Goal: Task Accomplishment & Management: Manage account settings

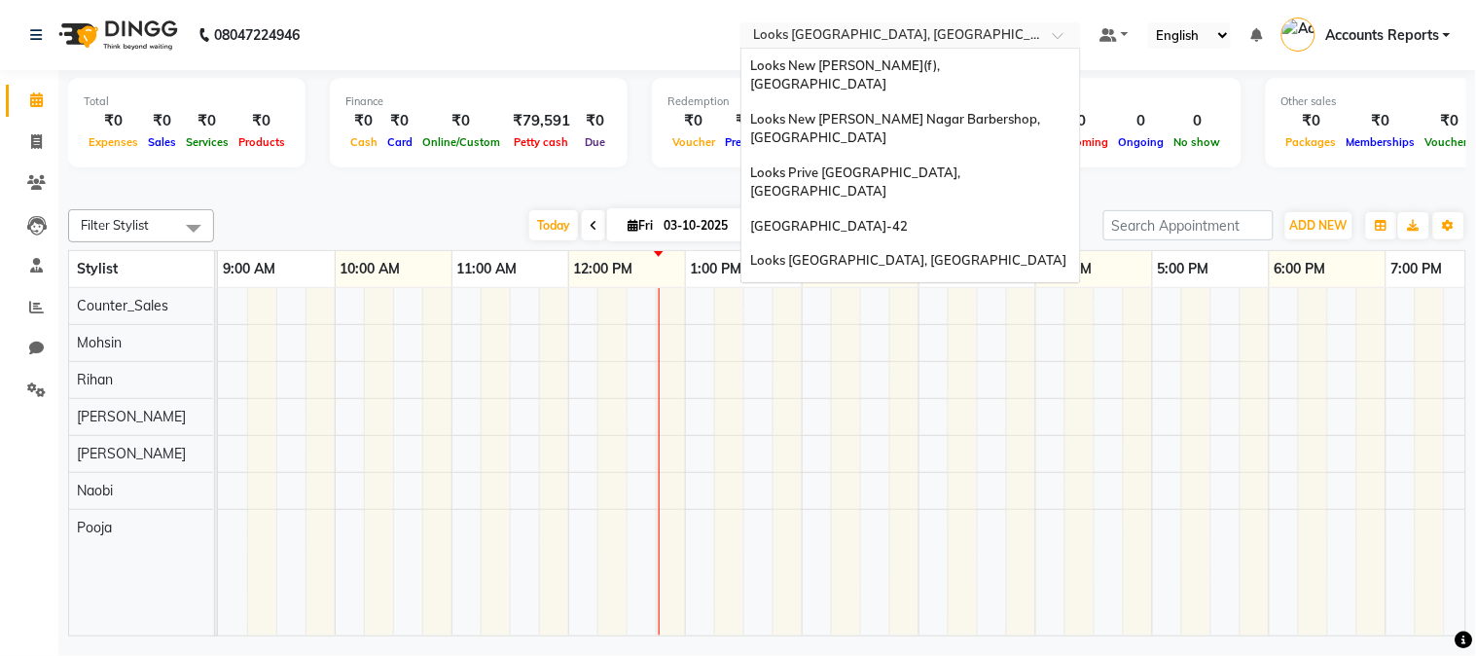
click at [1051, 35] on div at bounding box center [910, 36] width 340 height 19
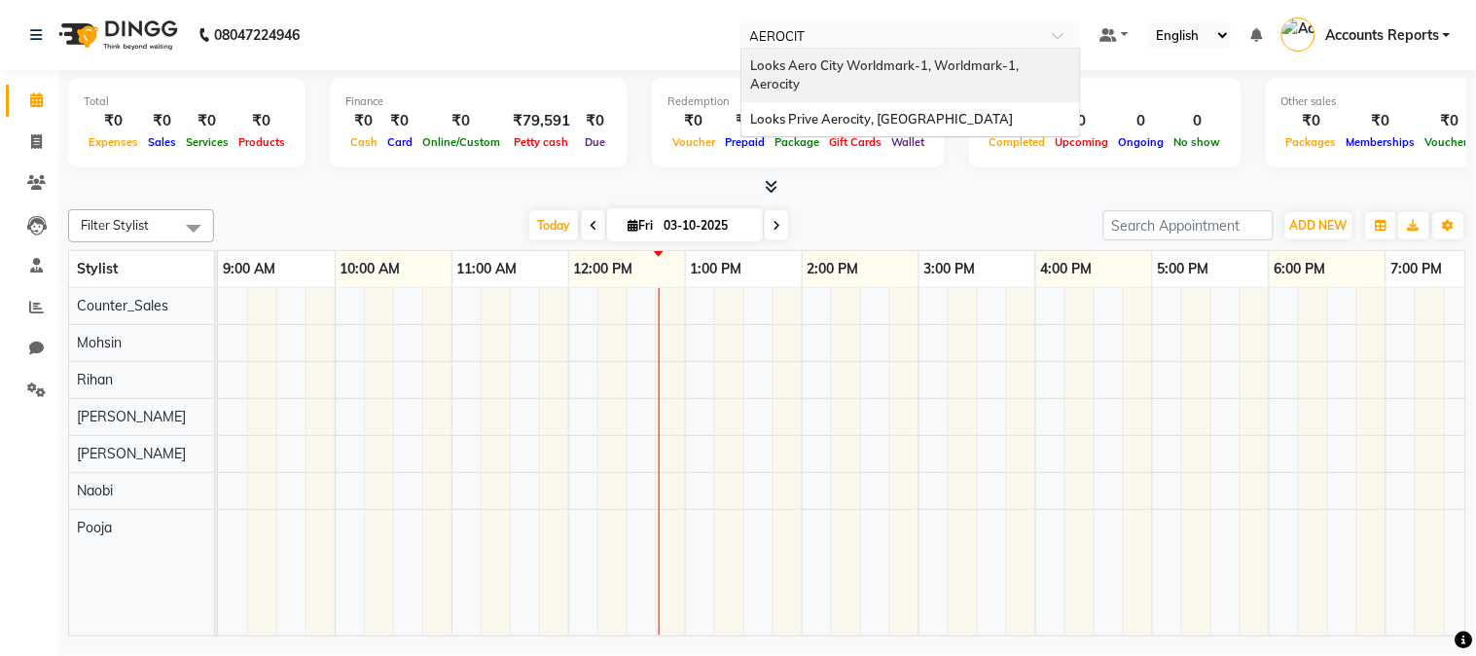
type input "AEROCITY"
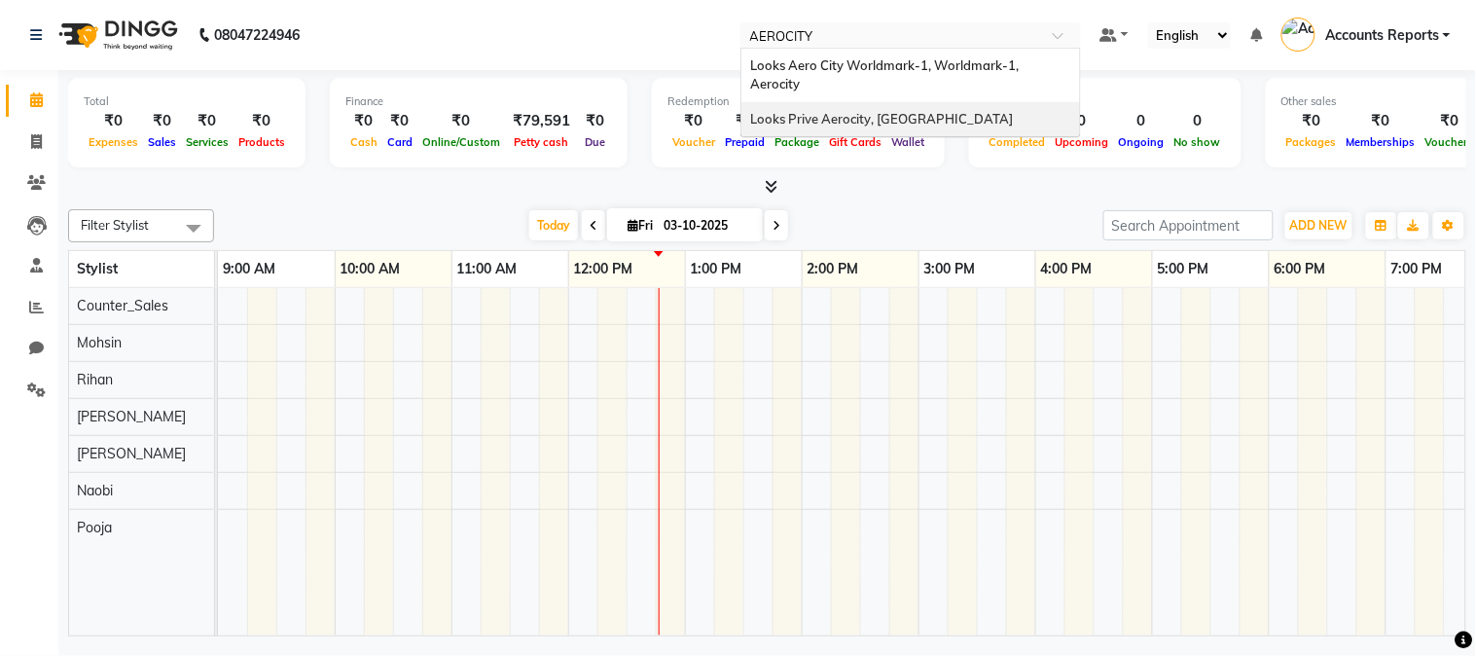
click at [901, 111] on span "Looks Prive Aerocity, [GEOGRAPHIC_DATA]" at bounding box center [882, 119] width 263 height 16
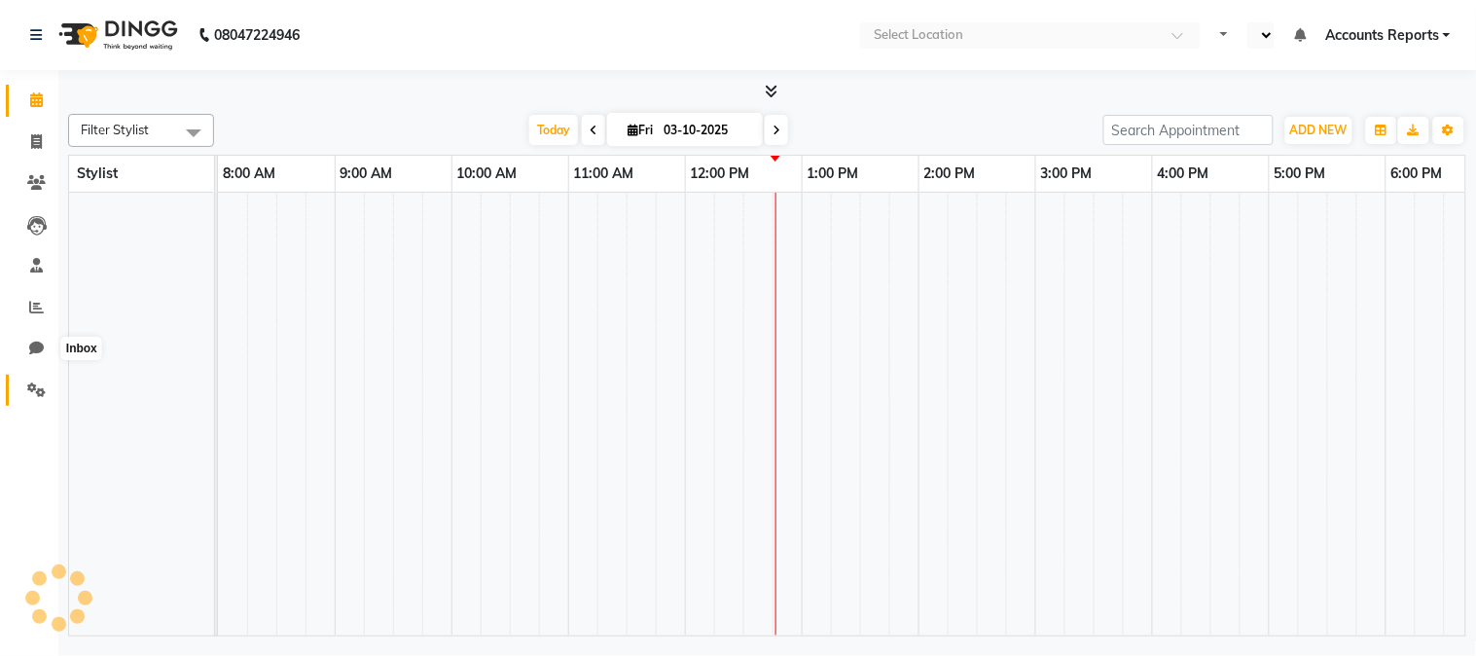
select select "en"
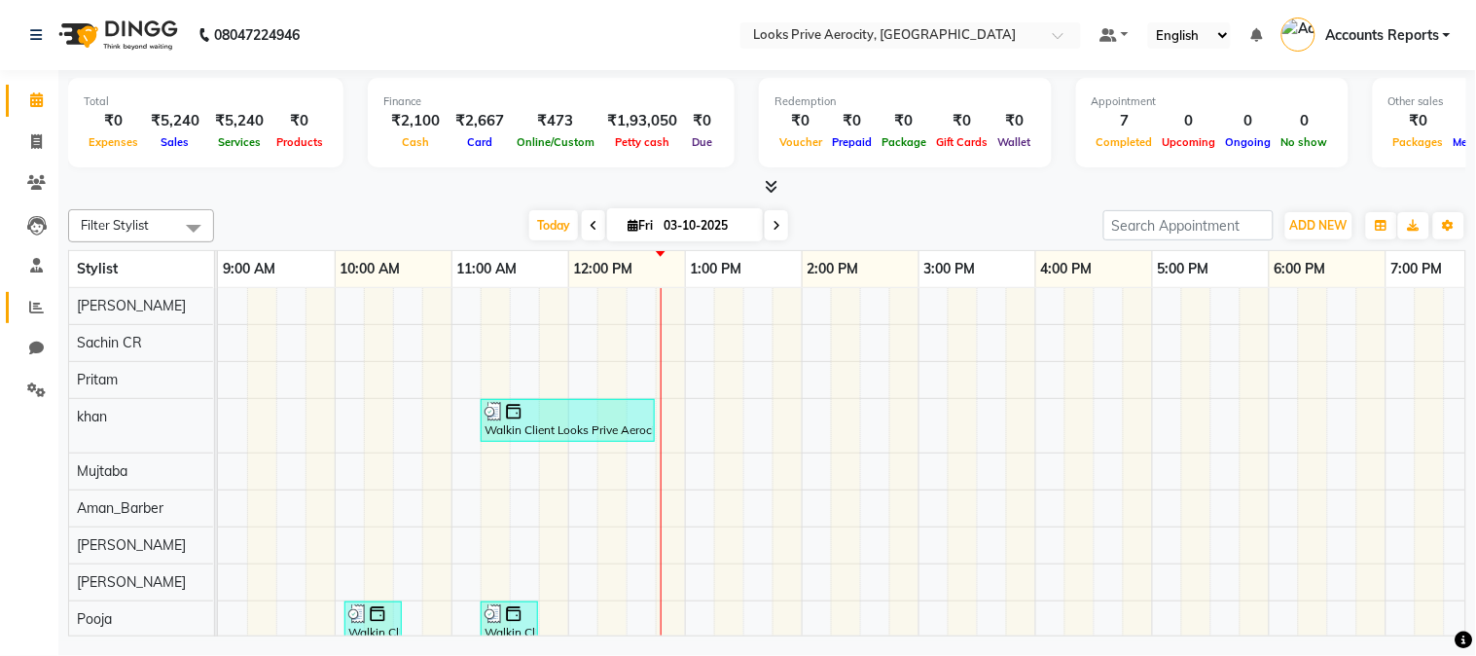
click at [30, 294] on link "Reports" at bounding box center [29, 308] width 47 height 32
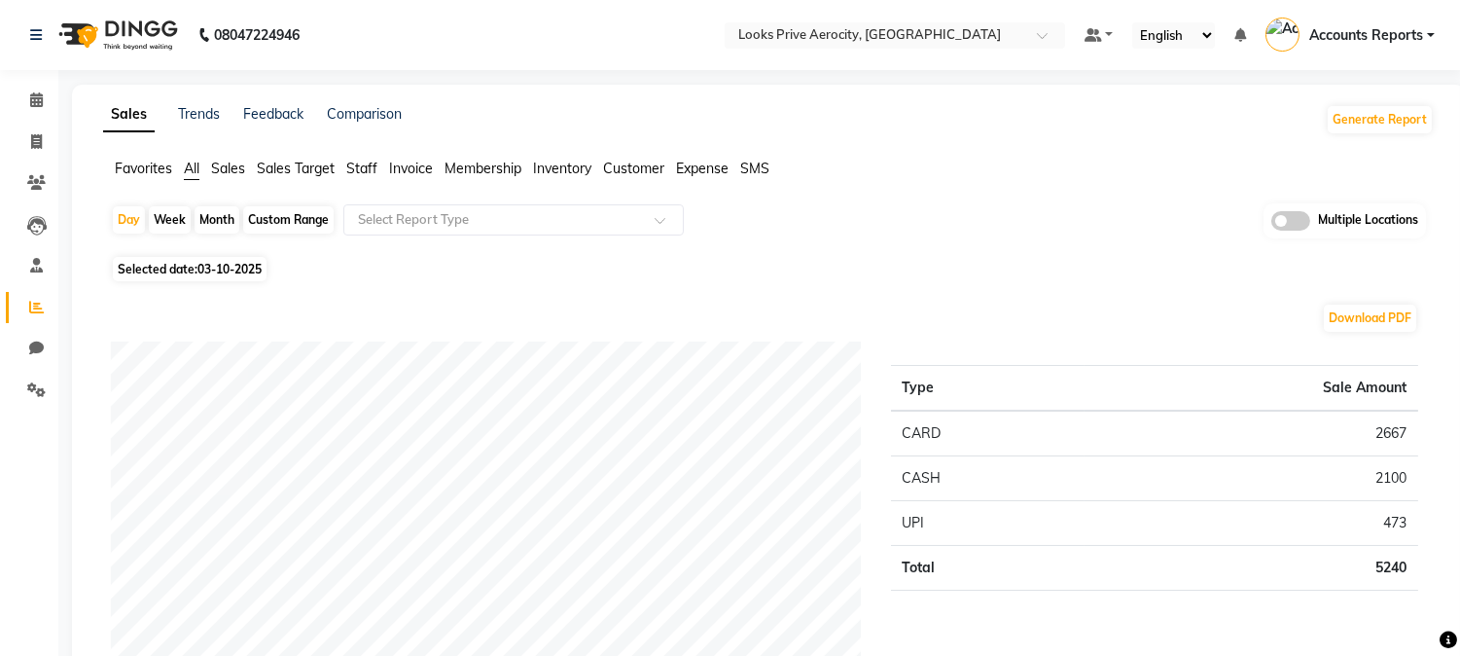
click at [228, 168] on span "Sales" at bounding box center [228, 169] width 34 height 18
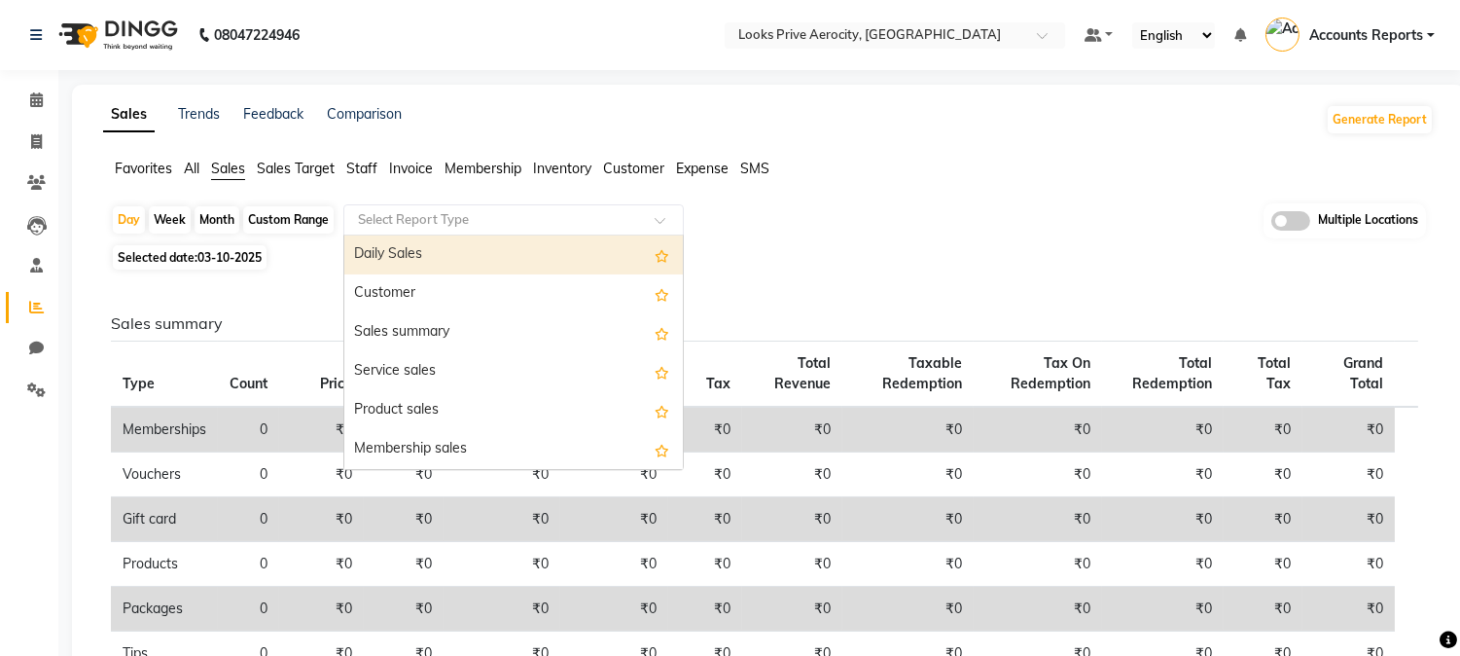
click at [387, 216] on input "text" at bounding box center [494, 219] width 280 height 19
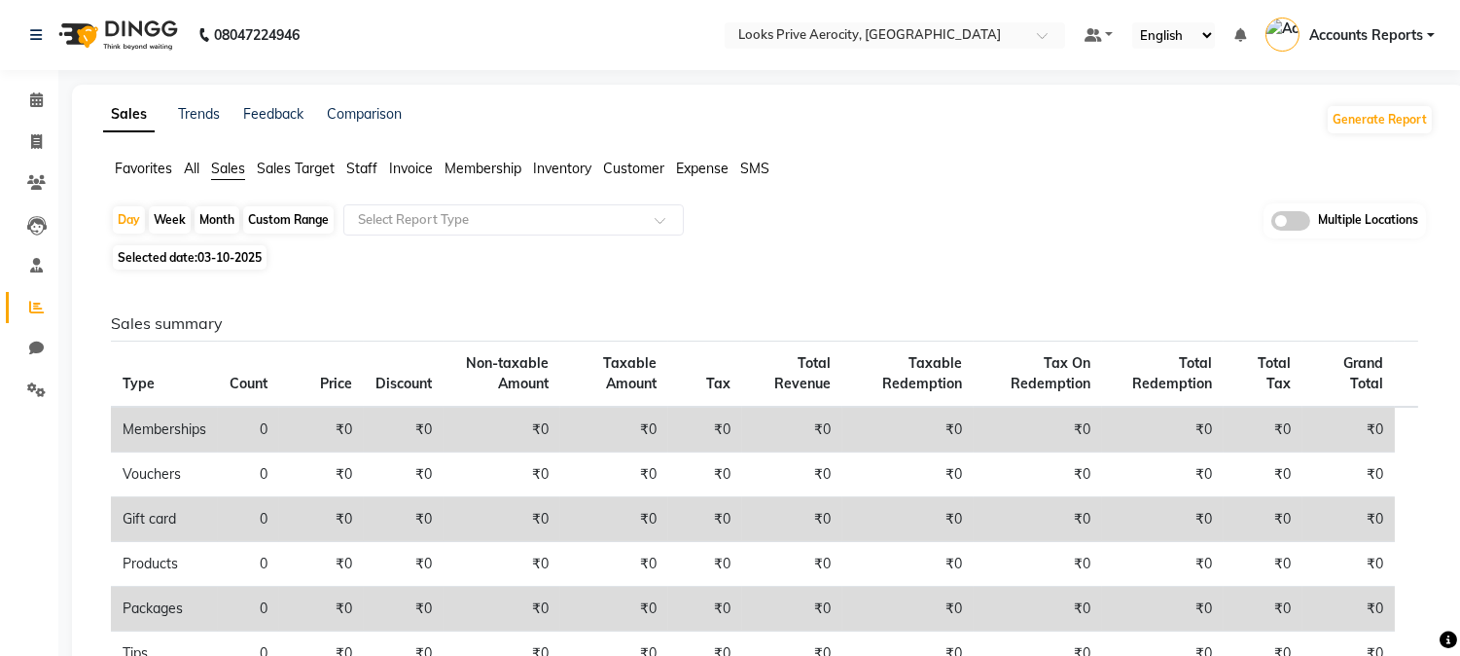
click at [277, 221] on div "Custom Range" at bounding box center [288, 219] width 90 height 27
select select "10"
select select "2025"
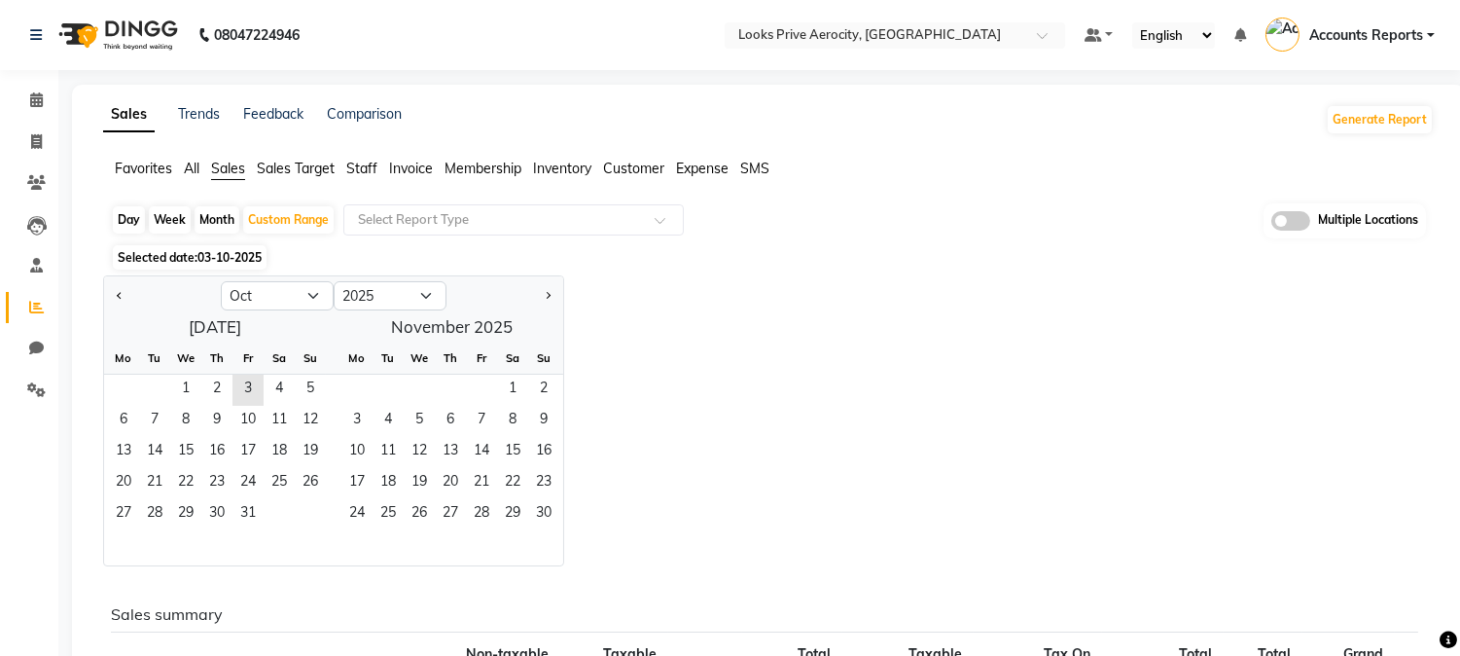
click at [105, 290] on div at bounding box center [162, 295] width 117 height 31
click at [110, 293] on div at bounding box center [162, 295] width 117 height 31
click at [119, 294] on span "Previous month" at bounding box center [120, 294] width 7 height 7
select select "9"
click at [125, 384] on span "1" at bounding box center [123, 389] width 31 height 31
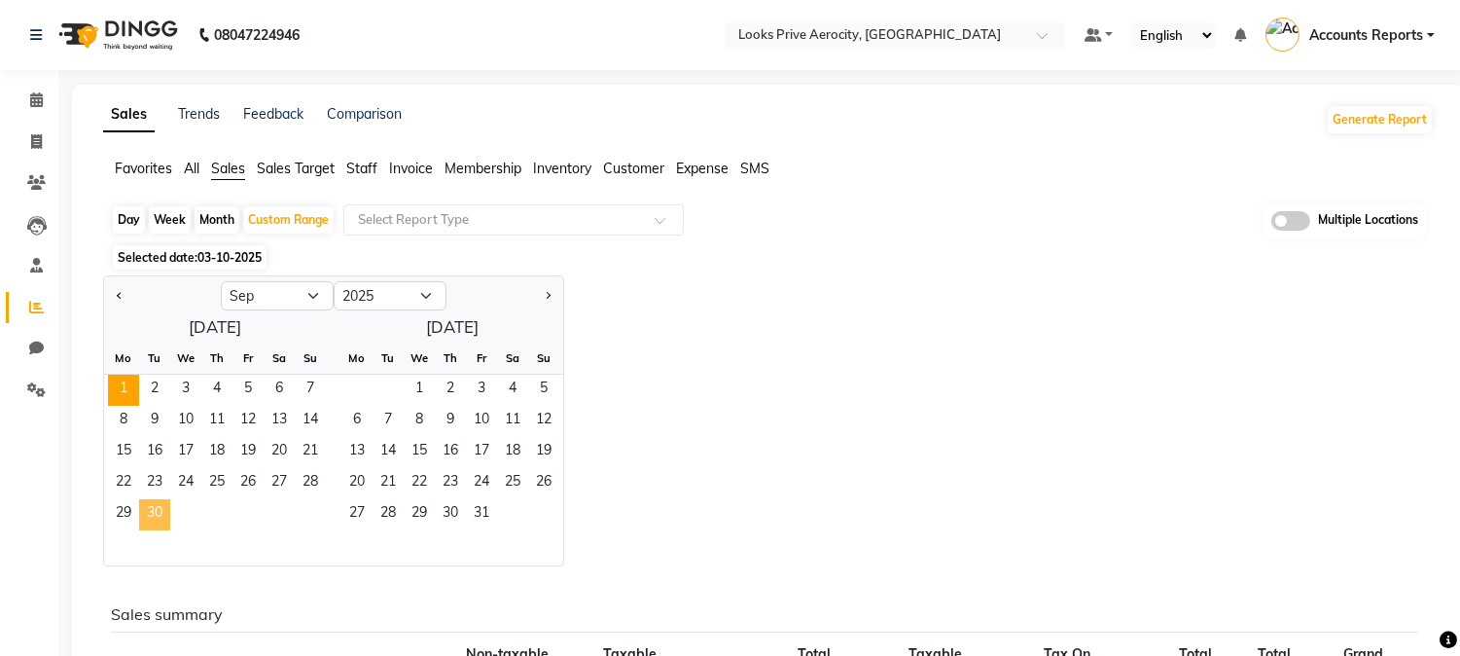
click at [166, 526] on span "30" at bounding box center [154, 514] width 31 height 31
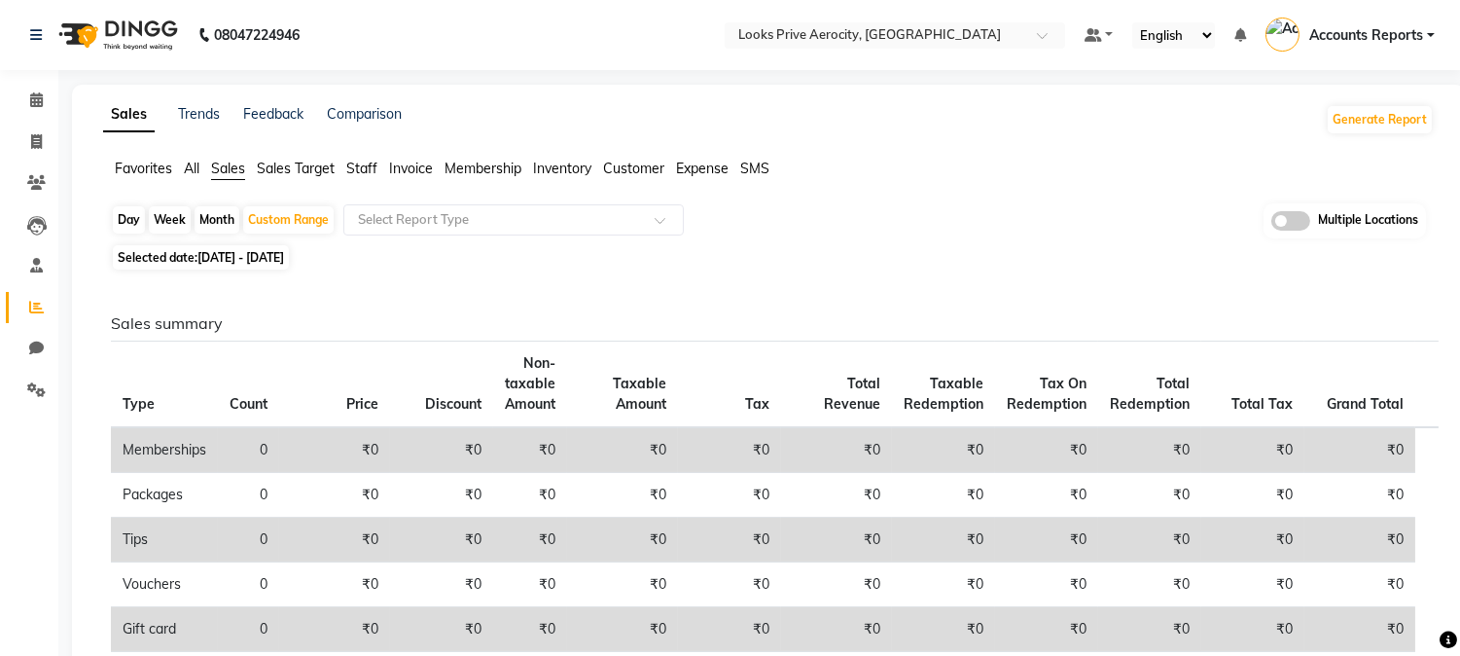
click at [197, 172] on span "All" at bounding box center [192, 169] width 16 height 18
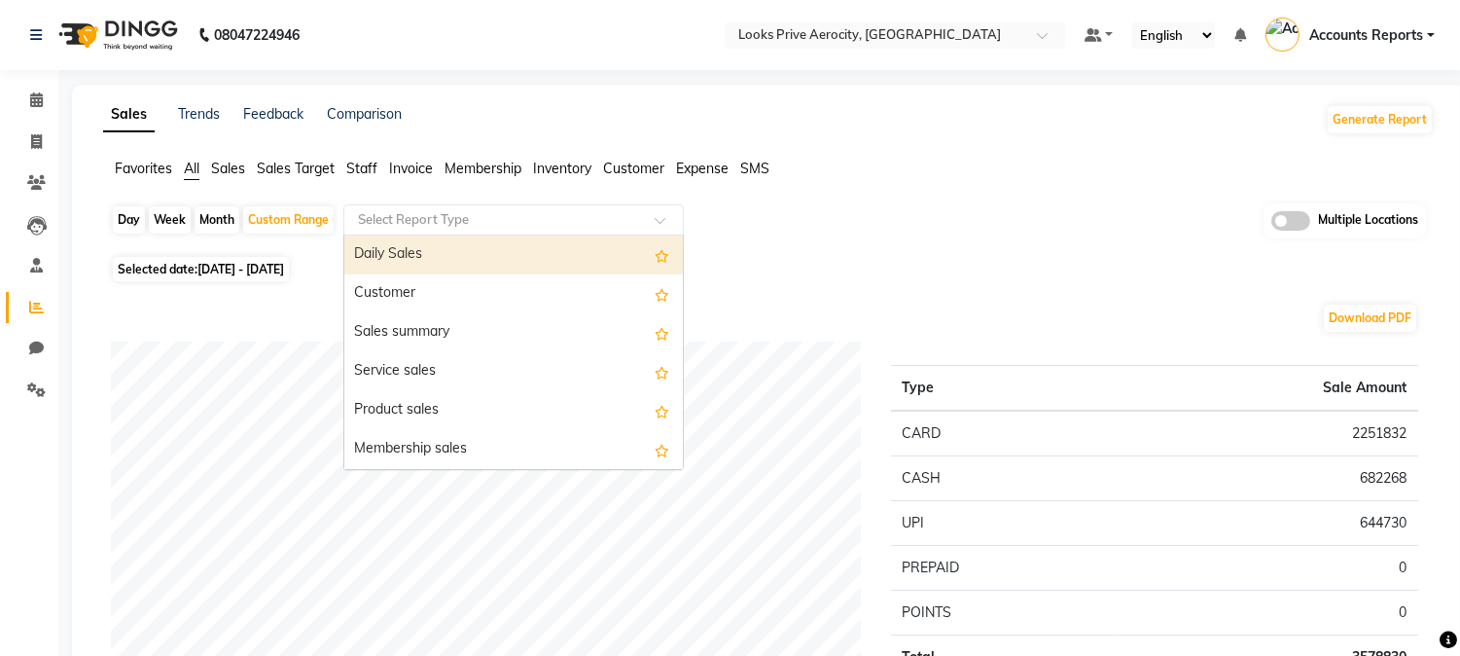
click at [448, 232] on div "Select Report Type" at bounding box center [513, 219] width 340 height 31
click at [459, 261] on div "Daily Sales" at bounding box center [513, 254] width 339 height 39
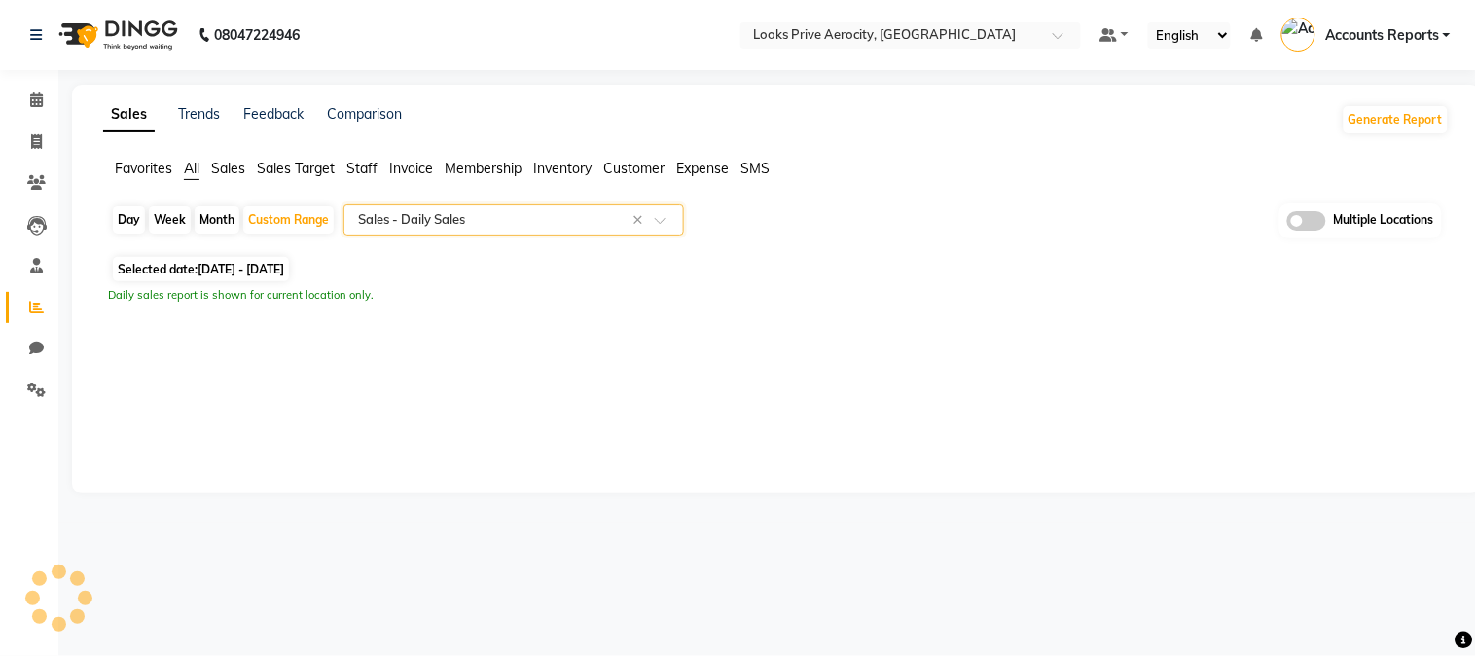
select select "full_report"
select select "csv"
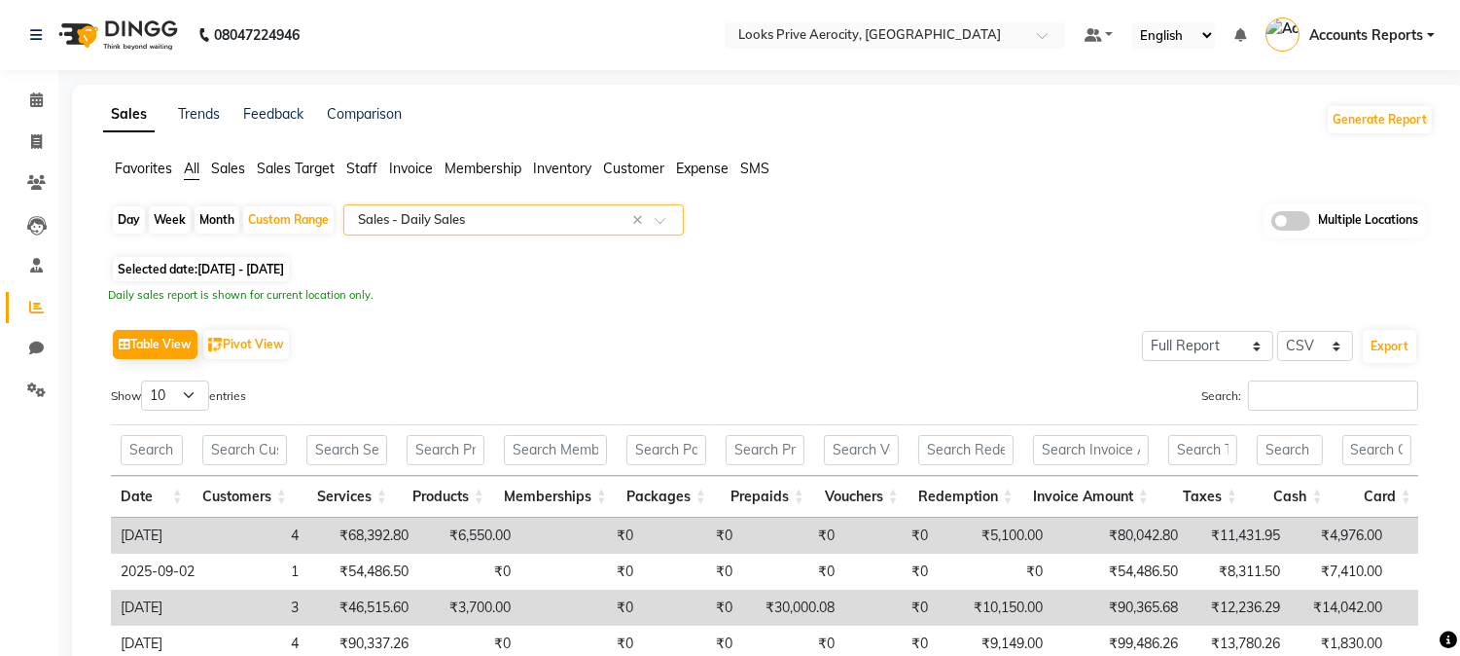
click at [512, 220] on input "text" at bounding box center [494, 219] width 280 height 19
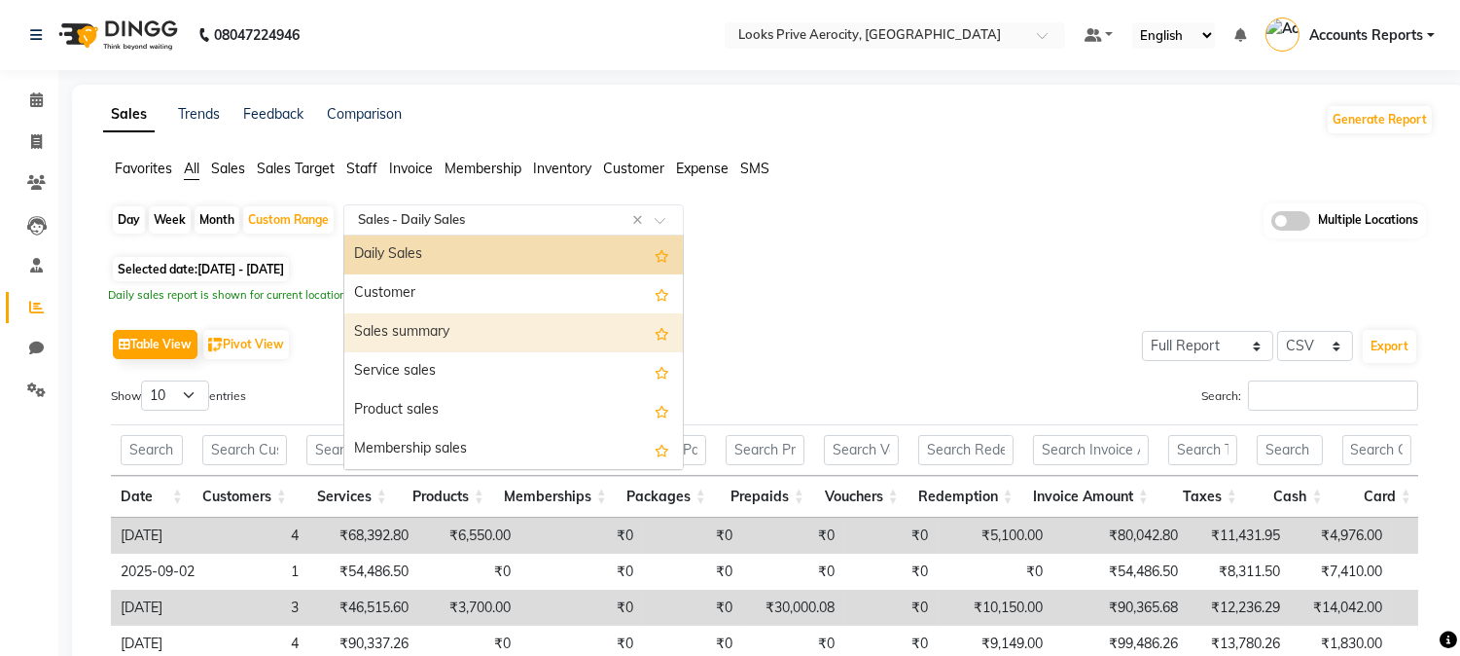
click at [462, 328] on div "Sales summary" at bounding box center [513, 332] width 339 height 39
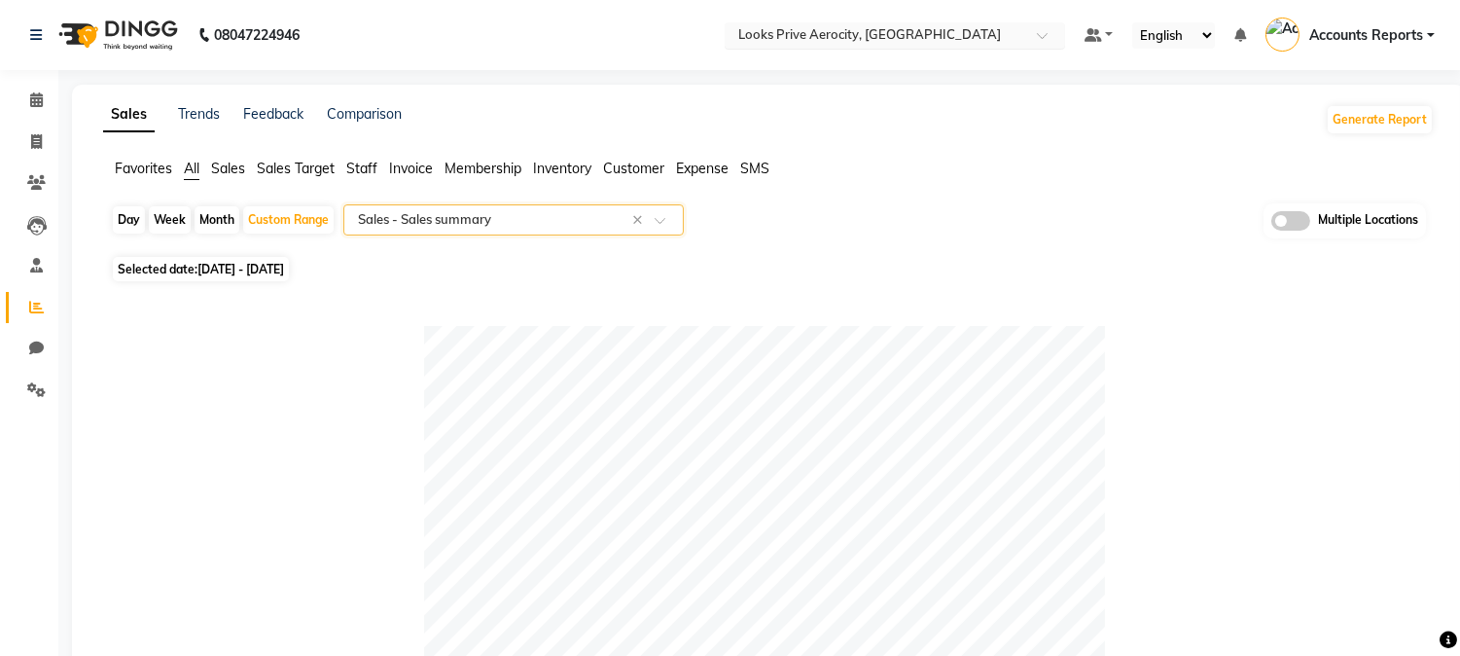
click at [942, 37] on input "text" at bounding box center [875, 36] width 282 height 19
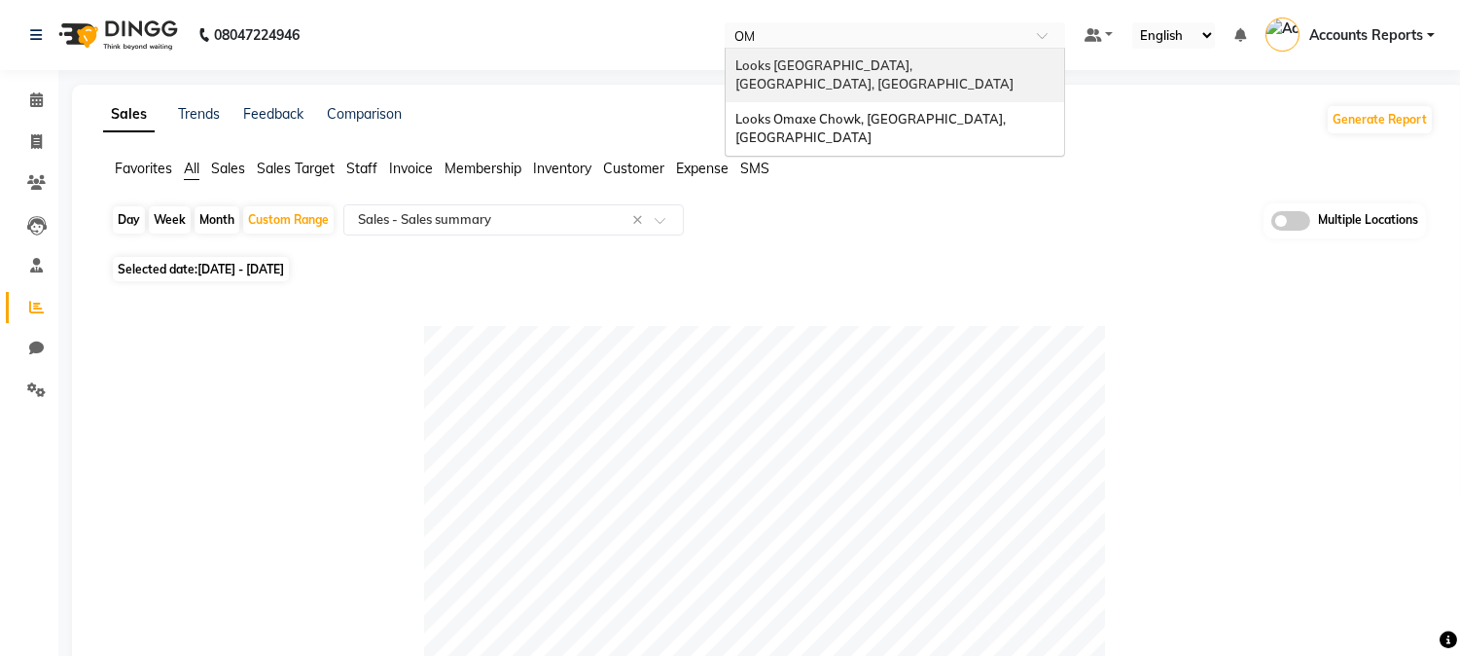
type input "O"
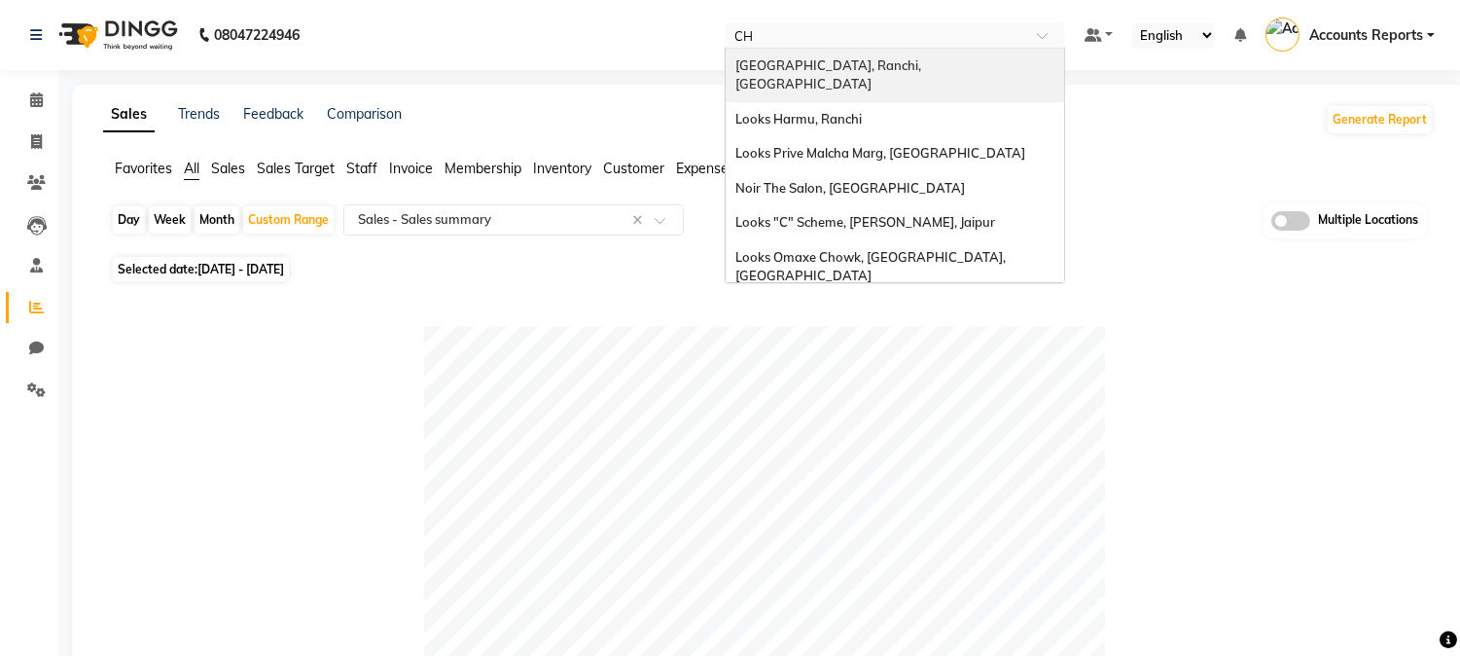
type input "C"
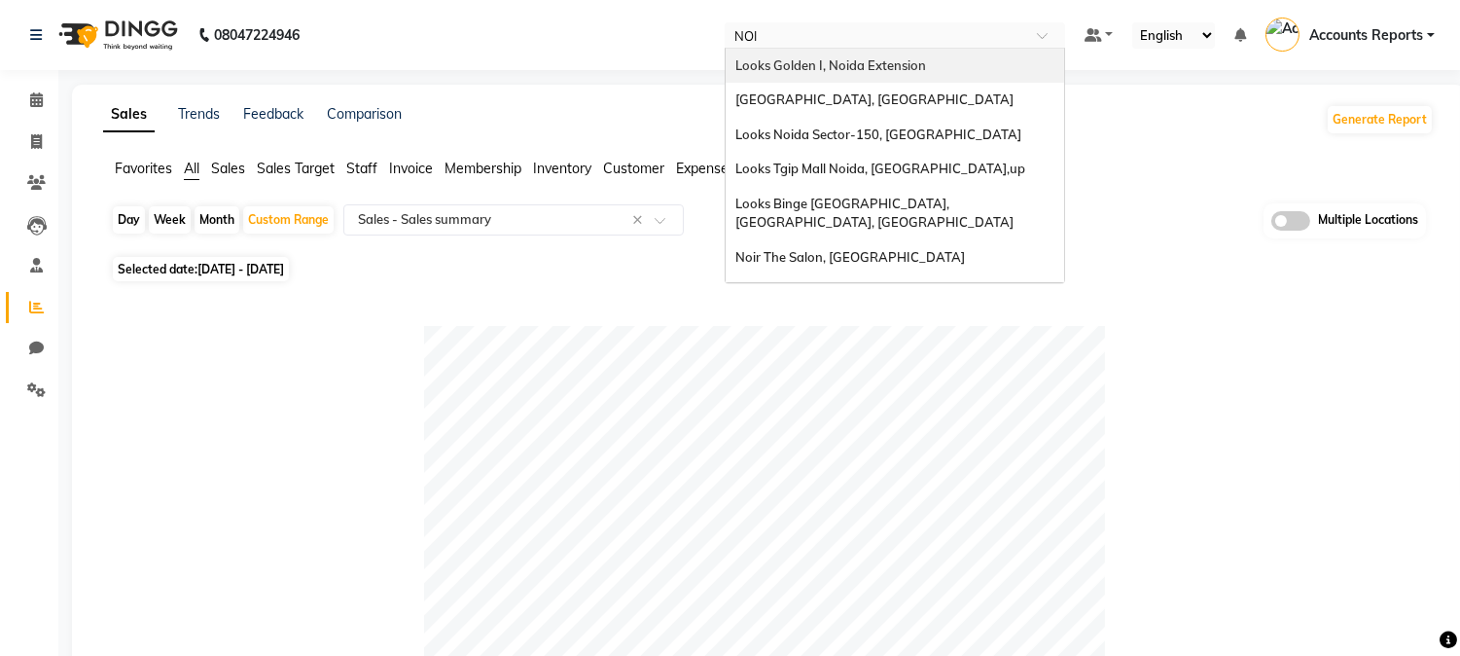
type input "NOIR"
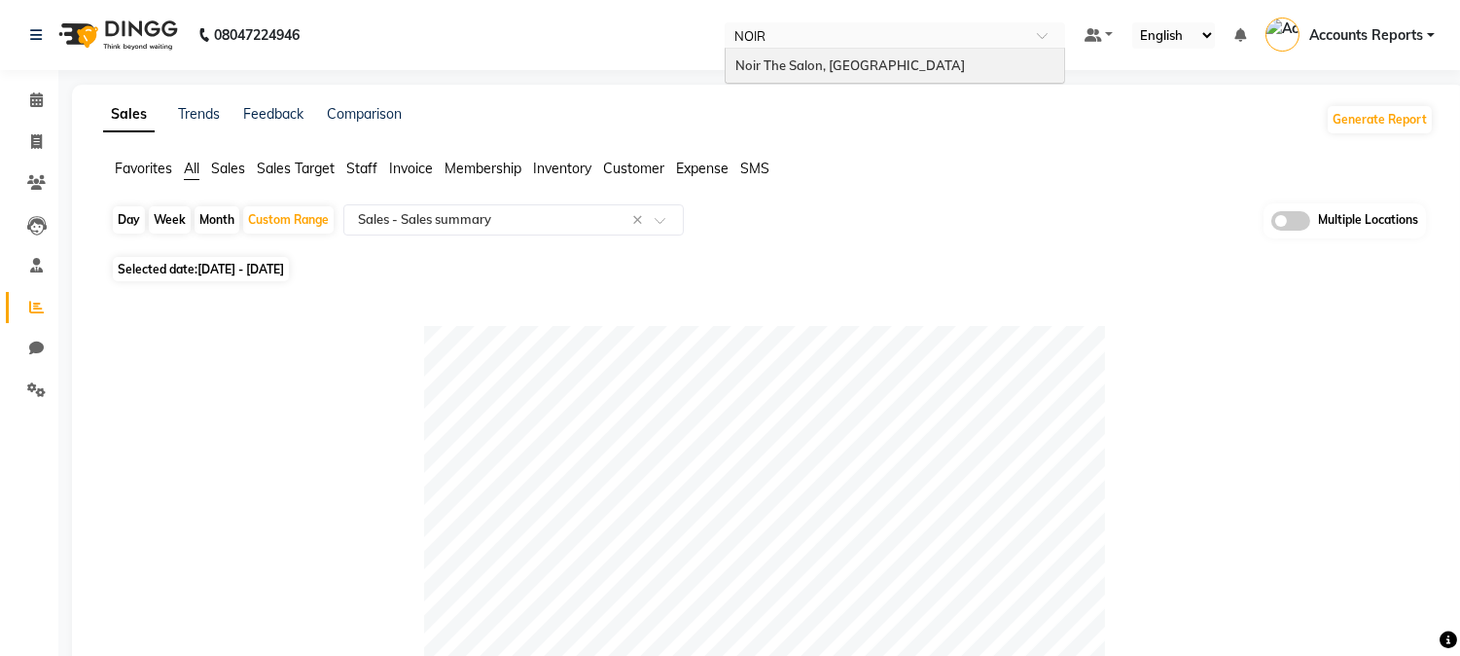
click at [954, 60] on div "Noir The Salon, [GEOGRAPHIC_DATA]" at bounding box center [895, 66] width 339 height 35
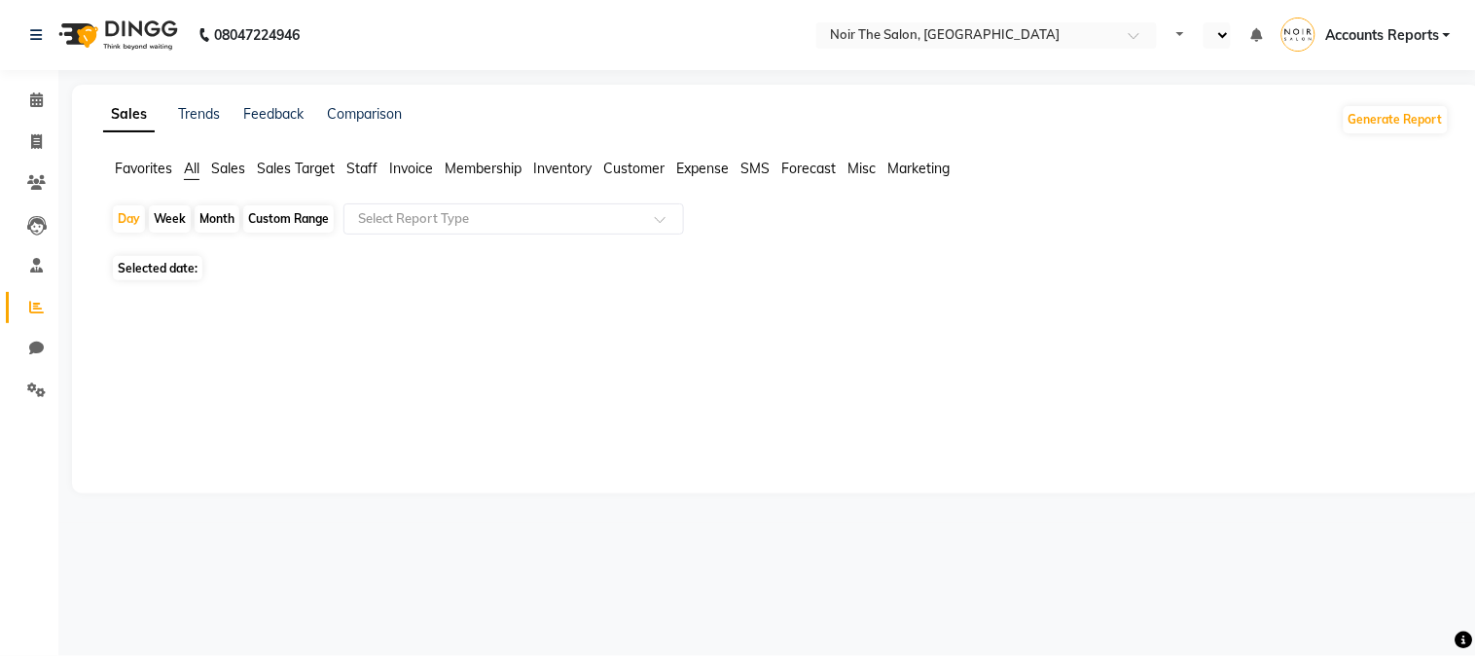
select select "en"
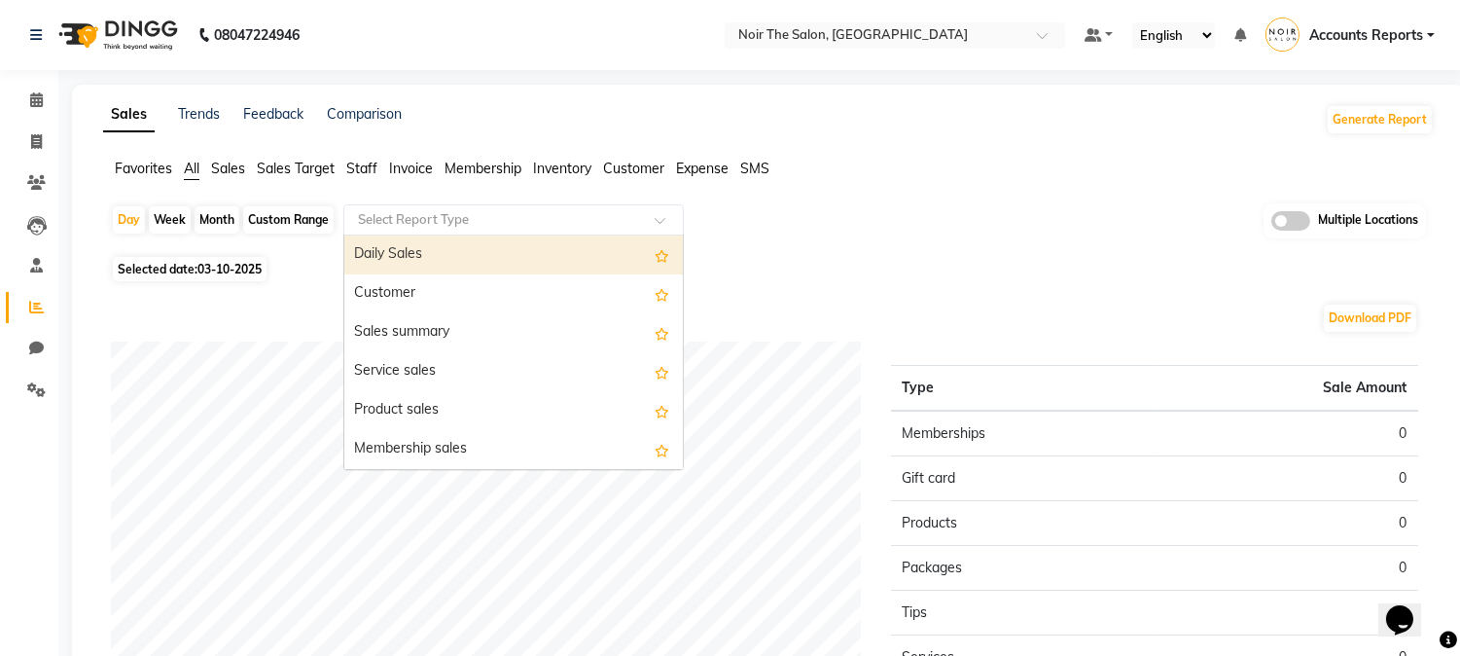
click at [496, 217] on input "text" at bounding box center [494, 219] width 280 height 19
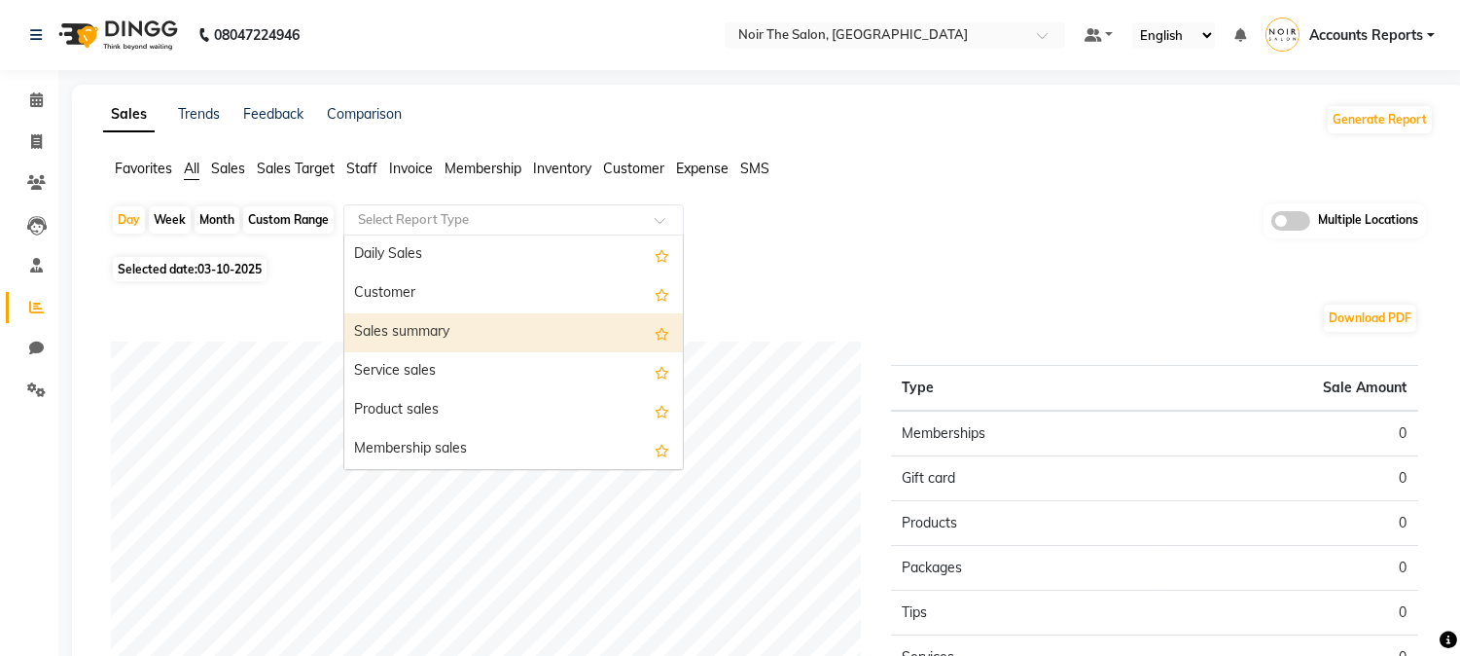
click at [439, 335] on div "Sales summary" at bounding box center [513, 332] width 339 height 39
select select "full_report"
select select "csv"
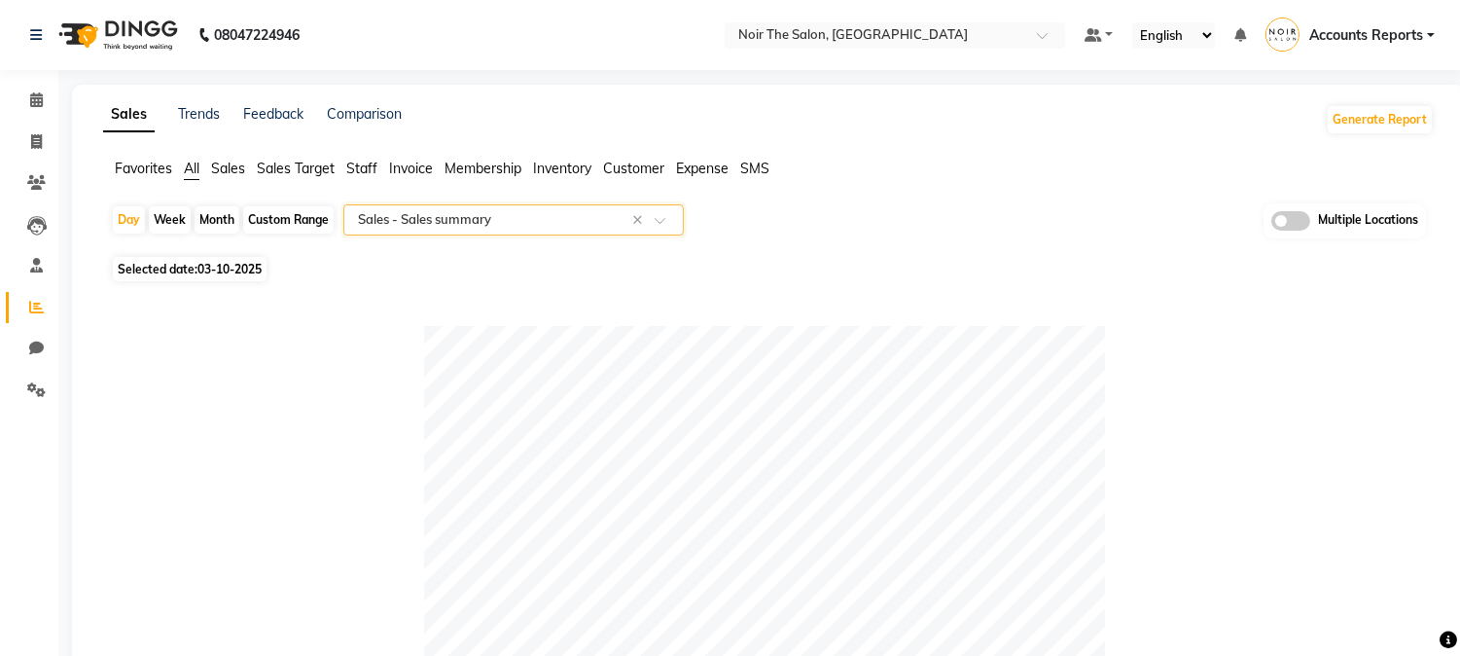
click at [272, 222] on div "Custom Range" at bounding box center [288, 219] width 90 height 27
select select "10"
select select "2025"
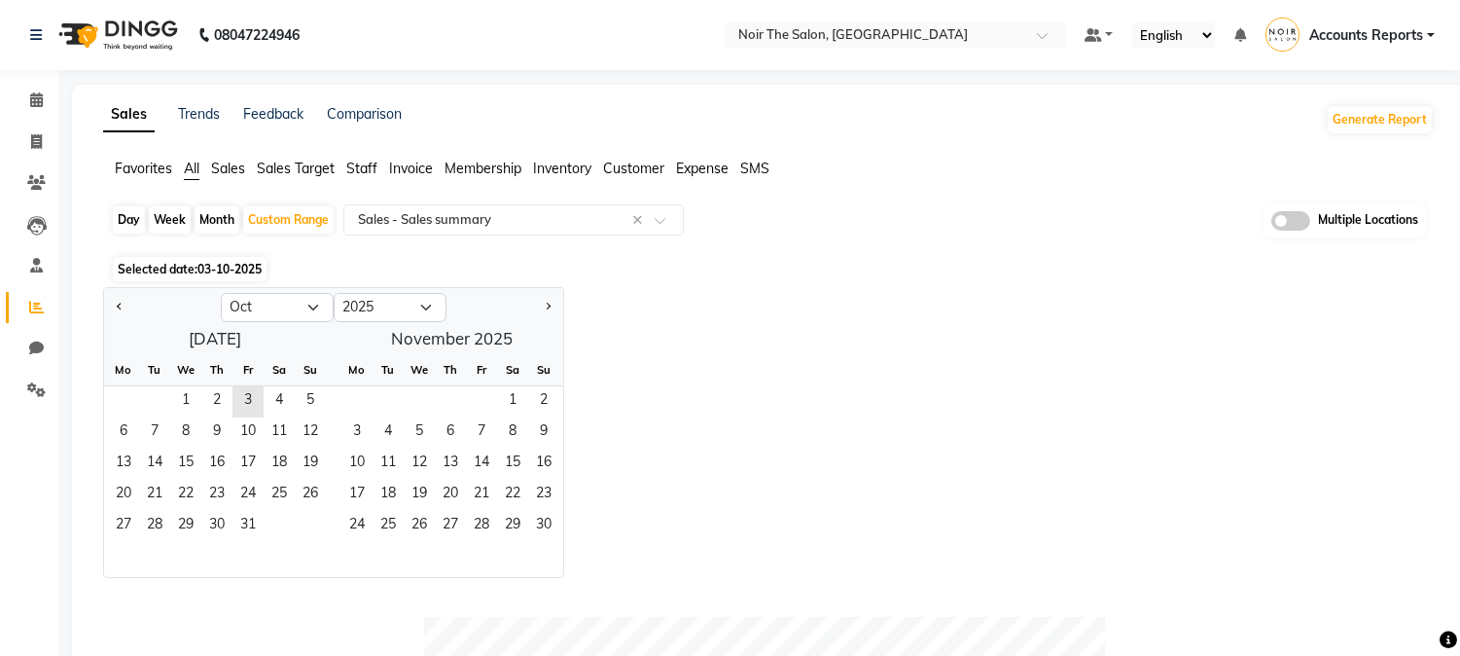
click at [104, 303] on div at bounding box center [162, 307] width 117 height 31
click at [120, 308] on span "Previous month" at bounding box center [120, 306] width 7 height 7
select select "9"
click at [123, 396] on span "1" at bounding box center [123, 401] width 31 height 31
click at [154, 531] on span "30" at bounding box center [154, 526] width 31 height 31
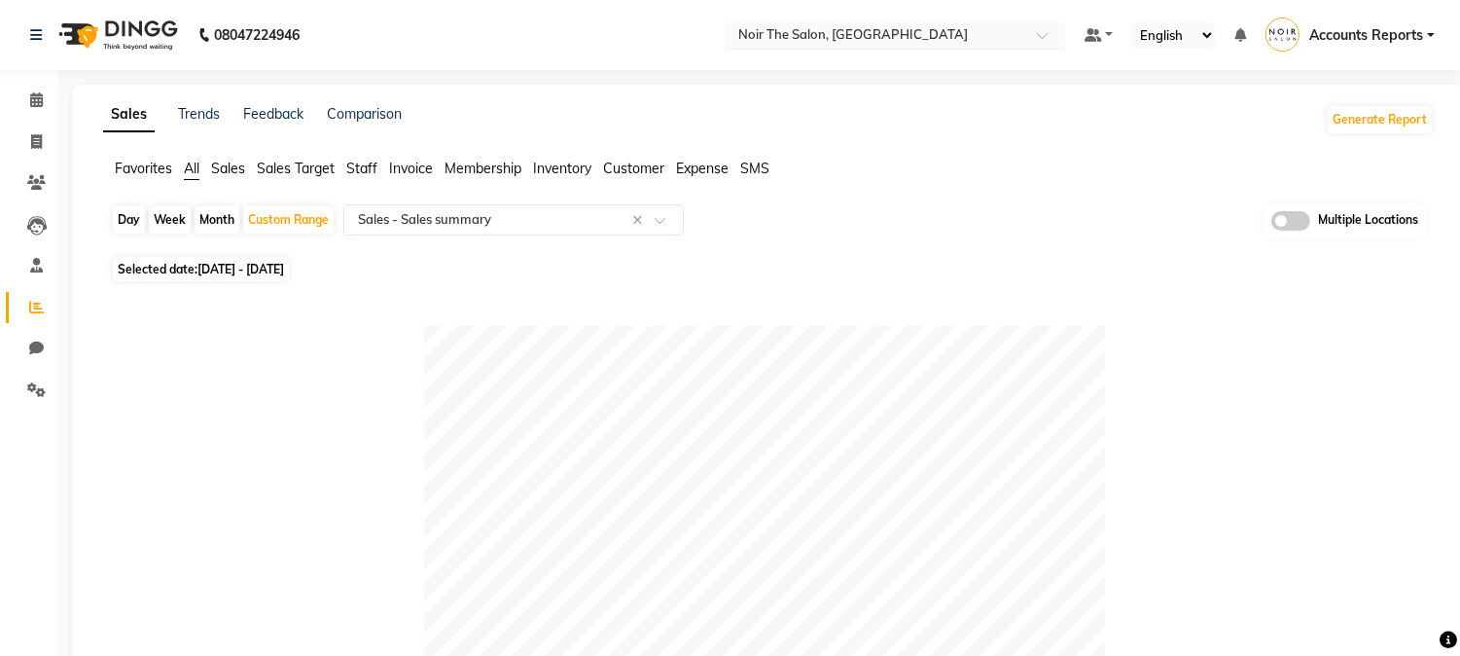
click at [937, 41] on input "text" at bounding box center [875, 36] width 282 height 19
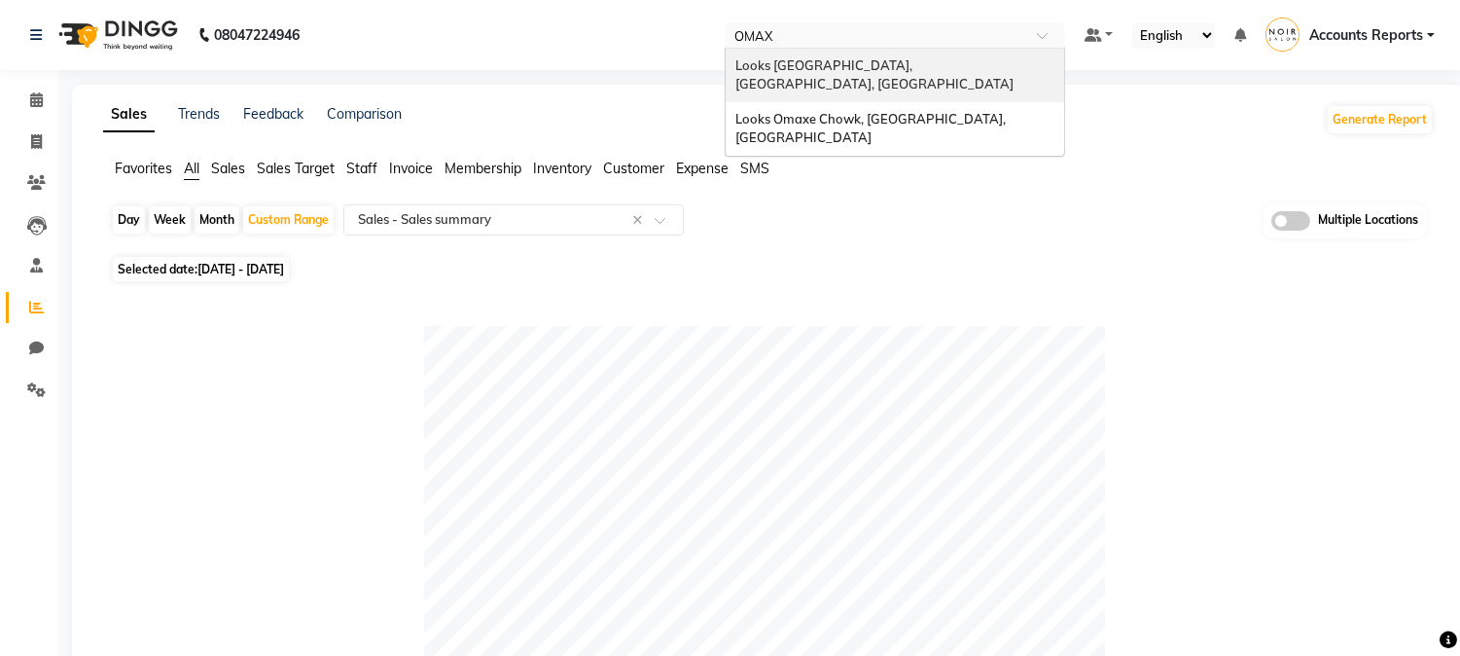
type input "OMAXE"
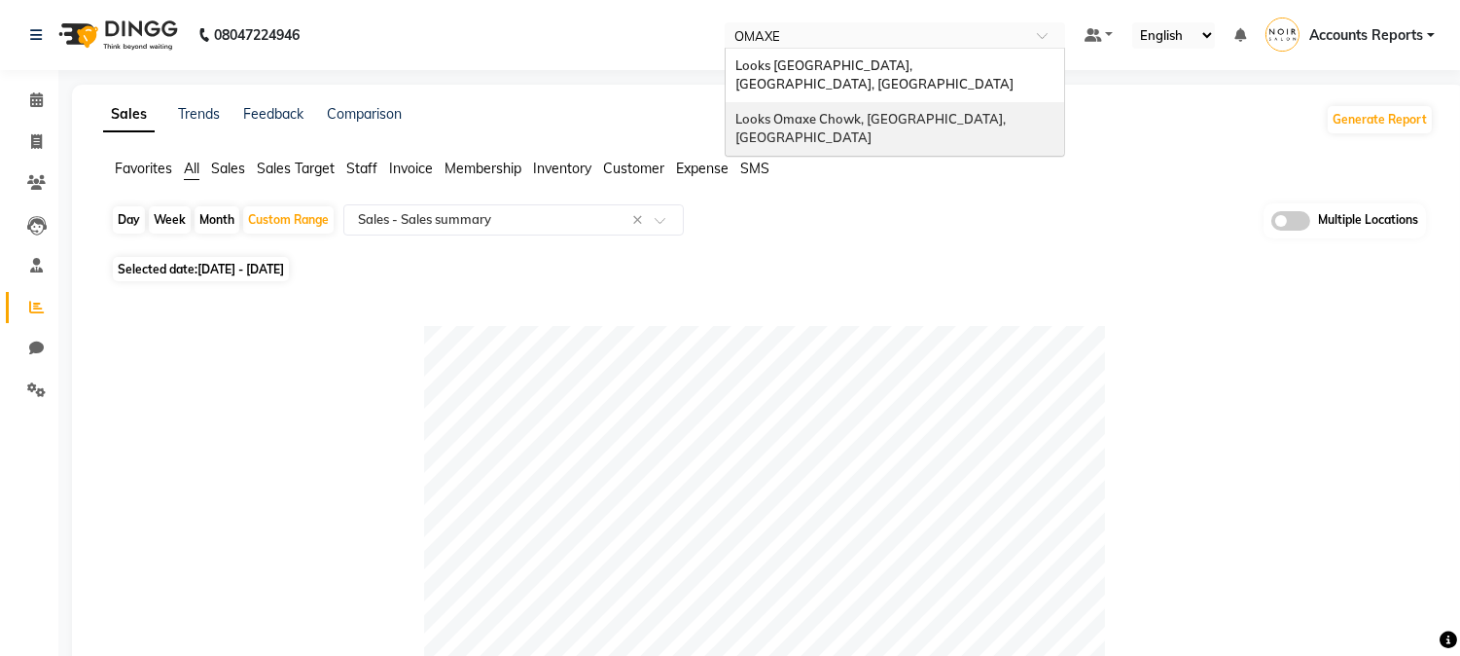
click at [889, 111] on span "Looks Omaxe Chowk, [GEOGRAPHIC_DATA], [GEOGRAPHIC_DATA]" at bounding box center [871, 128] width 273 height 35
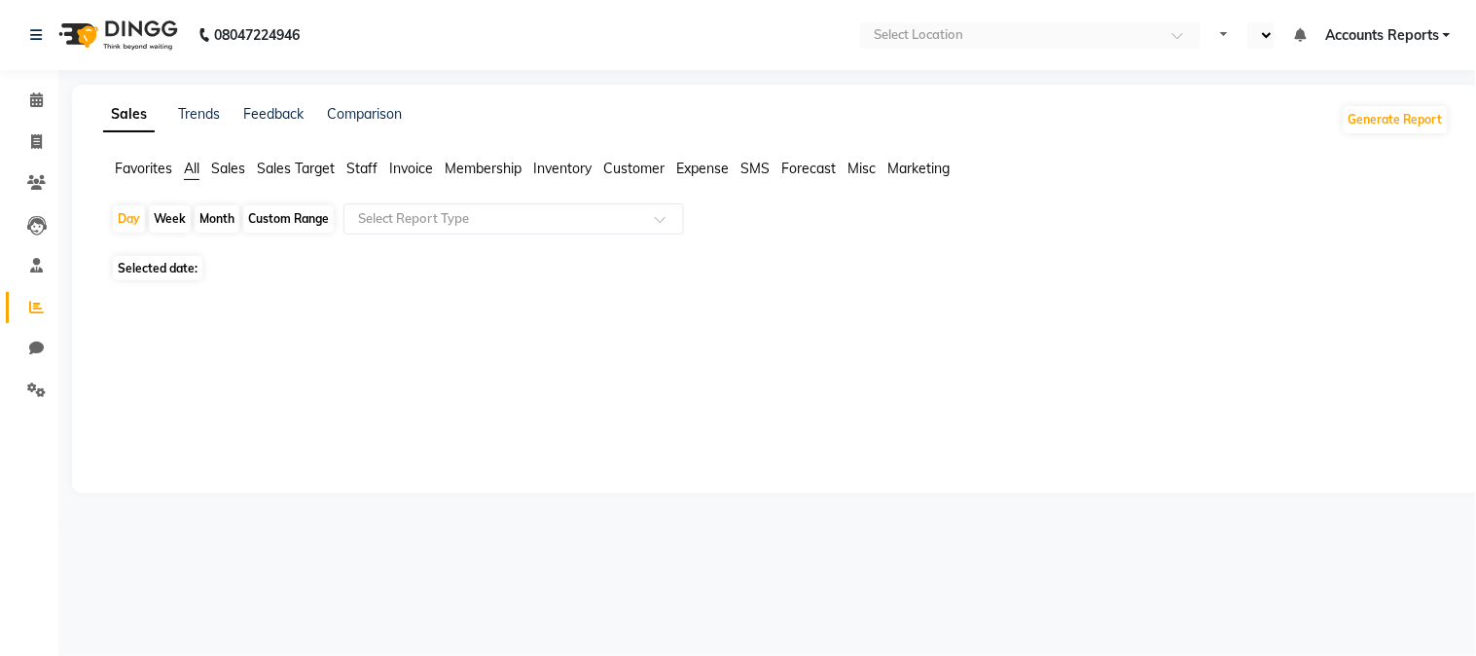
select select "en"
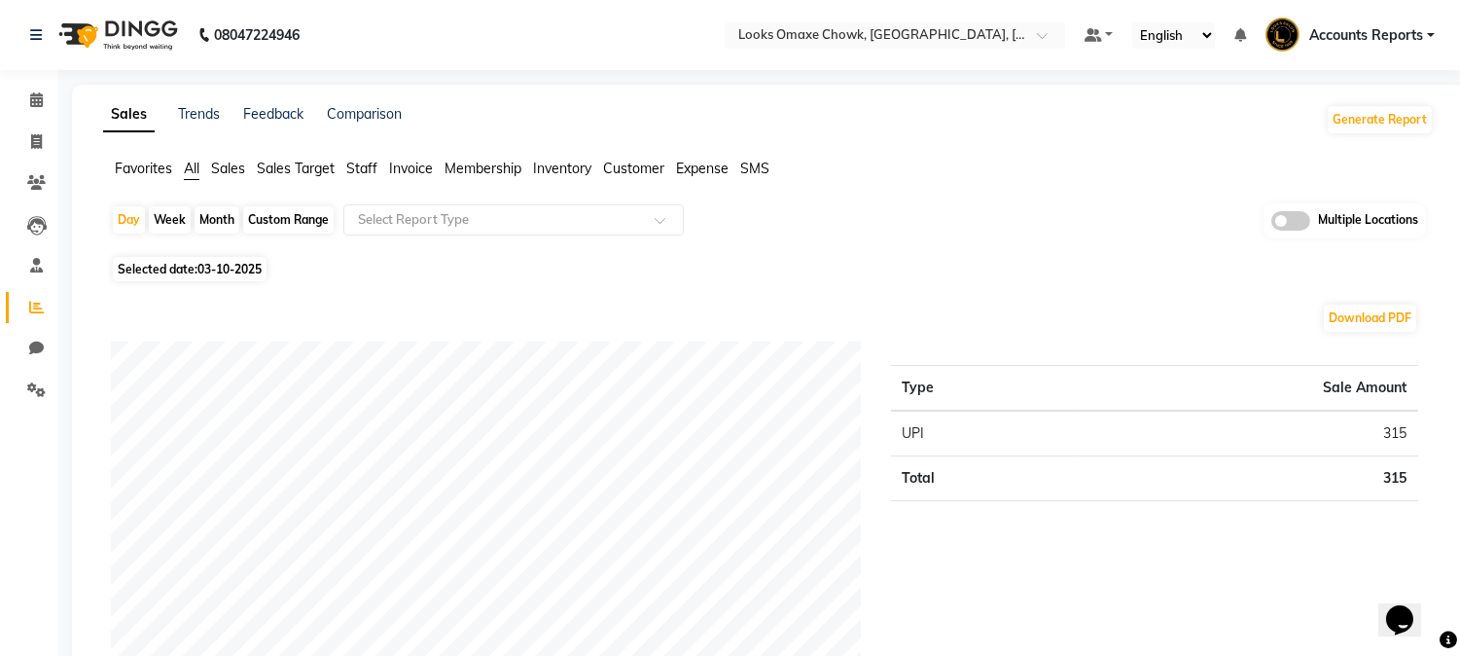
click at [229, 216] on div "Month" at bounding box center [217, 219] width 45 height 27
select select "10"
select select "2025"
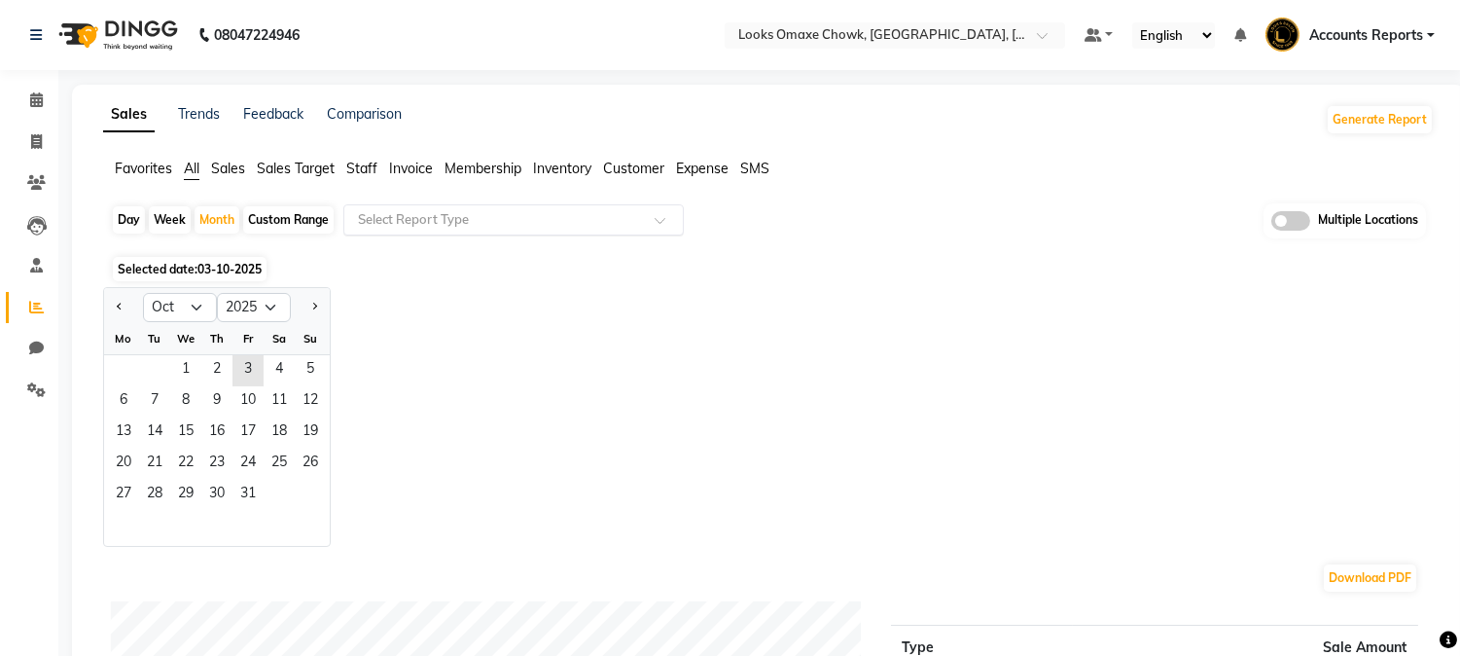
click at [504, 220] on input "text" at bounding box center [494, 219] width 280 height 19
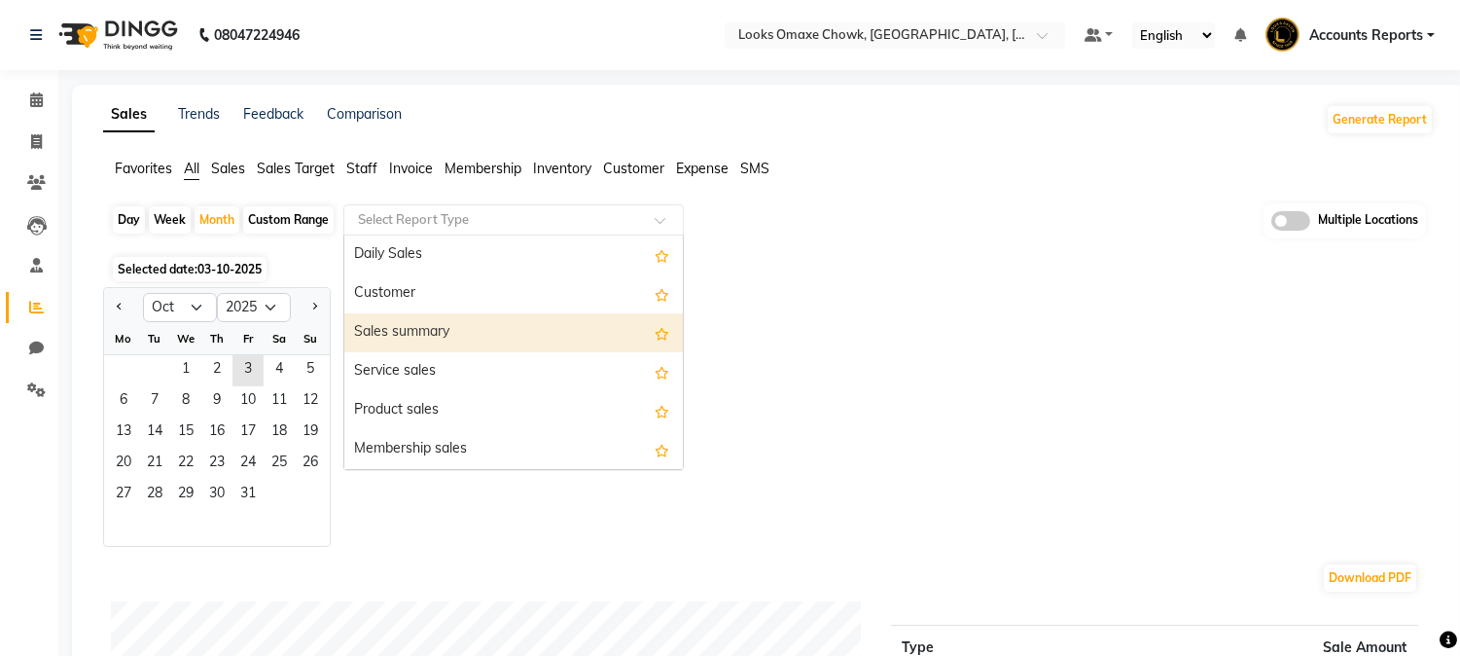
click at [414, 337] on div "Sales summary" at bounding box center [513, 332] width 339 height 39
select select "full_report"
select select "csv"
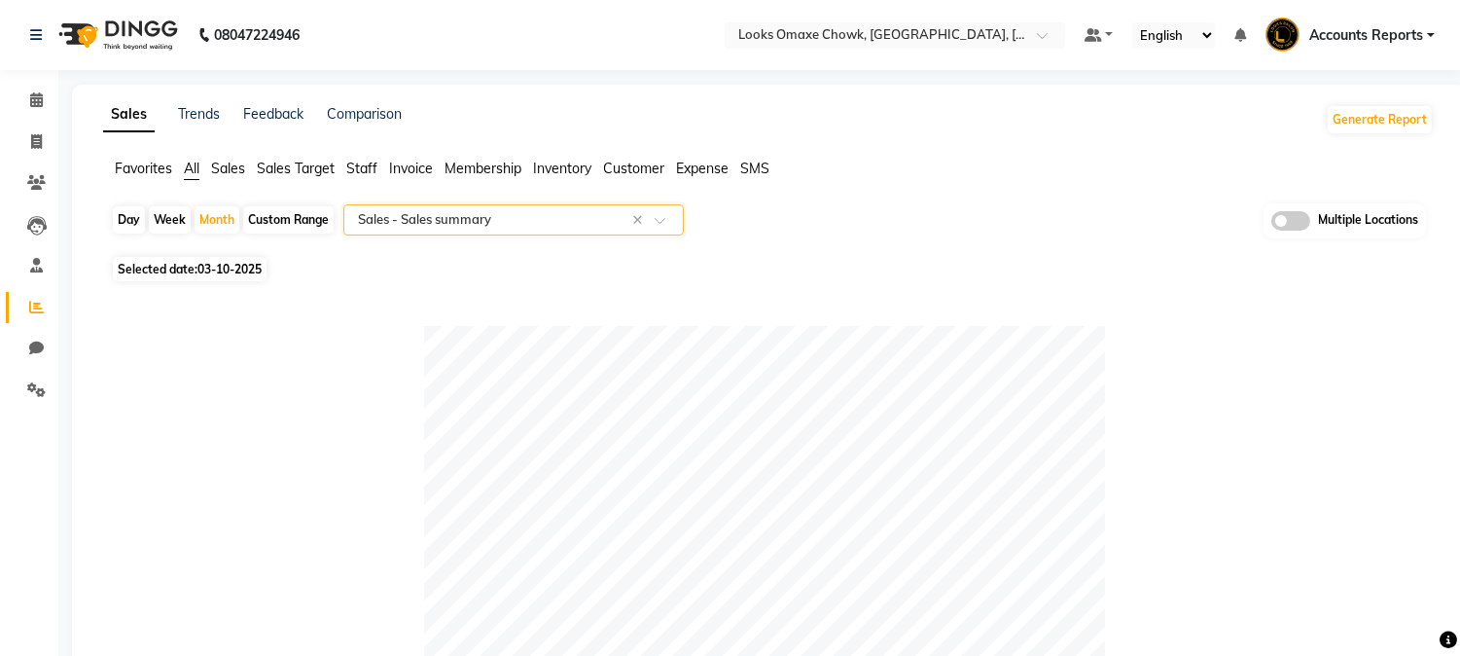
click at [278, 216] on div "Custom Range" at bounding box center [288, 219] width 90 height 27
select select "10"
select select "2025"
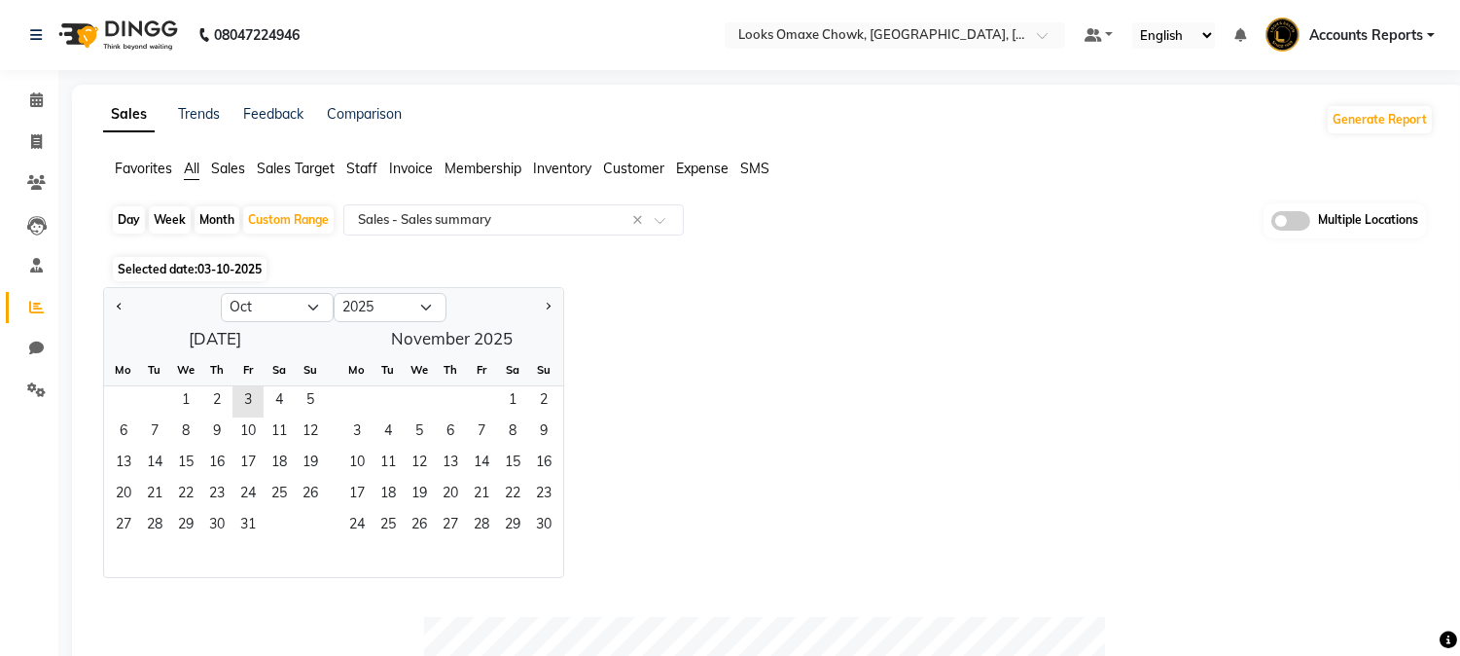
click at [217, 220] on div "Month" at bounding box center [217, 219] width 45 height 27
select select "10"
select select "2025"
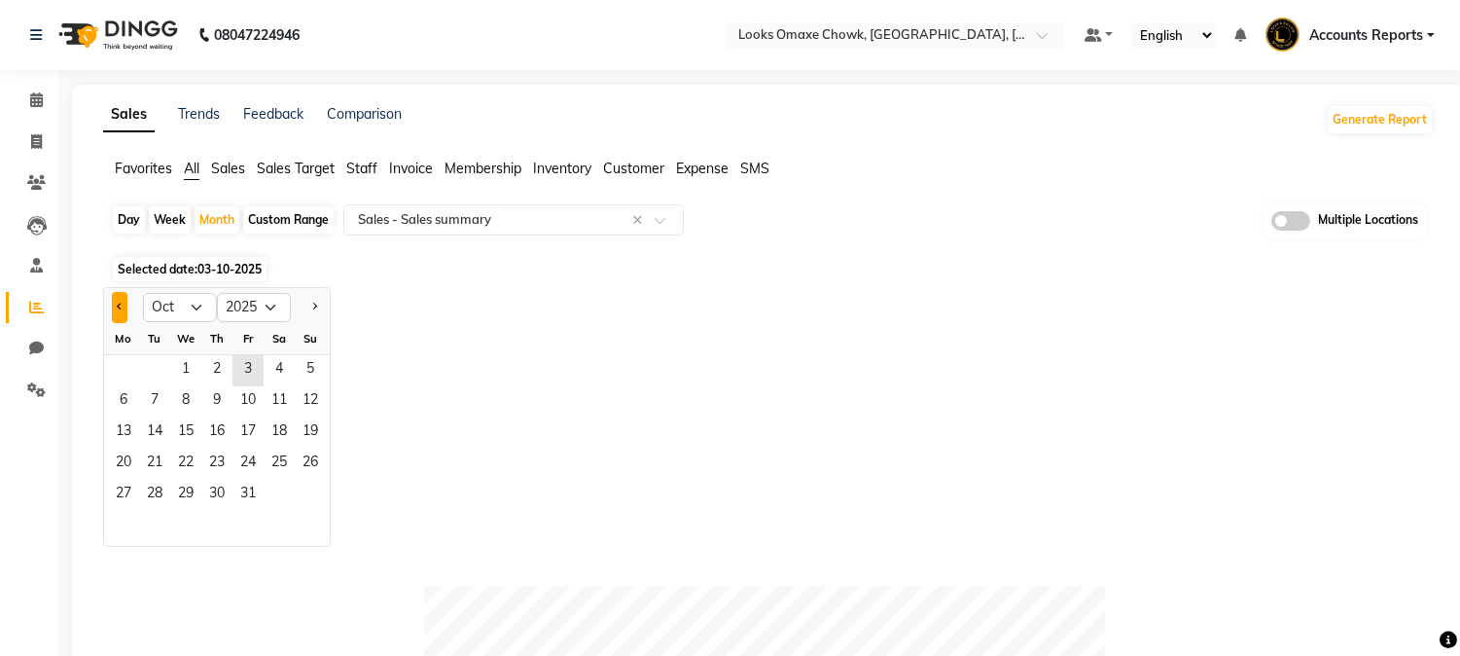
click at [117, 304] on span "Previous month" at bounding box center [120, 306] width 7 height 7
select select "9"
click at [115, 367] on span "1" at bounding box center [123, 370] width 31 height 31
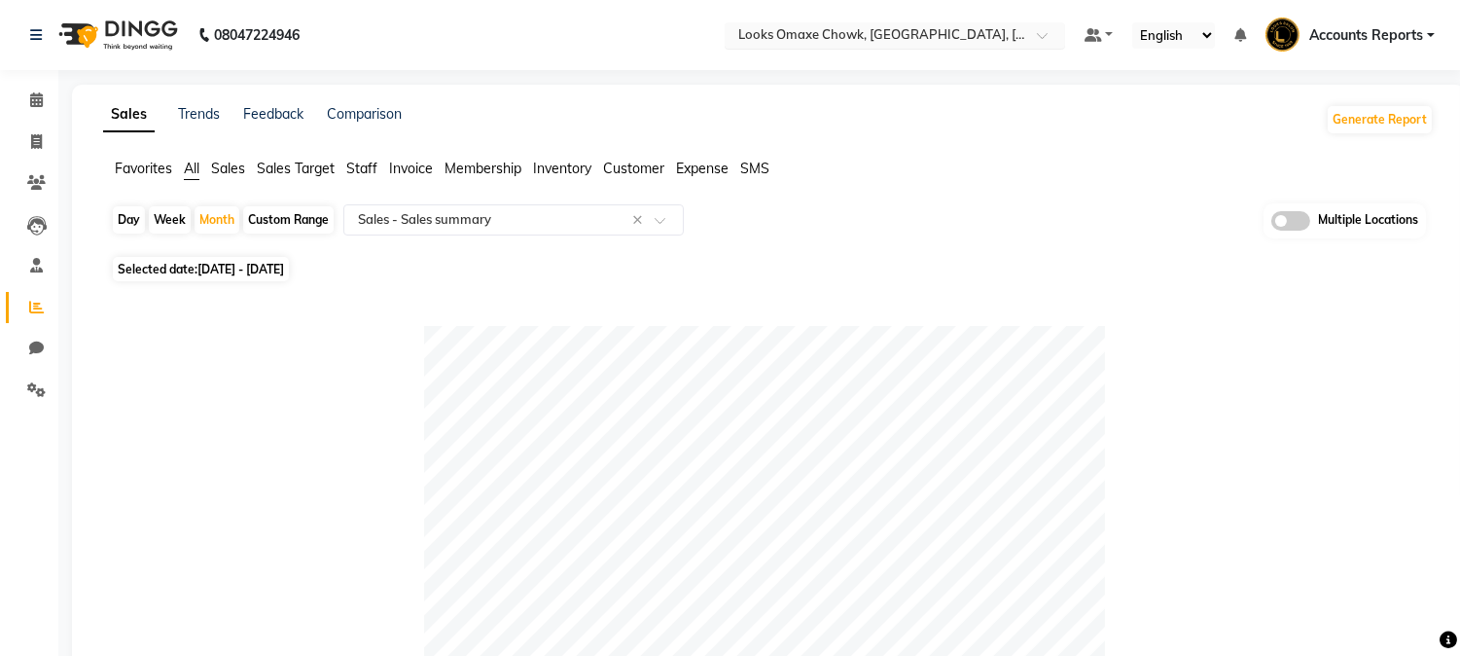
click at [998, 40] on input "text" at bounding box center [875, 36] width 282 height 19
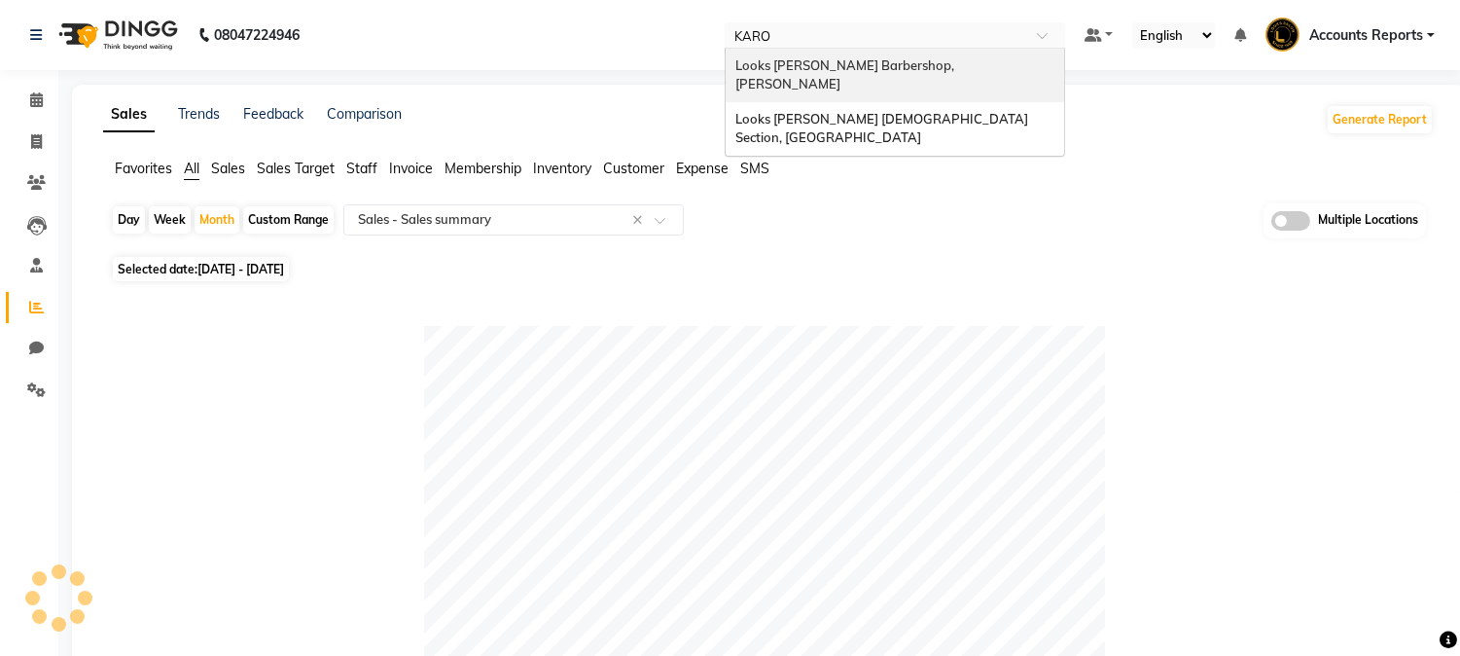
type input "KAROL"
click at [881, 71] on span "Looks [PERSON_NAME] Barbershop, [PERSON_NAME]" at bounding box center [846, 74] width 222 height 35
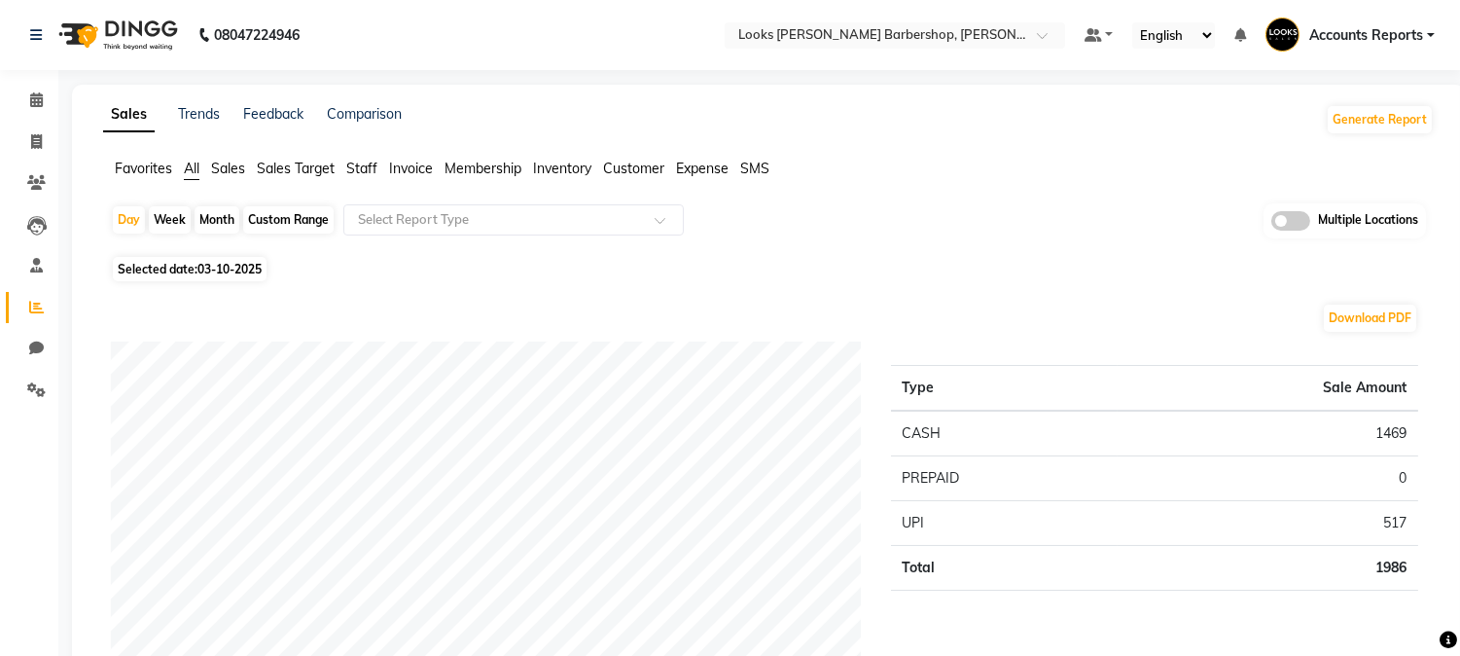
click at [279, 207] on div "Custom Range" at bounding box center [288, 219] width 90 height 27
select select "10"
select select "2025"
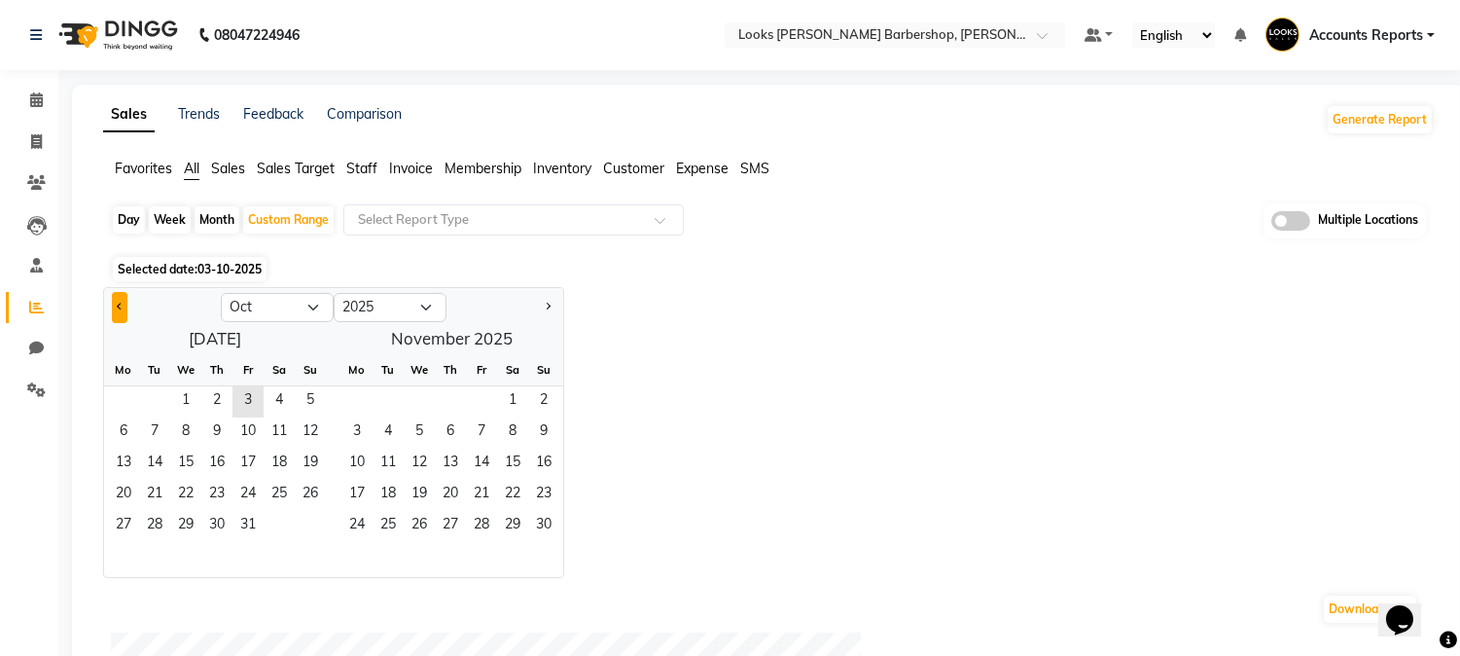
click at [119, 309] on button "Previous month" at bounding box center [120, 307] width 16 height 31
select select "9"
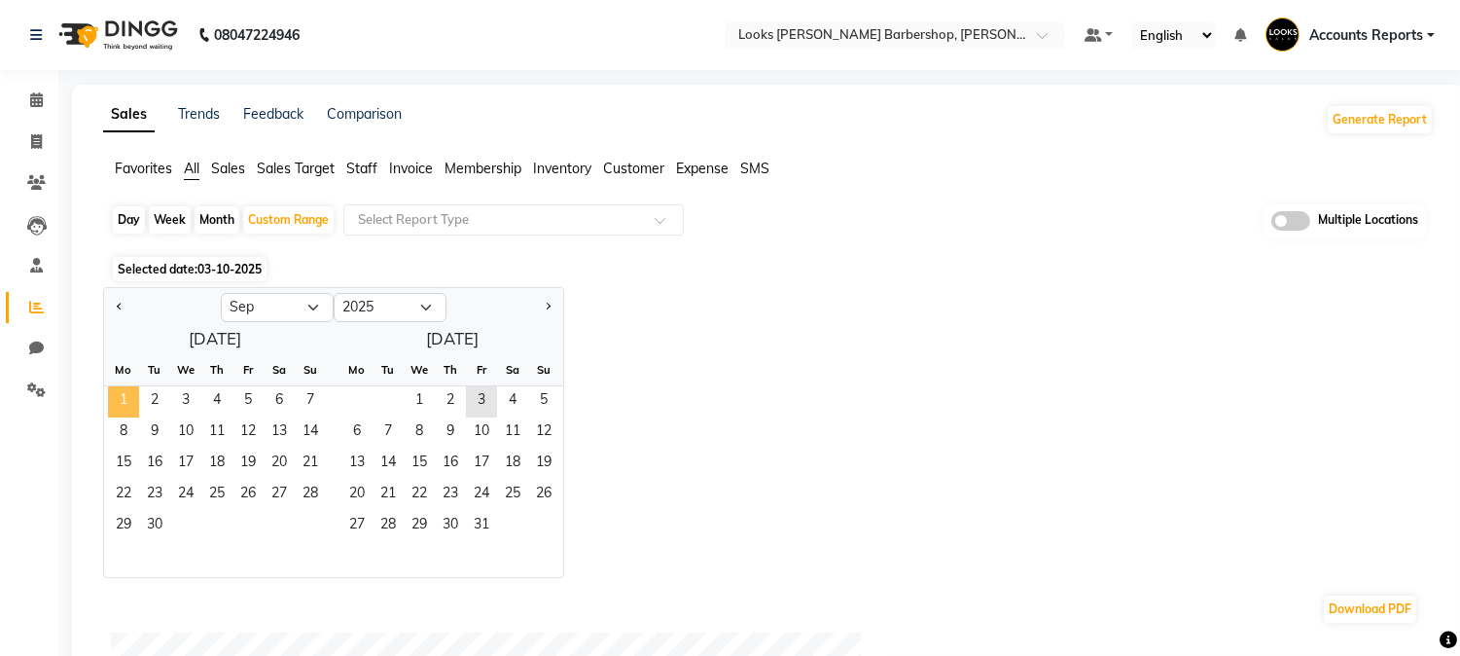
click at [127, 394] on span "1" at bounding box center [123, 401] width 31 height 31
click at [158, 518] on span "30" at bounding box center [154, 526] width 31 height 31
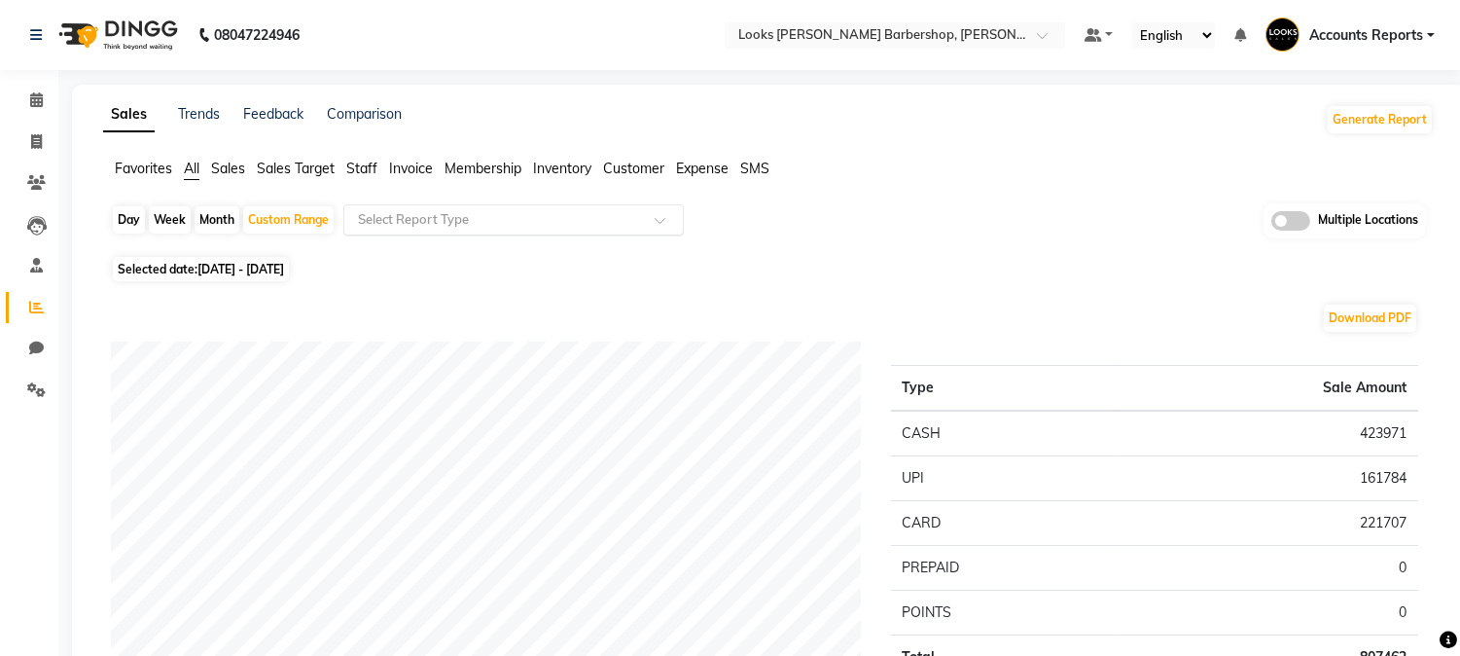
click at [512, 216] on input "text" at bounding box center [494, 219] width 280 height 19
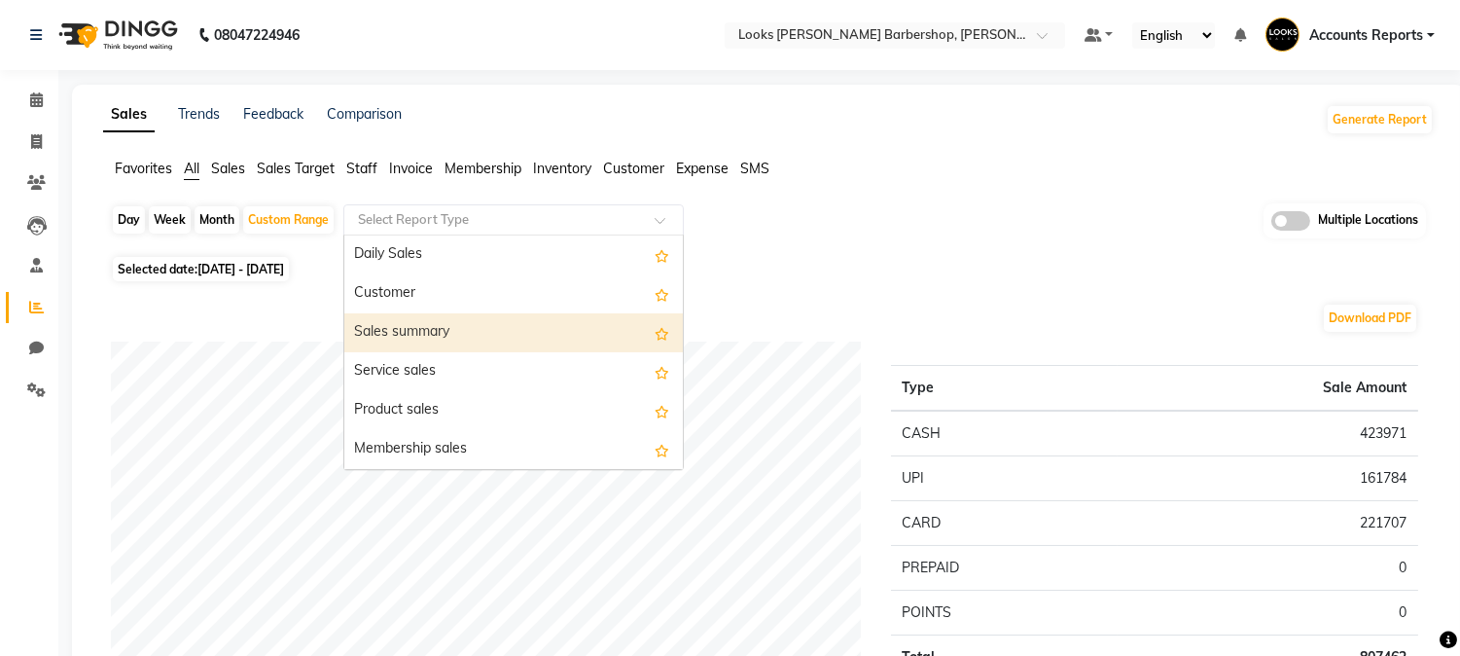
click at [439, 341] on div "Sales summary" at bounding box center [513, 332] width 339 height 39
select select "full_report"
select select "csv"
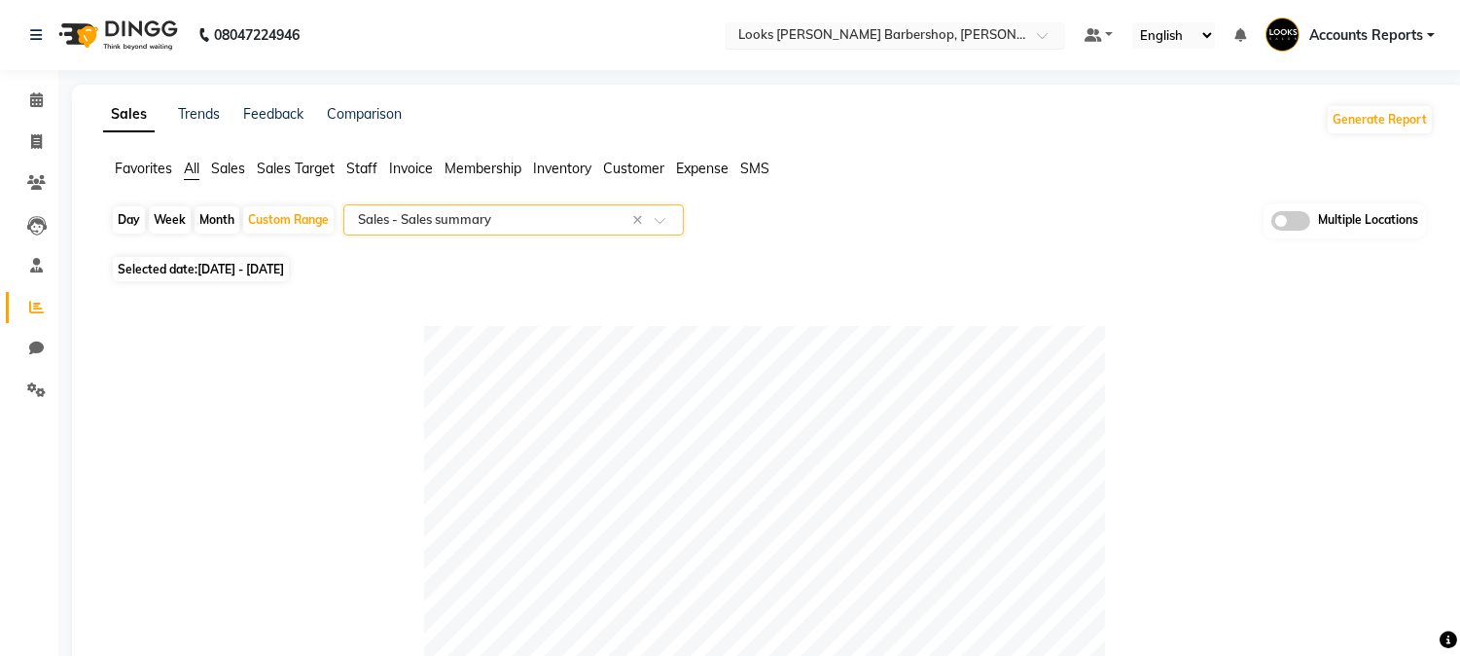
click at [927, 30] on input "text" at bounding box center [875, 36] width 282 height 19
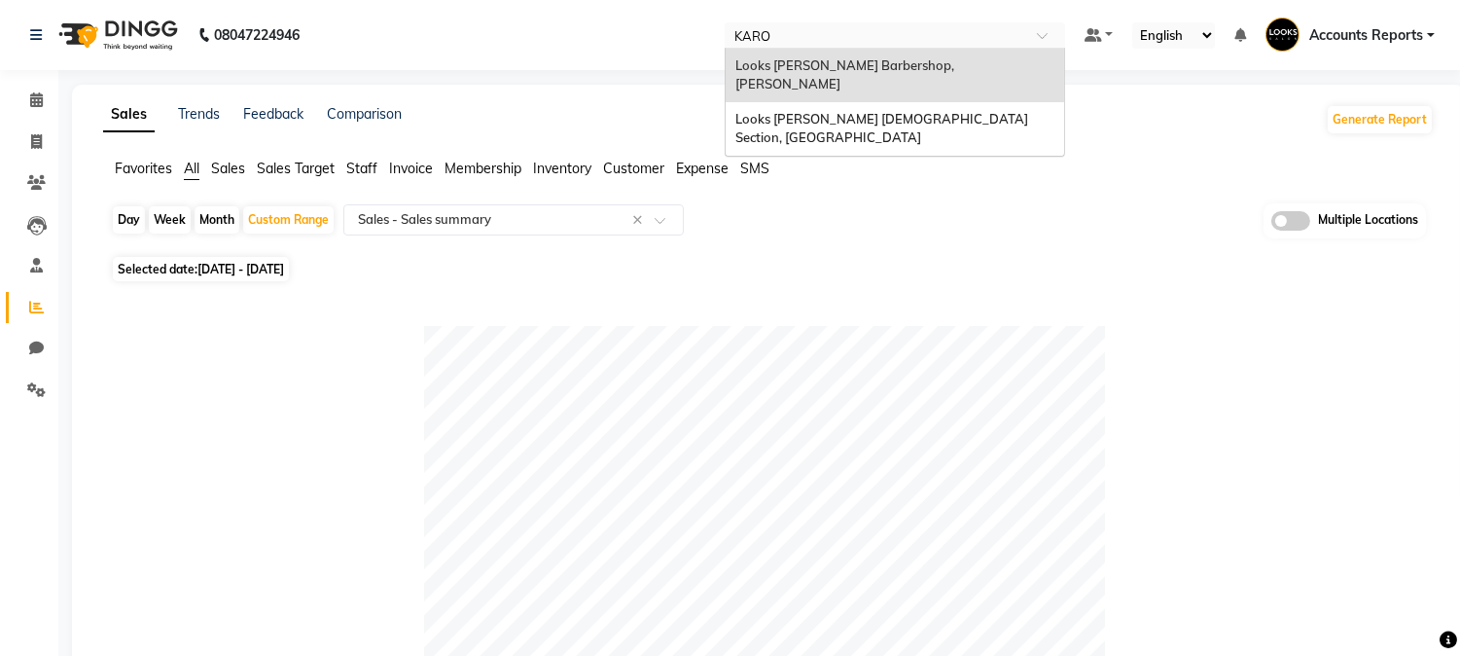
type input "KAROL"
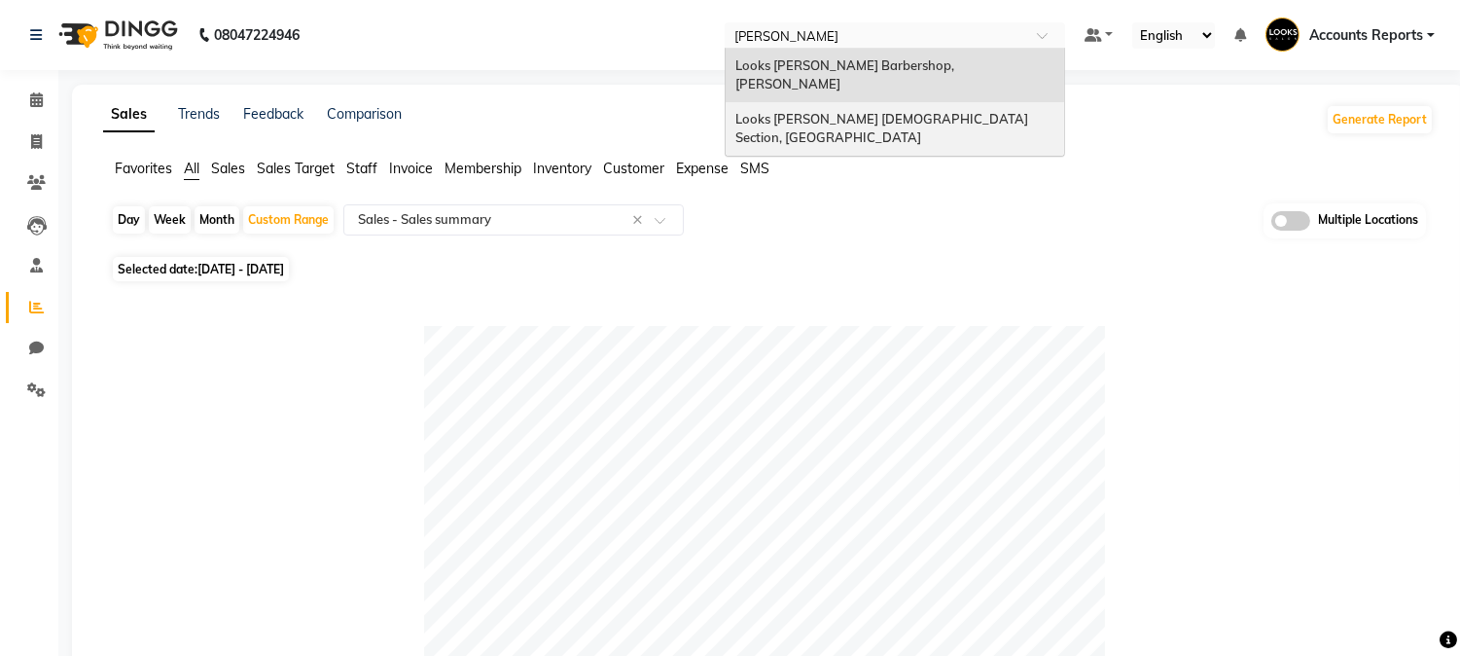
click at [906, 102] on div "Looks [PERSON_NAME] [DEMOGRAPHIC_DATA] Section, [GEOGRAPHIC_DATA]" at bounding box center [895, 128] width 339 height 53
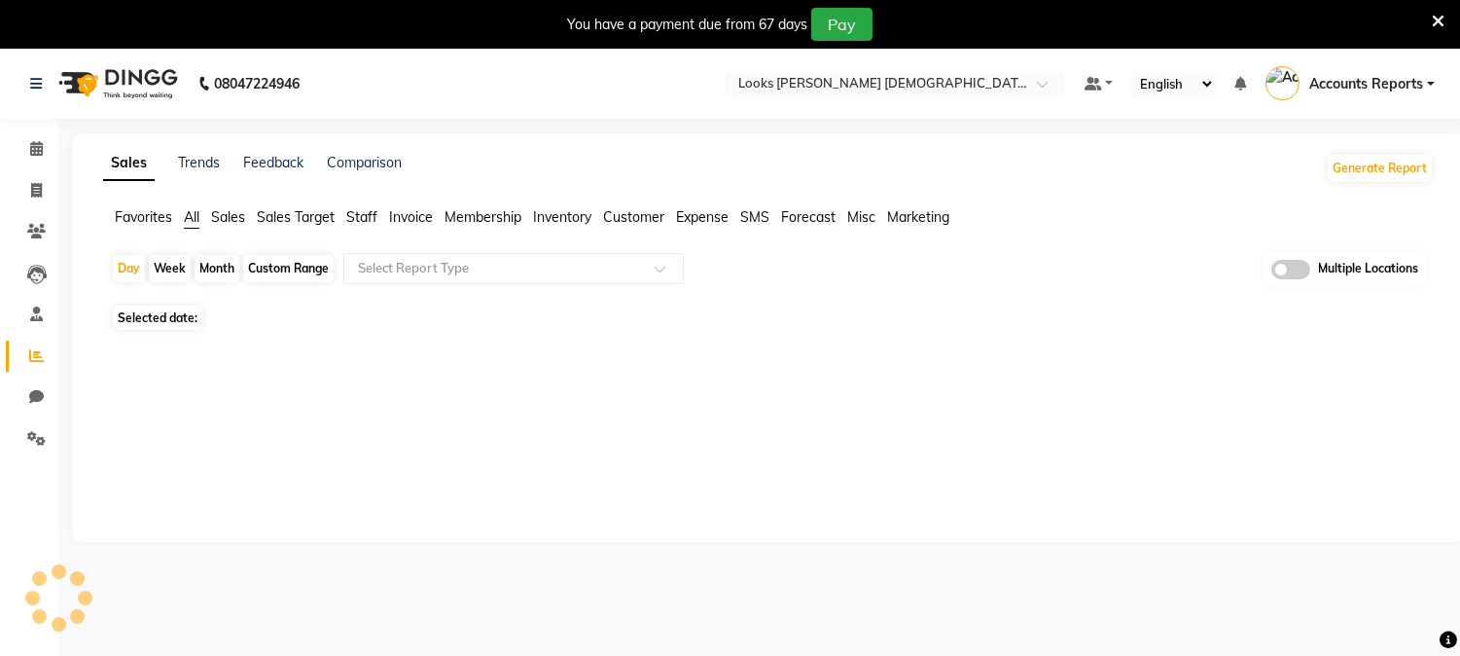
select select "en"
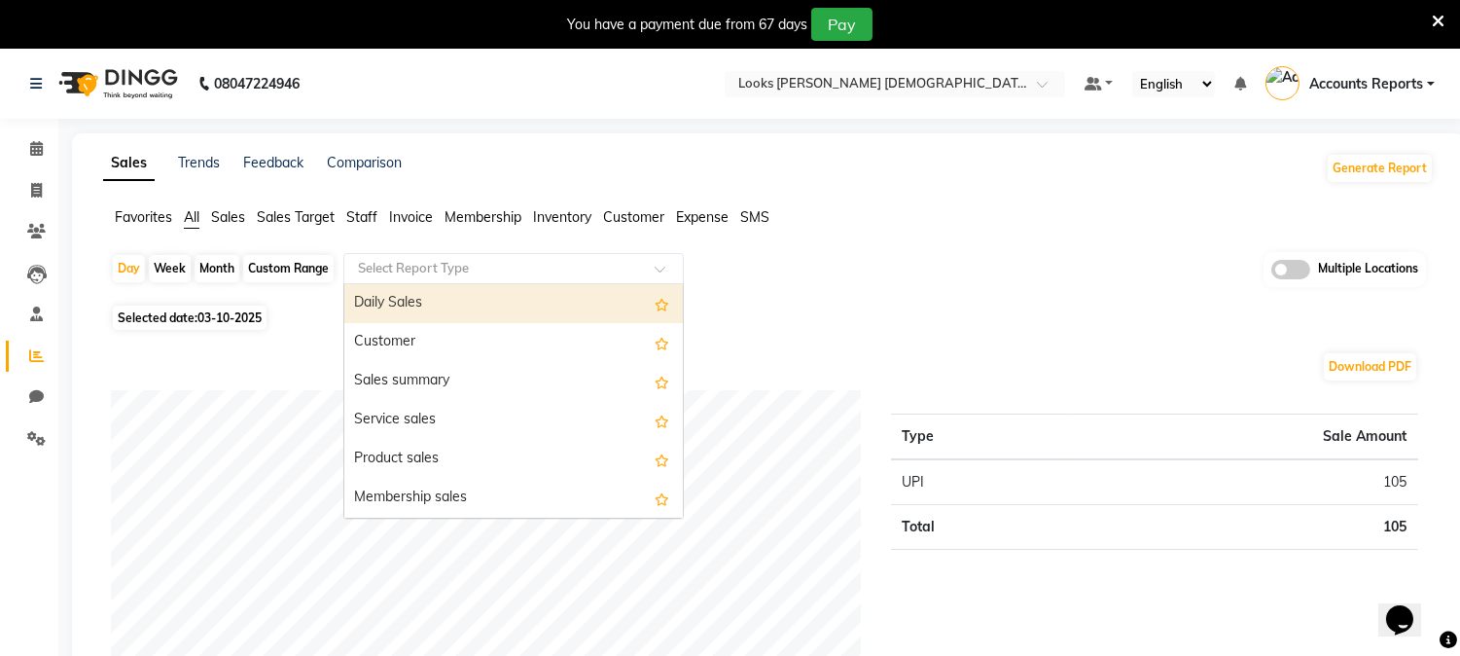
click at [392, 265] on input "text" at bounding box center [494, 268] width 280 height 19
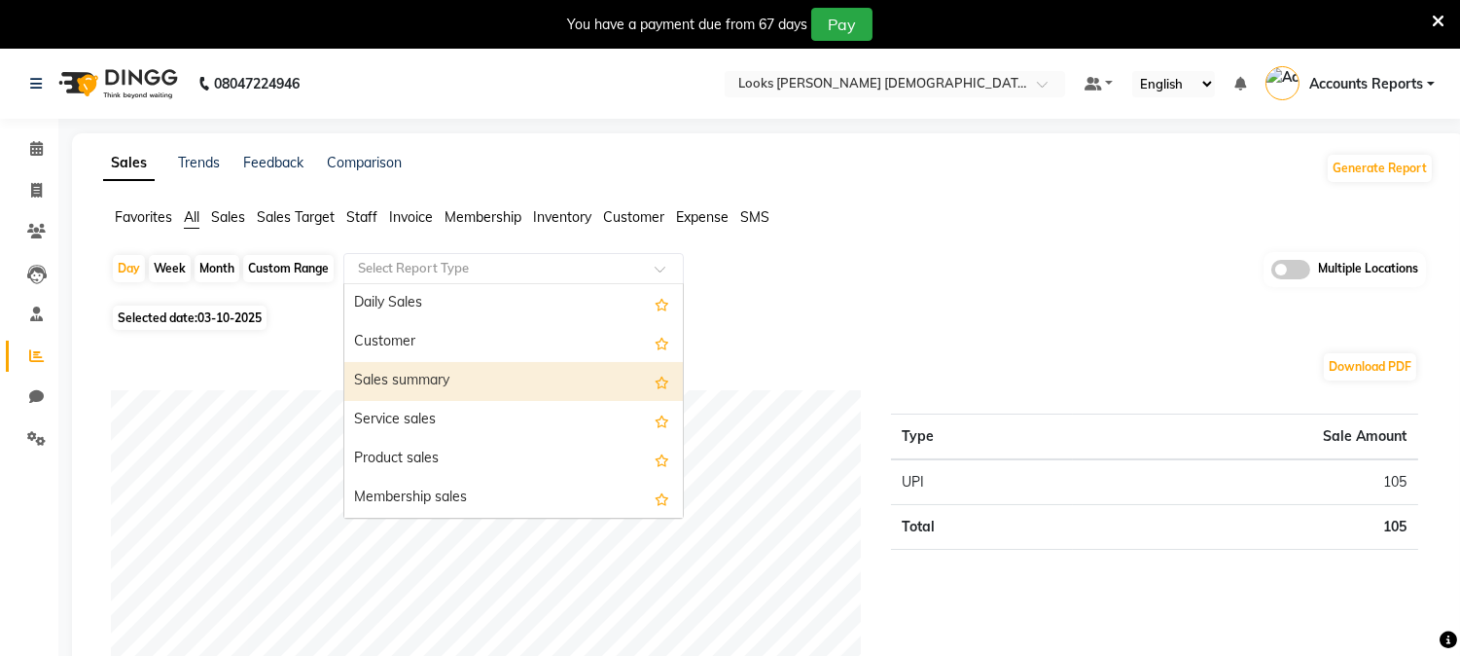
click at [391, 371] on div "Sales summary" at bounding box center [513, 381] width 339 height 39
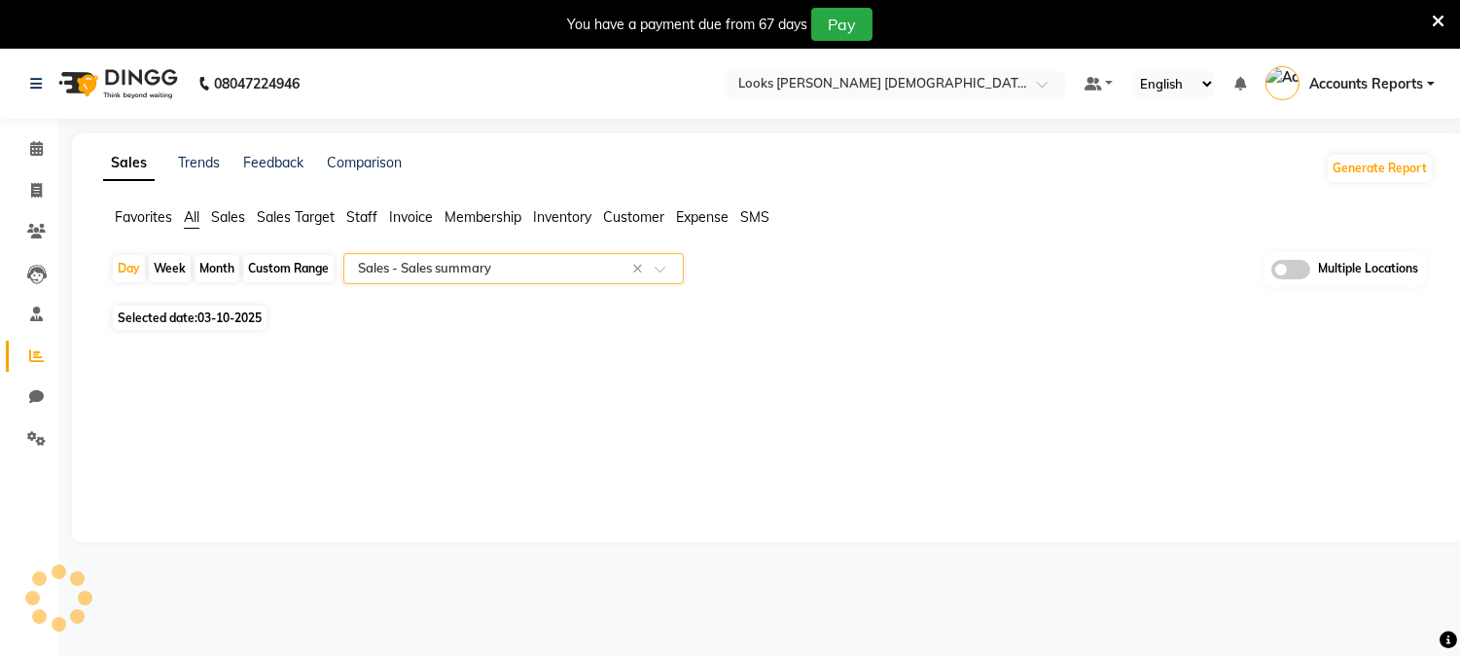
select select "full_report"
select select "pdf"
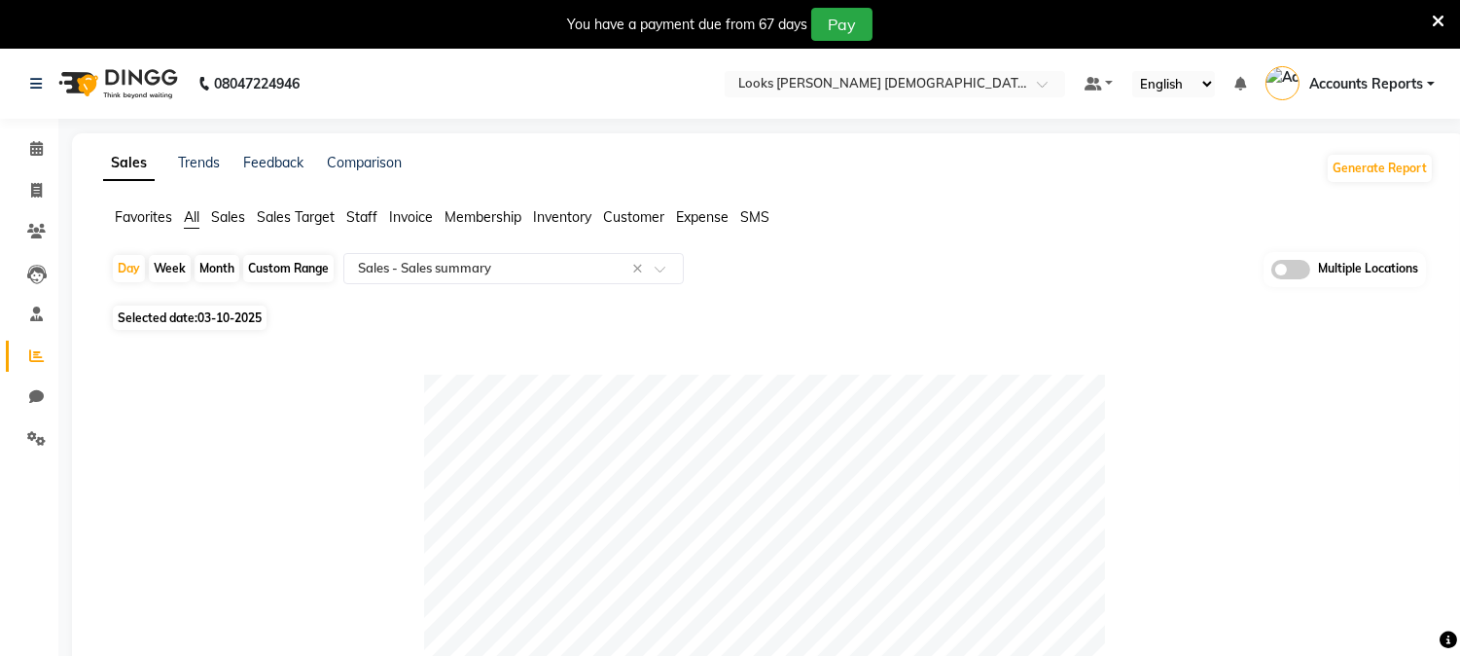
click at [293, 263] on div "Custom Range" at bounding box center [288, 268] width 90 height 27
select select "10"
select select "2025"
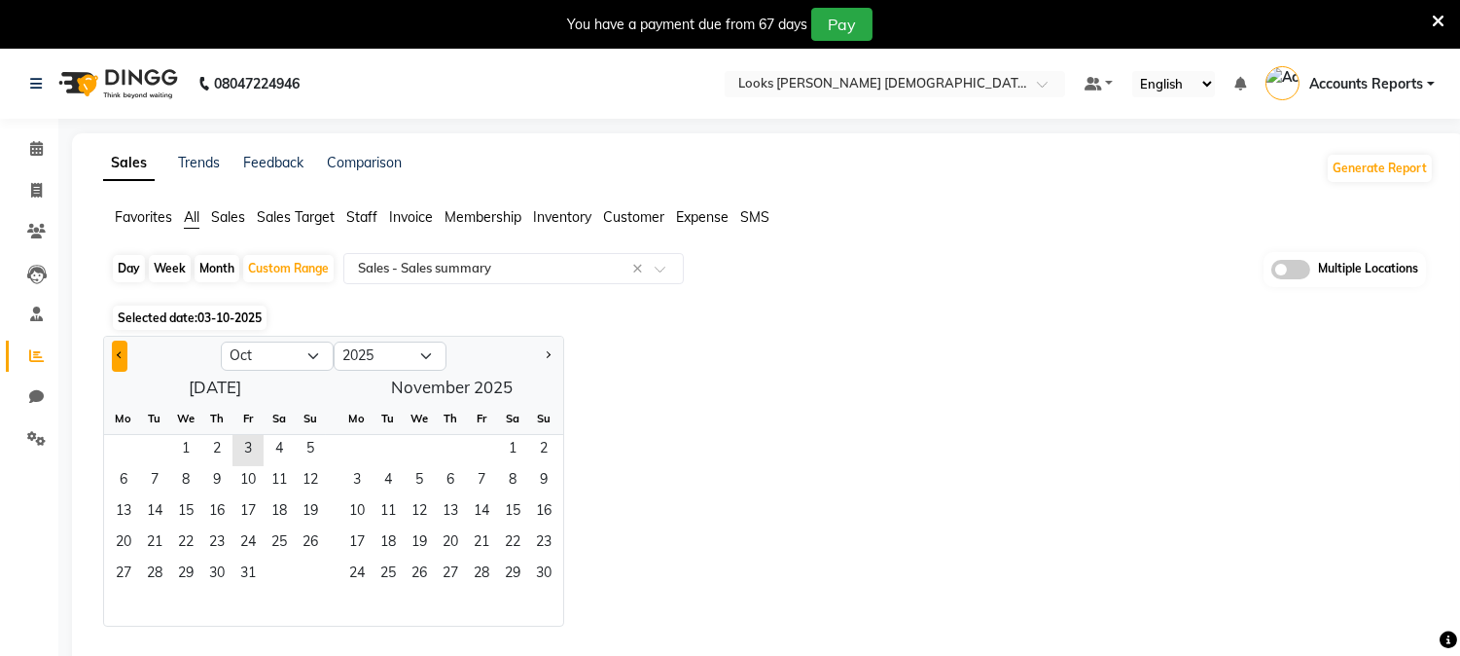
click at [120, 353] on span "Previous month" at bounding box center [120, 354] width 7 height 7
select select "9"
click at [122, 451] on span "1" at bounding box center [123, 450] width 31 height 31
click at [149, 586] on span "30" at bounding box center [154, 574] width 31 height 31
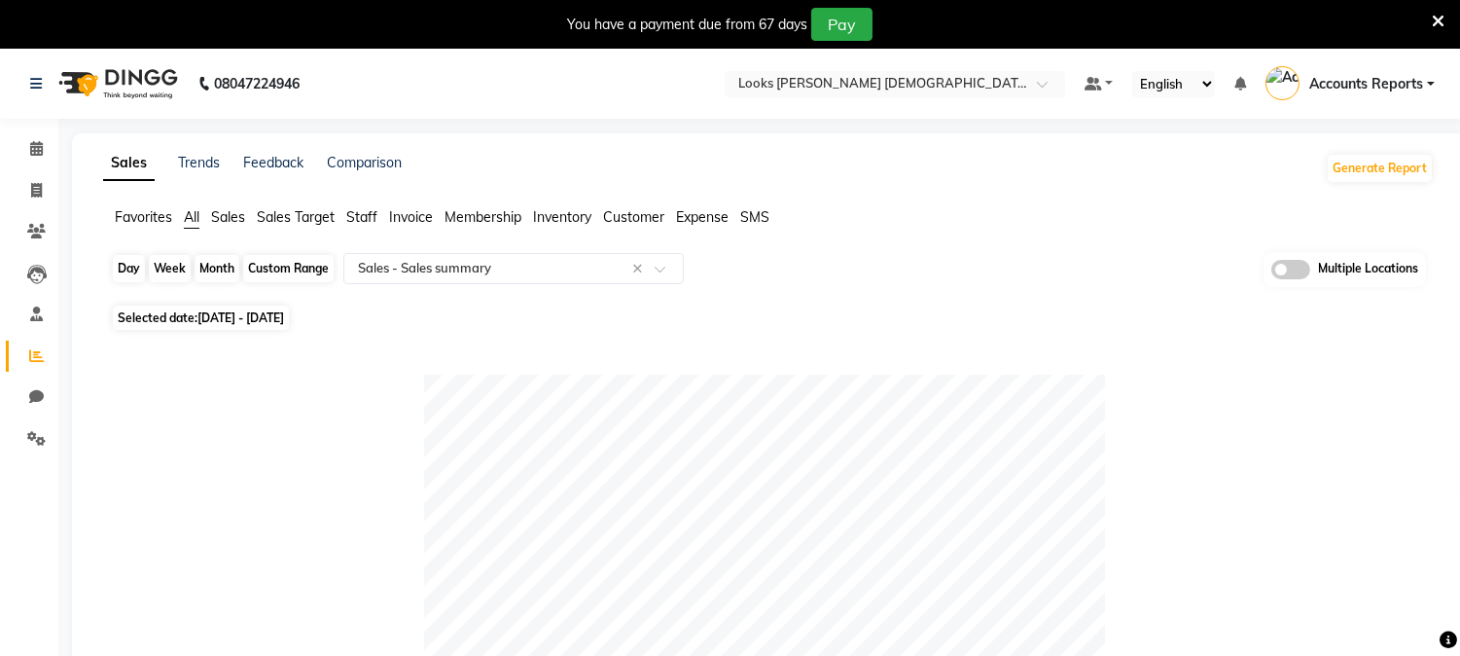
click at [266, 270] on div "Custom Range" at bounding box center [288, 268] width 90 height 27
select select "9"
select select "2025"
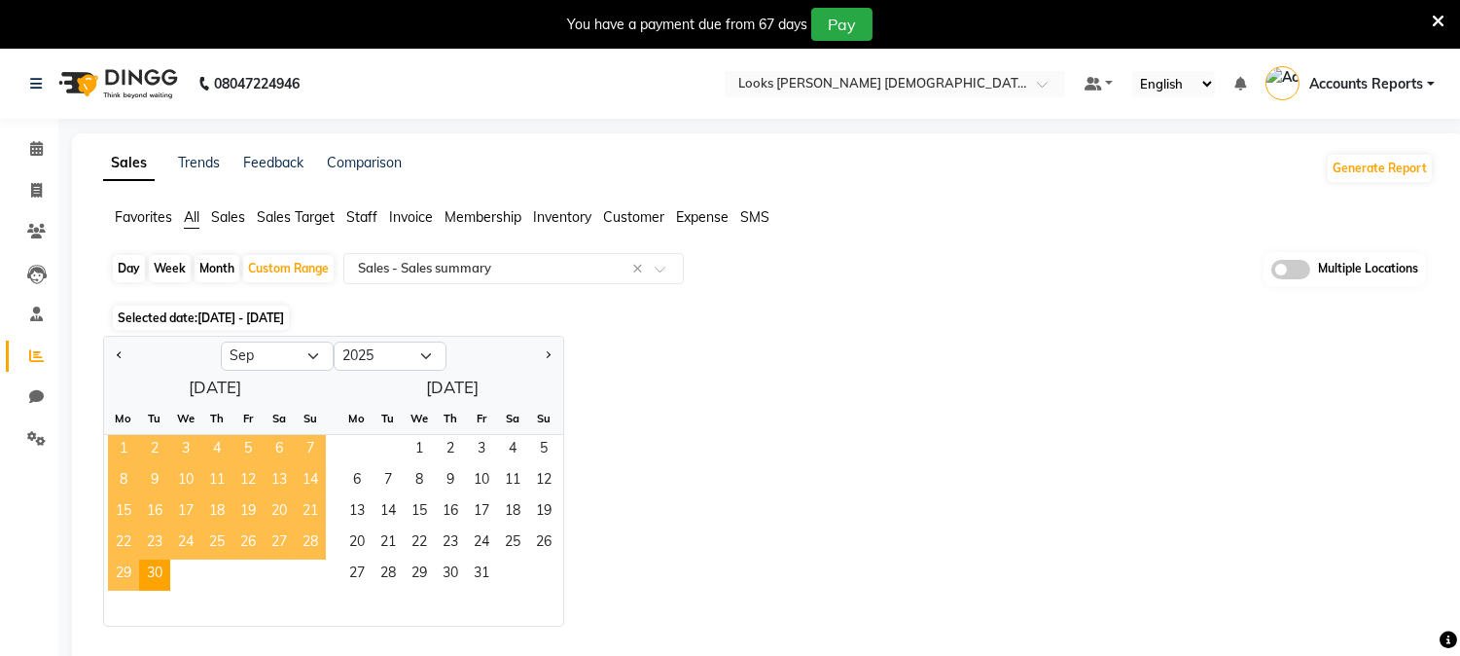
click at [122, 449] on span "1" at bounding box center [123, 450] width 31 height 31
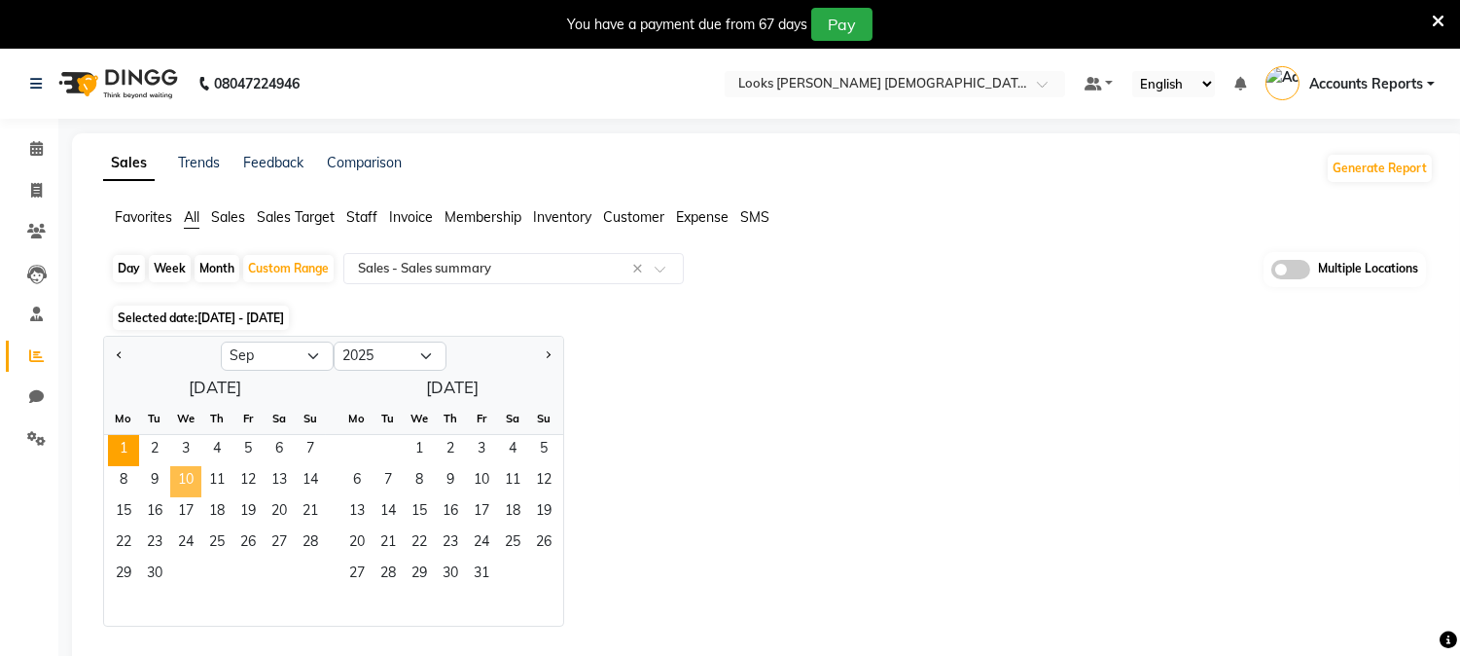
click at [177, 482] on span "10" at bounding box center [185, 481] width 31 height 31
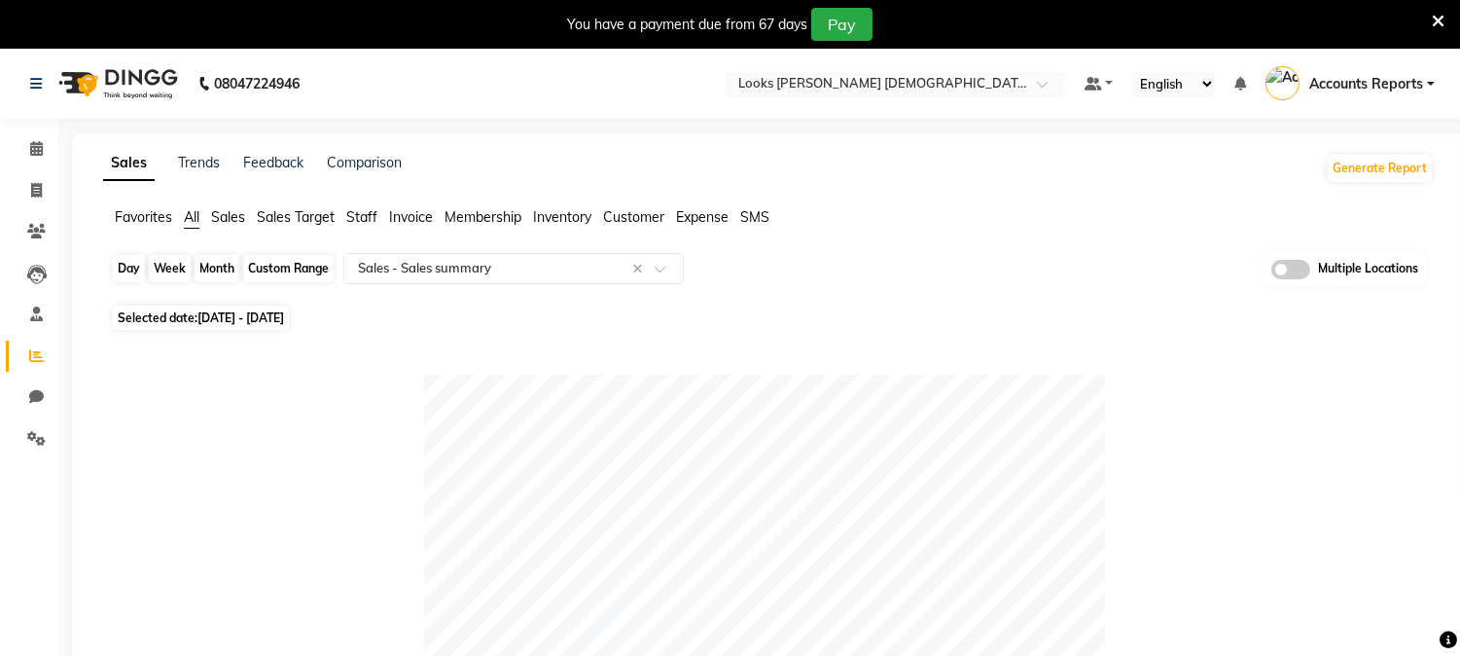
click at [285, 265] on div "Custom Range" at bounding box center [288, 268] width 90 height 27
select select "9"
select select "2025"
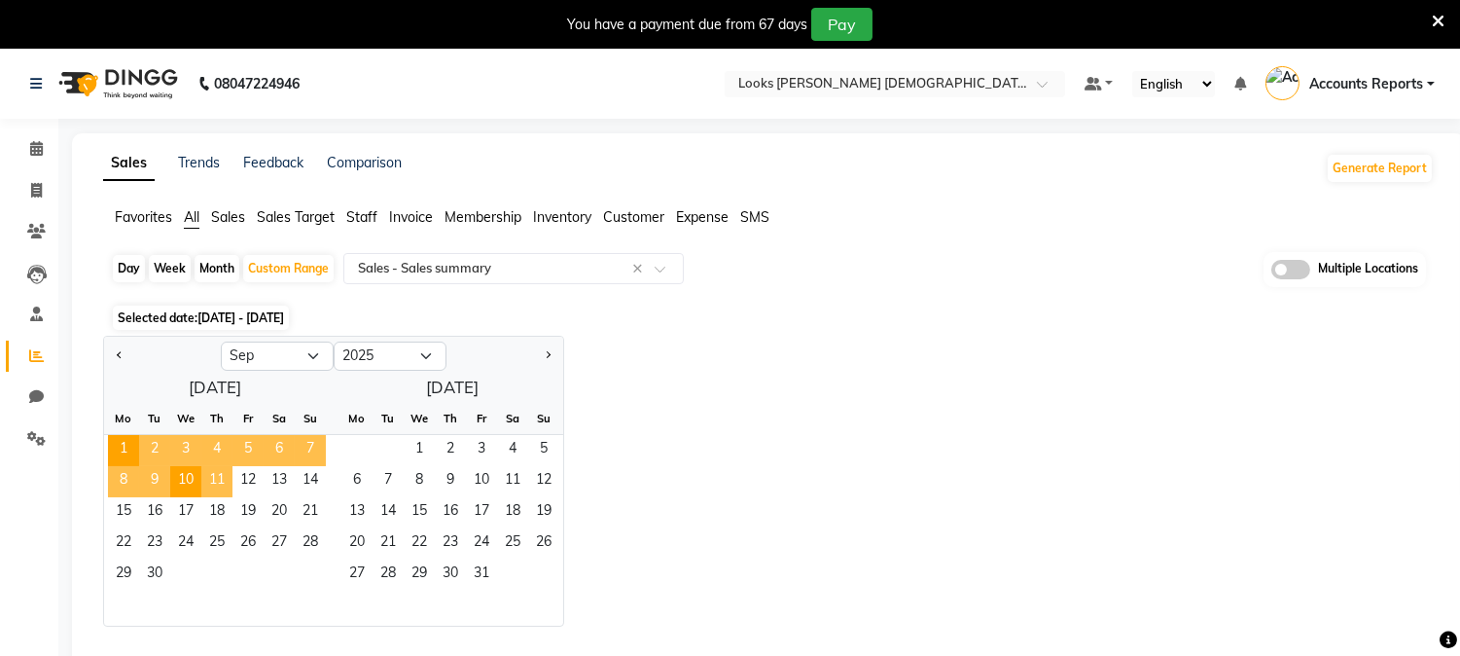
click at [219, 484] on span "11" at bounding box center [216, 481] width 31 height 31
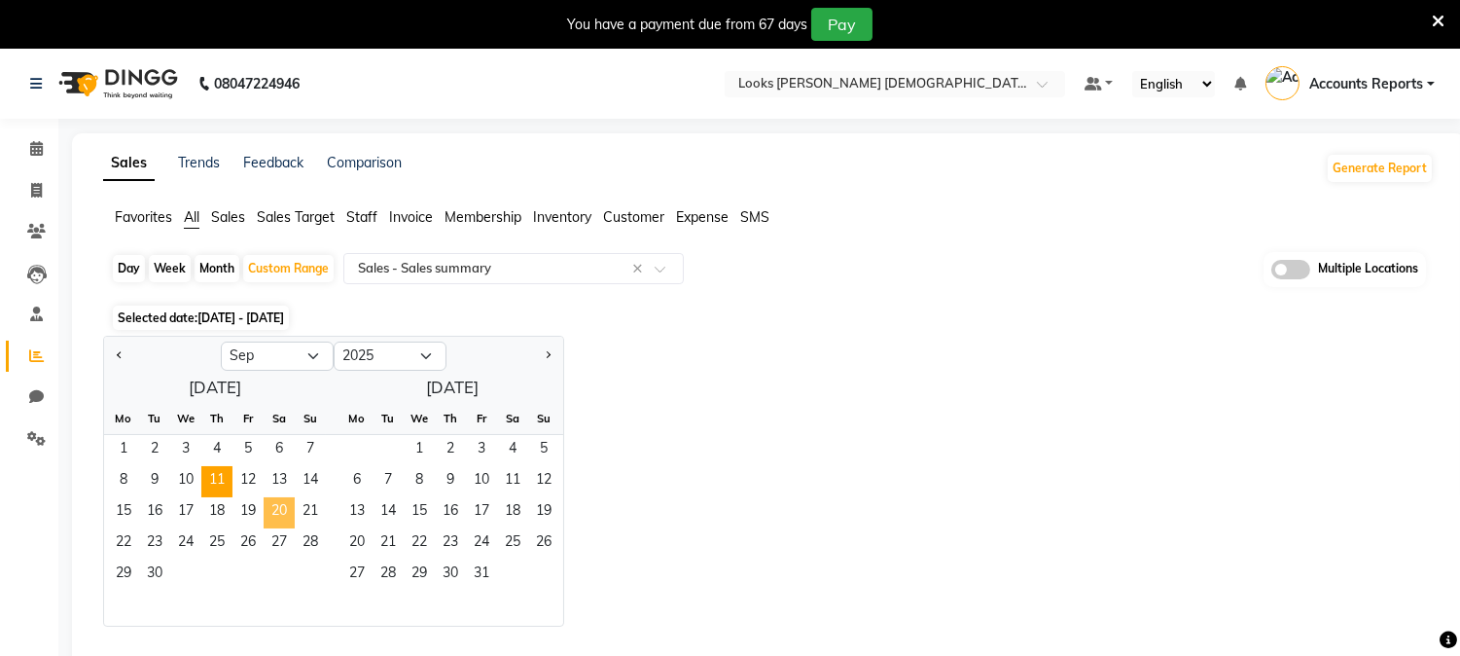
click at [284, 517] on span "20" at bounding box center [279, 512] width 31 height 31
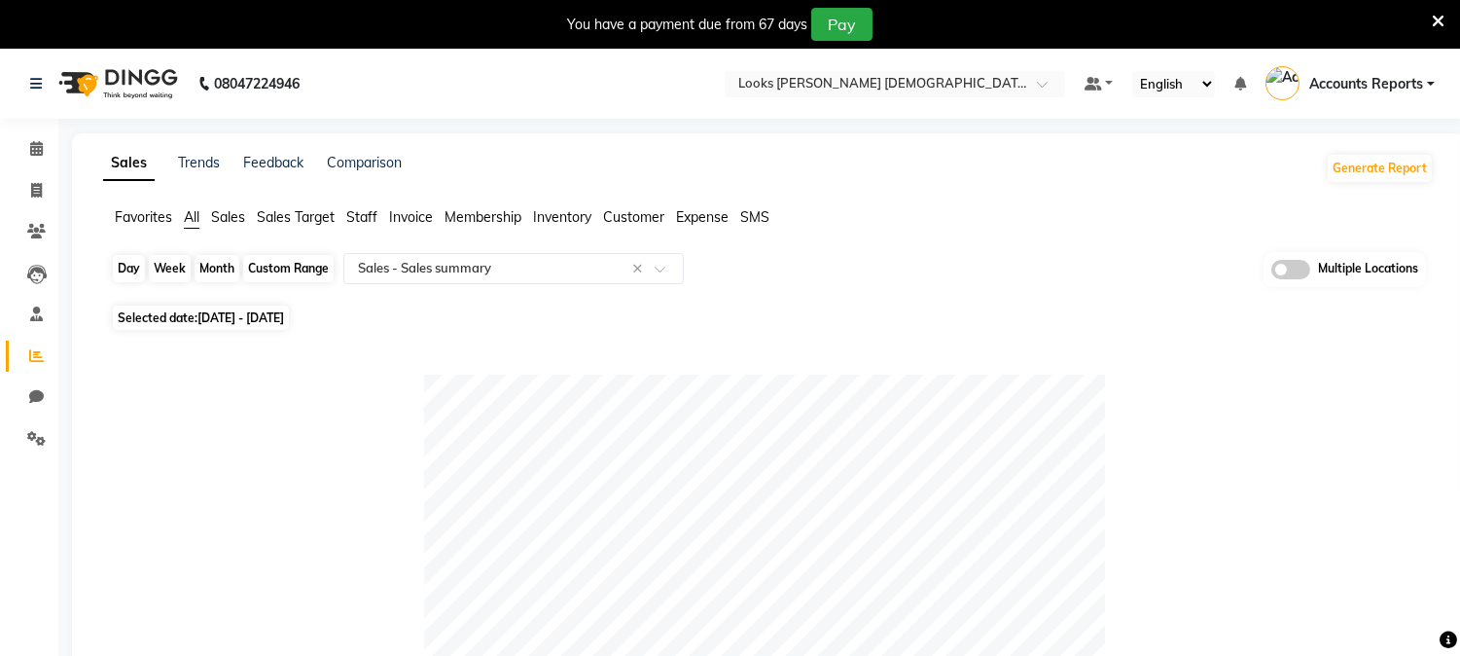
click at [289, 272] on div "Custom Range" at bounding box center [288, 268] width 90 height 27
select select "9"
select select "2025"
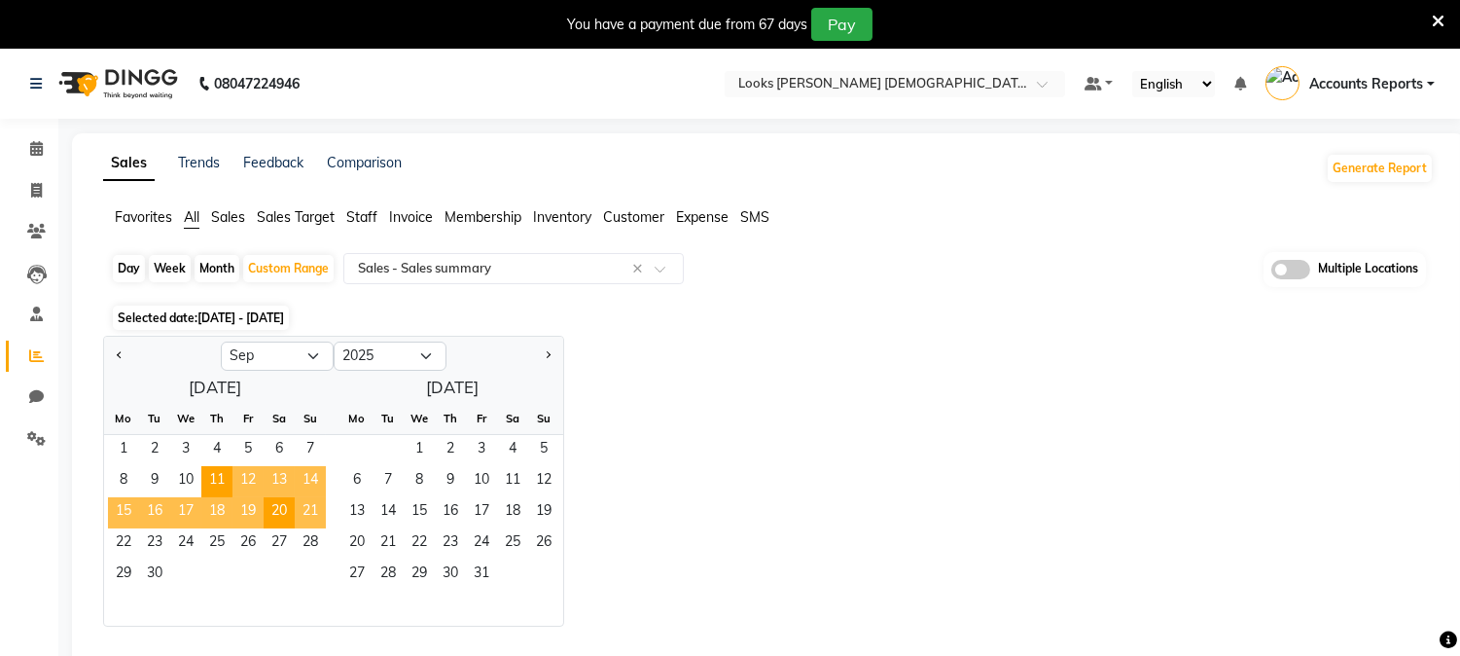
click at [309, 507] on span "21" at bounding box center [310, 512] width 31 height 31
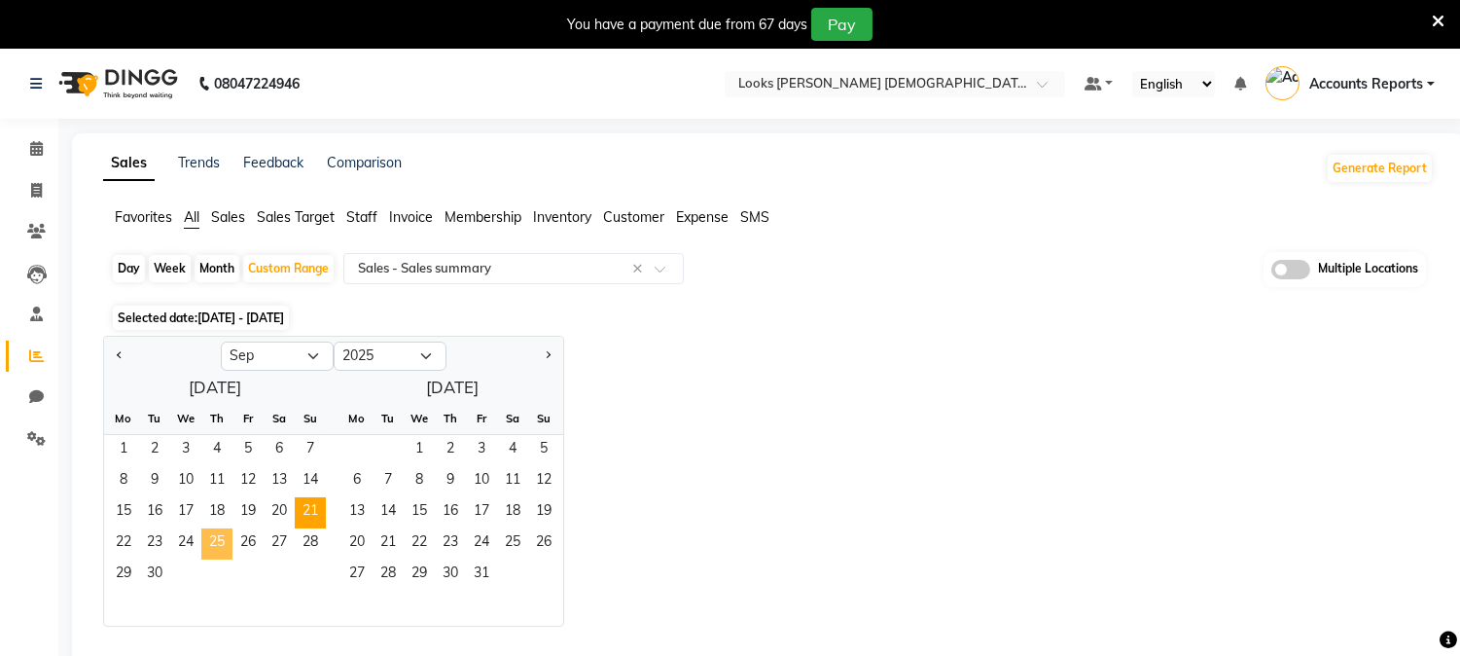
click at [209, 550] on span "25" at bounding box center [216, 543] width 31 height 31
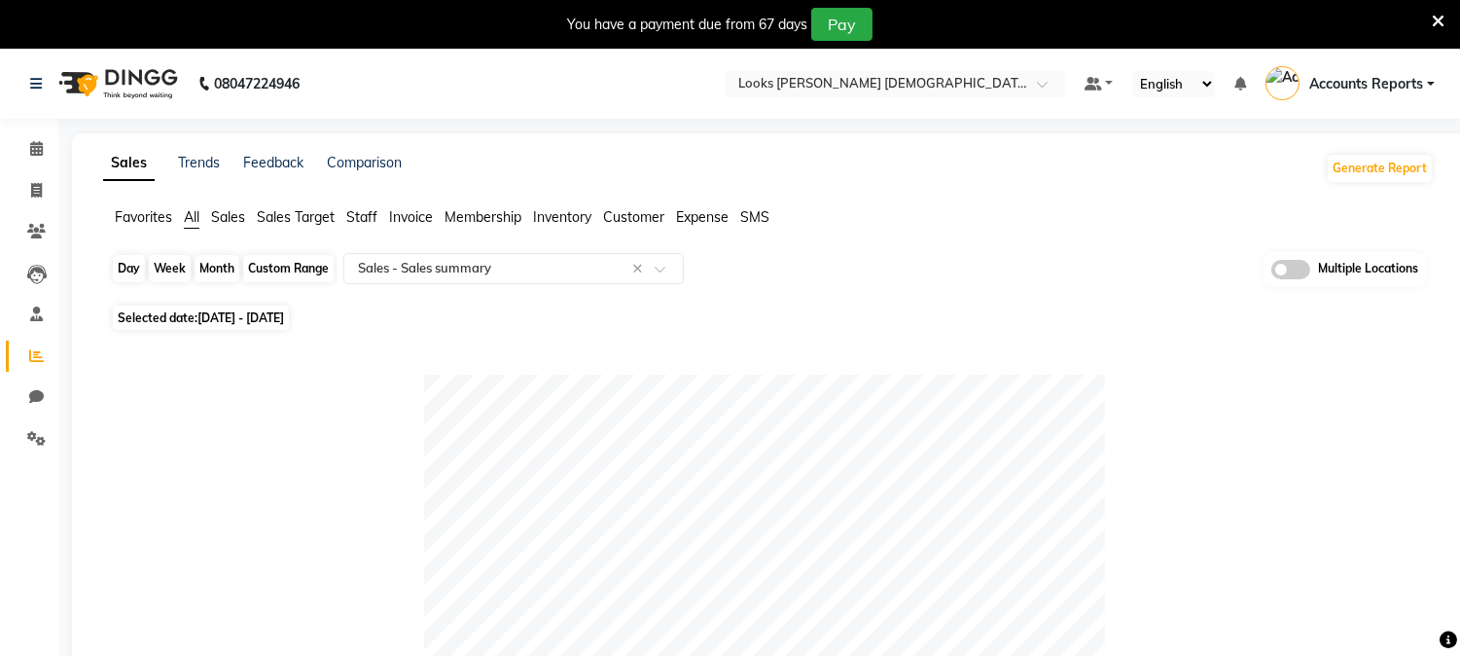
click at [303, 272] on div "Custom Range" at bounding box center [288, 268] width 90 height 27
select select "9"
select select "2025"
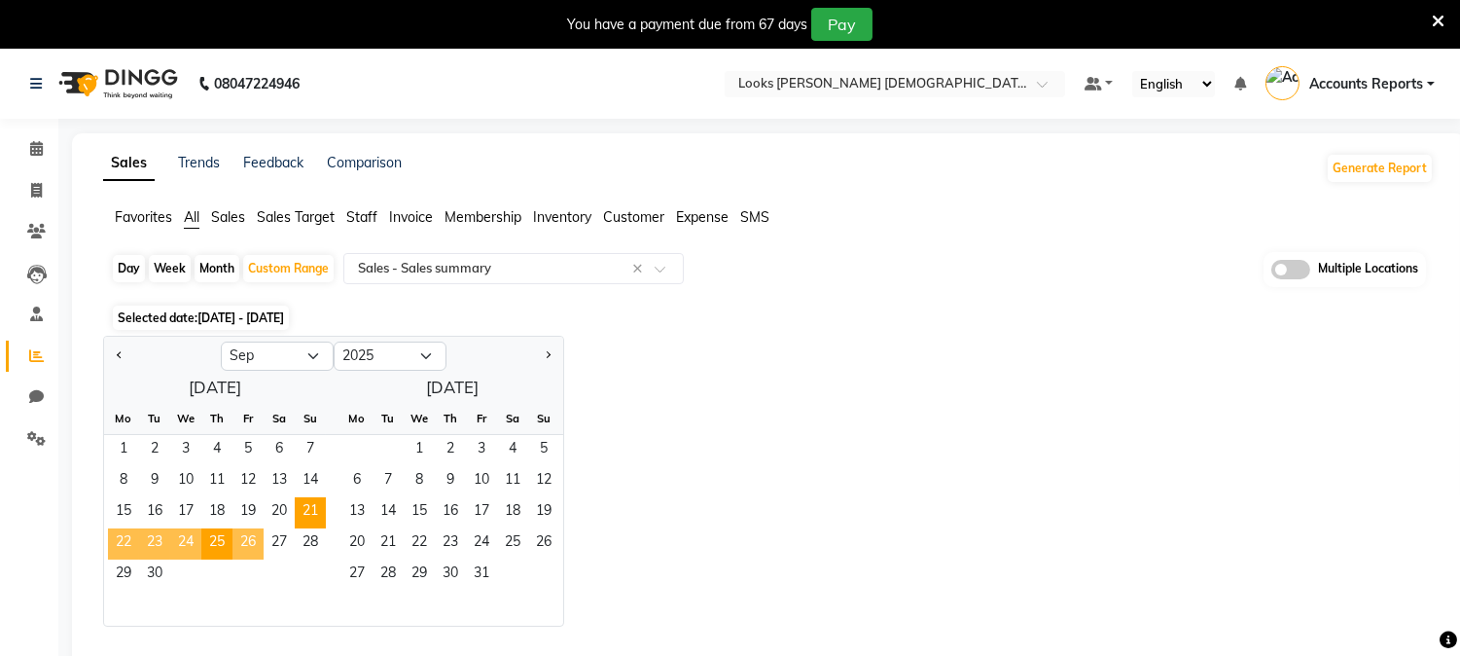
click at [250, 547] on span "26" at bounding box center [247, 543] width 31 height 31
click at [159, 568] on span "30" at bounding box center [154, 574] width 31 height 31
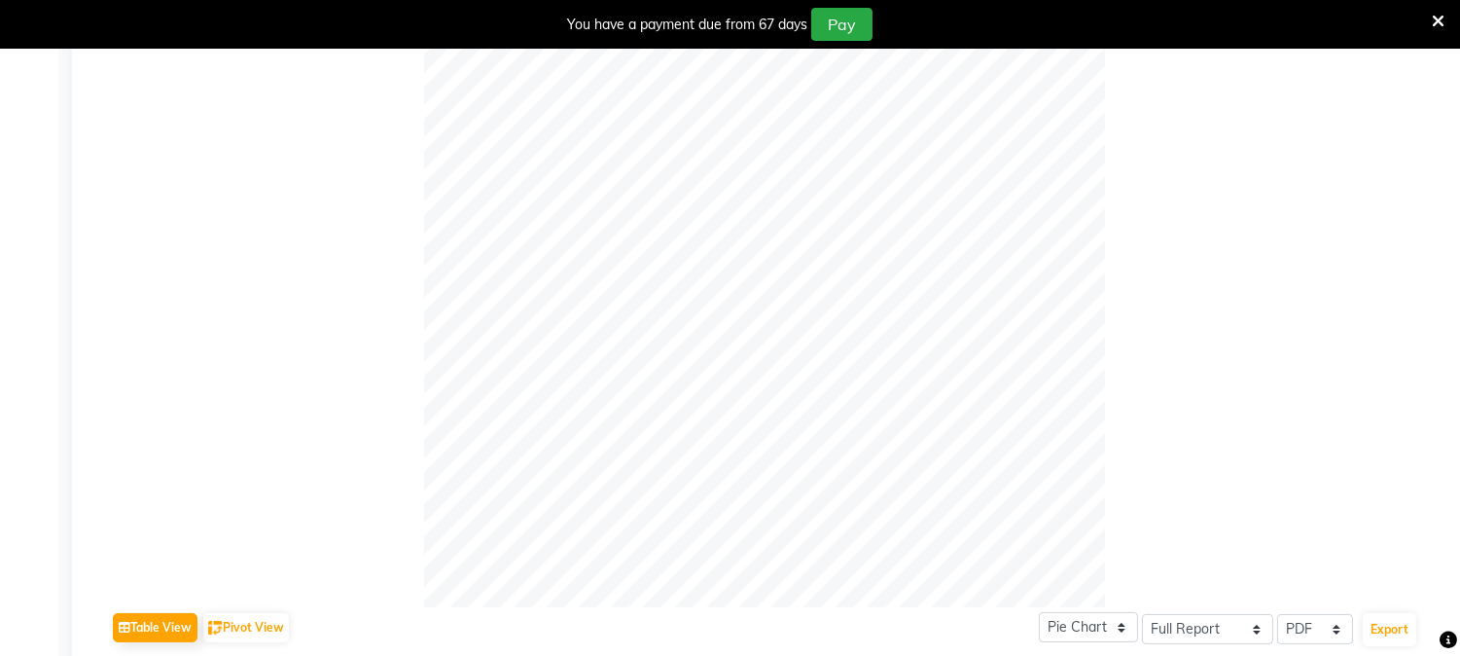
scroll to position [16, 0]
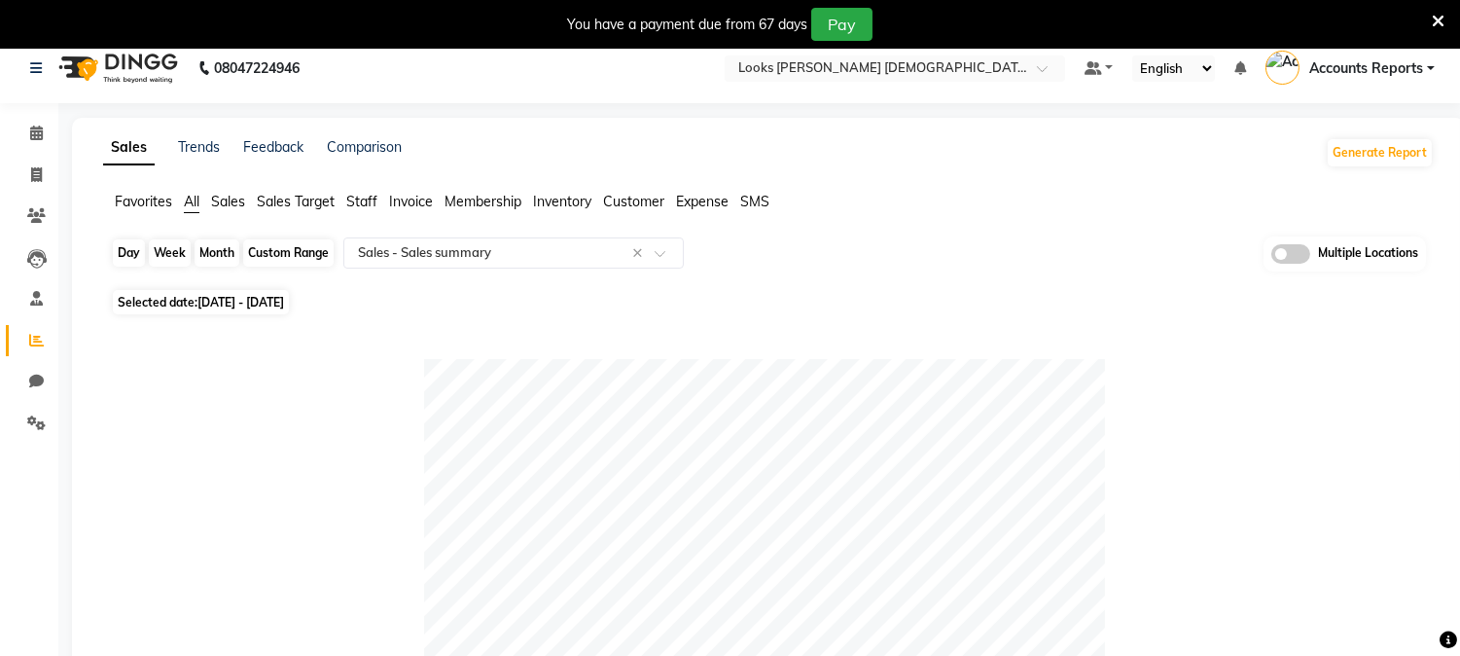
click at [261, 251] on div "Custom Range" at bounding box center [288, 252] width 90 height 27
select select "9"
select select "2025"
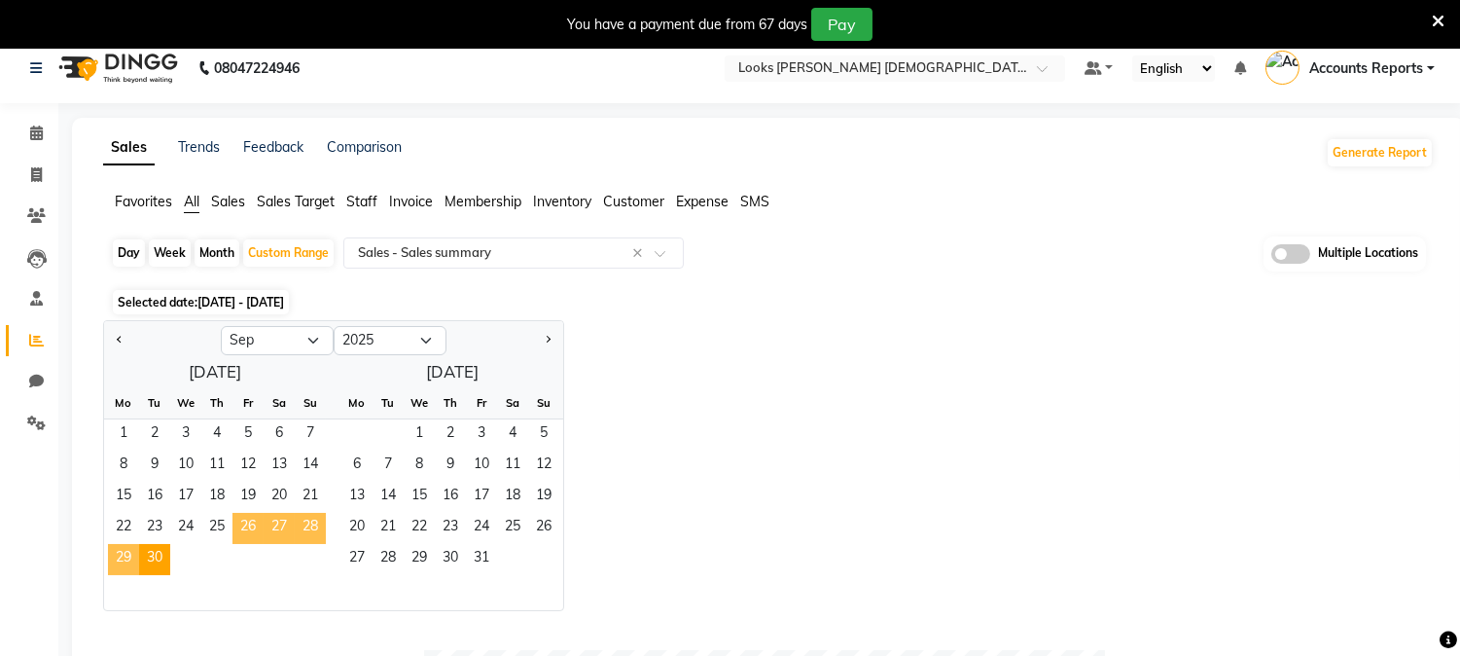
click at [257, 522] on span "26" at bounding box center [247, 528] width 31 height 31
click at [250, 523] on span "26" at bounding box center [247, 528] width 31 height 31
click at [137, 256] on div "Day" at bounding box center [129, 252] width 32 height 27
select select "9"
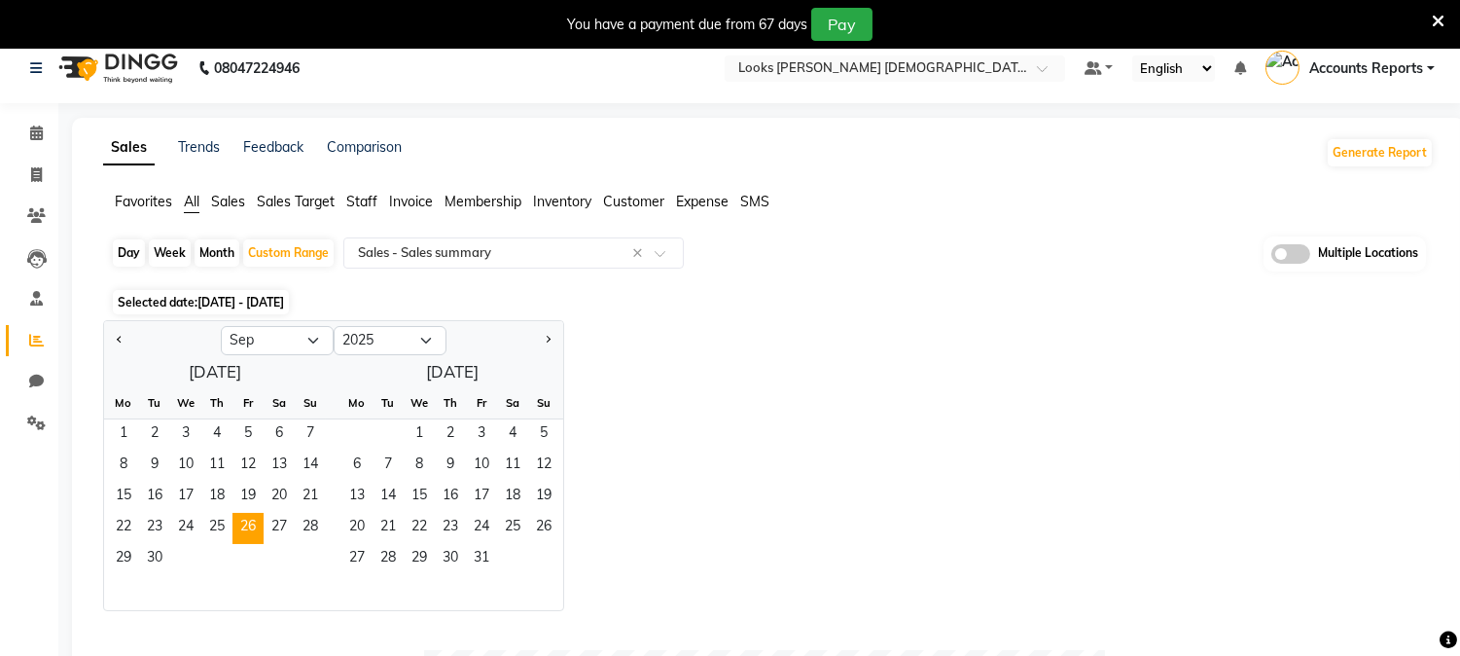
select select "2025"
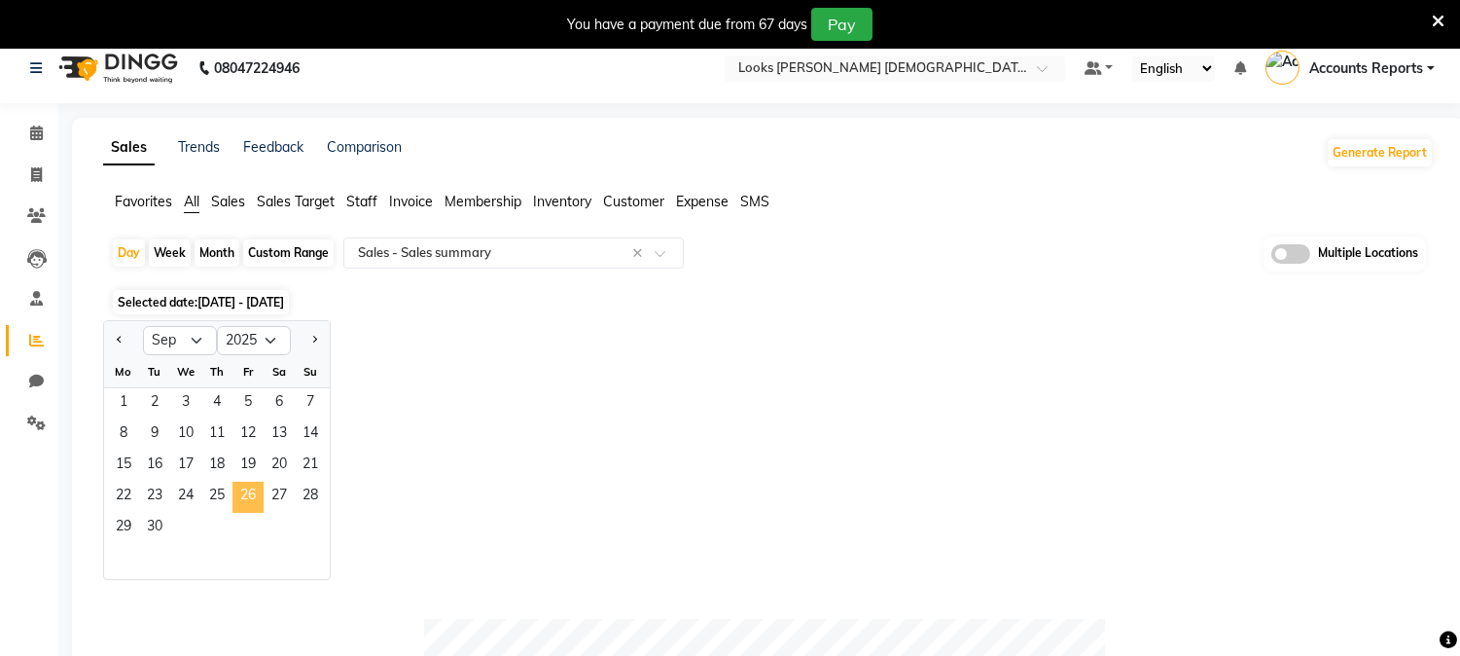
click at [244, 482] on span "26" at bounding box center [247, 496] width 31 height 31
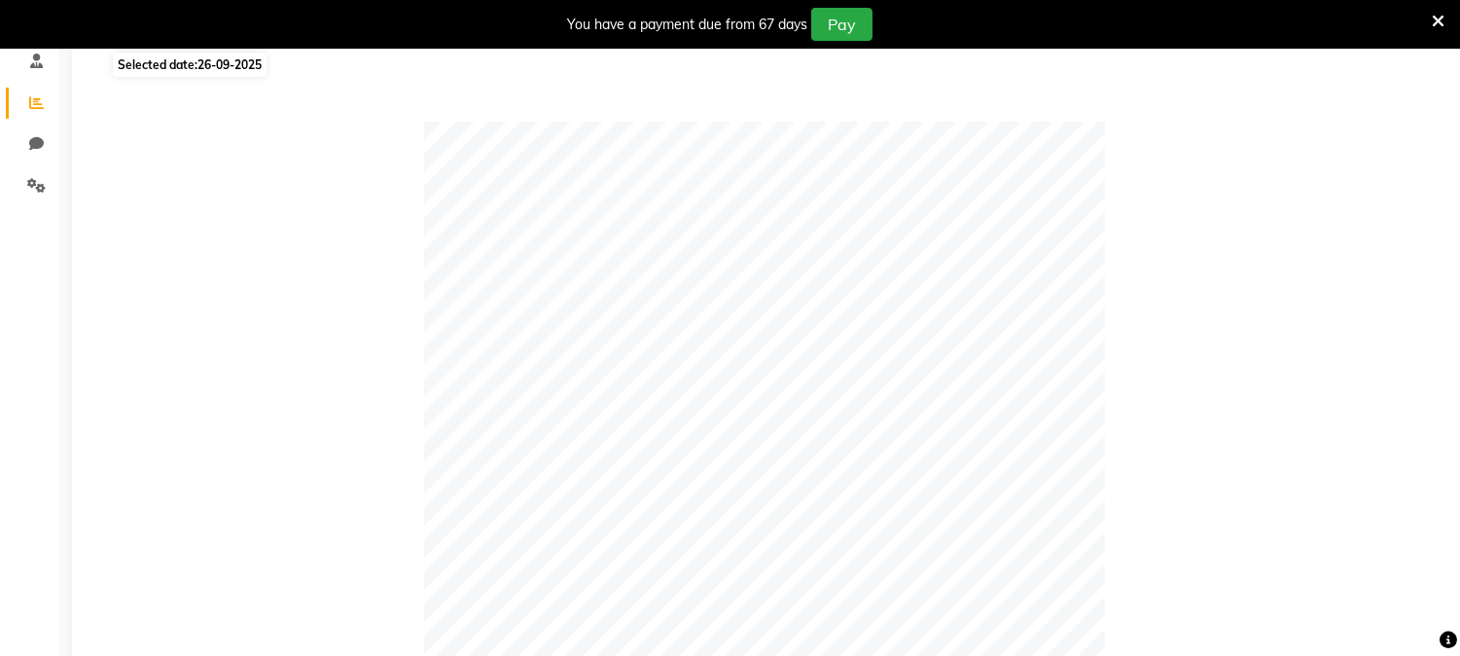
scroll to position [0, 0]
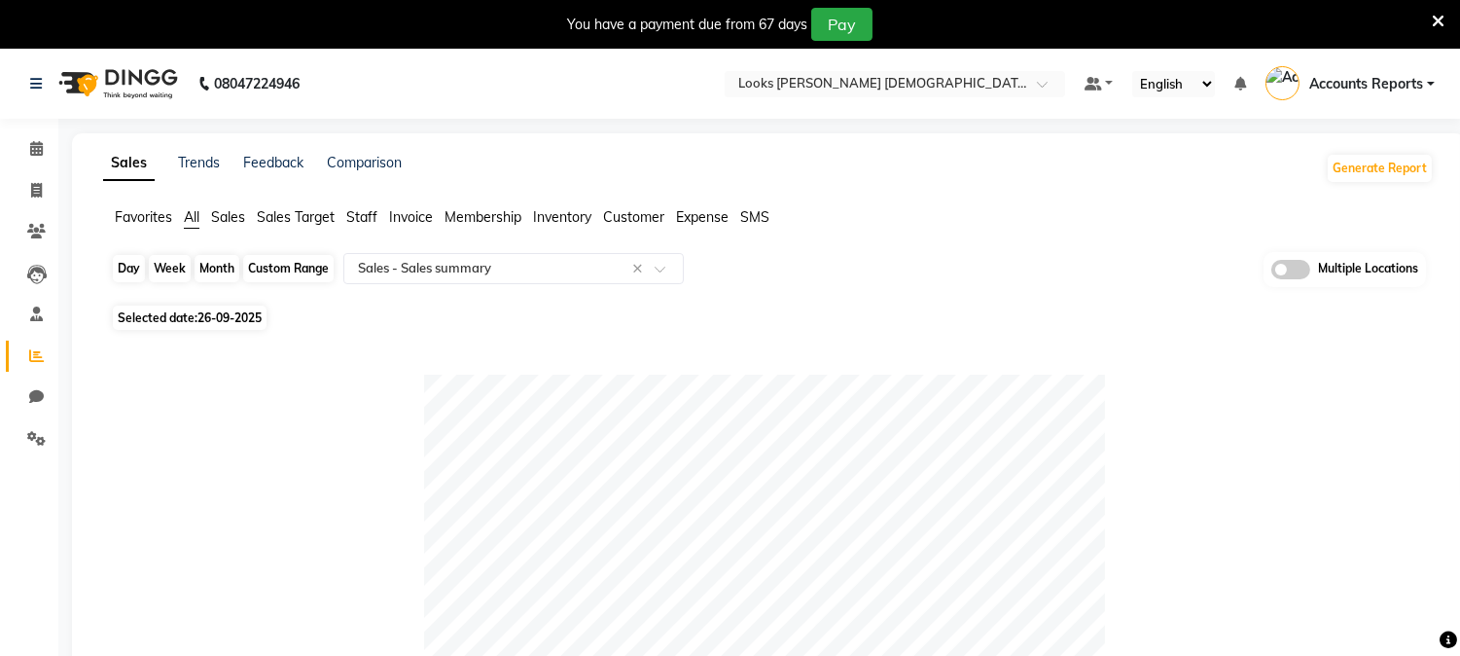
click at [131, 267] on div "Day" at bounding box center [129, 268] width 32 height 27
select select "9"
select select "2025"
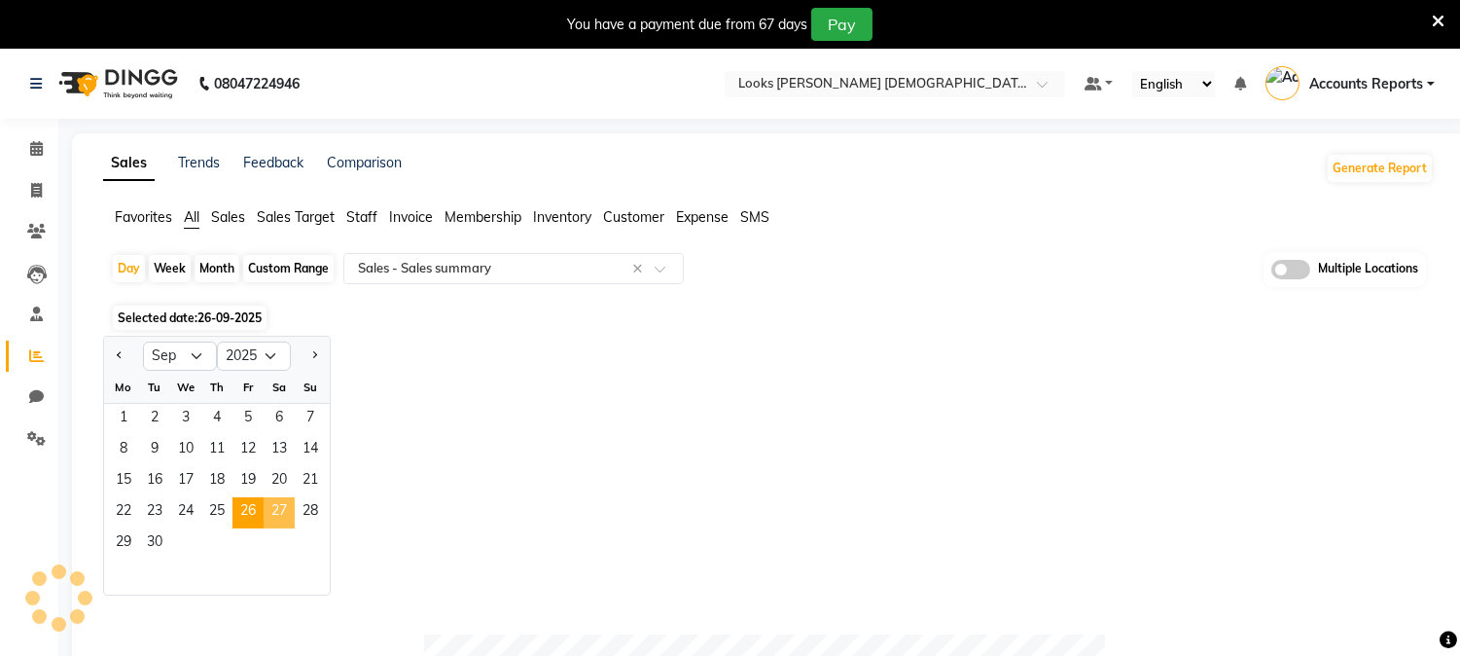
click at [276, 516] on span "27" at bounding box center [279, 512] width 31 height 31
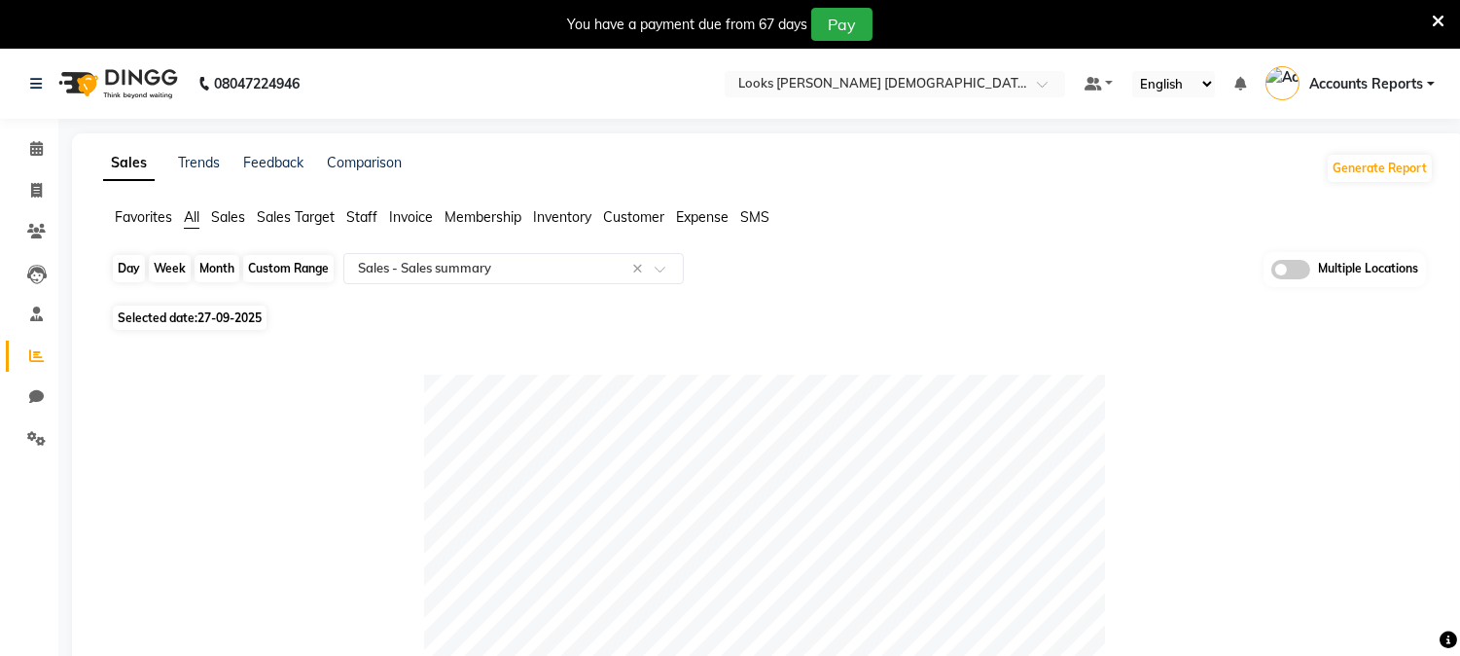
click at [132, 273] on div "Day" at bounding box center [129, 268] width 32 height 27
select select "9"
select select "2025"
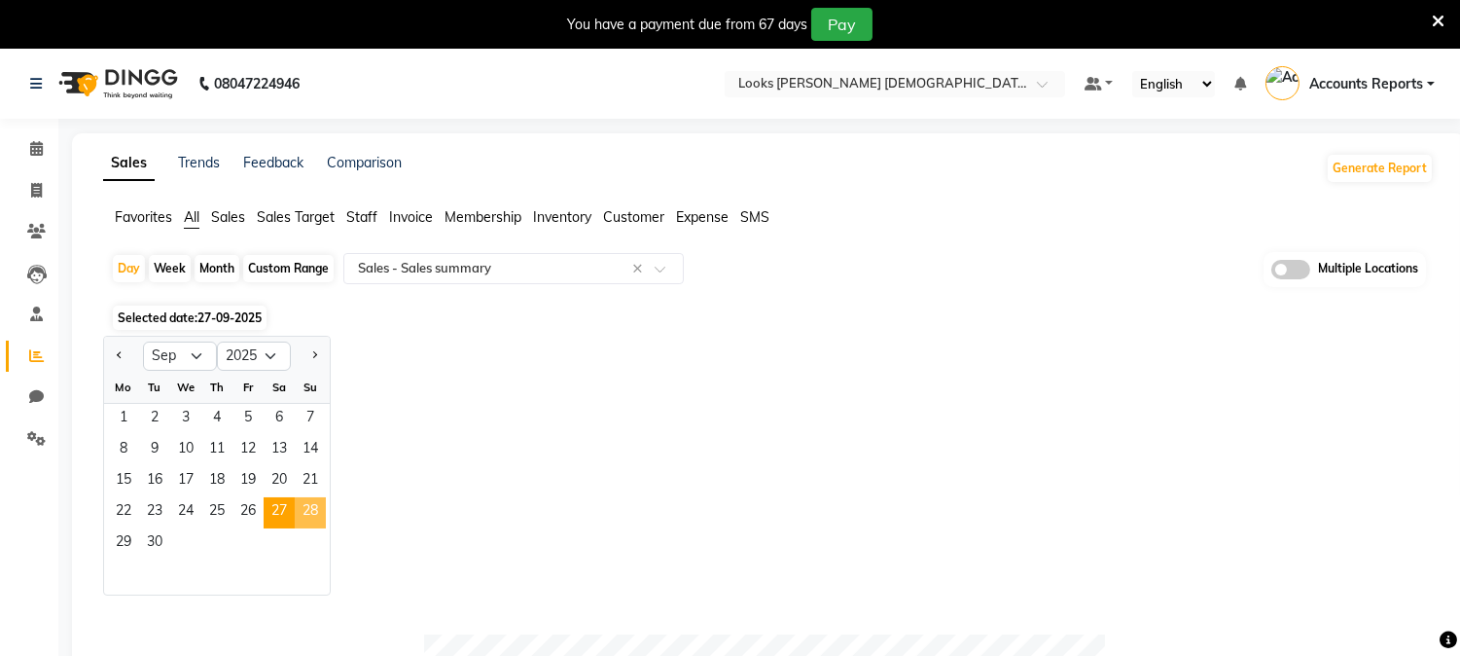
click at [299, 501] on span "28" at bounding box center [310, 512] width 31 height 31
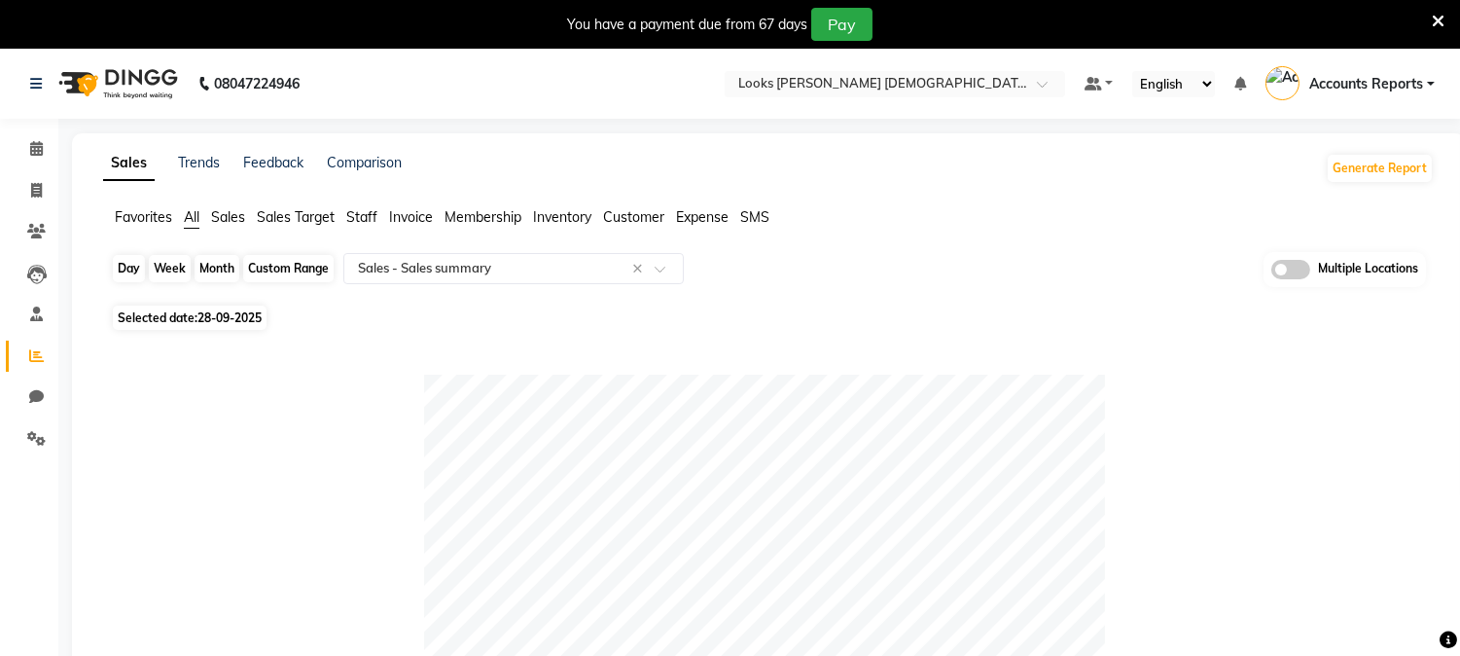
click at [122, 274] on div "Day" at bounding box center [129, 268] width 32 height 27
select select "9"
select select "2025"
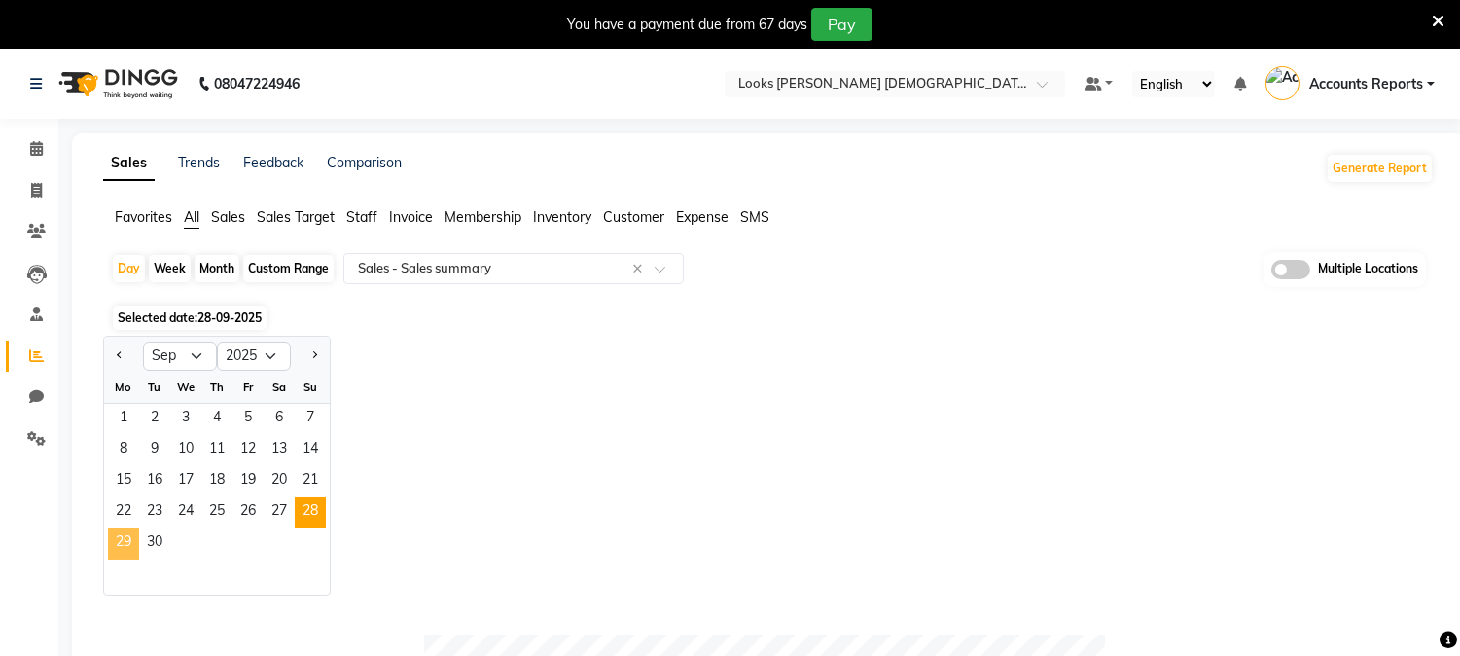
click at [132, 537] on span "29" at bounding box center [123, 543] width 31 height 31
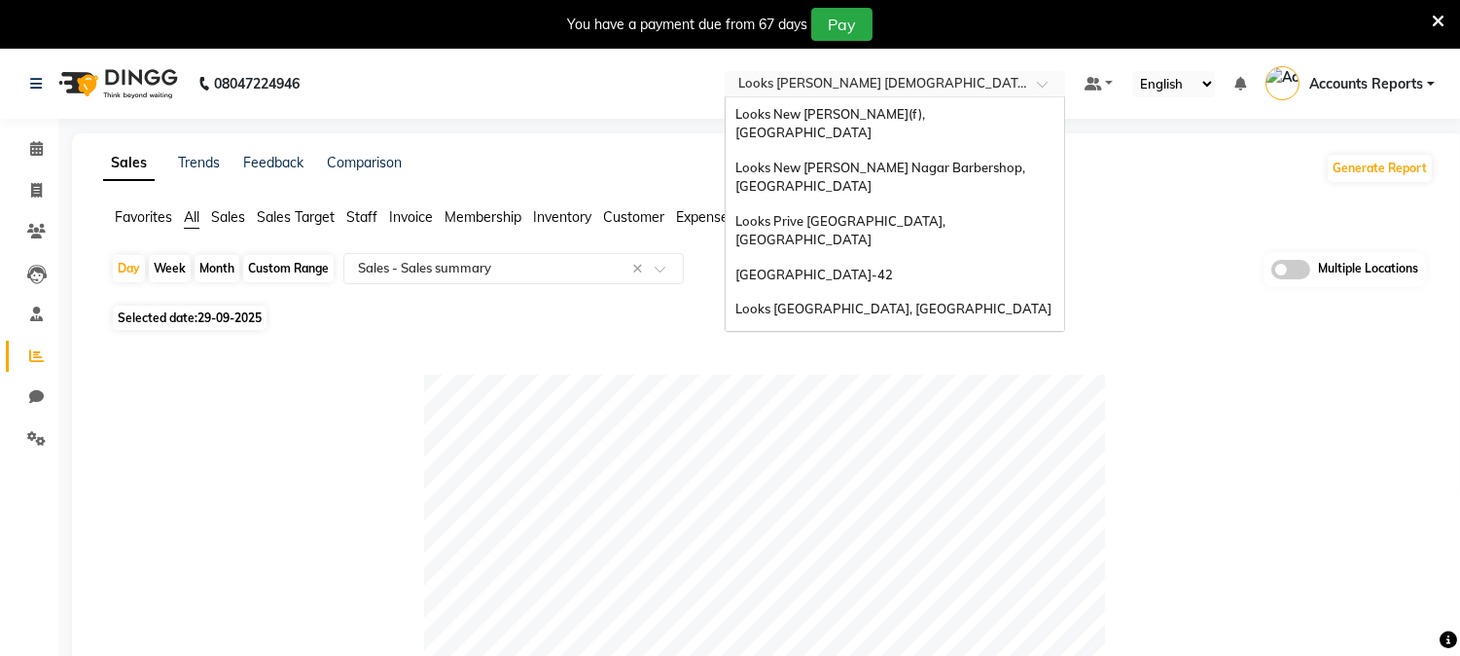
click at [948, 89] on input "text" at bounding box center [875, 85] width 282 height 19
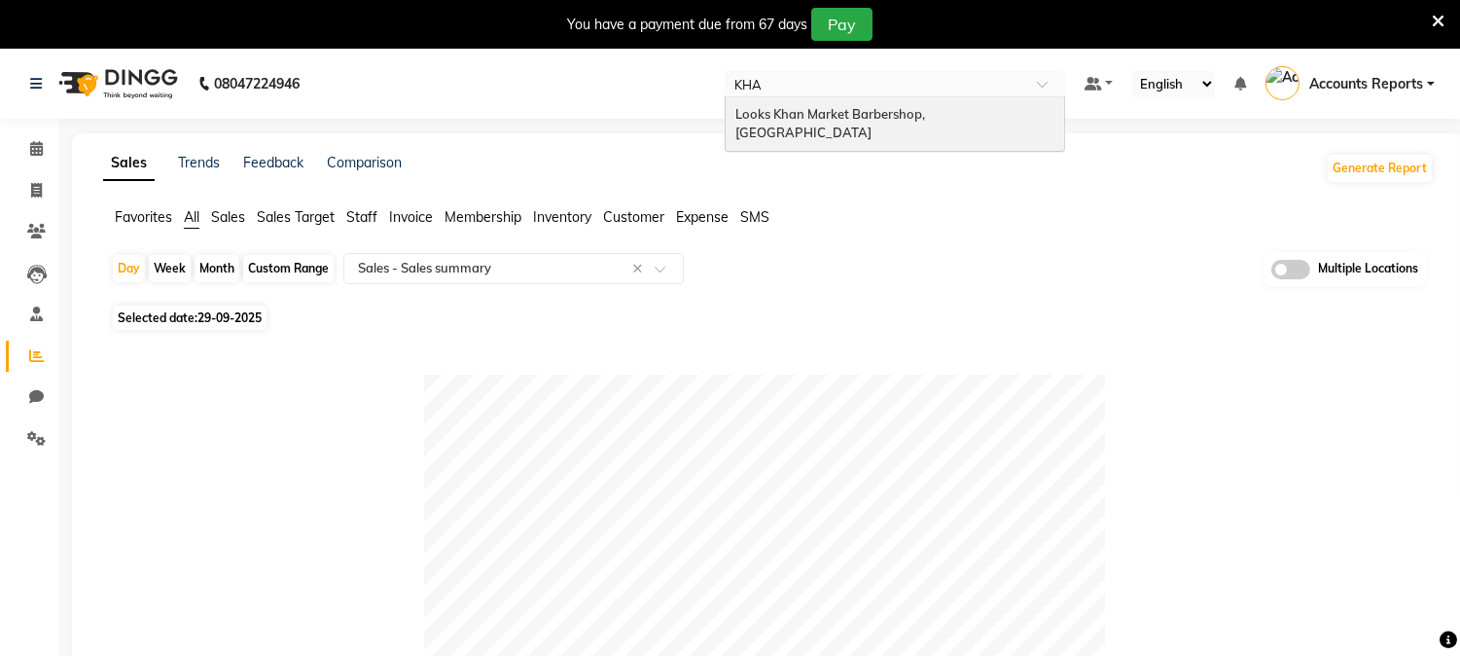
type input "KHAN"
click at [928, 107] on span "Looks Khan Market Barbershop, [GEOGRAPHIC_DATA]" at bounding box center [831, 123] width 193 height 35
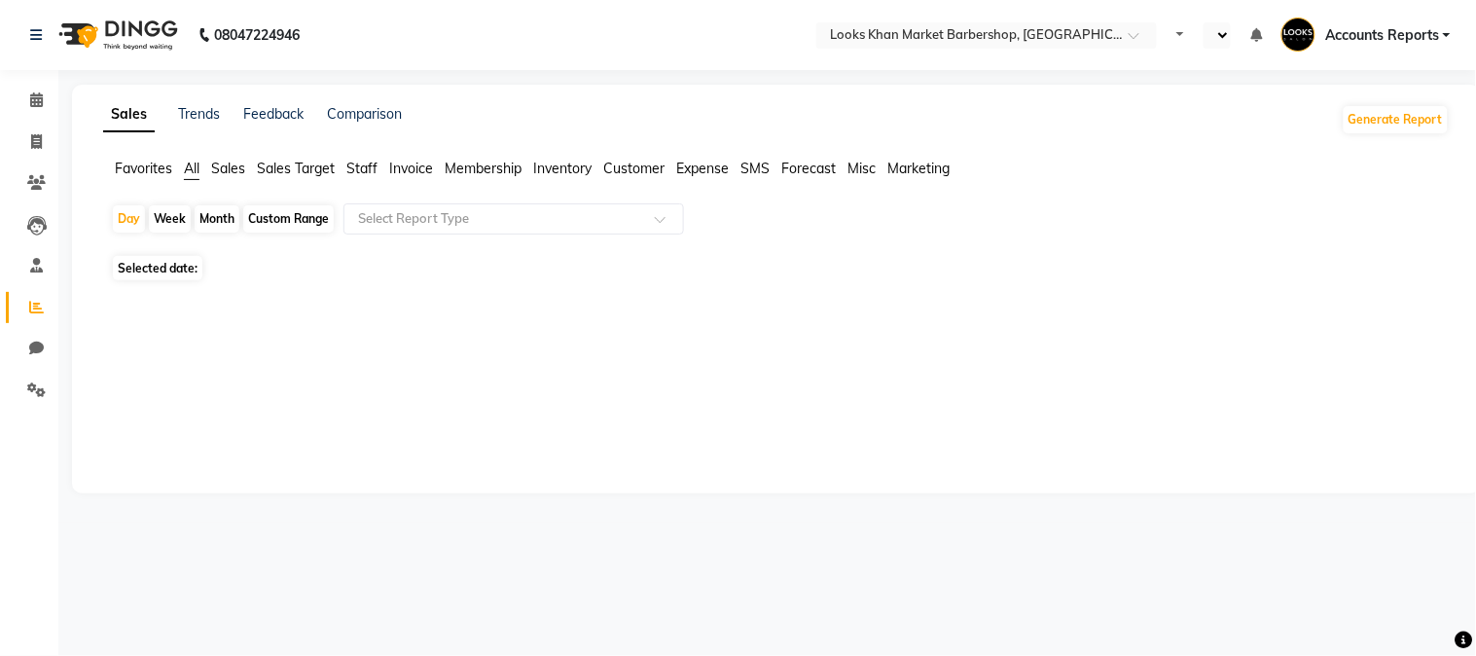
select select "en"
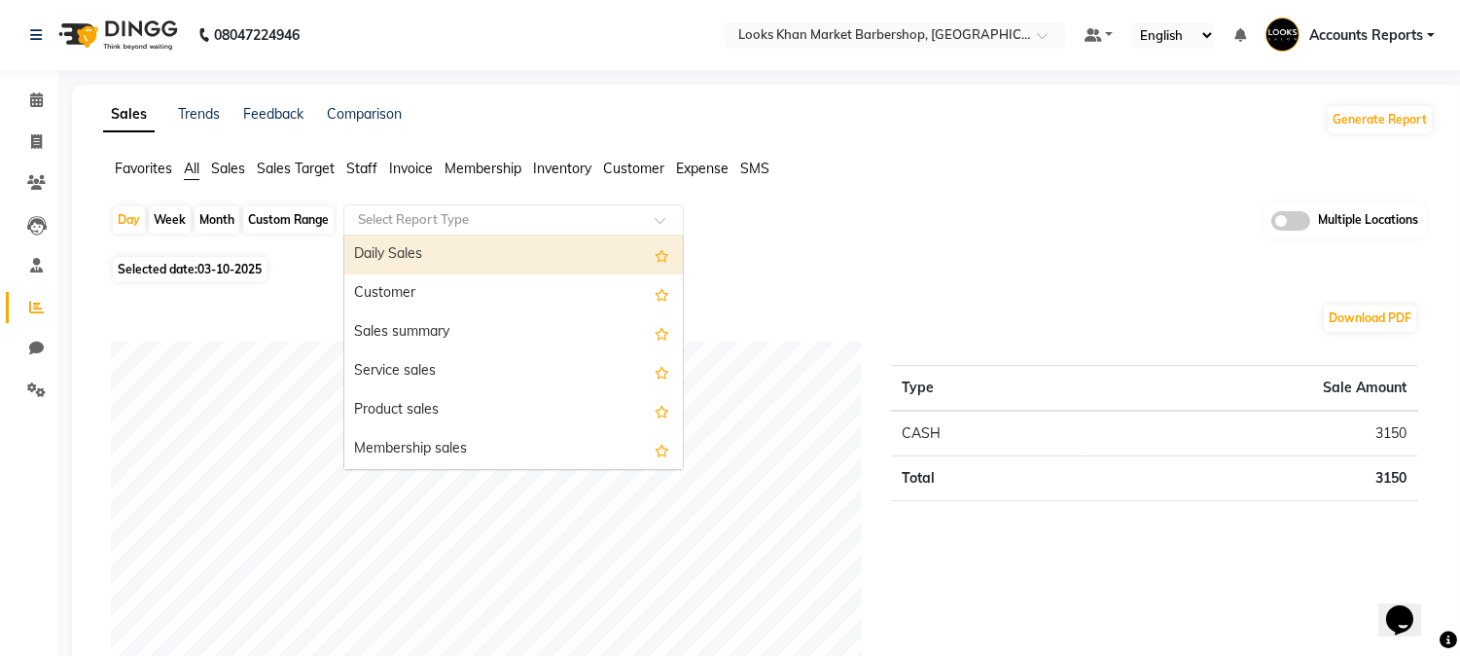
click at [450, 211] on input "text" at bounding box center [494, 219] width 280 height 19
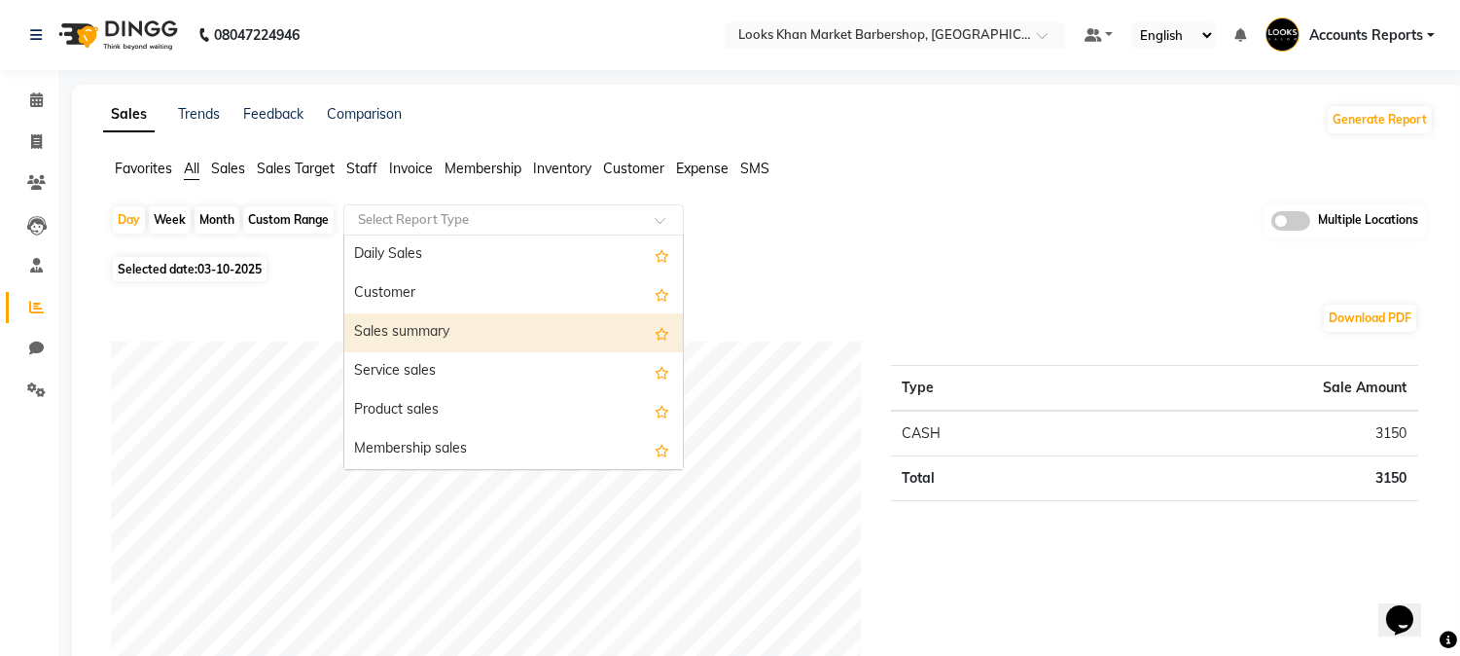
click at [436, 345] on div "Sales summary" at bounding box center [513, 332] width 339 height 39
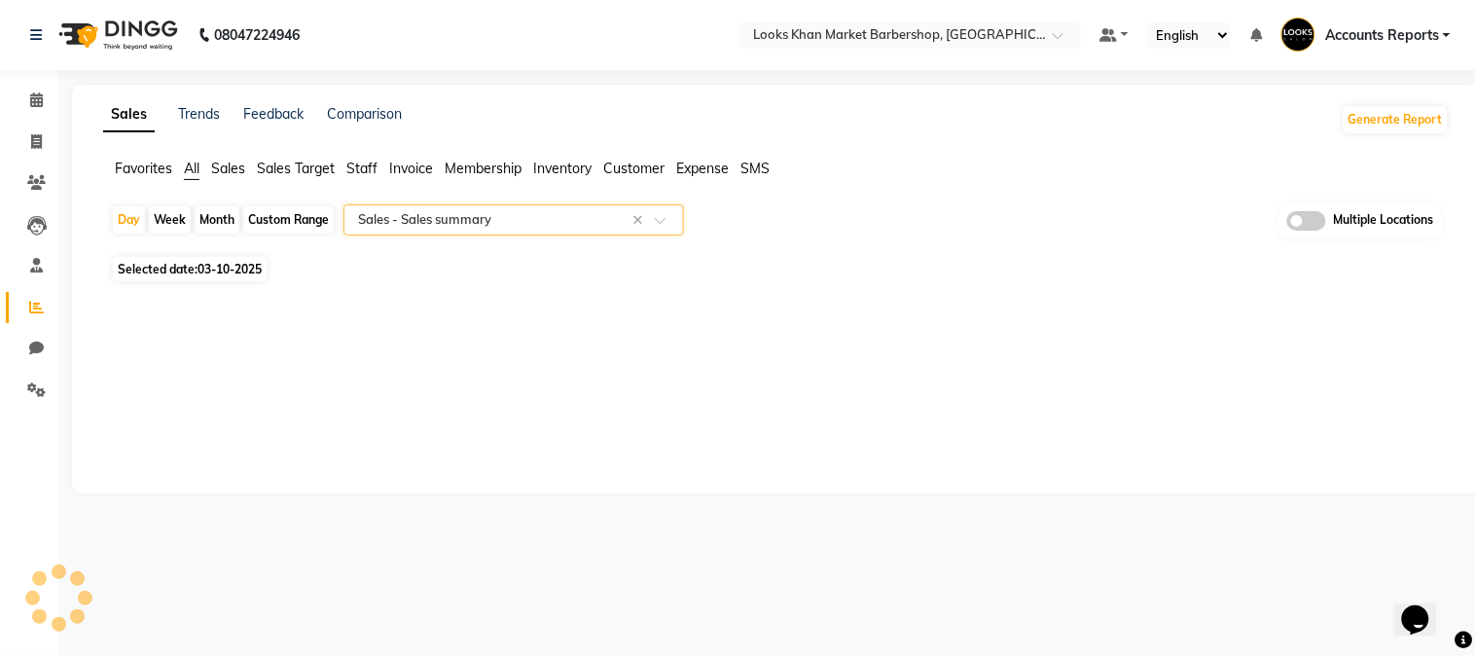
select select "full_report"
select select "csv"
click at [246, 215] on div "Custom Range" at bounding box center [288, 219] width 90 height 27
select select "10"
select select "2025"
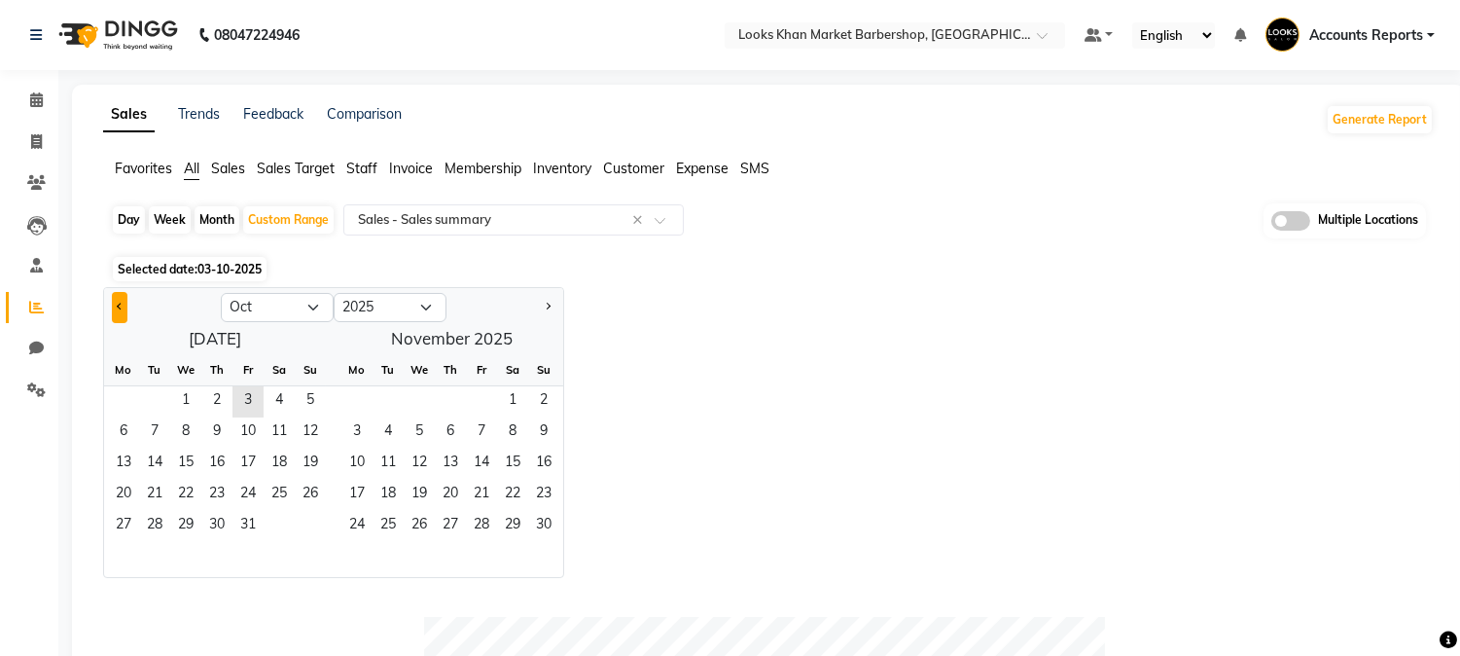
click at [112, 303] on button "Previous month" at bounding box center [120, 307] width 16 height 31
select select "9"
click at [126, 395] on span "1" at bounding box center [123, 401] width 31 height 31
drag, startPoint x: 153, startPoint y: 514, endPoint x: 593, endPoint y: 492, distance: 441.2
click at [153, 516] on span "30" at bounding box center [154, 526] width 31 height 31
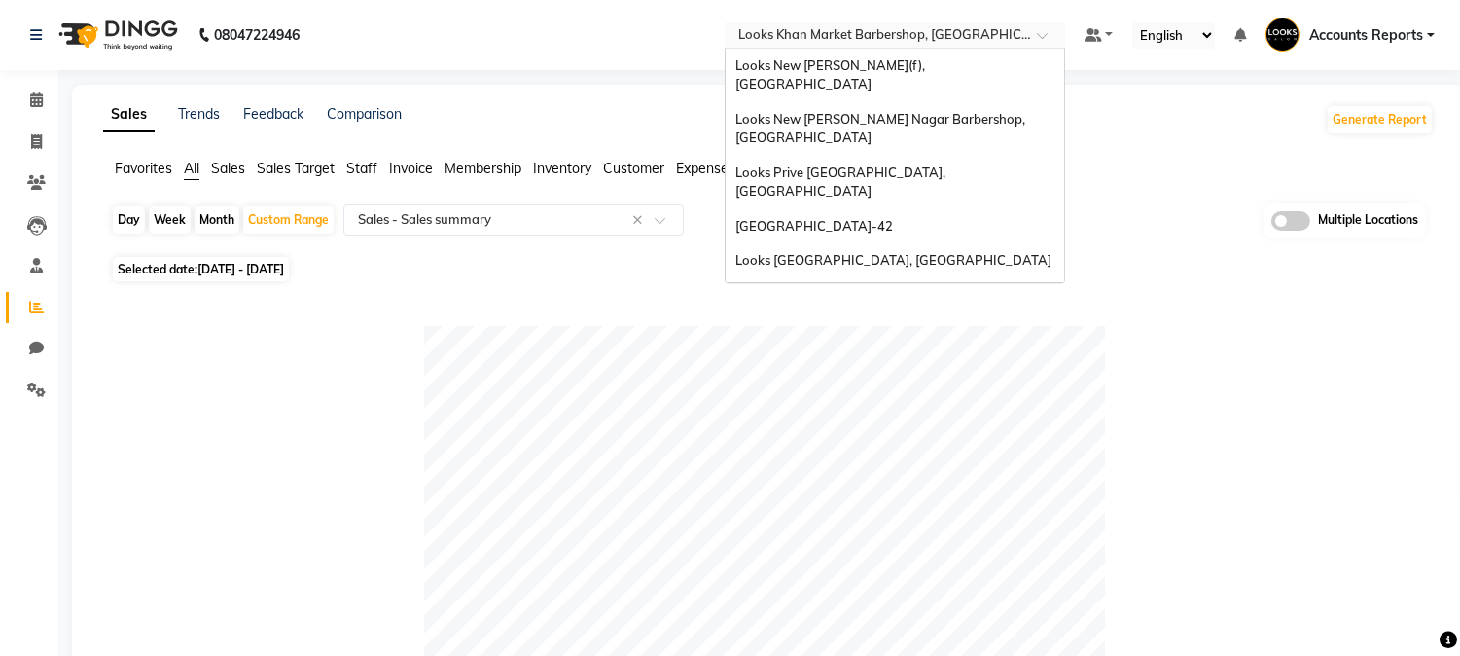
click at [1028, 34] on div at bounding box center [895, 36] width 340 height 19
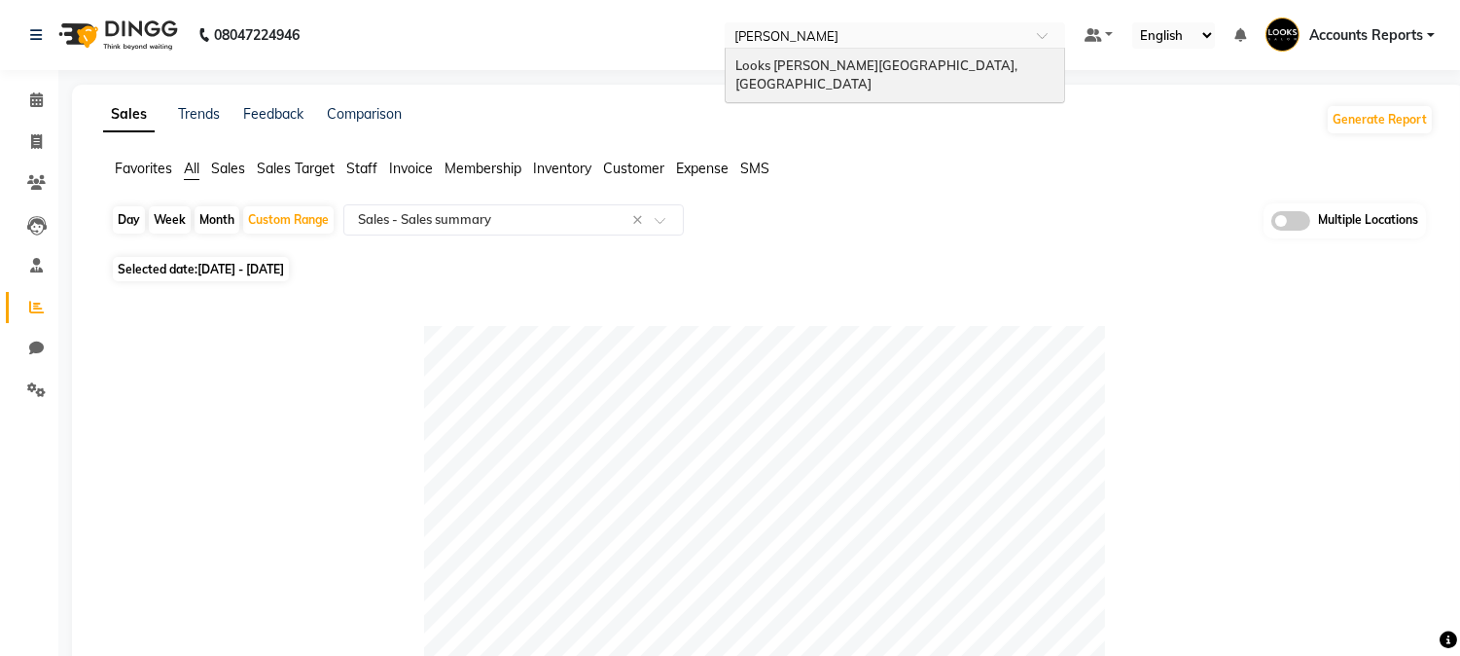
type input "[PERSON_NAME]"
click at [893, 65] on span "Looks [PERSON_NAME][GEOGRAPHIC_DATA], [GEOGRAPHIC_DATA]" at bounding box center [877, 74] width 285 height 35
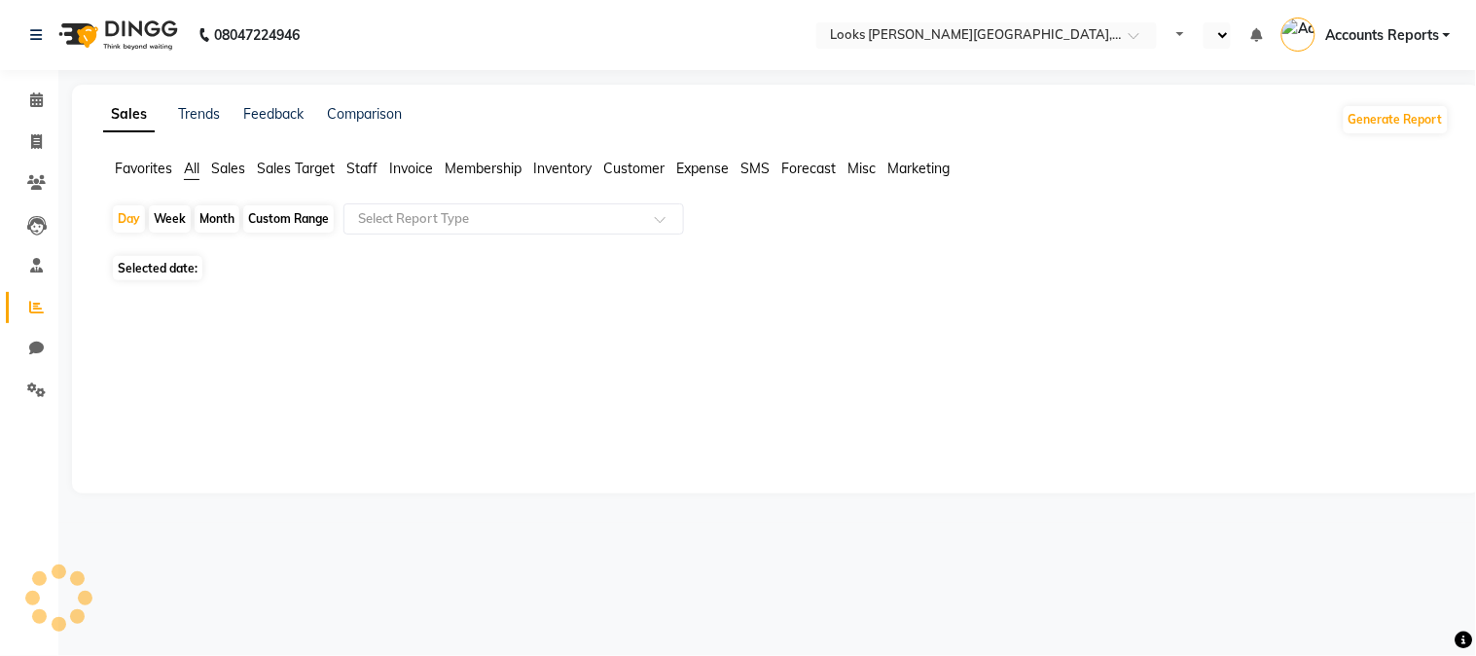
select select "en"
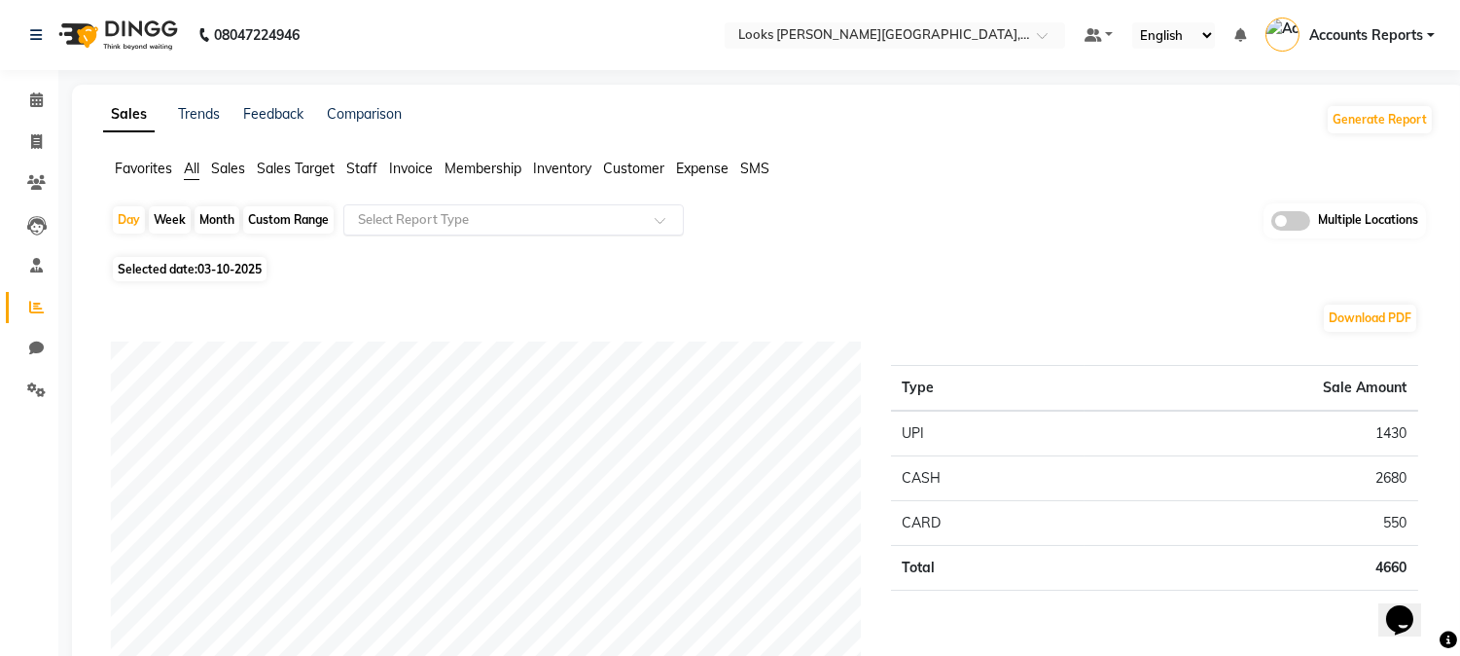
click at [374, 225] on input "text" at bounding box center [494, 219] width 280 height 19
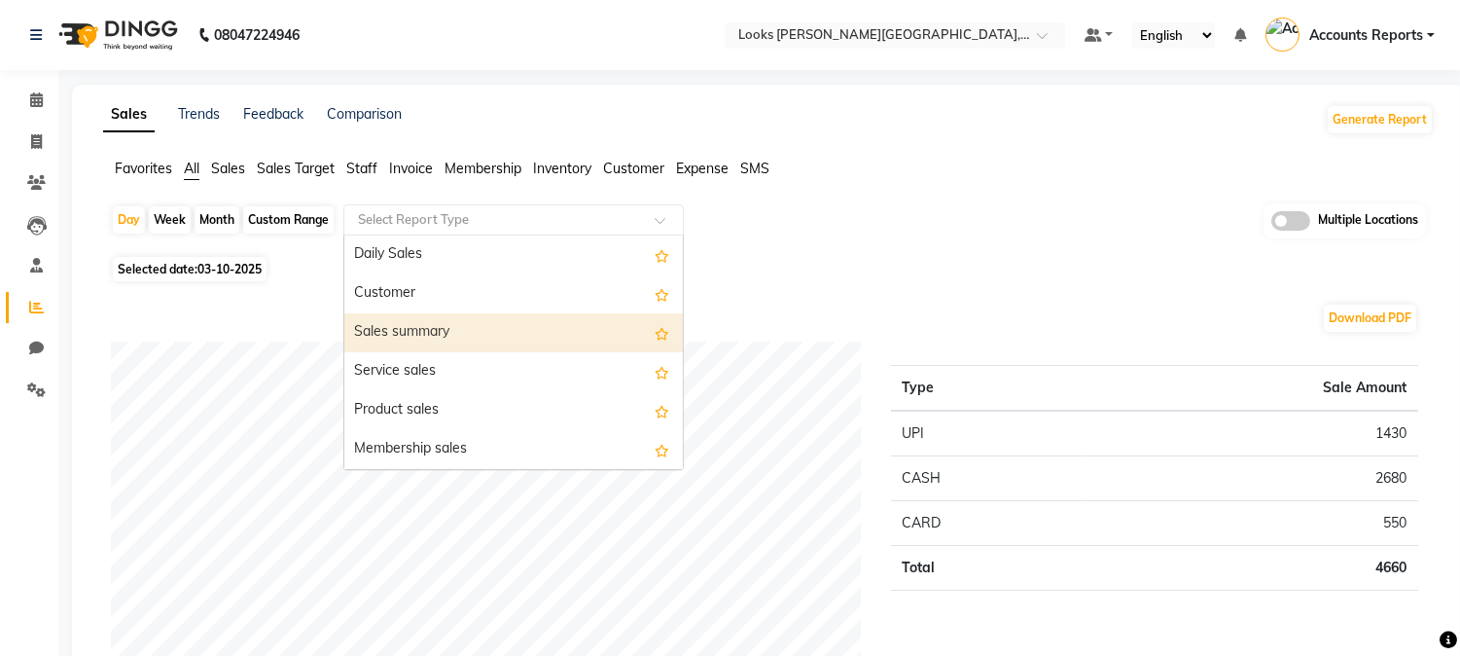
click at [389, 322] on div "Sales summary" at bounding box center [513, 332] width 339 height 39
select select "full_report"
select select "csv"
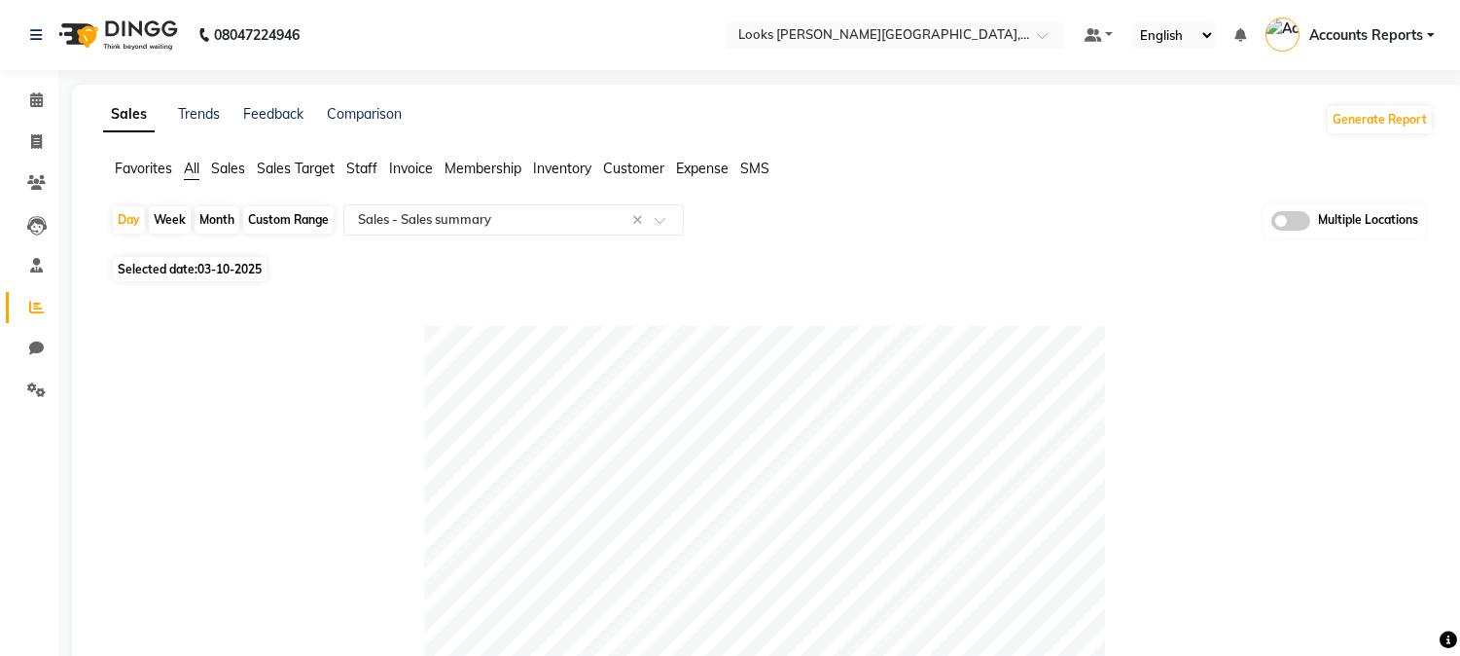
click at [286, 224] on div "Custom Range" at bounding box center [288, 219] width 90 height 27
select select "10"
select select "2025"
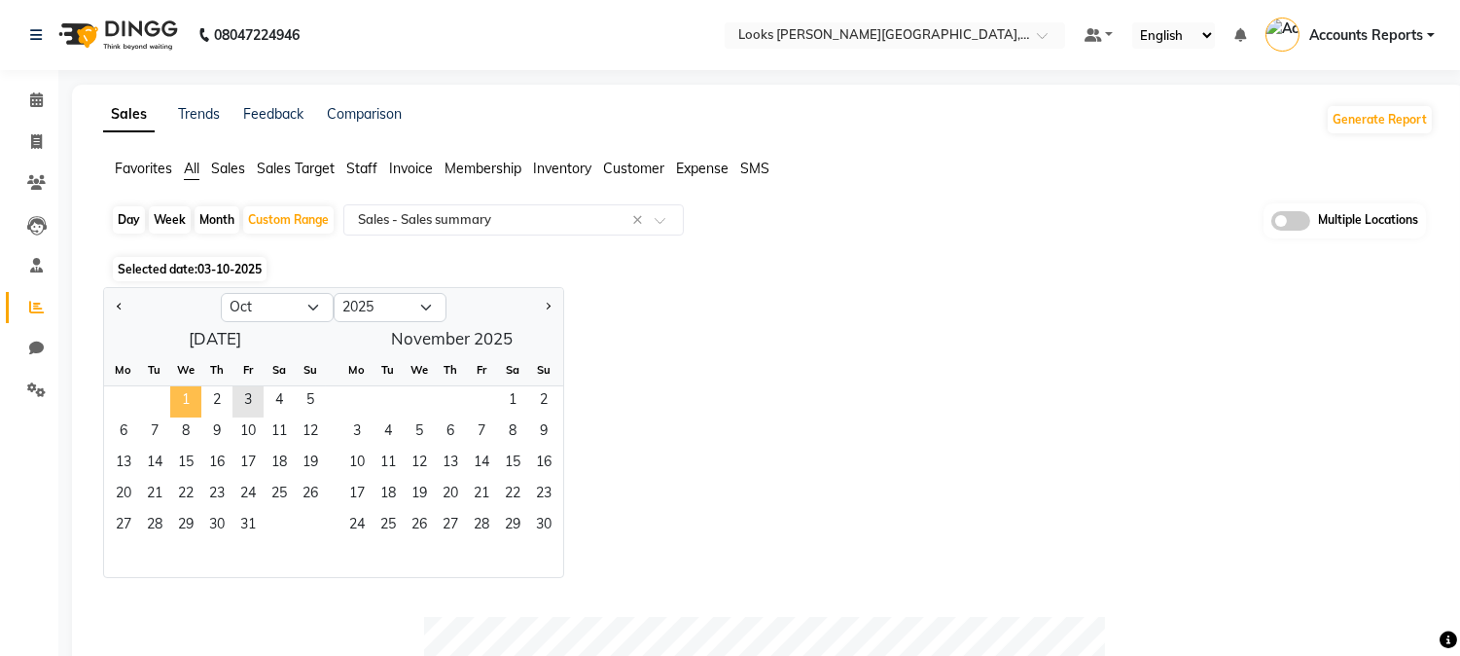
click at [183, 403] on span "1" at bounding box center [185, 401] width 31 height 31
click at [123, 307] on button "Previous month" at bounding box center [120, 307] width 16 height 31
select select "9"
click at [131, 402] on span "1" at bounding box center [123, 401] width 31 height 31
click at [144, 530] on span "30" at bounding box center [154, 526] width 31 height 31
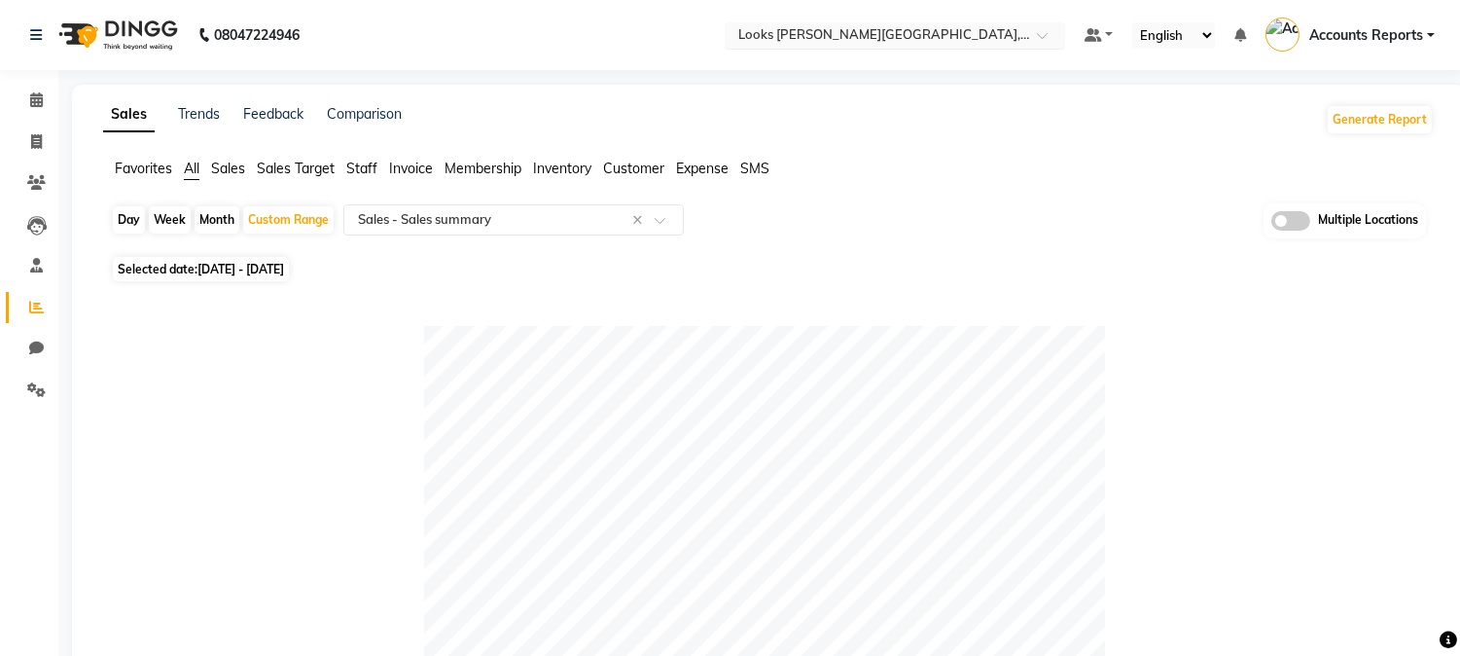
click at [907, 33] on input "text" at bounding box center [875, 36] width 282 height 19
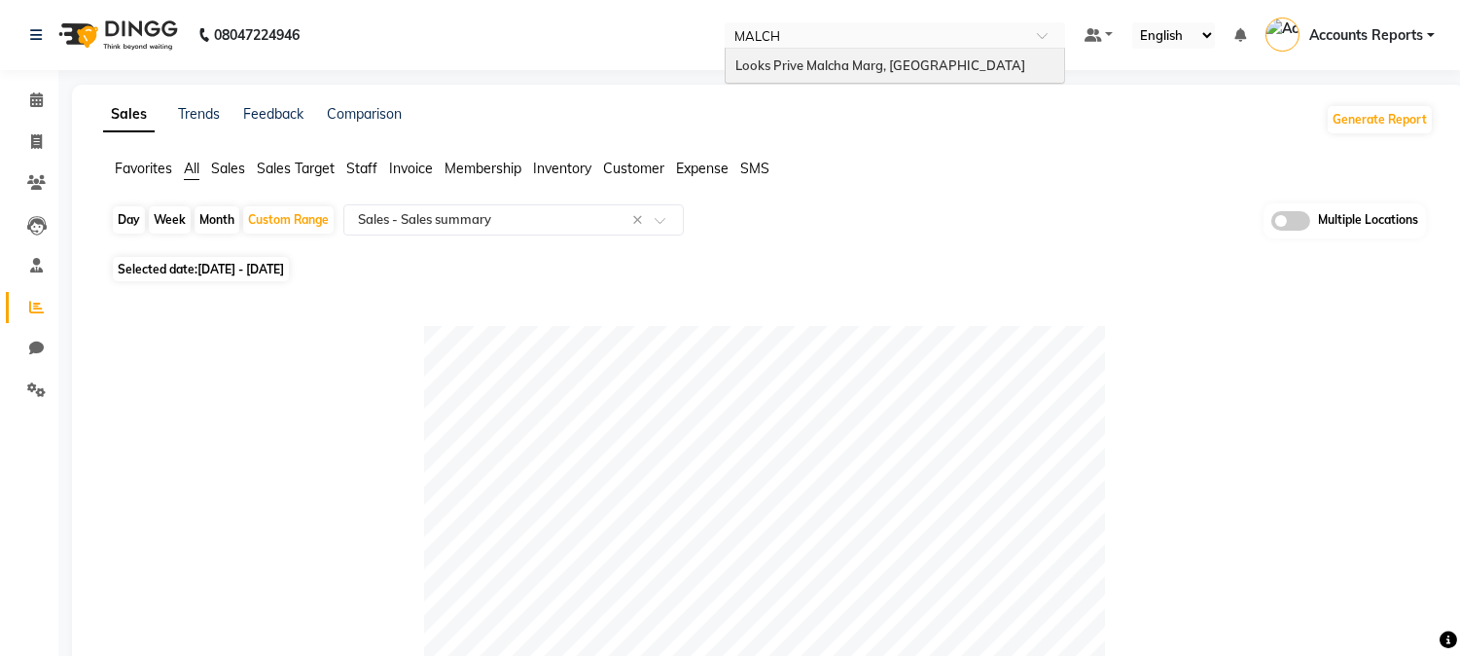
type input "MALCHA"
click at [880, 79] on div "Looks Prive Malcha Marg, [GEOGRAPHIC_DATA]" at bounding box center [895, 66] width 339 height 35
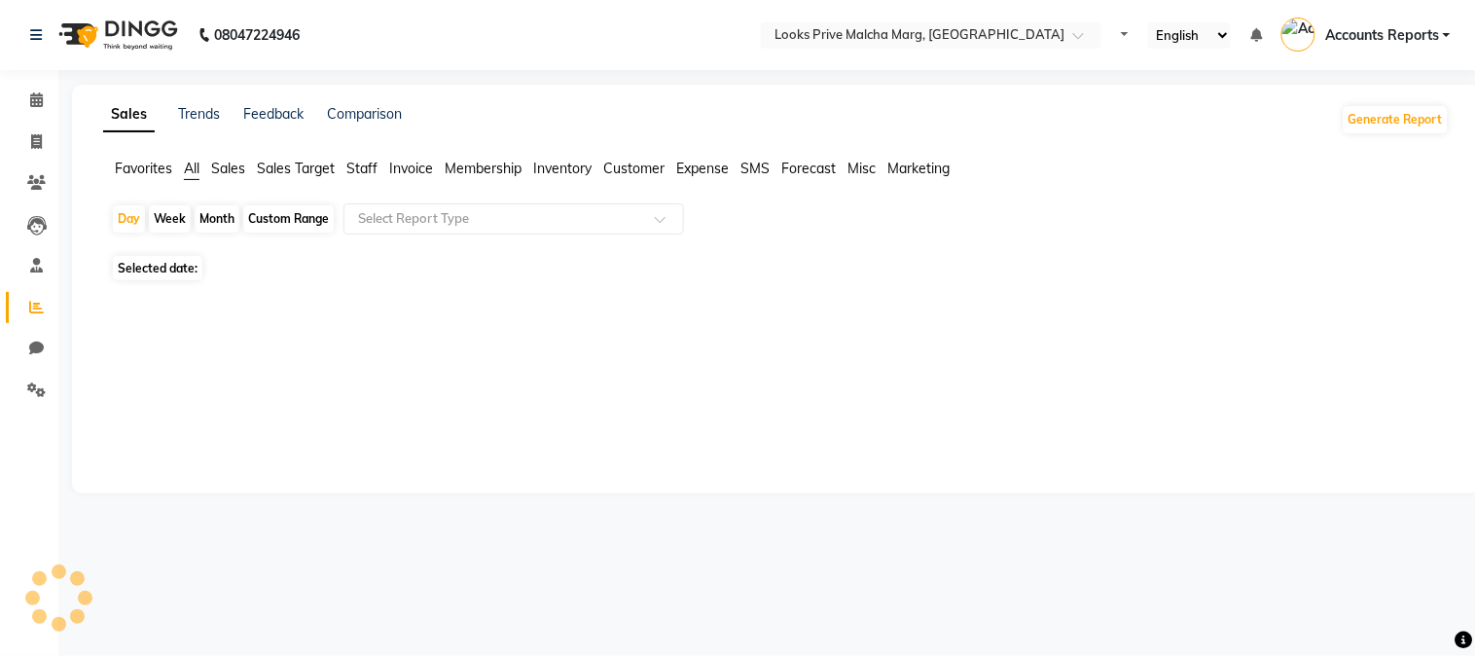
select select "en"
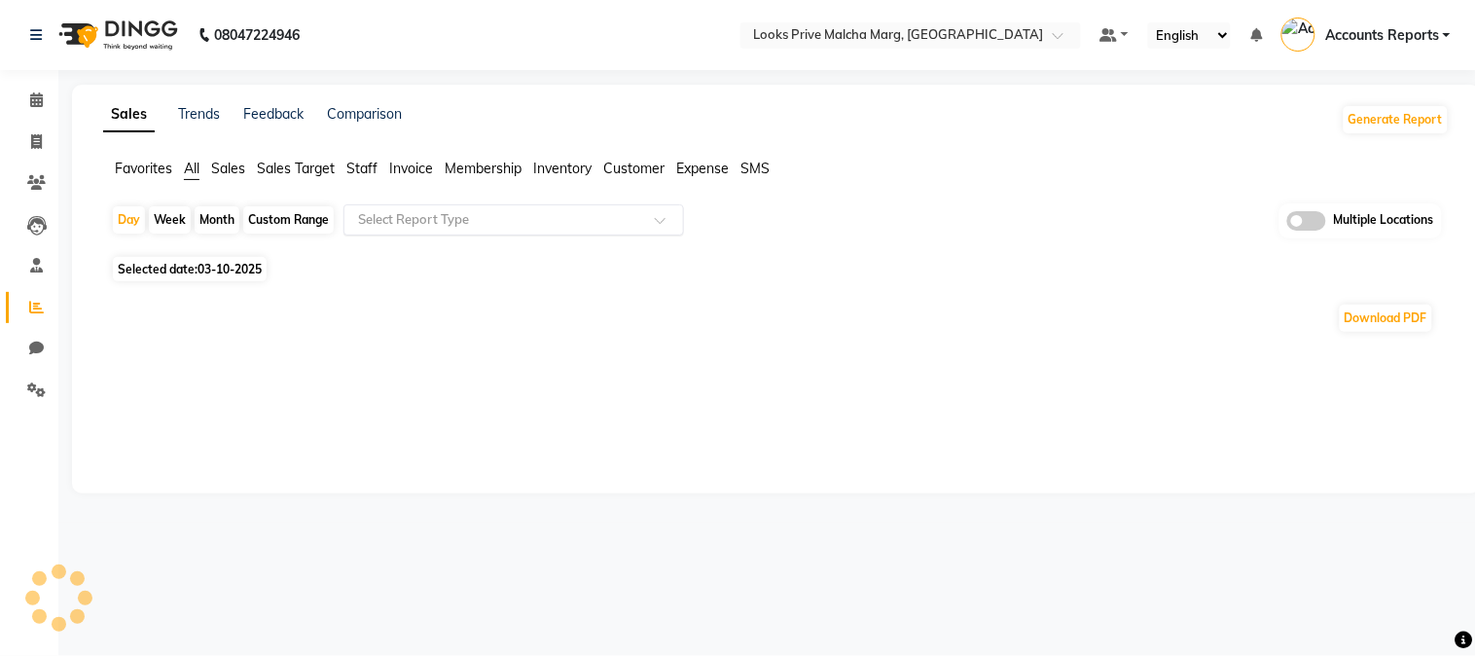
click at [436, 229] on div "Select Report Type" at bounding box center [513, 219] width 340 height 31
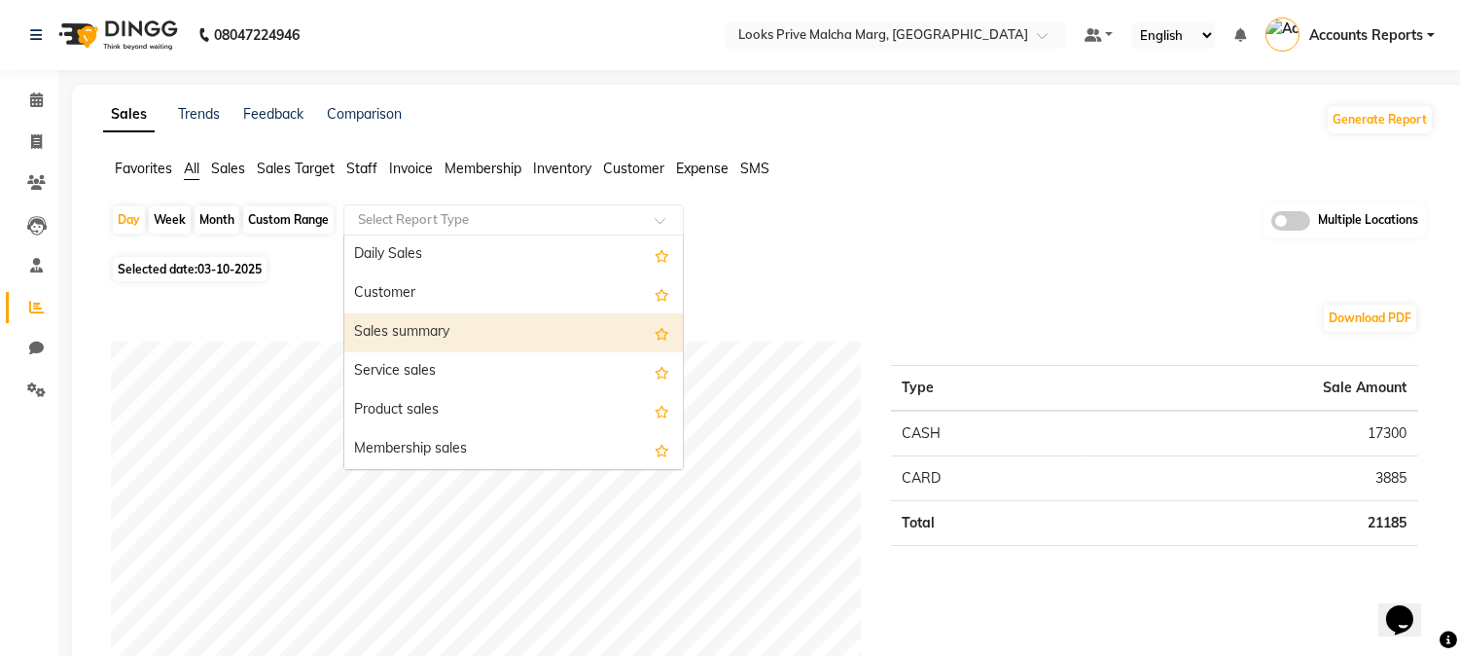
click at [420, 329] on div "Sales summary" at bounding box center [513, 332] width 339 height 39
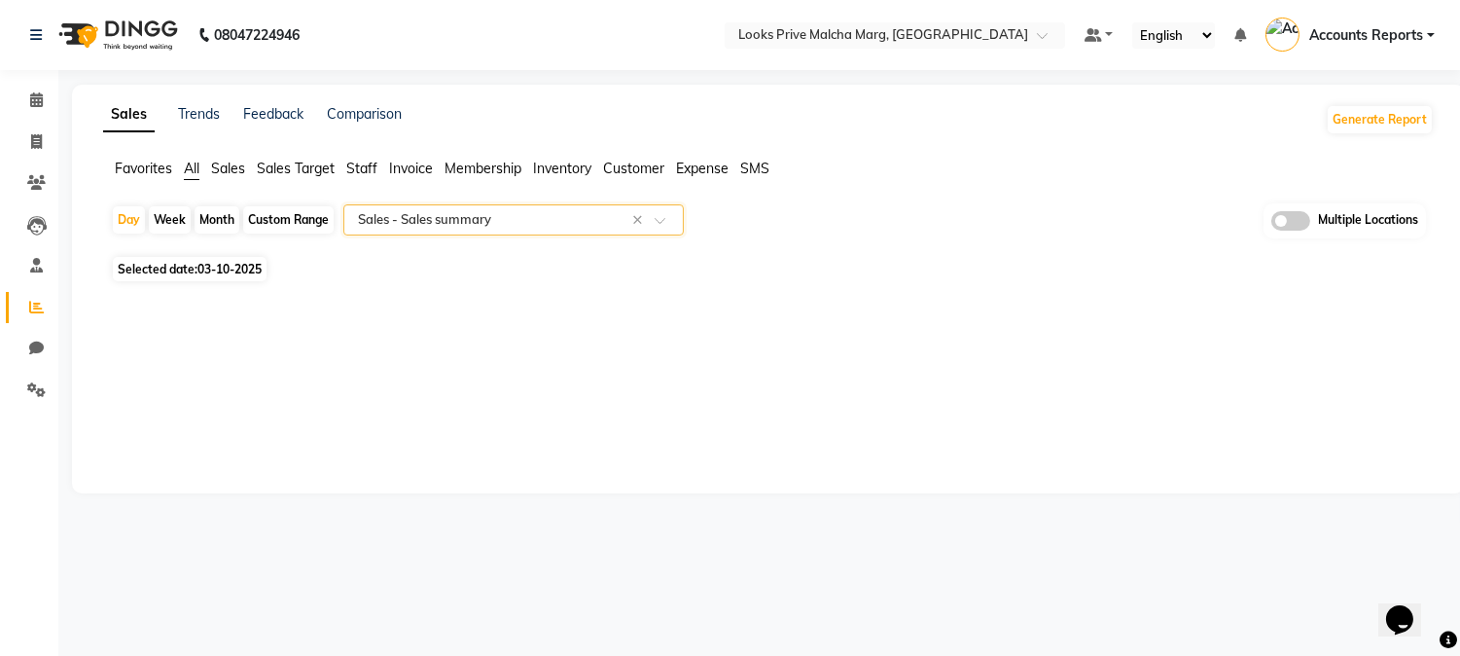
select select "full_report"
select select "csv"
click at [307, 219] on div "Custom Range" at bounding box center [288, 219] width 90 height 27
select select "10"
select select "2025"
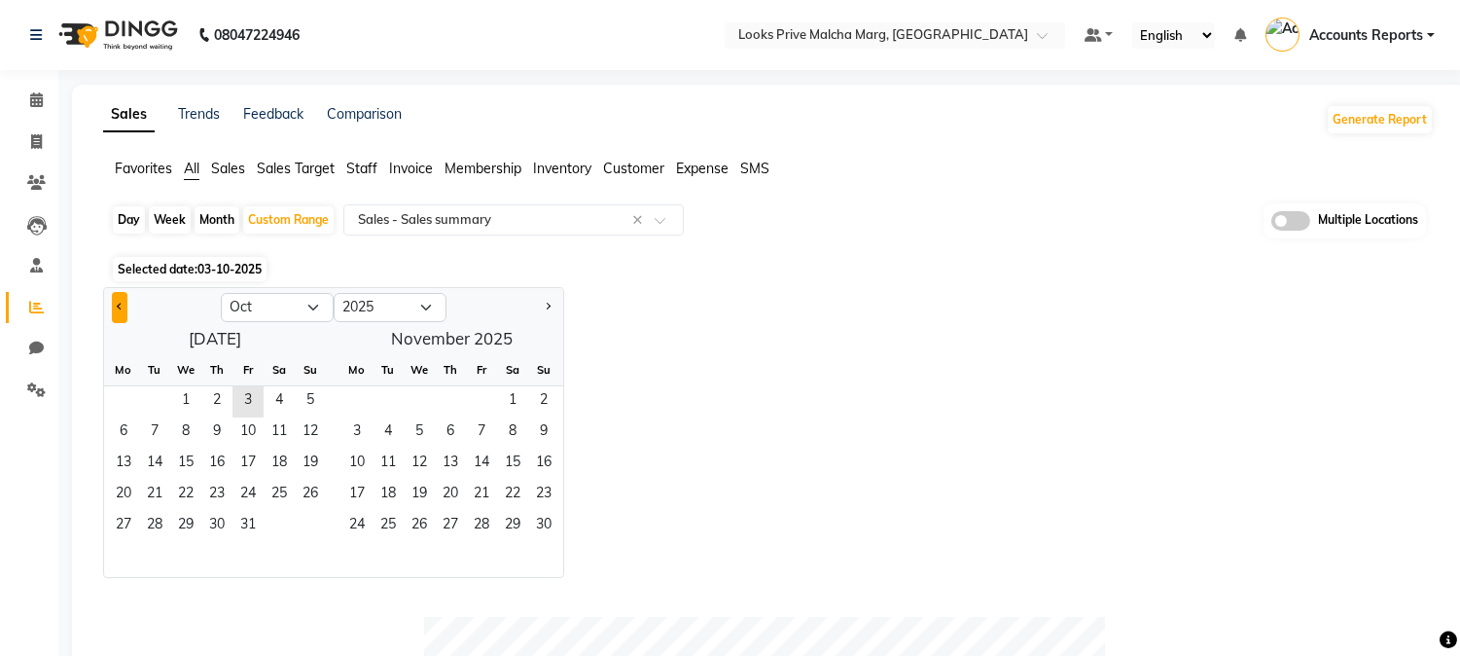
click at [115, 312] on button "Previous month" at bounding box center [120, 307] width 16 height 31
select select "9"
click at [118, 402] on span "1" at bounding box center [123, 401] width 31 height 31
click at [157, 528] on span "30" at bounding box center [154, 526] width 31 height 31
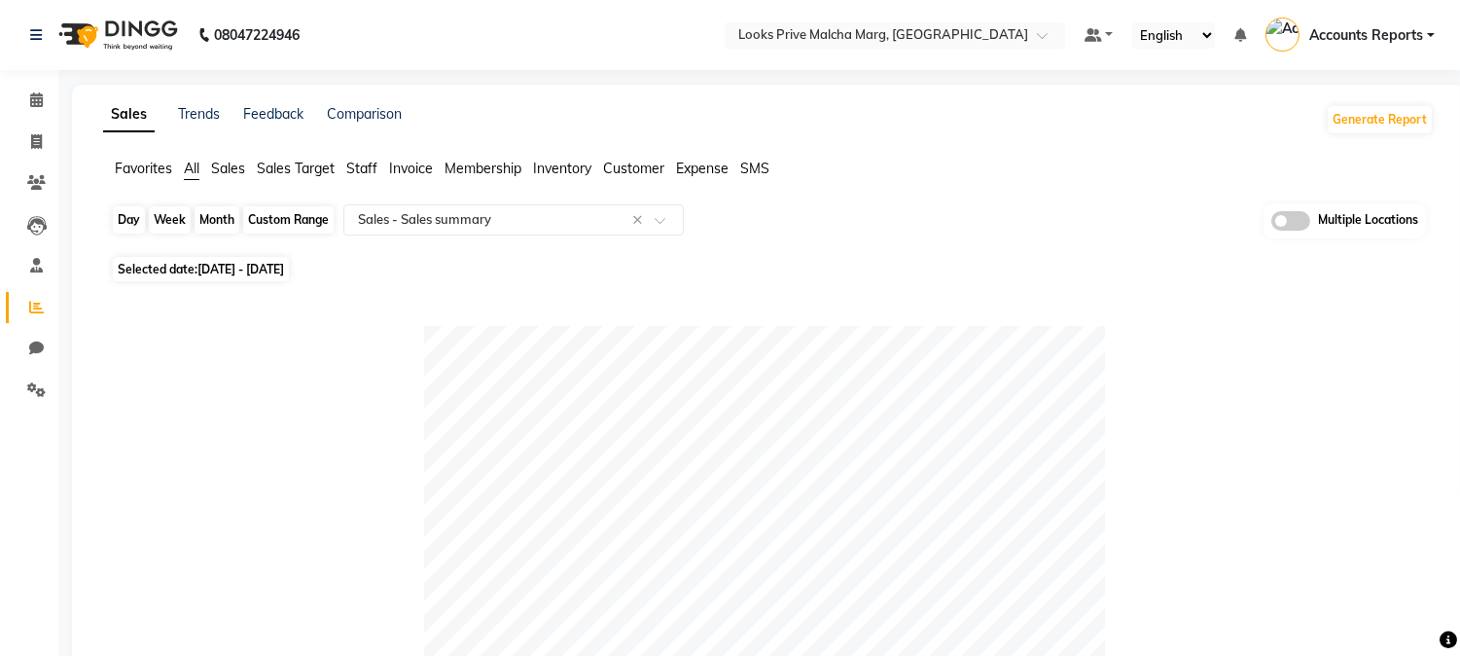
click at [264, 221] on div "Custom Range" at bounding box center [288, 219] width 90 height 27
select select "9"
select select "2025"
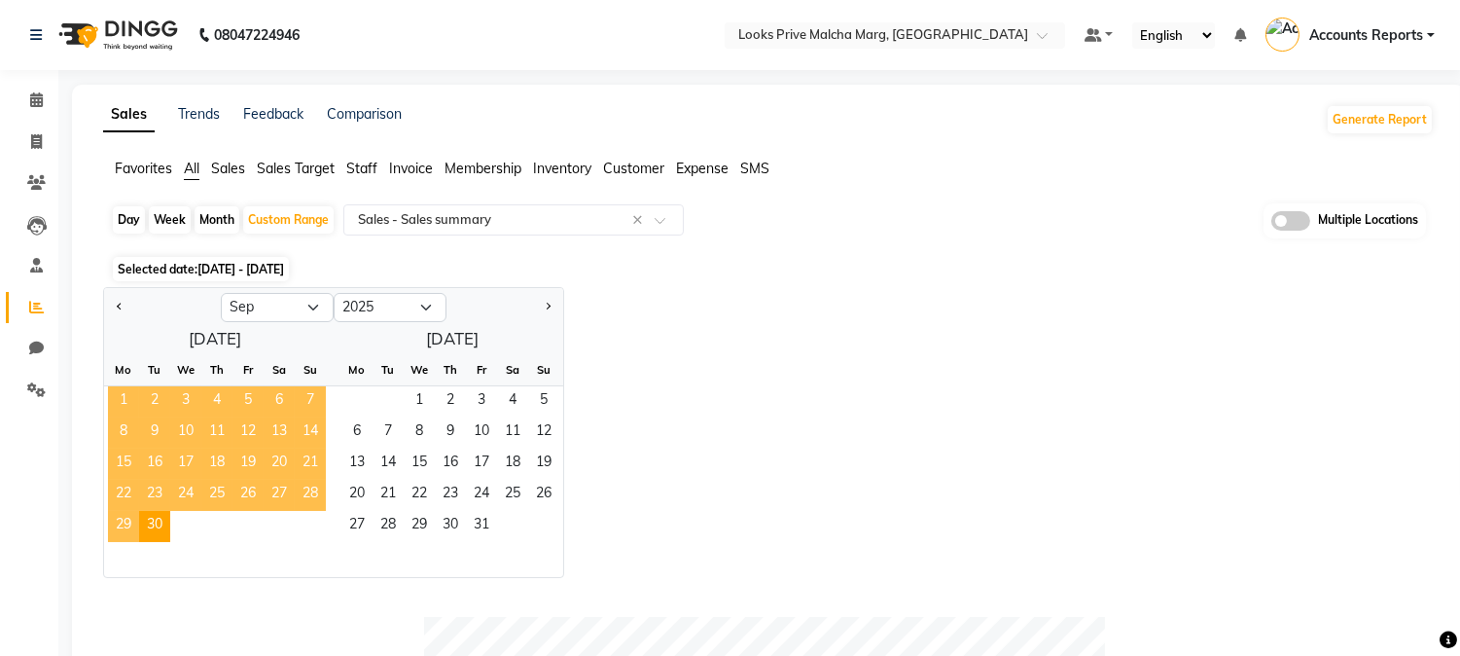
click at [114, 405] on span "1" at bounding box center [123, 401] width 31 height 31
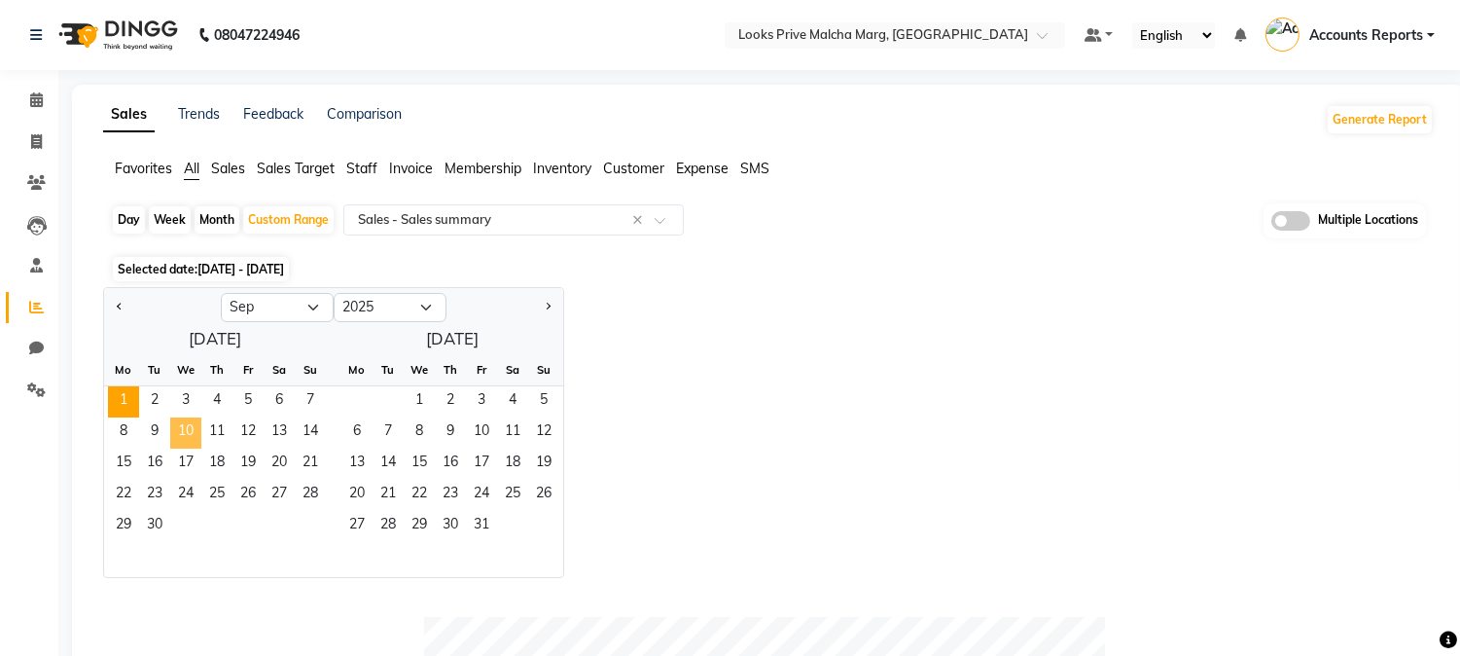
click at [186, 425] on span "10" at bounding box center [185, 432] width 31 height 31
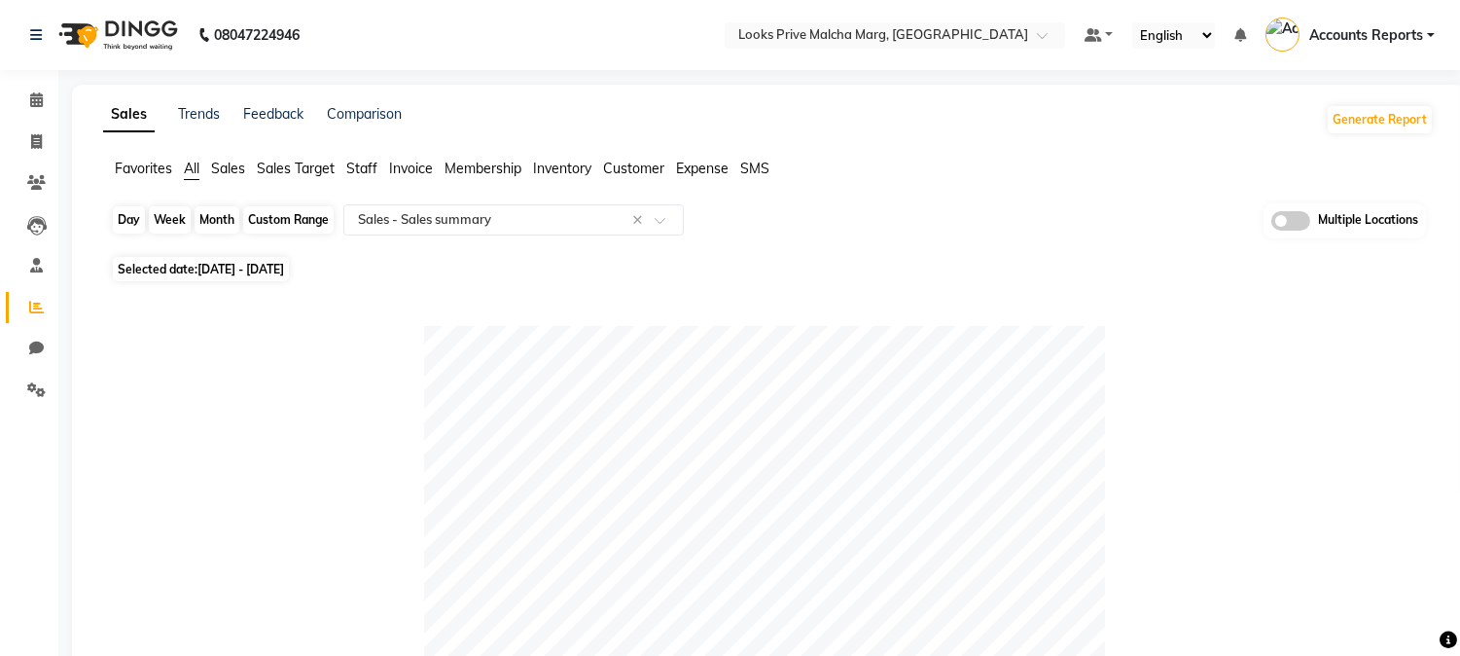
click at [274, 229] on div "Custom Range" at bounding box center [288, 219] width 90 height 27
select select "9"
select select "2025"
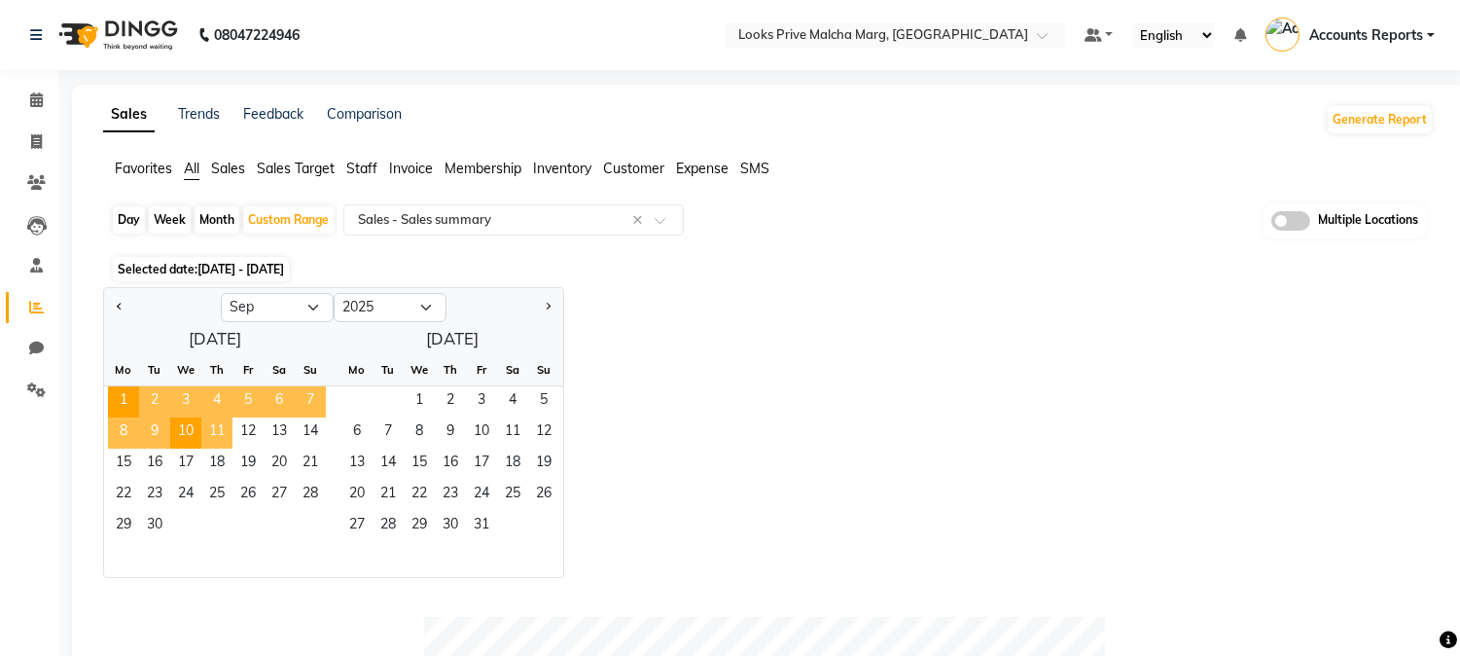
click at [217, 432] on span "11" at bounding box center [216, 432] width 31 height 31
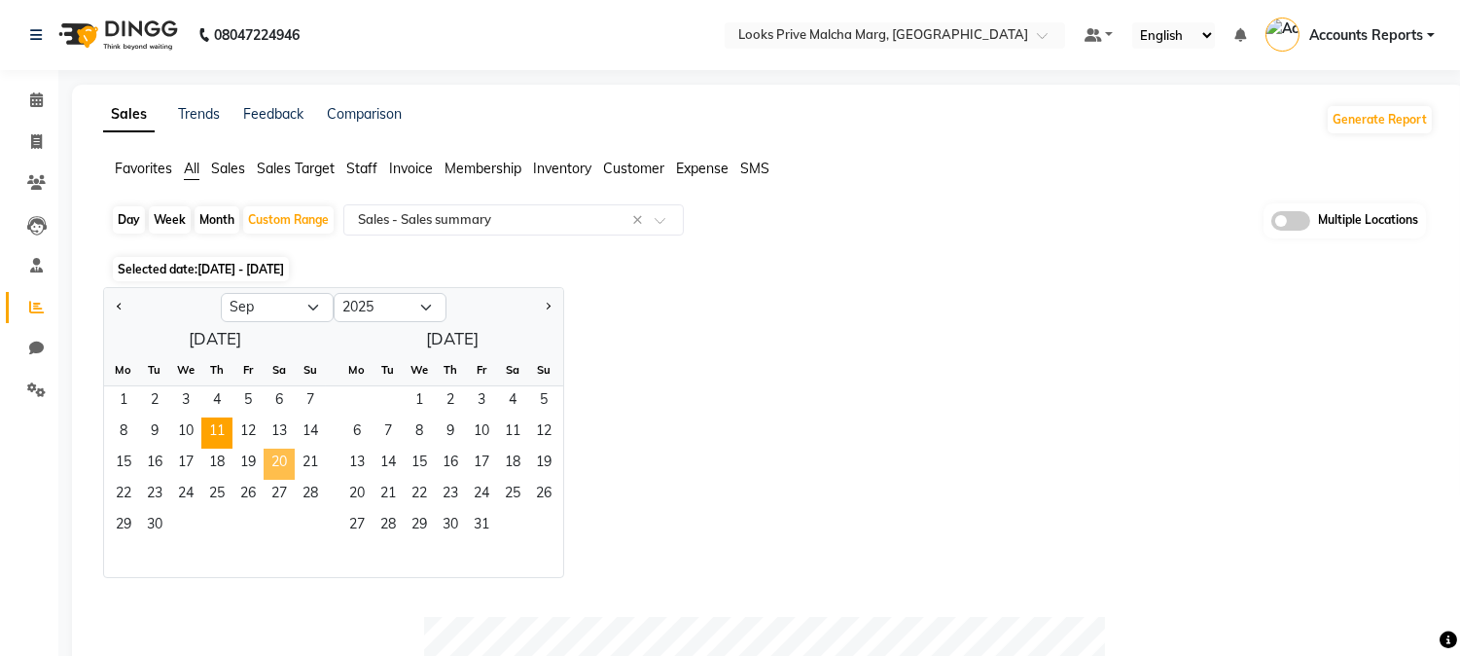
click at [274, 459] on span "20" at bounding box center [279, 463] width 31 height 31
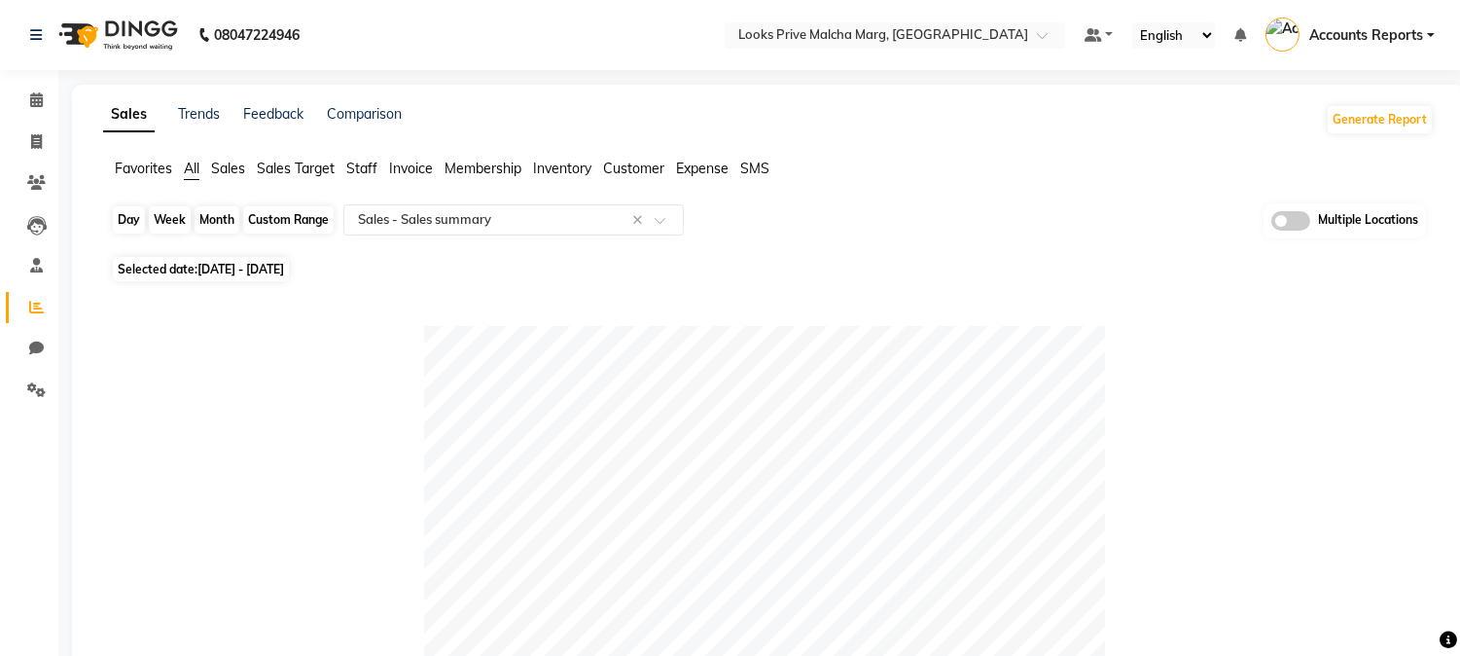
click at [276, 228] on div "Custom Range" at bounding box center [288, 219] width 90 height 27
select select "9"
select select "2025"
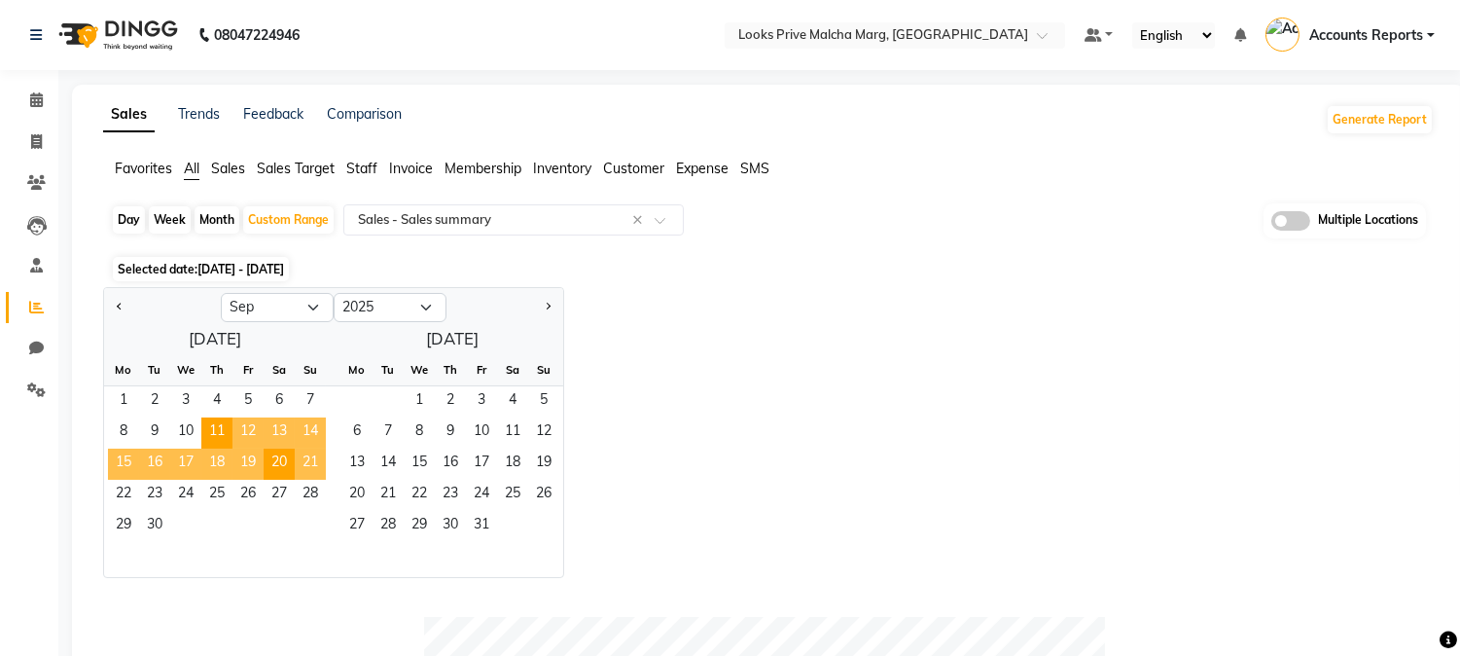
click at [312, 465] on span "21" at bounding box center [310, 463] width 31 height 31
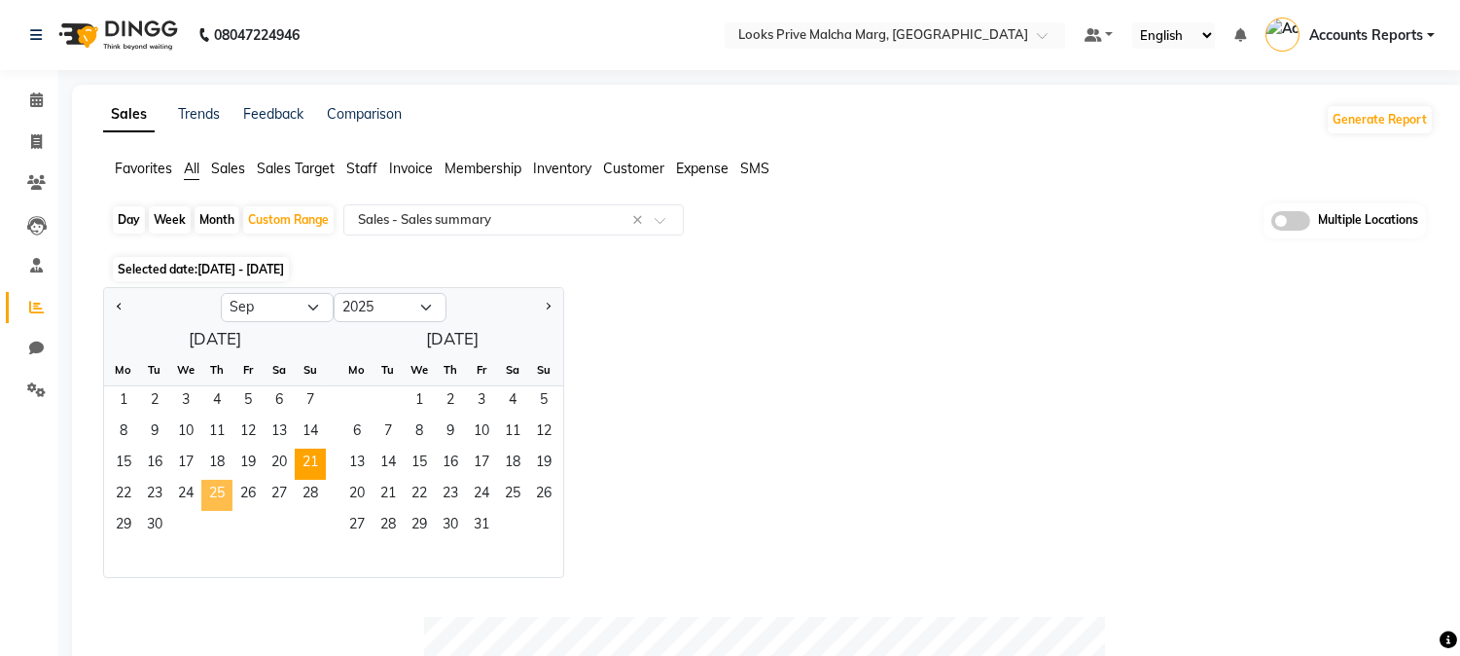
click at [222, 494] on span "25" at bounding box center [216, 495] width 31 height 31
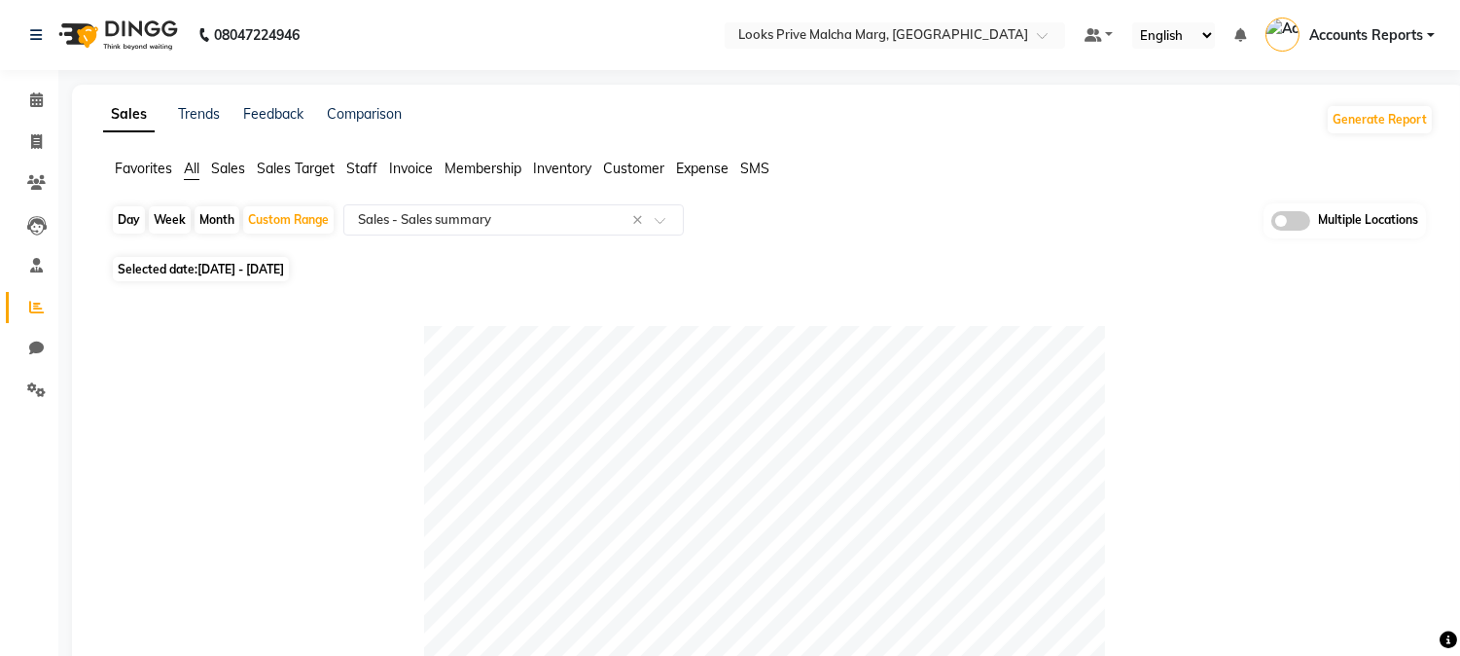
click at [141, 216] on div "Day" at bounding box center [129, 219] width 32 height 27
select select "9"
select select "2025"
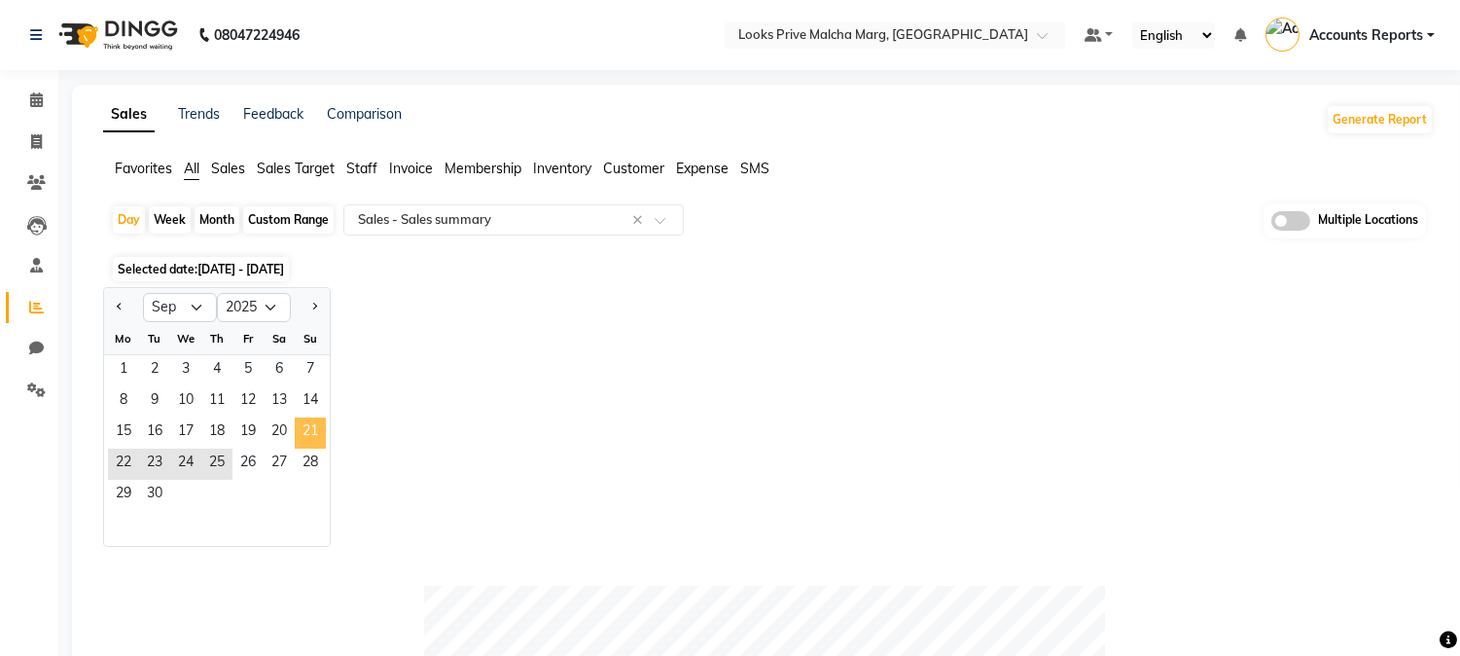
click at [305, 434] on span "21" at bounding box center [310, 432] width 31 height 31
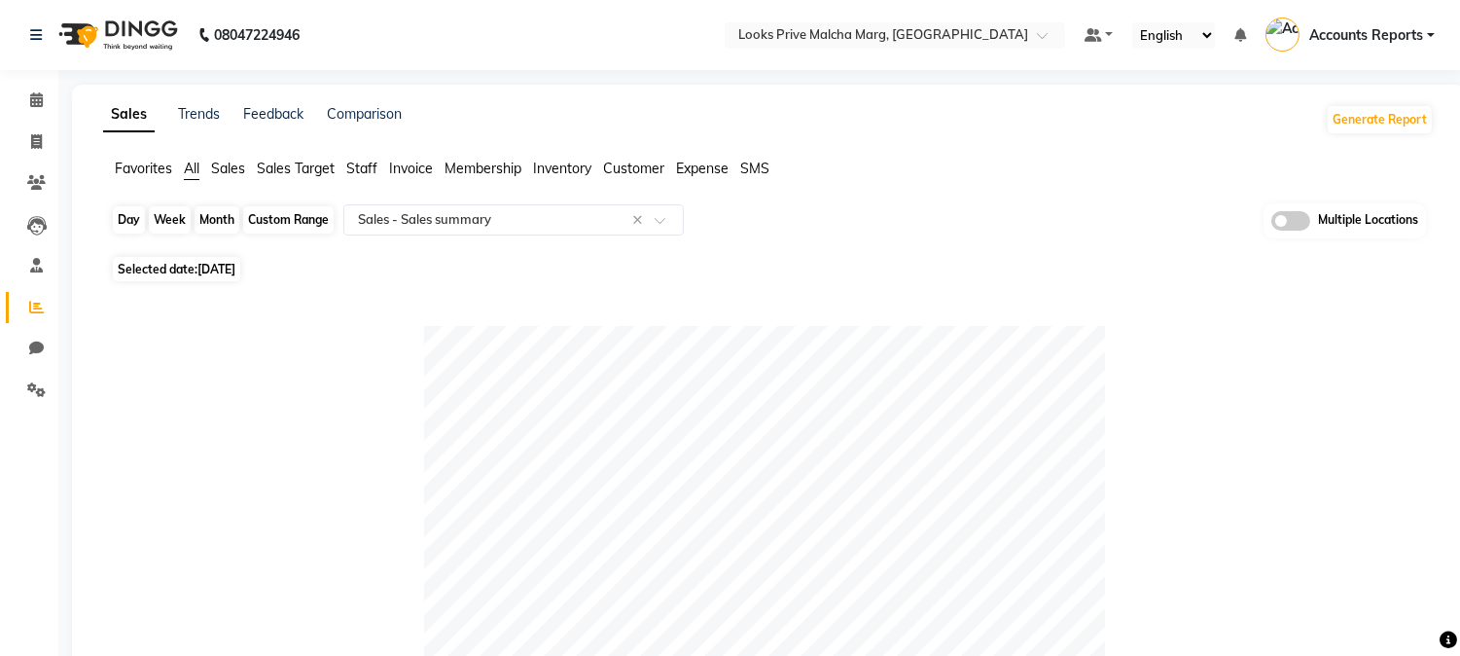
click at [138, 228] on div "Day" at bounding box center [129, 219] width 32 height 27
select select "9"
select select "2025"
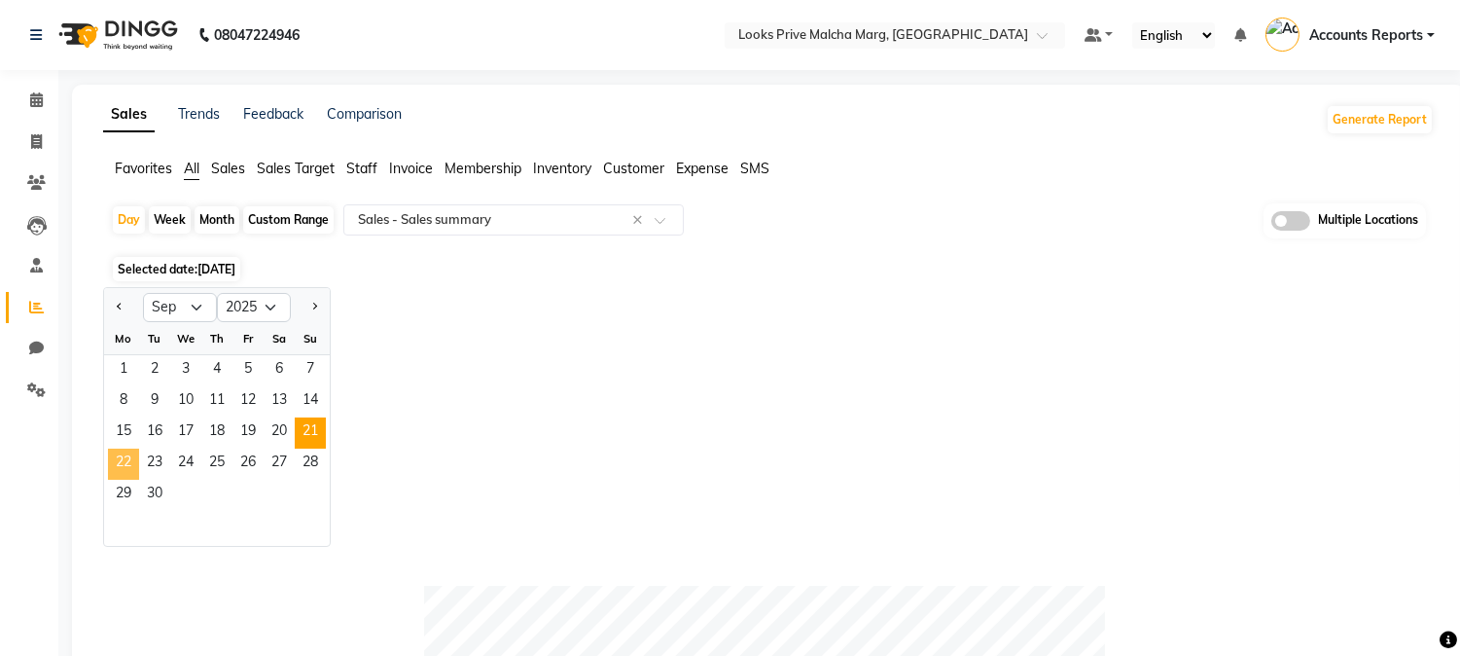
click at [120, 464] on span "22" at bounding box center [123, 463] width 31 height 31
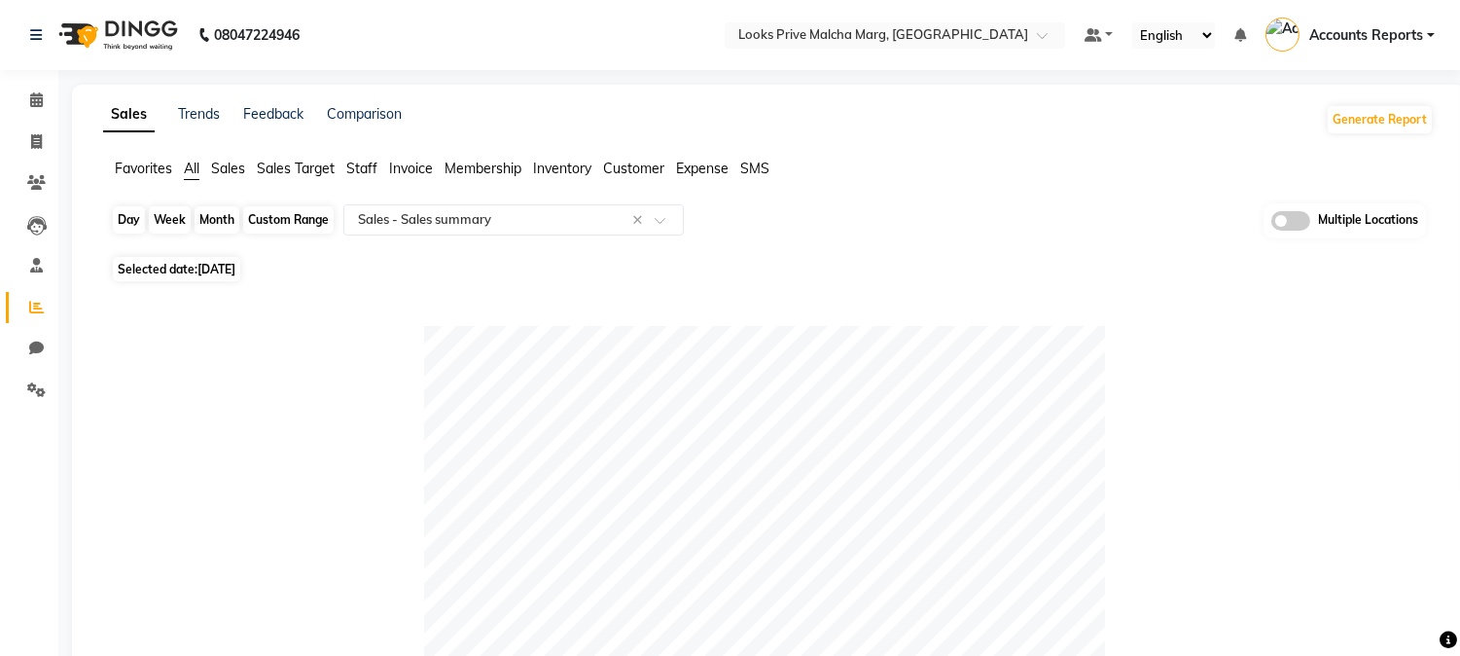
click at [126, 219] on div "Day" at bounding box center [129, 219] width 32 height 27
select select "9"
select select "2025"
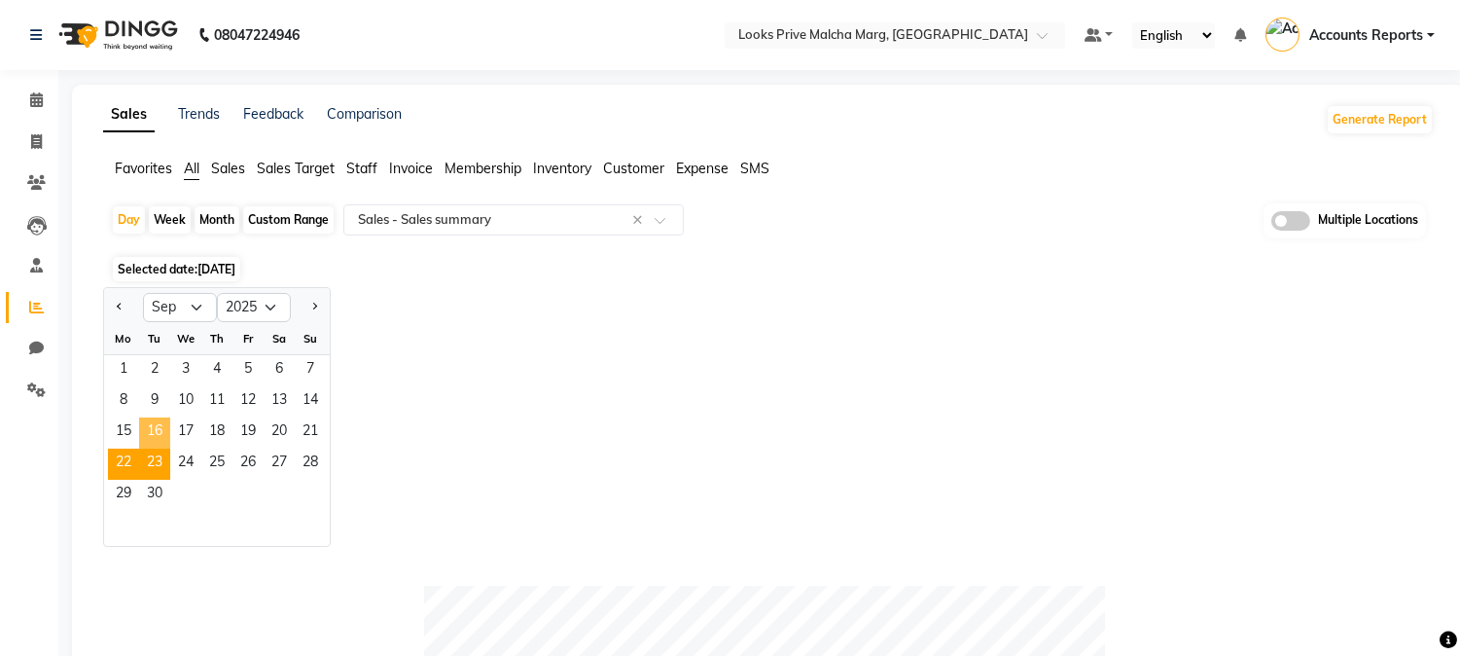
click at [151, 451] on span "23" at bounding box center [154, 463] width 31 height 31
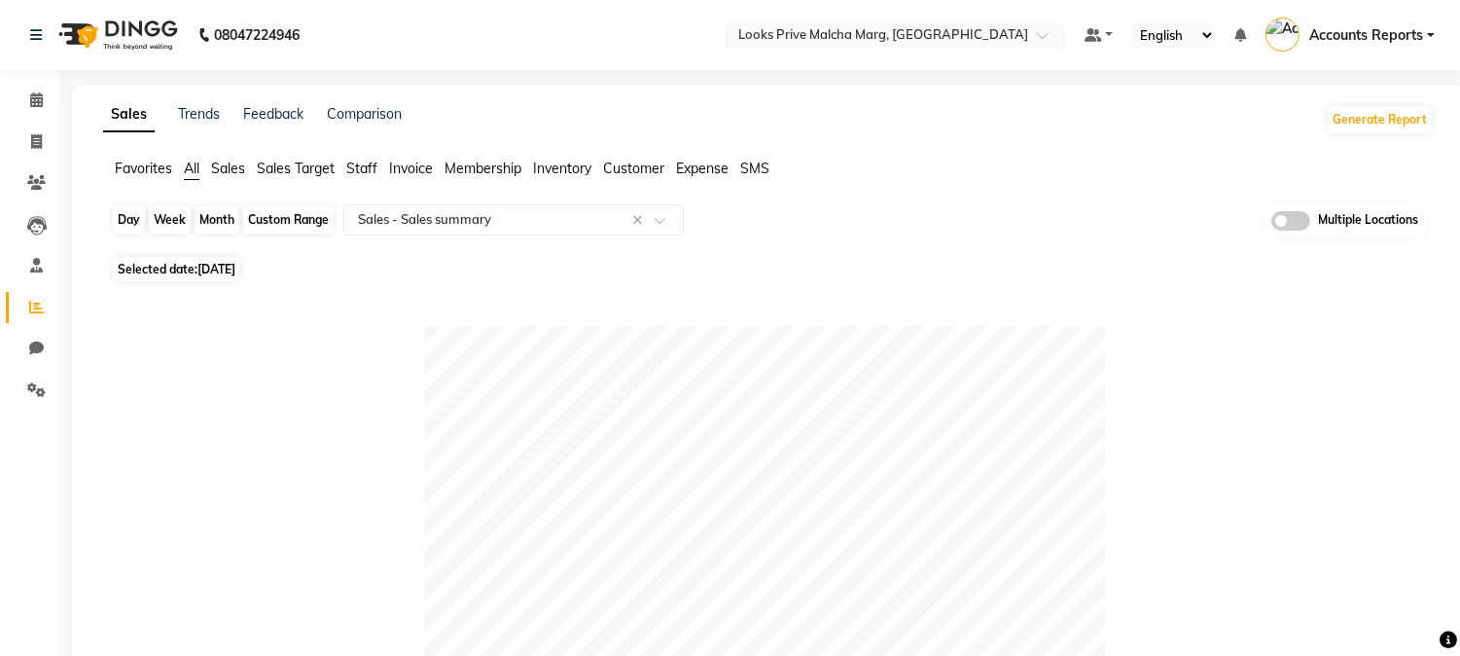
click at [127, 219] on div "Day" at bounding box center [129, 219] width 32 height 27
select select "9"
select select "2025"
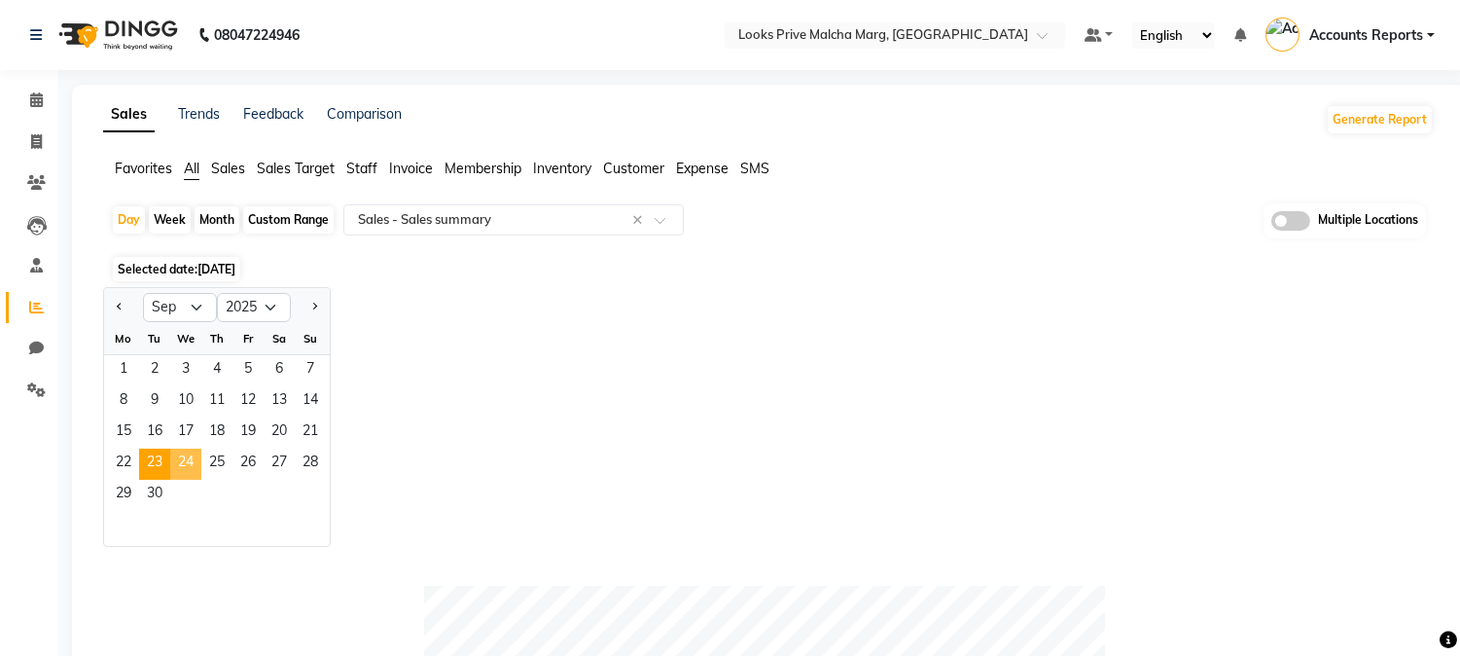
click at [191, 459] on span "24" at bounding box center [185, 463] width 31 height 31
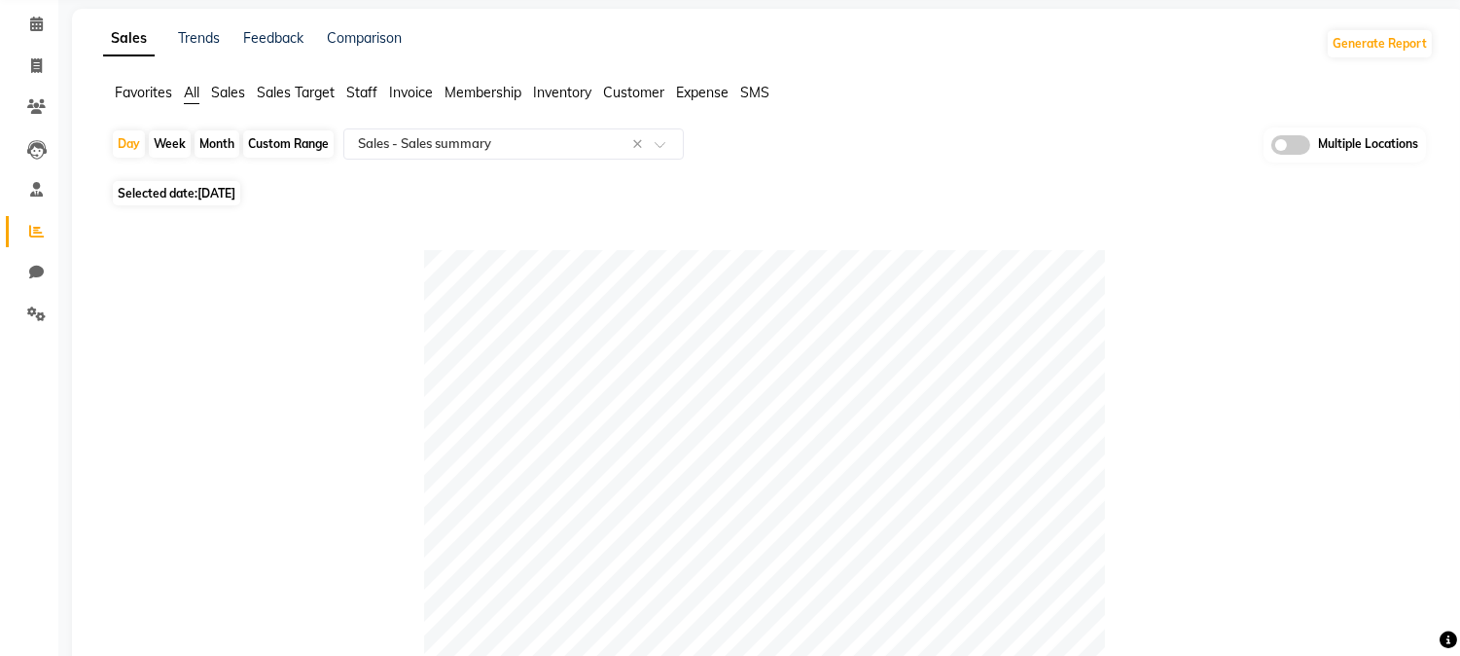
scroll to position [75, 0]
click at [123, 151] on div "Day" at bounding box center [129, 144] width 32 height 27
select select "9"
select select "2025"
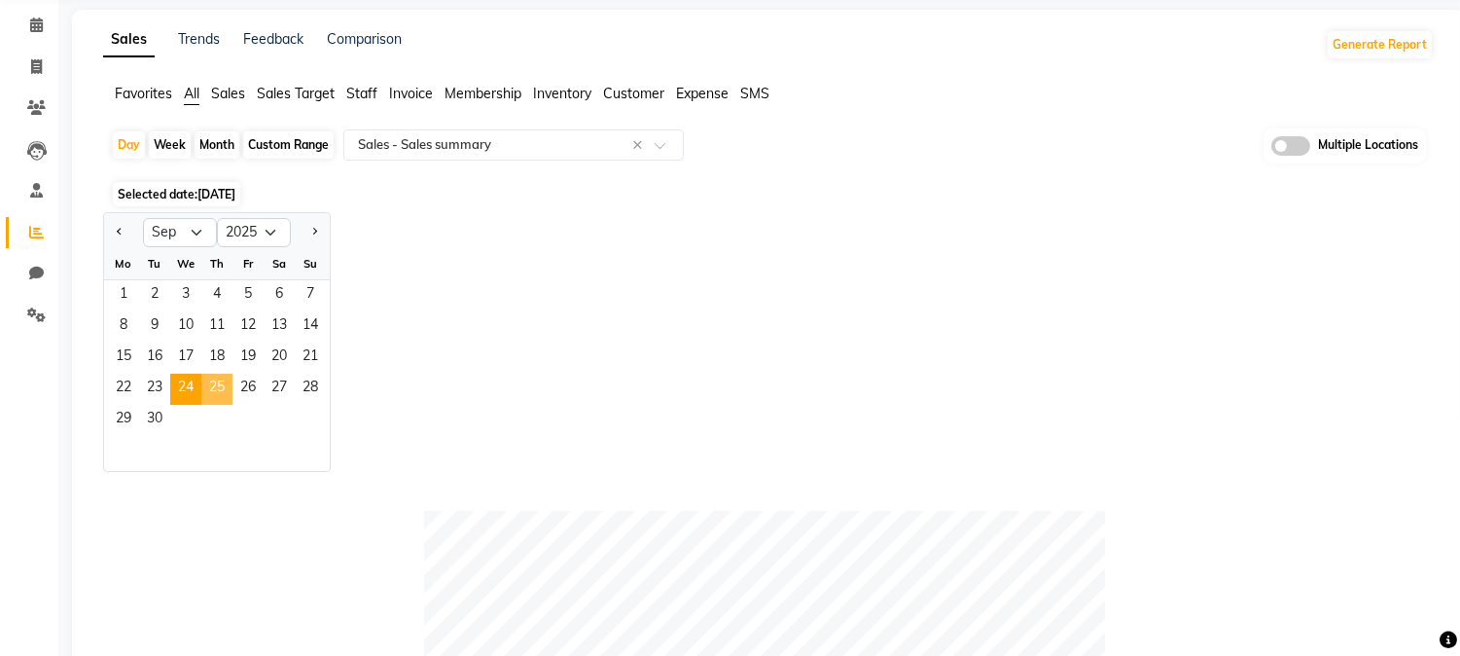
click at [225, 380] on span "25" at bounding box center [216, 389] width 31 height 31
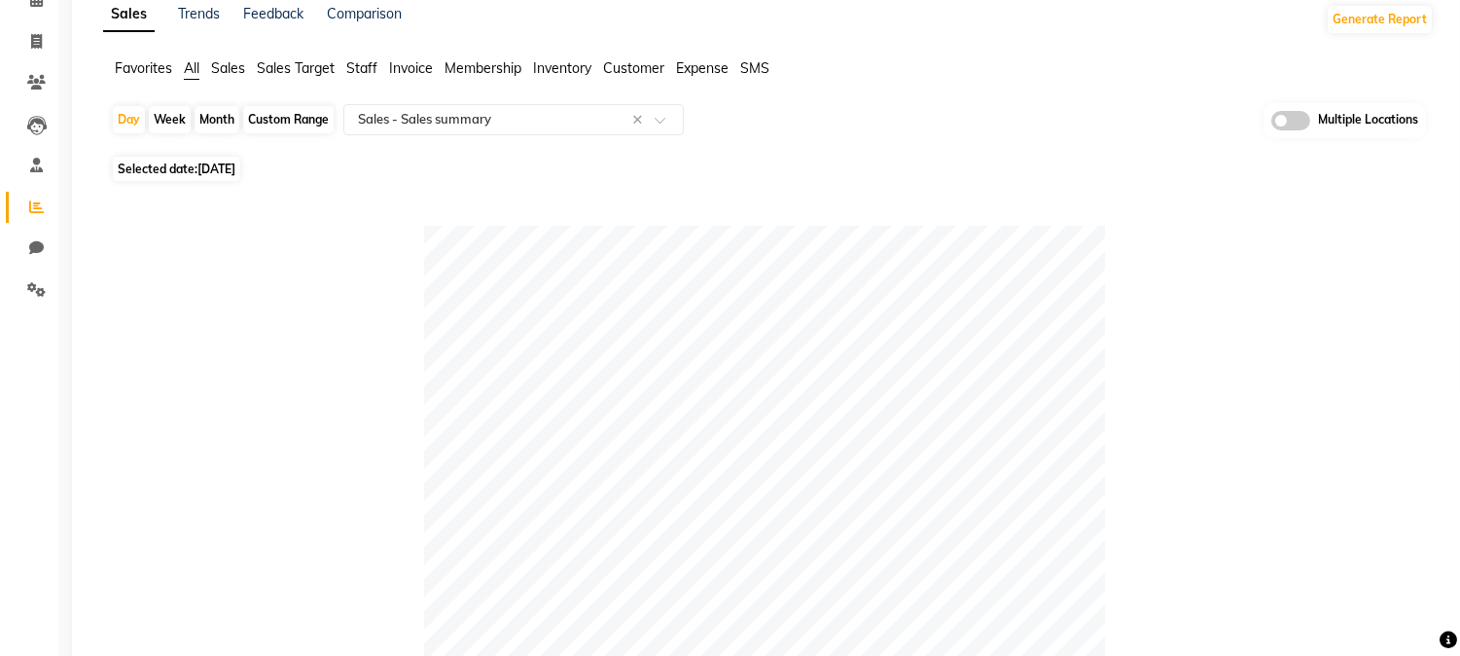
scroll to position [0, 0]
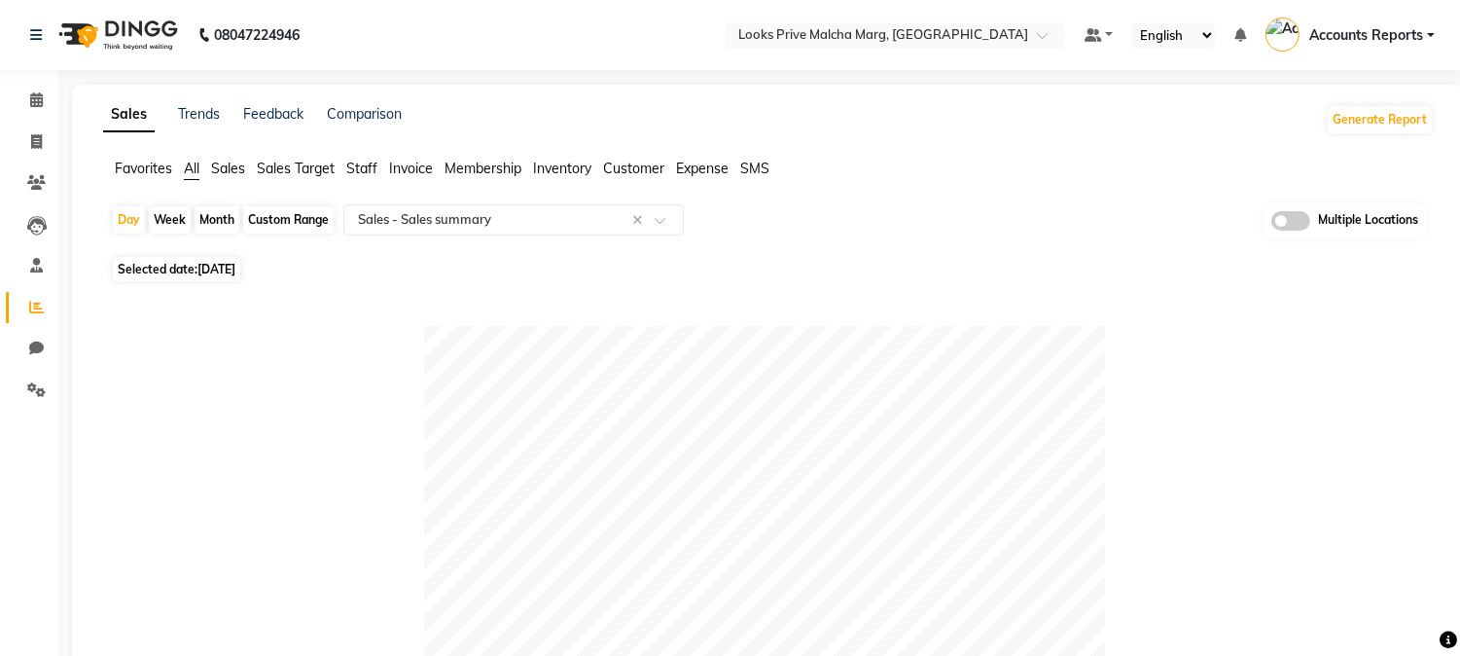
click at [268, 214] on div "Custom Range" at bounding box center [288, 219] width 90 height 27
select select "9"
select select "2025"
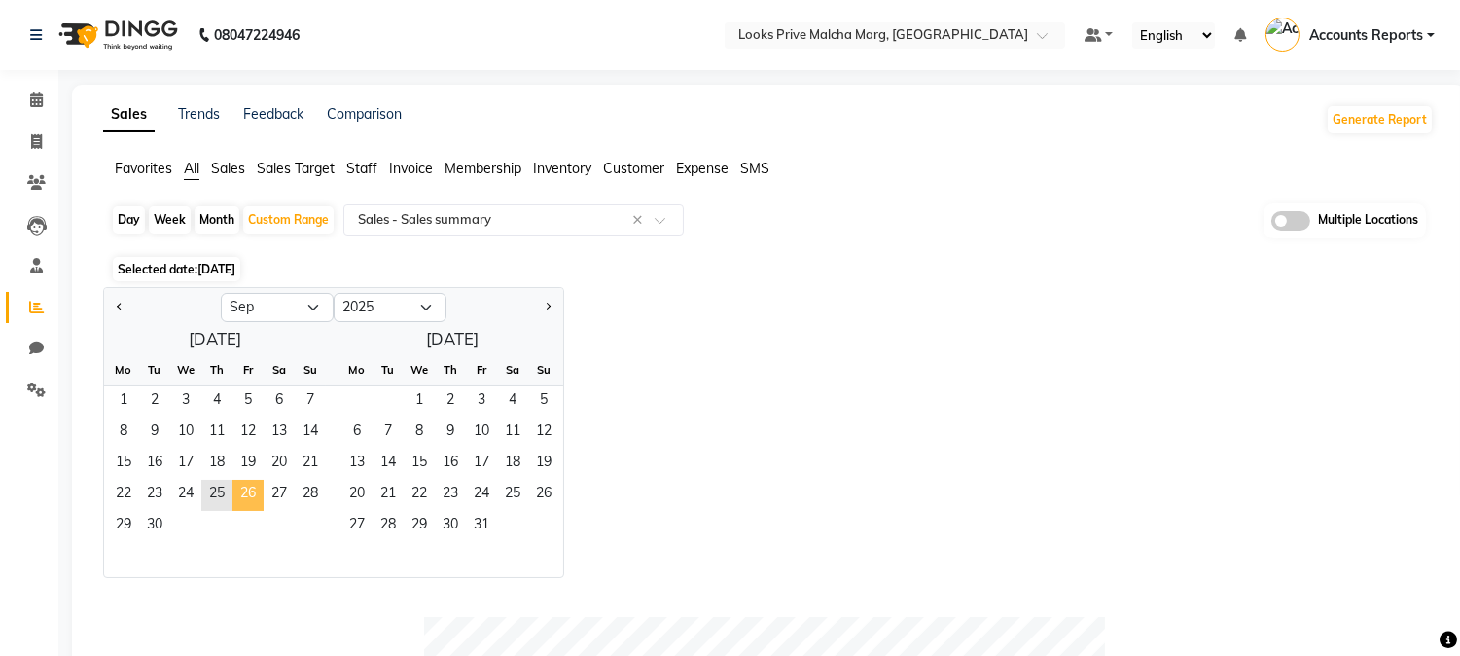
click at [248, 487] on span "26" at bounding box center [247, 495] width 31 height 31
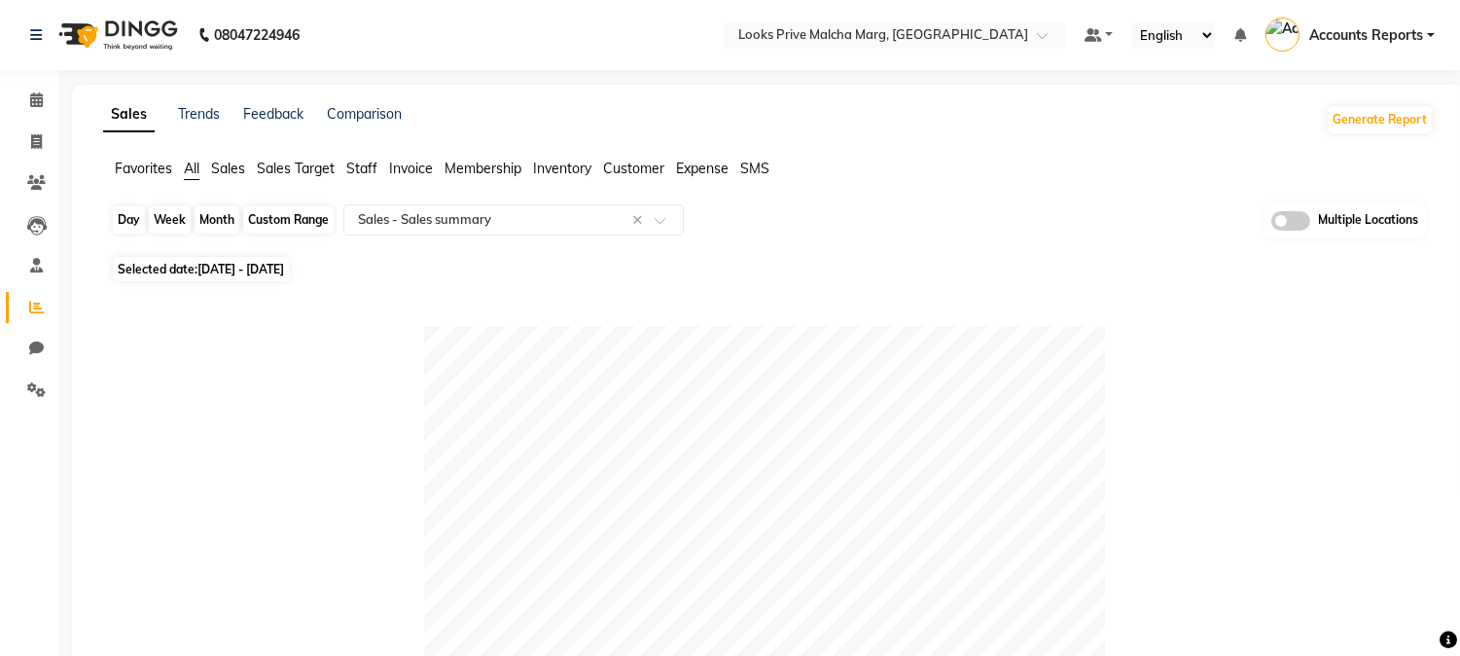
click at [283, 224] on div "Custom Range" at bounding box center [288, 219] width 90 height 27
select select "9"
select select "2025"
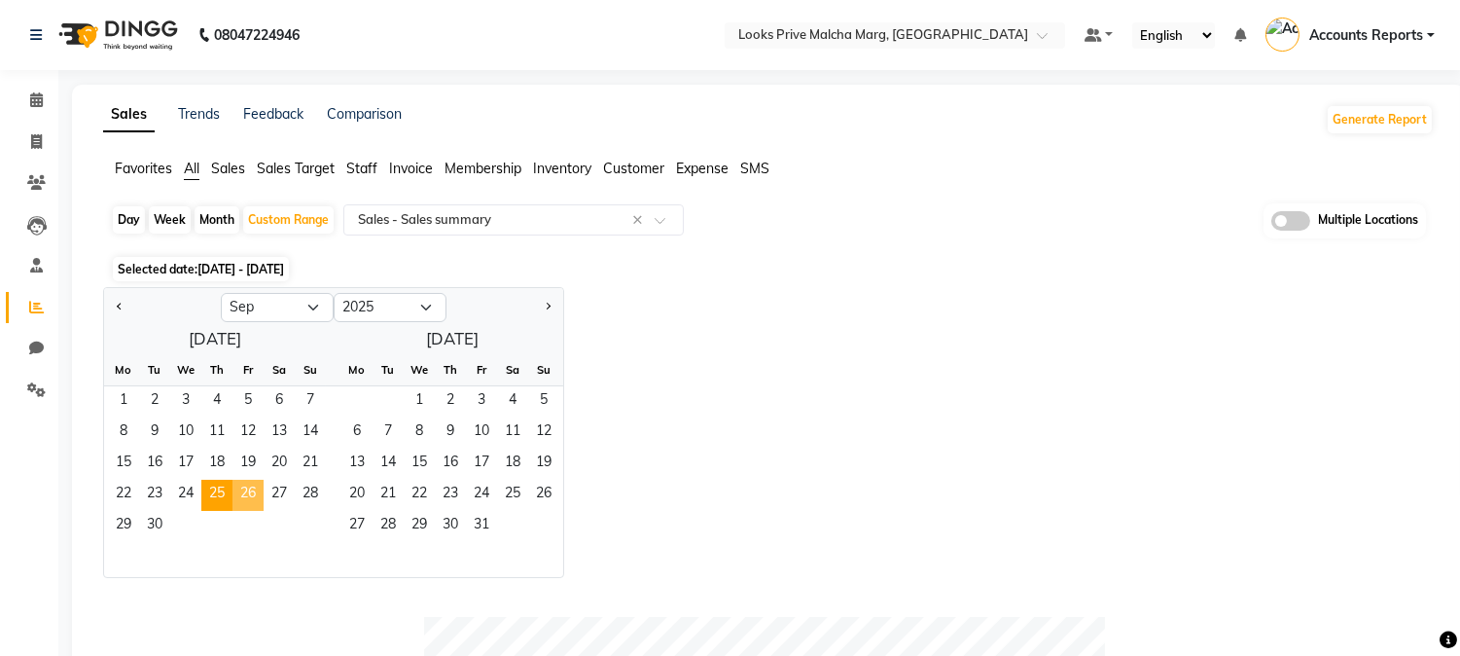
click at [241, 493] on span "26" at bounding box center [247, 495] width 31 height 31
click at [152, 527] on span "30" at bounding box center [154, 526] width 31 height 31
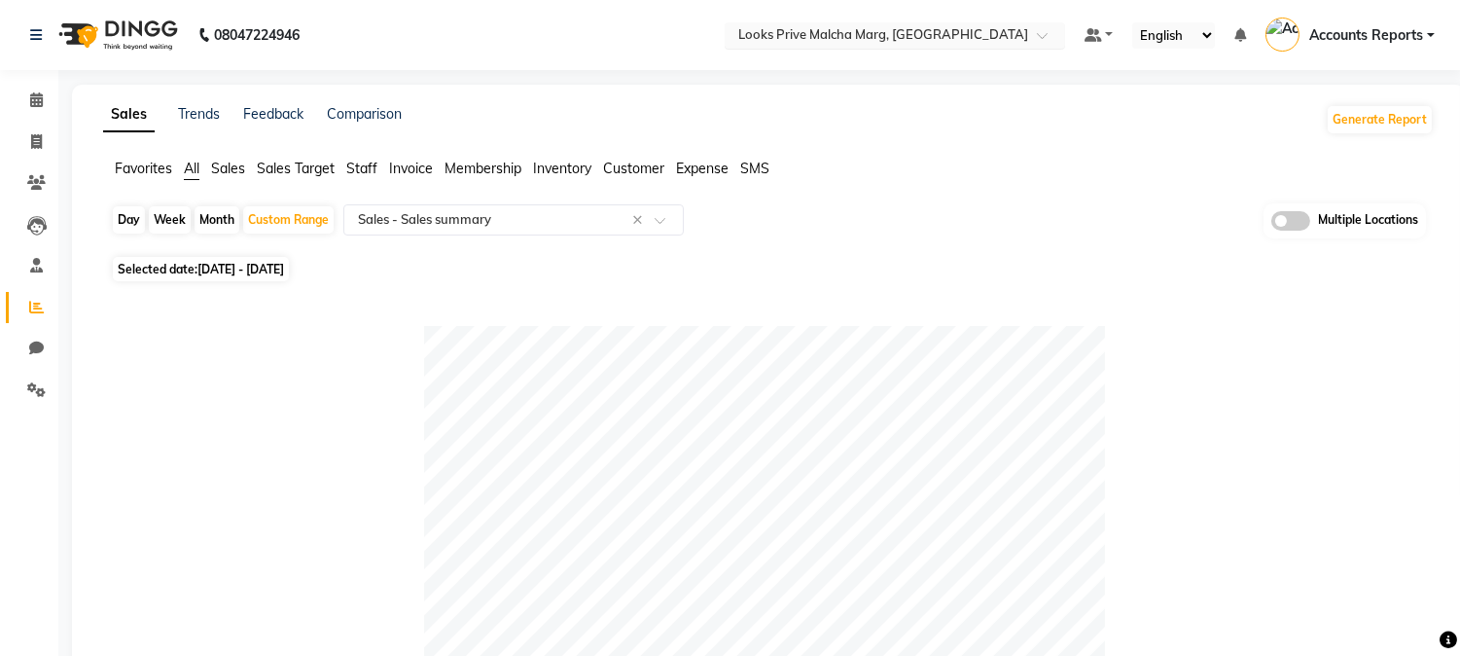
click at [932, 31] on input "text" at bounding box center [875, 36] width 282 height 19
type input "V"
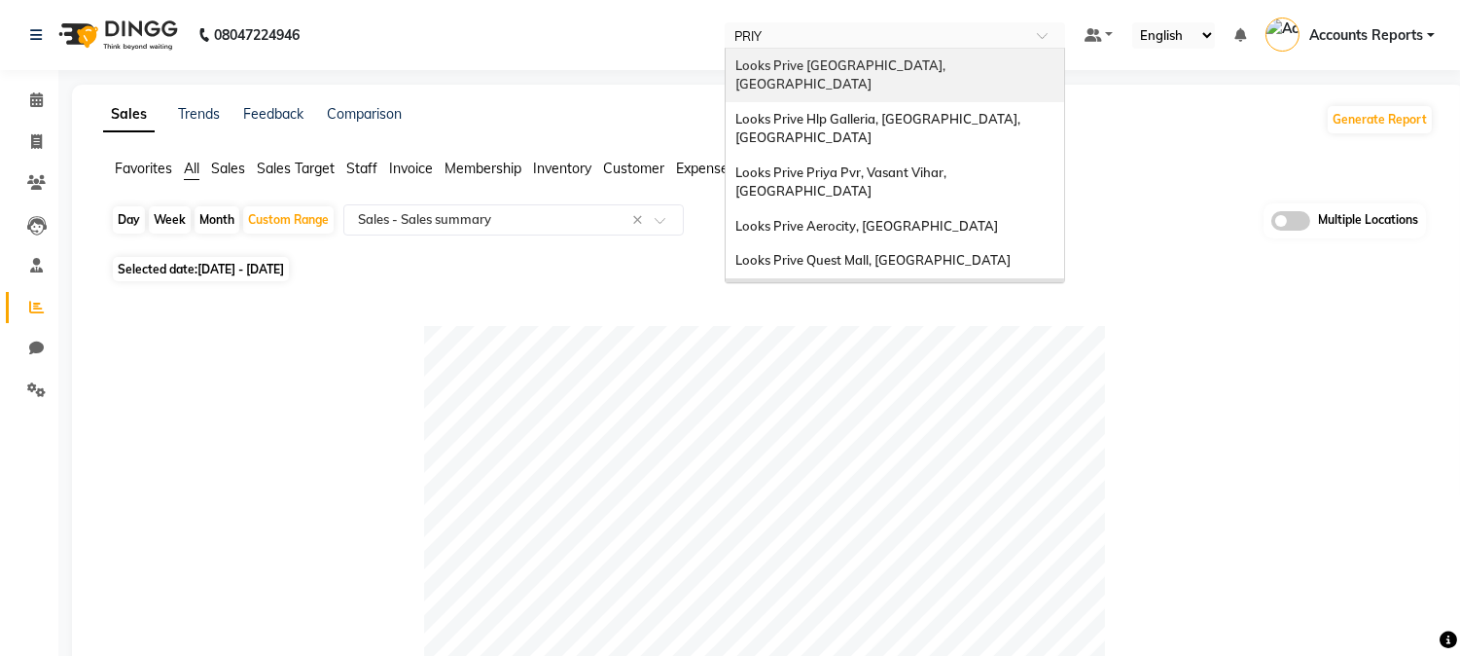
type input "PRIYA"
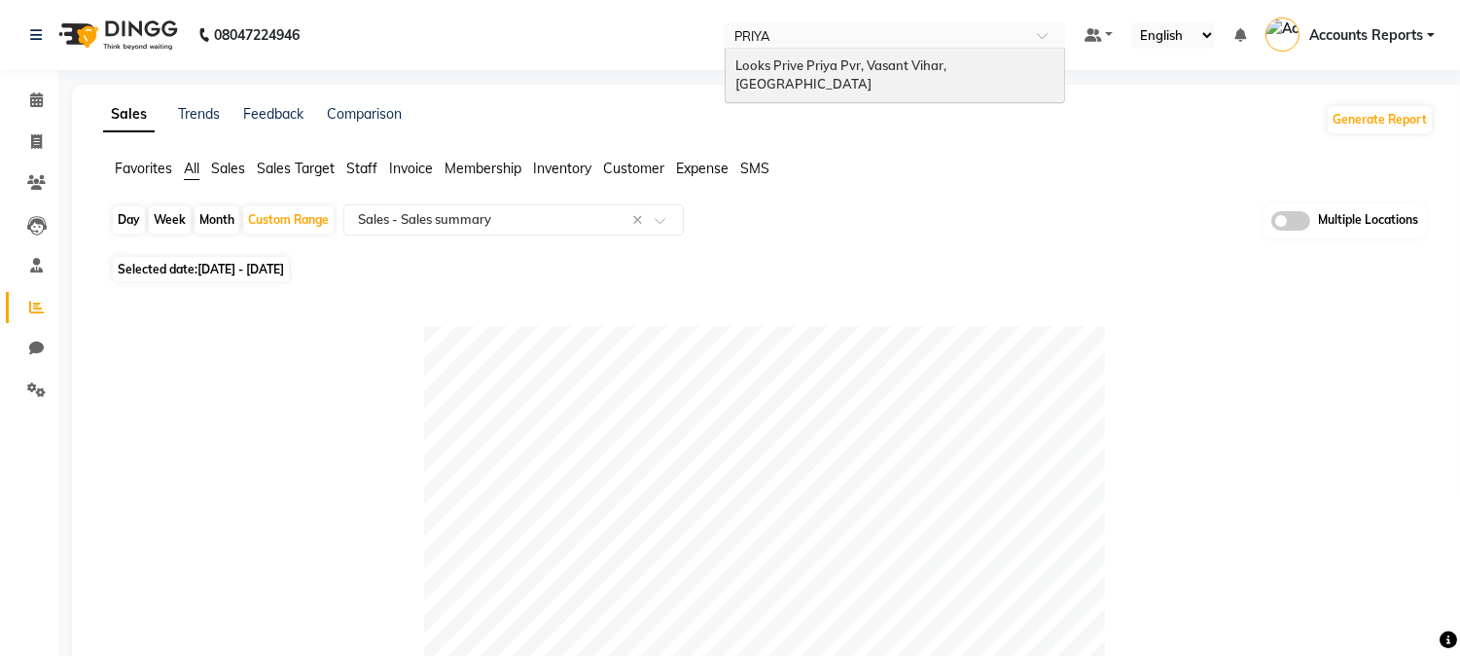
click at [897, 66] on span "Looks Prive Priya Pvr, Vasant Vihar, [GEOGRAPHIC_DATA]" at bounding box center [842, 74] width 214 height 35
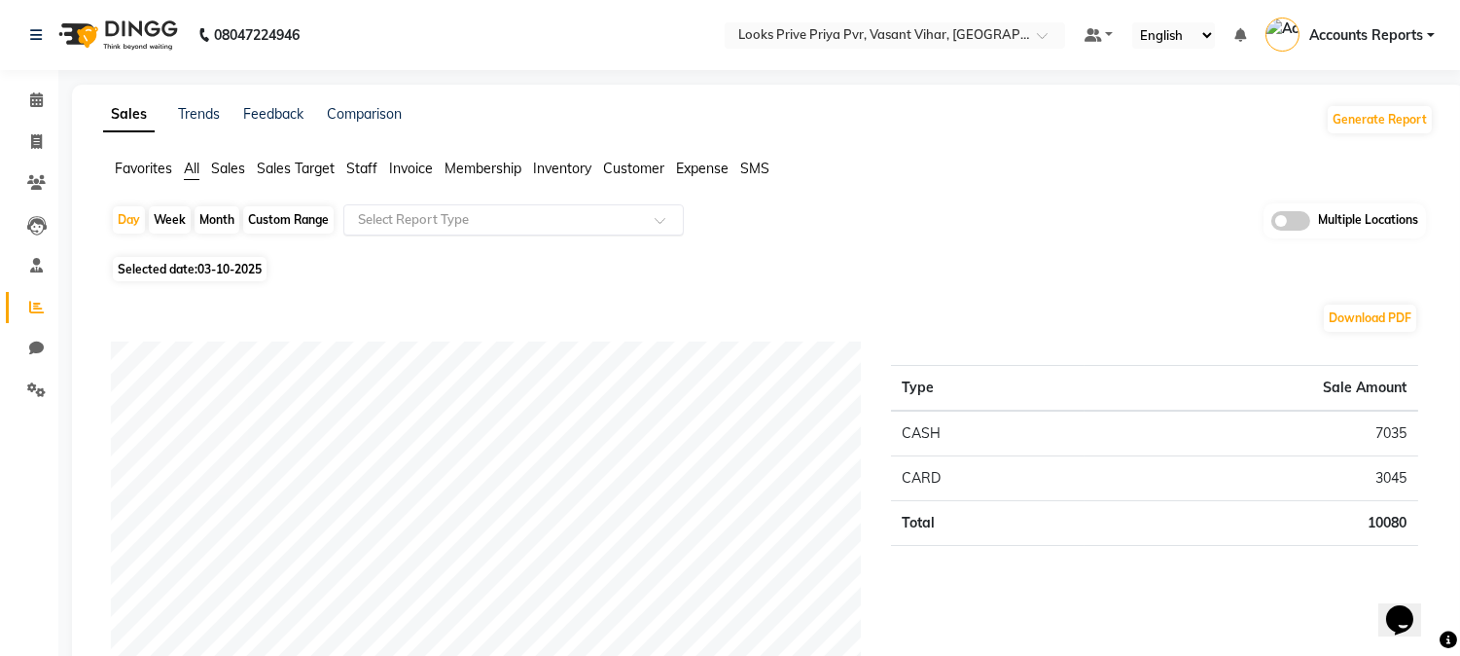
click at [376, 233] on ng-select "Select Report Type" at bounding box center [513, 219] width 340 height 31
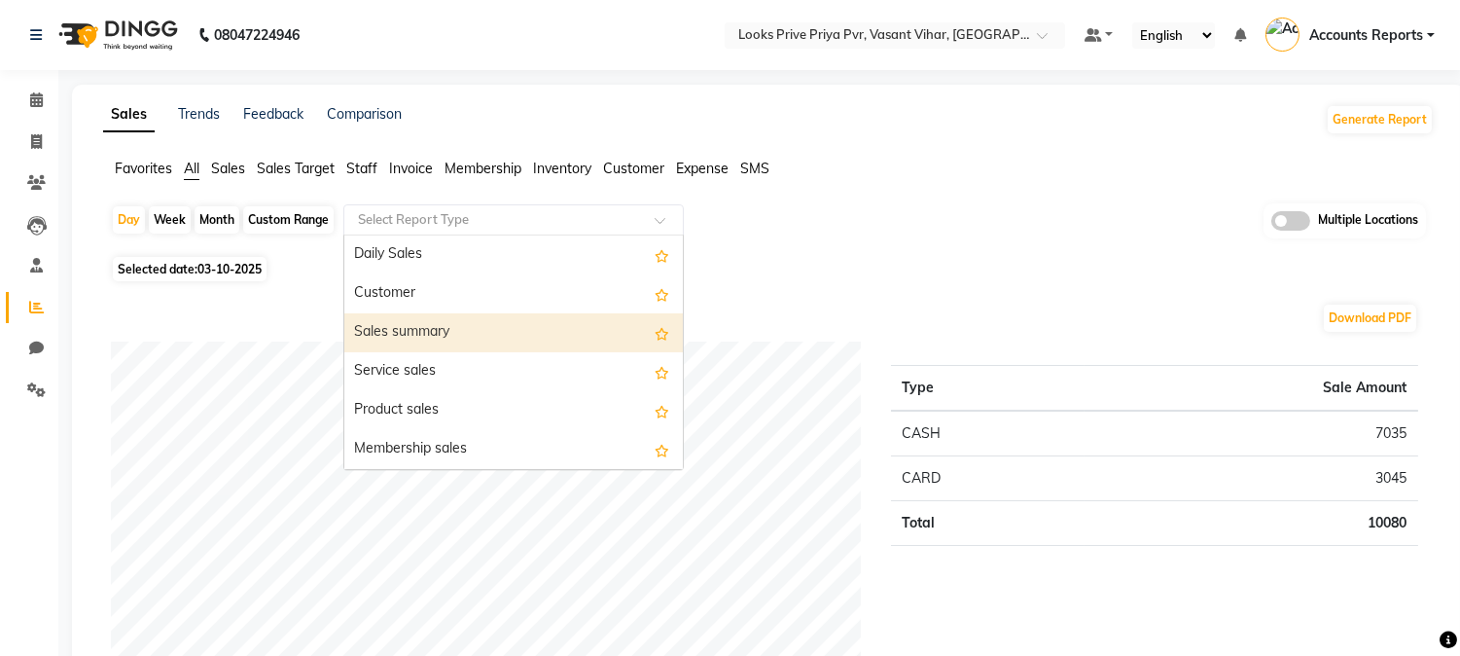
click at [406, 327] on div "Sales summary" at bounding box center [513, 332] width 339 height 39
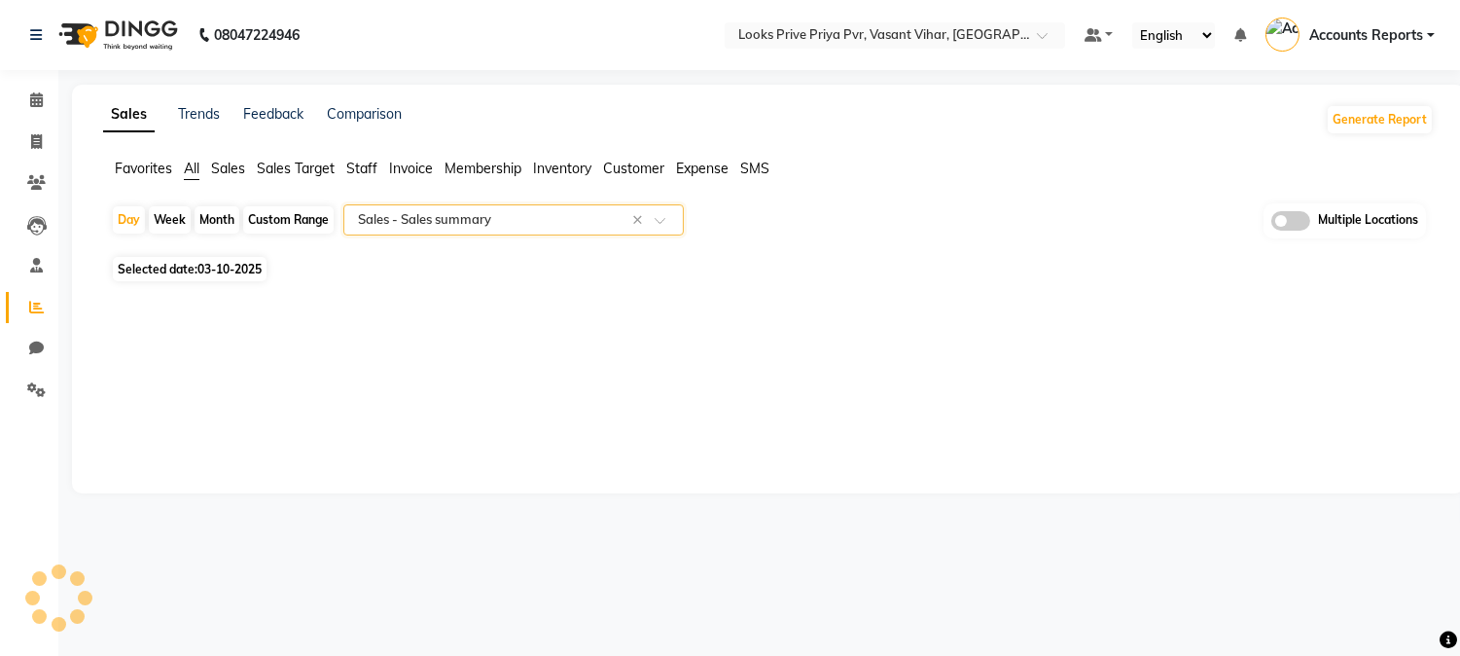
select select "full_report"
select select "csv"
click at [305, 219] on div "Custom Range" at bounding box center [288, 219] width 90 height 27
select select "10"
select select "2025"
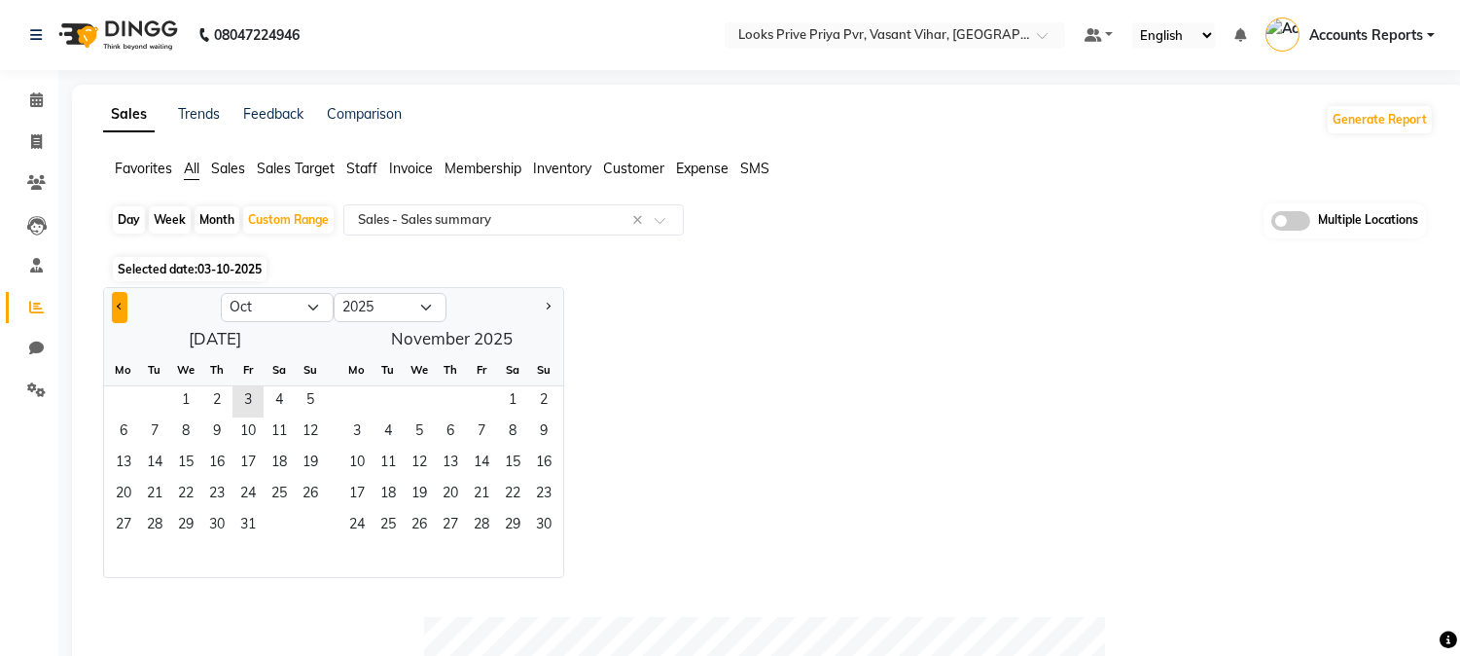
click at [120, 299] on button "Previous month" at bounding box center [120, 307] width 16 height 31
select select "9"
click at [125, 395] on span "1" at bounding box center [123, 401] width 31 height 31
click at [154, 511] on span "30" at bounding box center [154, 526] width 31 height 31
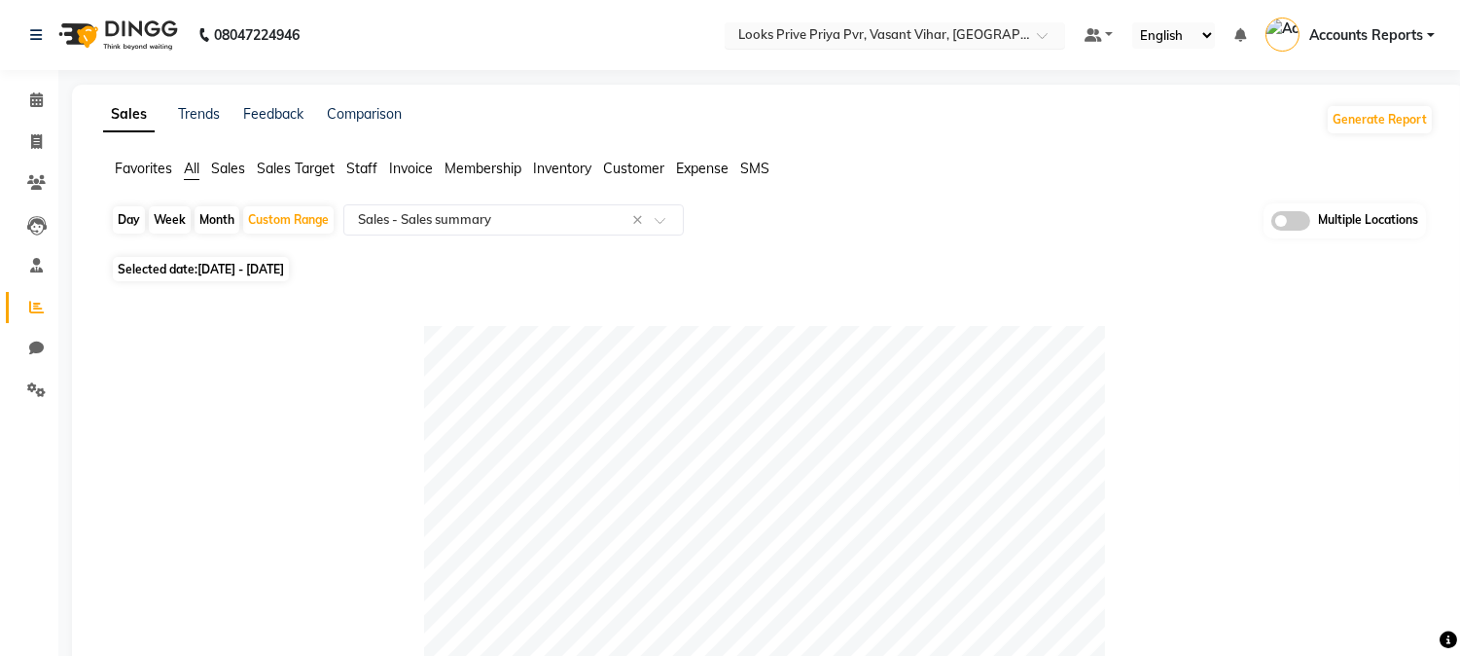
click at [934, 33] on input "text" at bounding box center [875, 36] width 282 height 19
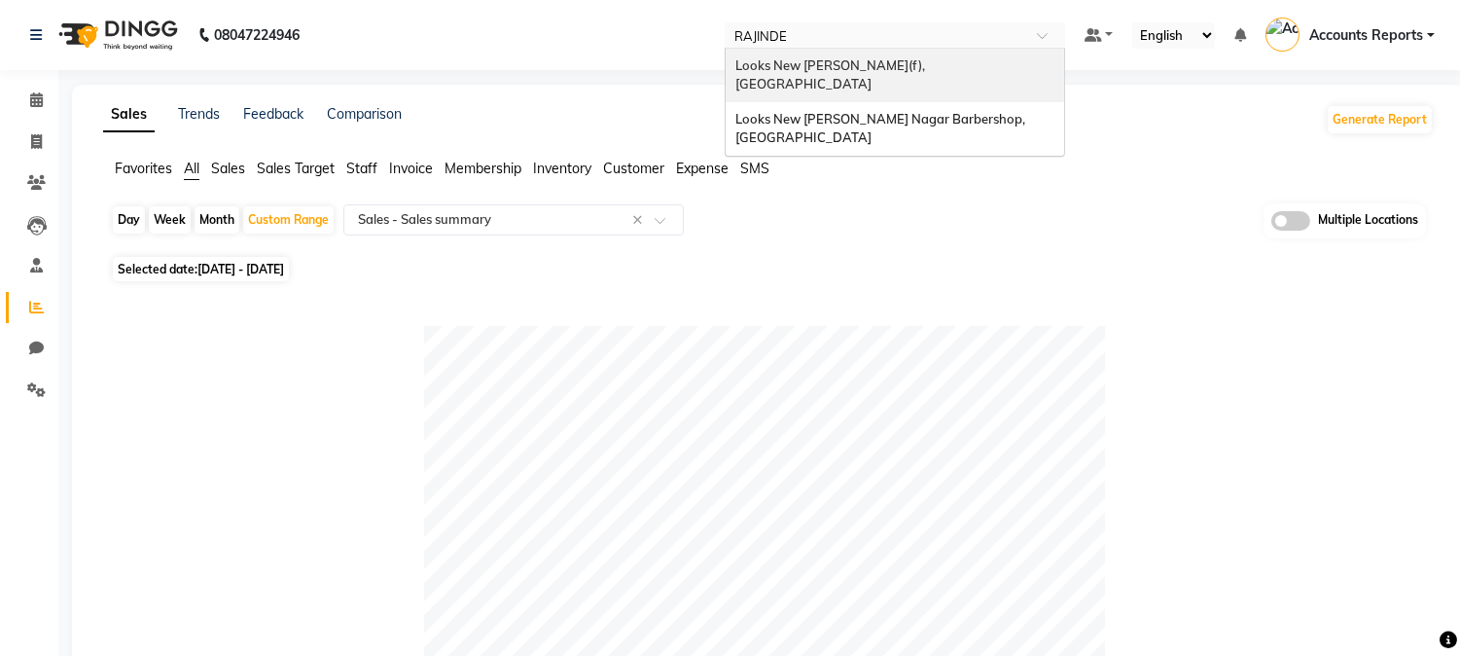
type input "RAJINDER"
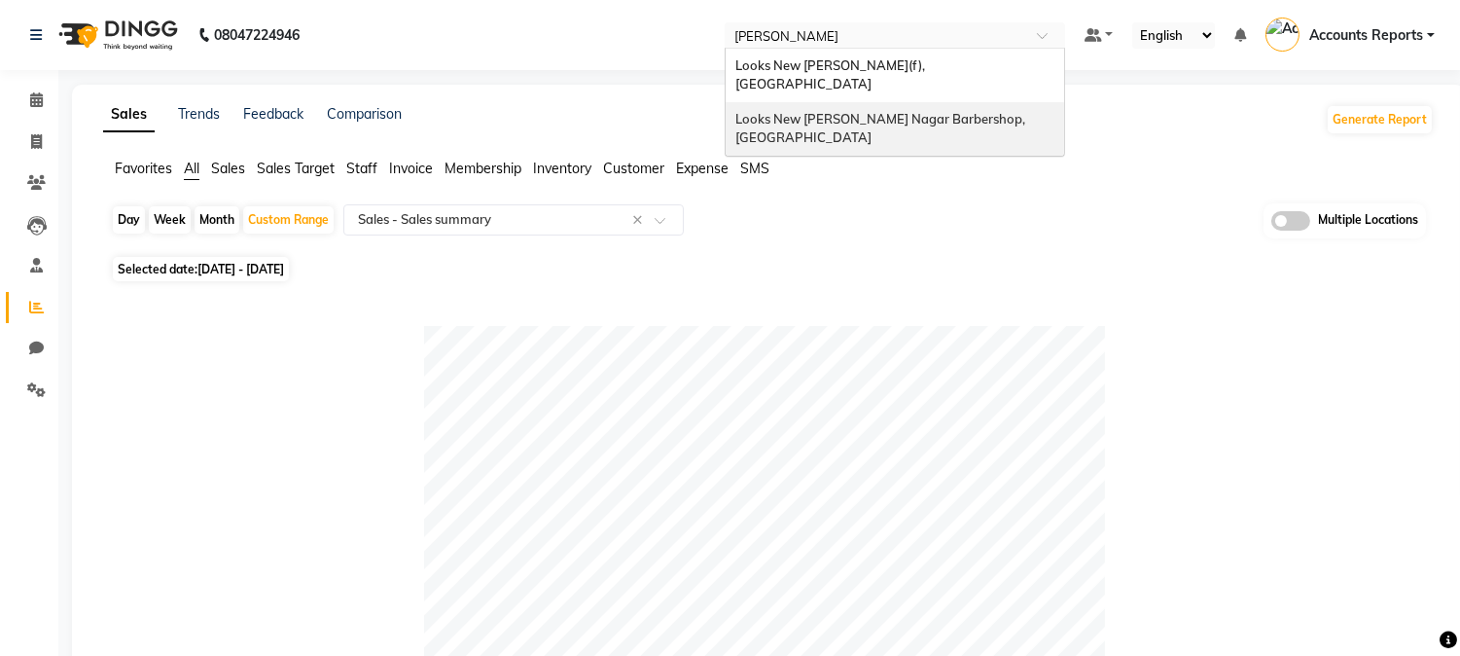
click at [920, 111] on span "Looks New [PERSON_NAME] Nagar Barbershop, [GEOGRAPHIC_DATA]" at bounding box center [881, 128] width 293 height 35
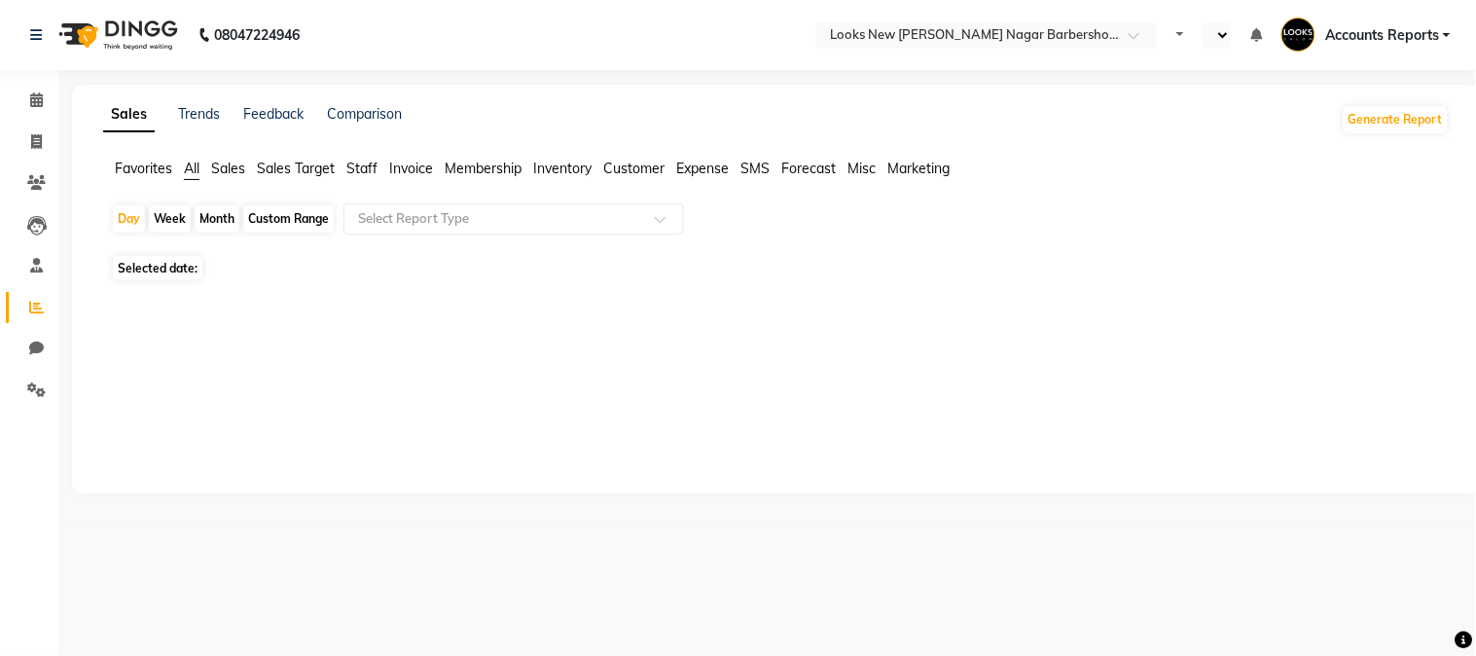
select select "en"
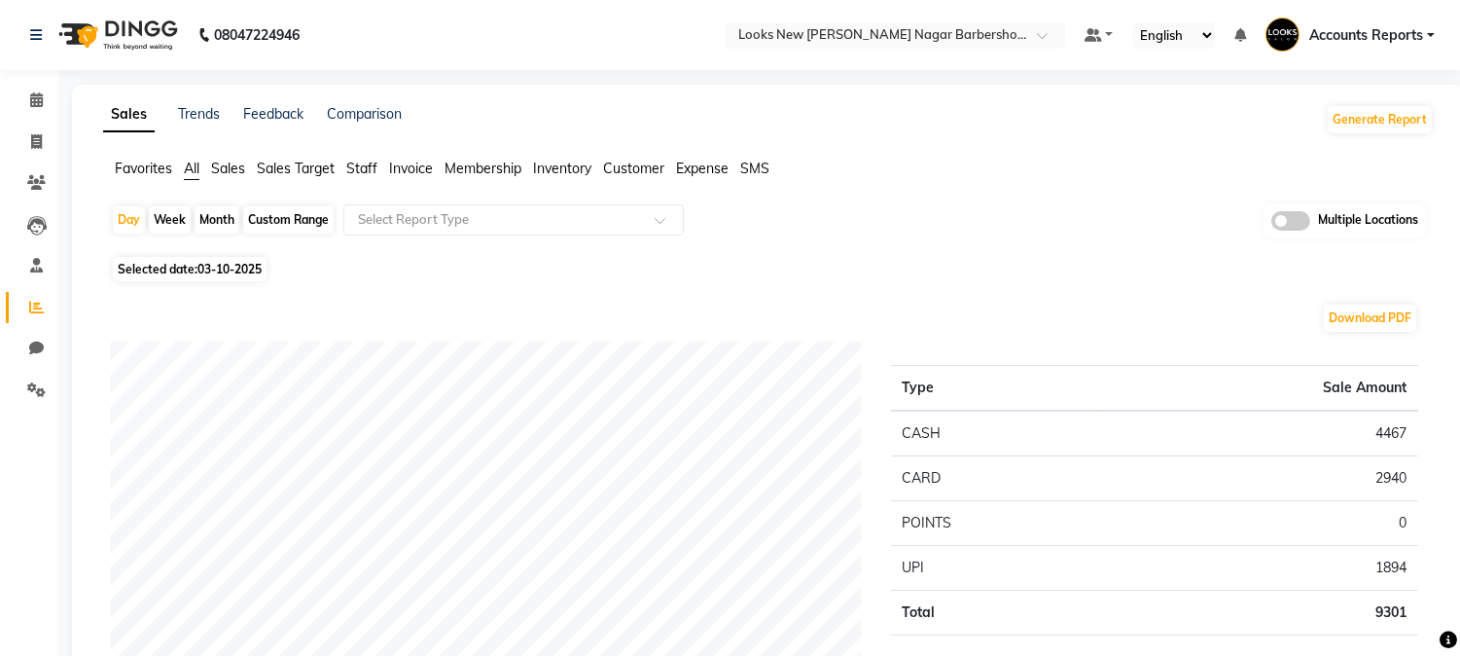
click at [256, 216] on div "Custom Range" at bounding box center [288, 219] width 90 height 27
select select "10"
select select "2025"
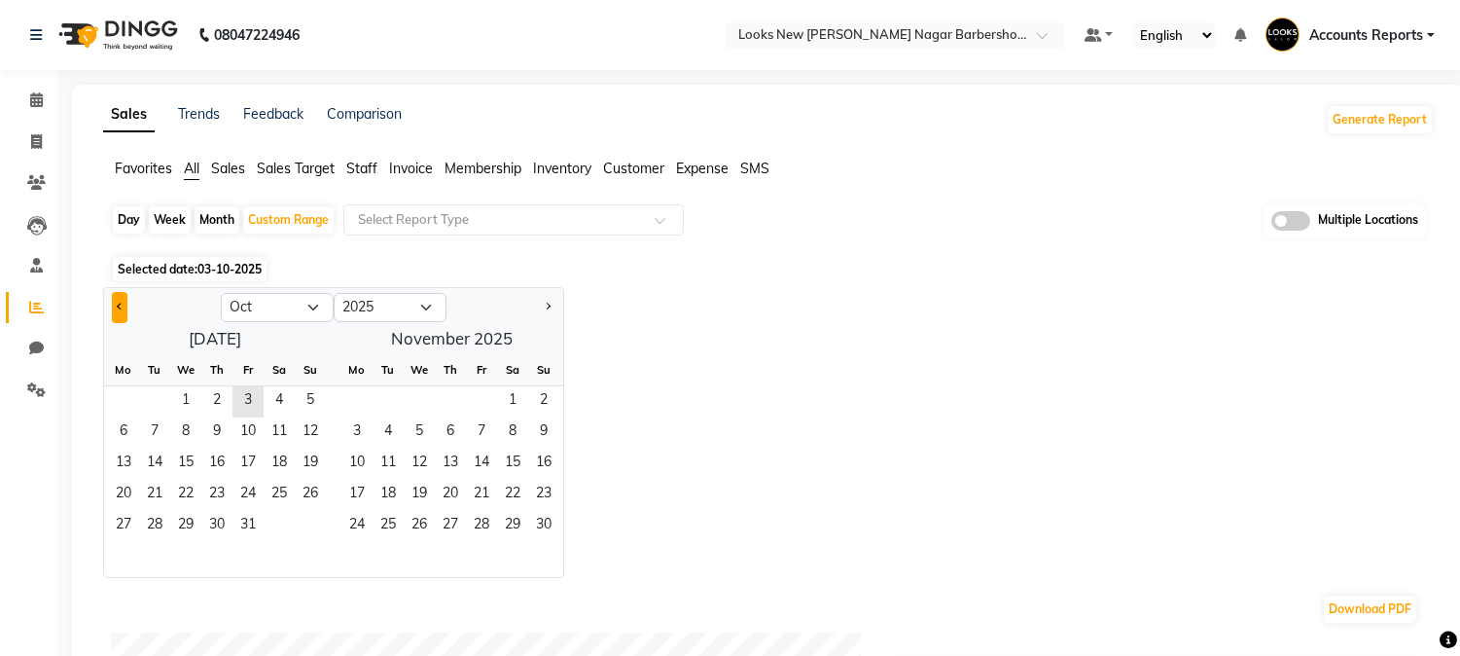
click at [121, 311] on button "Previous month" at bounding box center [120, 307] width 16 height 31
select select "9"
click at [128, 400] on span "1" at bounding box center [123, 401] width 31 height 31
click at [157, 533] on span "30" at bounding box center [154, 526] width 31 height 31
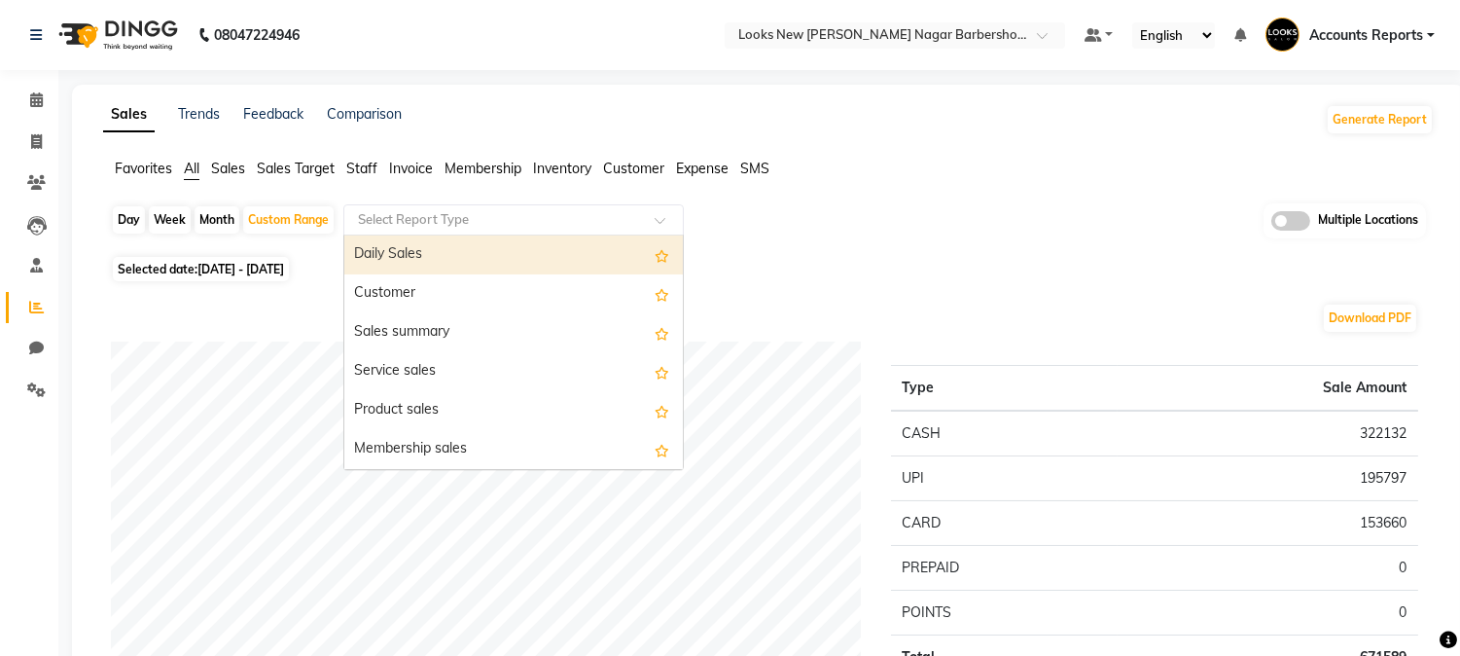
click at [551, 222] on input "text" at bounding box center [494, 219] width 280 height 19
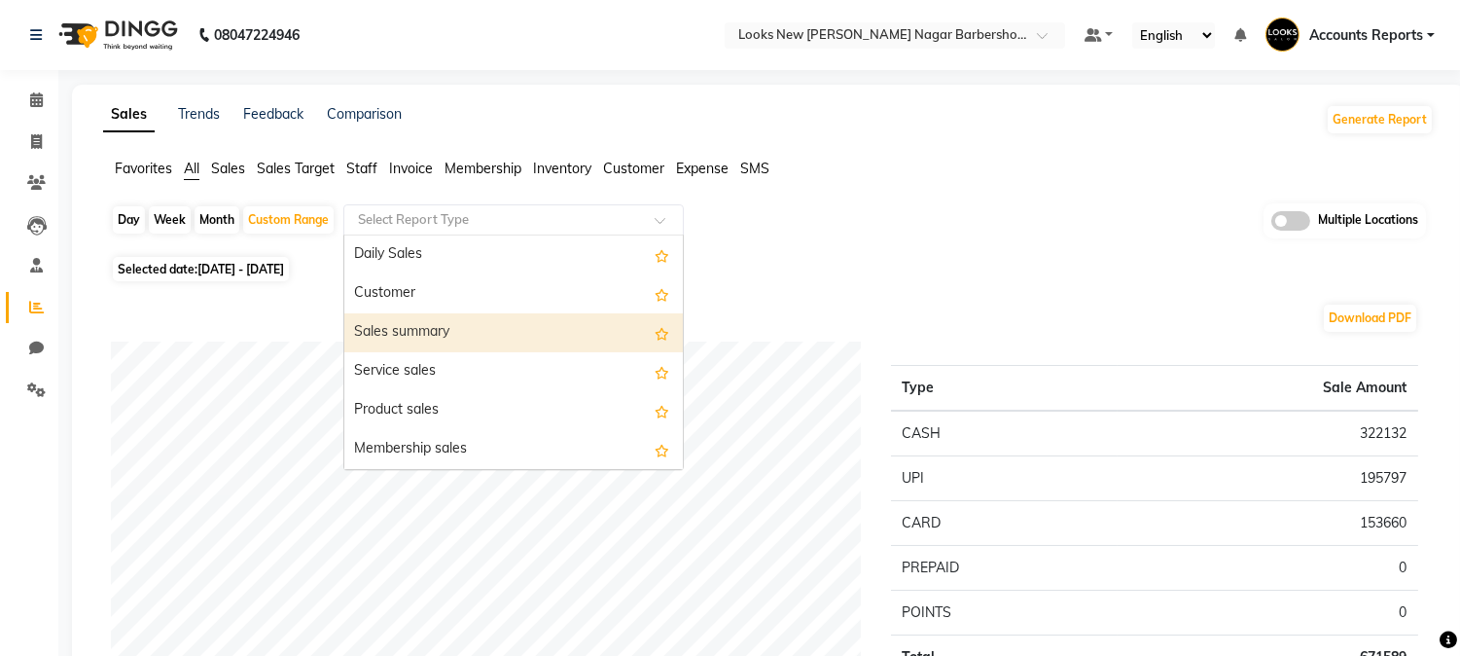
click at [461, 334] on div "Sales summary" at bounding box center [513, 332] width 339 height 39
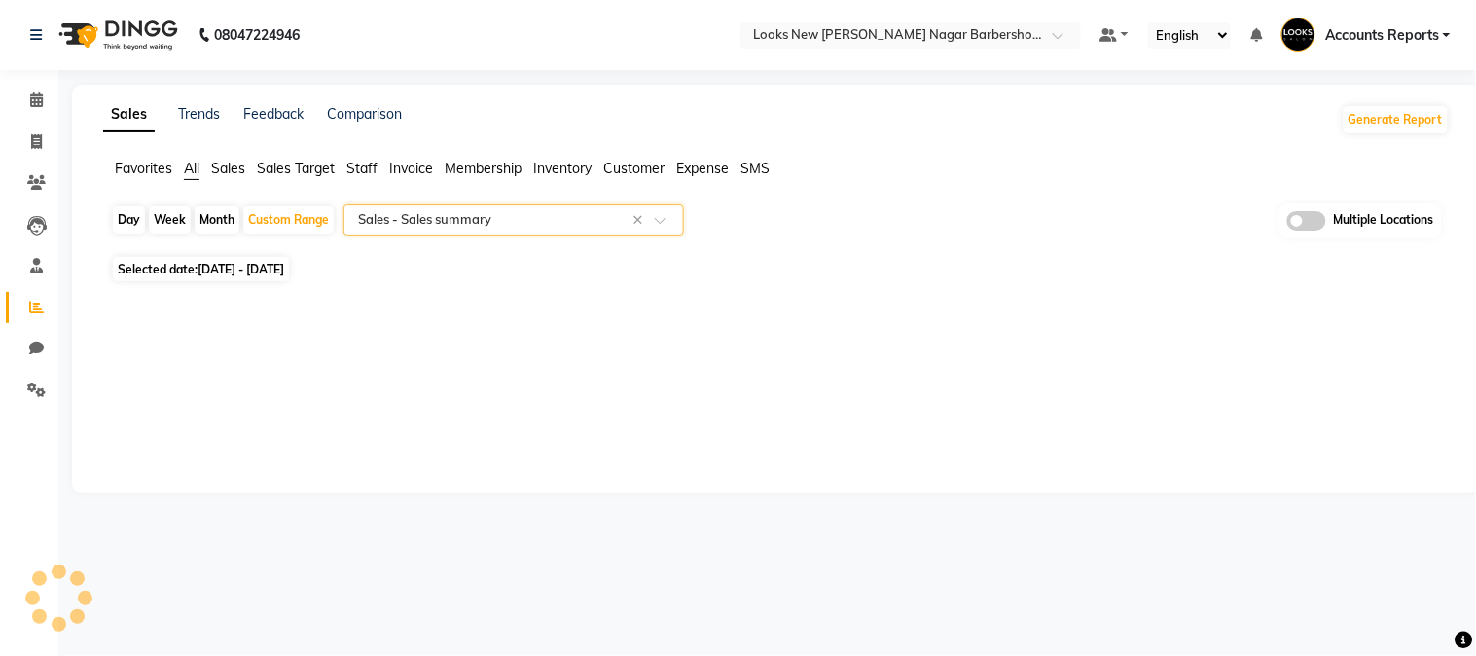
select select "filtered_report"
select select "csv"
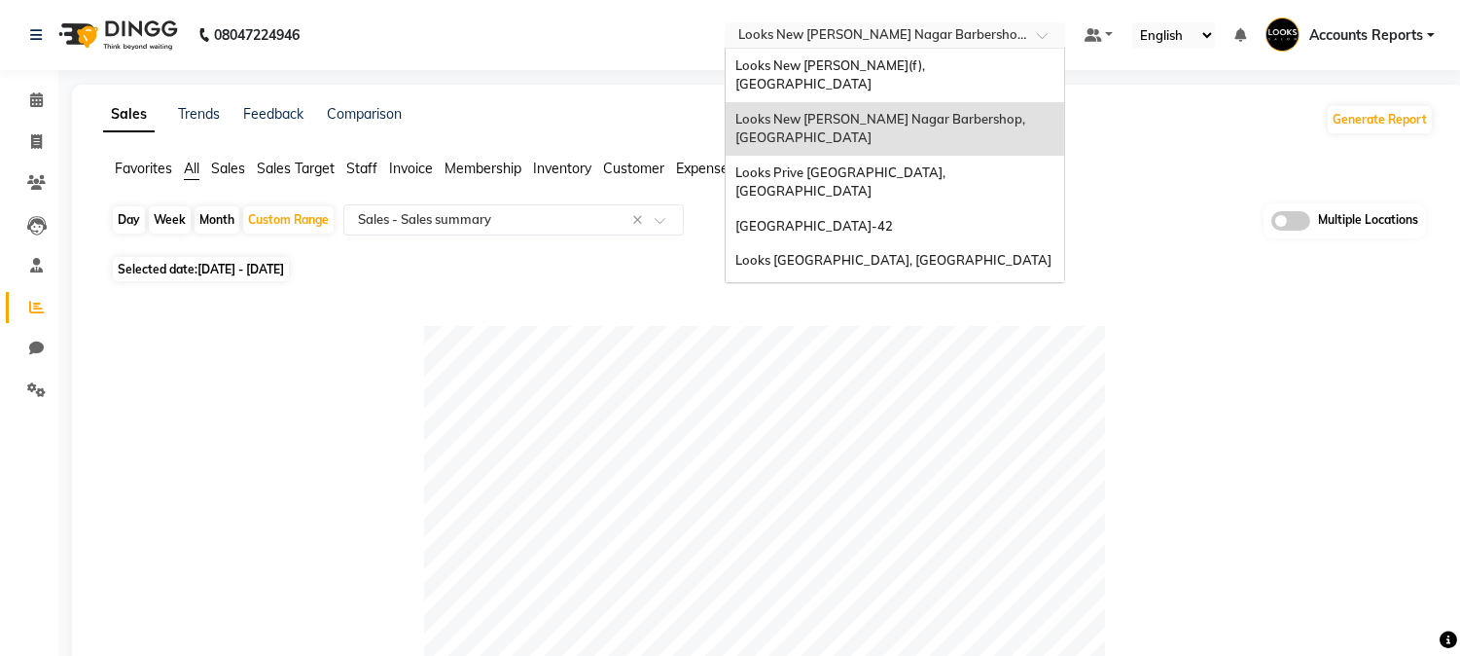
click at [973, 43] on input "text" at bounding box center [875, 36] width 282 height 19
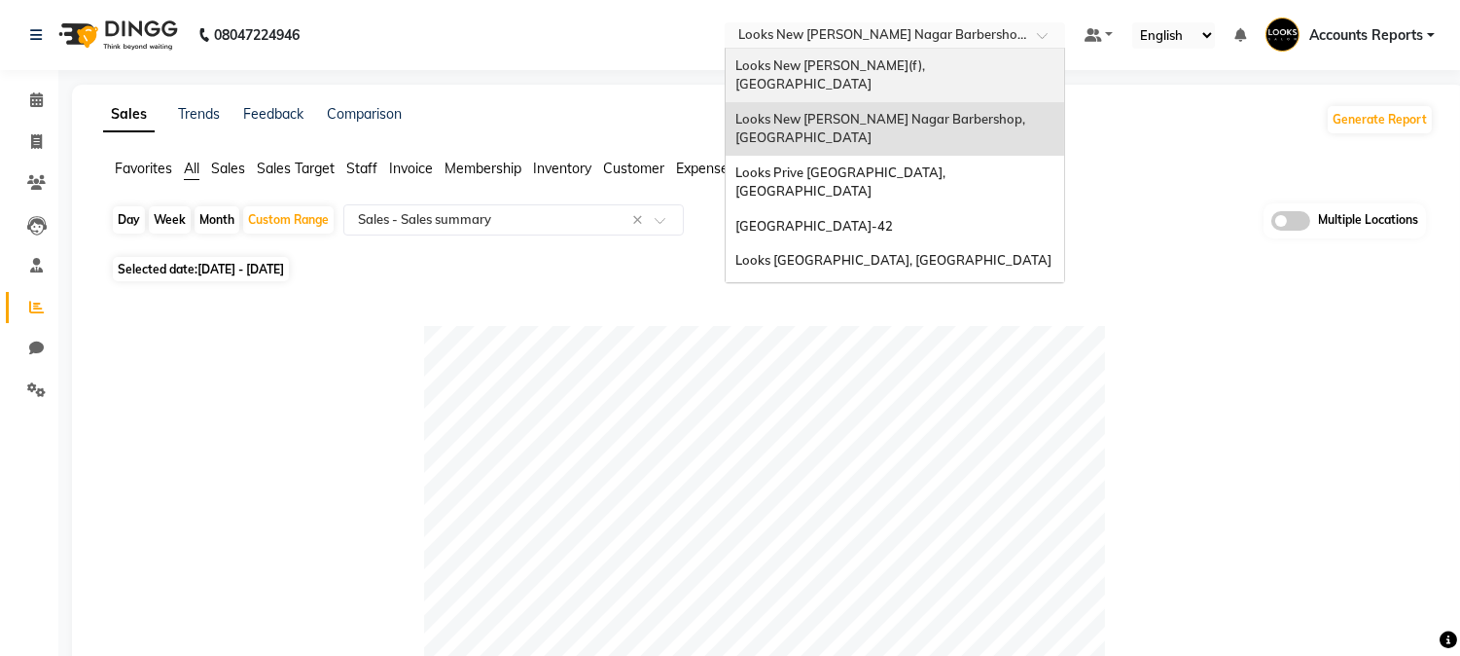
click at [927, 57] on span "Looks New [PERSON_NAME](f), [GEOGRAPHIC_DATA]" at bounding box center [831, 74] width 193 height 35
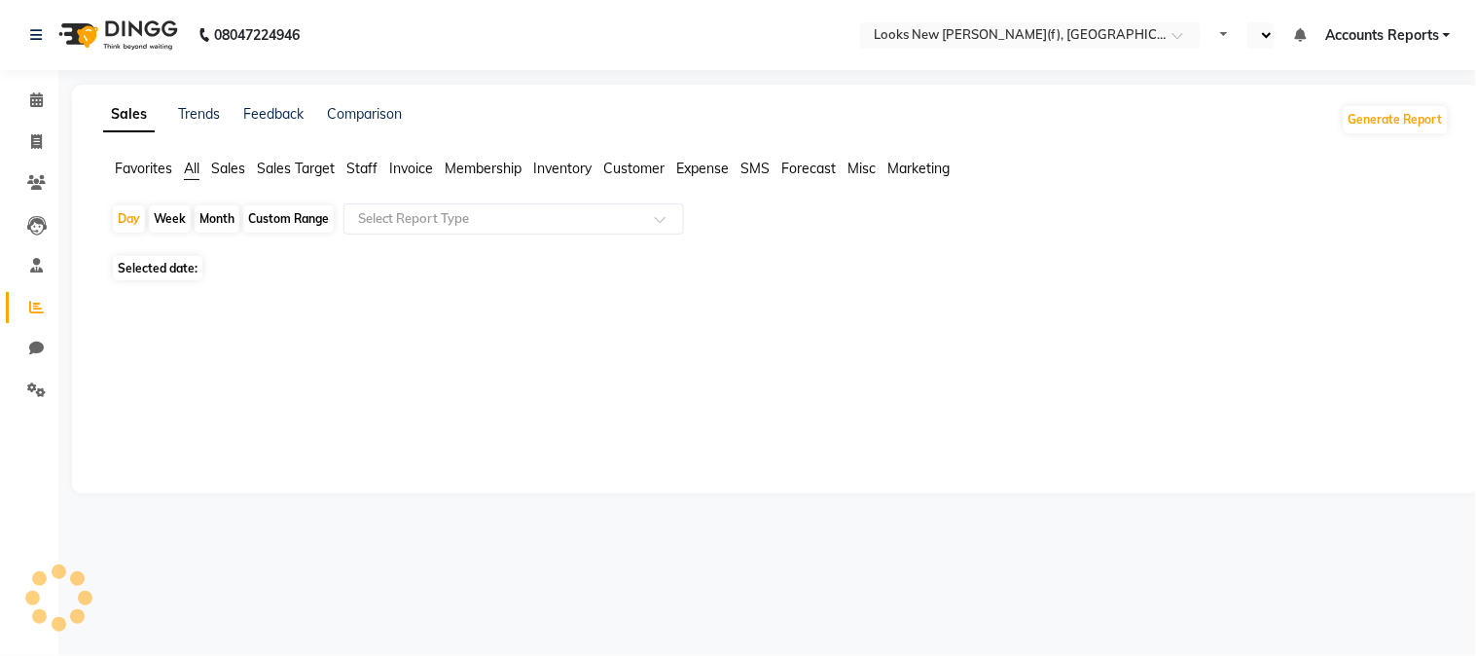
select select "en"
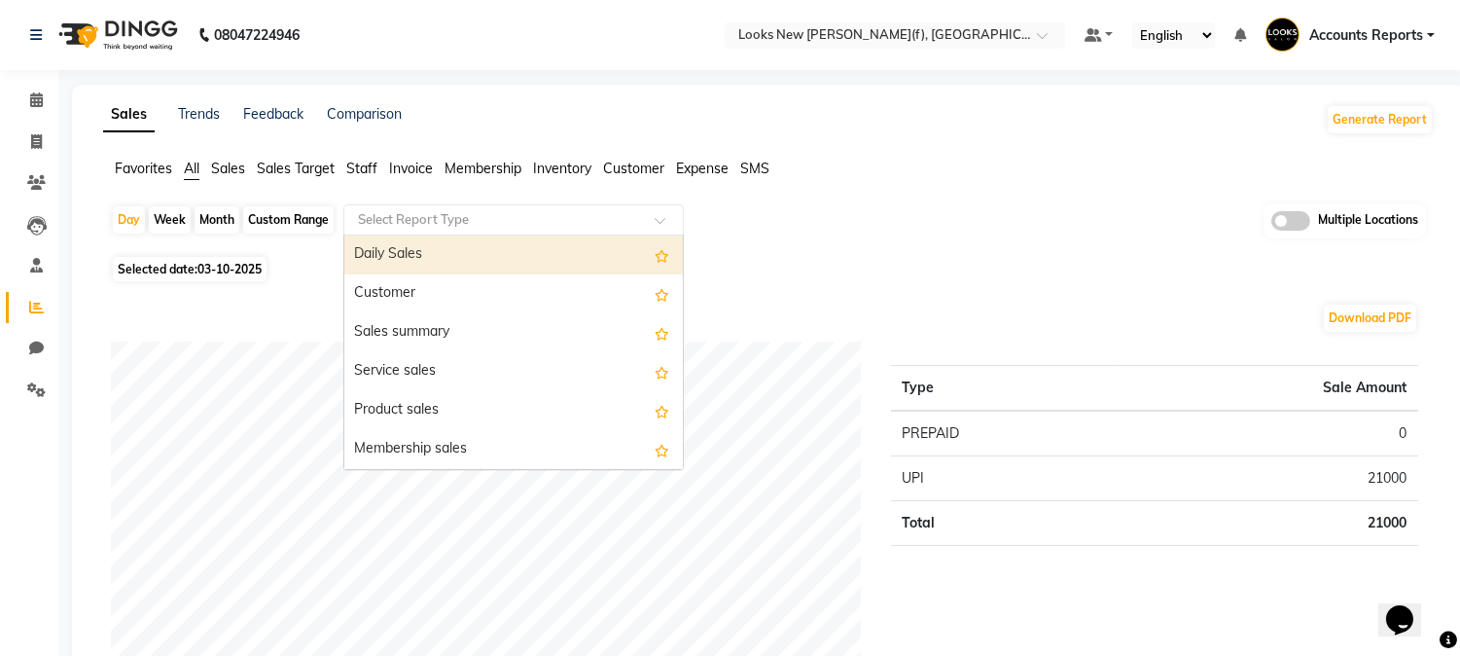
click at [452, 226] on input "text" at bounding box center [494, 219] width 280 height 19
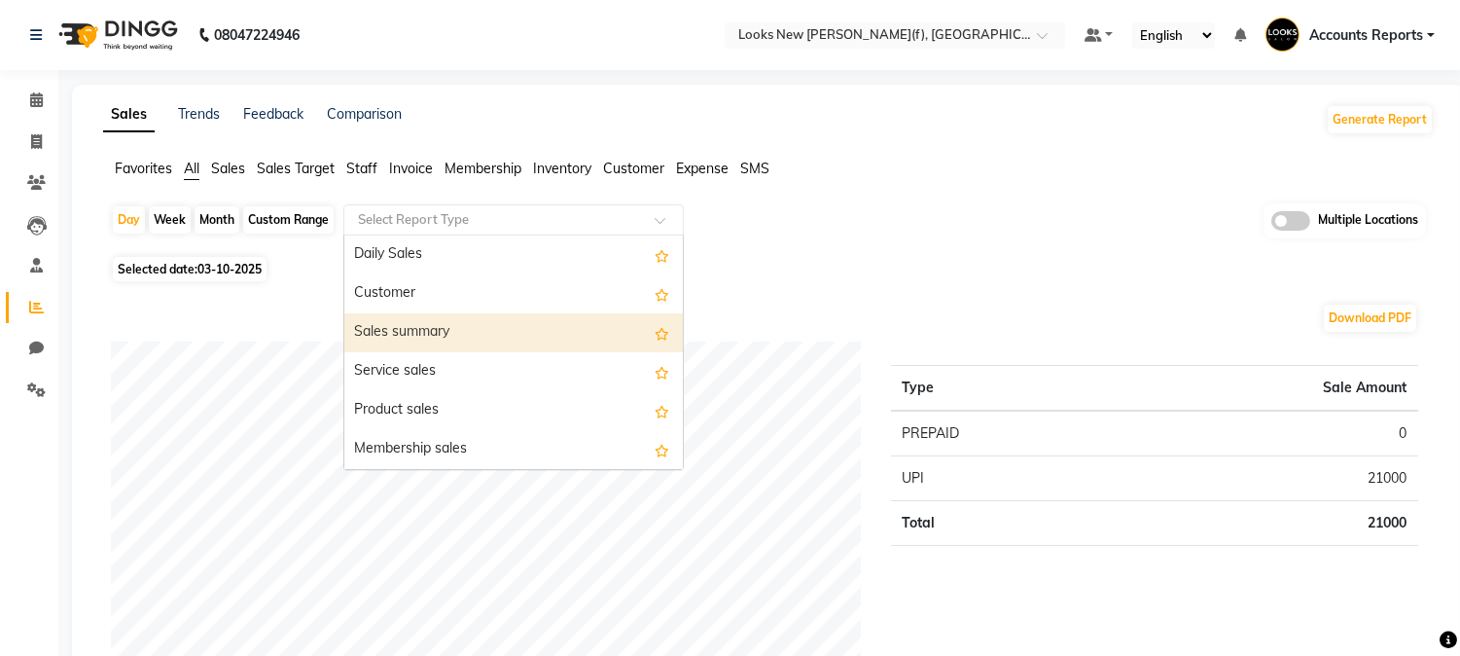
click at [435, 318] on div "Sales summary" at bounding box center [513, 332] width 339 height 39
select select "filtered_report"
select select "csv"
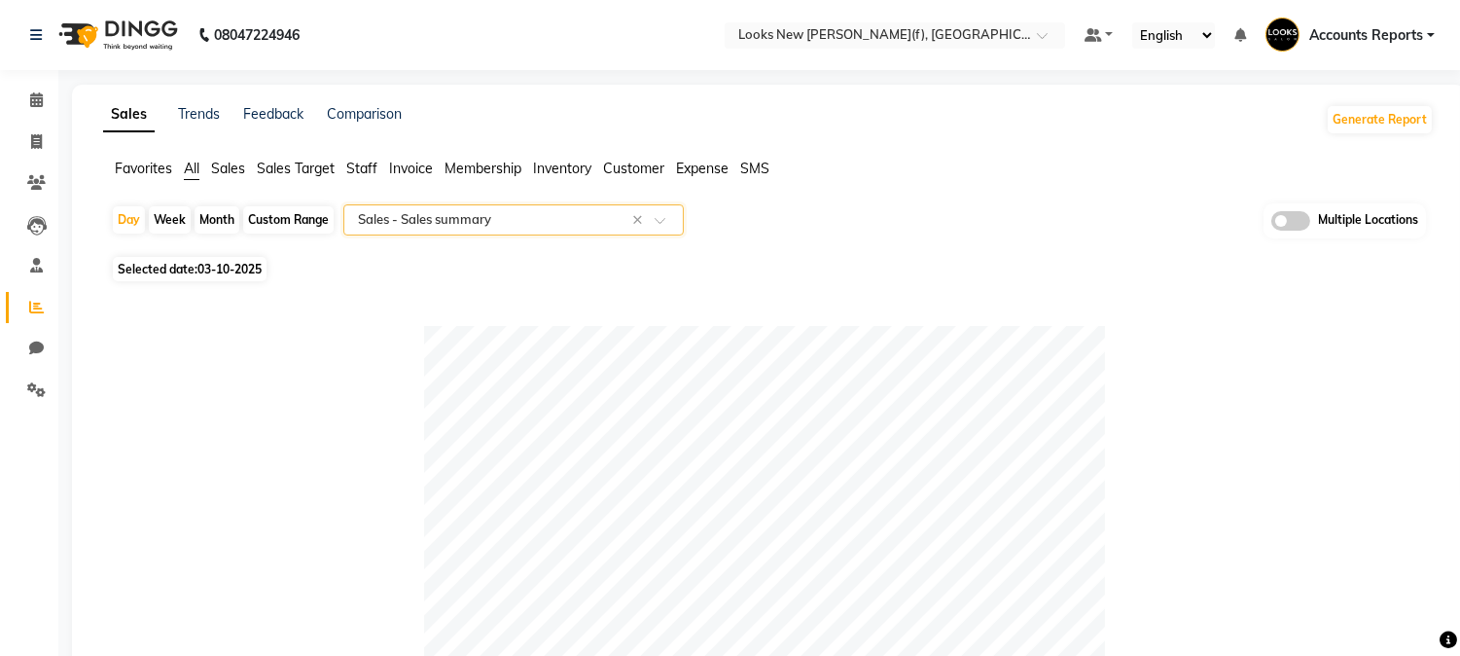
click at [269, 220] on div "Custom Range" at bounding box center [288, 219] width 90 height 27
select select "10"
select select "2025"
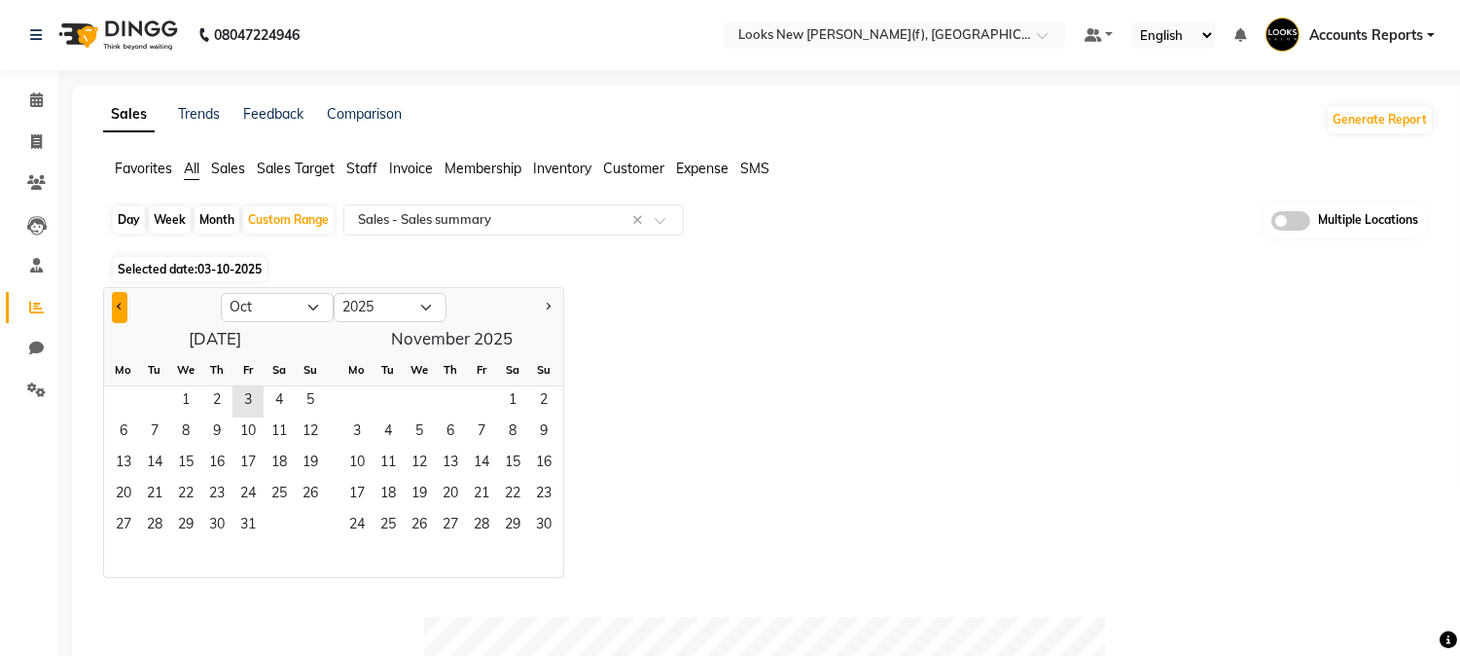
click at [120, 304] on span "Previous month" at bounding box center [120, 306] width 7 height 7
select select "9"
click at [120, 407] on span "1" at bounding box center [123, 401] width 31 height 31
click at [165, 525] on span "30" at bounding box center [154, 526] width 31 height 31
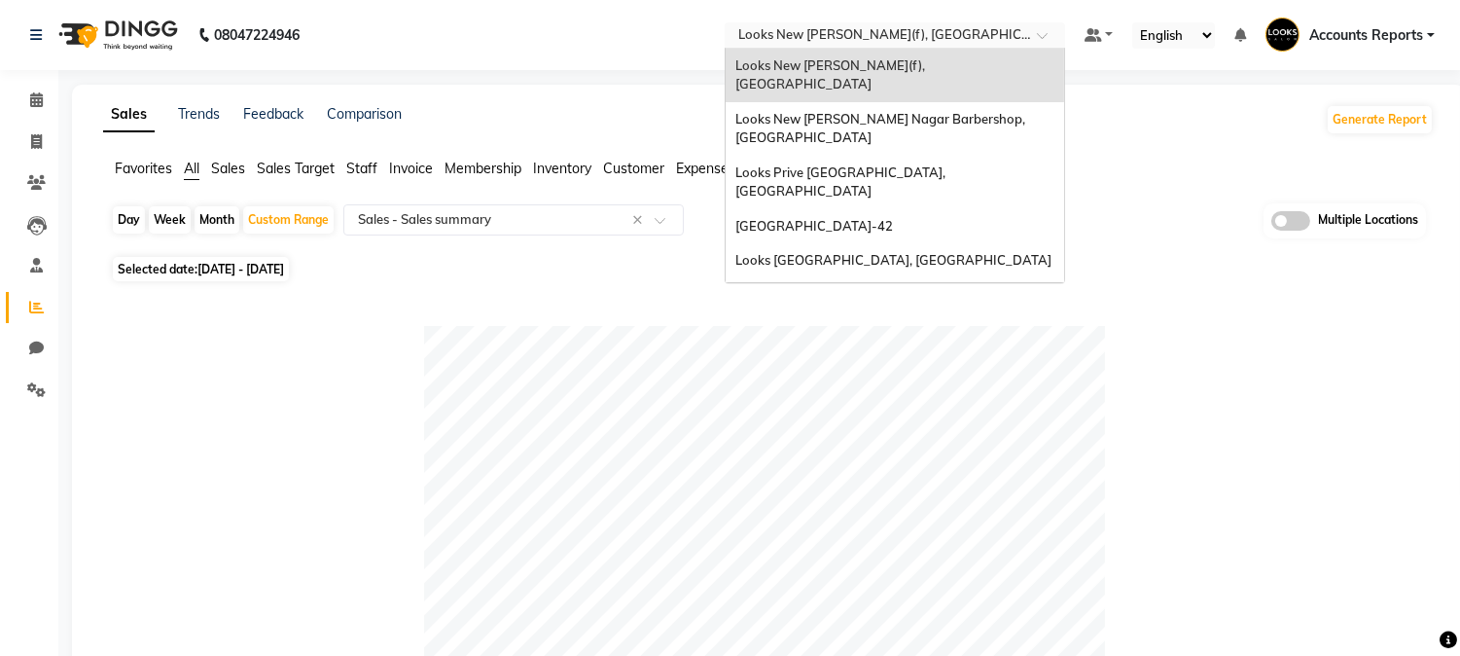
click at [890, 39] on input "text" at bounding box center [875, 36] width 282 height 19
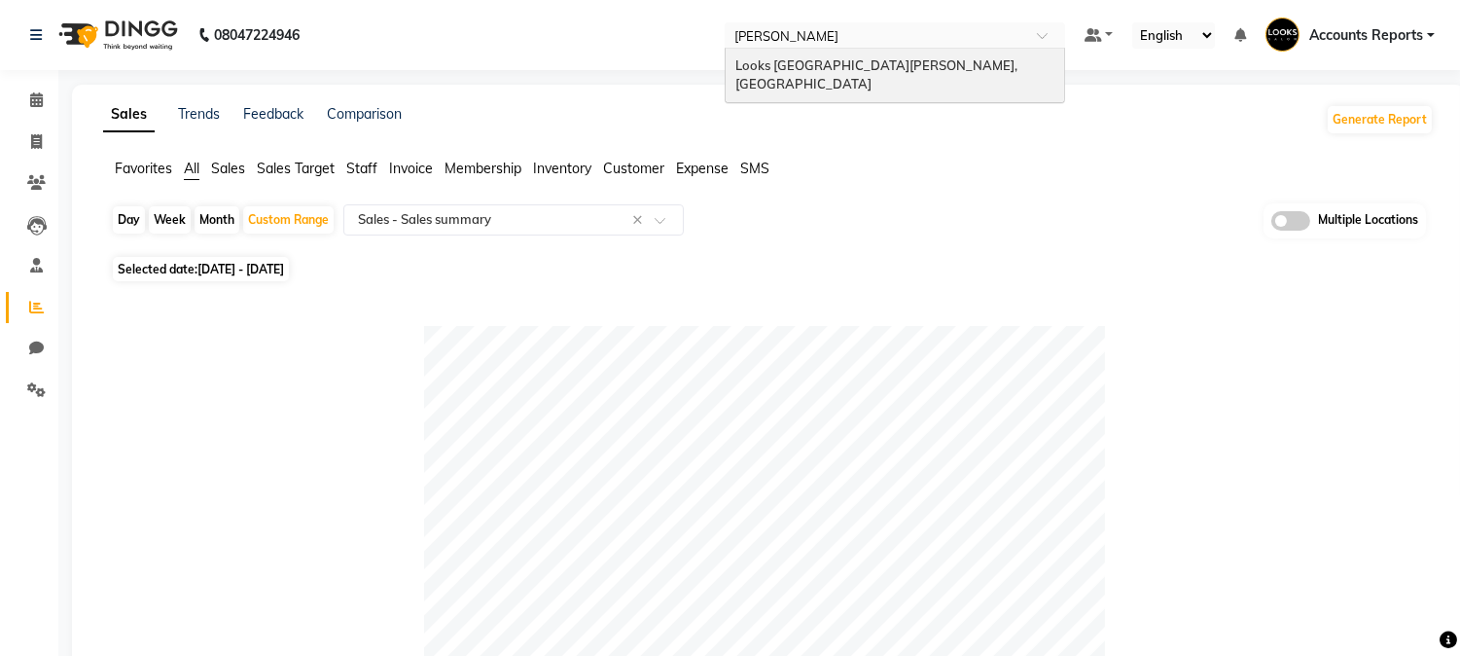
type input "PATEL"
click at [825, 58] on span "Looks [GEOGRAPHIC_DATA][PERSON_NAME], [GEOGRAPHIC_DATA]" at bounding box center [877, 74] width 285 height 35
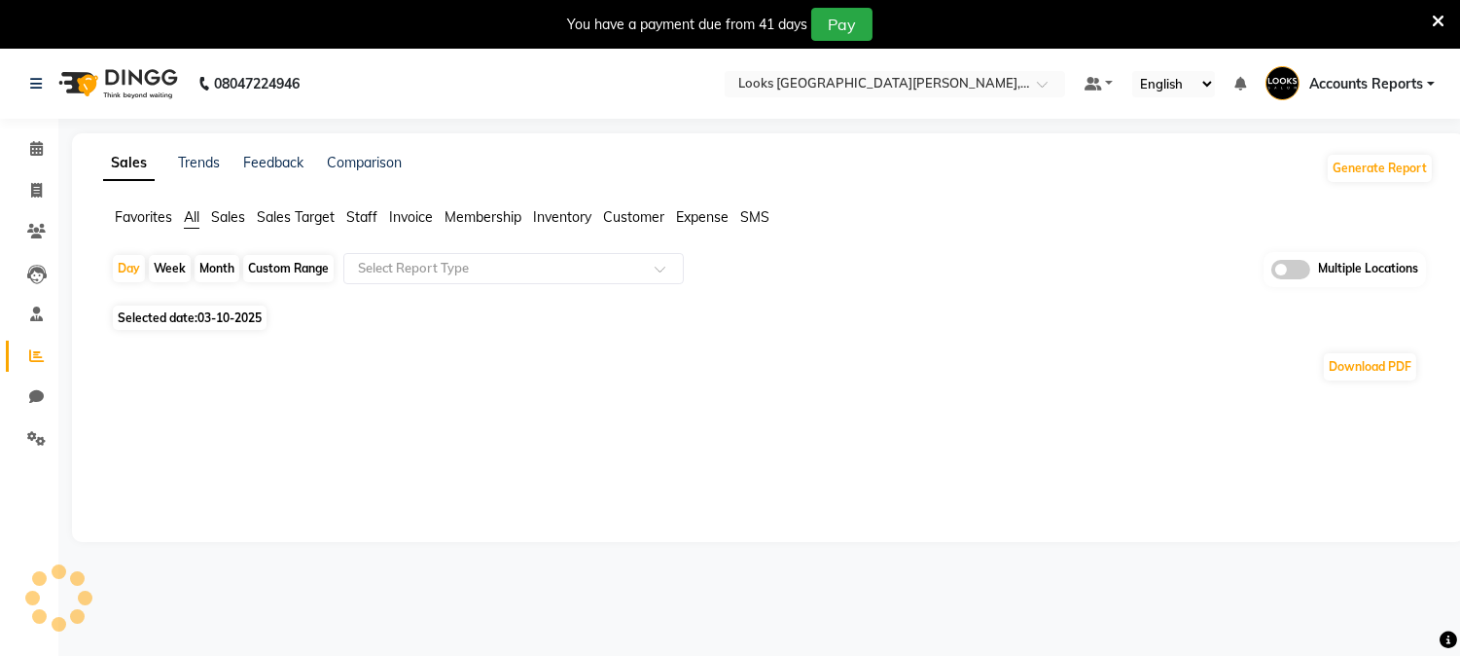
select select "en"
click at [548, 267] on input "text" at bounding box center [494, 268] width 280 height 19
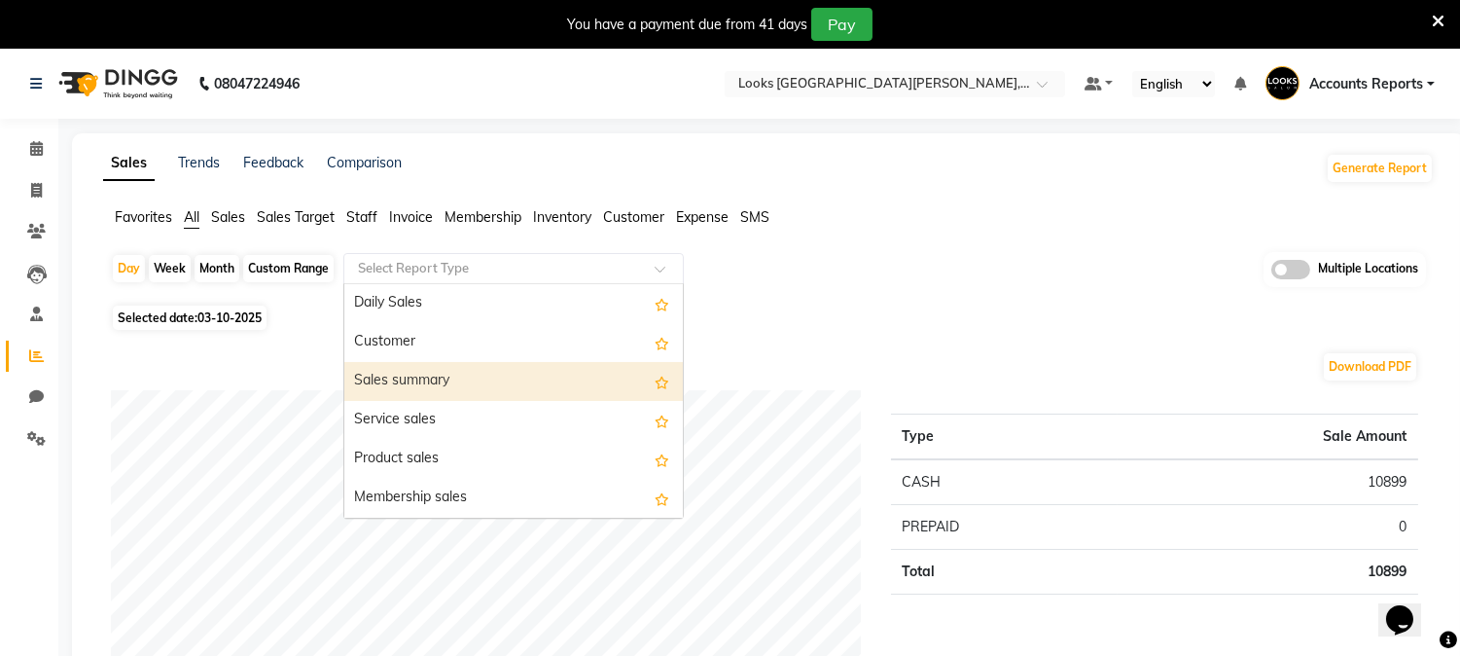
click at [418, 390] on div "Sales summary" at bounding box center [513, 381] width 339 height 39
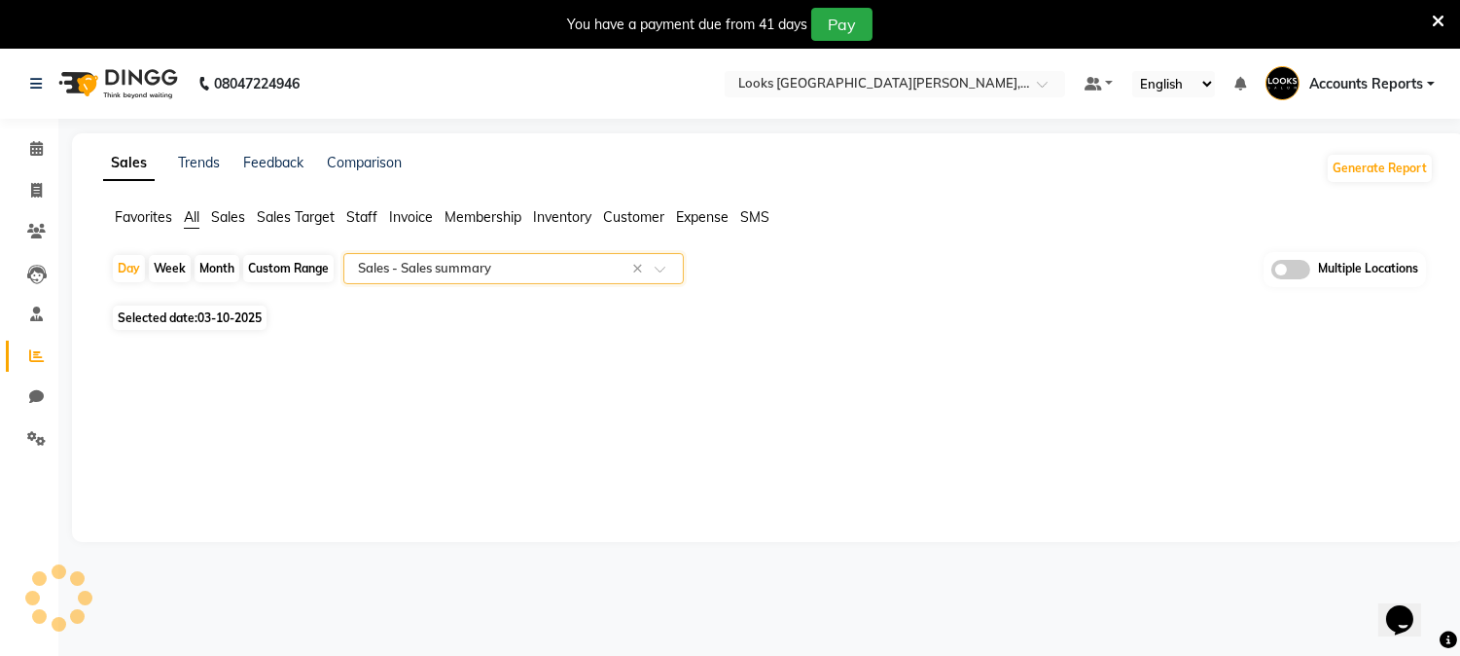
select select "filtered_report"
select select "pdf"
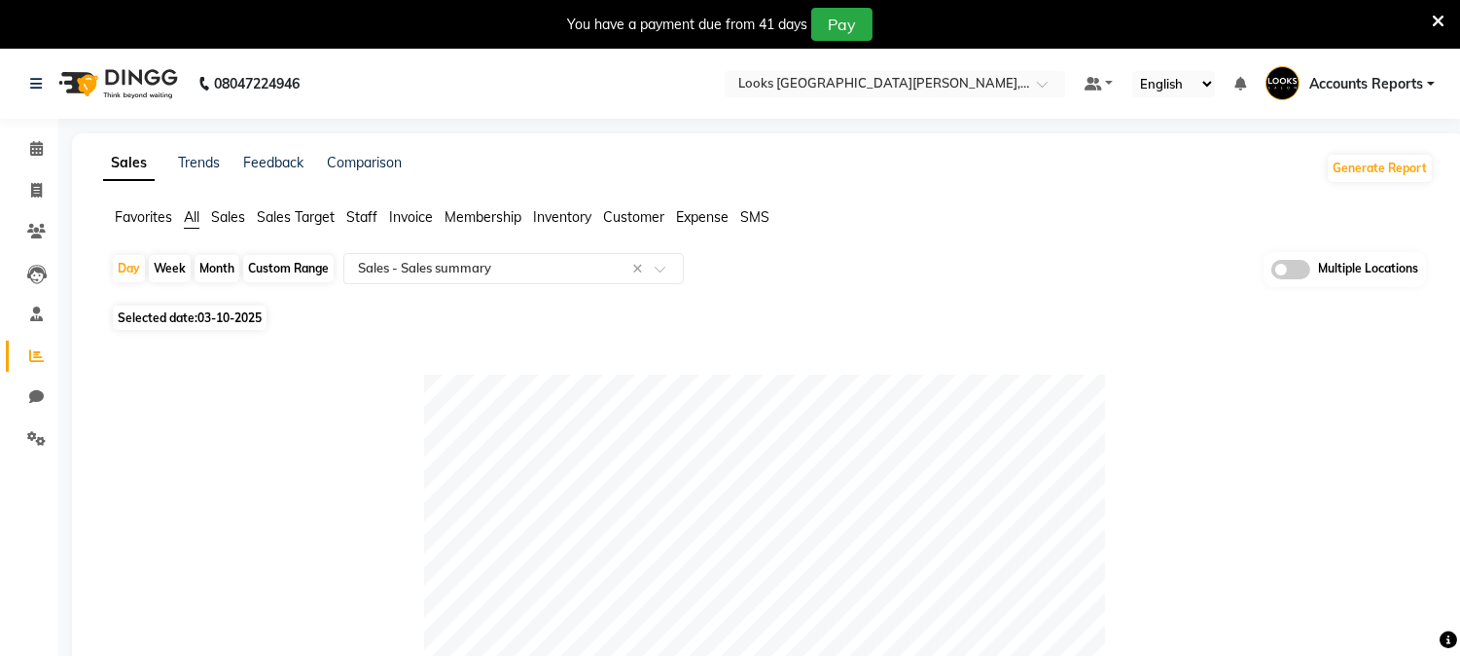
click at [303, 269] on div "Custom Range" at bounding box center [288, 268] width 90 height 27
select select "10"
select select "2025"
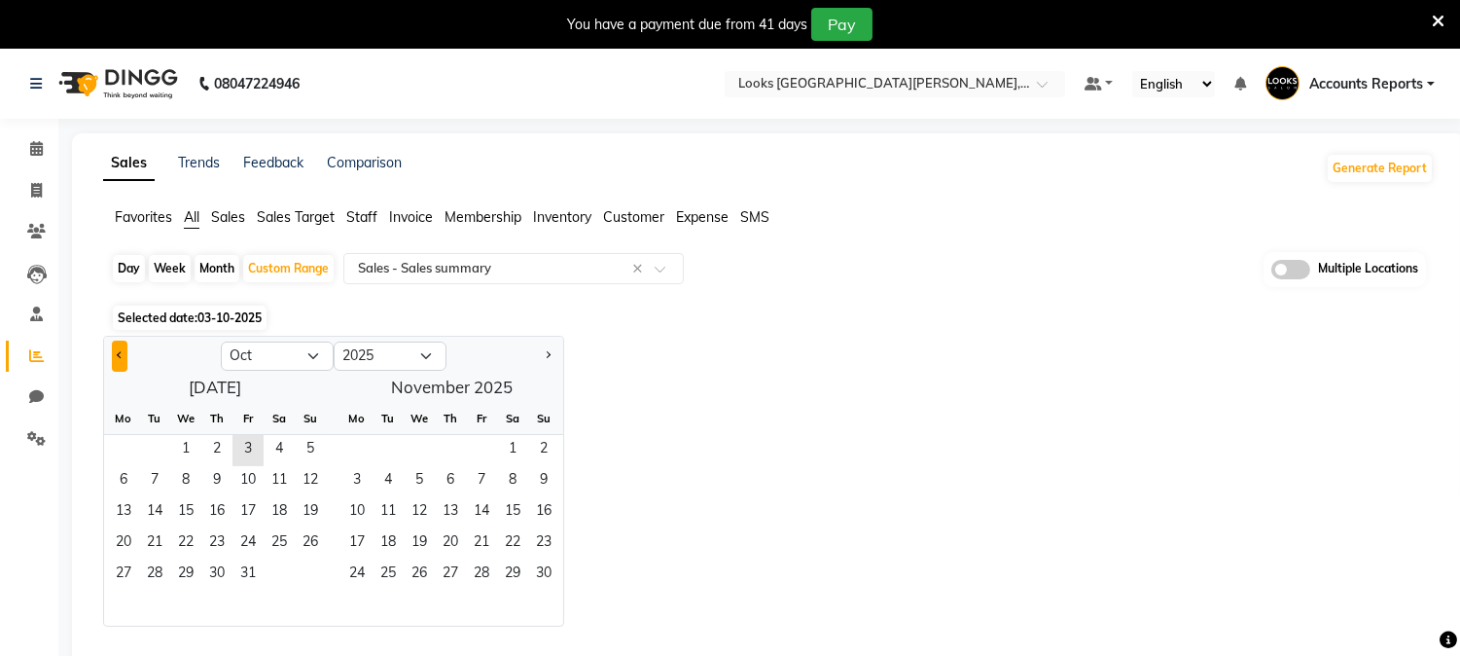
click at [119, 358] on button "Previous month" at bounding box center [120, 355] width 16 height 31
select select "9"
click at [122, 443] on span "1" at bounding box center [123, 450] width 31 height 31
click at [153, 585] on span "30" at bounding box center [154, 574] width 31 height 31
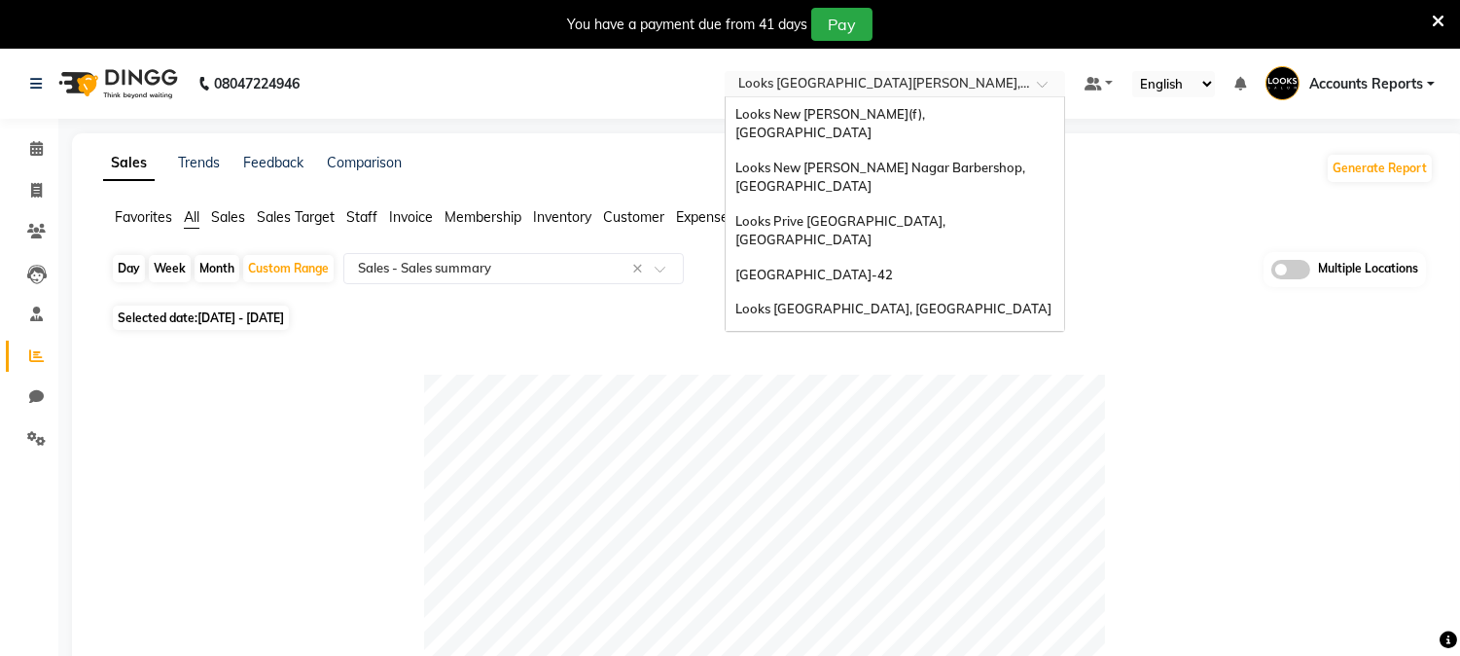
click at [917, 93] on input "text" at bounding box center [875, 85] width 282 height 19
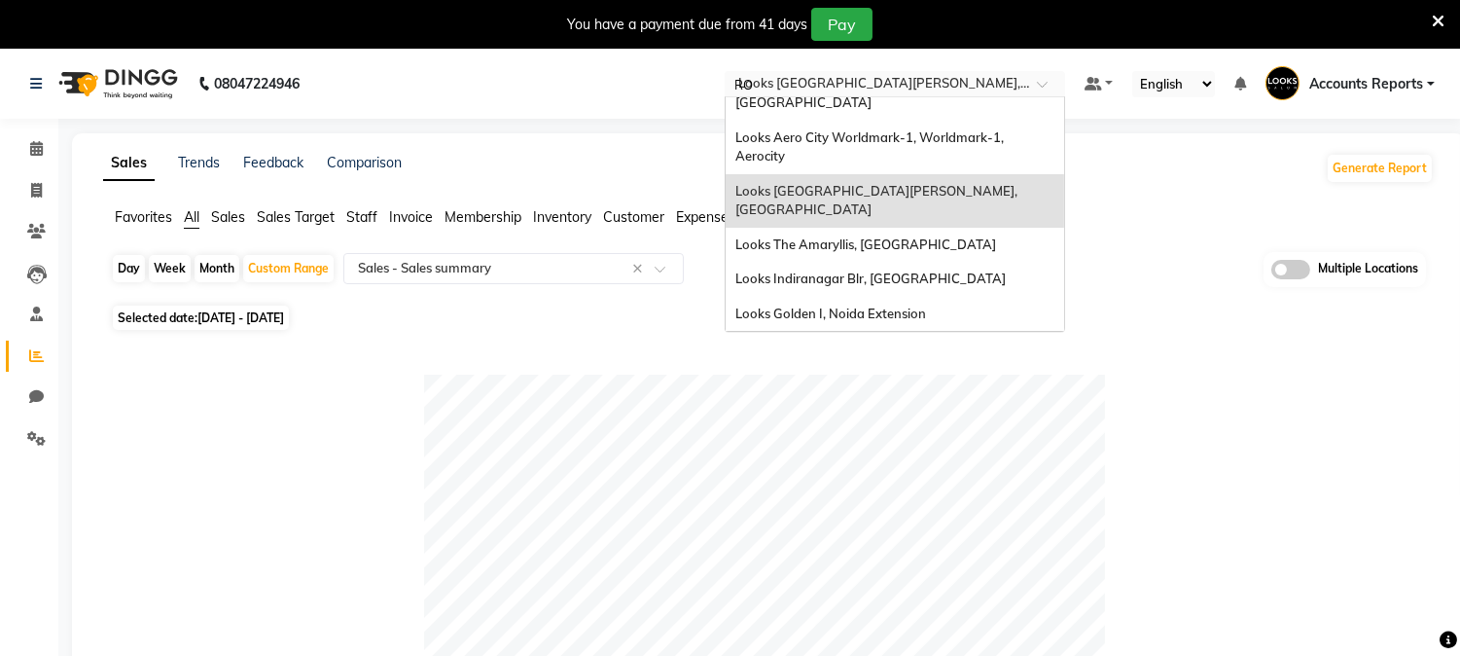
scroll to position [61, 0]
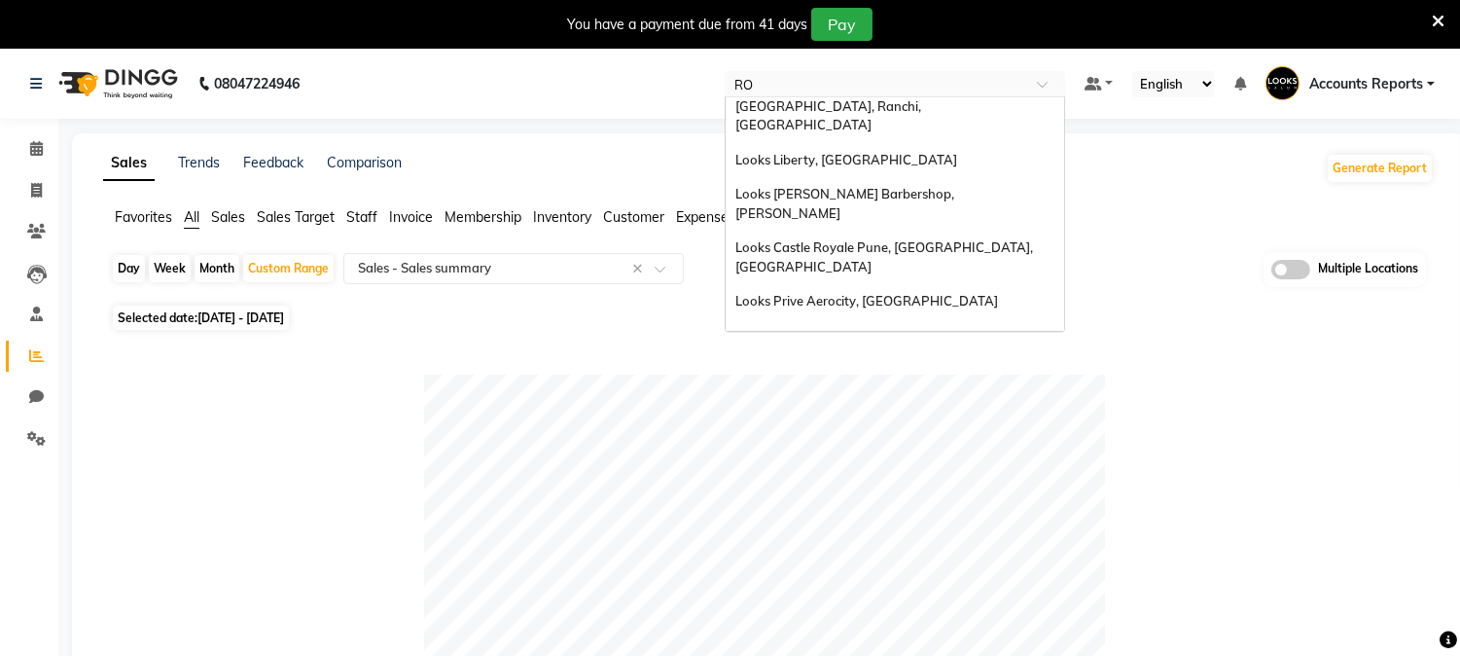
type input "ROH"
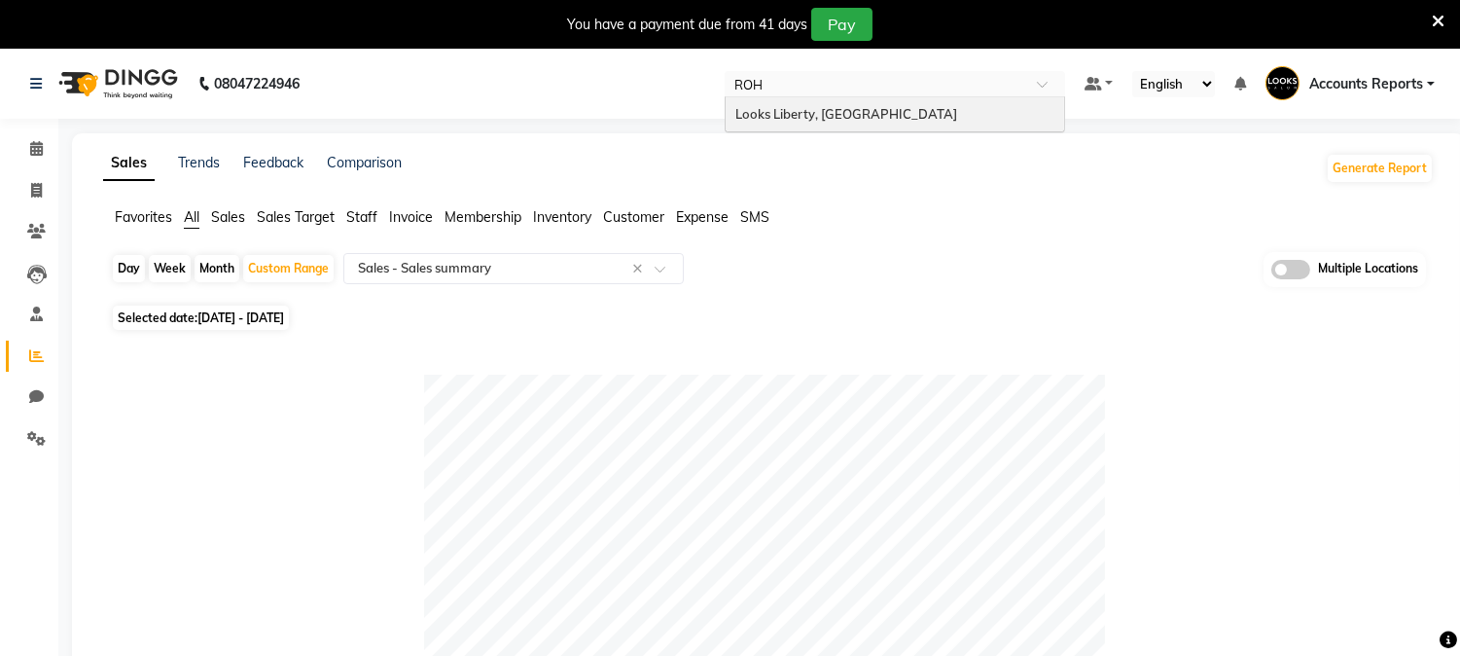
click at [901, 124] on div "Looks Liberty, [GEOGRAPHIC_DATA]" at bounding box center [895, 114] width 339 height 35
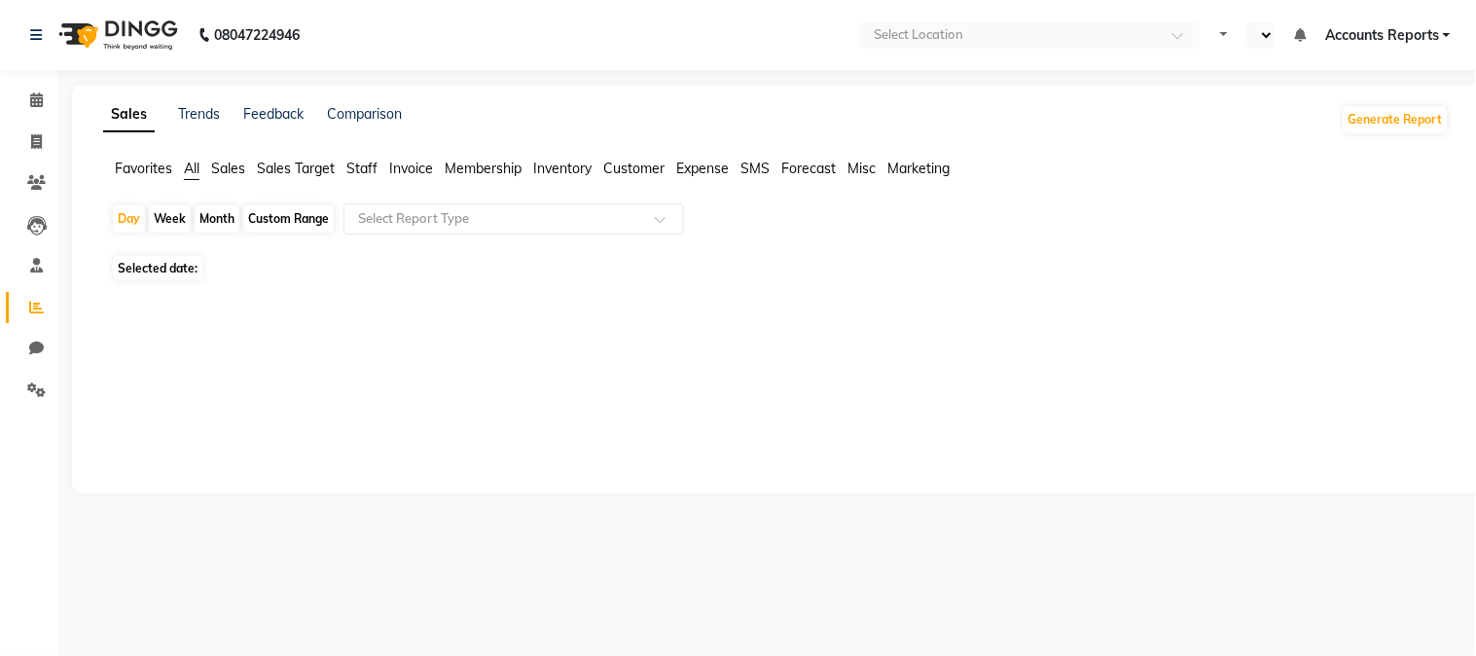
select select "en"
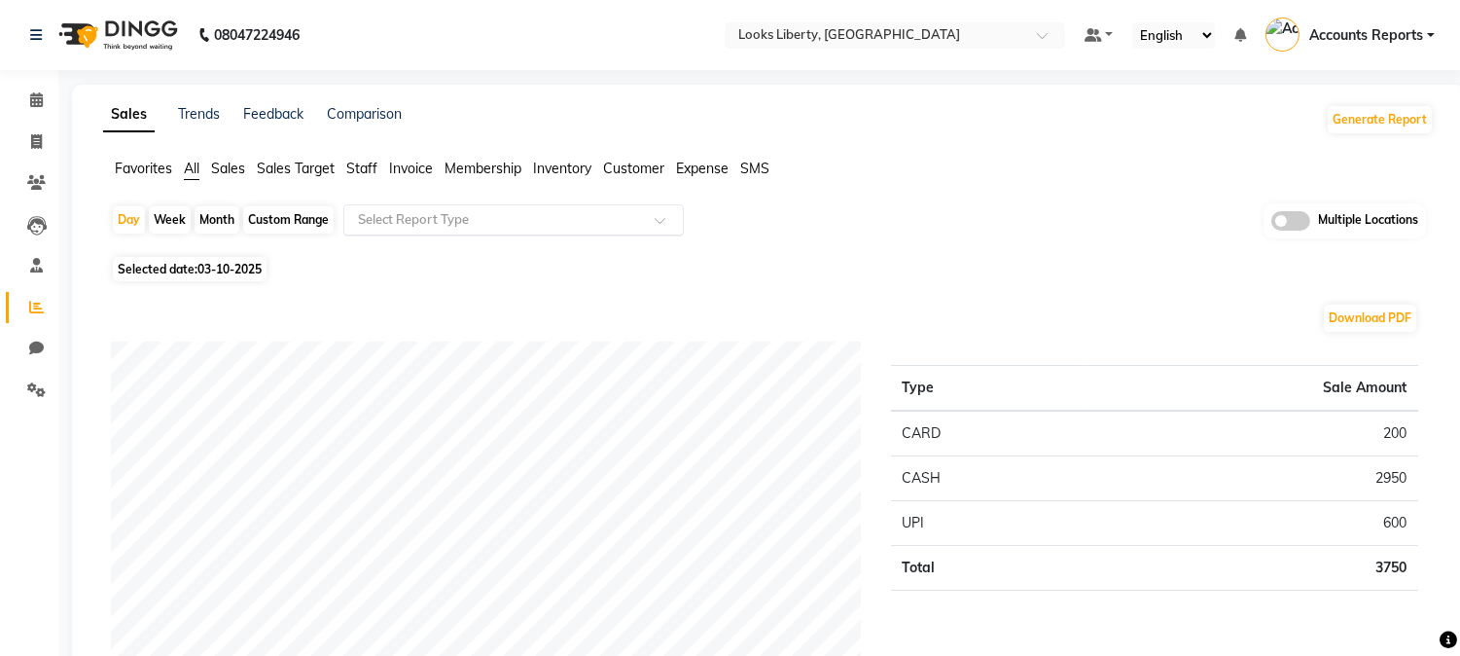
click at [407, 226] on input "text" at bounding box center [494, 219] width 280 height 19
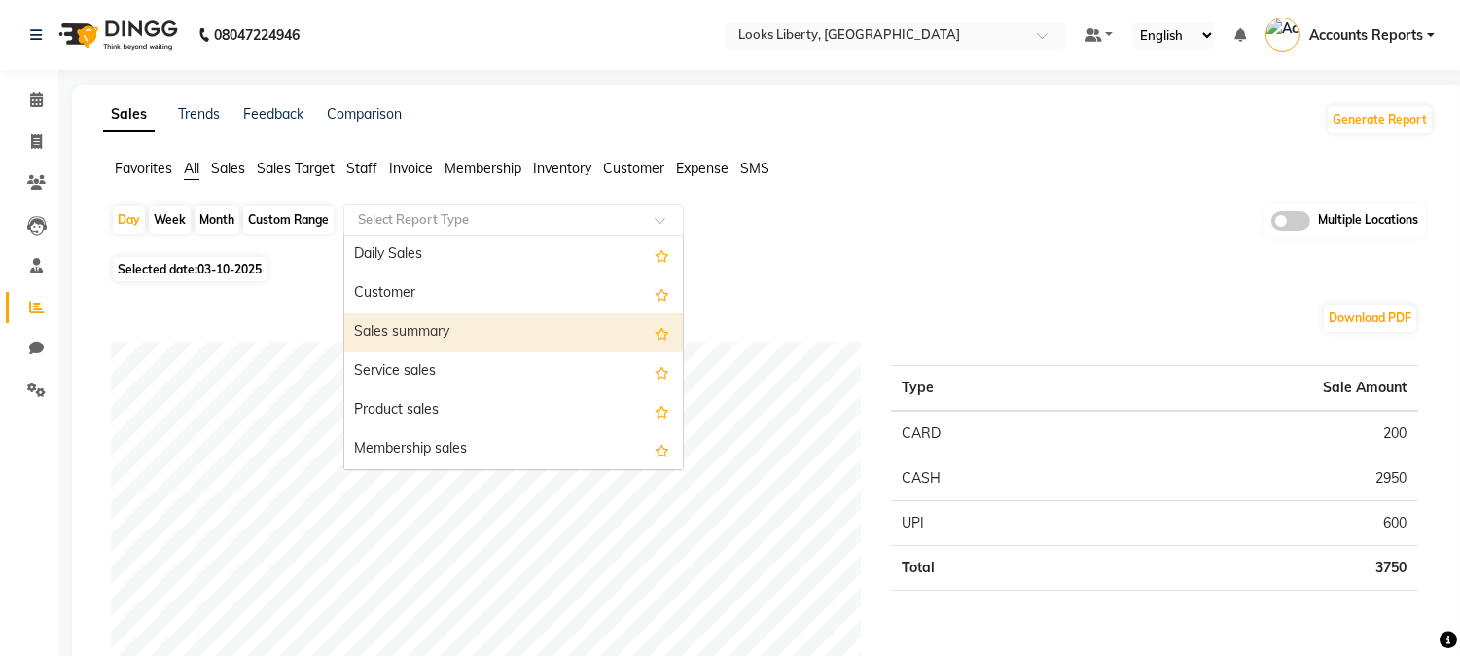
click at [387, 322] on div "Sales summary" at bounding box center [513, 332] width 339 height 39
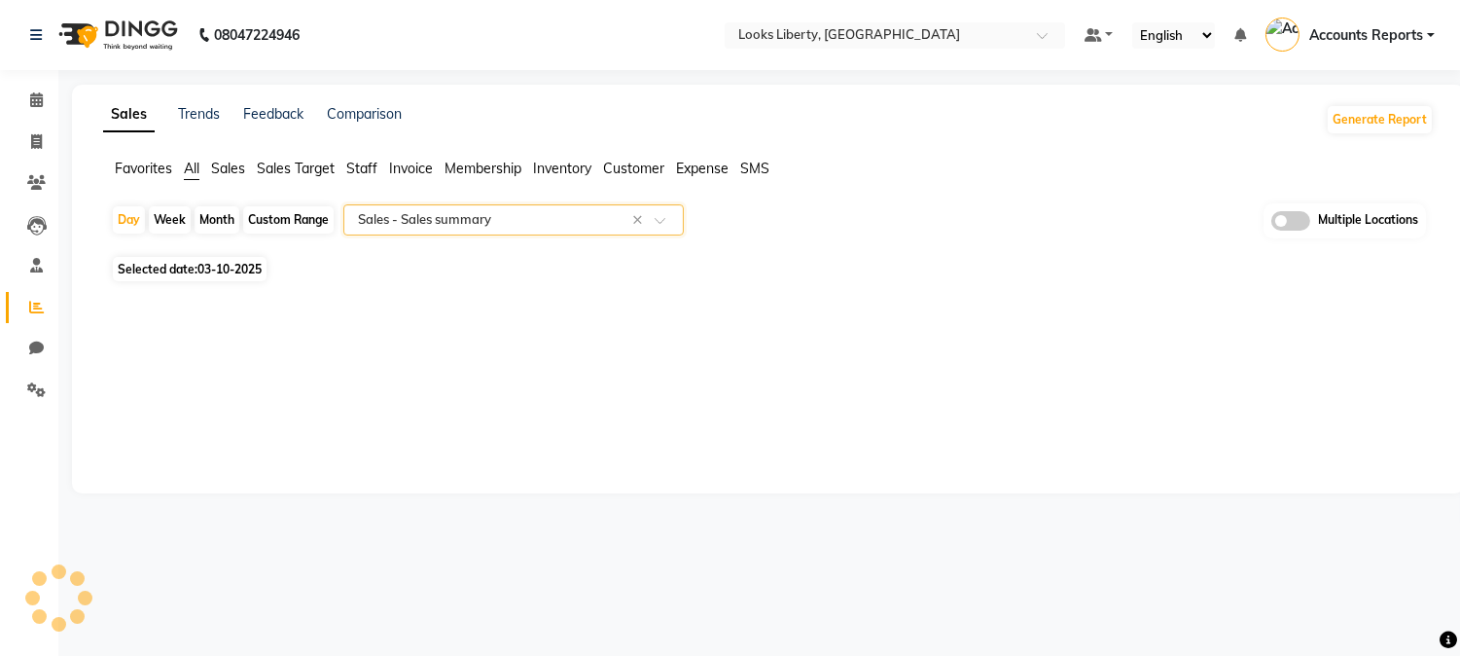
select select "full_report"
select select "pdf"
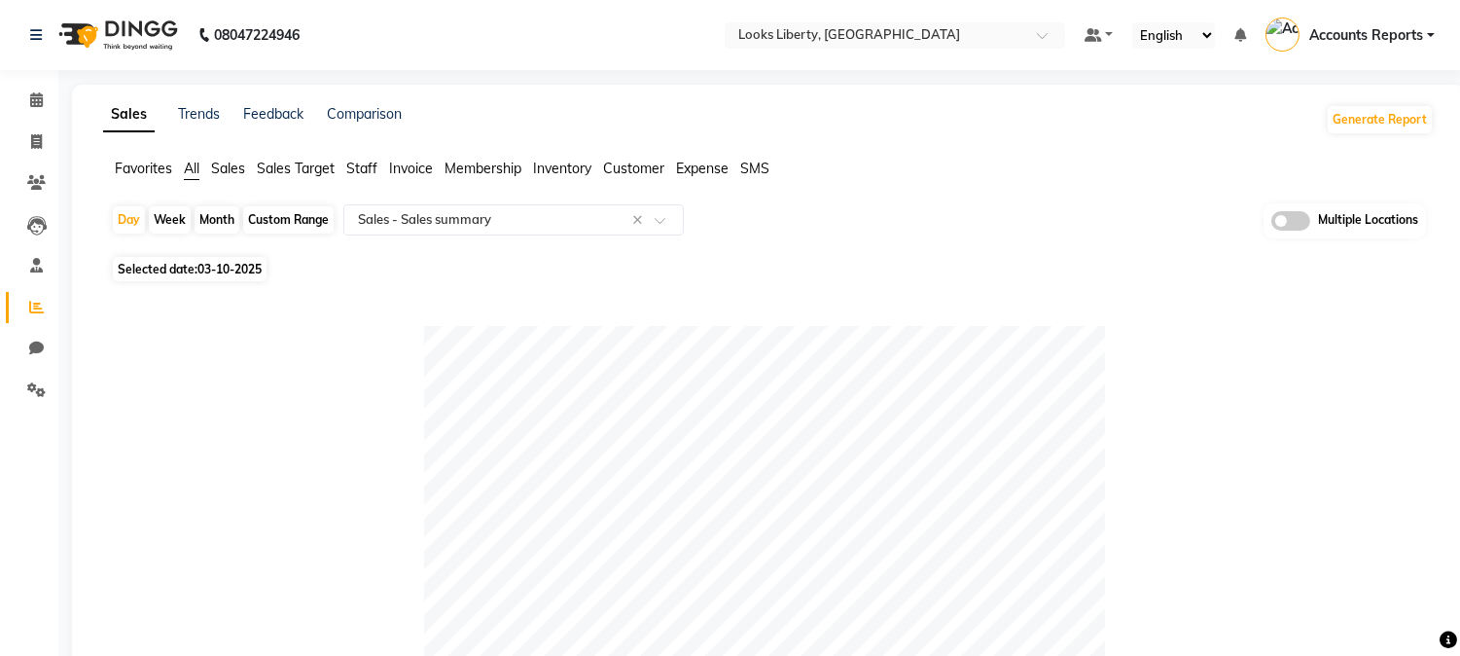
click at [276, 215] on div "Custom Range" at bounding box center [288, 219] width 90 height 27
select select "10"
select select "2025"
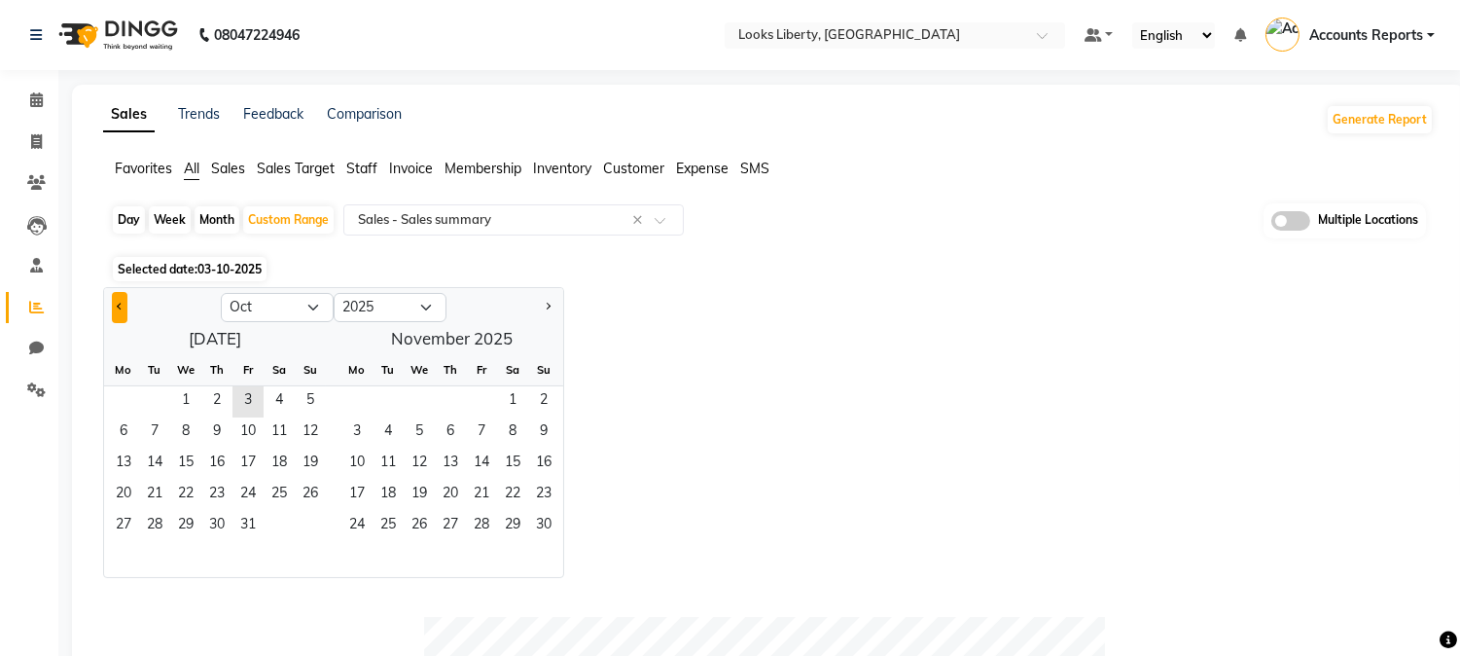
click at [119, 308] on span "Previous month" at bounding box center [120, 306] width 7 height 7
select select "9"
click at [126, 410] on span "1" at bounding box center [123, 401] width 31 height 31
click at [154, 523] on span "30" at bounding box center [154, 526] width 31 height 31
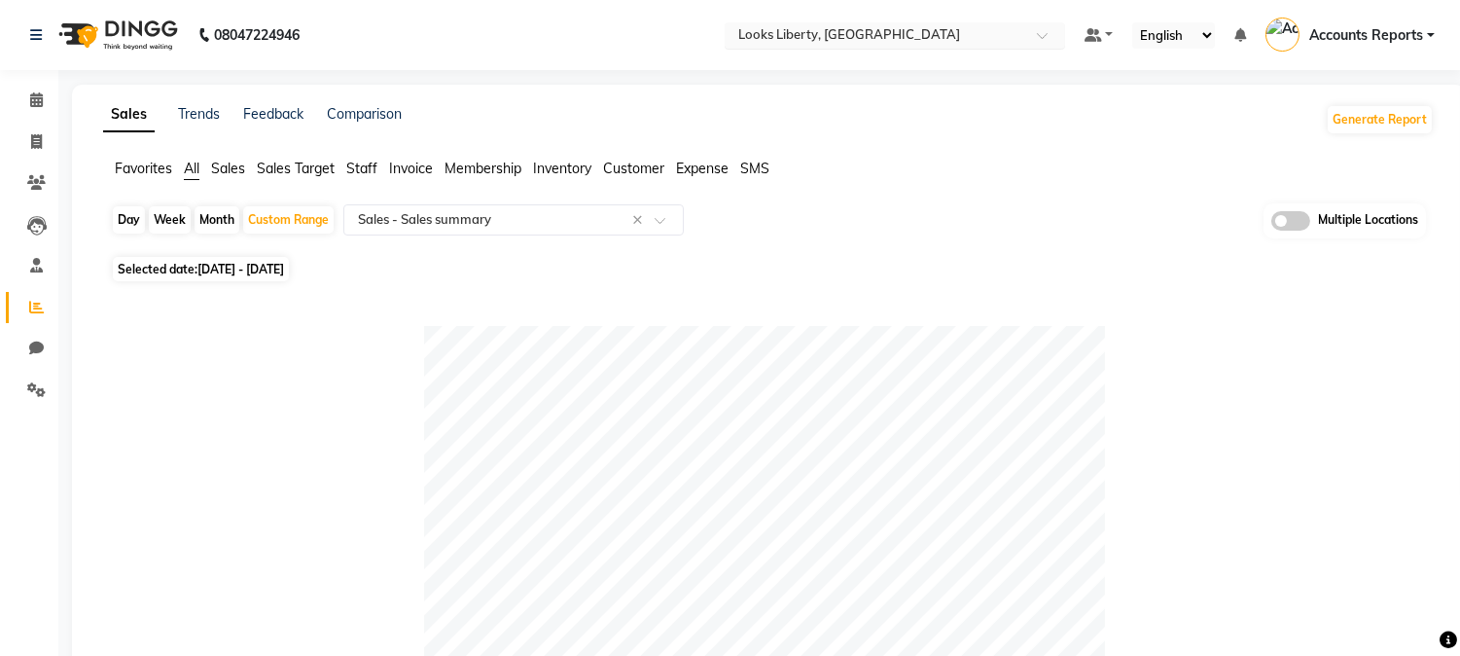
click at [871, 33] on input "text" at bounding box center [875, 36] width 282 height 19
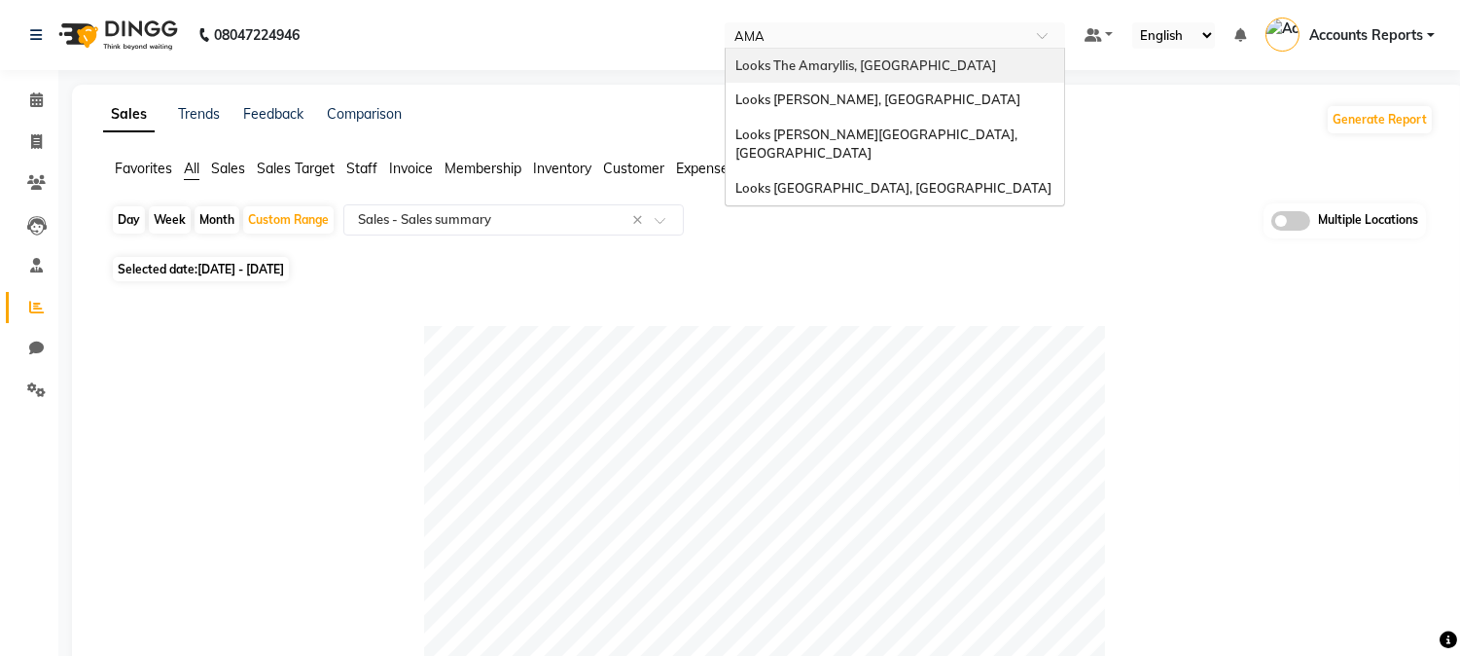
type input "AMAR"
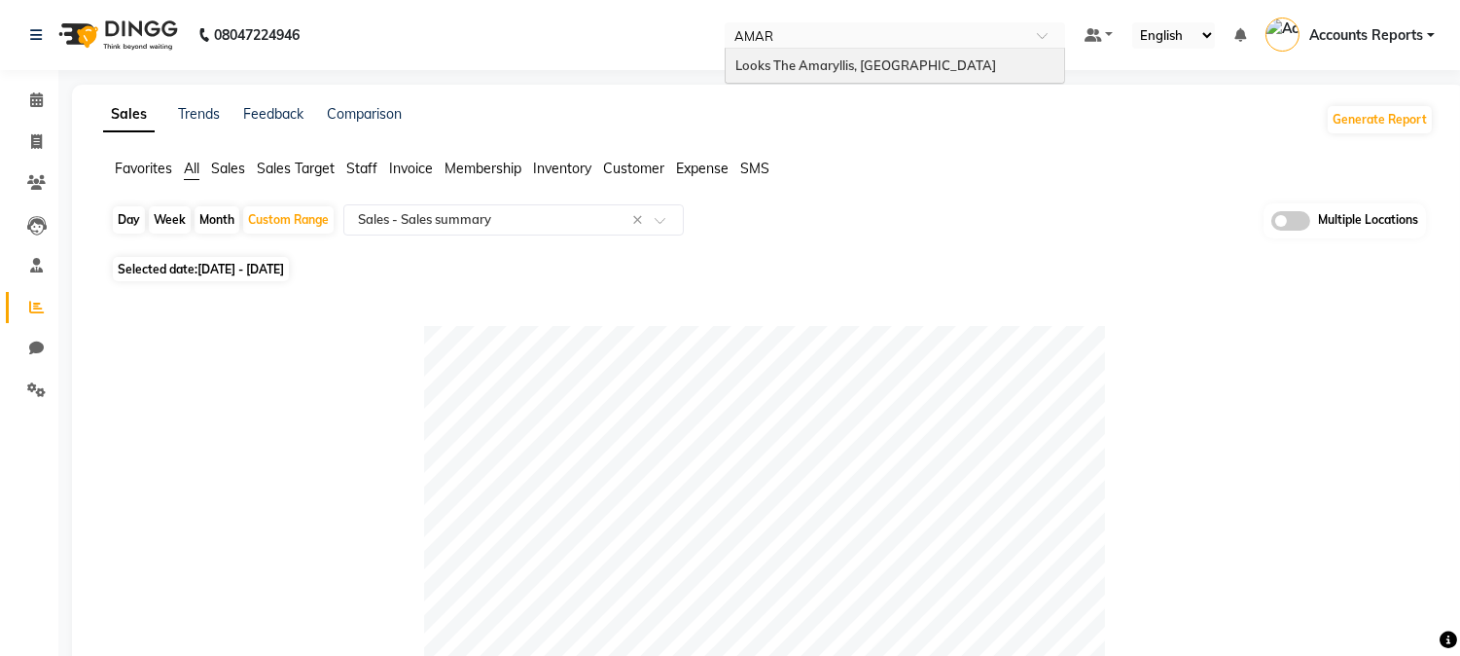
click at [901, 57] on span "Looks The Amaryllis, [GEOGRAPHIC_DATA]" at bounding box center [865, 65] width 261 height 16
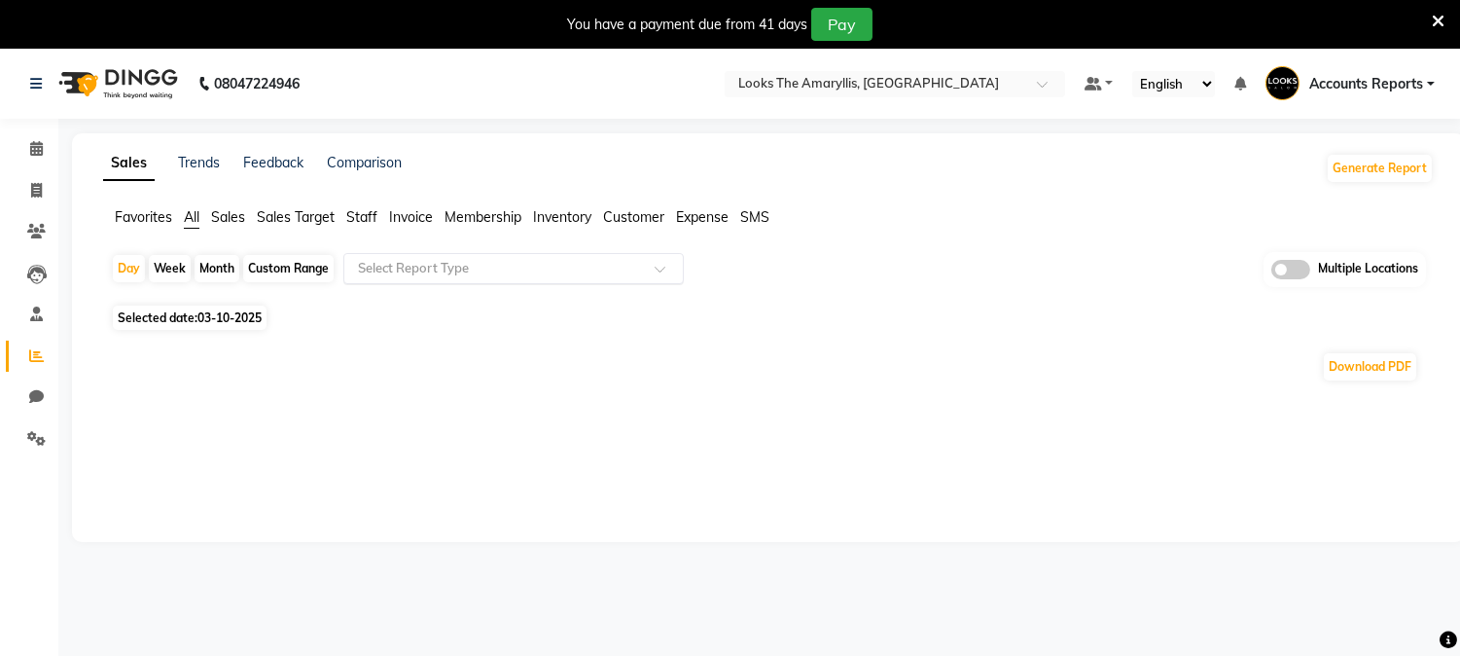
select select "en"
click at [479, 267] on input "text" at bounding box center [494, 268] width 280 height 19
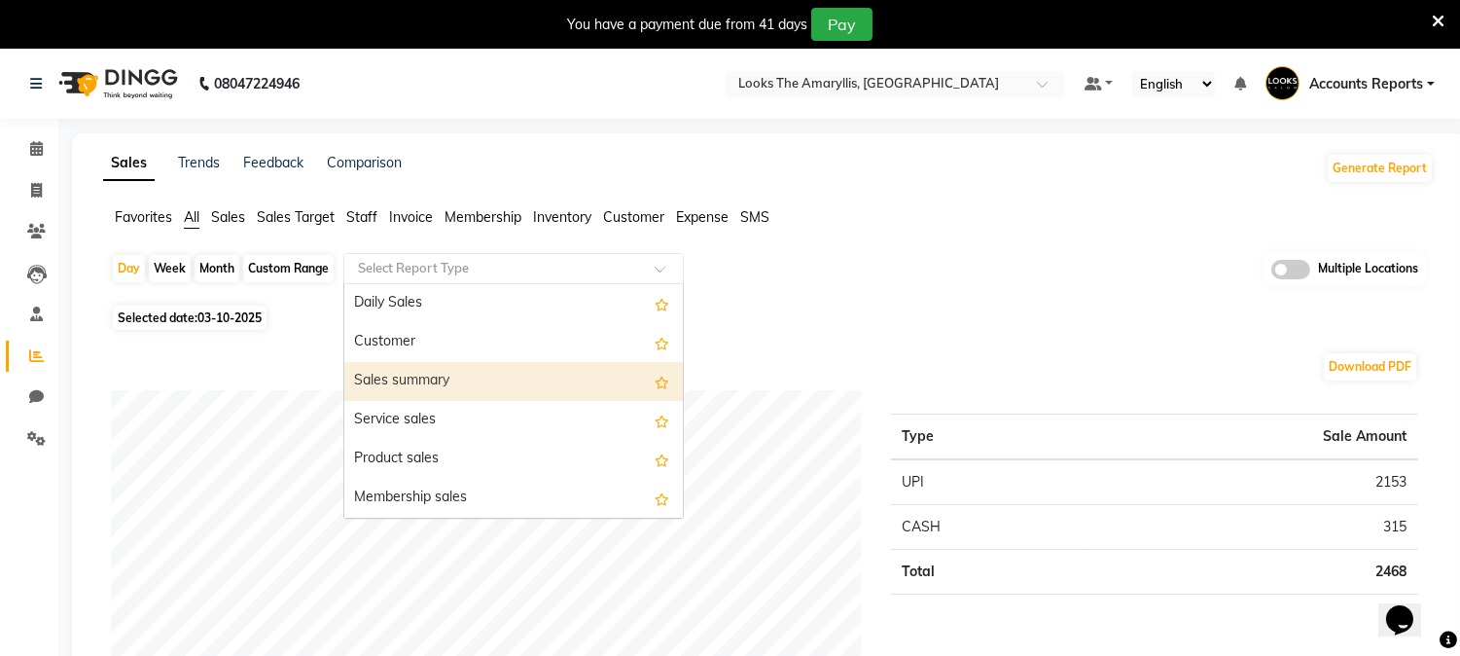
click at [415, 372] on div "Sales summary" at bounding box center [513, 381] width 339 height 39
select select "filtered_report"
select select "pdf"
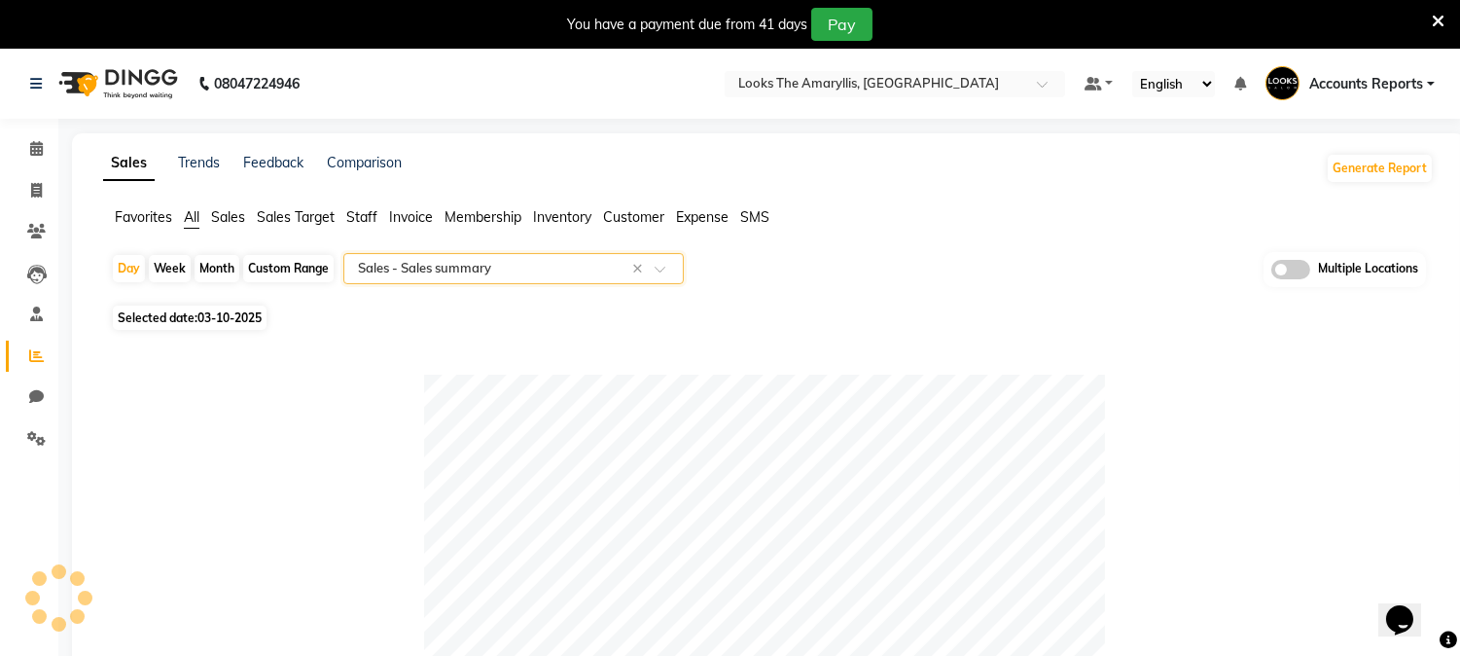
click at [279, 267] on div "Custom Range" at bounding box center [288, 268] width 90 height 27
select select "10"
select select "2025"
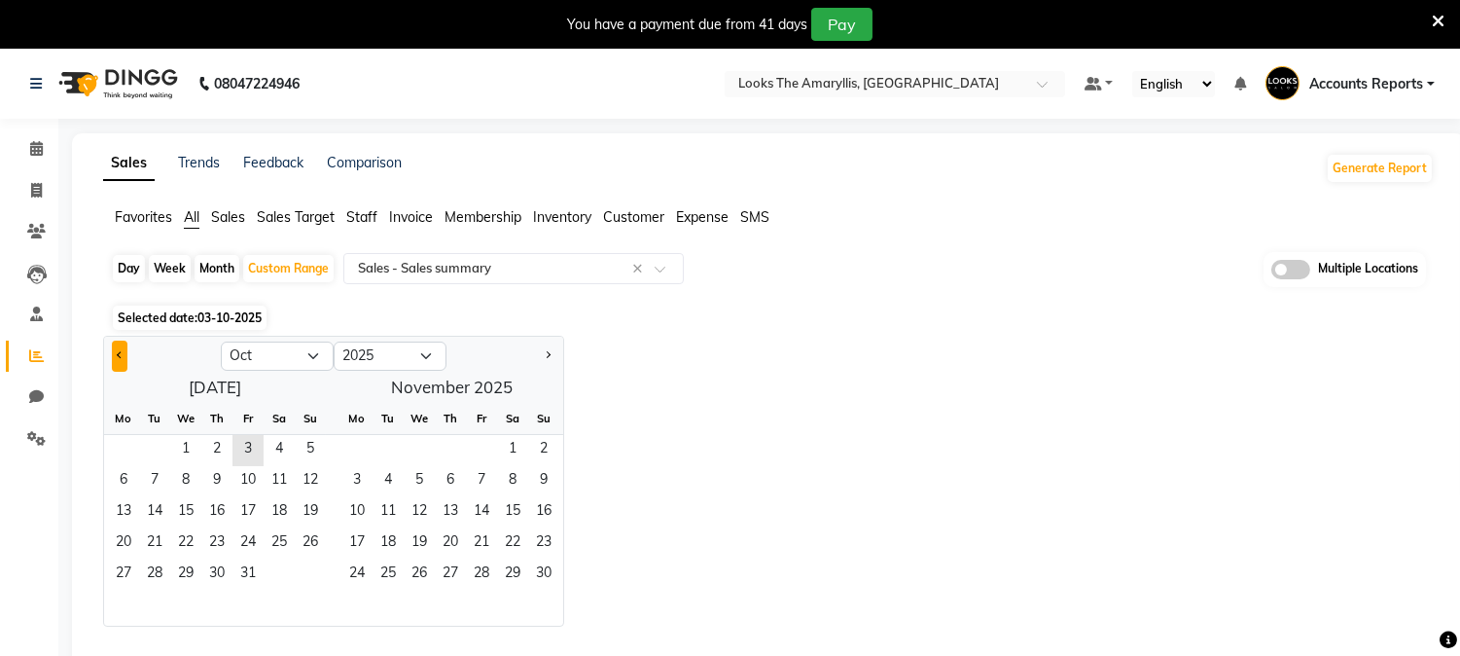
click at [117, 343] on button "Previous month" at bounding box center [120, 355] width 16 height 31
select select "9"
click at [113, 454] on span "1" at bounding box center [123, 450] width 31 height 31
click at [151, 579] on span "30" at bounding box center [154, 574] width 31 height 31
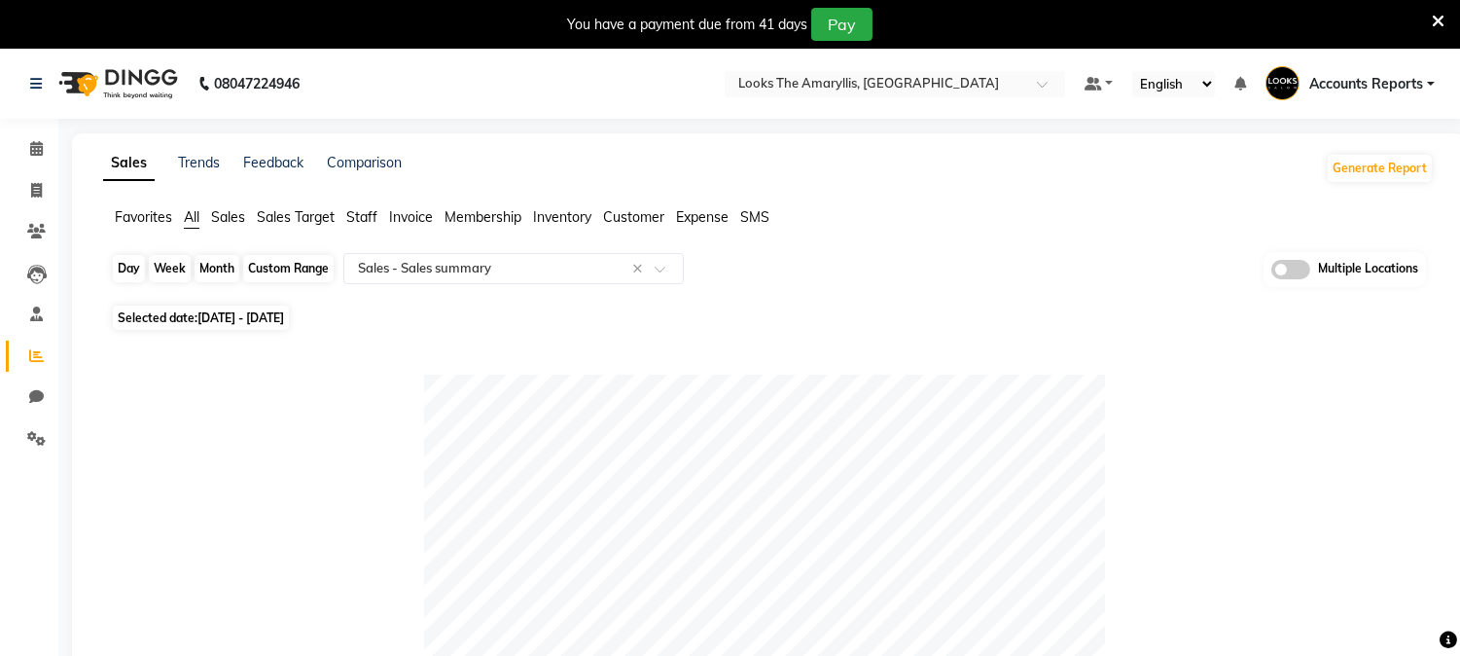
click at [303, 273] on div "Custom Range" at bounding box center [288, 268] width 90 height 27
select select "9"
select select "2025"
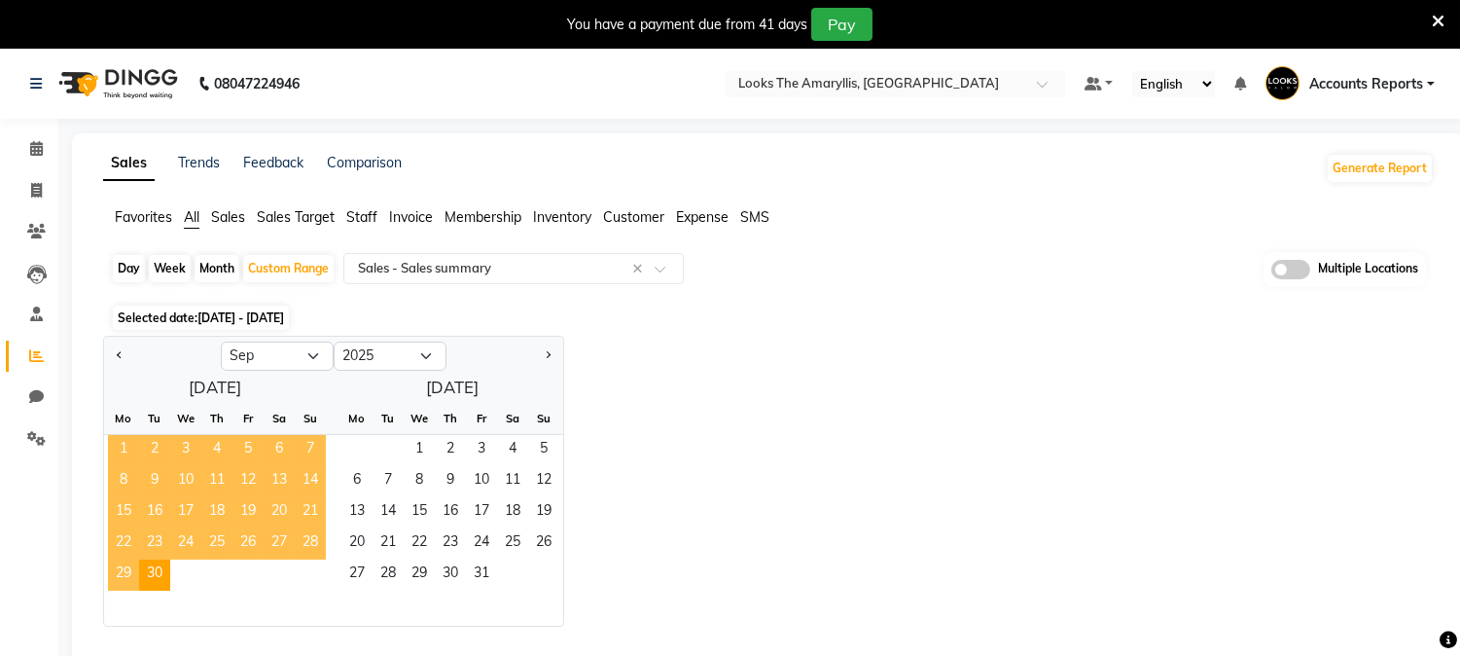
click at [111, 447] on span "1" at bounding box center [123, 450] width 31 height 31
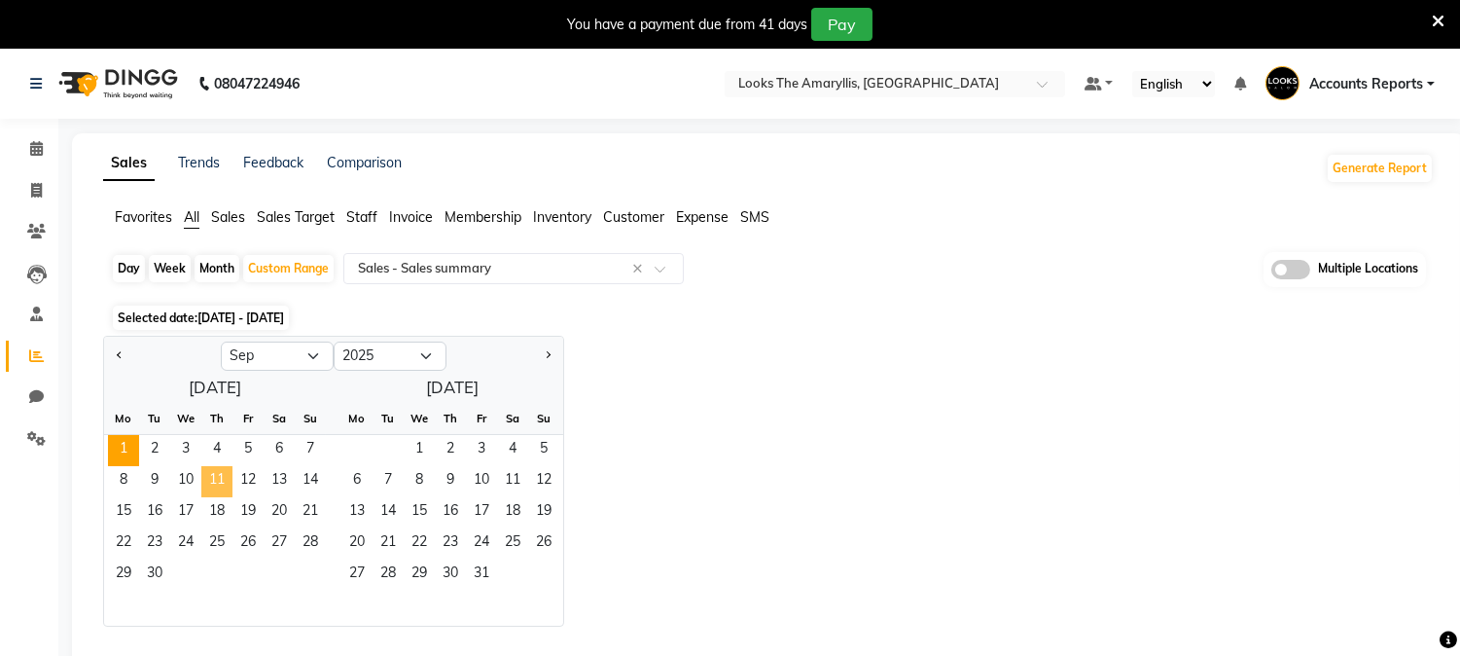
click at [202, 481] on span "11" at bounding box center [216, 481] width 31 height 31
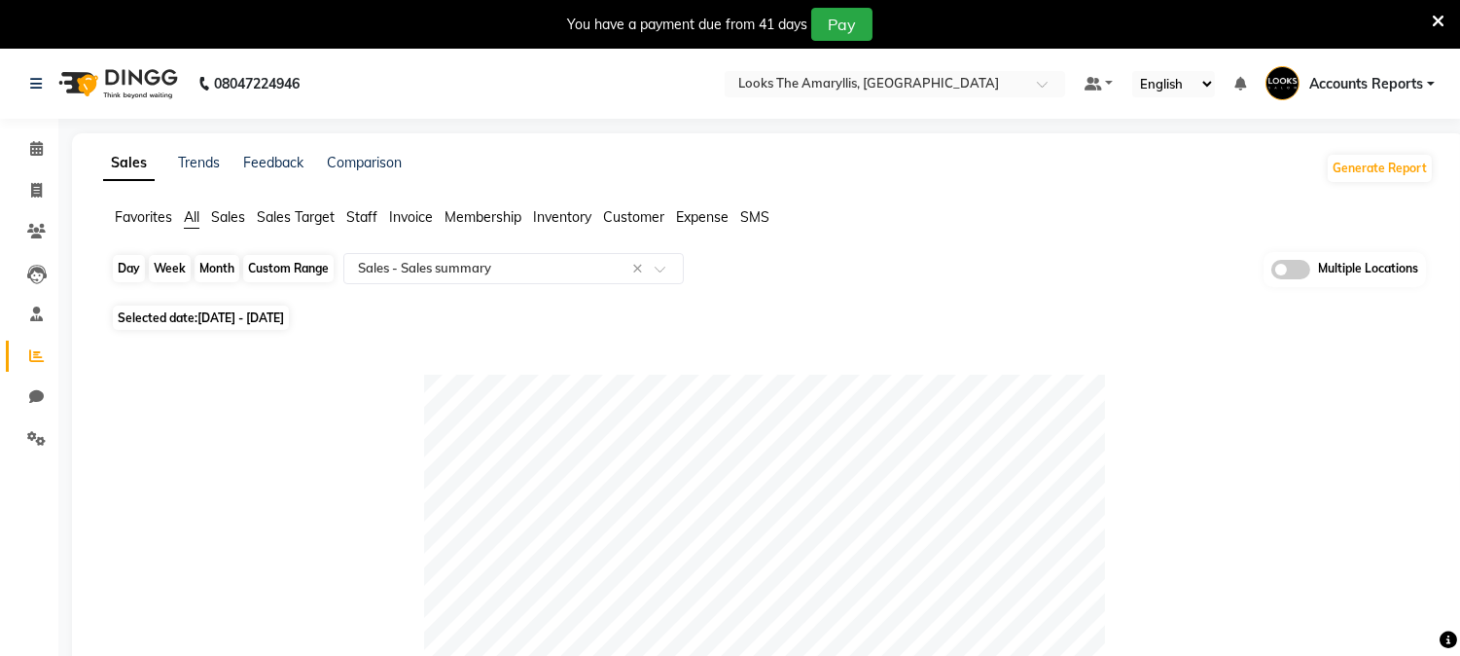
click at [303, 277] on div "Custom Range" at bounding box center [288, 268] width 90 height 27
select select "9"
select select "2025"
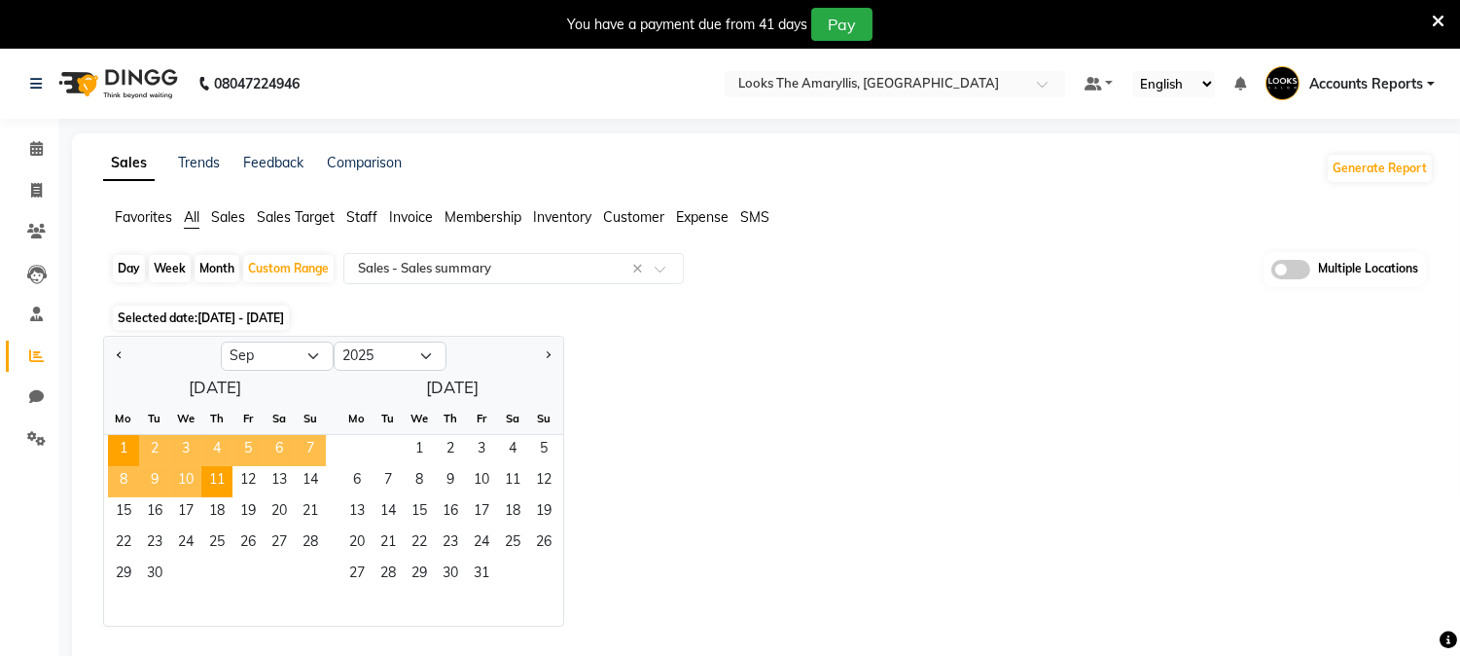
click at [181, 473] on span "10" at bounding box center [185, 481] width 31 height 31
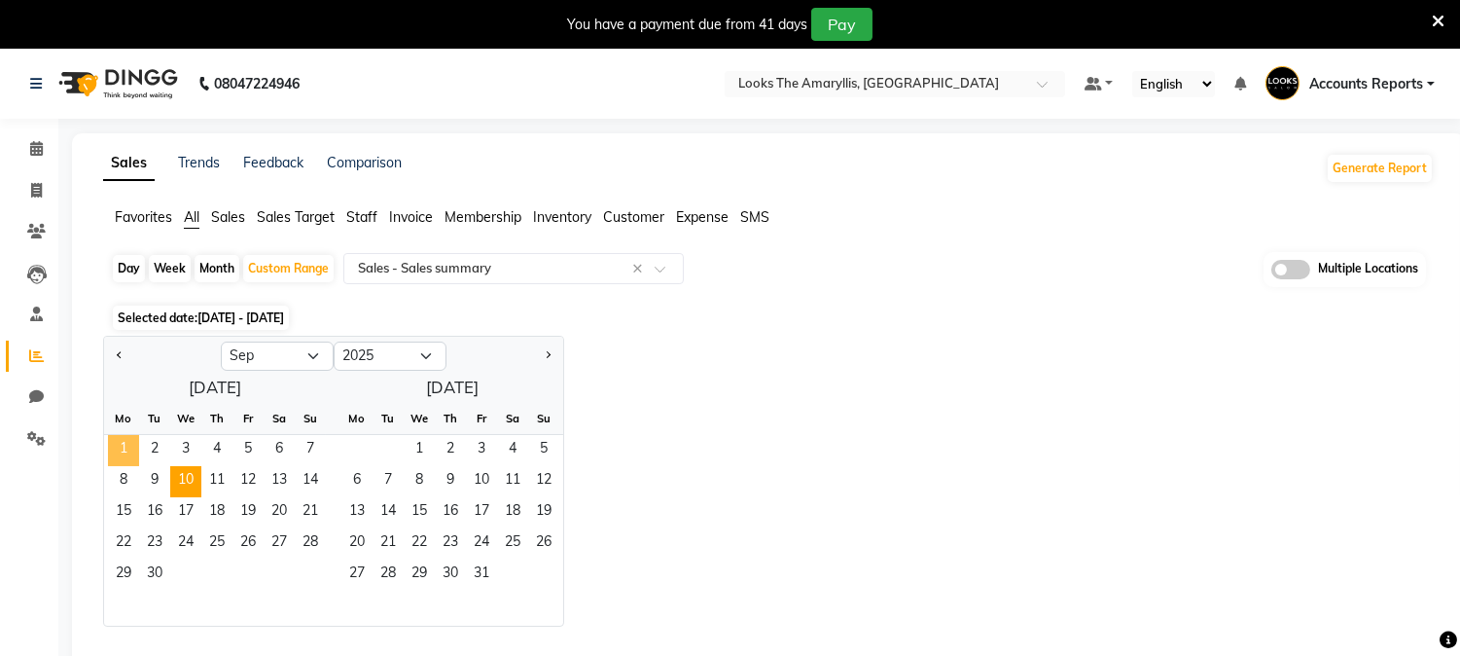
click at [122, 438] on span "1" at bounding box center [123, 450] width 31 height 31
click at [178, 475] on span "10" at bounding box center [185, 481] width 31 height 31
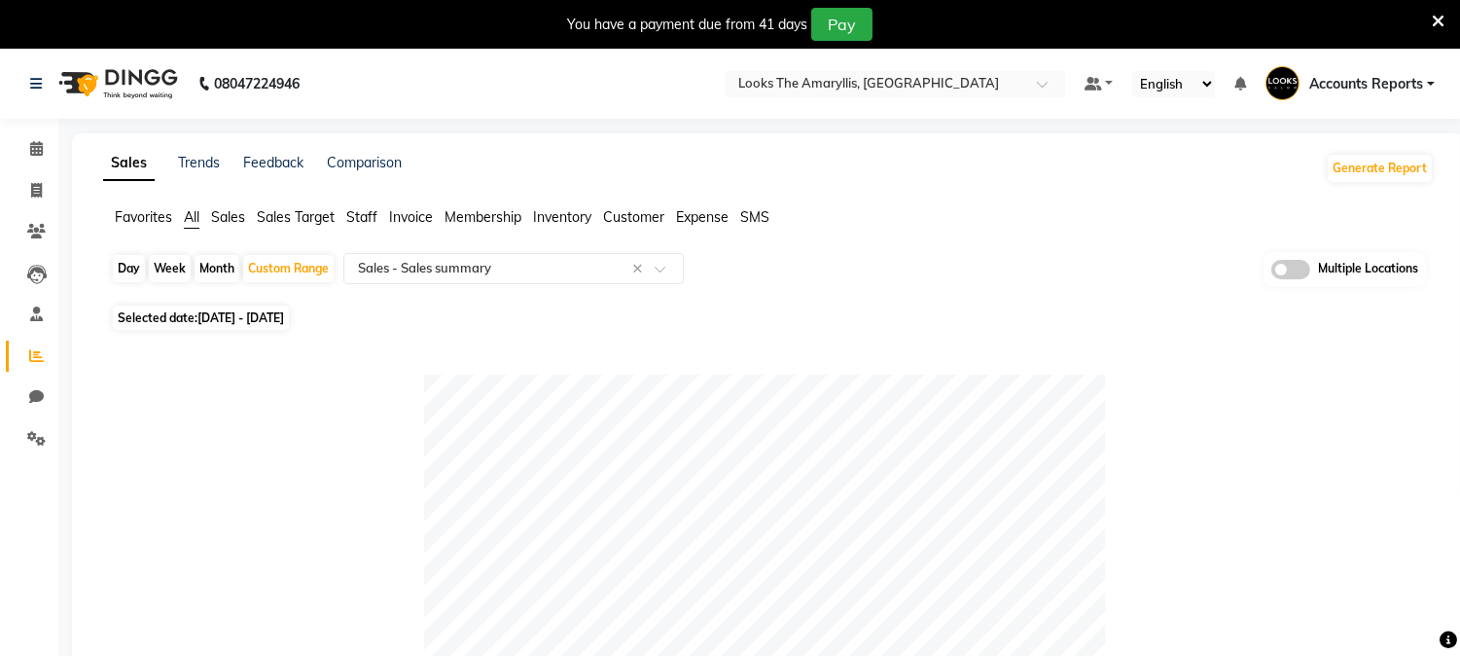
click at [136, 270] on div "Day" at bounding box center [129, 268] width 32 height 27
select select "9"
select select "2025"
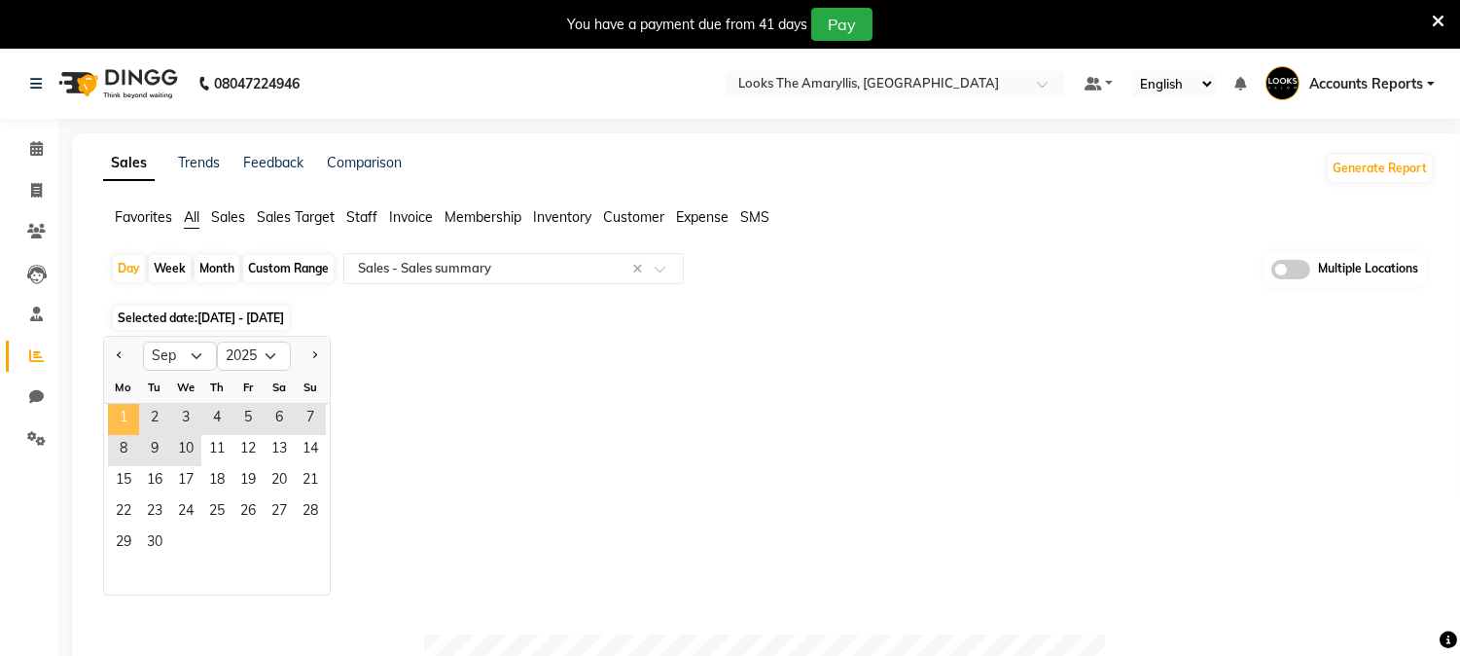
click at [128, 410] on span "1" at bounding box center [123, 419] width 31 height 31
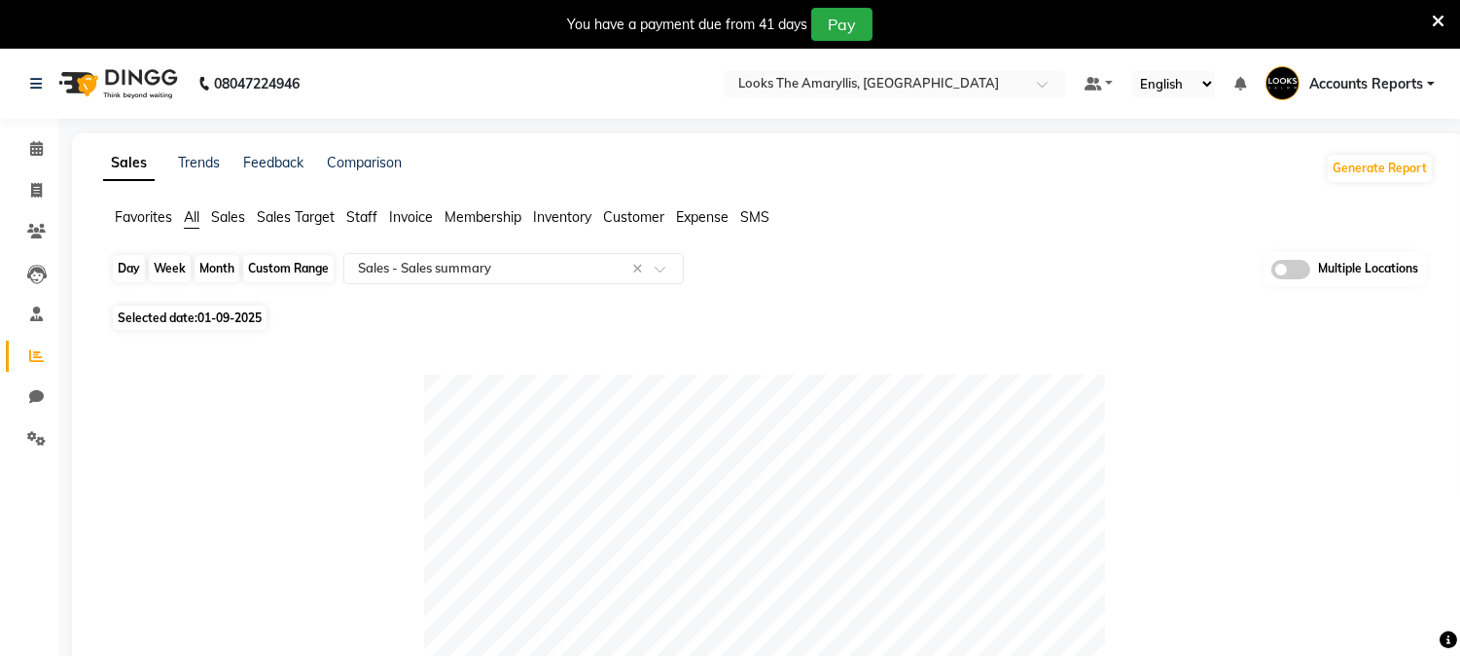
click at [131, 267] on div "Day" at bounding box center [129, 268] width 32 height 27
select select "9"
select select "2025"
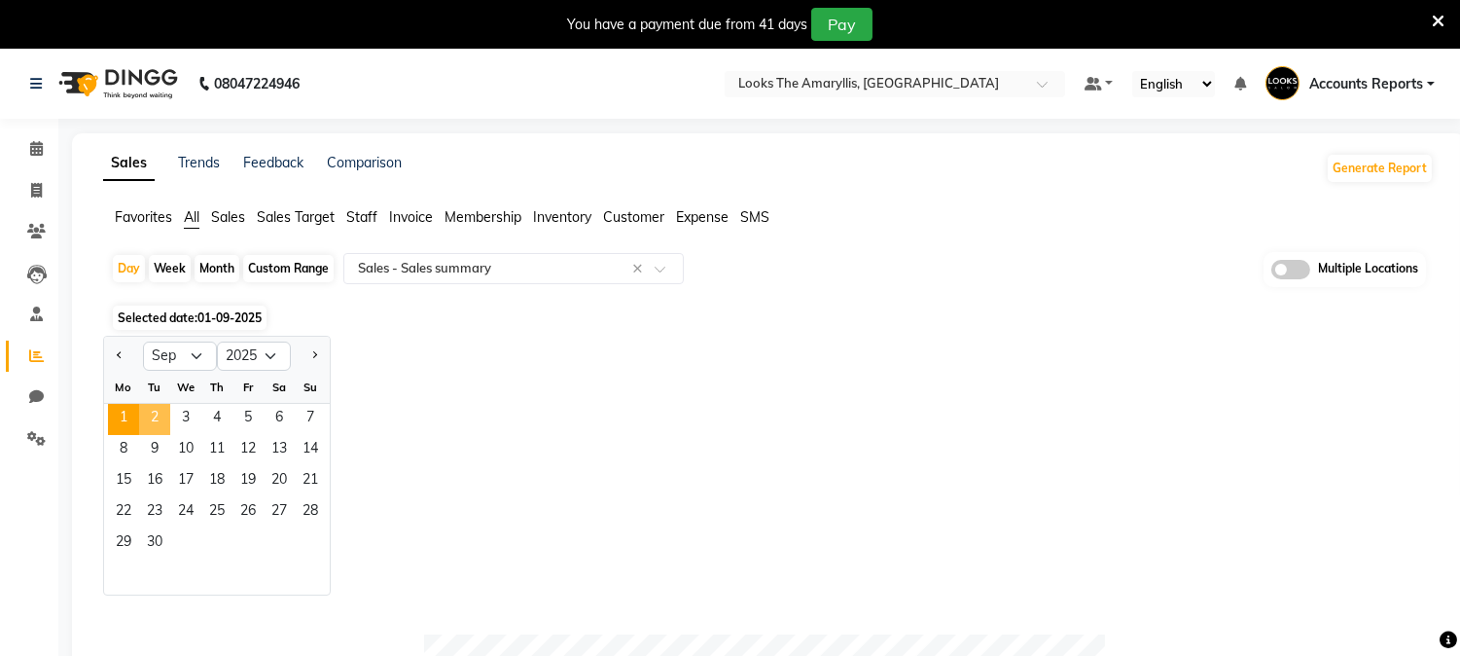
click at [160, 410] on span "2" at bounding box center [154, 419] width 31 height 31
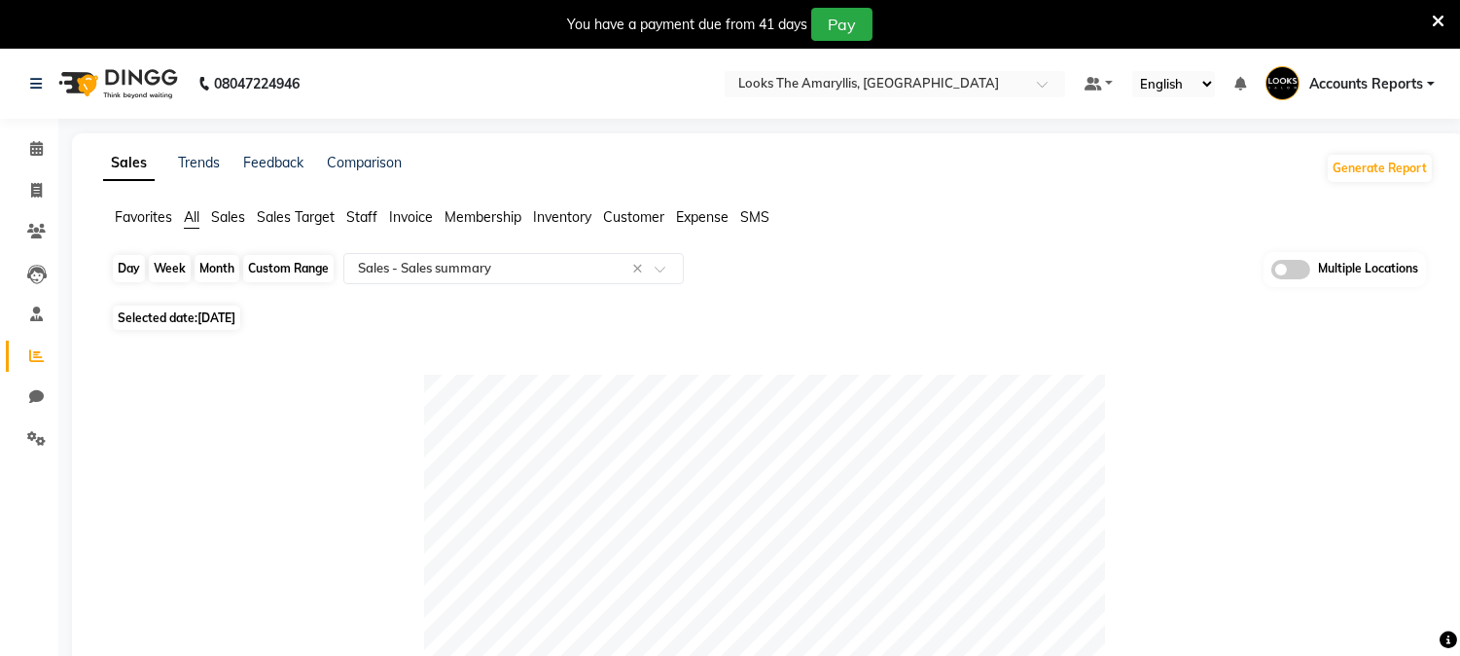
click at [124, 264] on div "Day" at bounding box center [129, 268] width 32 height 27
select select "9"
select select "2025"
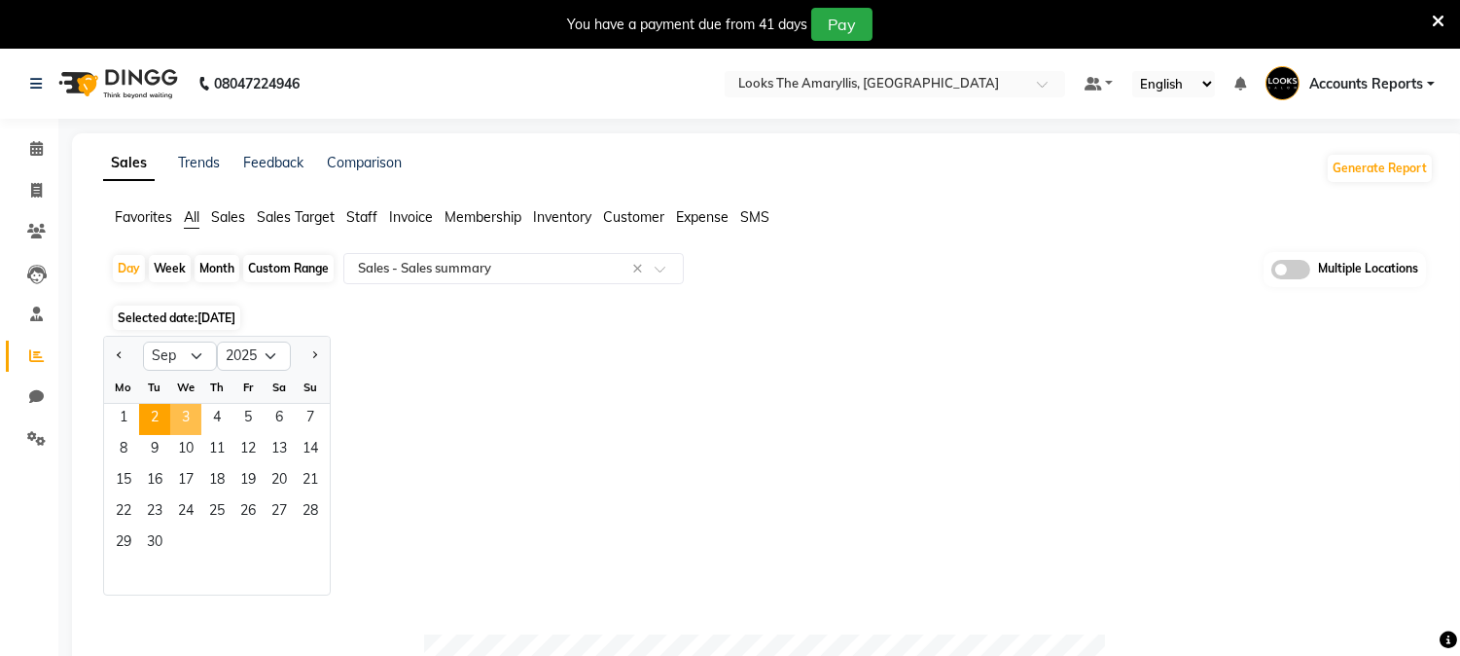
click at [173, 410] on span "3" at bounding box center [185, 419] width 31 height 31
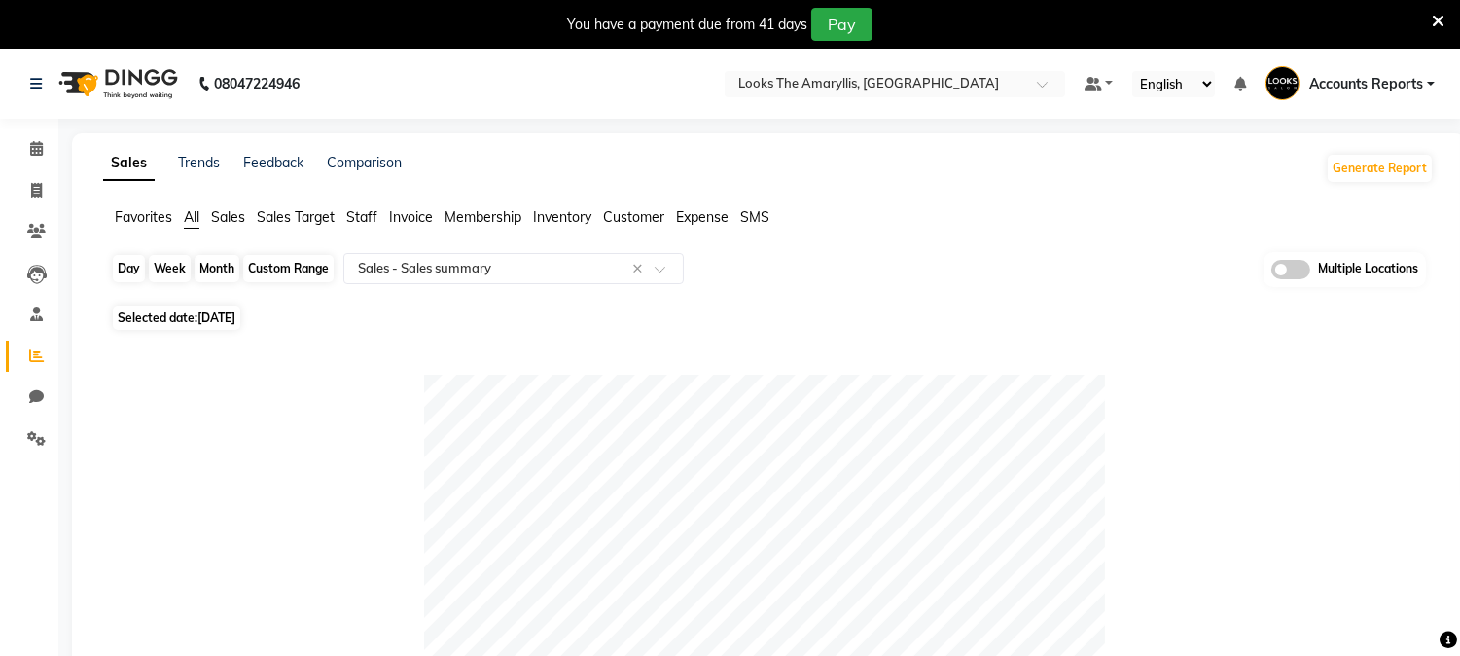
click at [140, 267] on div "Day" at bounding box center [129, 268] width 32 height 27
select select "9"
select select "2025"
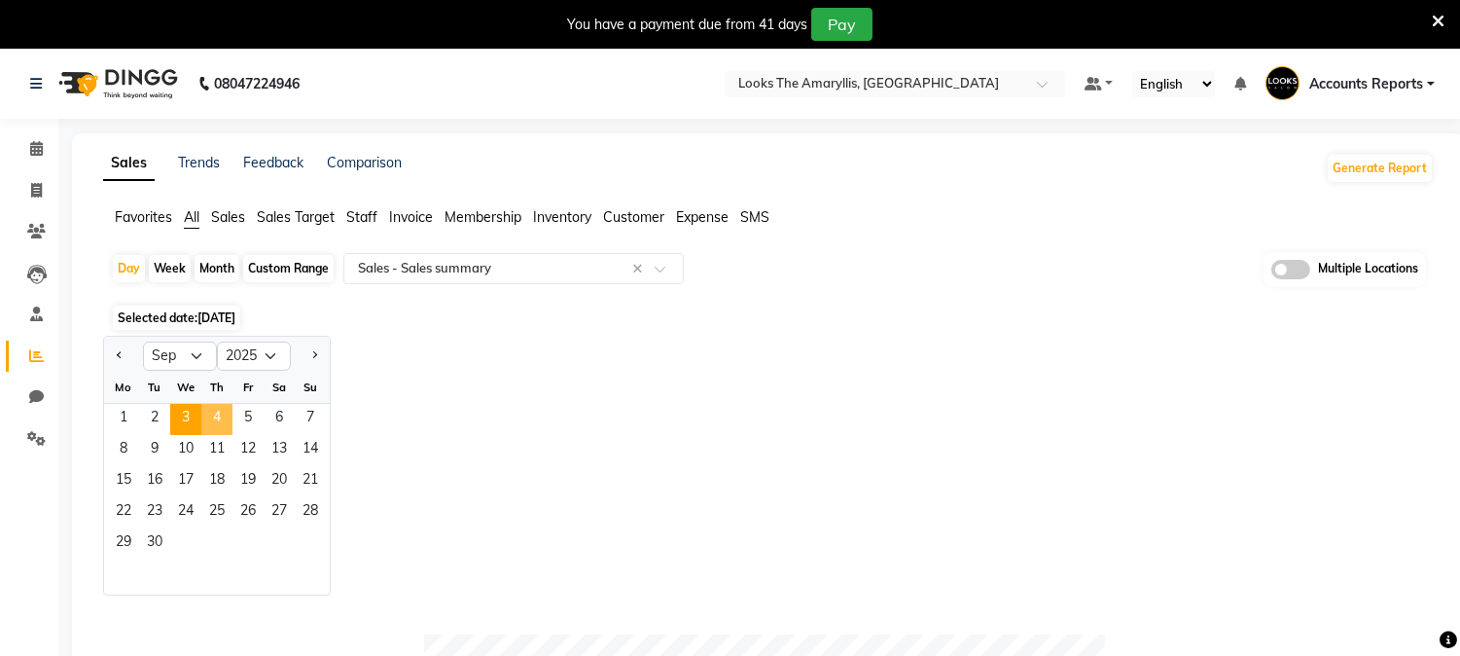
click at [215, 410] on span "4" at bounding box center [216, 419] width 31 height 31
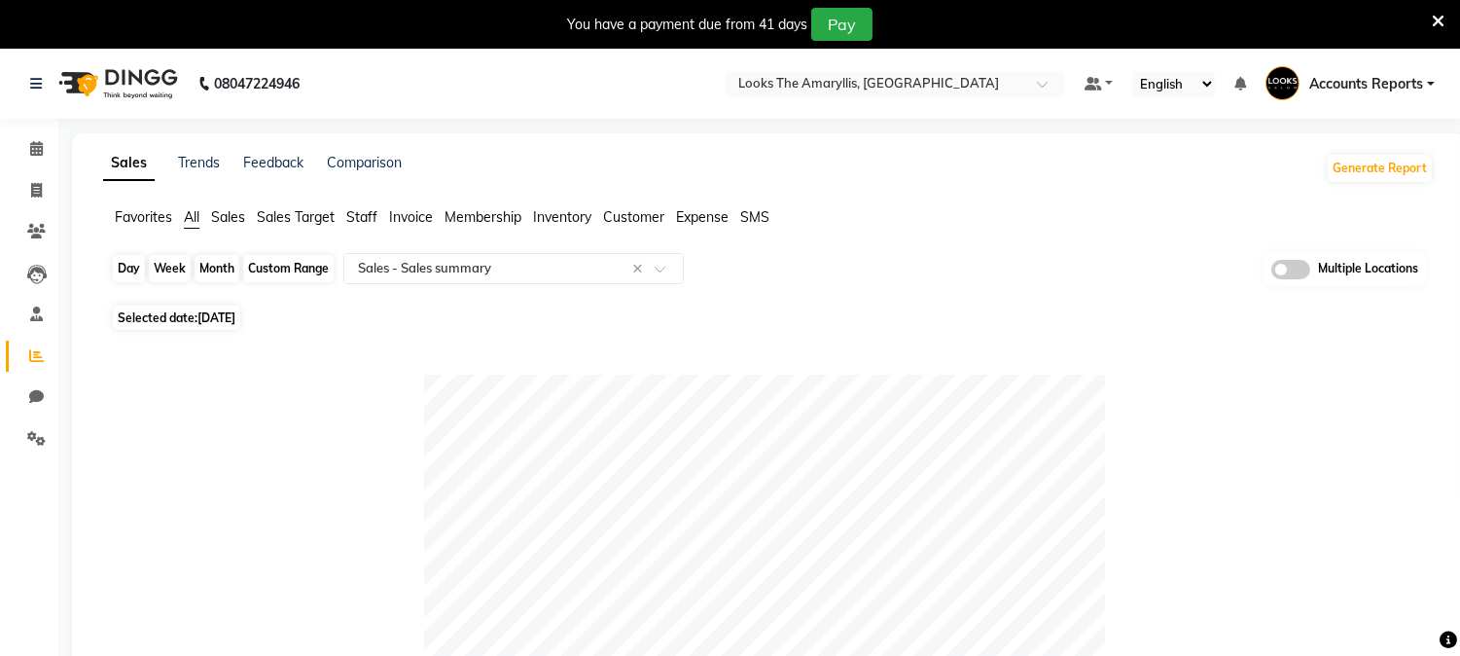
click at [136, 270] on div "Day" at bounding box center [129, 268] width 32 height 27
select select "9"
select select "2025"
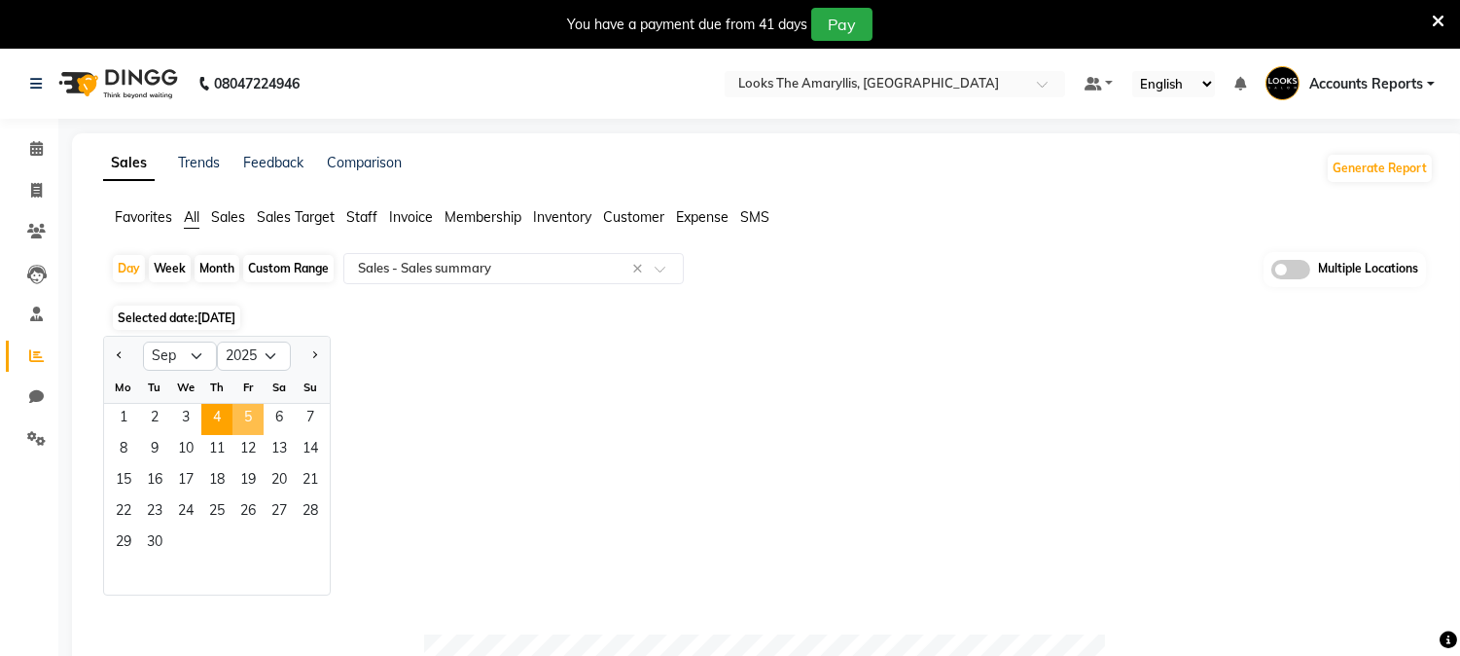
click at [245, 423] on span "5" at bounding box center [247, 419] width 31 height 31
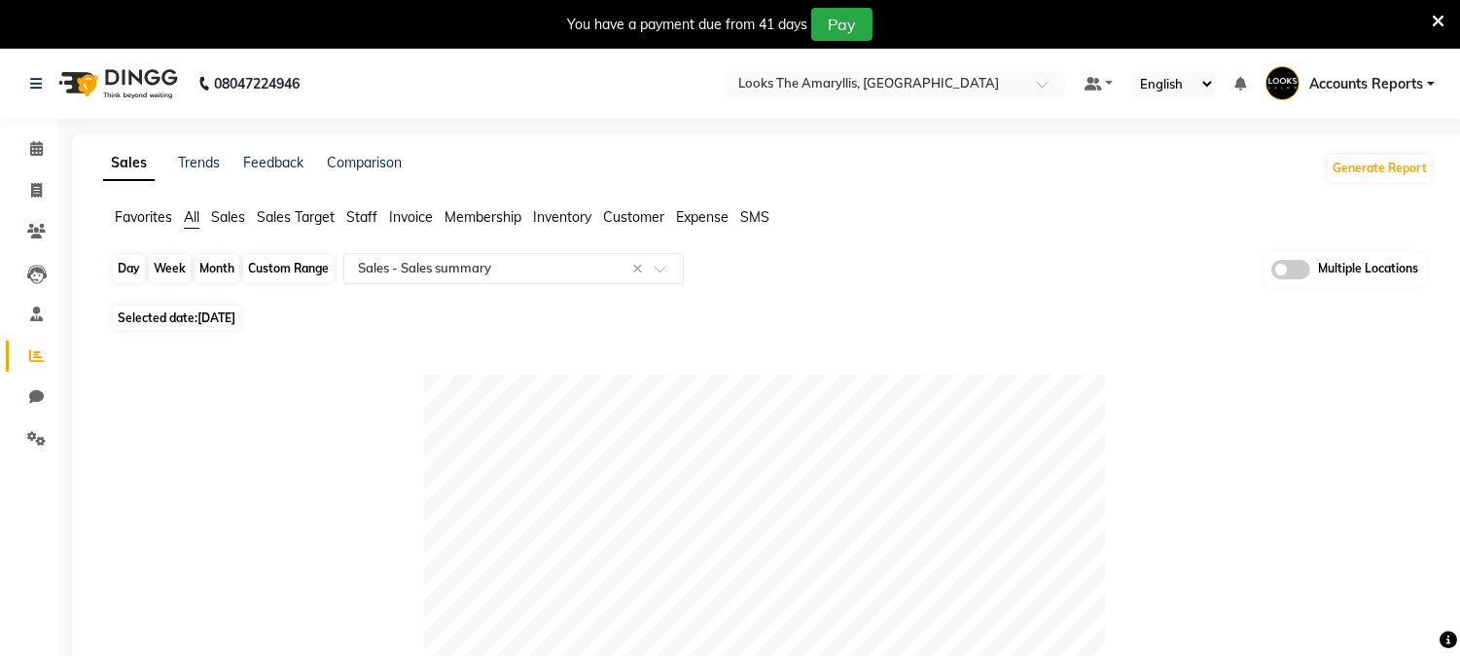
click at [126, 263] on div "Day" at bounding box center [129, 268] width 32 height 27
select select "9"
select select "2025"
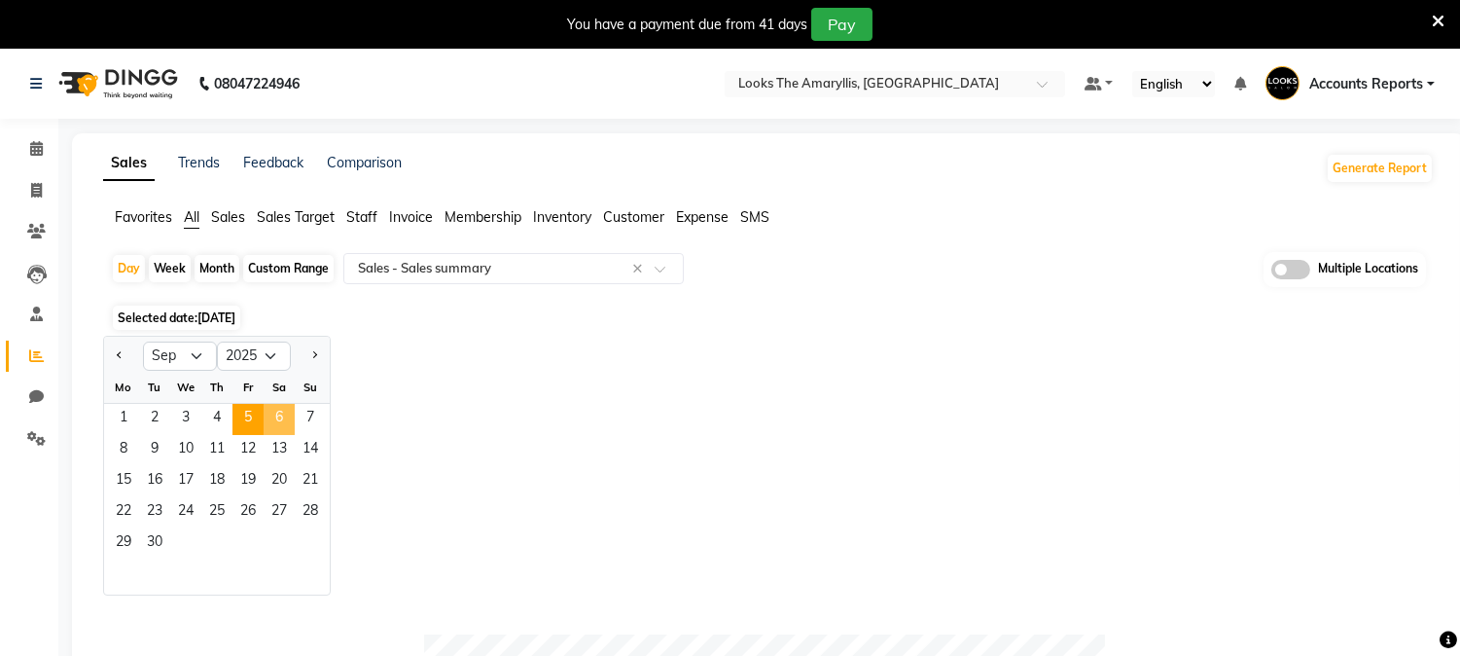
click at [274, 421] on span "6" at bounding box center [279, 419] width 31 height 31
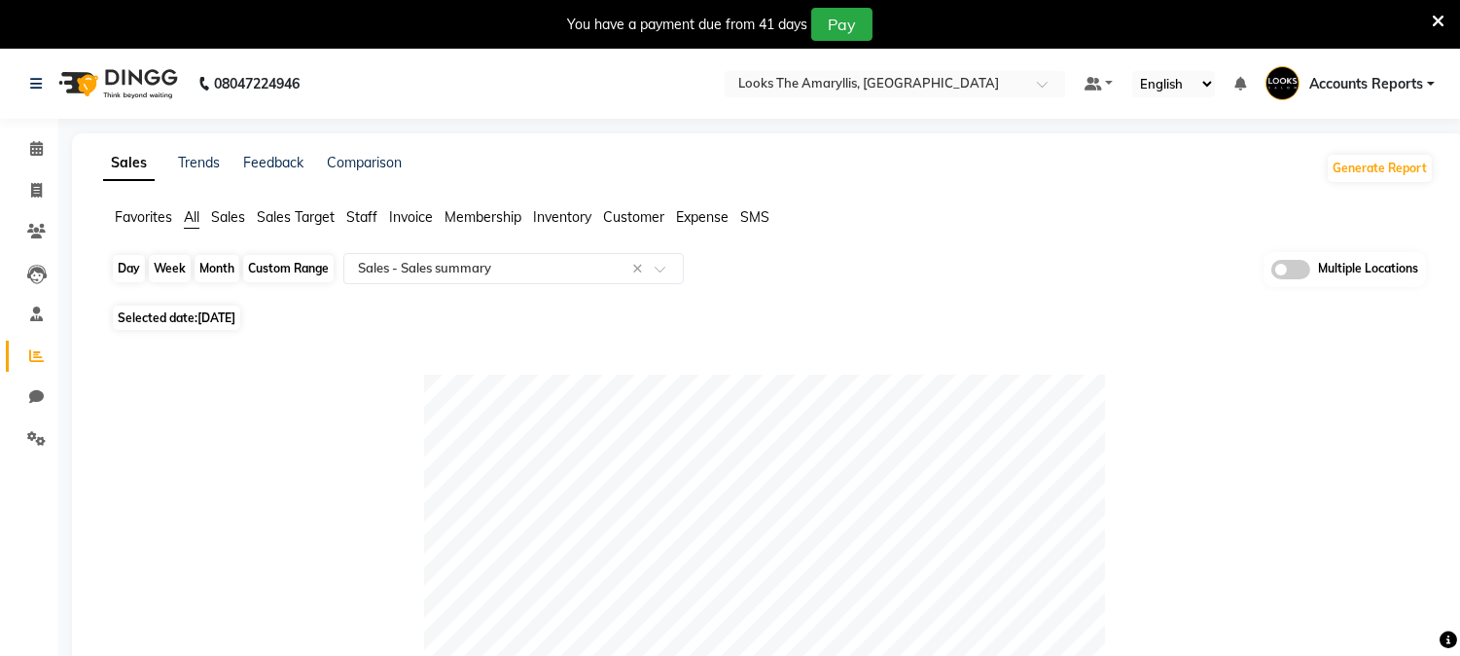
click at [133, 261] on div "Day" at bounding box center [129, 268] width 32 height 27
select select "9"
select select "2025"
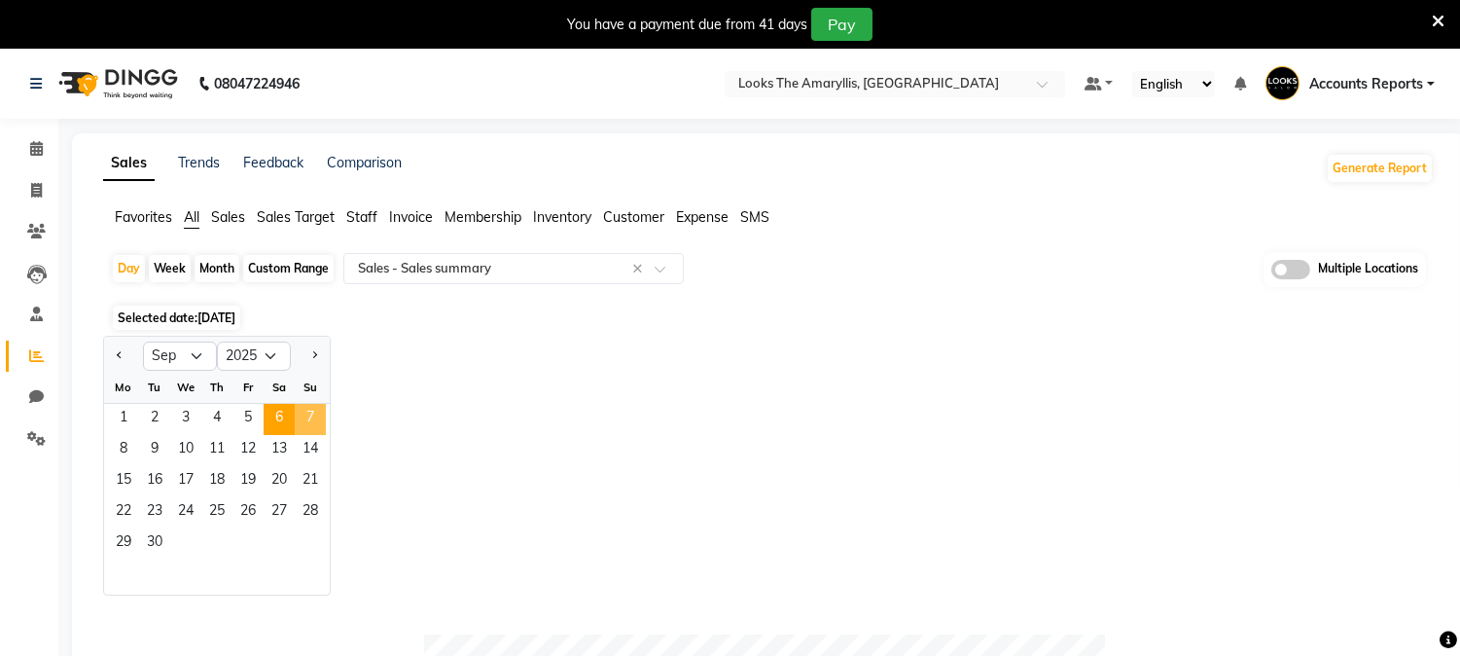
click at [313, 411] on span "7" at bounding box center [310, 419] width 31 height 31
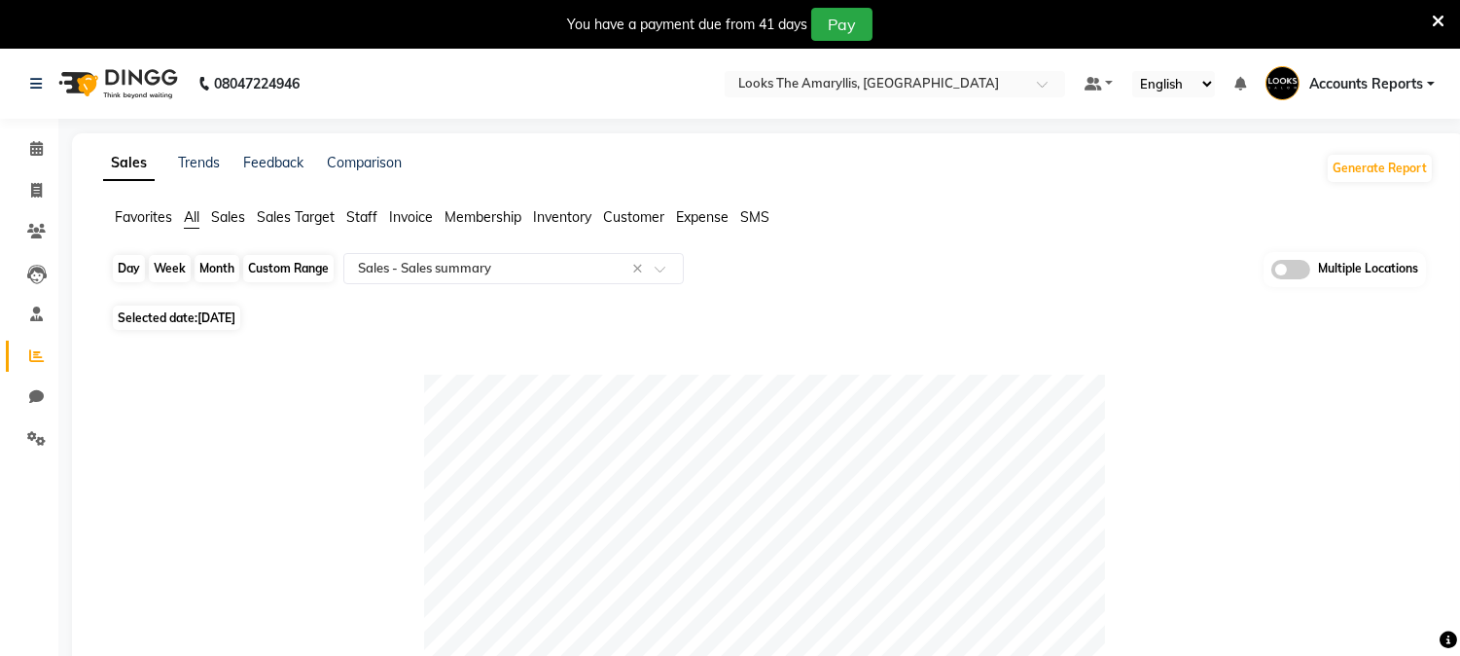
click at [132, 273] on div "Day" at bounding box center [129, 268] width 32 height 27
select select "9"
select select "2025"
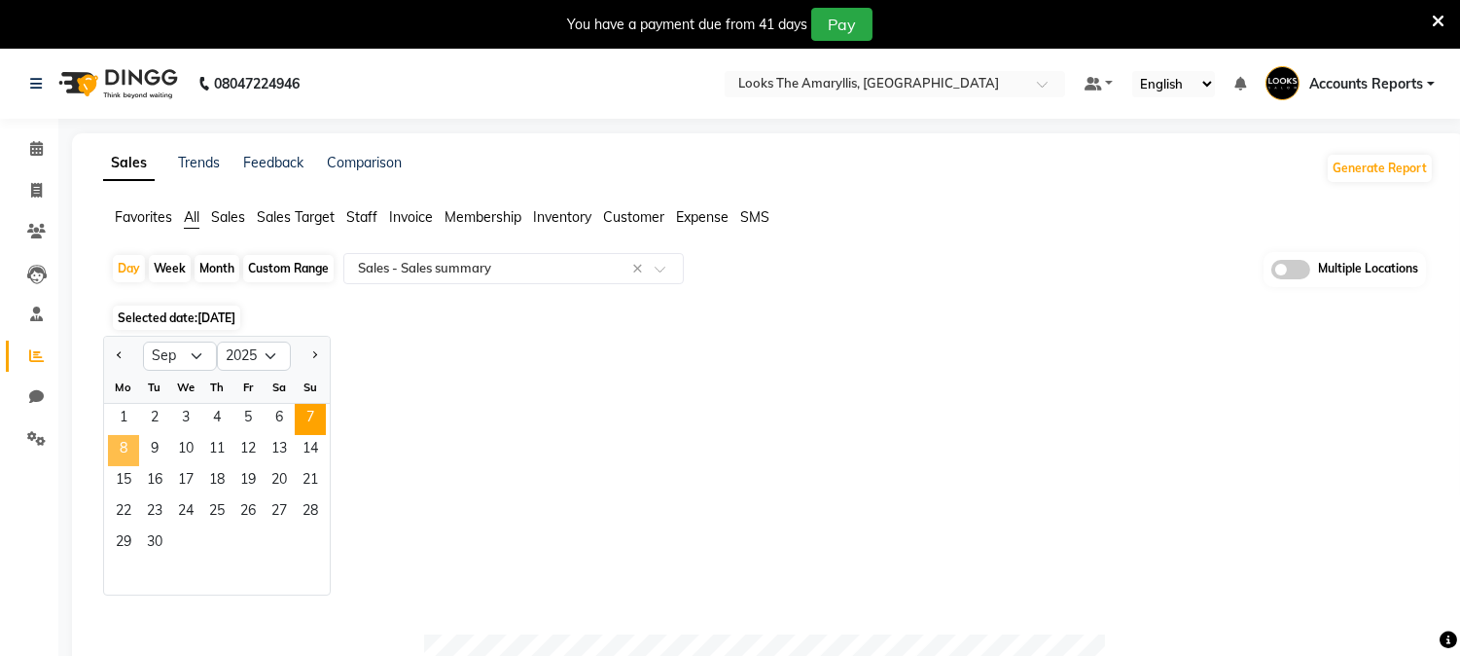
click at [123, 446] on span "8" at bounding box center [123, 450] width 31 height 31
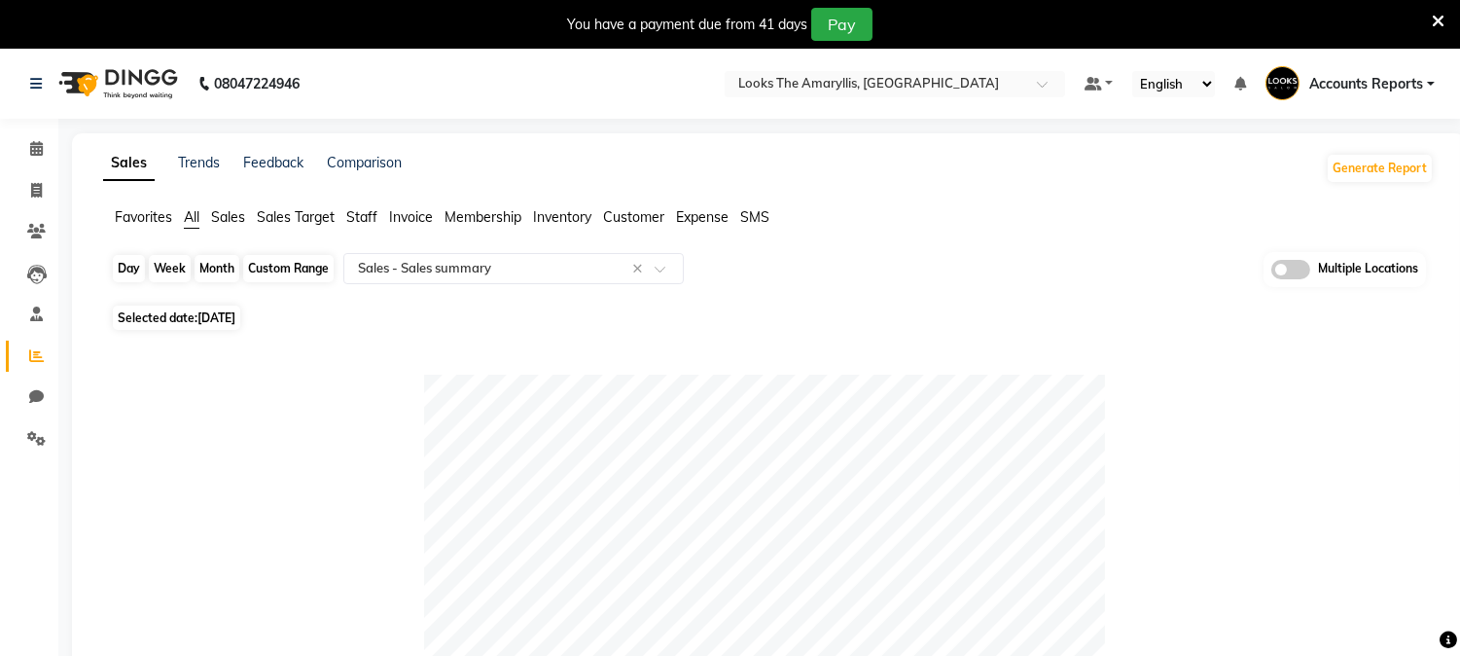
click at [114, 265] on div "Day" at bounding box center [129, 268] width 32 height 27
select select "9"
select select "2025"
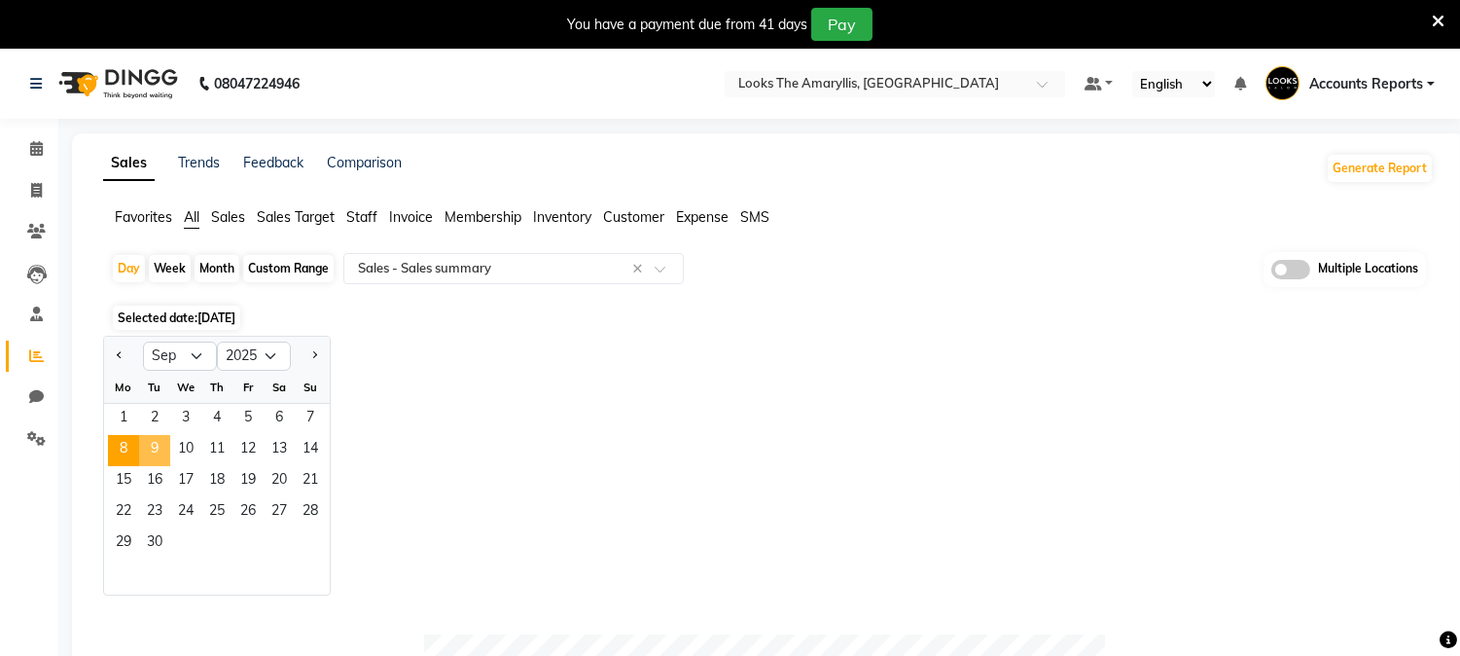
click at [144, 450] on span "9" at bounding box center [154, 450] width 31 height 31
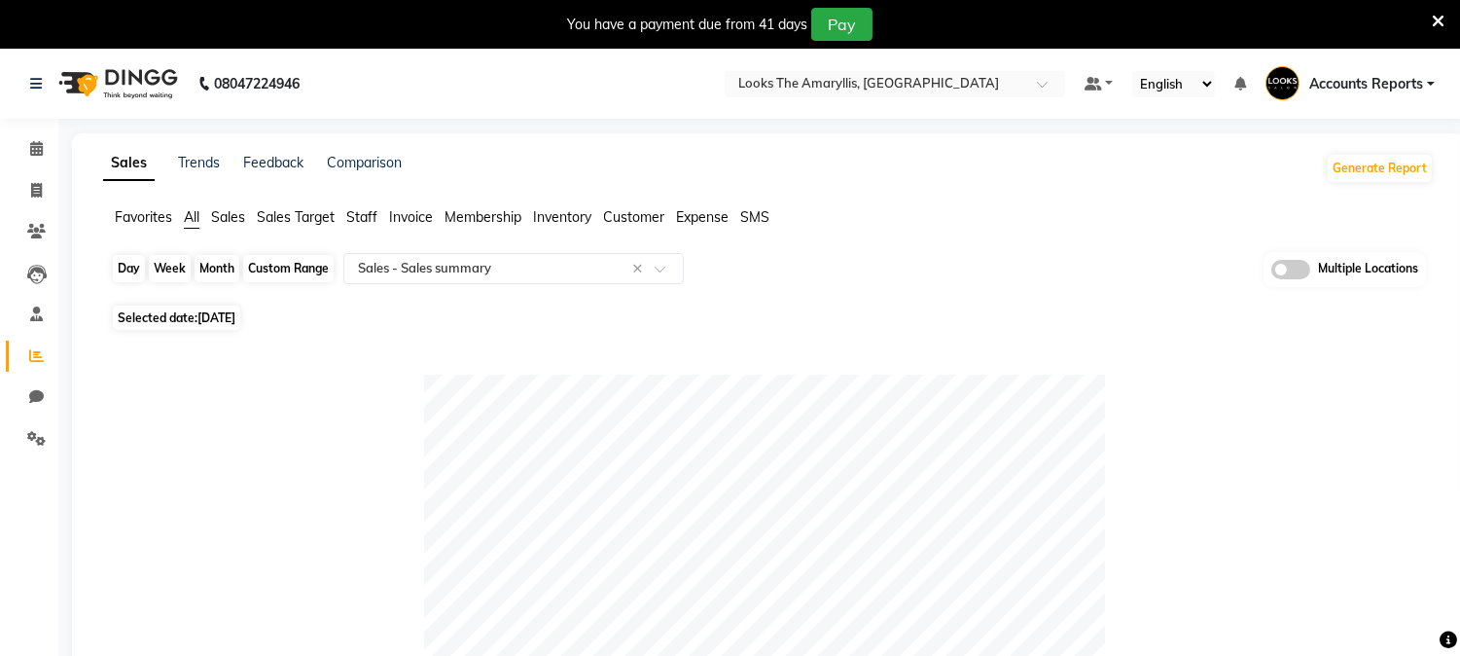
click at [132, 270] on div "Day" at bounding box center [129, 268] width 32 height 27
select select "9"
select select "2025"
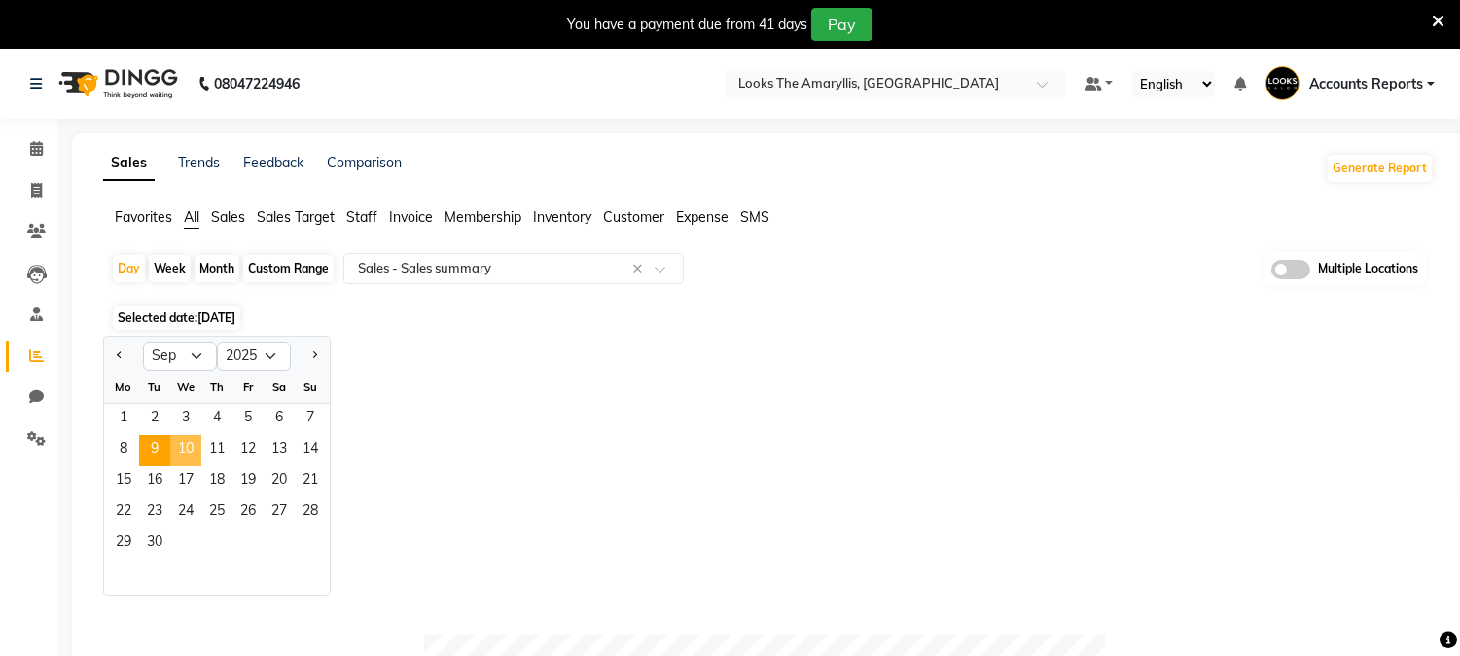
click at [182, 443] on span "10" at bounding box center [185, 450] width 31 height 31
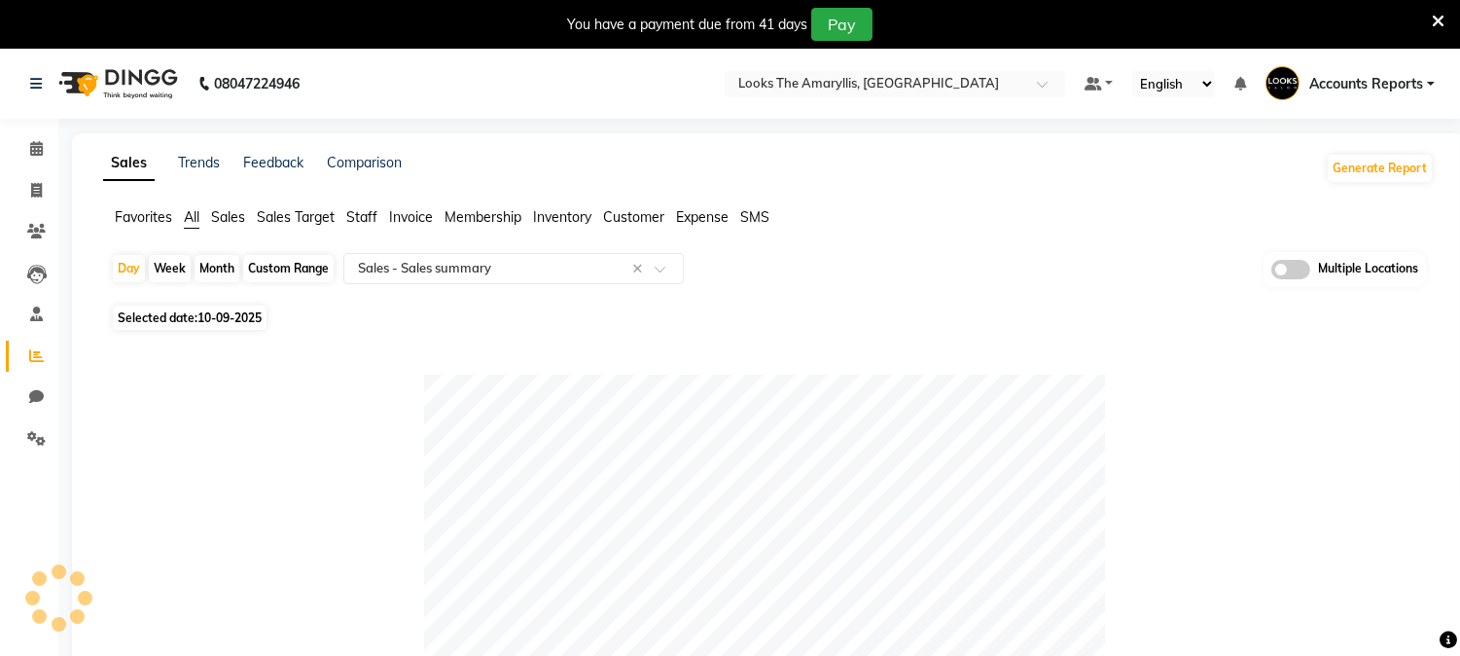
click at [263, 273] on div "Custom Range" at bounding box center [288, 268] width 90 height 27
select select "9"
select select "2025"
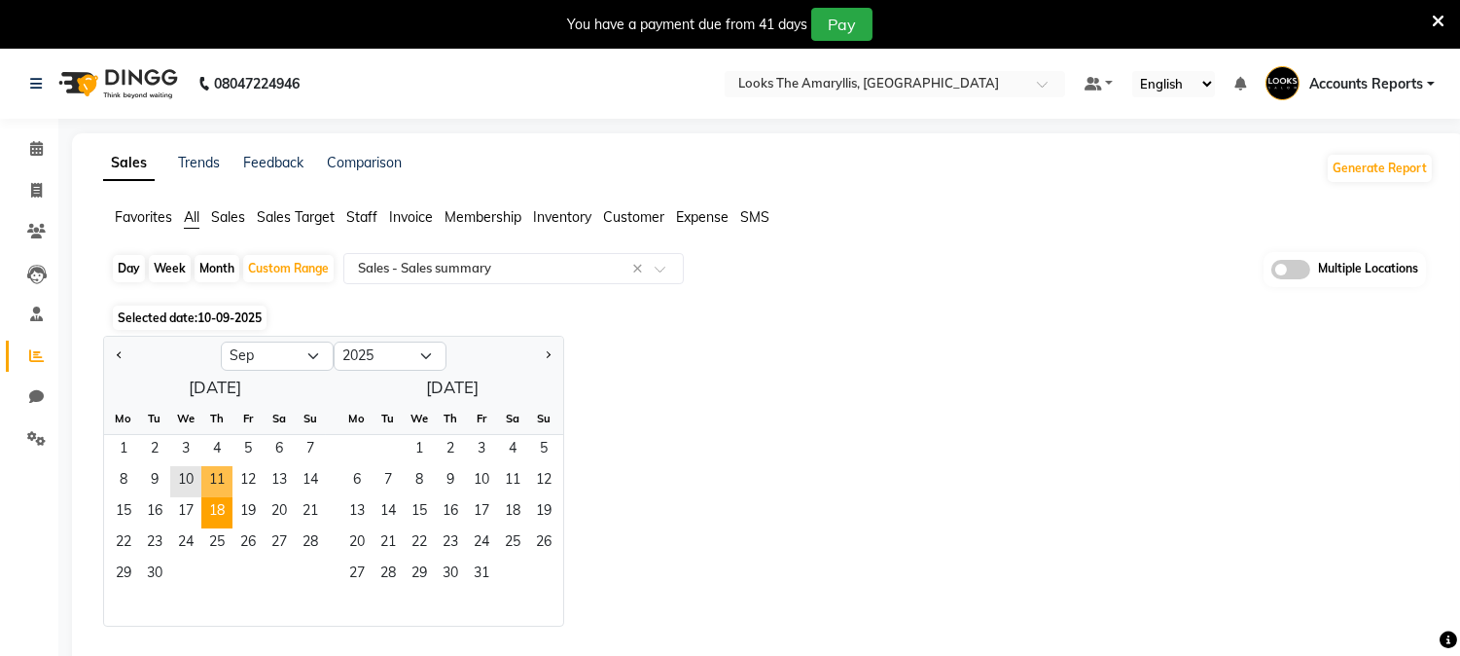
click at [224, 482] on span "11" at bounding box center [216, 481] width 31 height 31
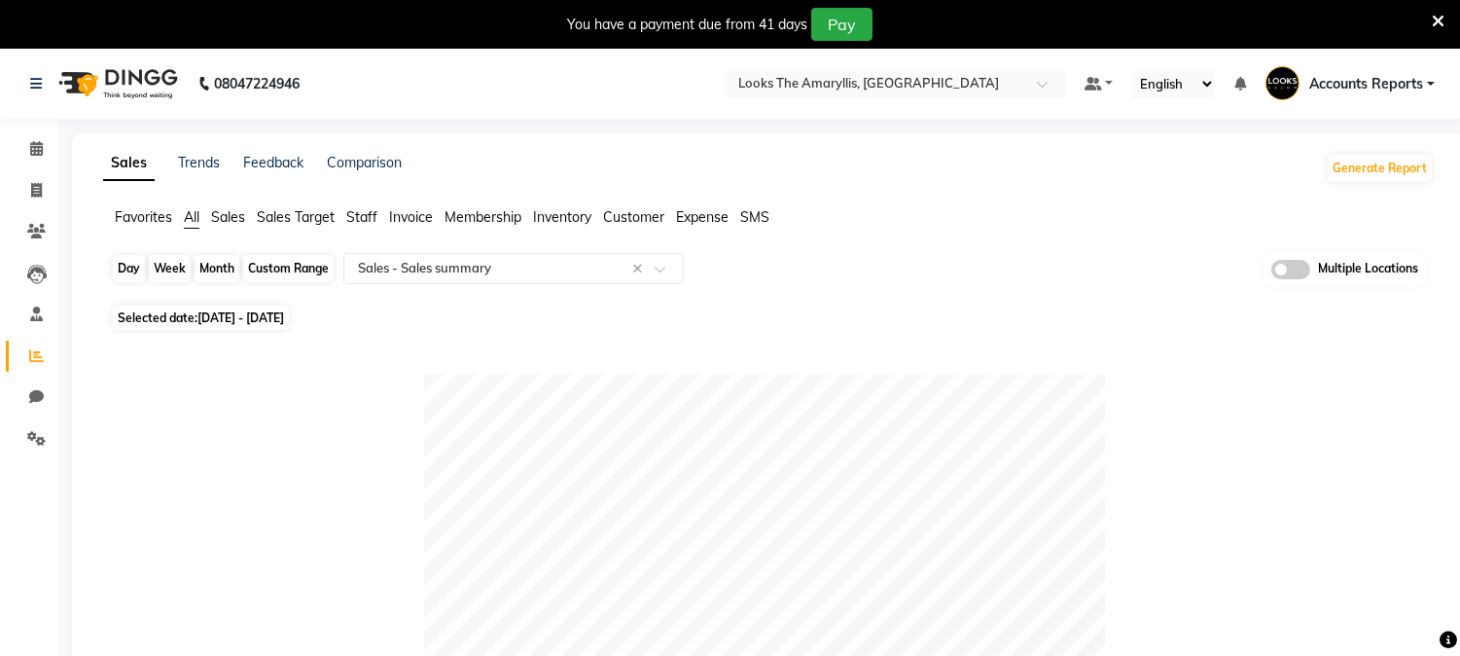
click at [293, 260] on div "Custom Range" at bounding box center [288, 268] width 90 height 27
select select "9"
select select "2025"
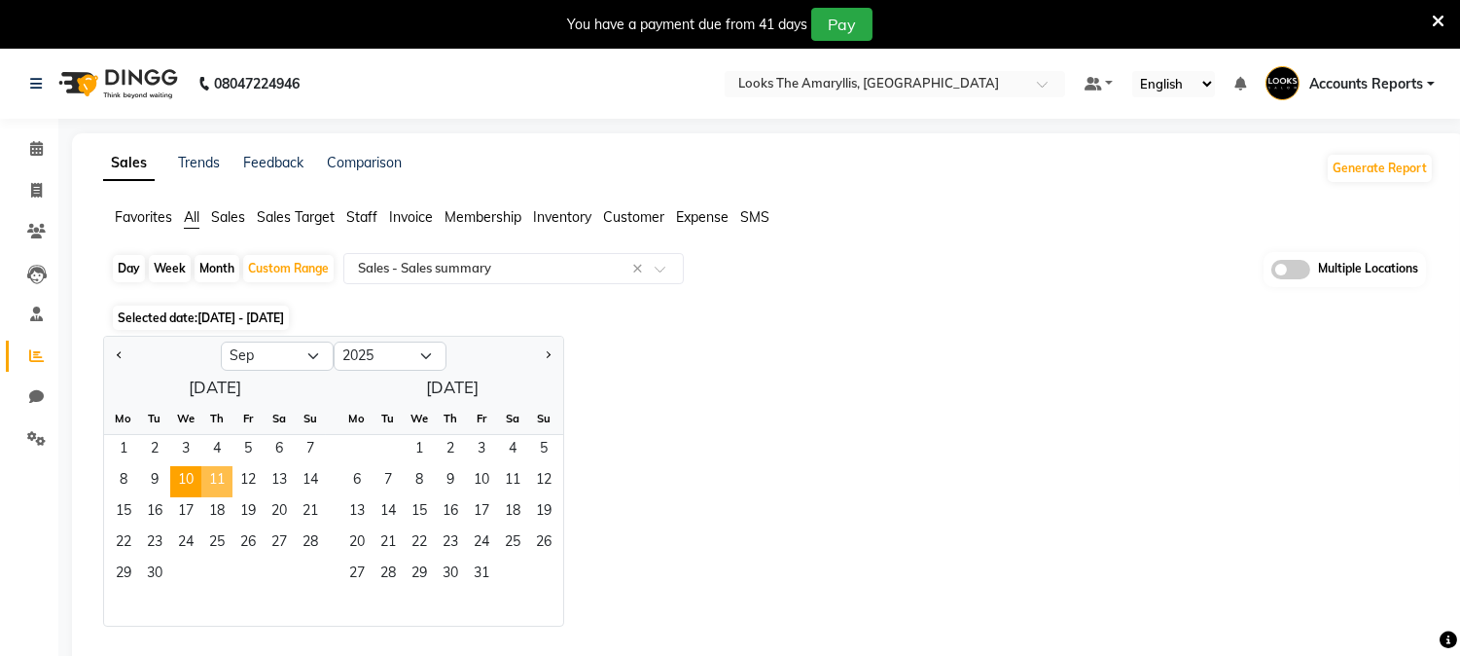
click at [211, 486] on span "11" at bounding box center [216, 481] width 31 height 31
click at [284, 508] on span "20" at bounding box center [279, 512] width 31 height 31
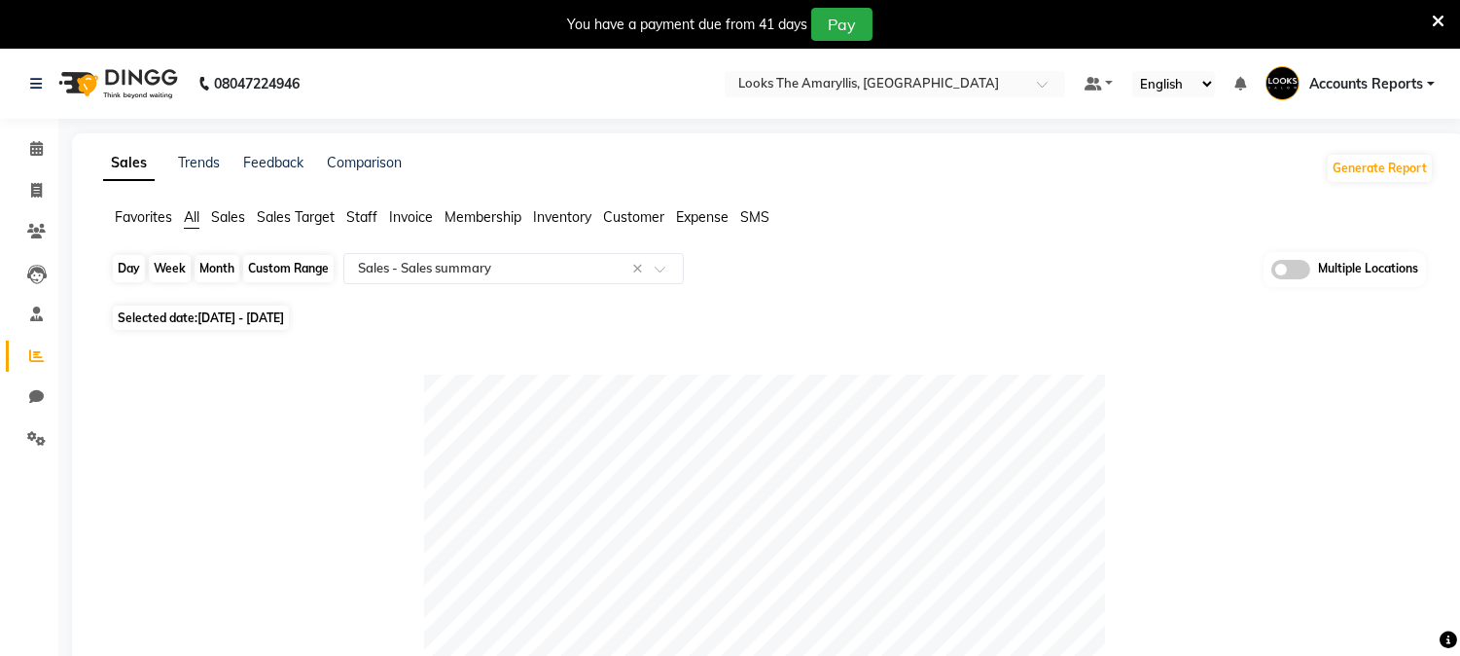
click at [273, 275] on div "Custom Range" at bounding box center [288, 268] width 90 height 27
select select "9"
select select "2025"
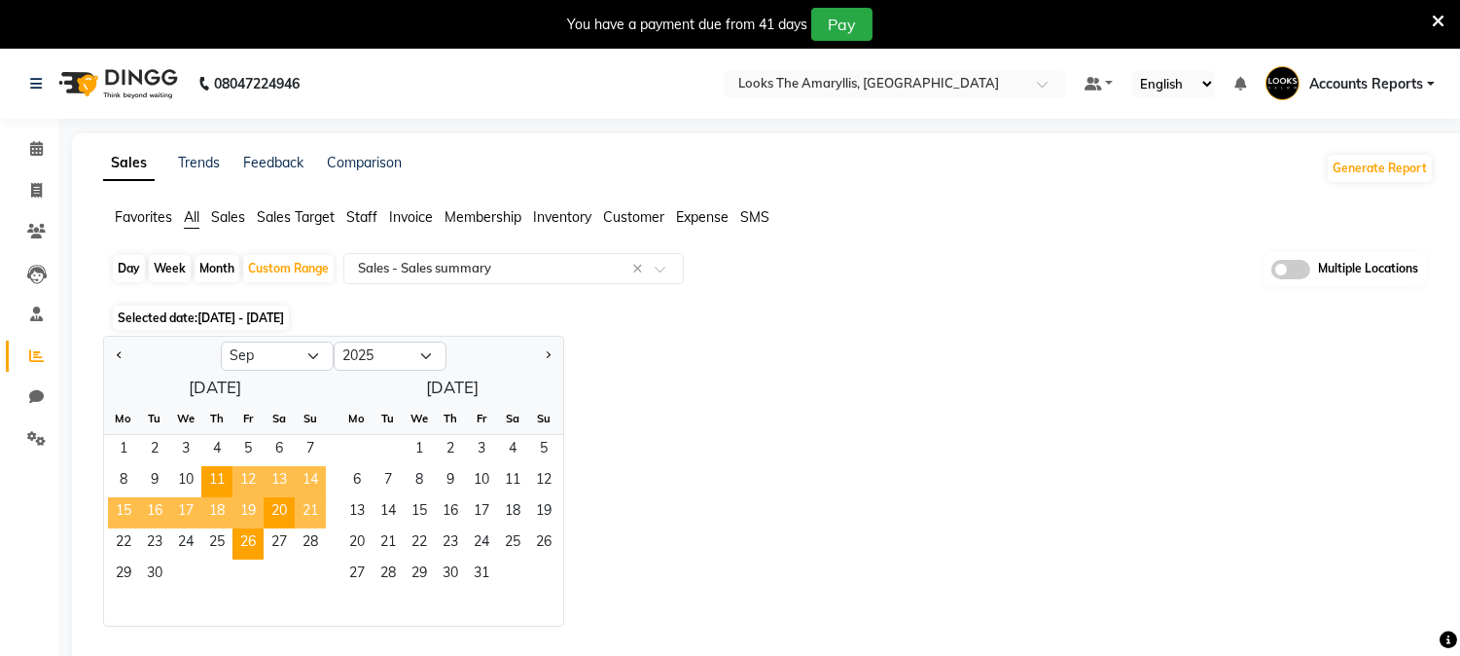
click at [309, 506] on span "21" at bounding box center [310, 512] width 31 height 31
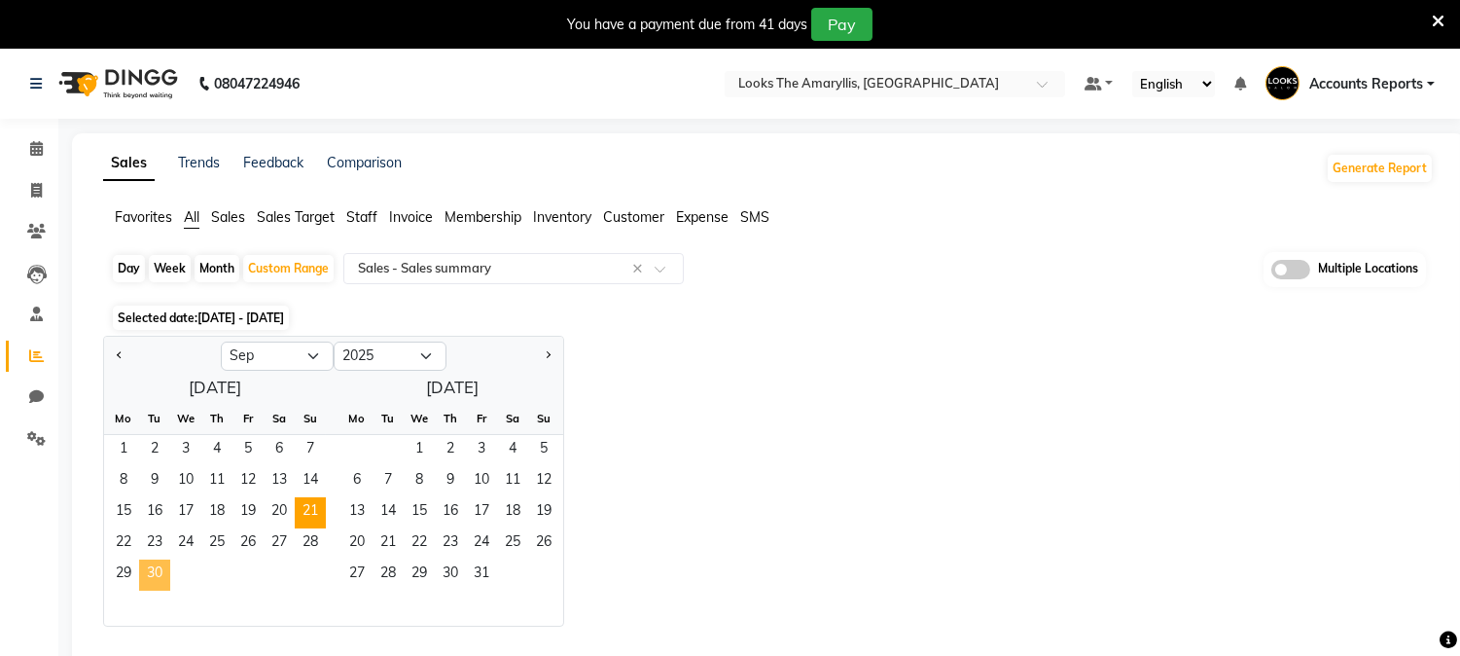
click at [158, 570] on span "30" at bounding box center [154, 574] width 31 height 31
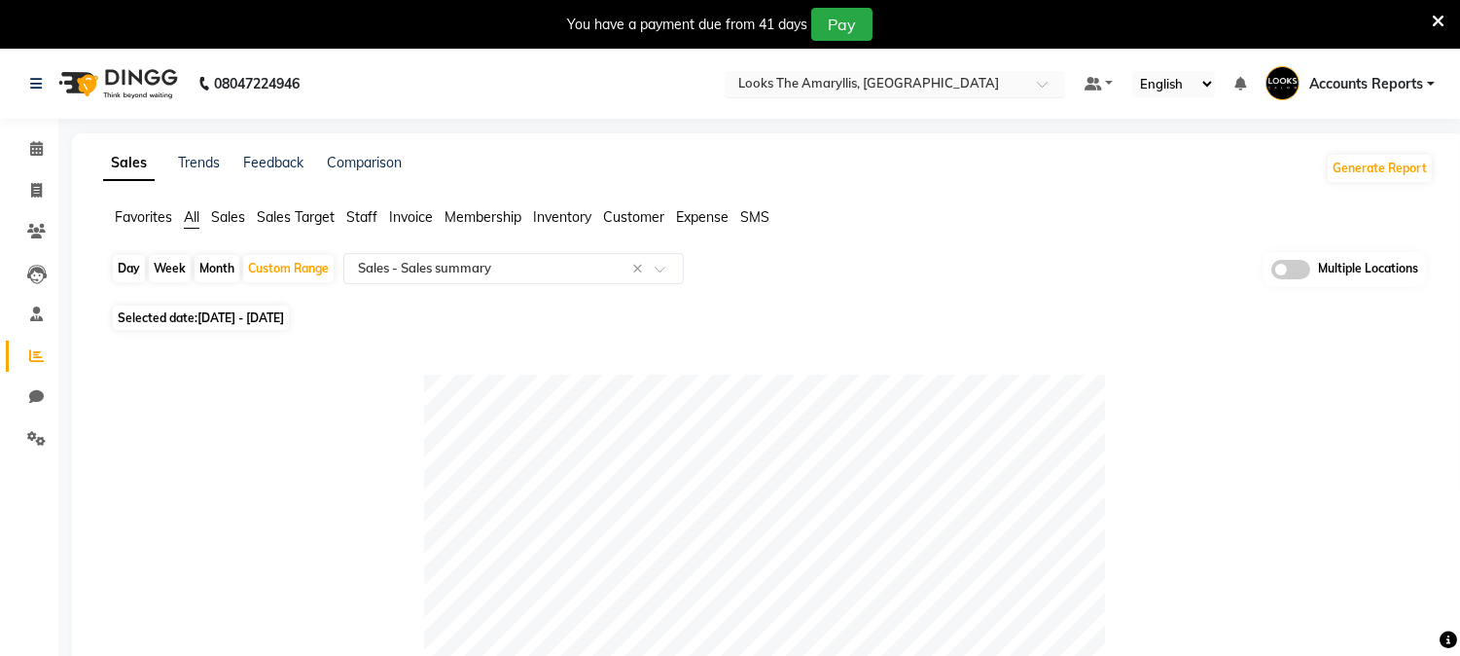
click at [892, 93] on input "text" at bounding box center [875, 85] width 282 height 19
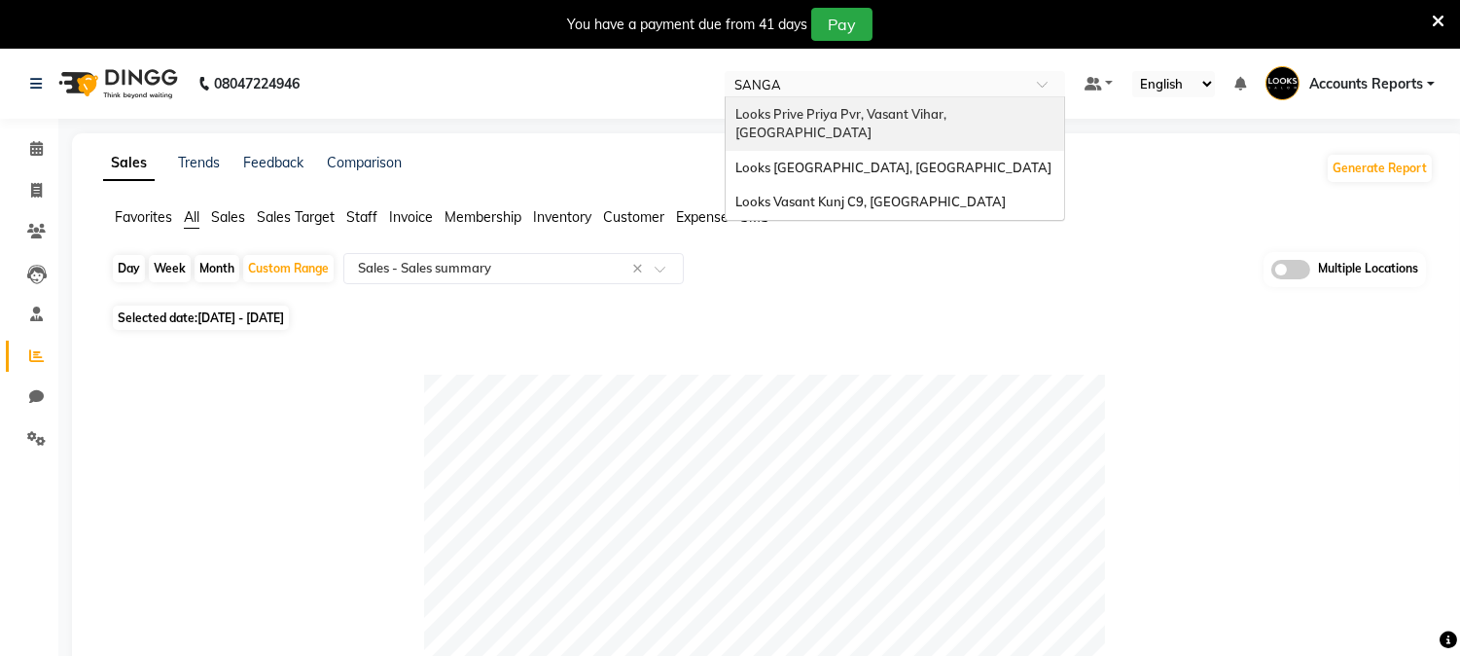
type input "SANGAM"
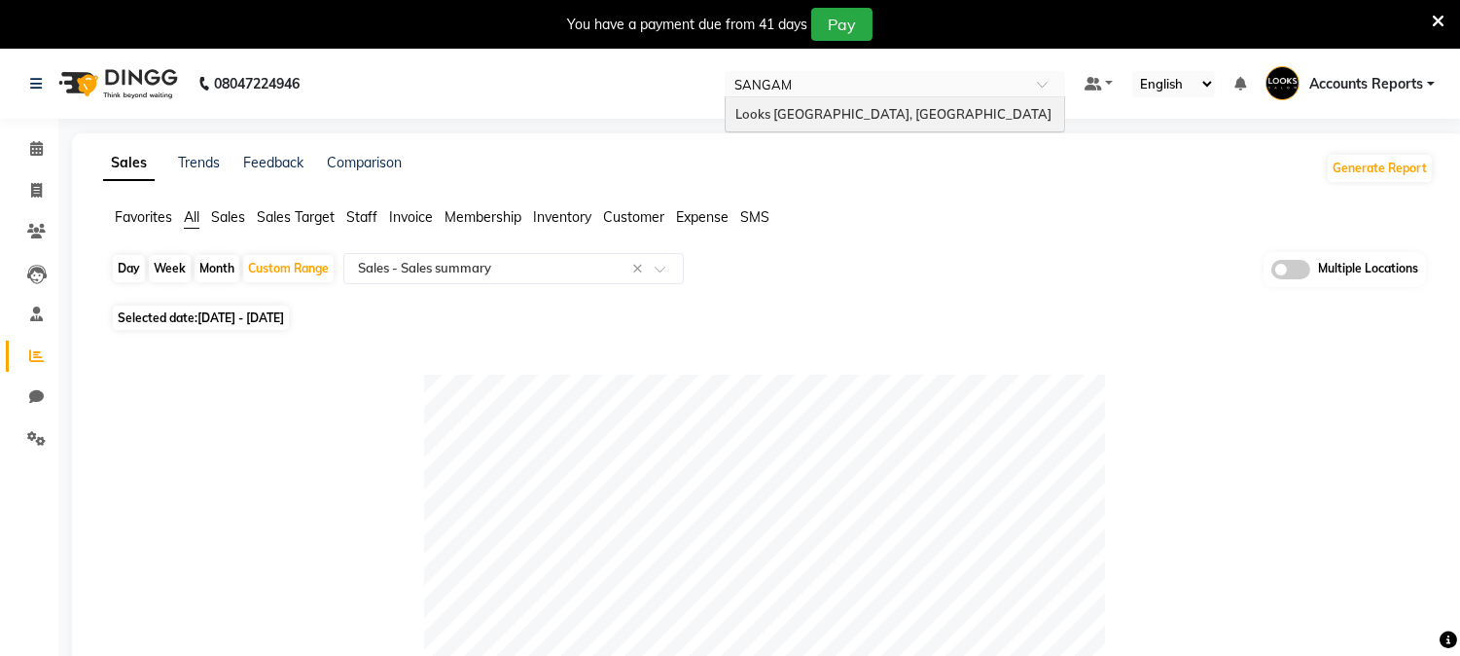
click at [922, 111] on span "Looks [GEOGRAPHIC_DATA], [GEOGRAPHIC_DATA]" at bounding box center [893, 114] width 316 height 16
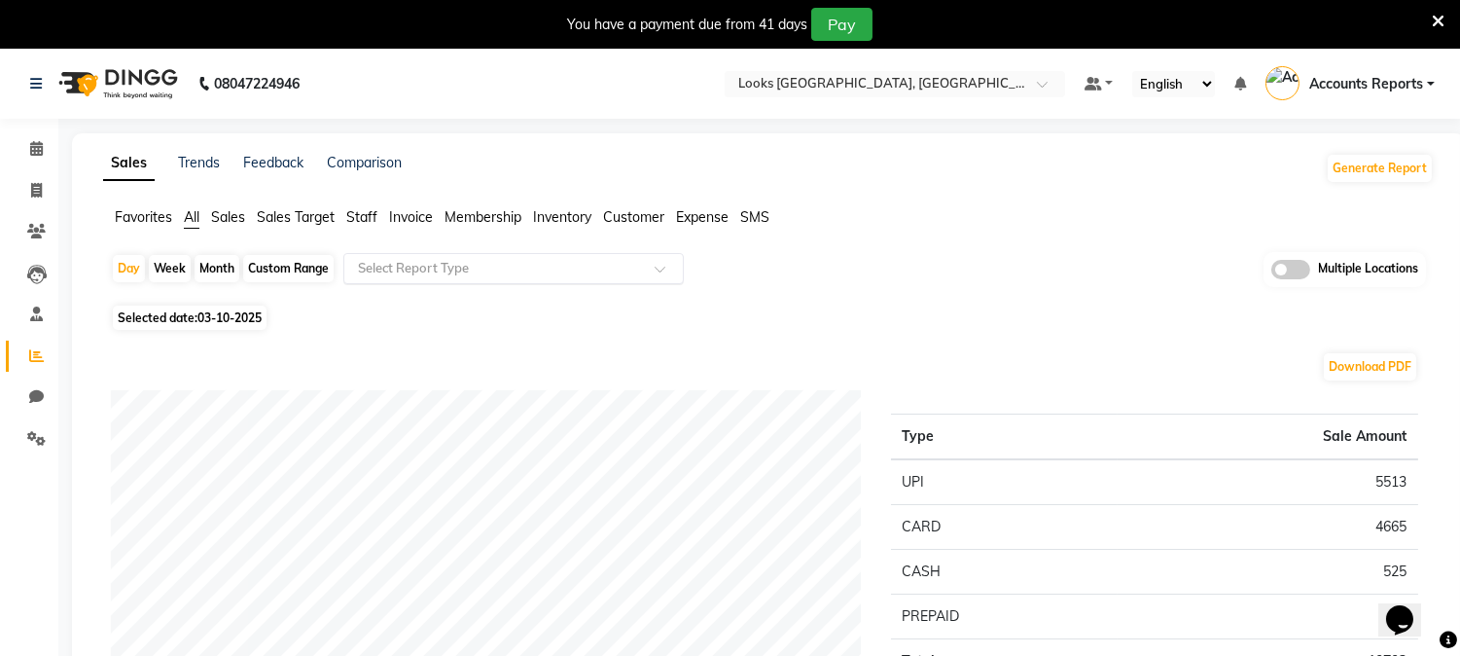
click at [402, 273] on input "text" at bounding box center [494, 268] width 280 height 19
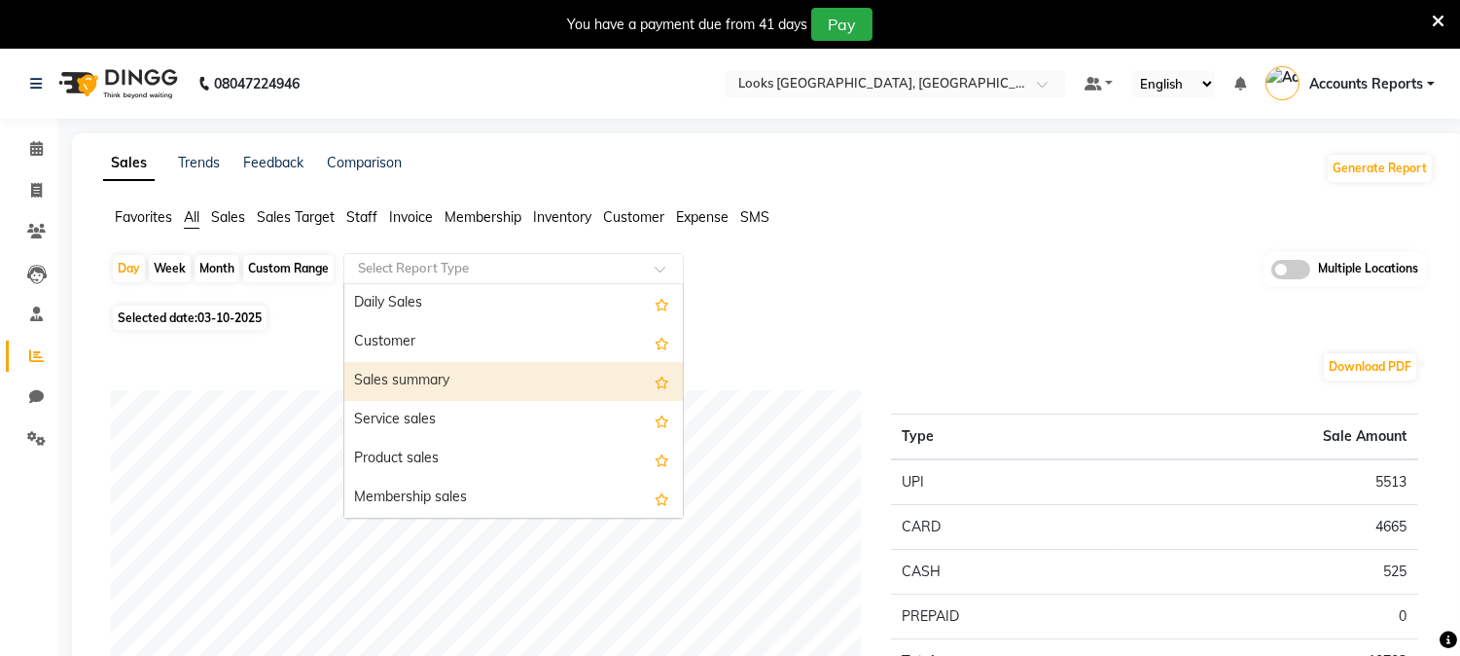
click at [402, 379] on div "Sales summary" at bounding box center [513, 381] width 339 height 39
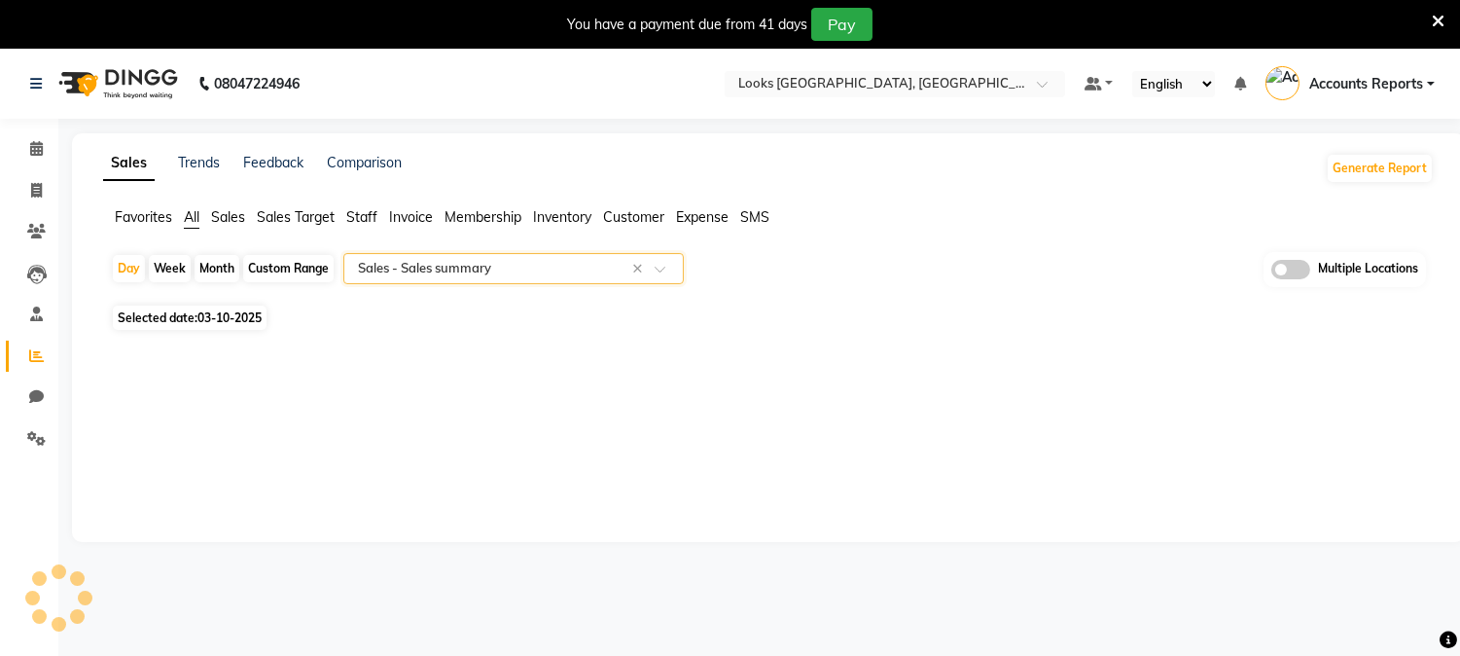
select select "filtered_report"
select select "csv"
click at [308, 275] on div "Custom Range" at bounding box center [288, 268] width 90 height 27
select select "10"
select select "2025"
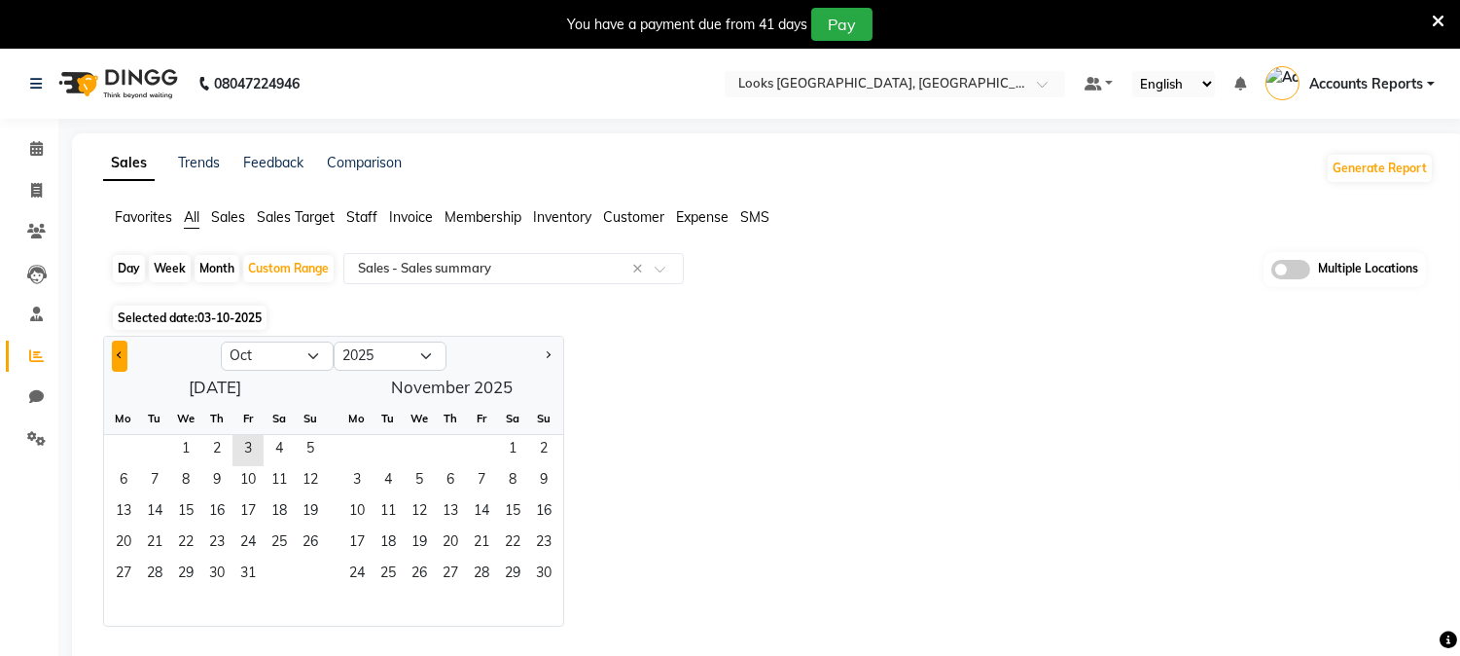
click at [117, 350] on button "Previous month" at bounding box center [120, 355] width 16 height 31
select select "9"
click at [124, 454] on span "1" at bounding box center [123, 450] width 31 height 31
click at [154, 569] on span "30" at bounding box center [154, 574] width 31 height 31
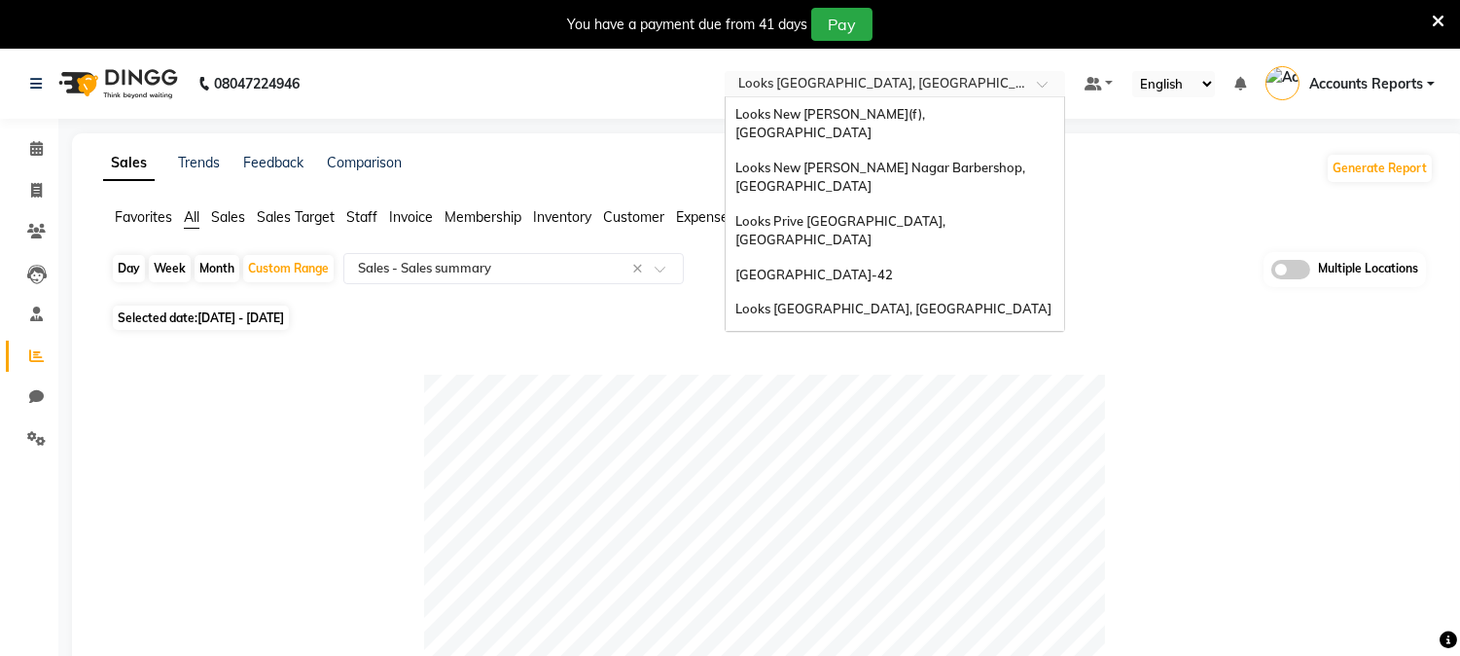
click at [883, 91] on input "text" at bounding box center [875, 85] width 282 height 19
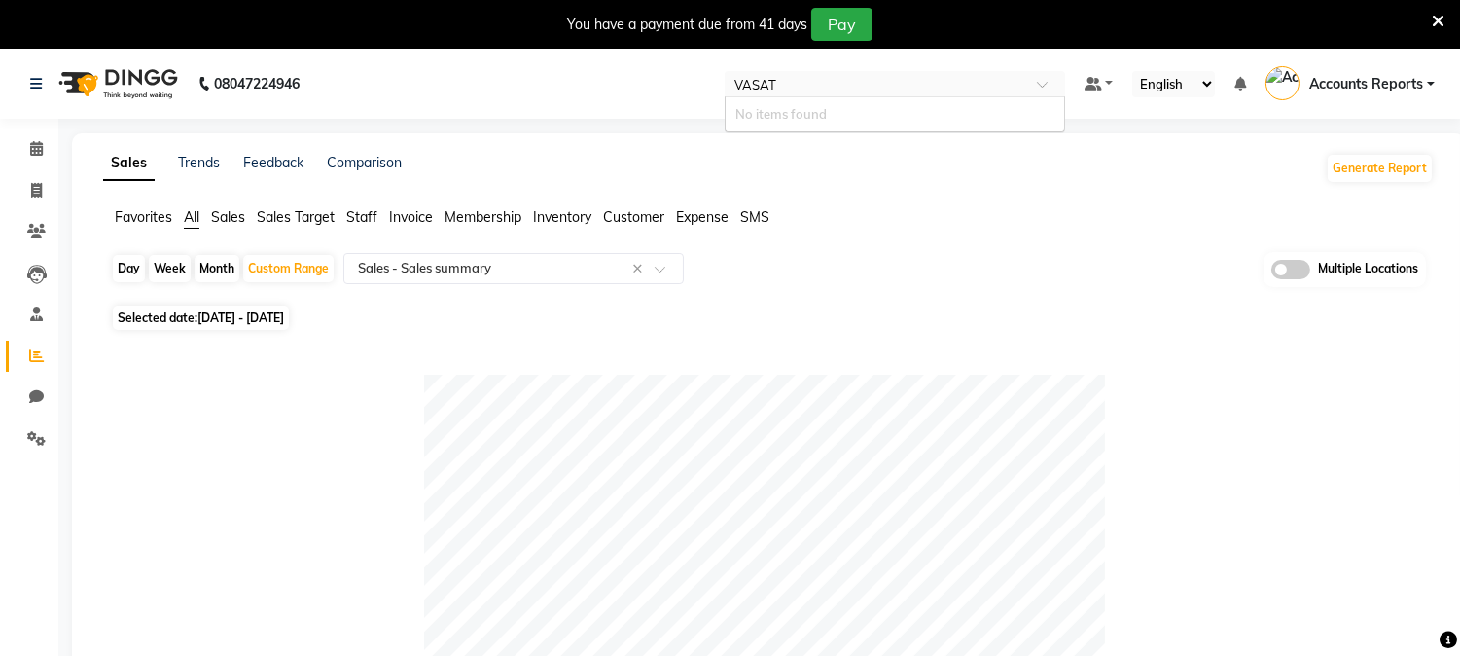
type input "VASA"
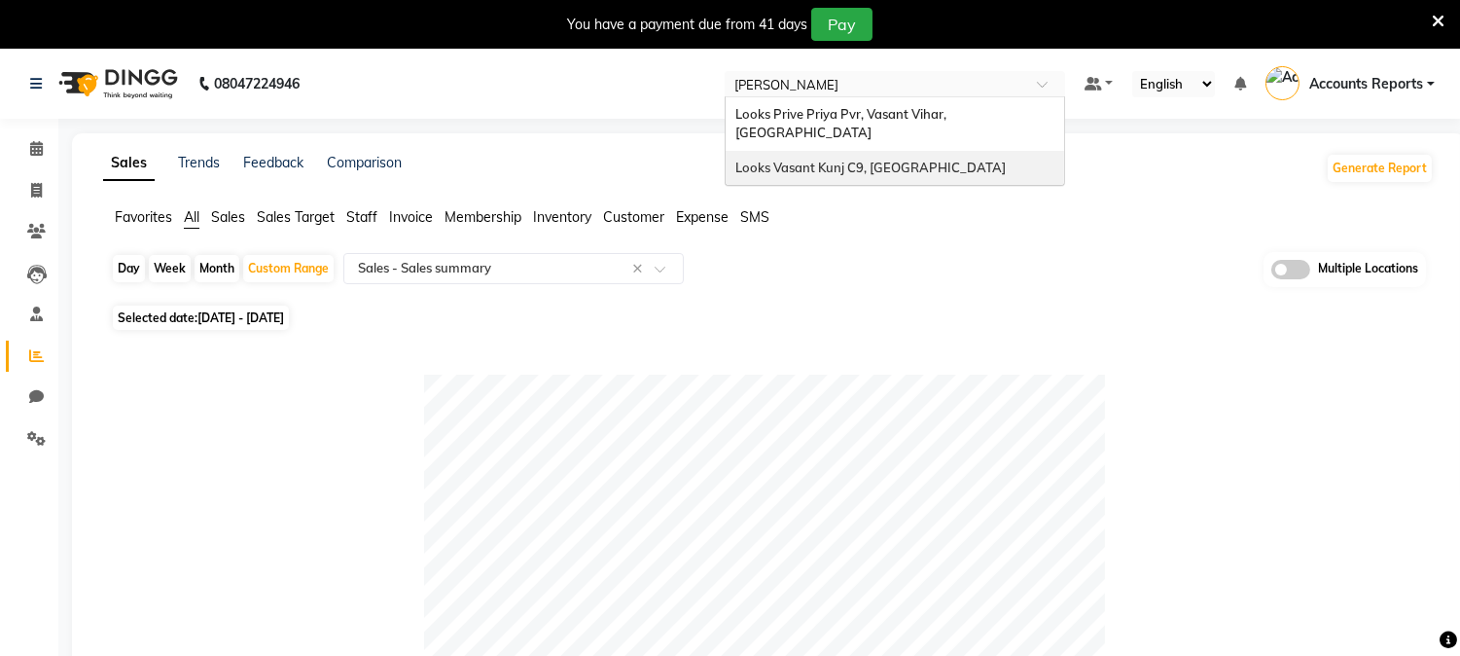
click at [851, 160] on span "Looks Vasant Kunj C9, [GEOGRAPHIC_DATA]" at bounding box center [870, 168] width 270 height 16
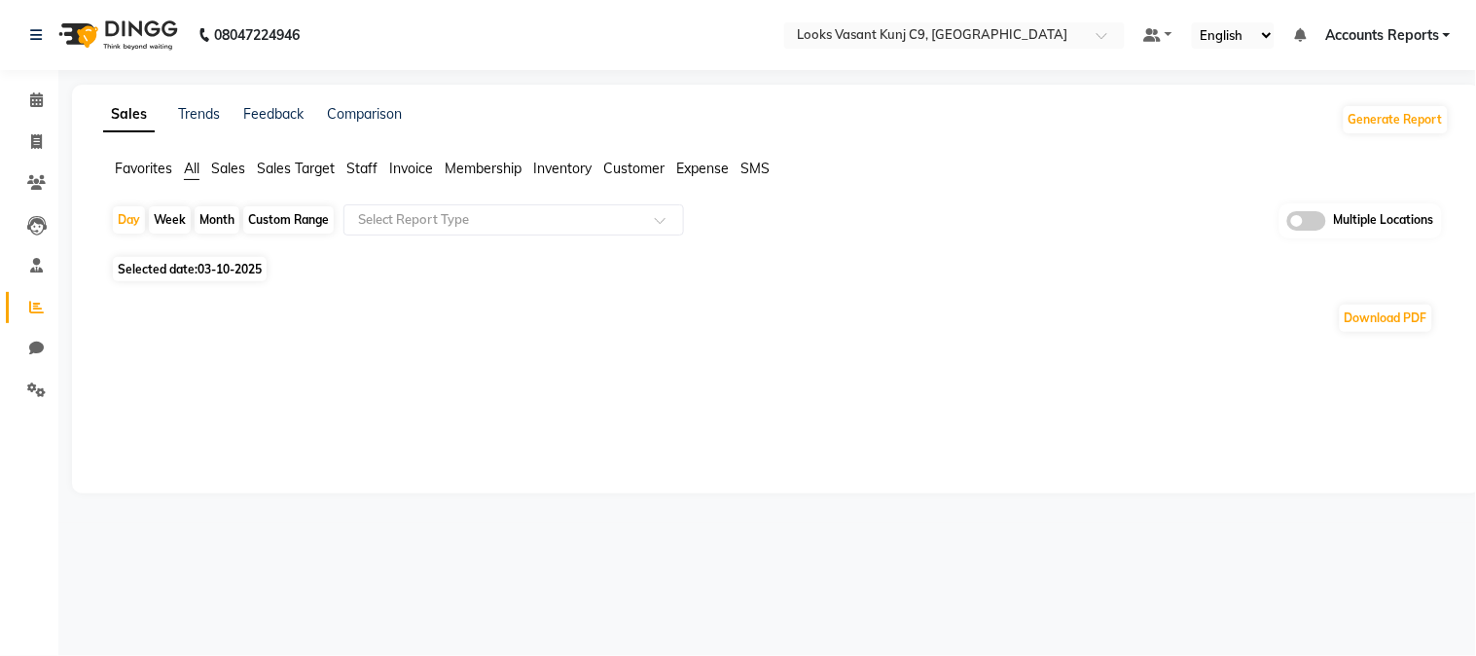
select select "en"
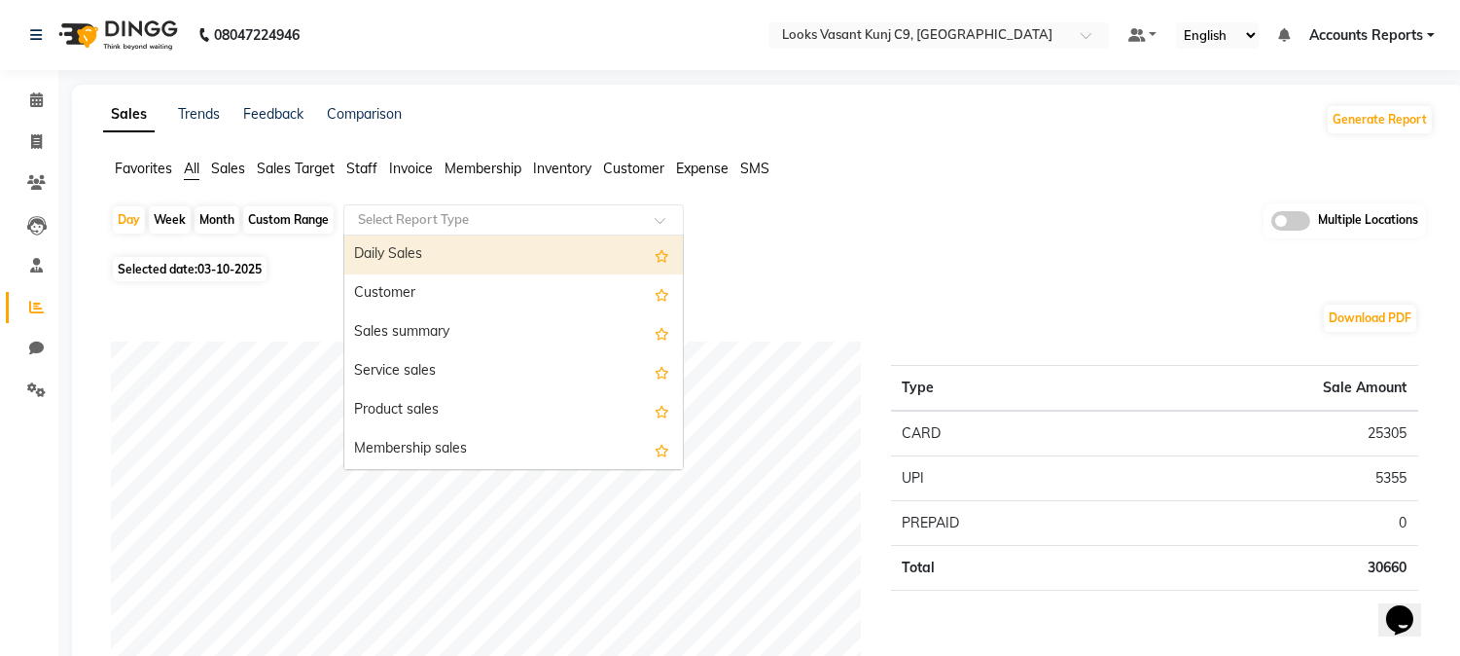
click at [448, 216] on input "text" at bounding box center [494, 219] width 280 height 19
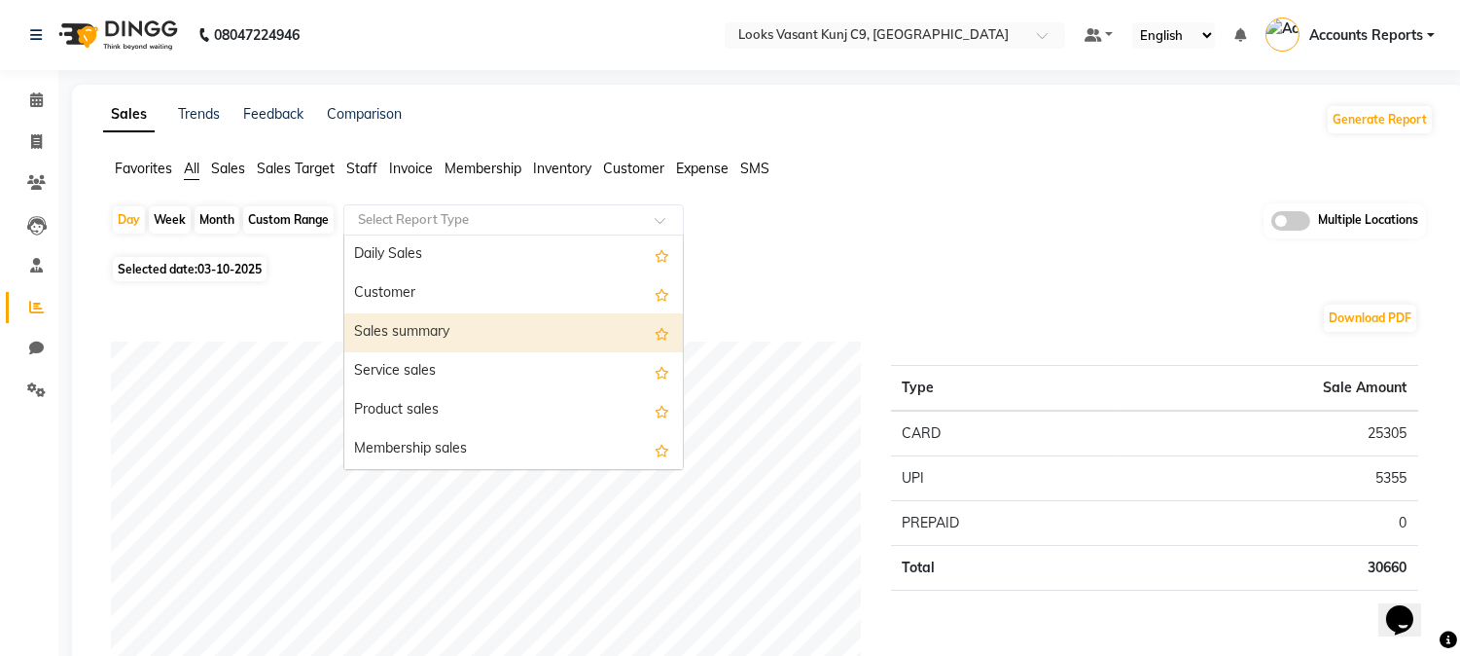
click at [416, 325] on div "Sales summary" at bounding box center [513, 332] width 339 height 39
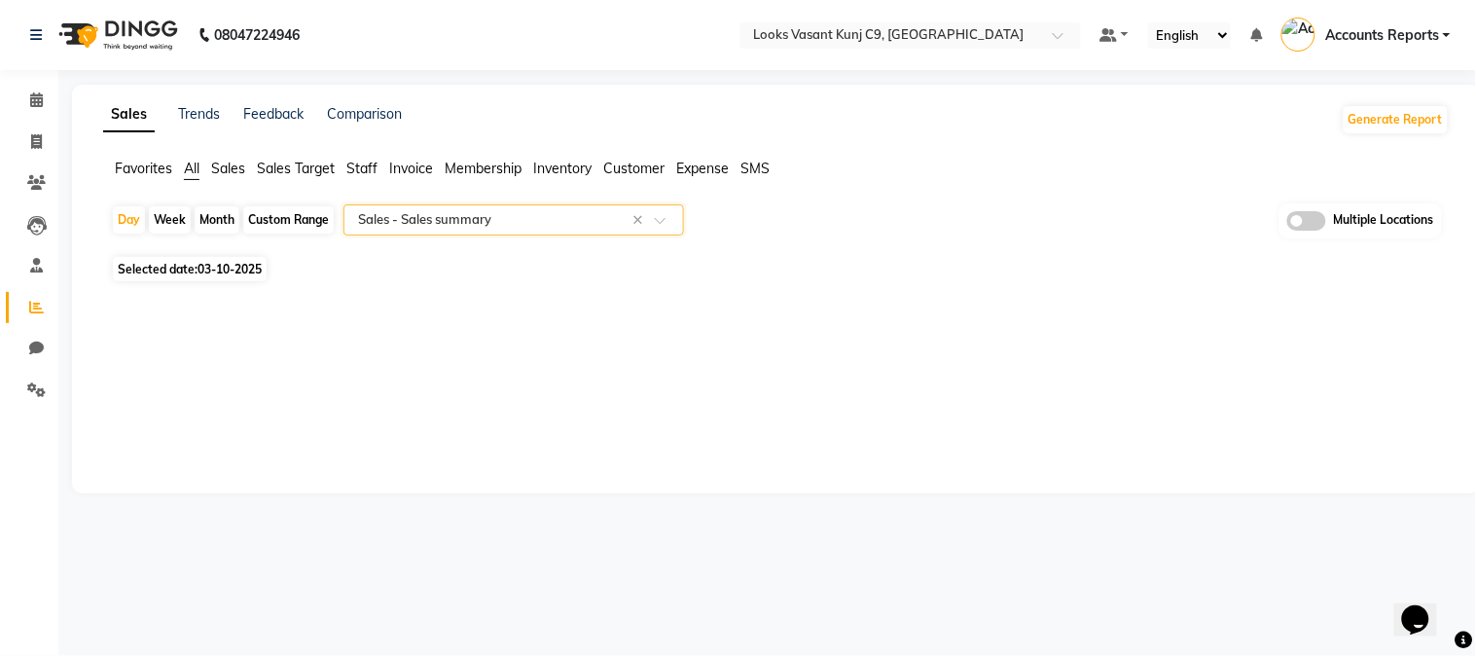
select select "filtered_report"
select select "csv"
click at [282, 220] on div "Custom Range" at bounding box center [288, 219] width 90 height 27
select select "10"
select select "2025"
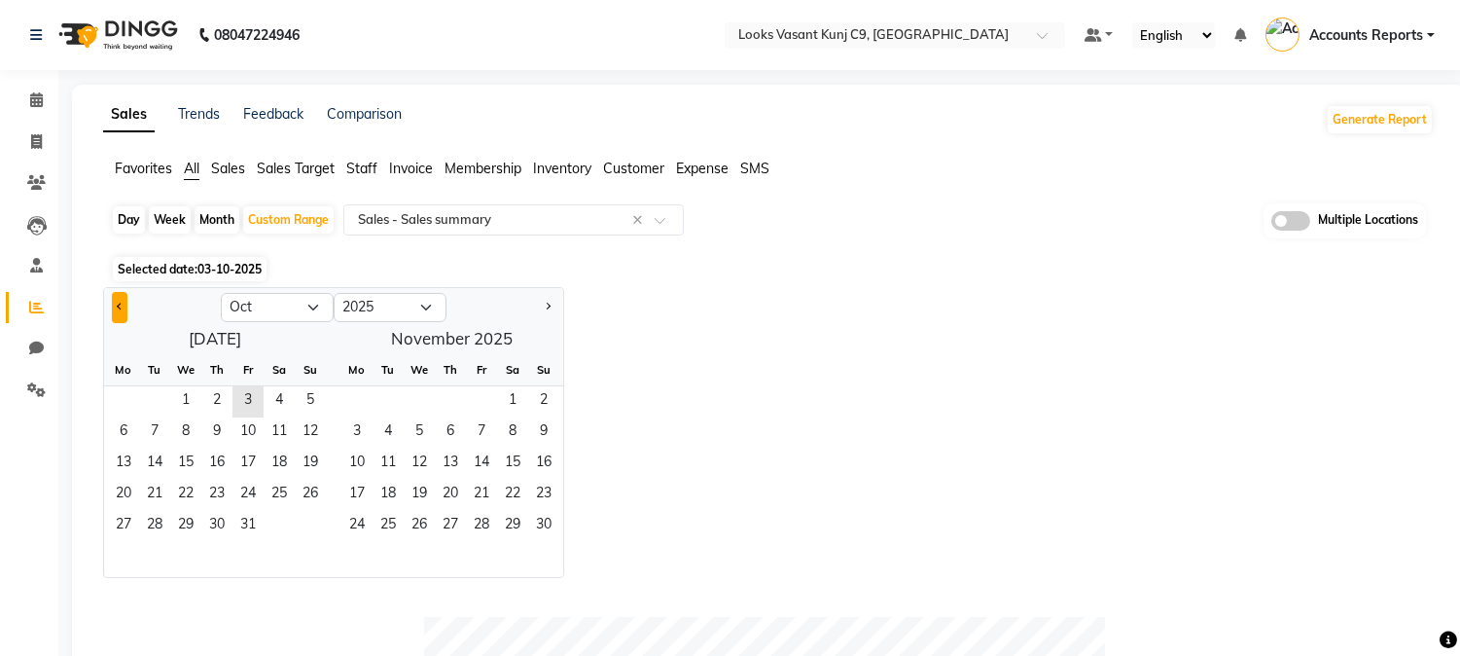
click at [121, 305] on span "Previous month" at bounding box center [120, 306] width 7 height 7
select select "9"
click at [108, 401] on span "1" at bounding box center [123, 401] width 31 height 31
click at [142, 526] on span "30" at bounding box center [154, 526] width 31 height 31
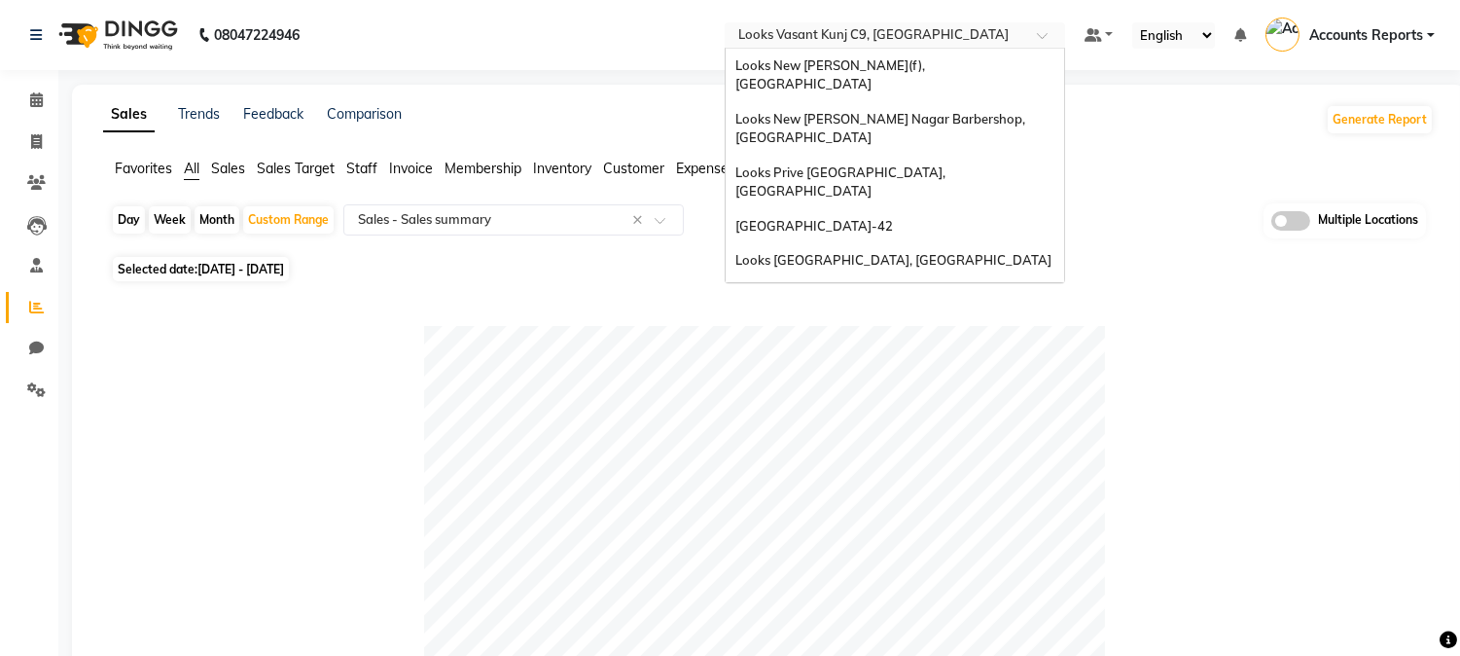
click at [928, 42] on input "text" at bounding box center [875, 36] width 282 height 19
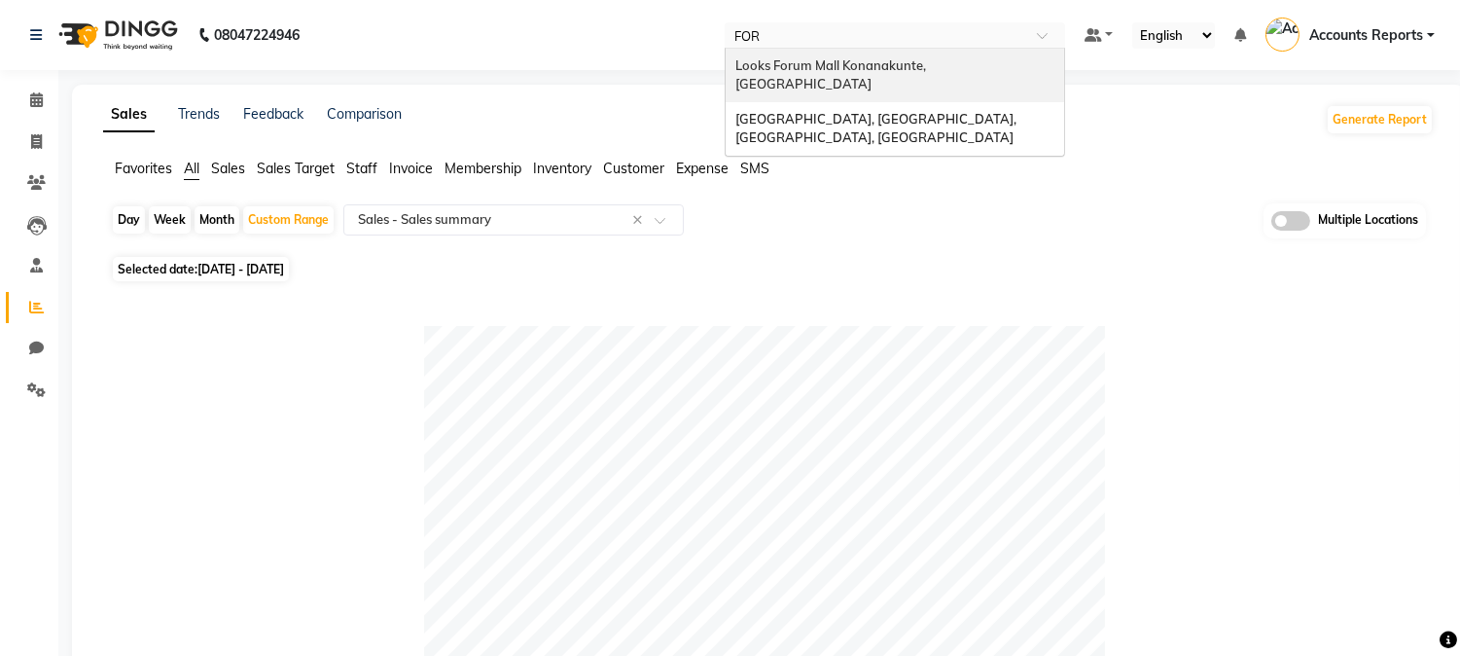
type input "FORT"
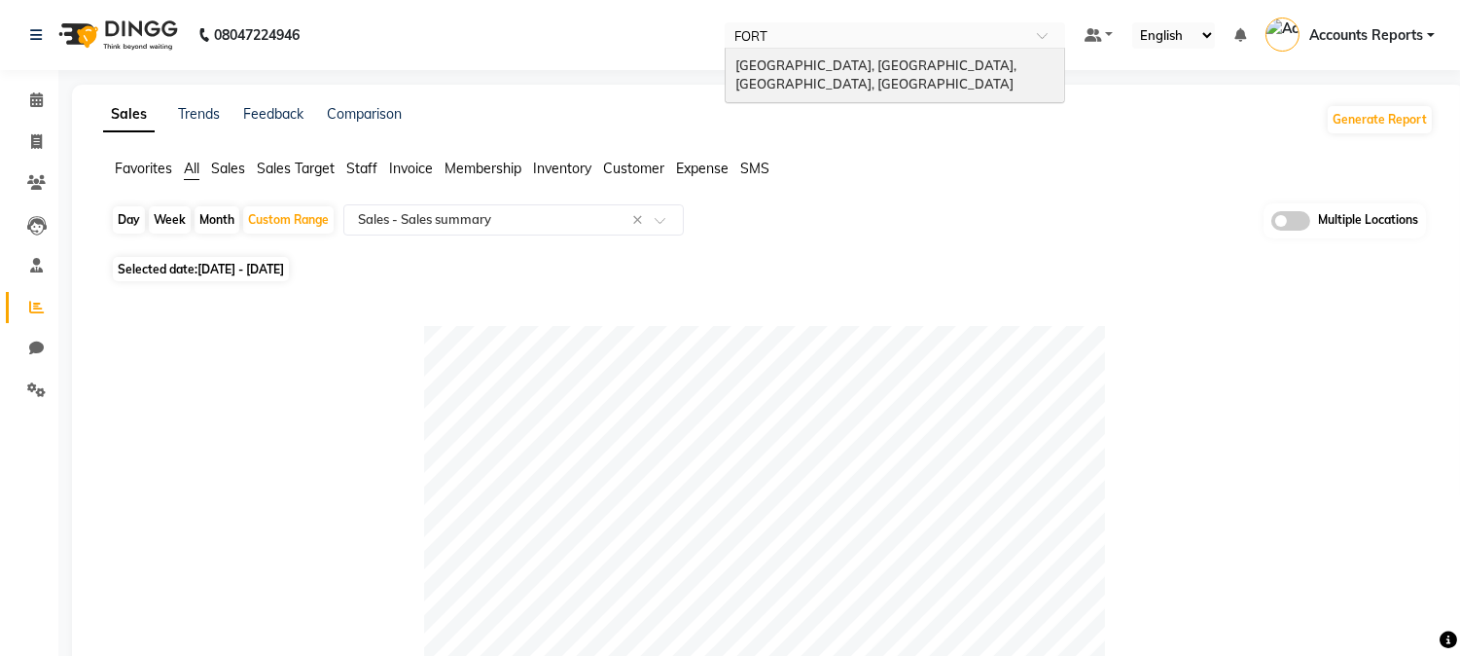
click at [918, 73] on div "[GEOGRAPHIC_DATA], [GEOGRAPHIC_DATA], [GEOGRAPHIC_DATA], [GEOGRAPHIC_DATA]" at bounding box center [895, 75] width 339 height 53
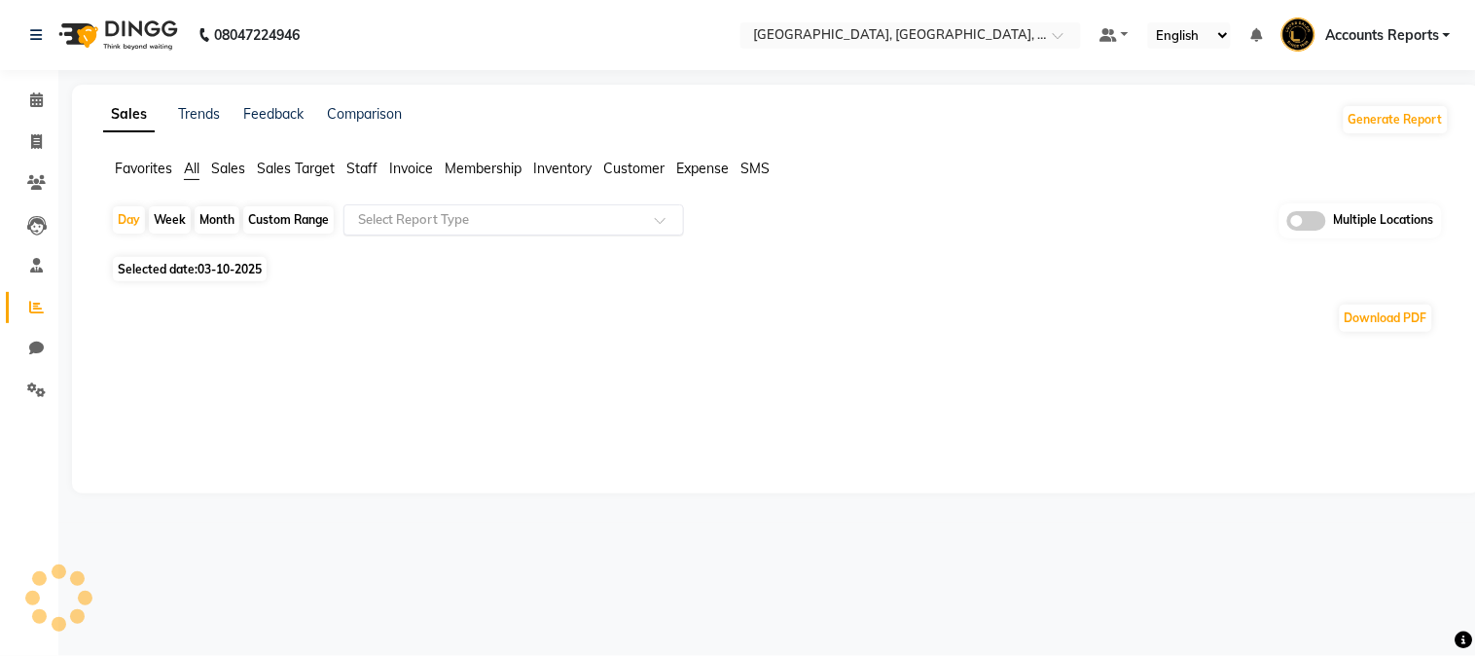
click at [542, 216] on input "text" at bounding box center [494, 219] width 280 height 19
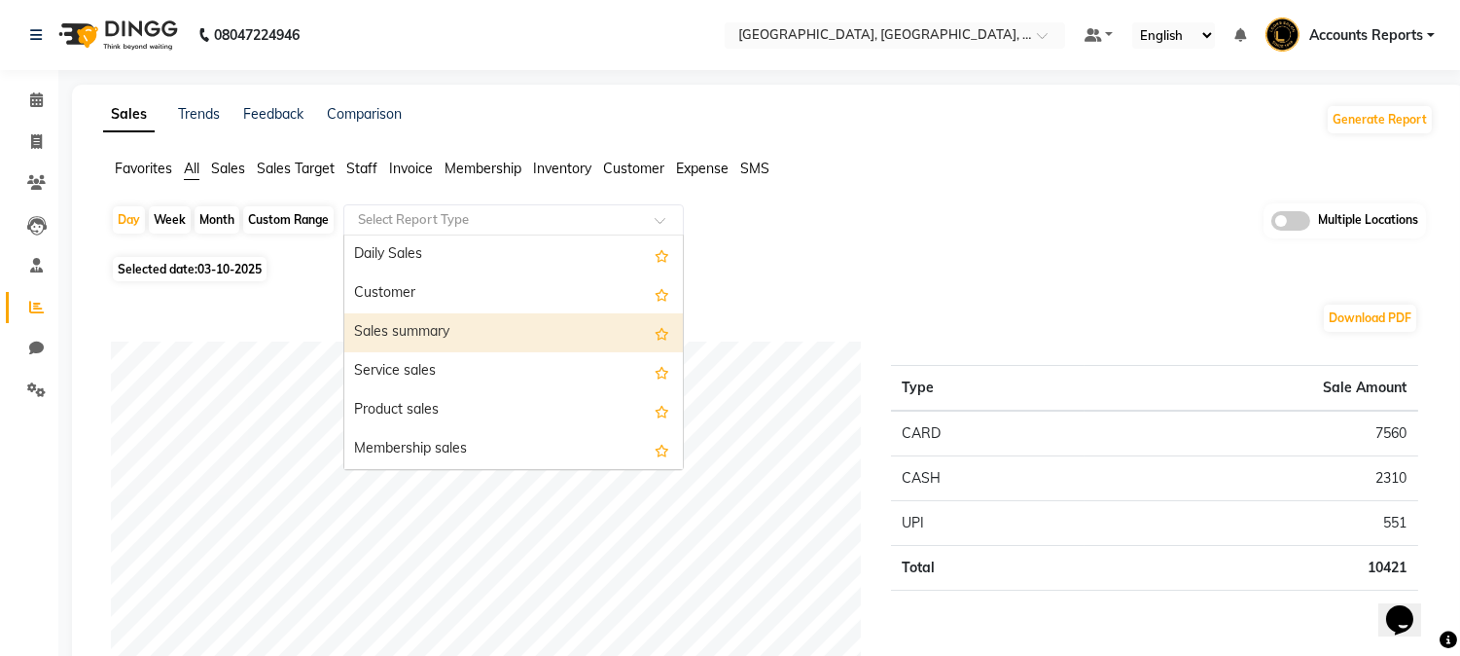
click at [443, 336] on div "Sales summary" at bounding box center [513, 332] width 339 height 39
select select "full_report"
select select "pdf"
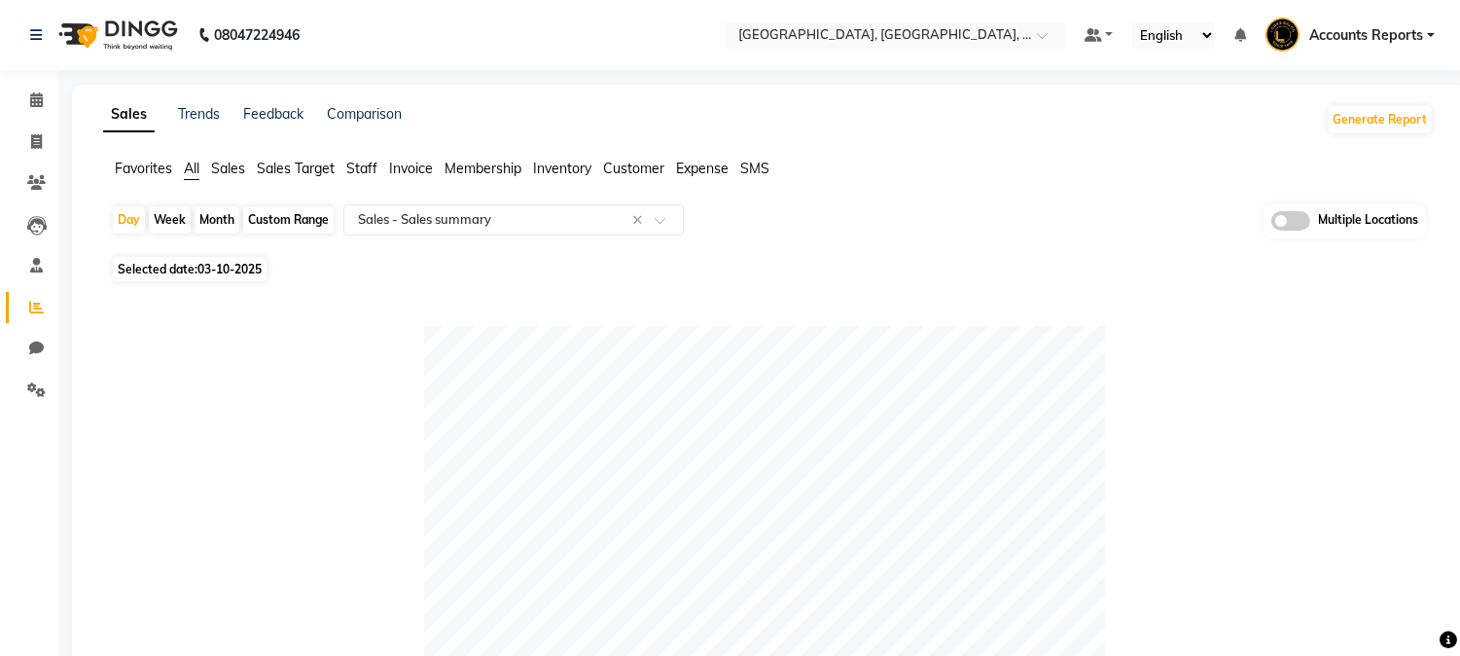
click at [295, 221] on div "Custom Range" at bounding box center [288, 219] width 90 height 27
select select "10"
select select "2025"
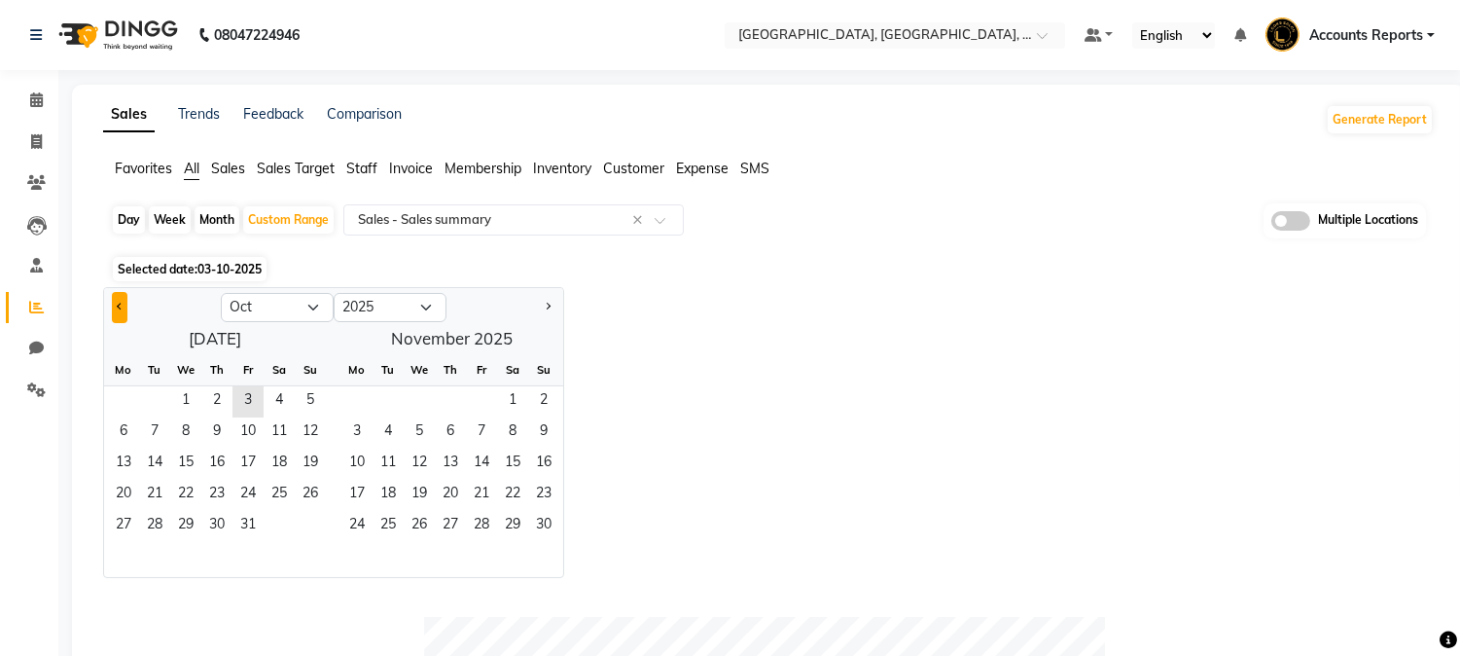
click at [124, 299] on button "Previous month" at bounding box center [120, 307] width 16 height 31
select select "9"
click at [134, 397] on span "1" at bounding box center [123, 401] width 31 height 31
click at [153, 526] on span "30" at bounding box center [154, 526] width 31 height 31
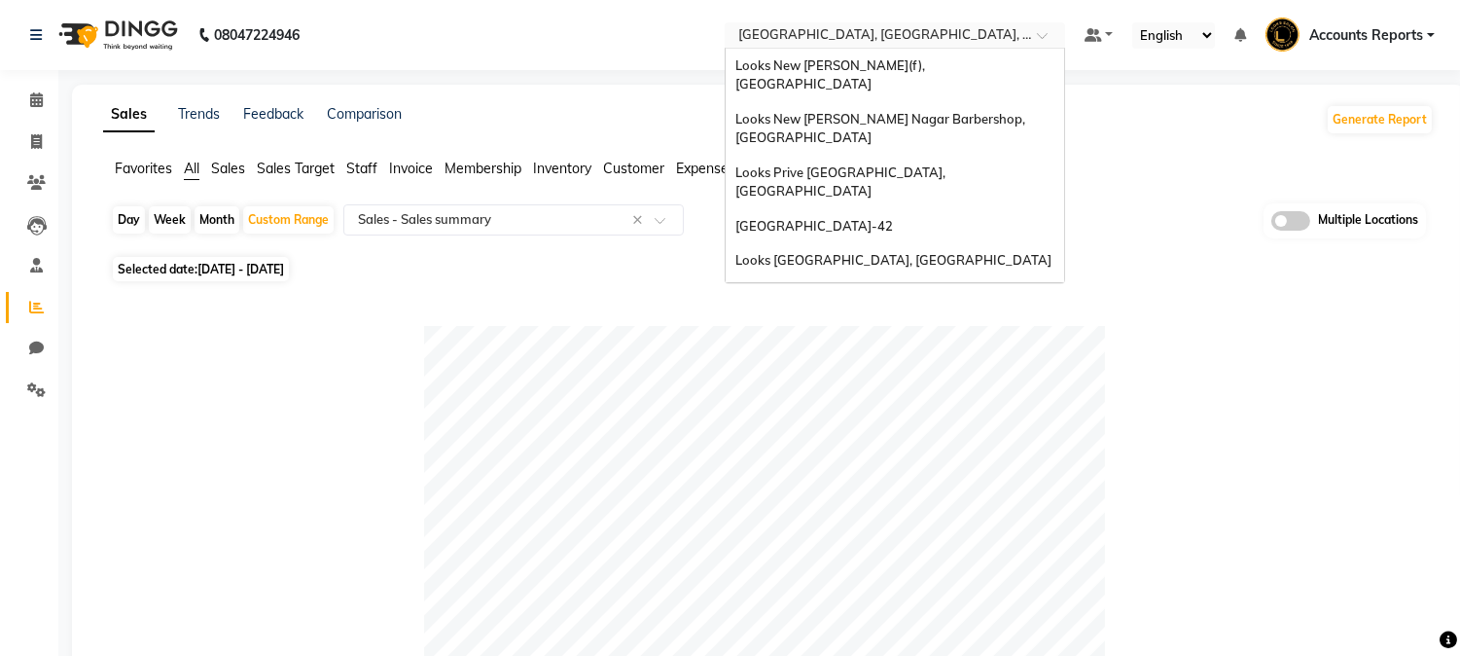
click at [947, 39] on input "text" at bounding box center [875, 36] width 282 height 19
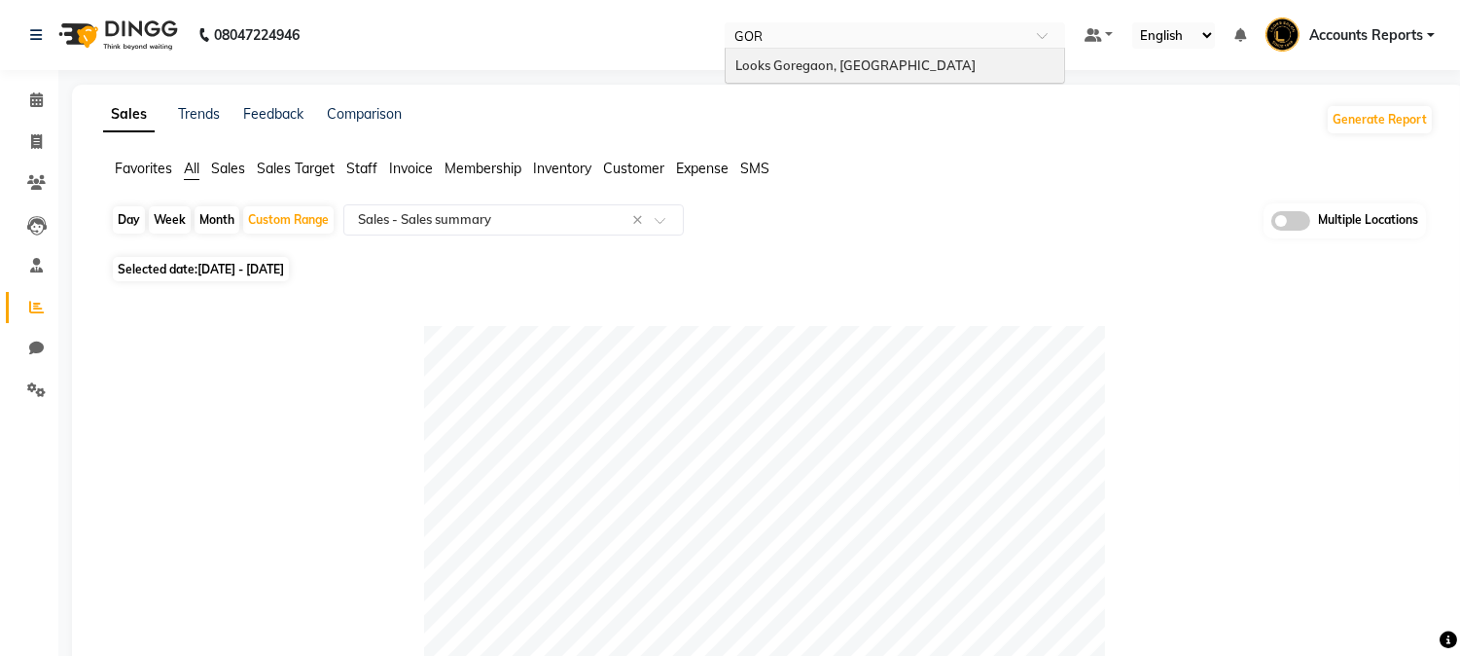
type input "GORE"
click at [850, 63] on span "Looks Goregaon, [GEOGRAPHIC_DATA]" at bounding box center [855, 65] width 240 height 16
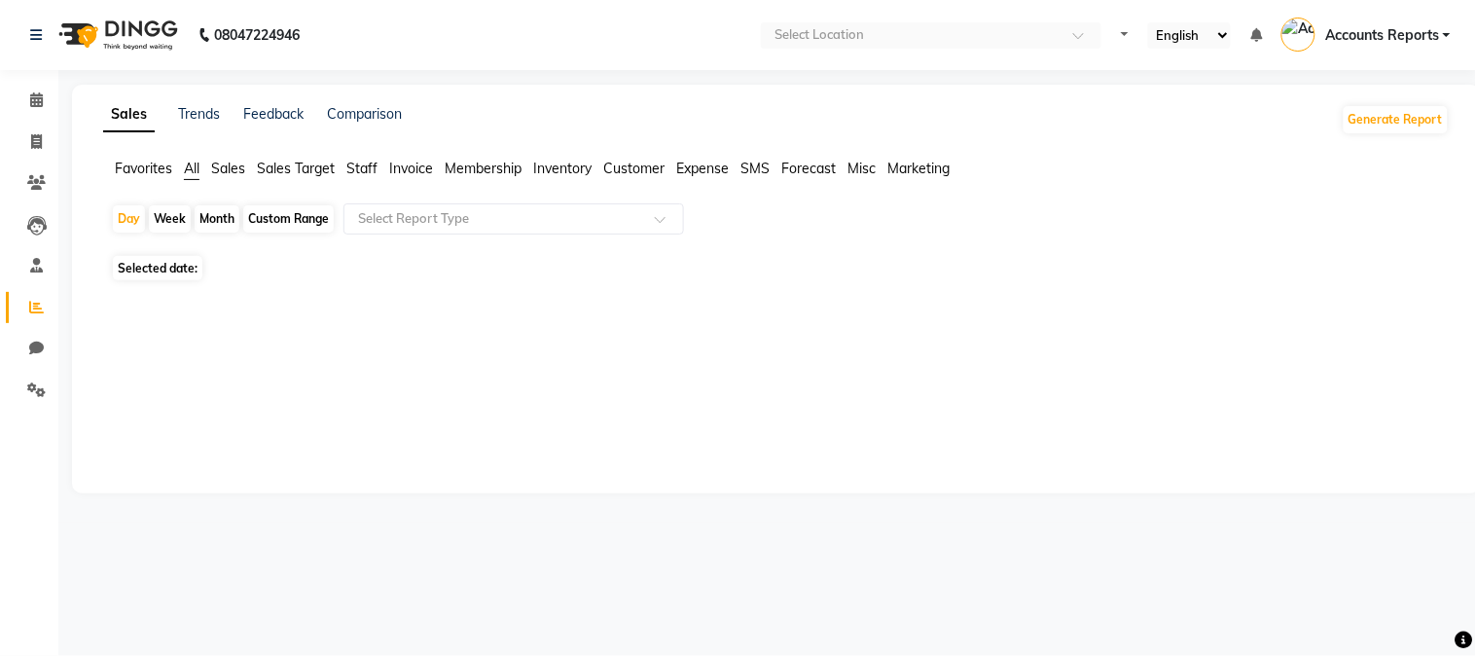
select select "en"
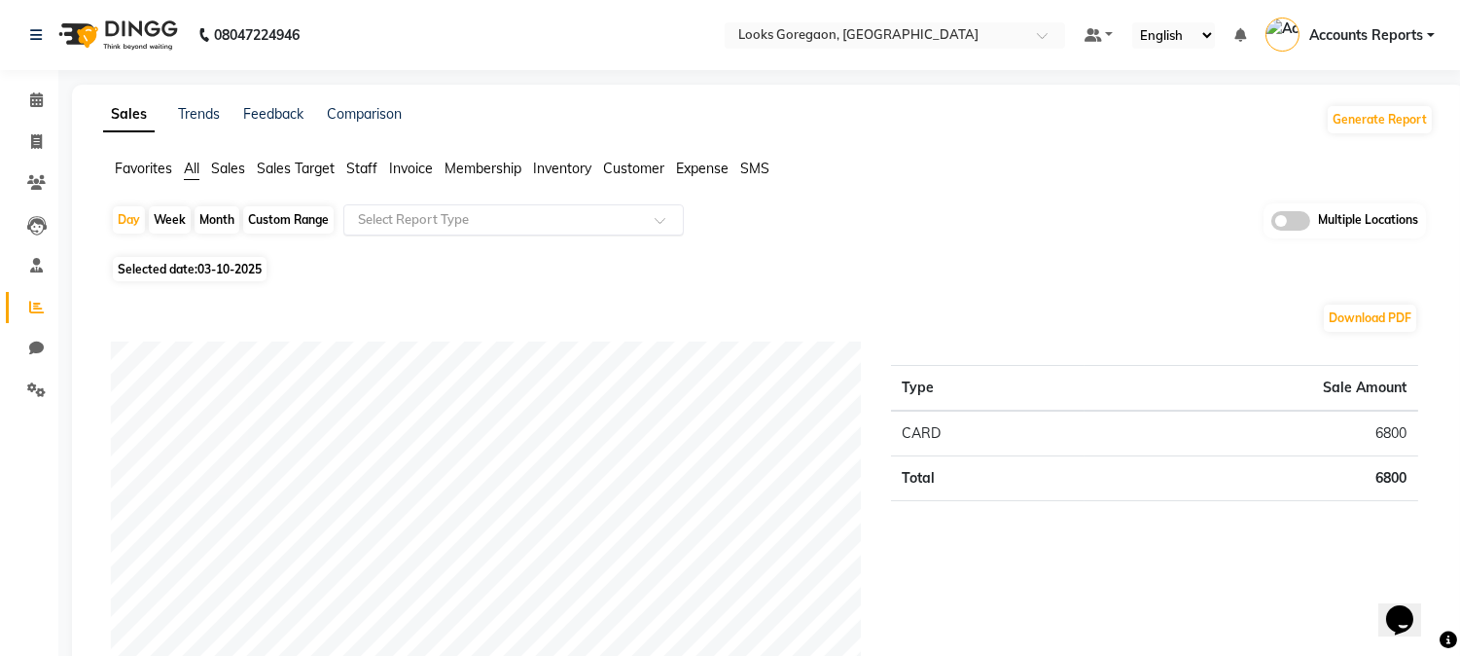
click at [477, 216] on input "text" at bounding box center [494, 219] width 280 height 19
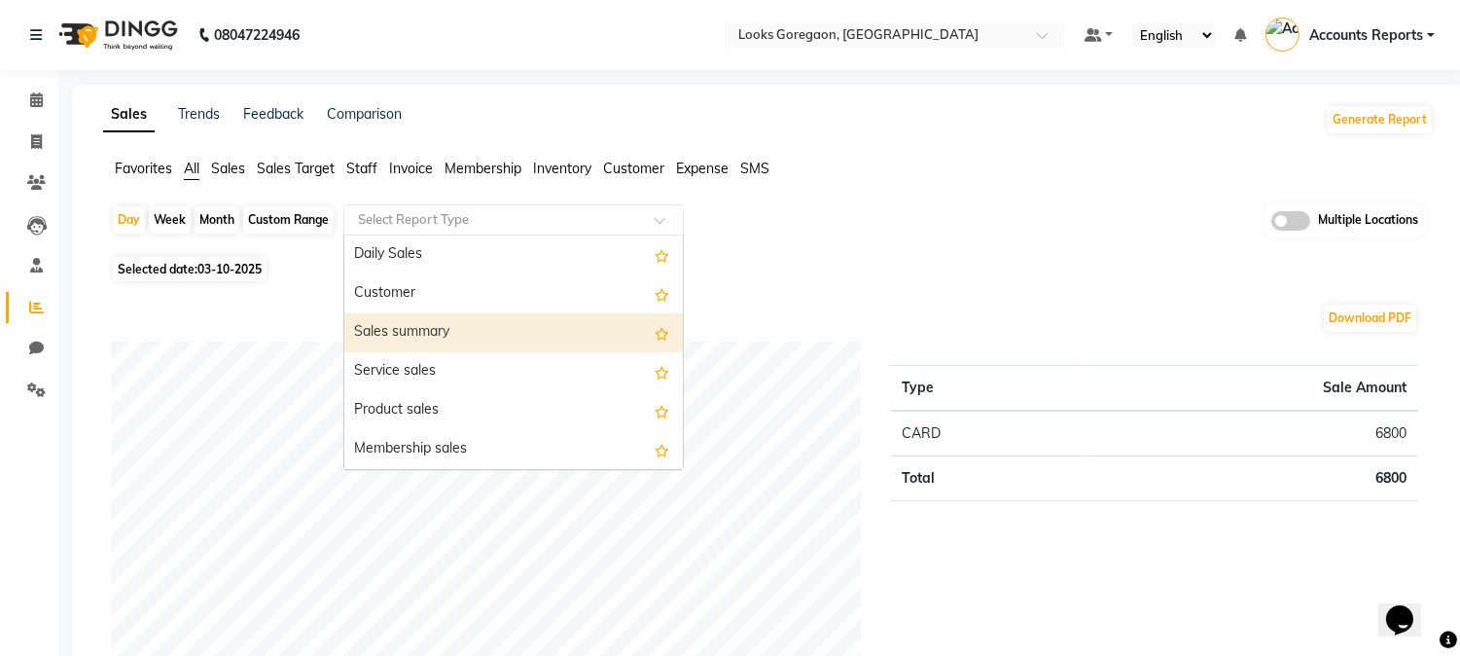
click at [469, 328] on div "Sales summary" at bounding box center [513, 332] width 339 height 39
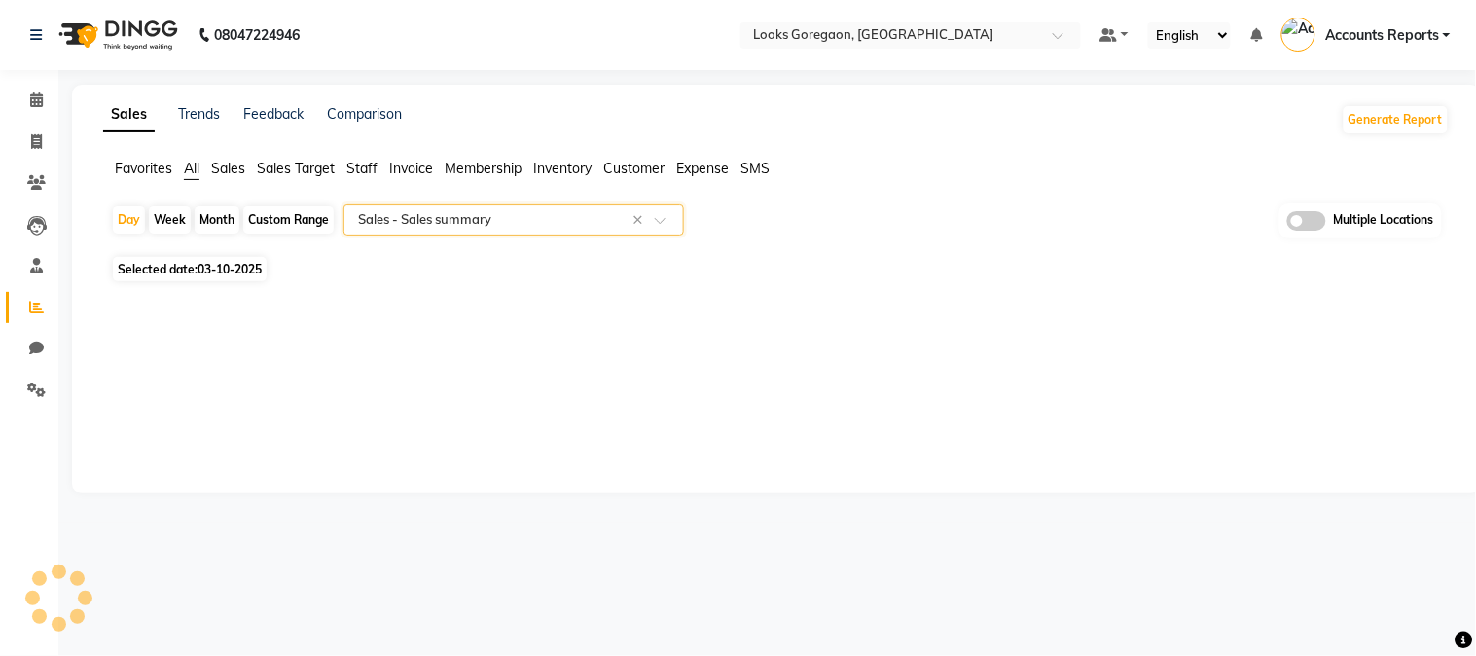
click at [298, 224] on div "Custom Range" at bounding box center [288, 219] width 90 height 27
select select "10"
select select "2025"
select select "full_report"
select select "csv"
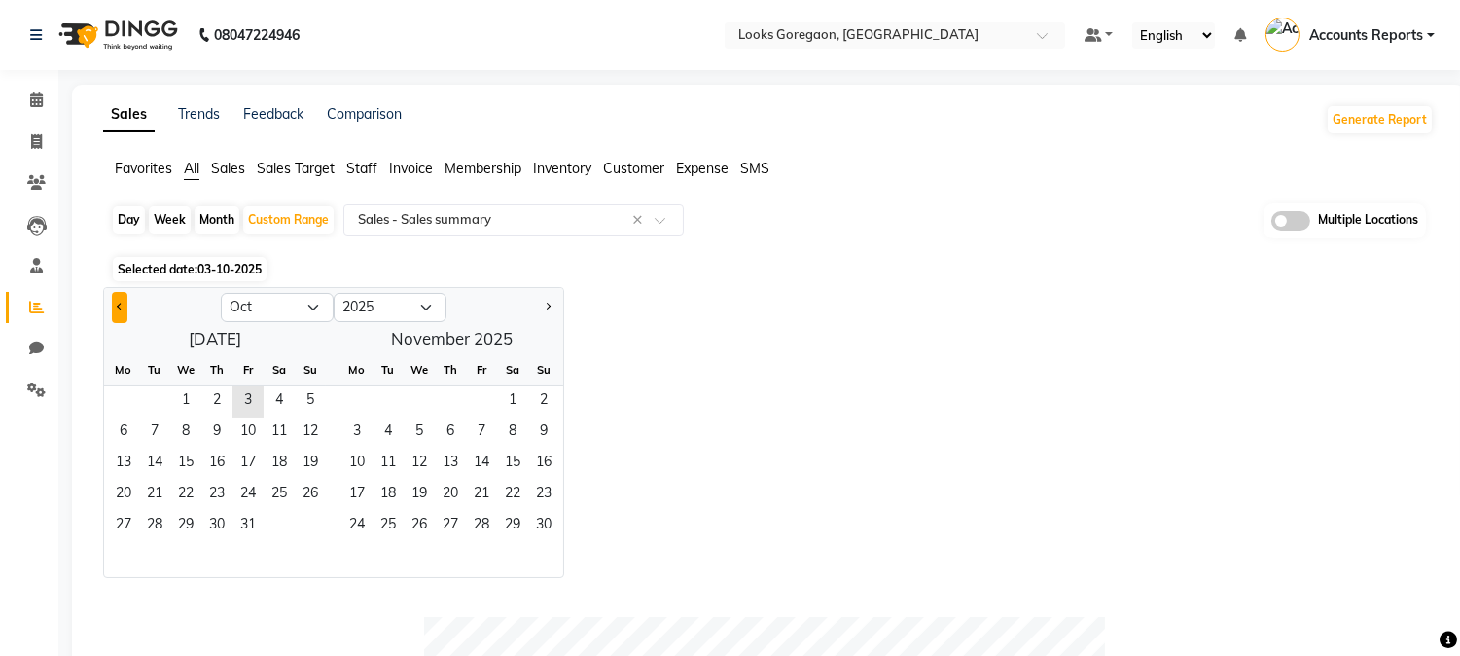
click at [122, 312] on button "Previous month" at bounding box center [120, 307] width 16 height 31
select select "9"
click at [118, 403] on span "1" at bounding box center [123, 401] width 31 height 31
click at [160, 516] on span "30" at bounding box center [154, 526] width 31 height 31
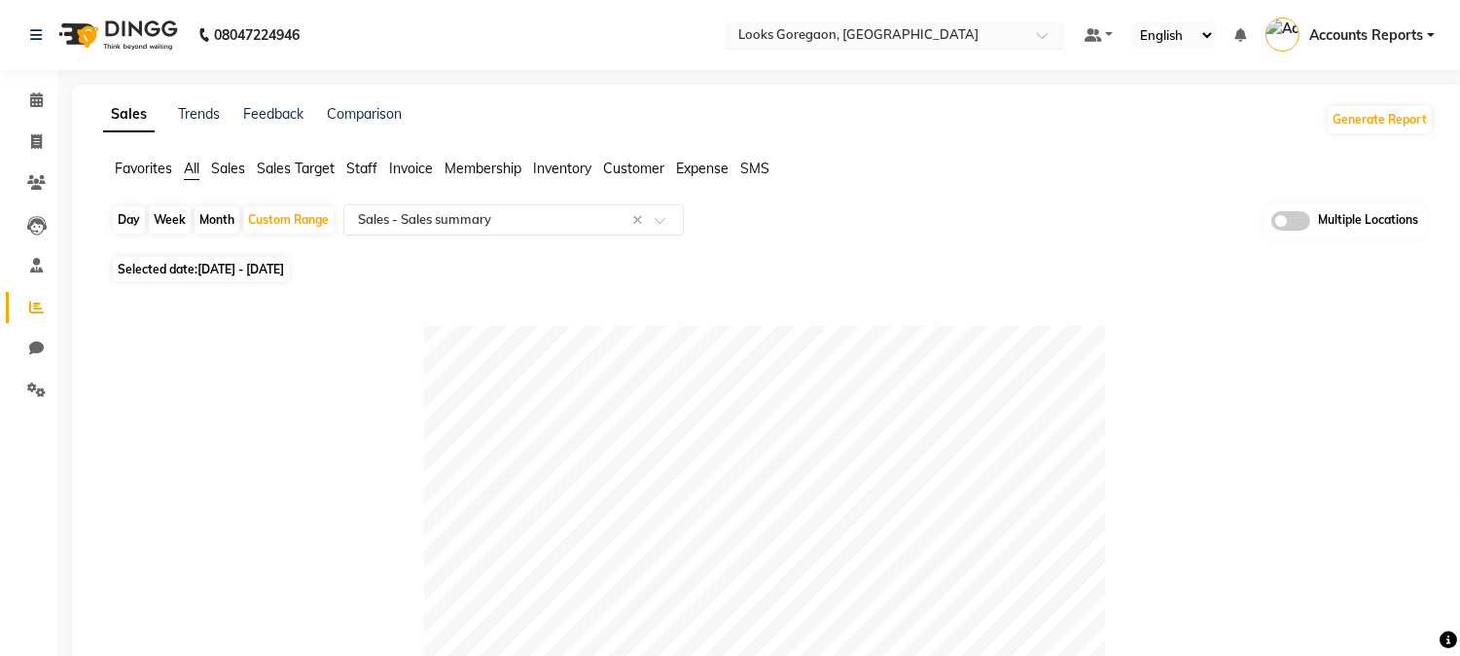
click at [1016, 39] on input "text" at bounding box center [875, 36] width 282 height 19
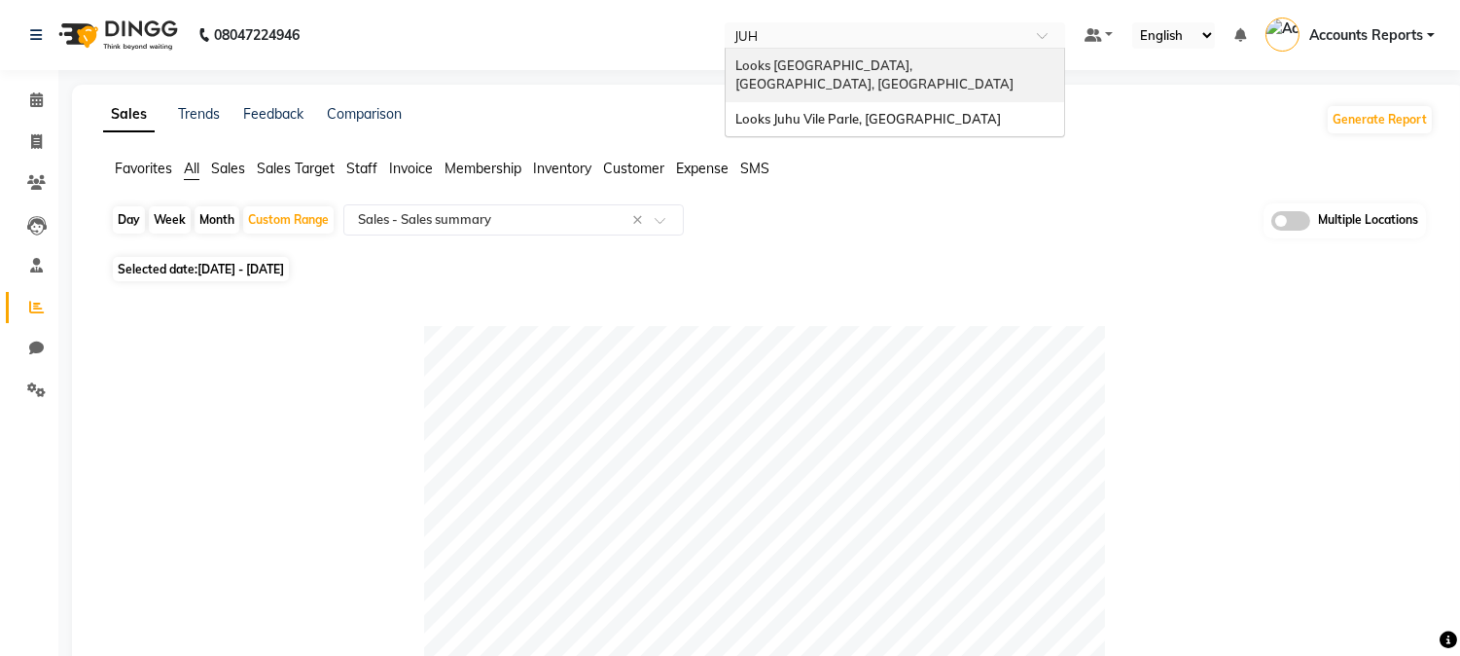
type input "JUHU"
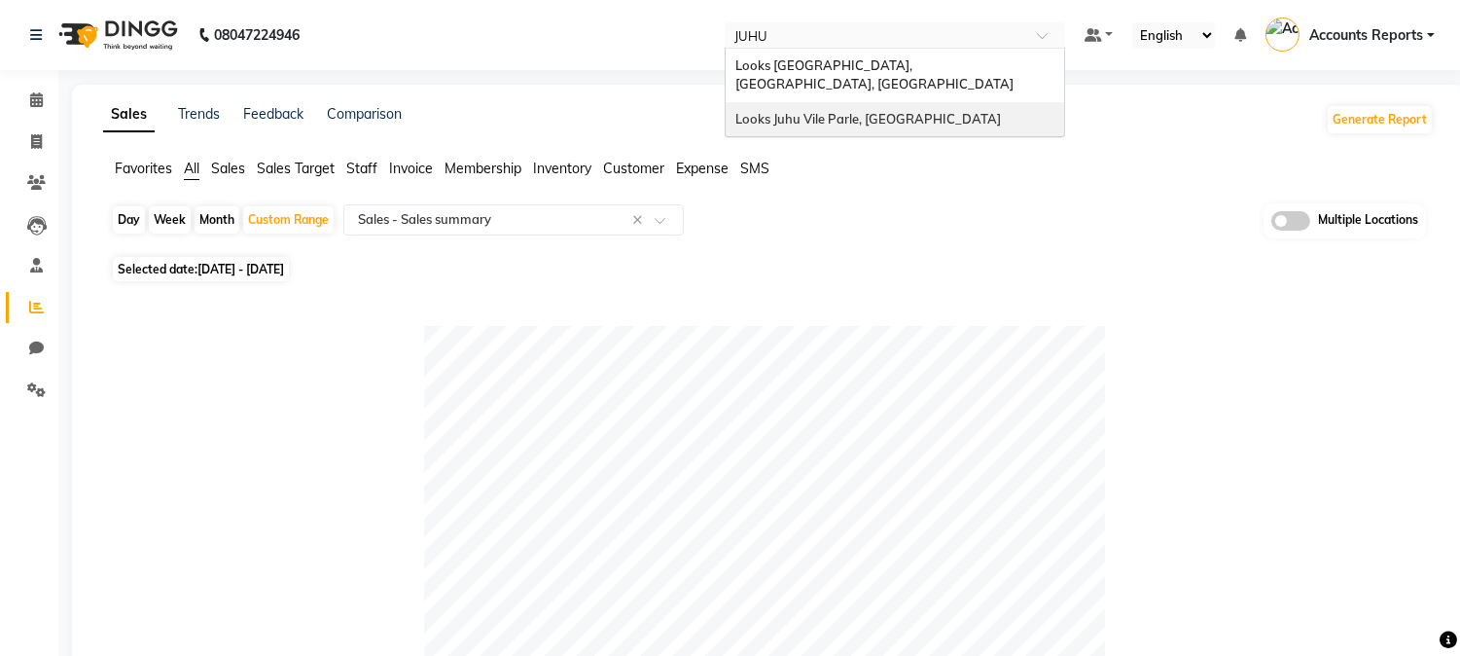
click at [900, 111] on span "Looks Juhu Vile Parle, [GEOGRAPHIC_DATA]" at bounding box center [868, 119] width 266 height 16
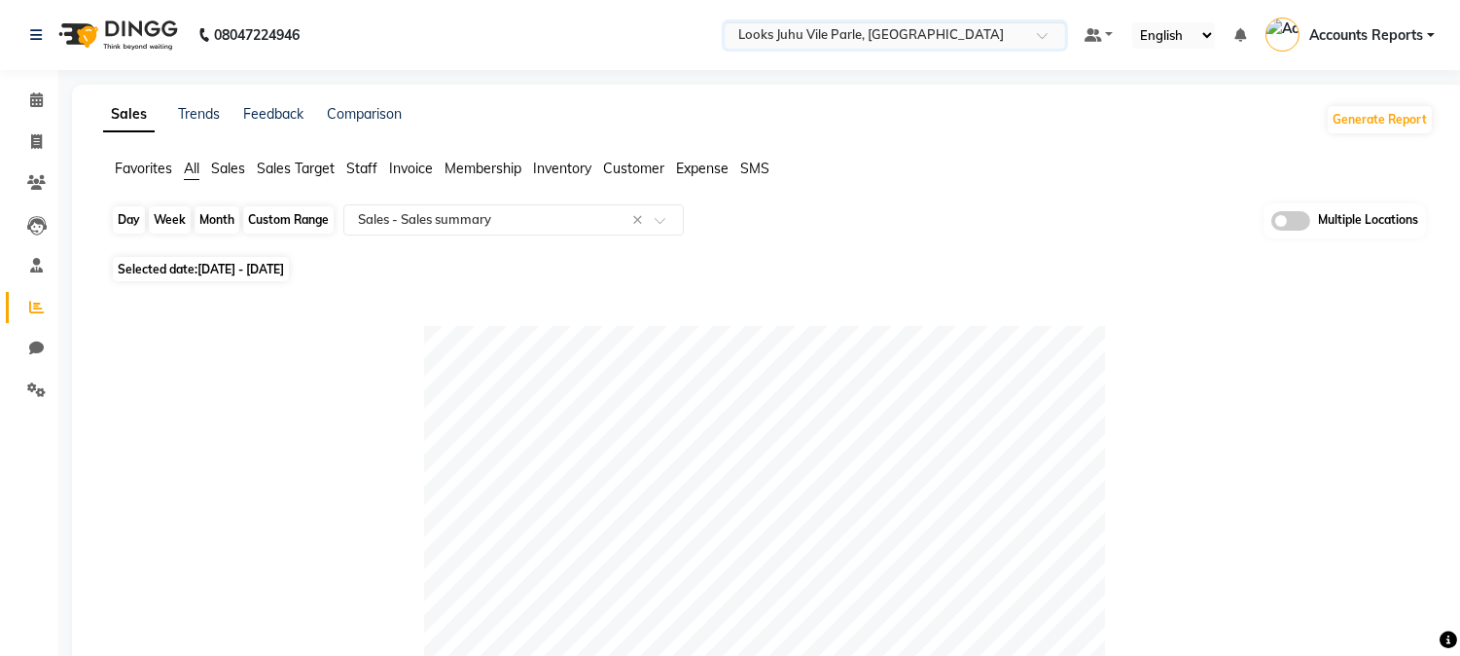
click at [282, 218] on div "Custom Range" at bounding box center [288, 219] width 90 height 27
select select "9"
select select "2025"
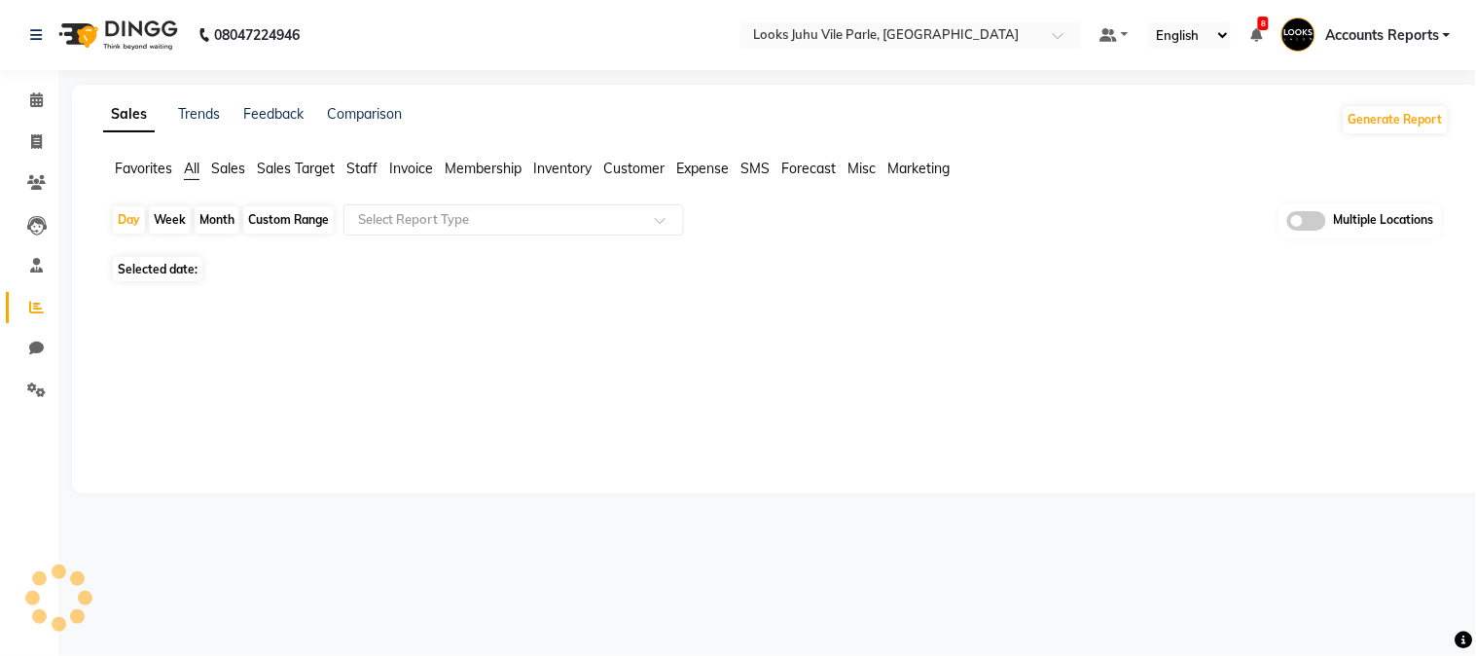
select select "en"
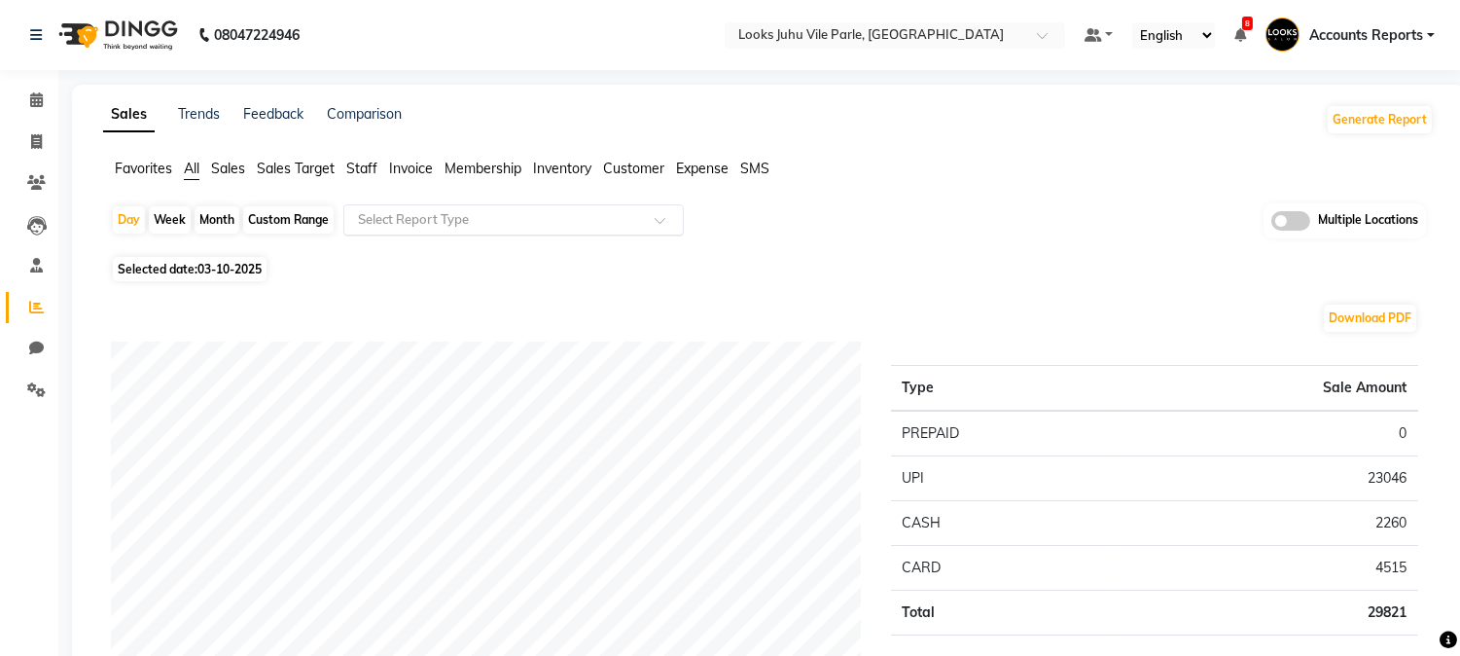
click at [372, 214] on input "text" at bounding box center [494, 219] width 280 height 19
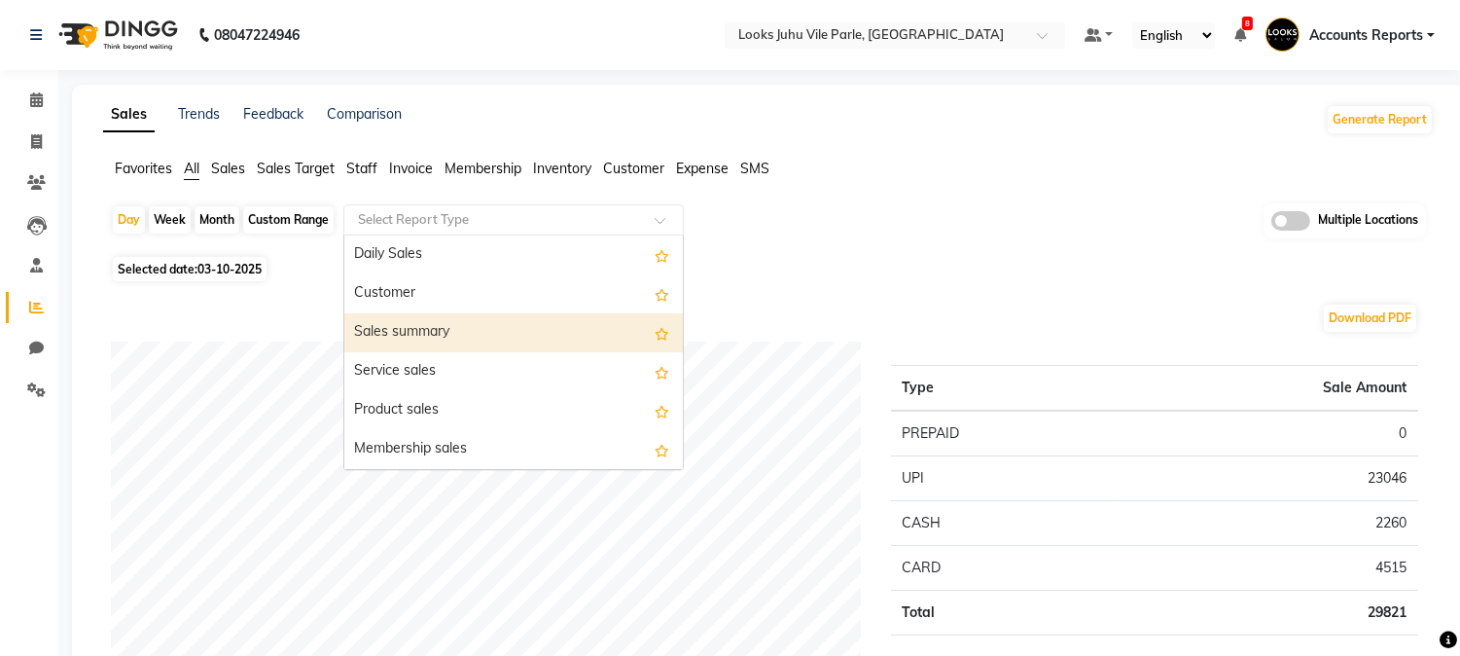
click at [409, 331] on div "Sales summary" at bounding box center [513, 332] width 339 height 39
select select "full_report"
select select "csv"
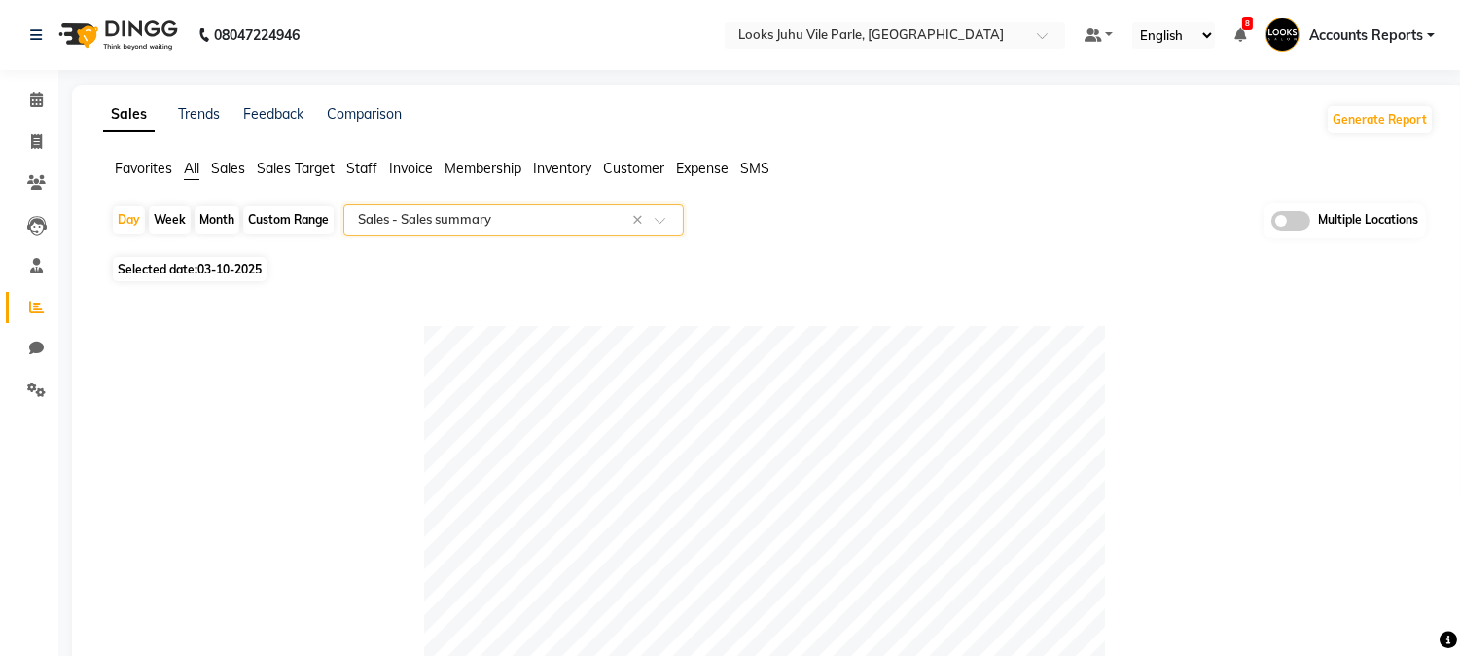
click at [299, 224] on div "Custom Range" at bounding box center [288, 219] width 90 height 27
select select "10"
select select "2025"
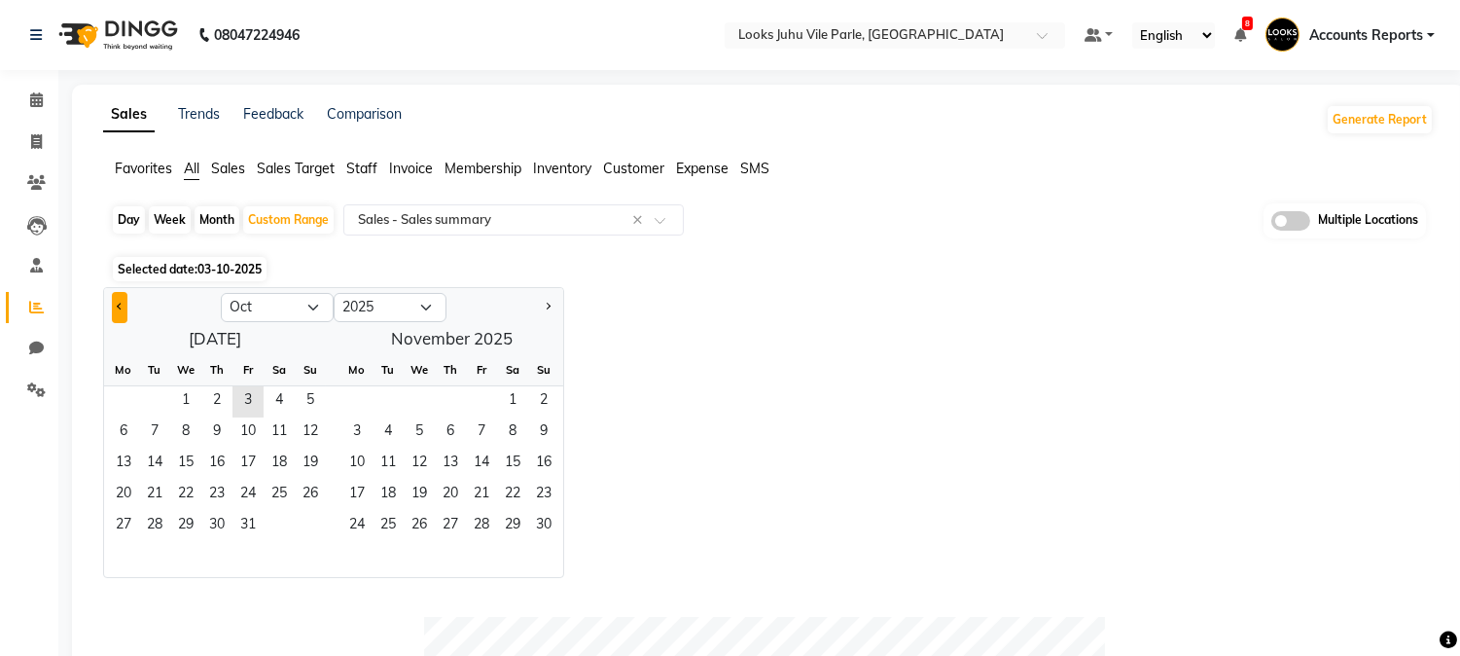
click at [124, 308] on button "Previous month" at bounding box center [120, 307] width 16 height 31
select select "9"
drag, startPoint x: 125, startPoint y: 397, endPoint x: 138, endPoint y: 413, distance: 21.4
click at [125, 396] on span "1" at bounding box center [123, 401] width 31 height 31
click at [161, 538] on span "30" at bounding box center [154, 526] width 31 height 31
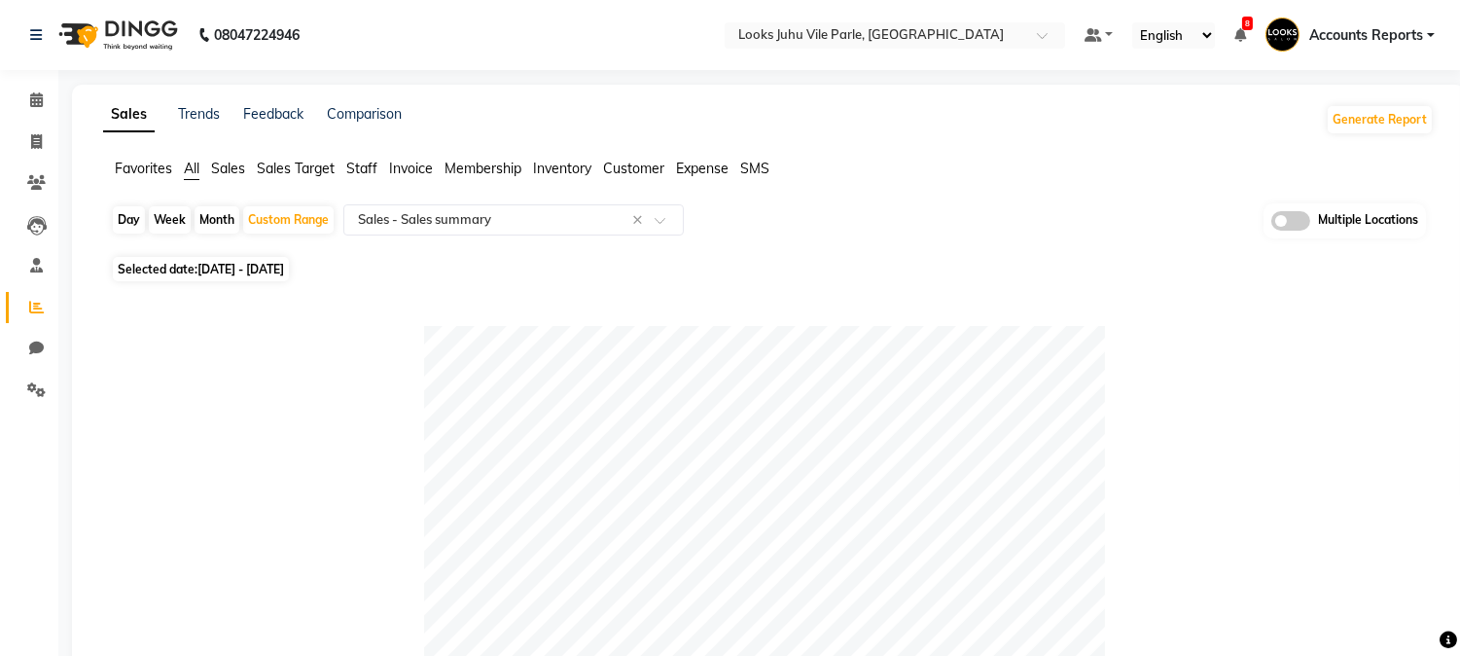
click at [137, 217] on div "Day" at bounding box center [129, 219] width 32 height 27
select select "9"
select select "2025"
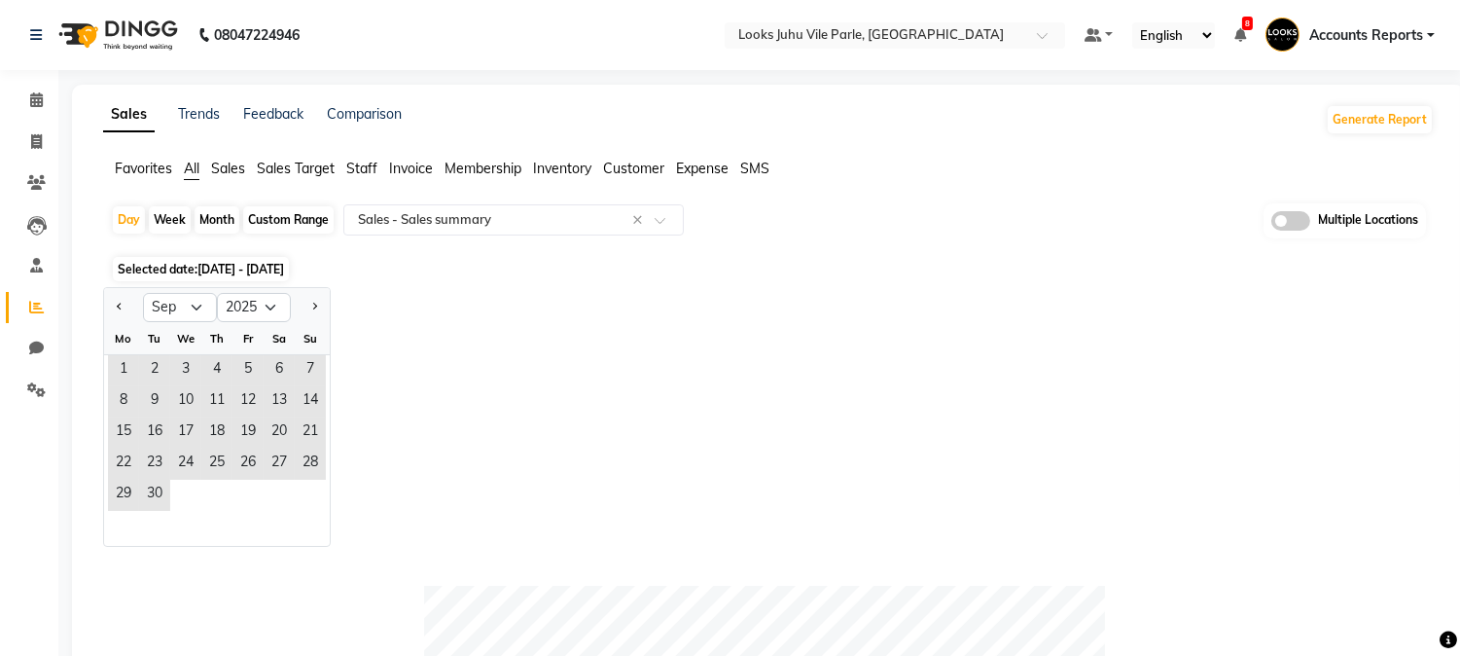
click at [283, 224] on div "Custom Range" at bounding box center [288, 219] width 90 height 27
select select "9"
select select "2025"
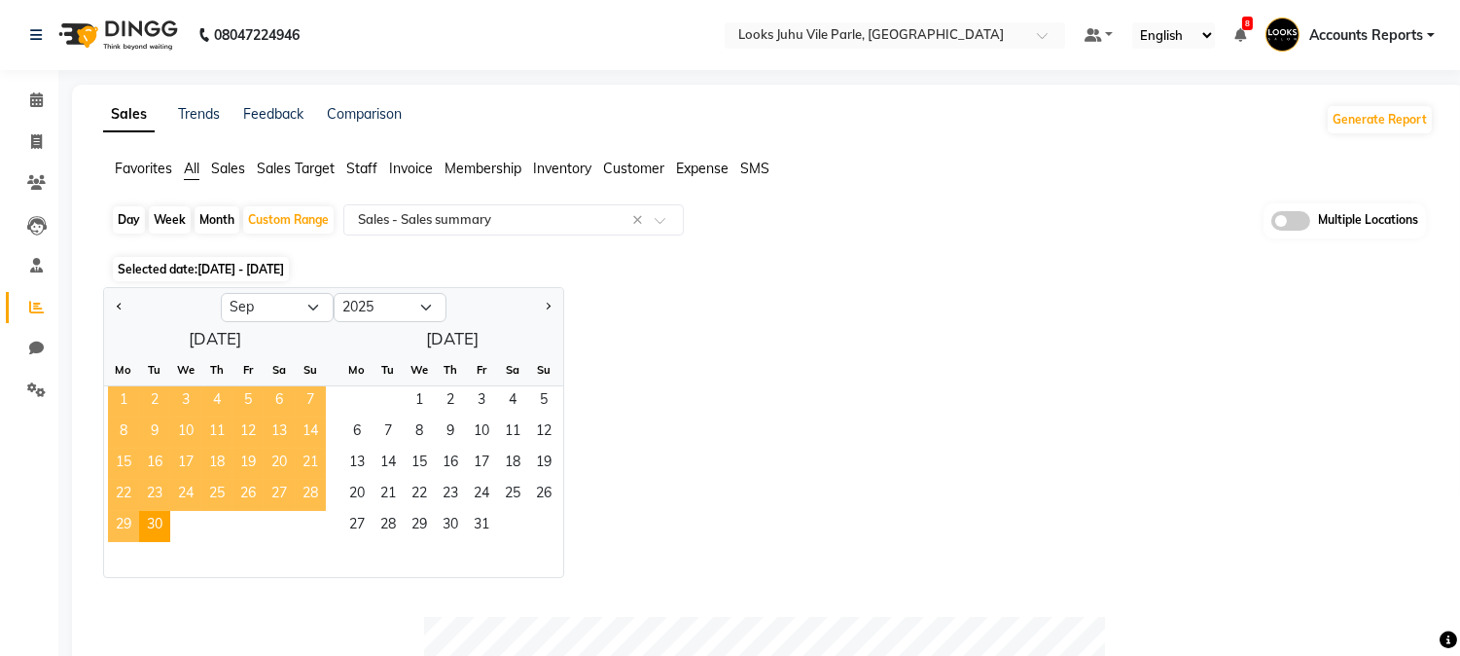
click at [118, 397] on span "1" at bounding box center [123, 401] width 31 height 31
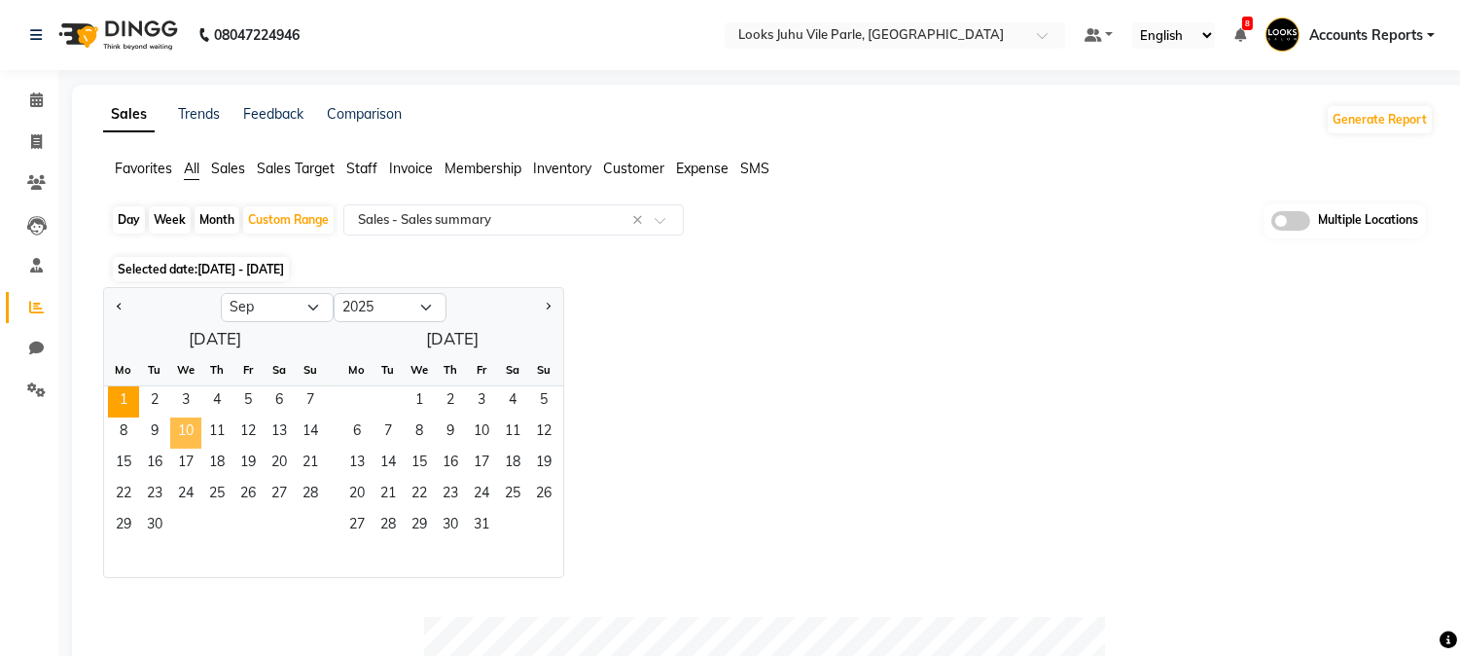
click at [191, 428] on span "10" at bounding box center [185, 432] width 31 height 31
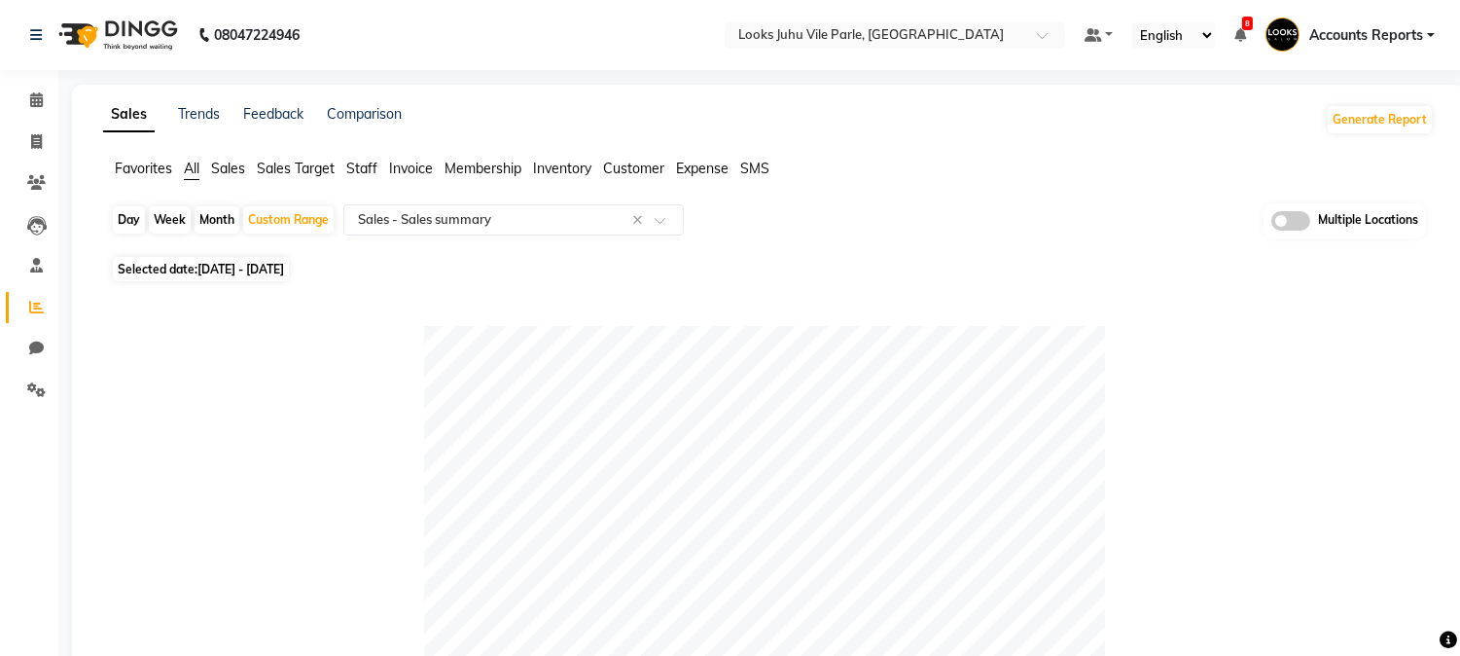
click at [121, 222] on div "Day" at bounding box center [129, 219] width 32 height 27
select select "9"
select select "2025"
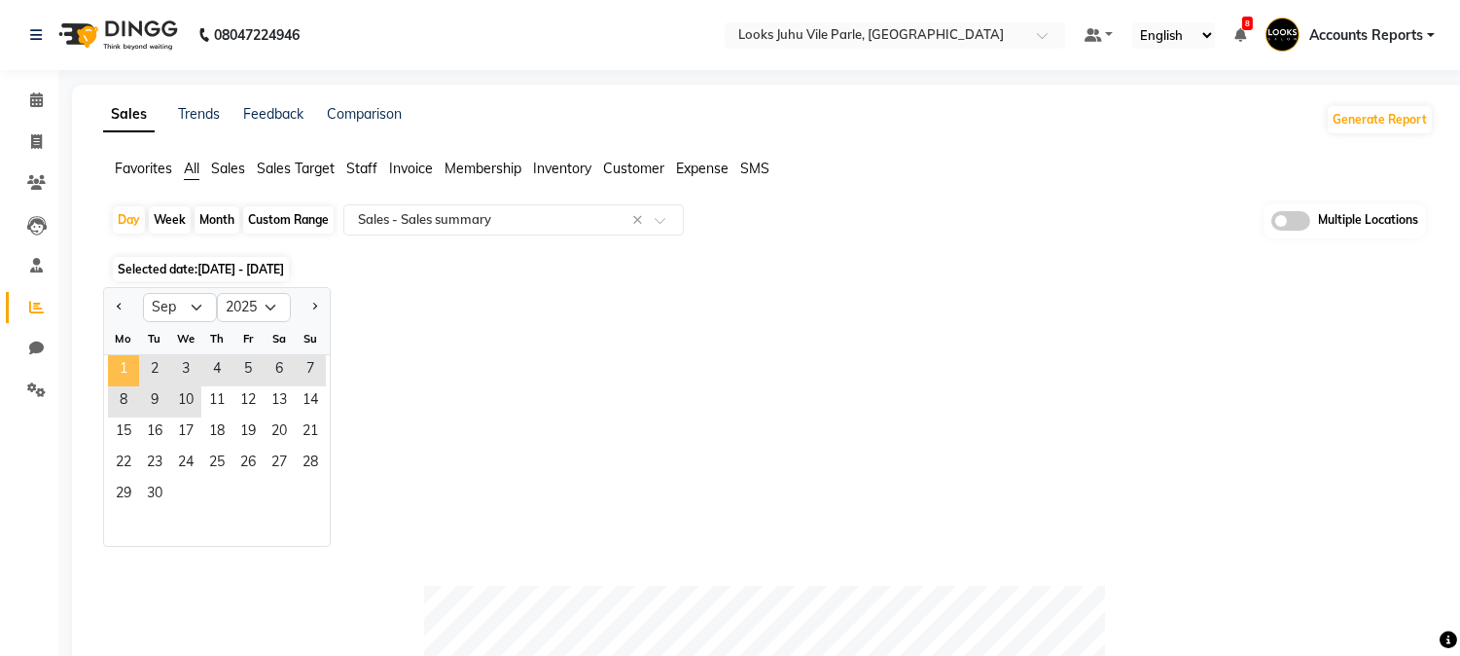
click at [123, 363] on span "1" at bounding box center [123, 370] width 31 height 31
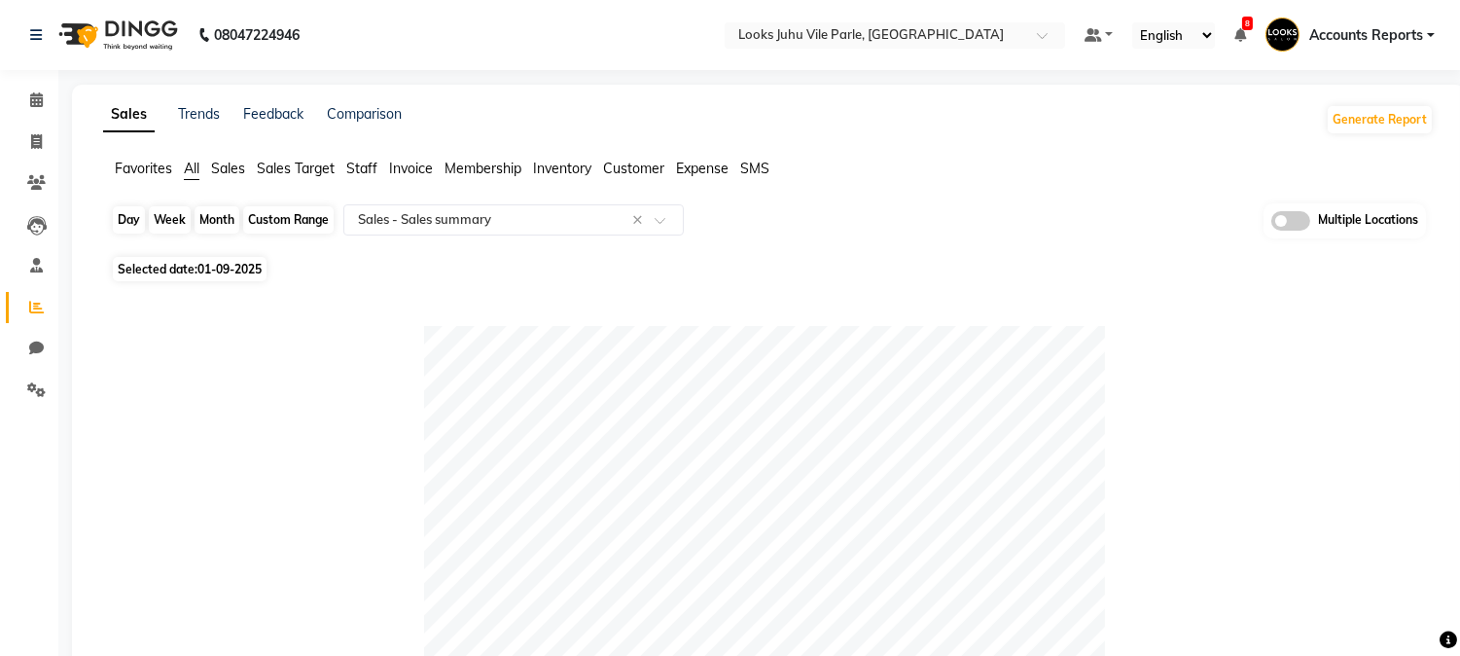
click at [127, 224] on div "Day" at bounding box center [129, 219] width 32 height 27
select select "9"
select select "2025"
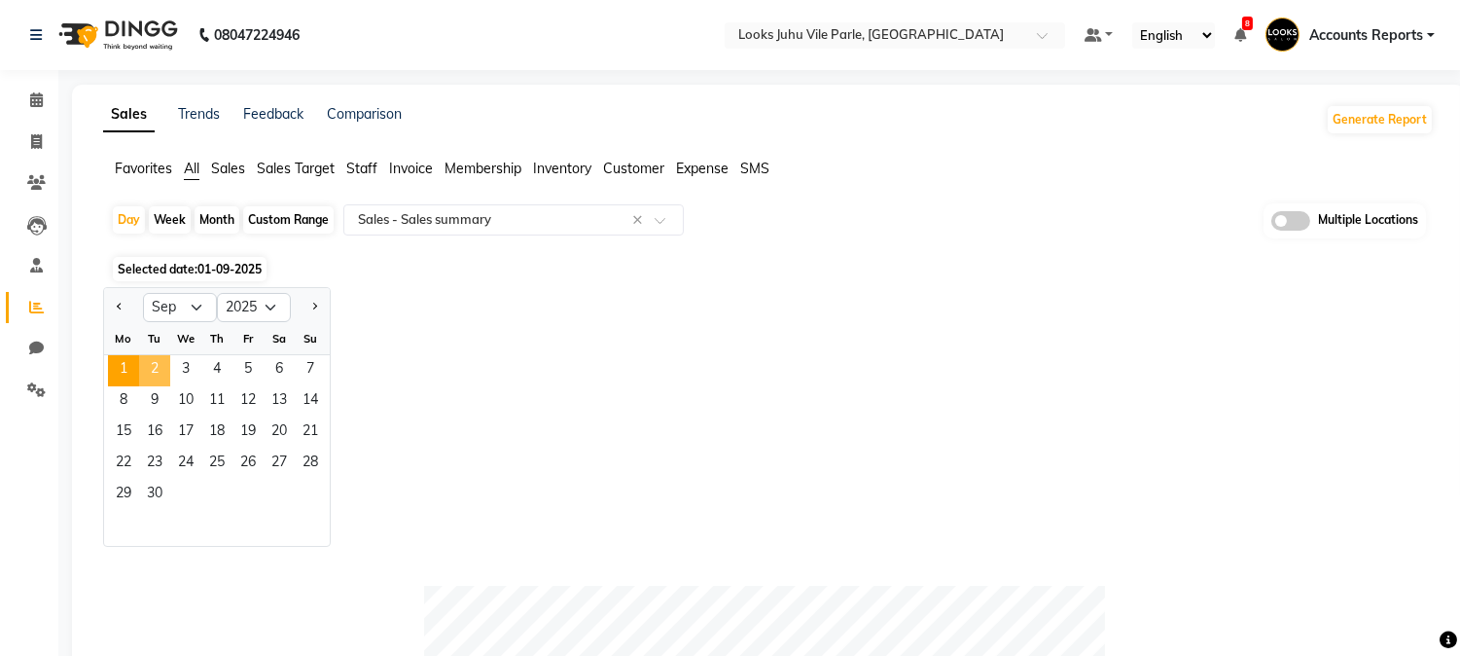
click at [154, 361] on span "2" at bounding box center [154, 370] width 31 height 31
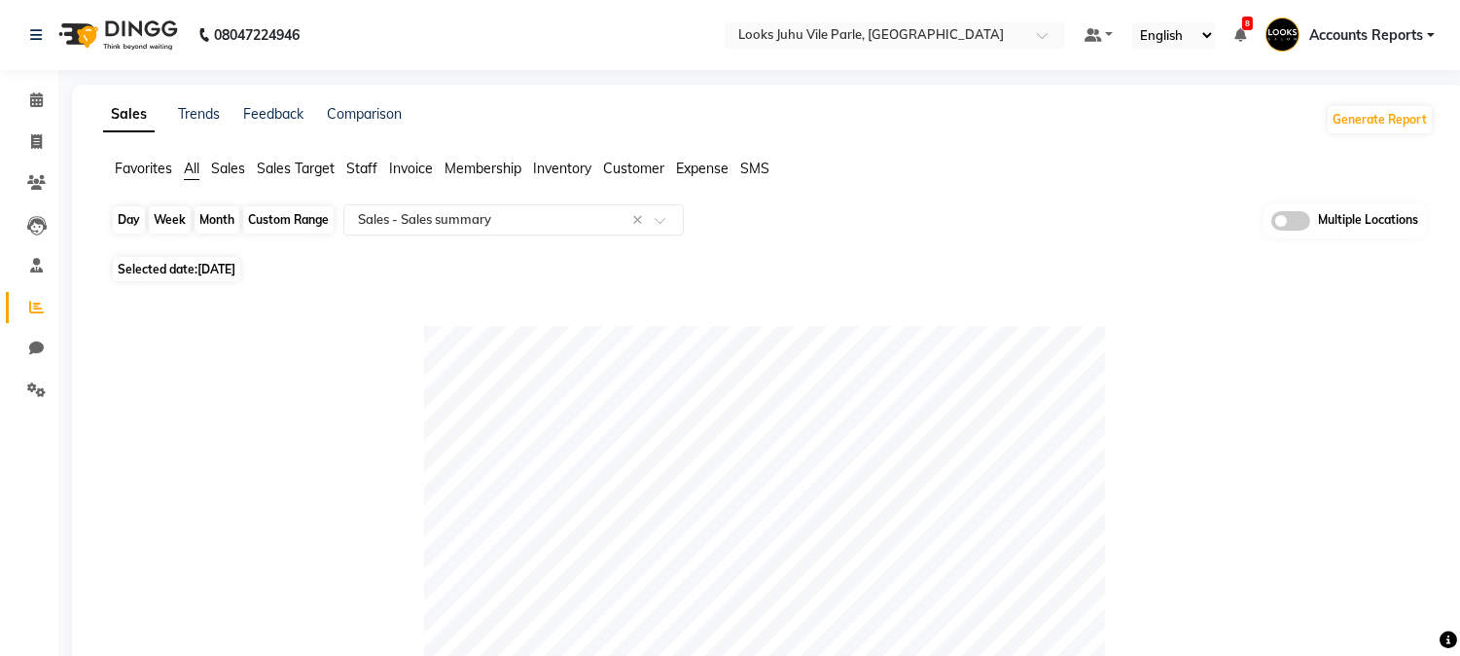
drag, startPoint x: 130, startPoint y: 229, endPoint x: 172, endPoint y: 275, distance: 62.7
click at [130, 230] on div "Day" at bounding box center [129, 219] width 32 height 27
select select "9"
select select "2025"
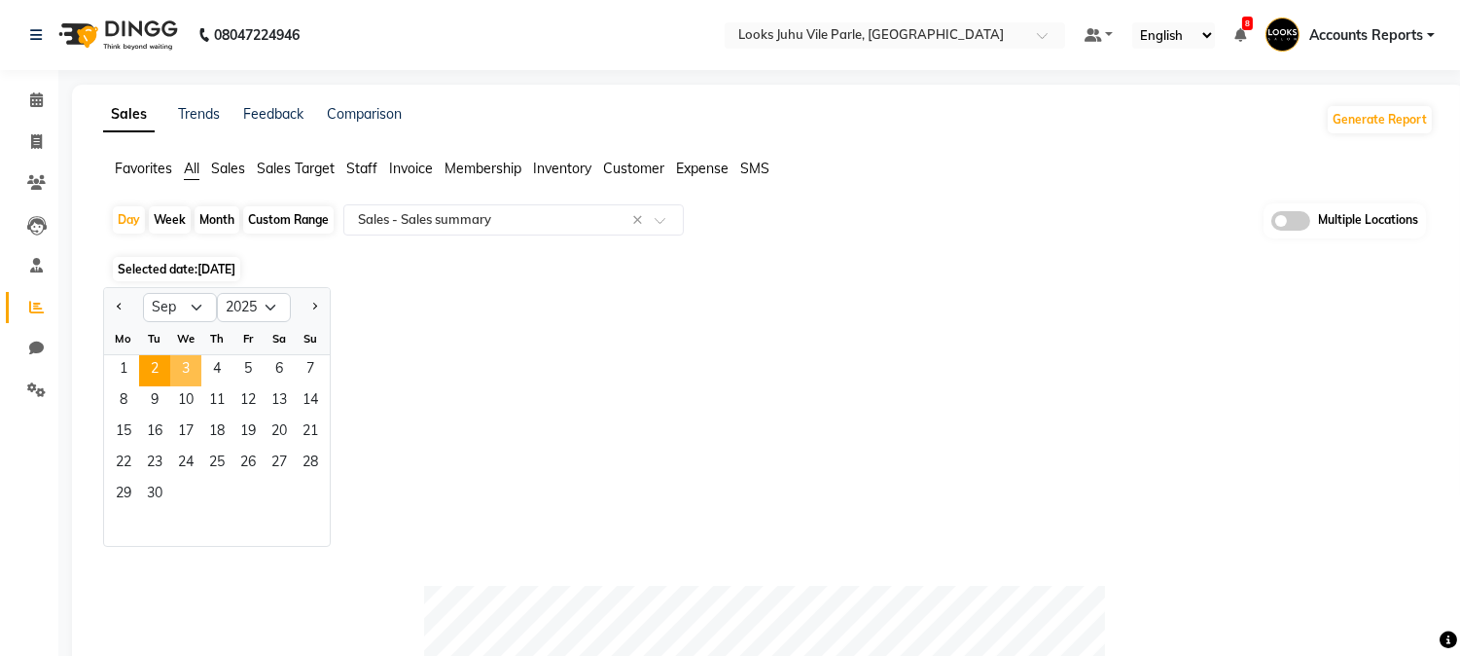
click at [187, 364] on span "3" at bounding box center [185, 370] width 31 height 31
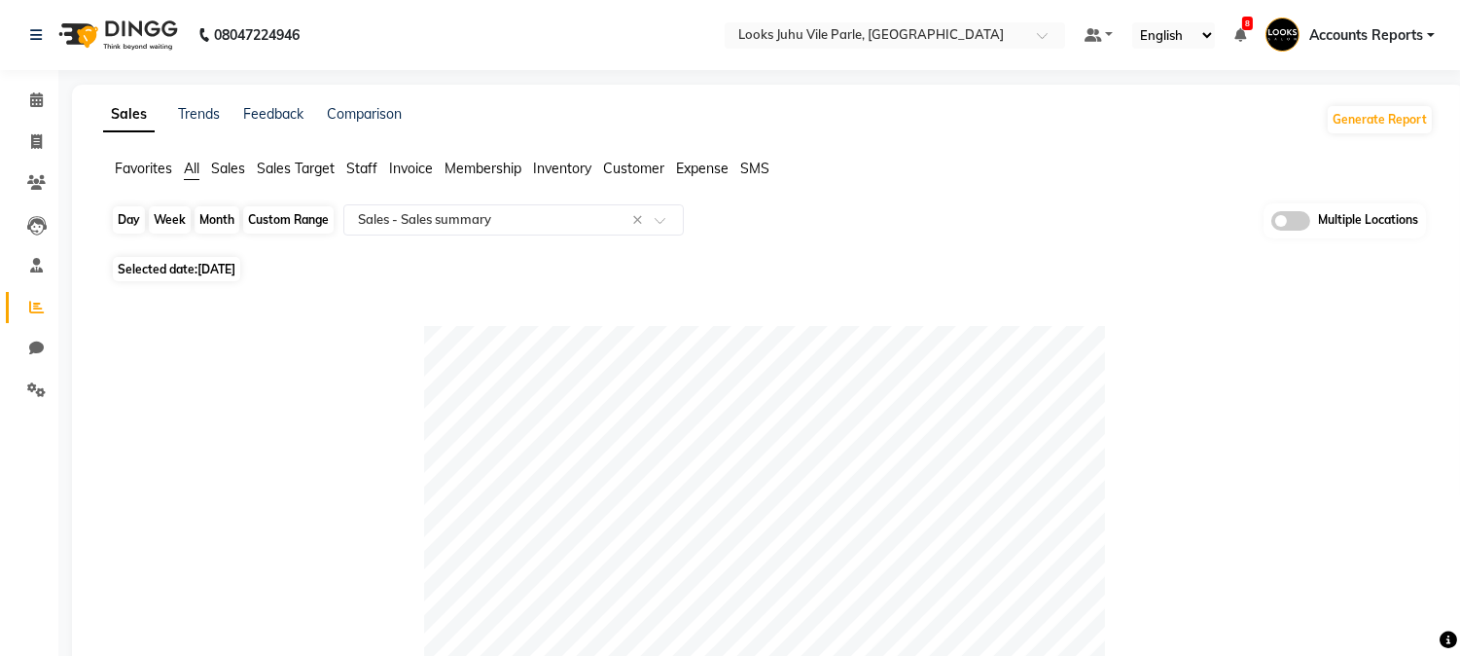
click at [131, 226] on div "Day" at bounding box center [129, 219] width 32 height 27
select select "9"
select select "2025"
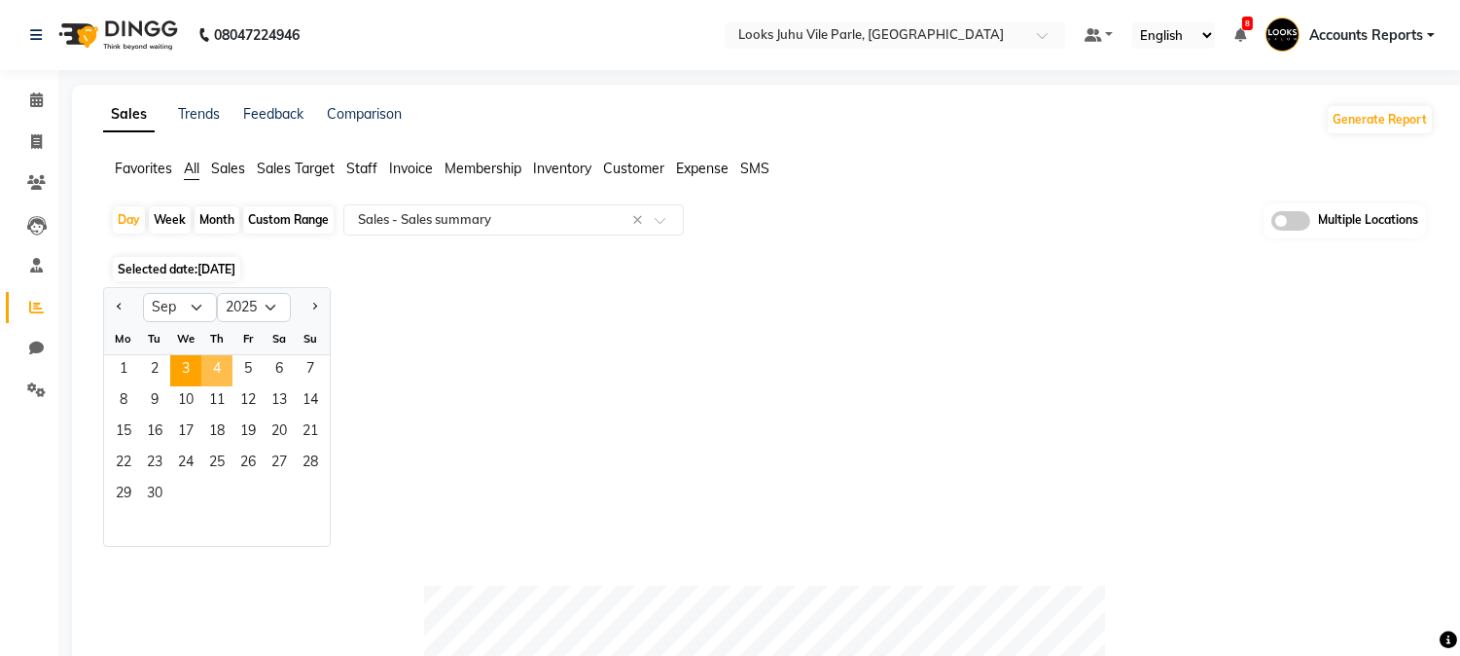
click at [209, 372] on span "4" at bounding box center [216, 370] width 31 height 31
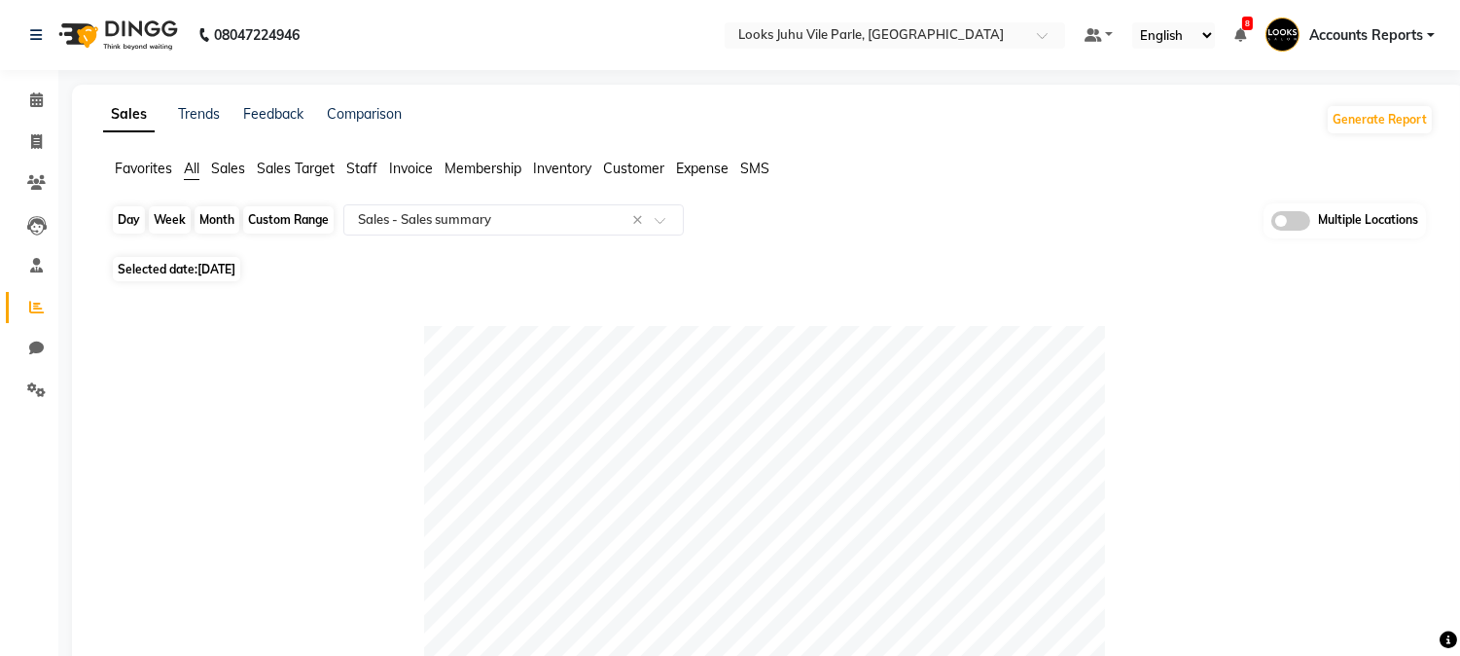
click at [125, 218] on div "Day" at bounding box center [129, 219] width 32 height 27
select select "9"
select select "2025"
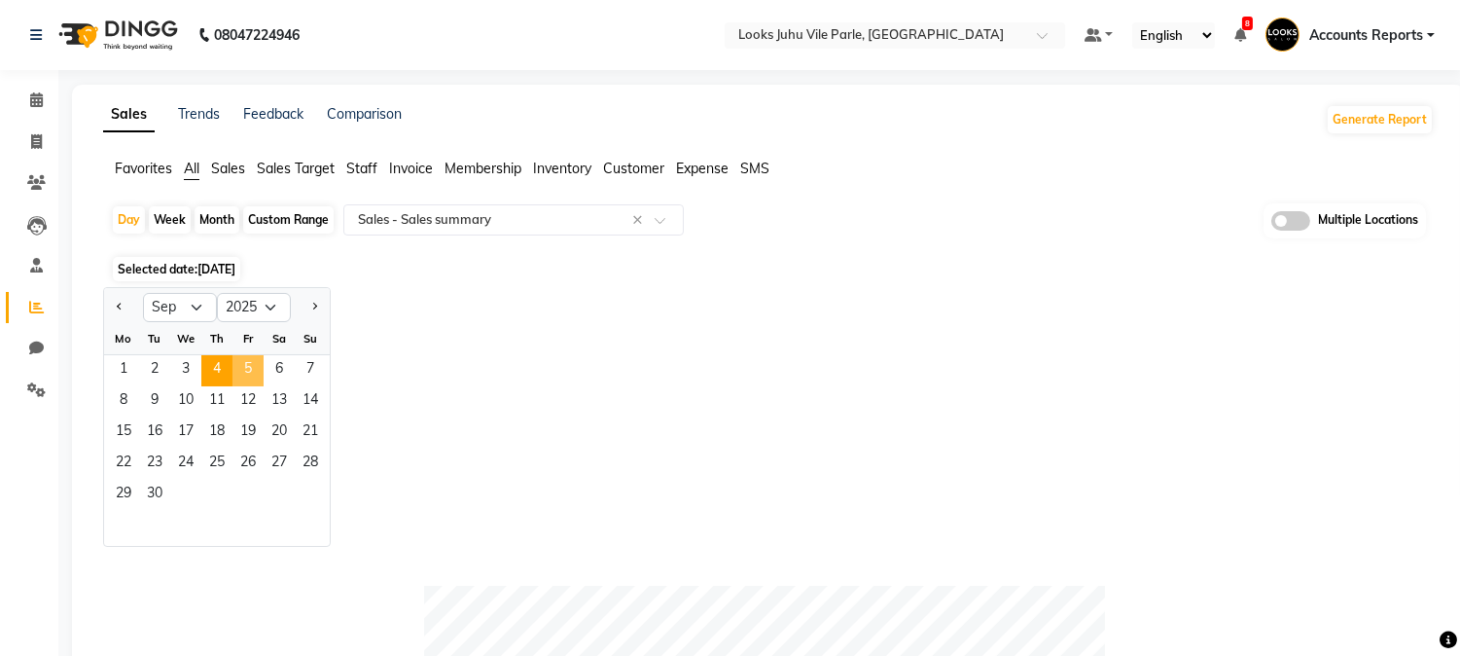
click at [248, 357] on span "5" at bounding box center [247, 370] width 31 height 31
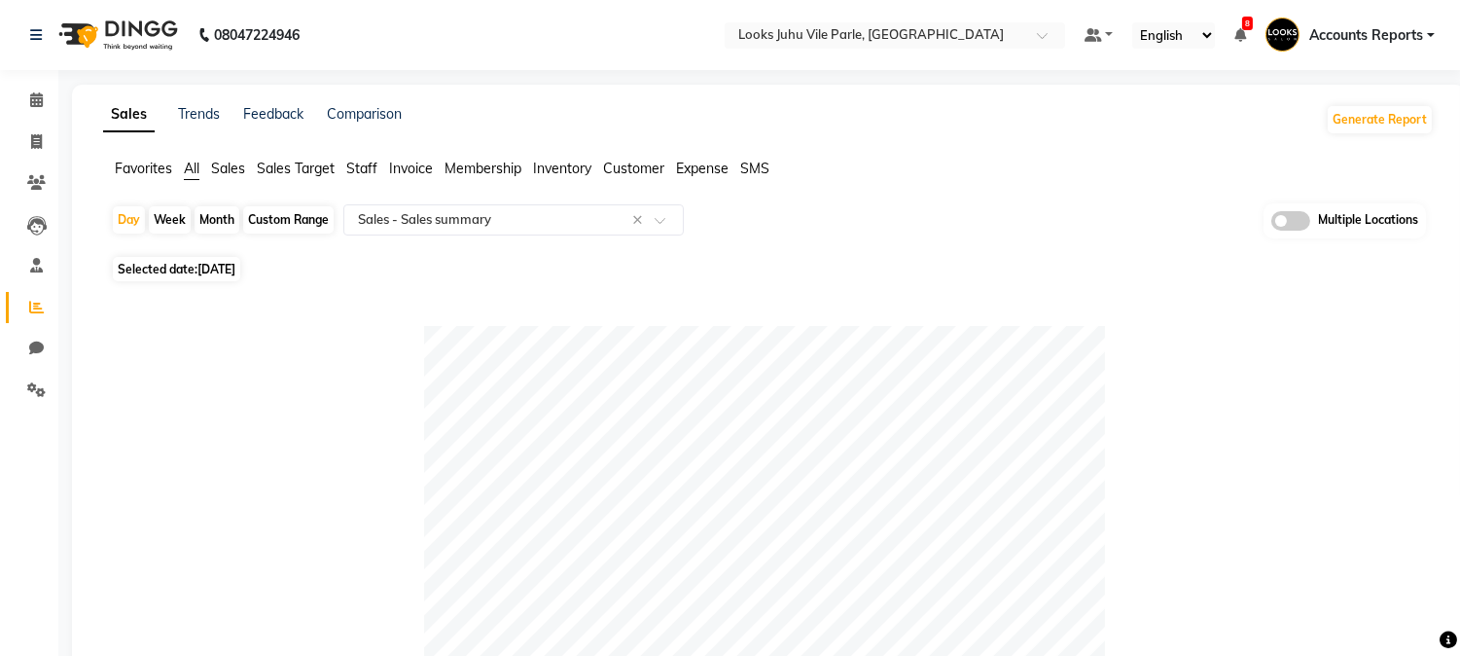
click at [277, 222] on div "Custom Range" at bounding box center [288, 219] width 90 height 27
select select "9"
select select "2025"
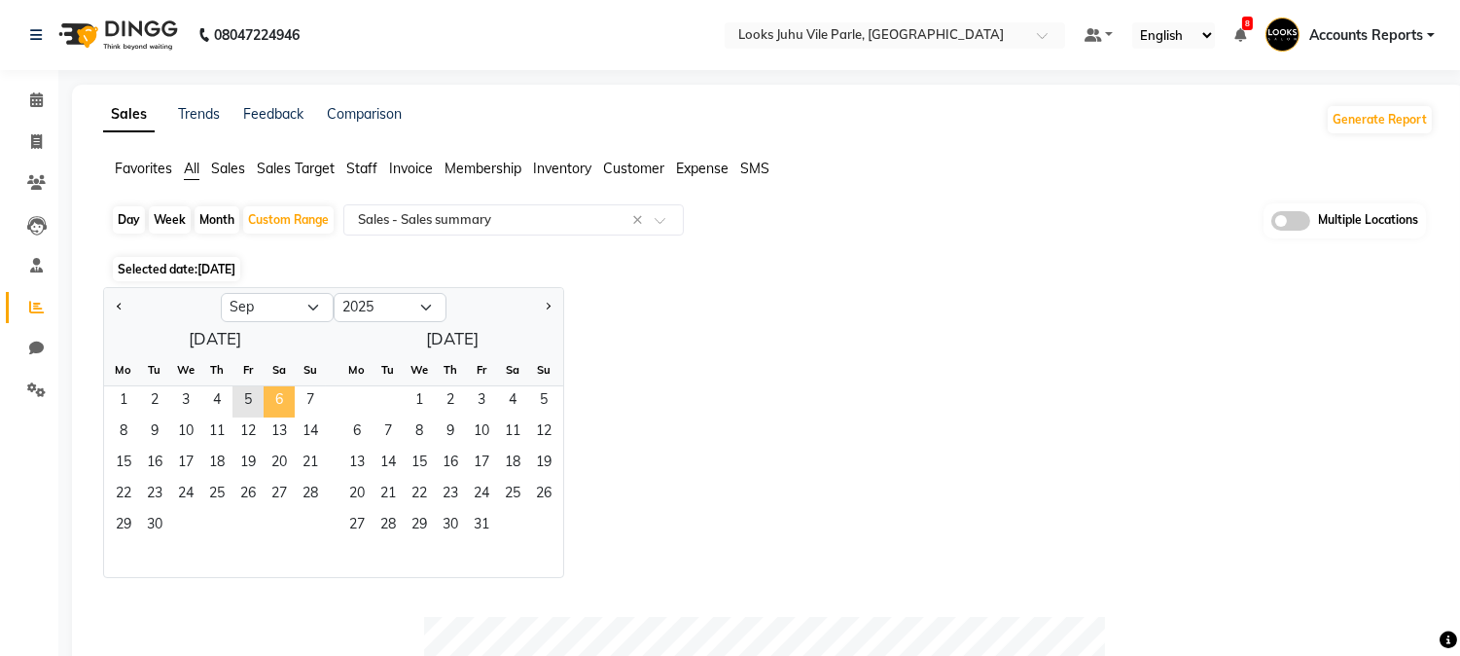
click at [277, 404] on span "6" at bounding box center [279, 401] width 31 height 31
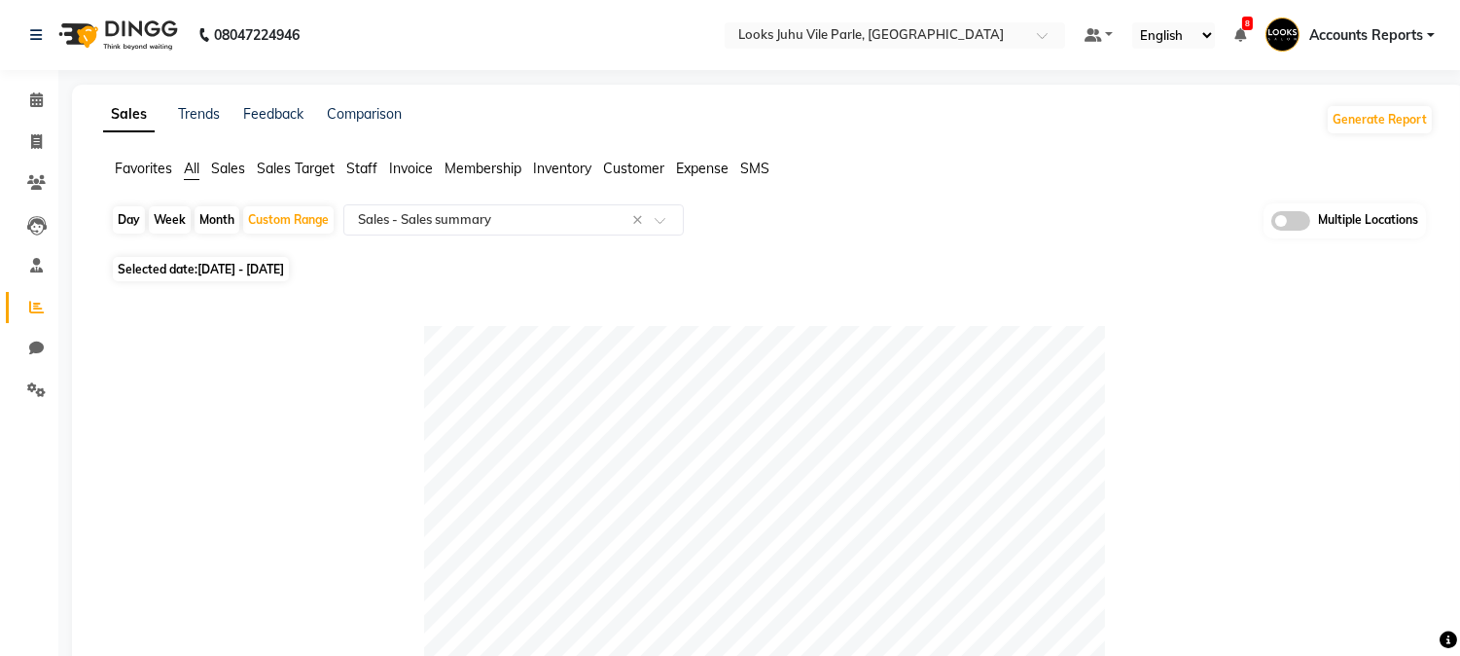
click at [160, 519] on div at bounding box center [764, 666] width 1307 height 681
click at [285, 226] on div "Custom Range" at bounding box center [288, 219] width 90 height 27
select select "9"
select select "2025"
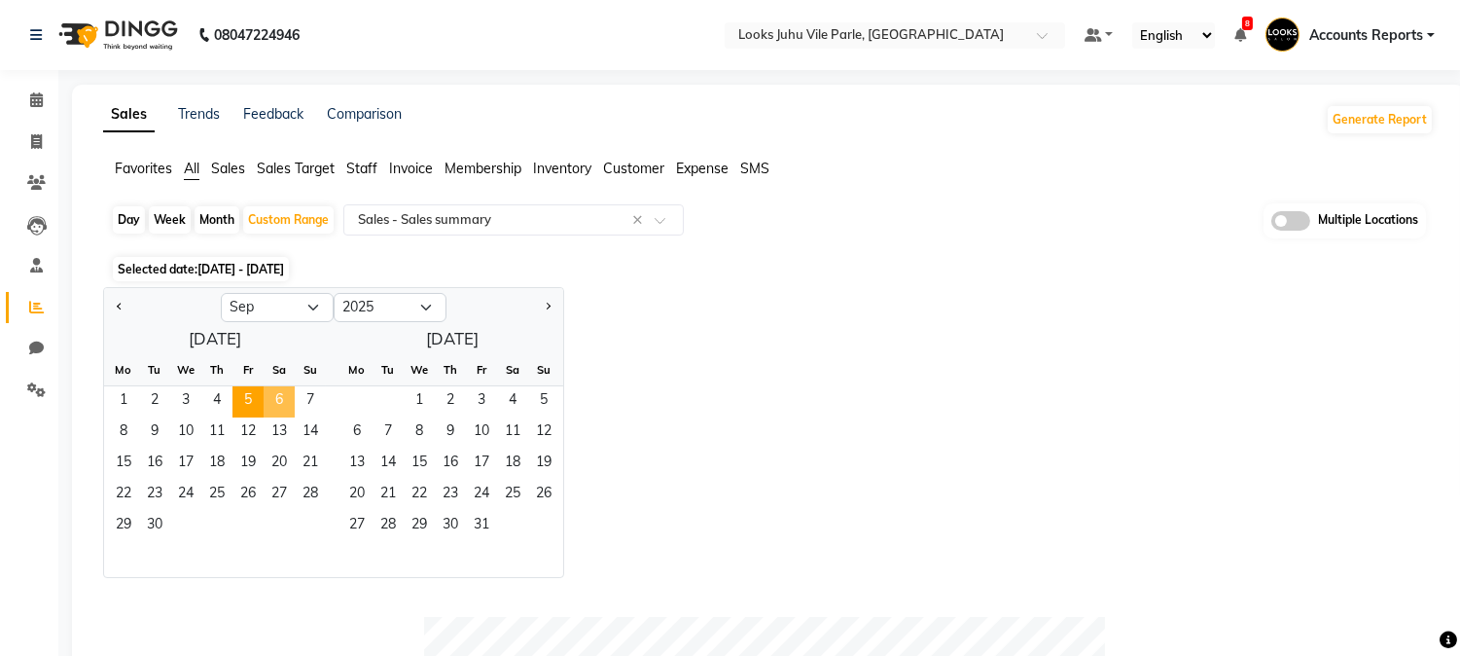
click at [283, 402] on span "6" at bounding box center [279, 401] width 31 height 31
click at [158, 526] on span "30" at bounding box center [154, 526] width 31 height 31
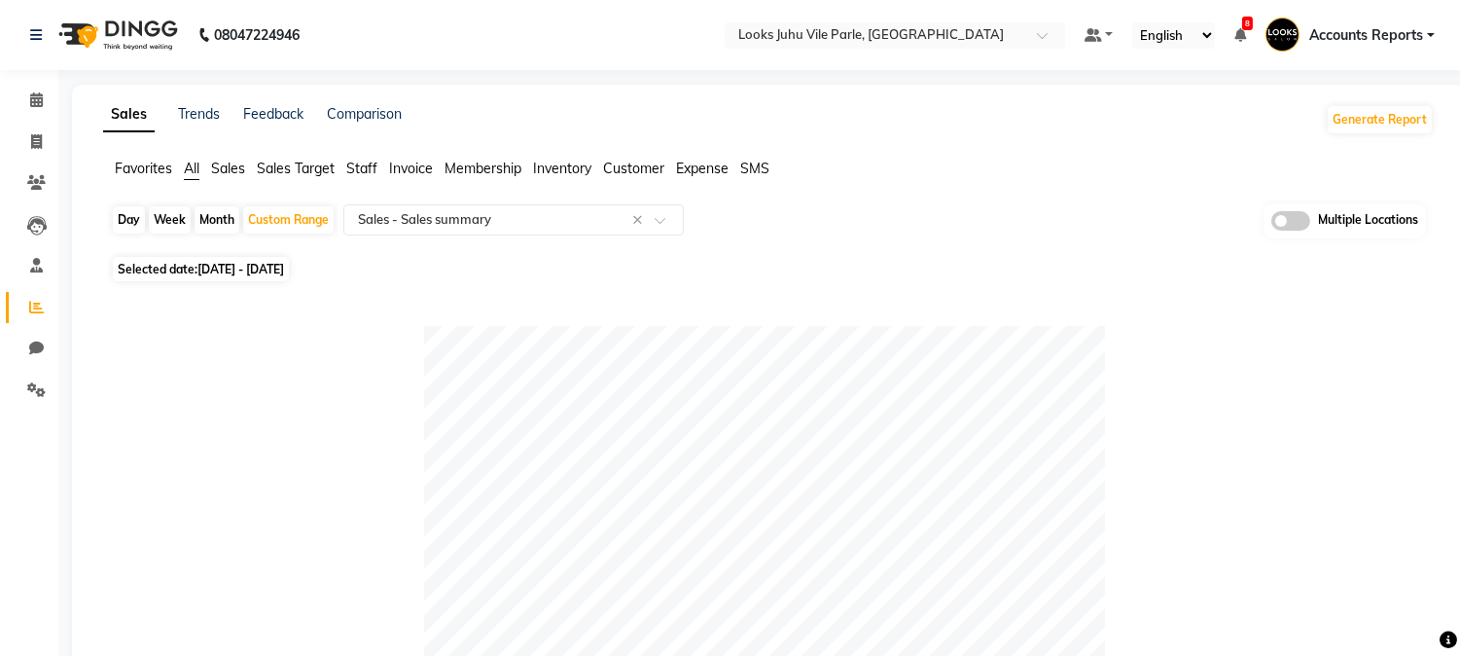
click at [989, 49] on nav "08047224946 Select Location × Looks Juhu Vile Parle, Mumbai Default Panel My Pa…" at bounding box center [730, 35] width 1460 height 70
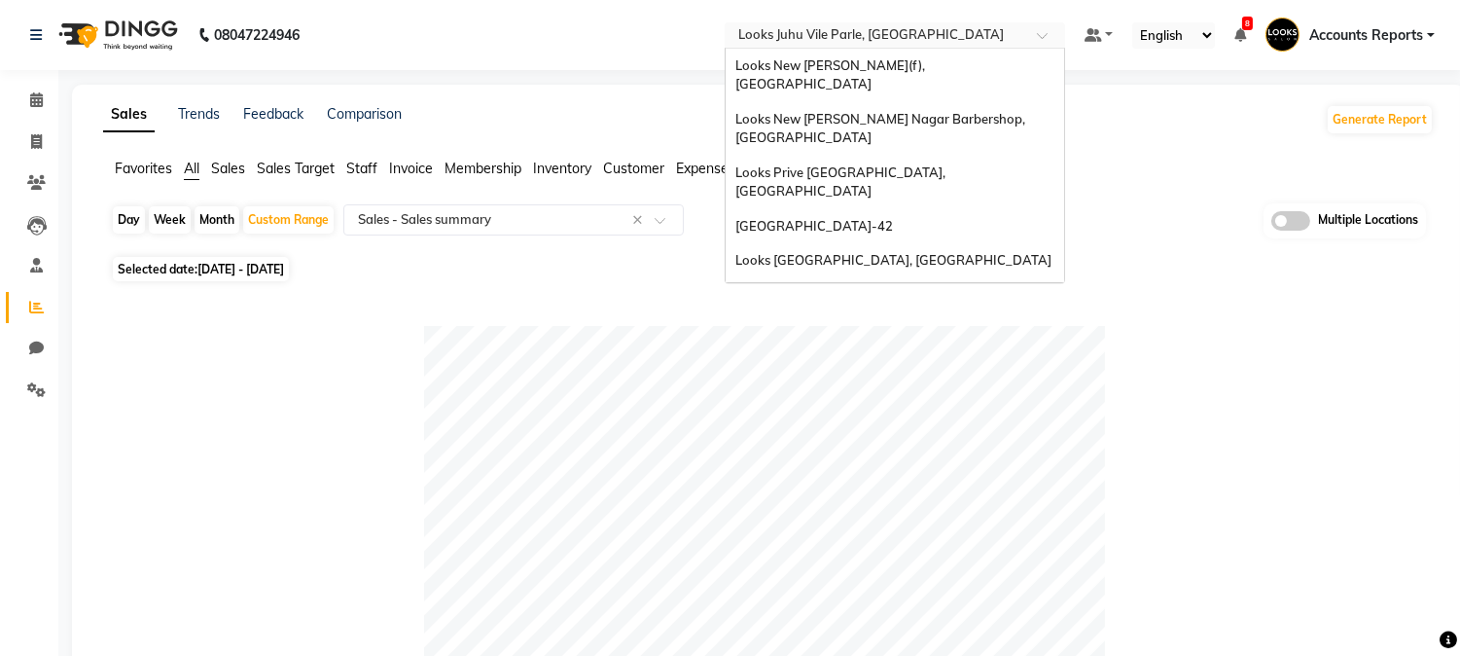
click at [980, 42] on input "text" at bounding box center [875, 36] width 282 height 19
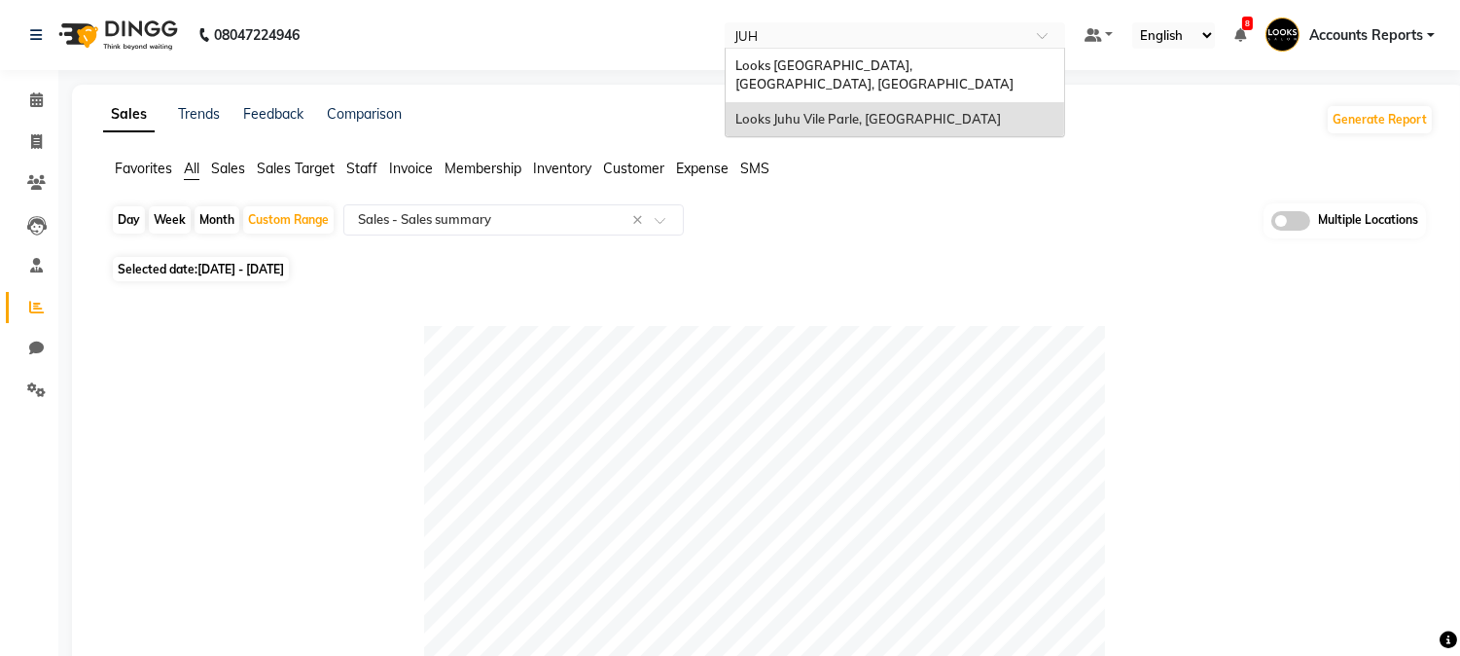
type input "JUHU"
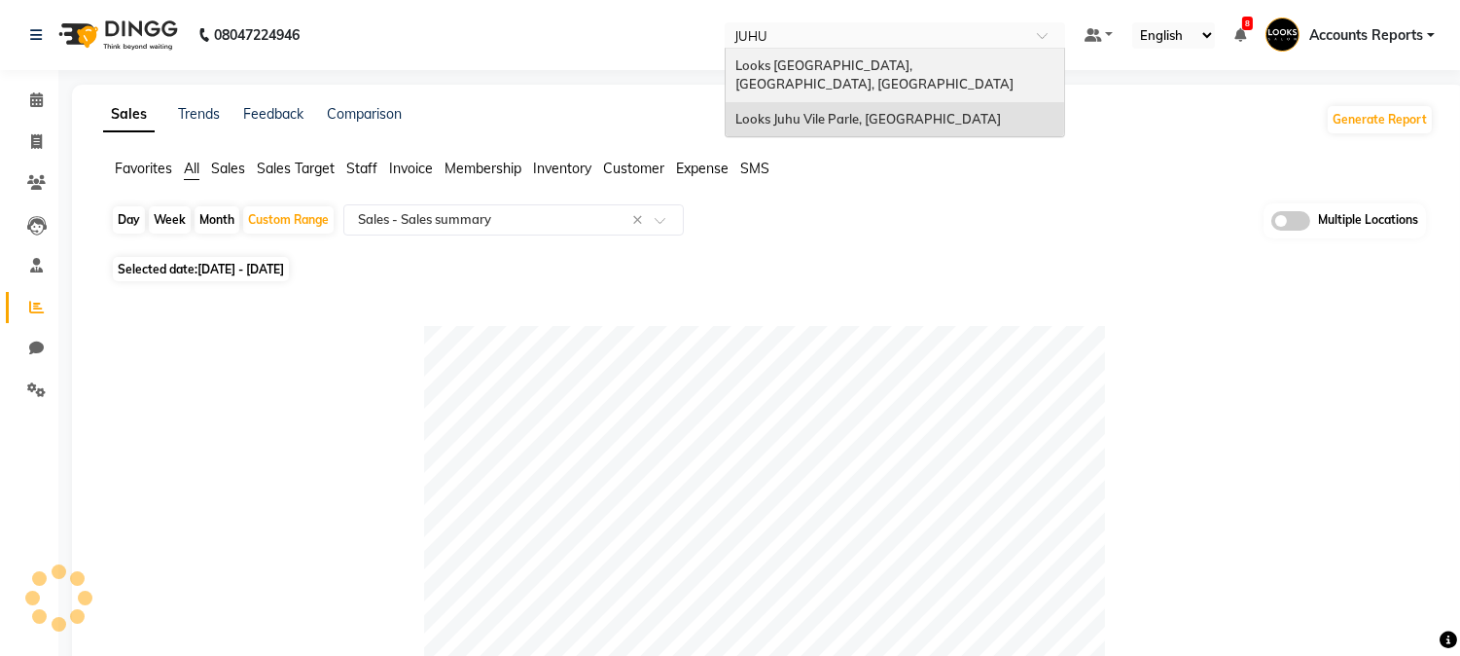
click at [922, 60] on span "Looks [GEOGRAPHIC_DATA], [GEOGRAPHIC_DATA], [GEOGRAPHIC_DATA]" at bounding box center [874, 74] width 278 height 35
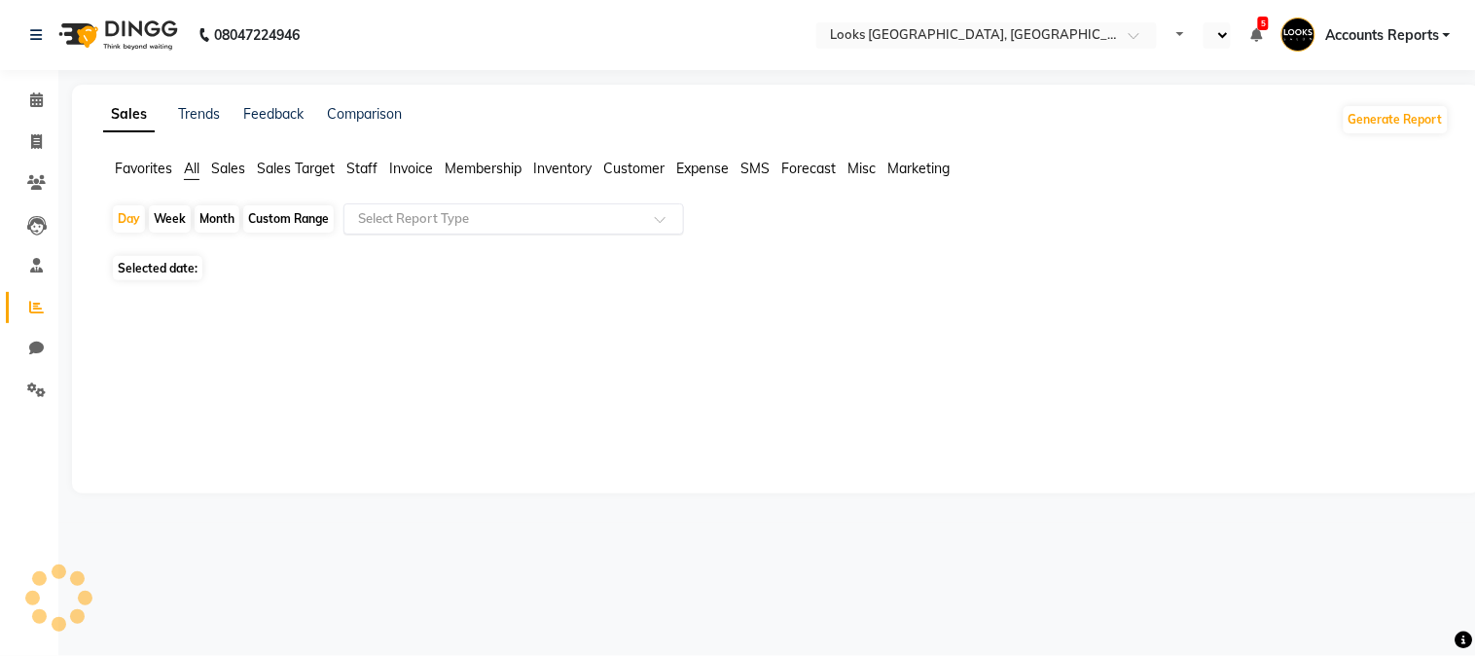
click at [420, 227] on input "text" at bounding box center [494, 218] width 280 height 19
select select "en"
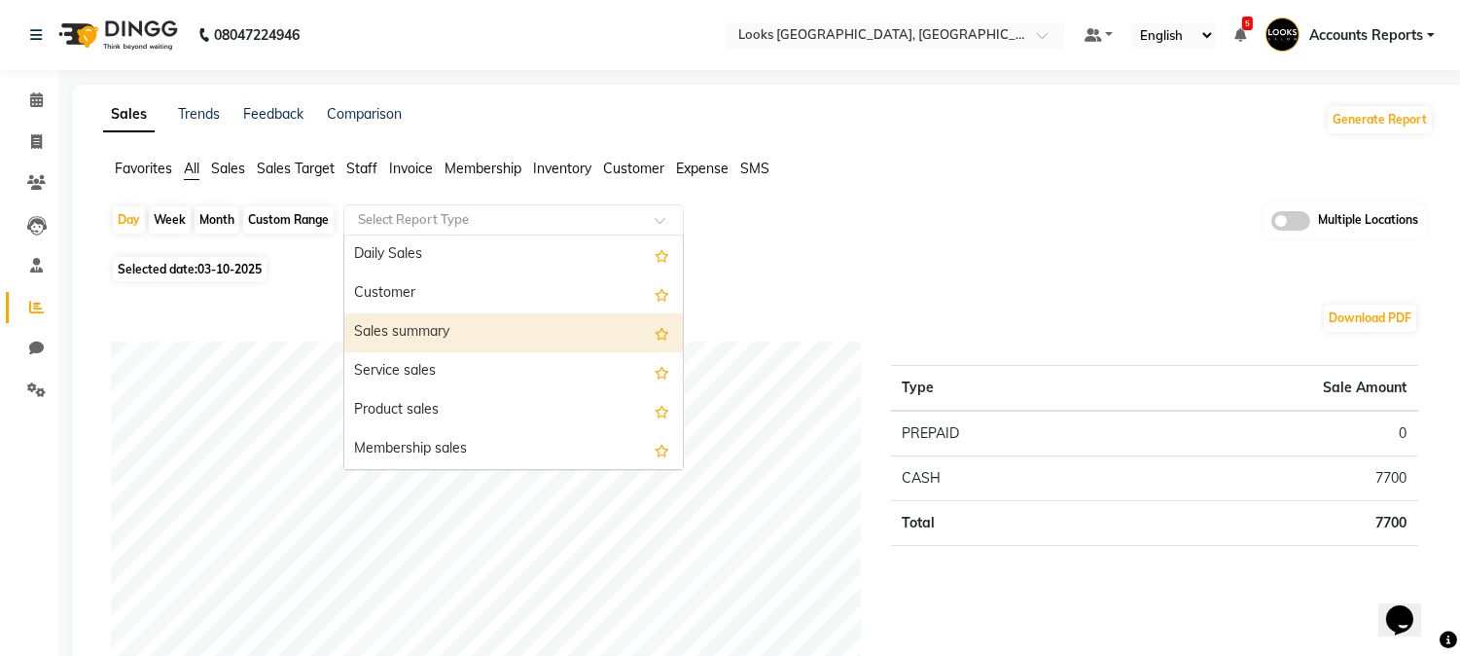
click at [412, 333] on div "Sales summary" at bounding box center [513, 332] width 339 height 39
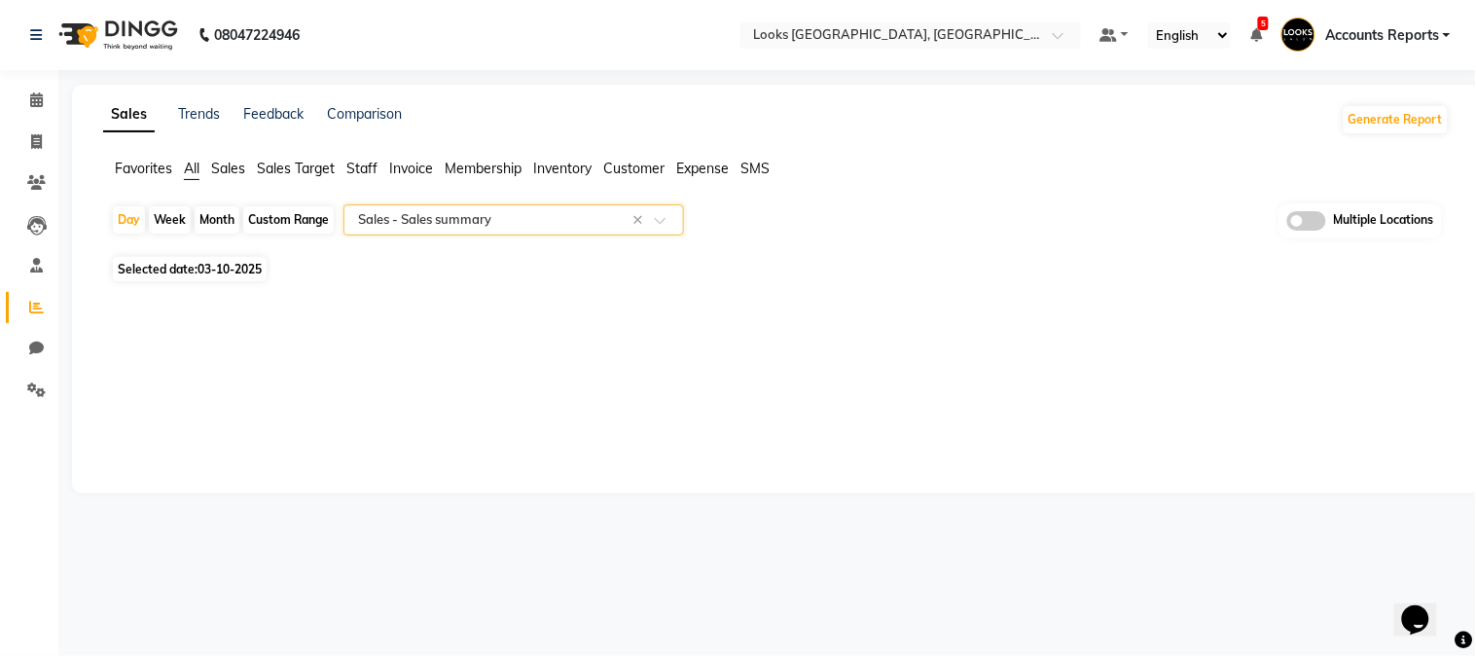
select select "full_report"
select select "pdf"
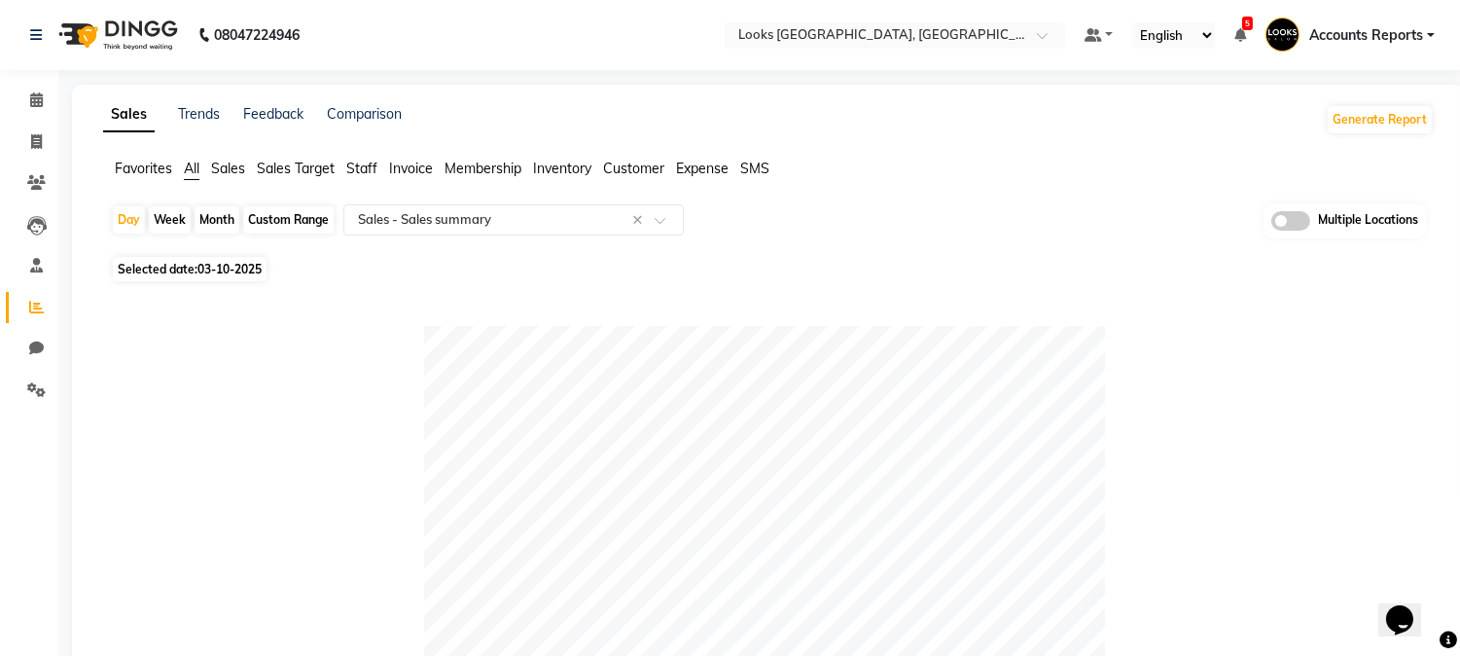
click at [293, 216] on div "Custom Range" at bounding box center [288, 219] width 90 height 27
select select "10"
select select "2025"
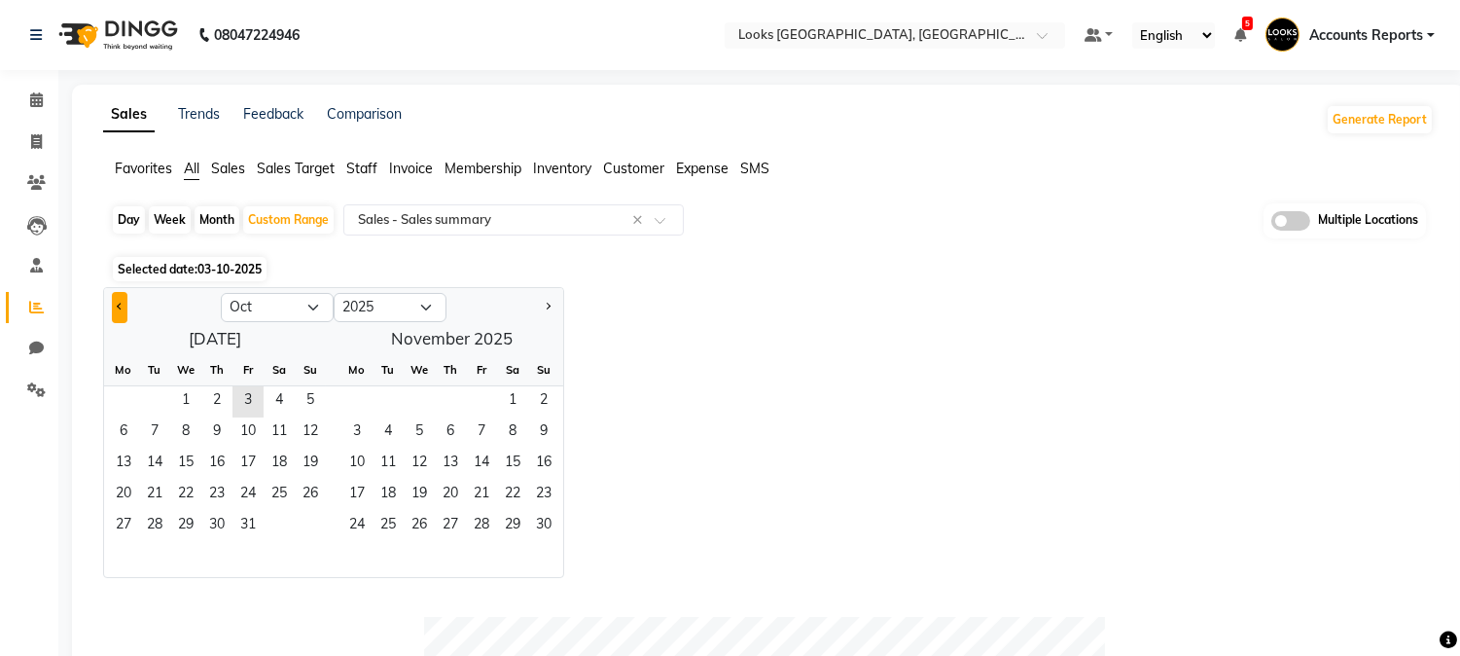
click at [120, 303] on span "Previous month" at bounding box center [120, 306] width 7 height 7
select select "9"
click at [127, 403] on span "1" at bounding box center [123, 401] width 31 height 31
click at [154, 519] on span "30" at bounding box center [154, 526] width 31 height 31
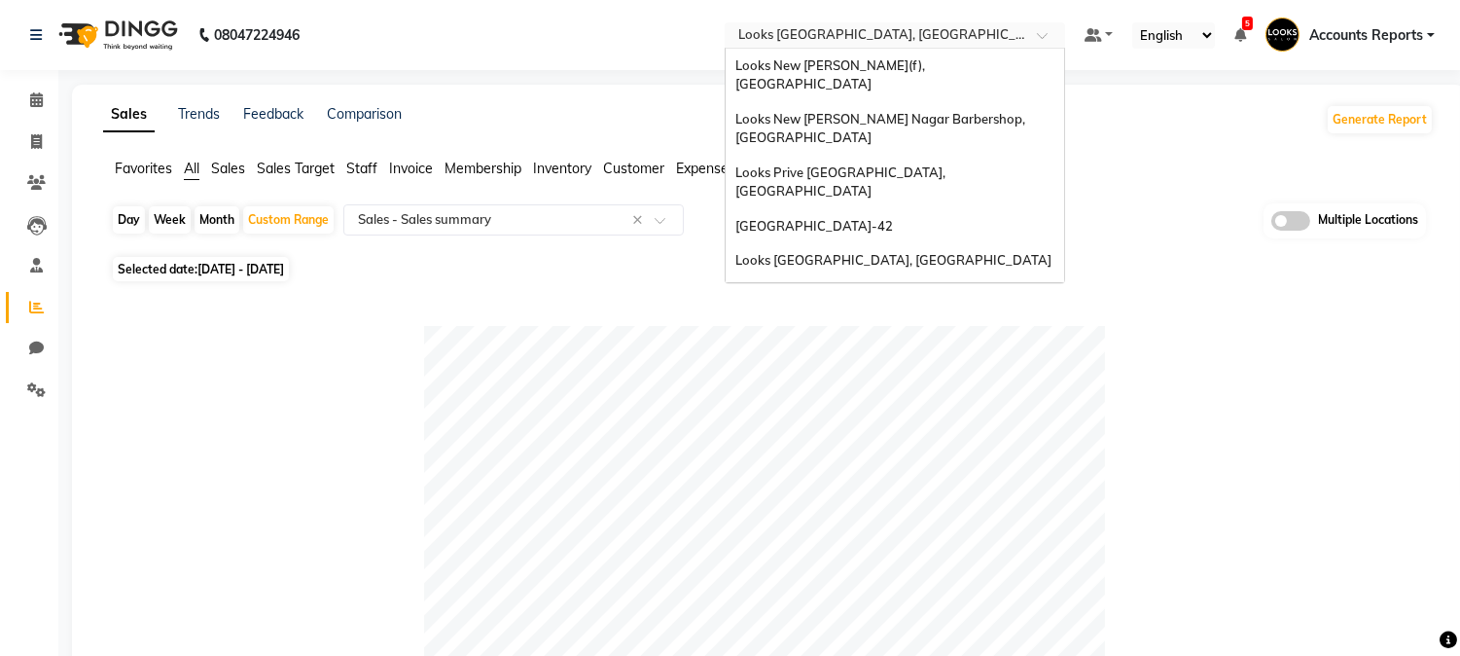
click at [968, 33] on input "text" at bounding box center [875, 36] width 282 height 19
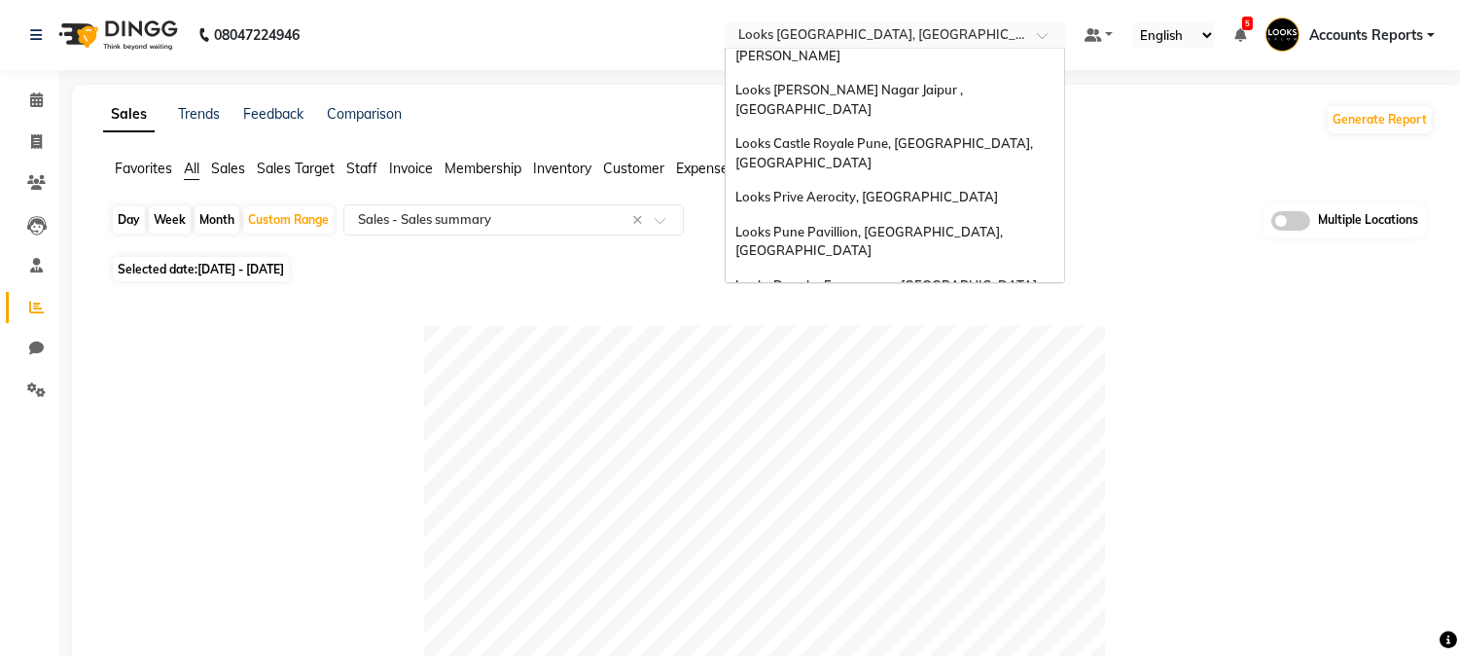
drag, startPoint x: 1247, startPoint y: 282, endPoint x: 1188, endPoint y: 237, distance: 74.3
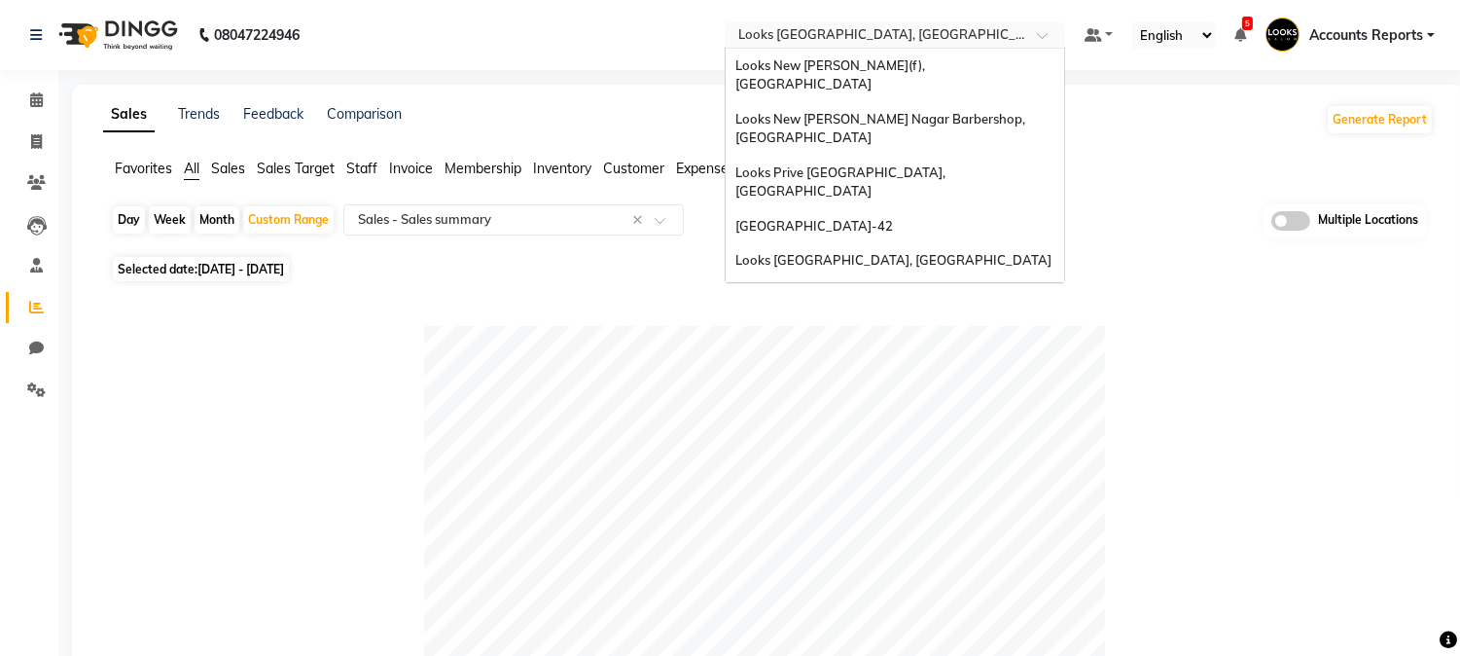
click at [1002, 41] on input "text" at bounding box center [875, 36] width 282 height 19
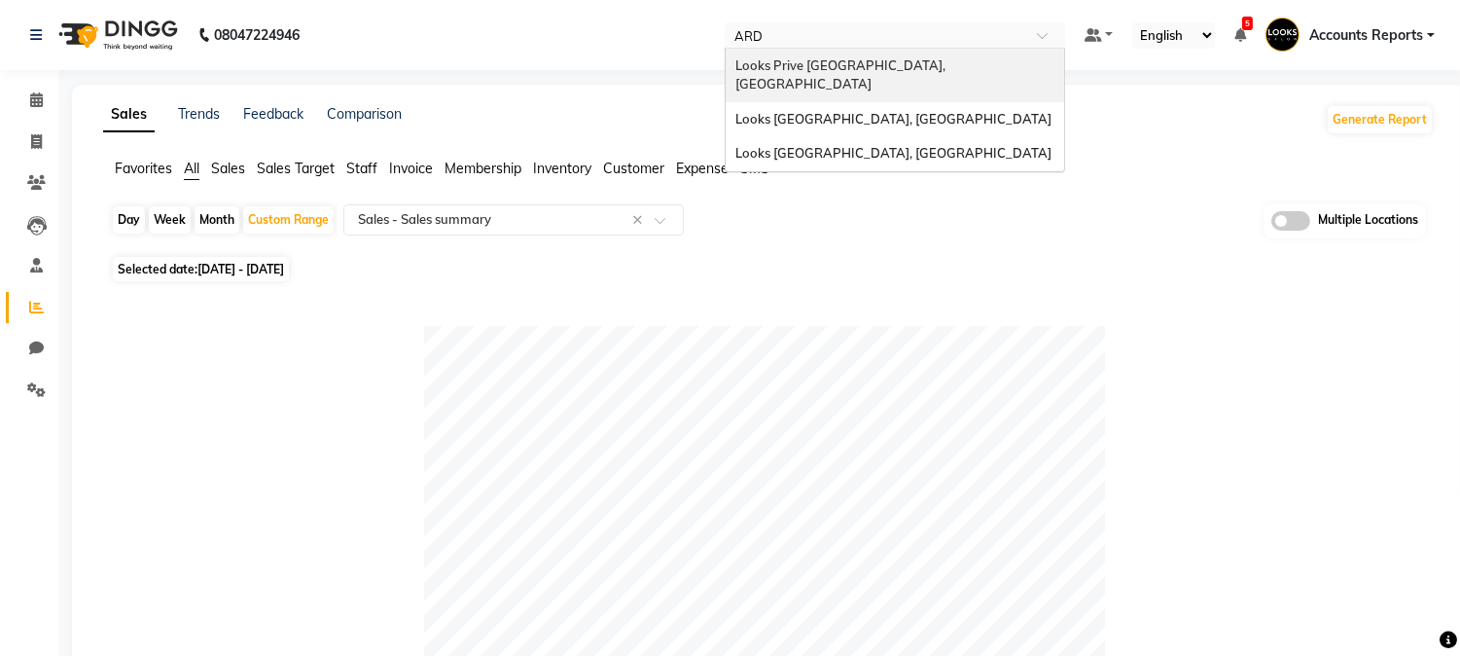
scroll to position [0, 0]
type input "ARDEE"
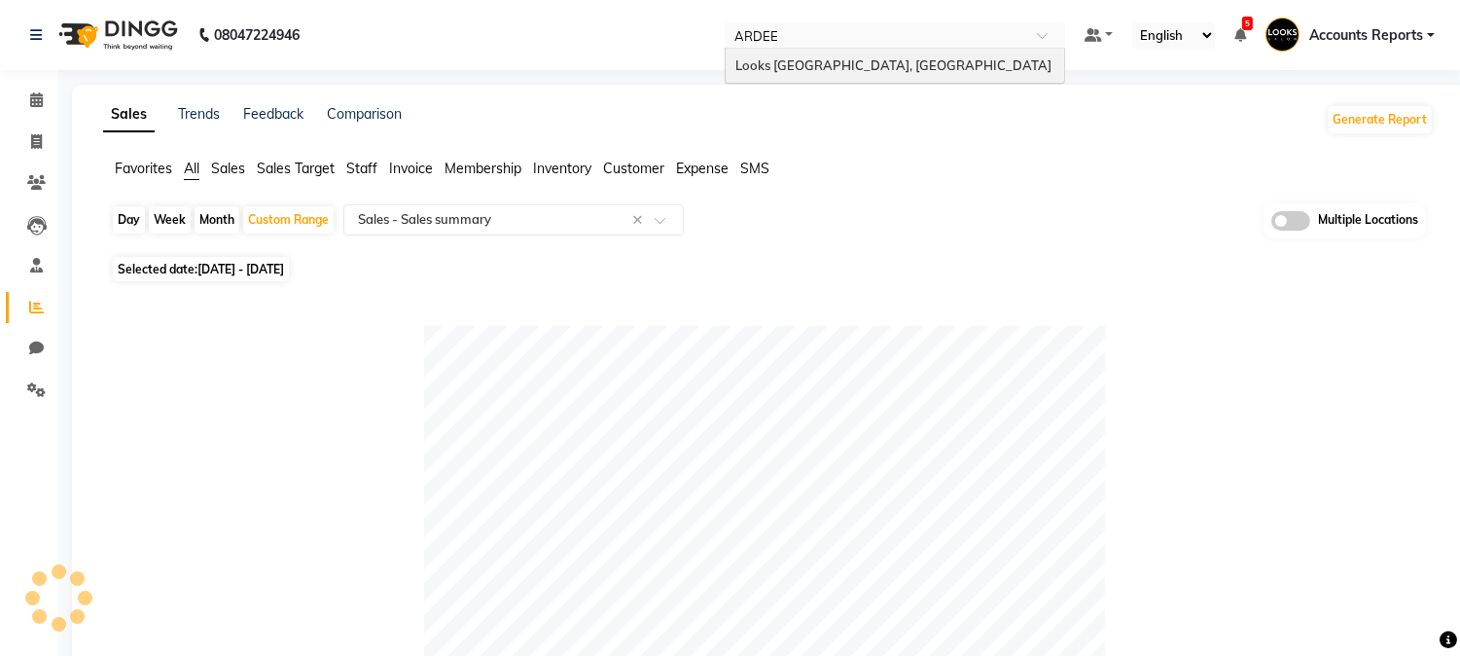
click at [912, 63] on span "Looks [GEOGRAPHIC_DATA], [GEOGRAPHIC_DATA]" at bounding box center [893, 65] width 316 height 16
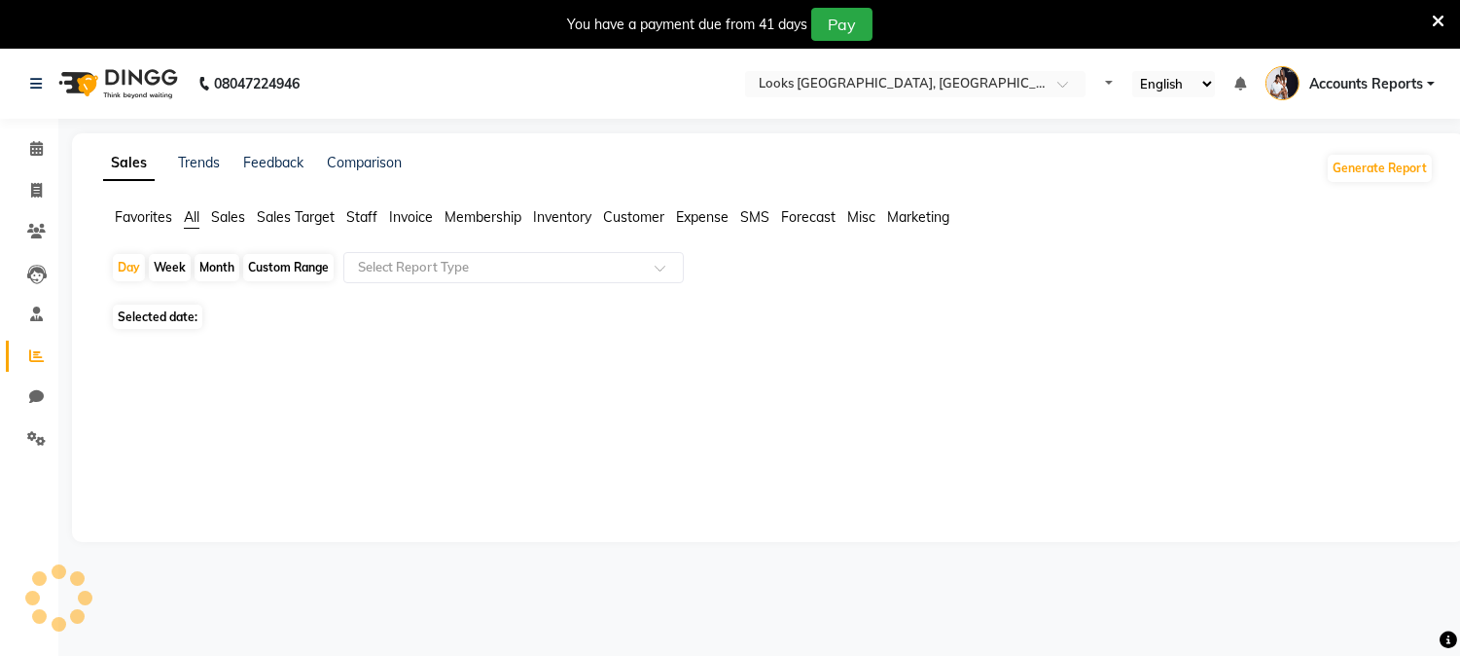
select select "en"
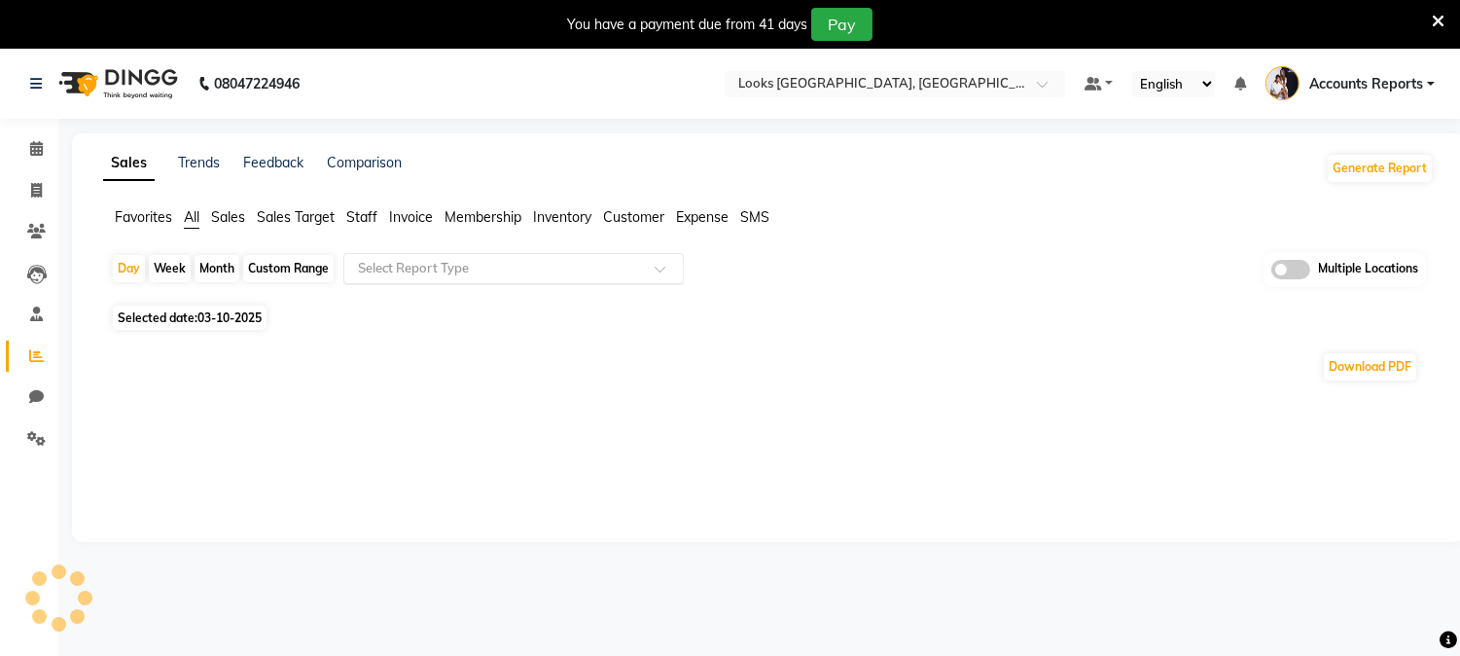
click at [479, 273] on input "text" at bounding box center [494, 268] width 280 height 19
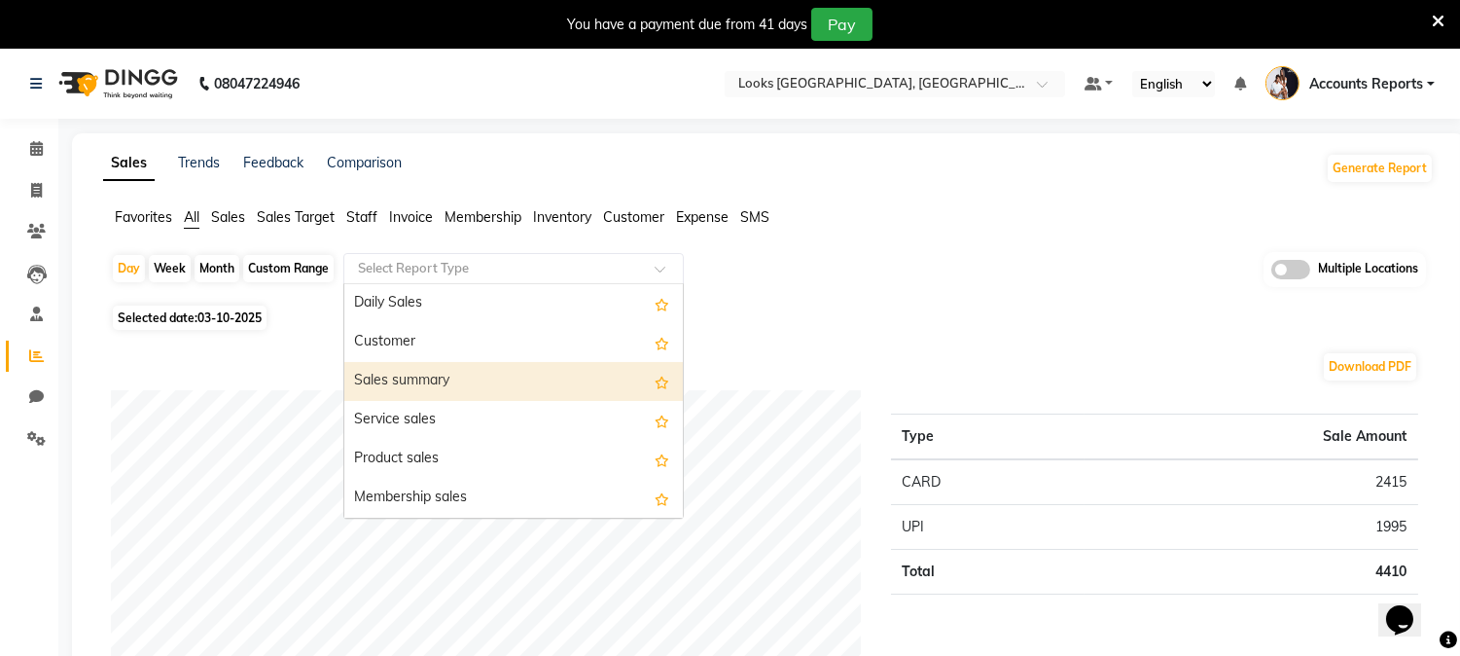
click at [452, 382] on div "Sales summary" at bounding box center [513, 381] width 339 height 39
select select "full_report"
select select "csv"
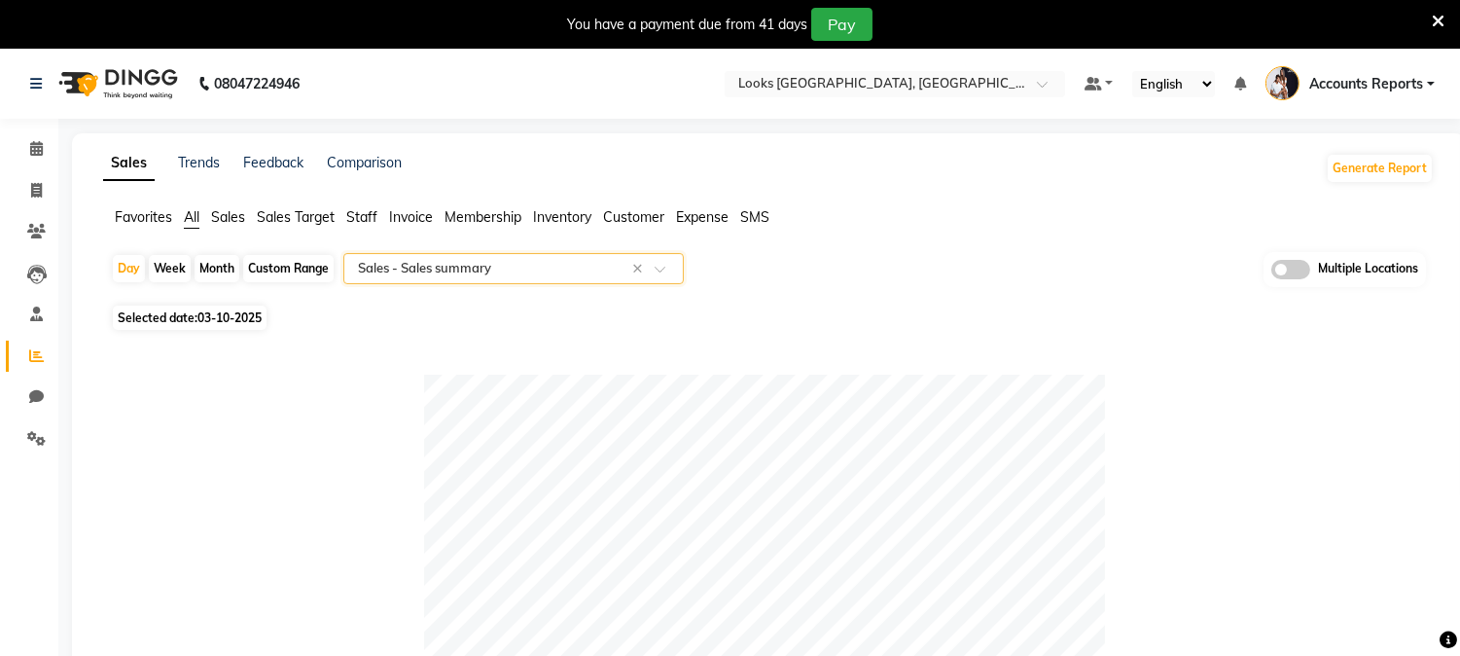
click at [267, 273] on div "Custom Range" at bounding box center [288, 268] width 90 height 27
select select "10"
select select "2025"
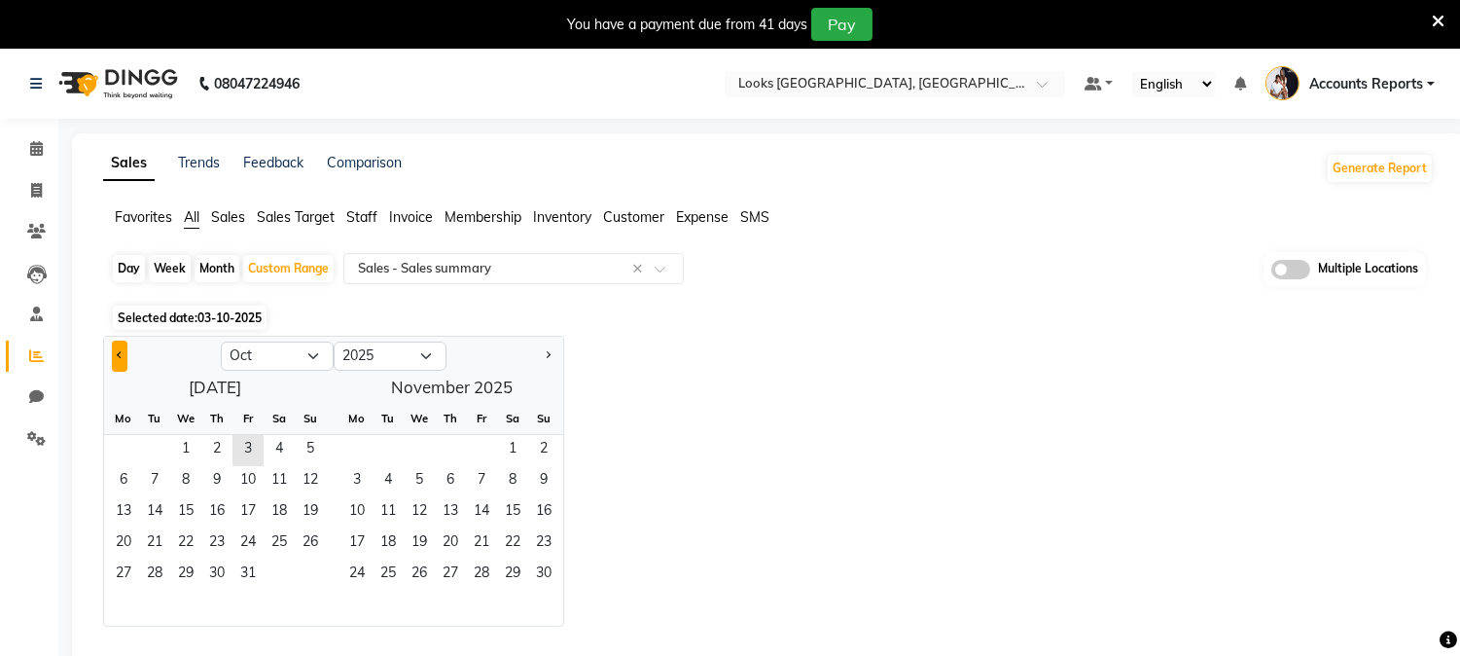
click at [117, 356] on button "Previous month" at bounding box center [120, 355] width 16 height 31
select select "9"
click at [120, 455] on span "1" at bounding box center [123, 450] width 31 height 31
click at [166, 570] on span "30" at bounding box center [154, 574] width 31 height 31
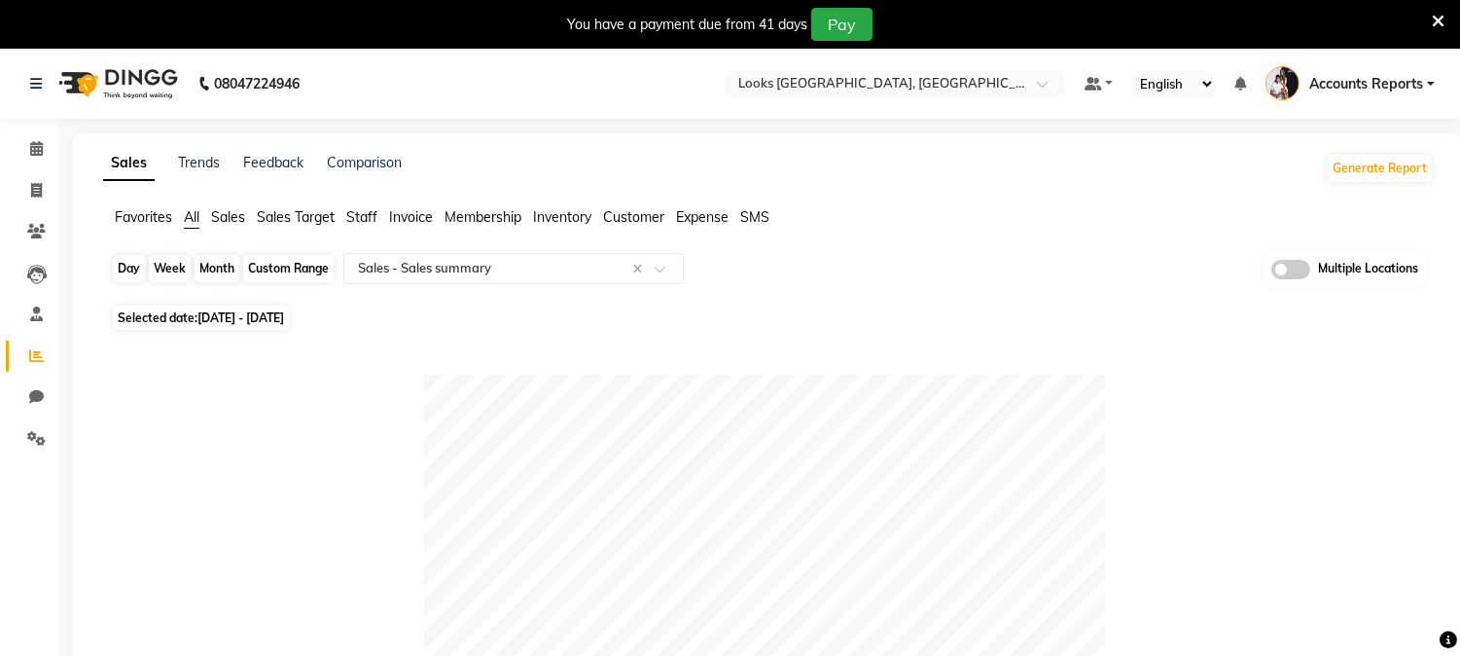
click at [326, 272] on div "Custom Range" at bounding box center [288, 268] width 90 height 27
select select "9"
select select "2025"
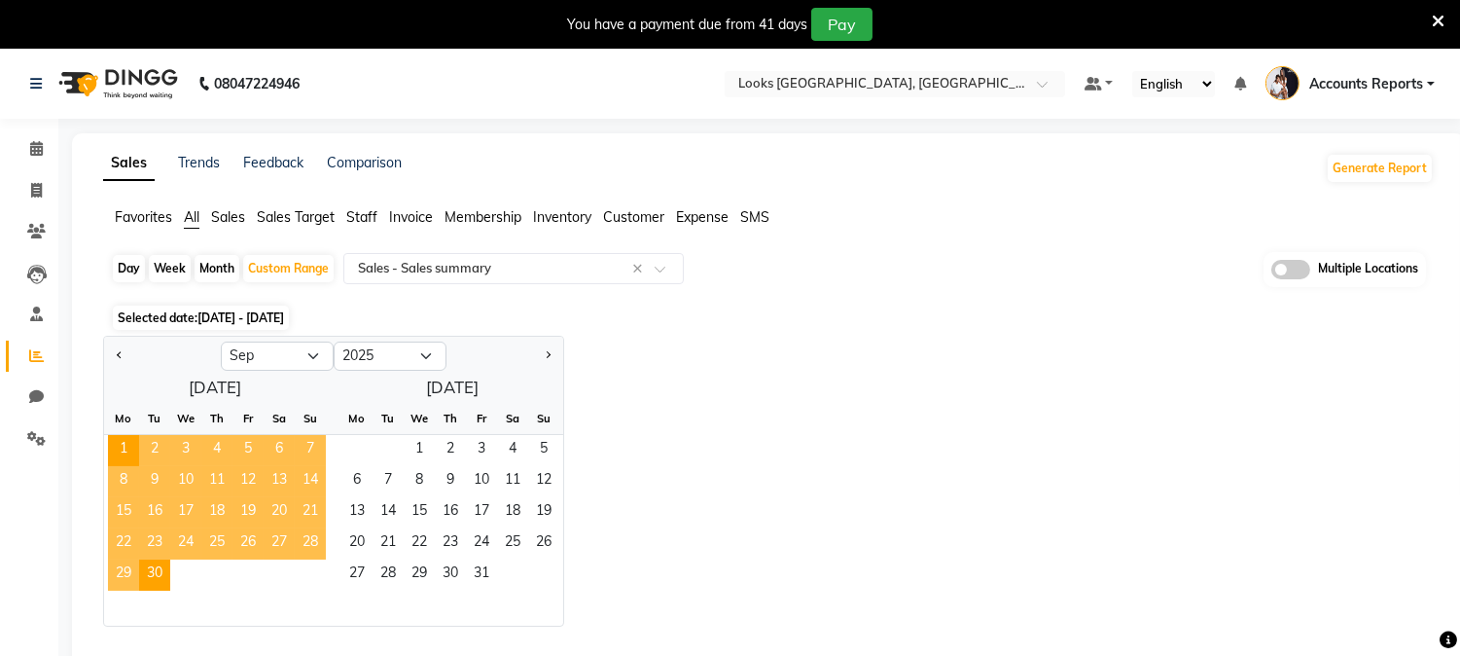
click at [191, 481] on span "10" at bounding box center [185, 481] width 31 height 31
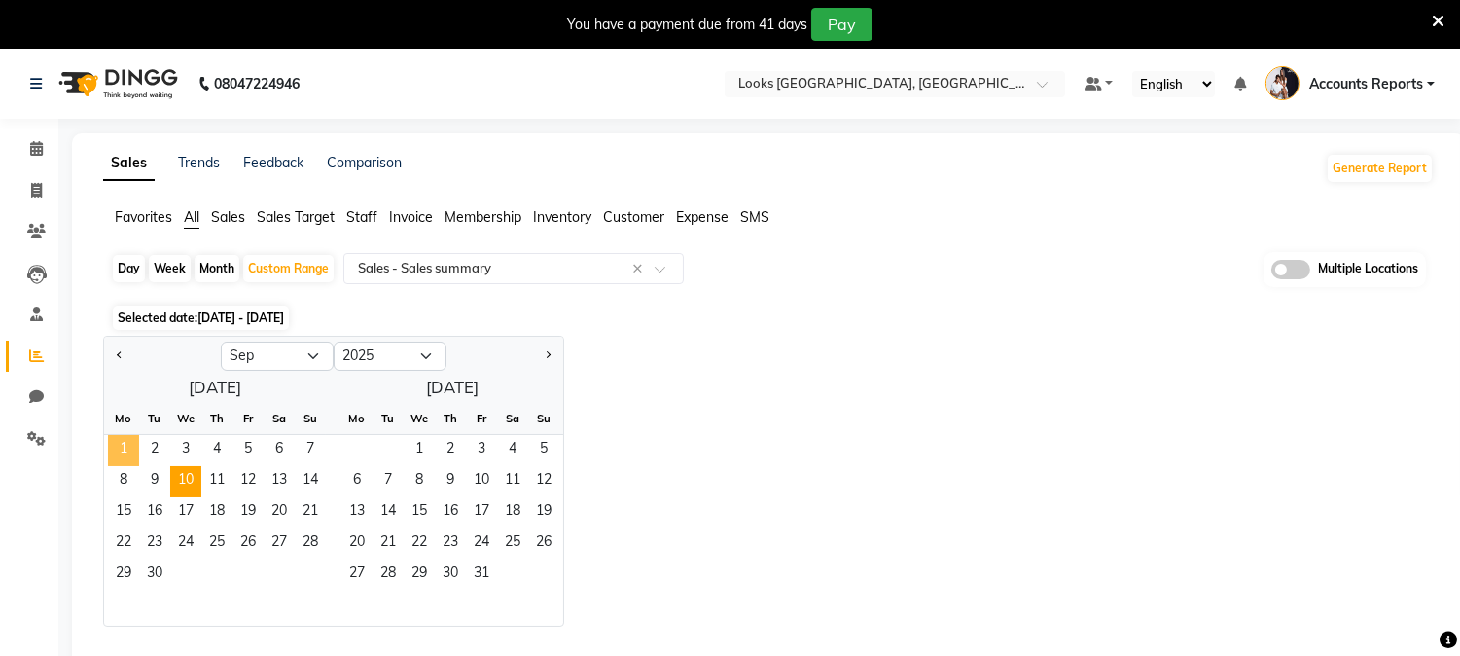
click at [114, 441] on span "1" at bounding box center [123, 450] width 31 height 31
click at [188, 482] on span "10" at bounding box center [185, 481] width 31 height 31
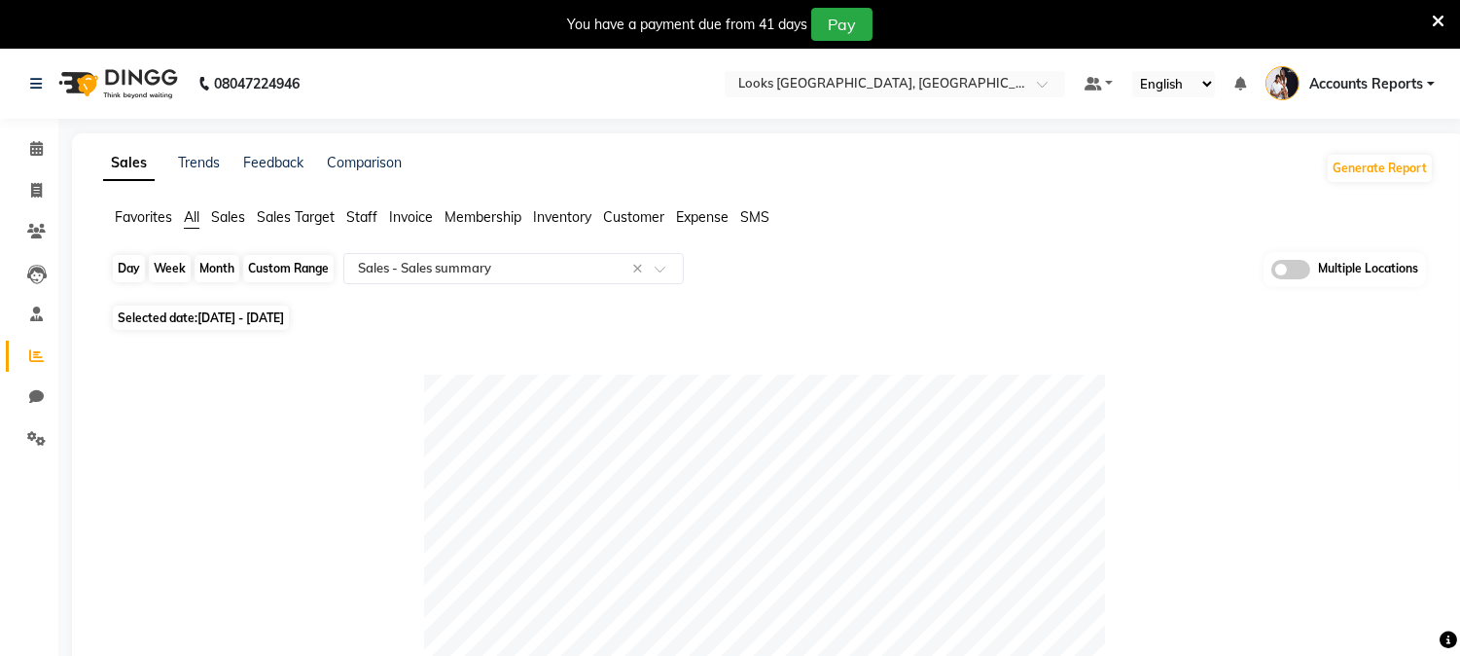
click at [279, 267] on div "Custom Range" at bounding box center [288, 268] width 90 height 27
select select "9"
select select "2025"
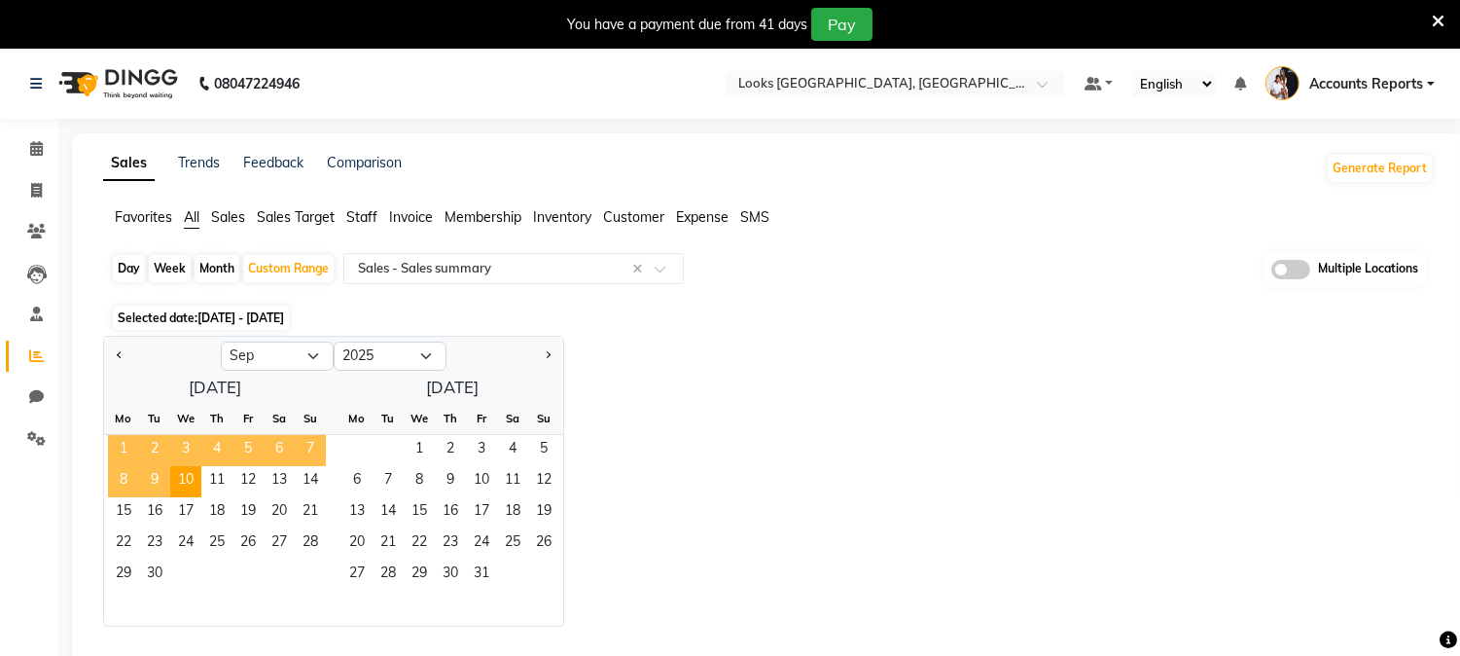
click at [122, 444] on span "1" at bounding box center [123, 450] width 31 height 31
click at [256, 452] on span "5" at bounding box center [247, 450] width 31 height 31
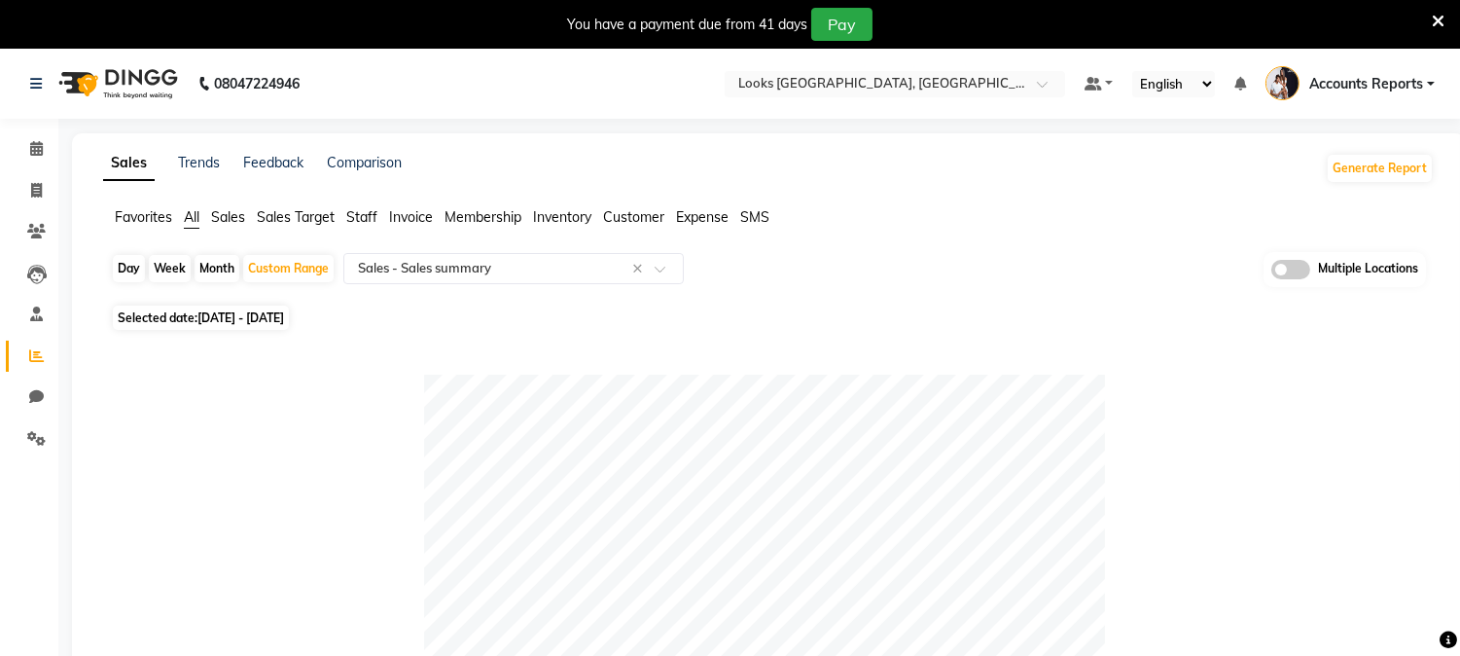
click at [131, 267] on div "Day" at bounding box center [129, 268] width 32 height 27
select select "9"
select select "2025"
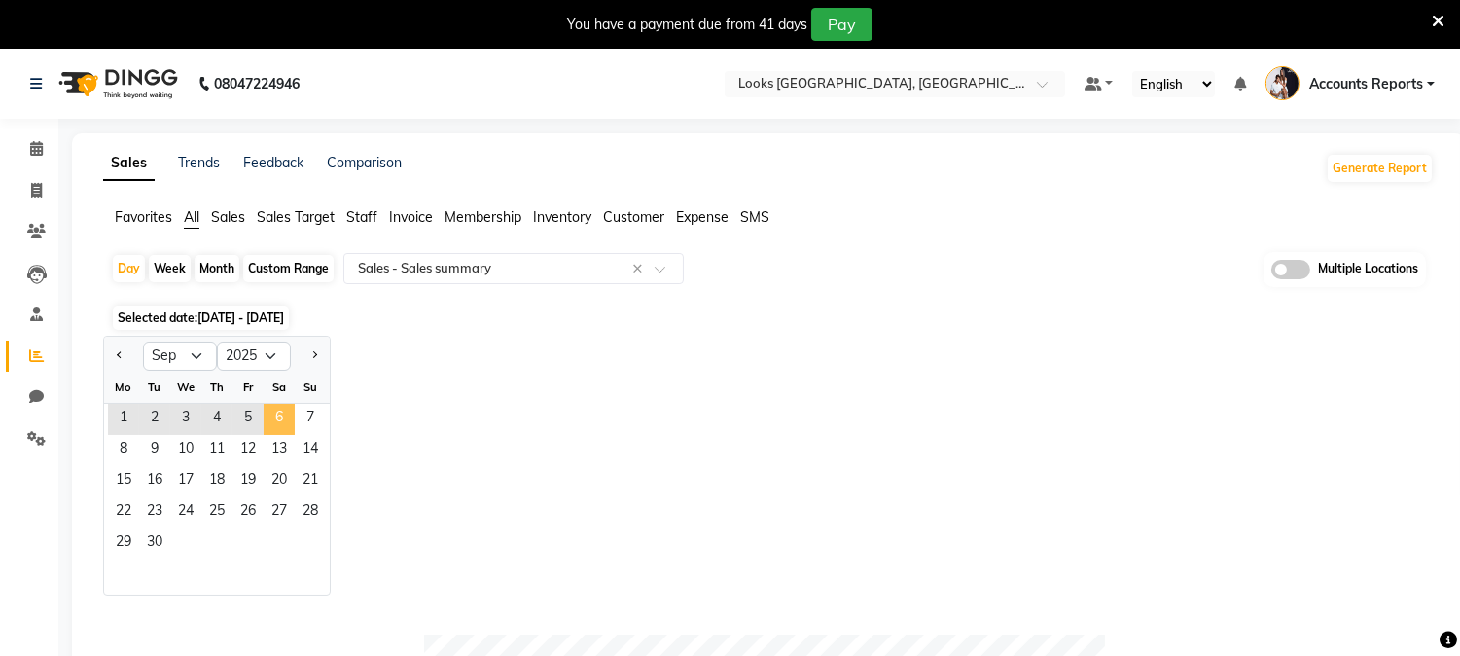
click at [273, 413] on span "6" at bounding box center [279, 419] width 31 height 31
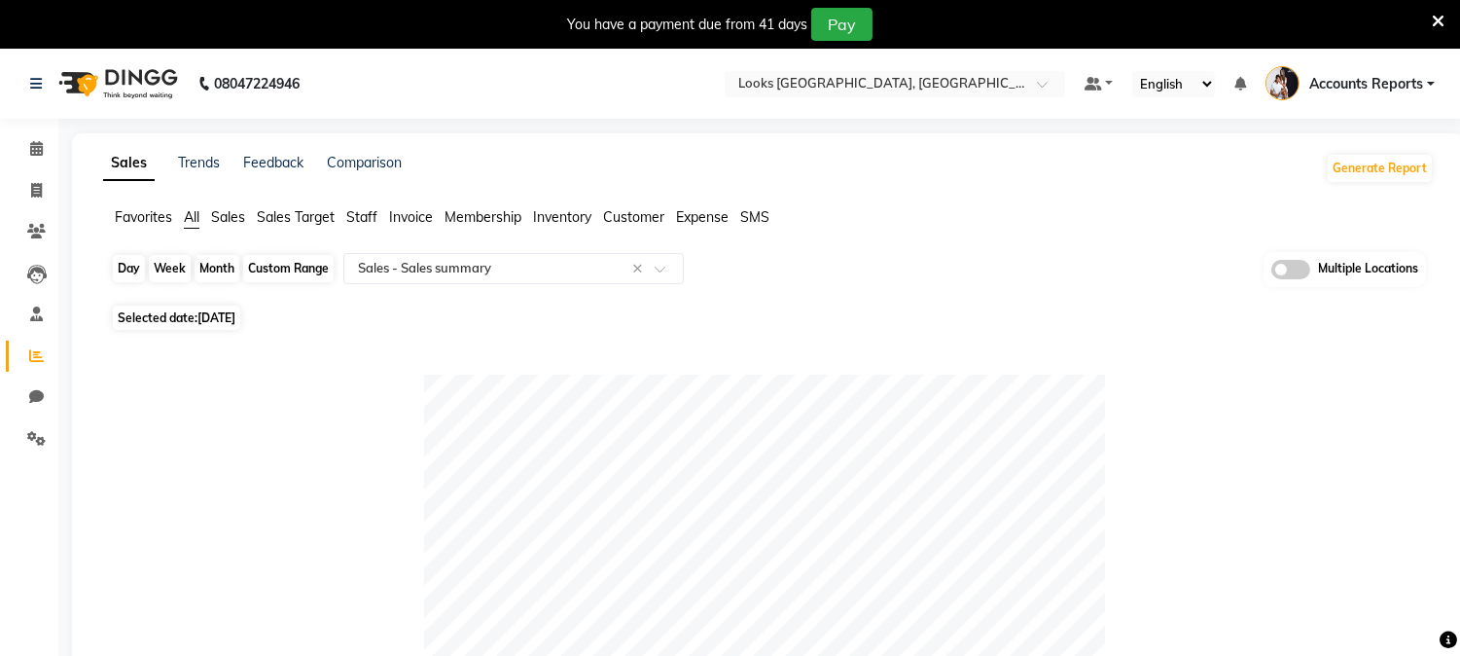
click at [131, 269] on div "Day" at bounding box center [129, 268] width 32 height 27
select select "9"
select select "2025"
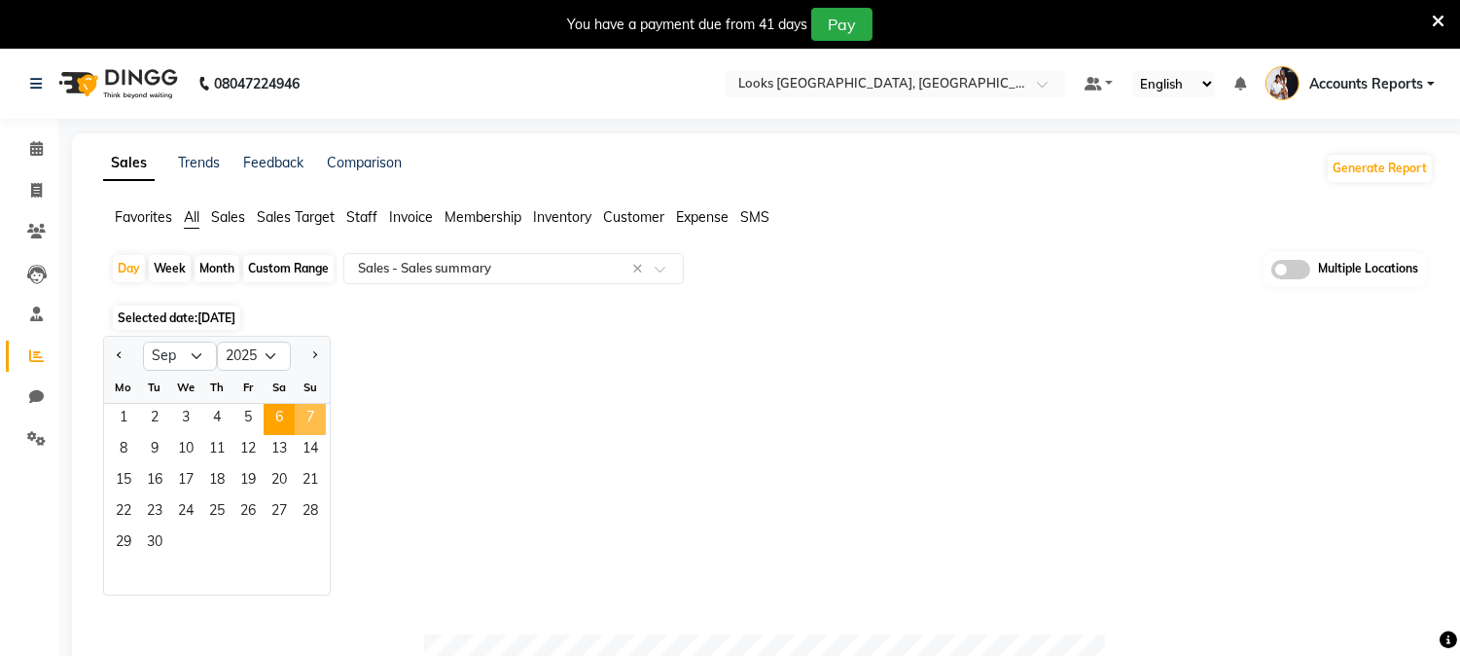
click at [312, 419] on span "7" at bounding box center [310, 419] width 31 height 31
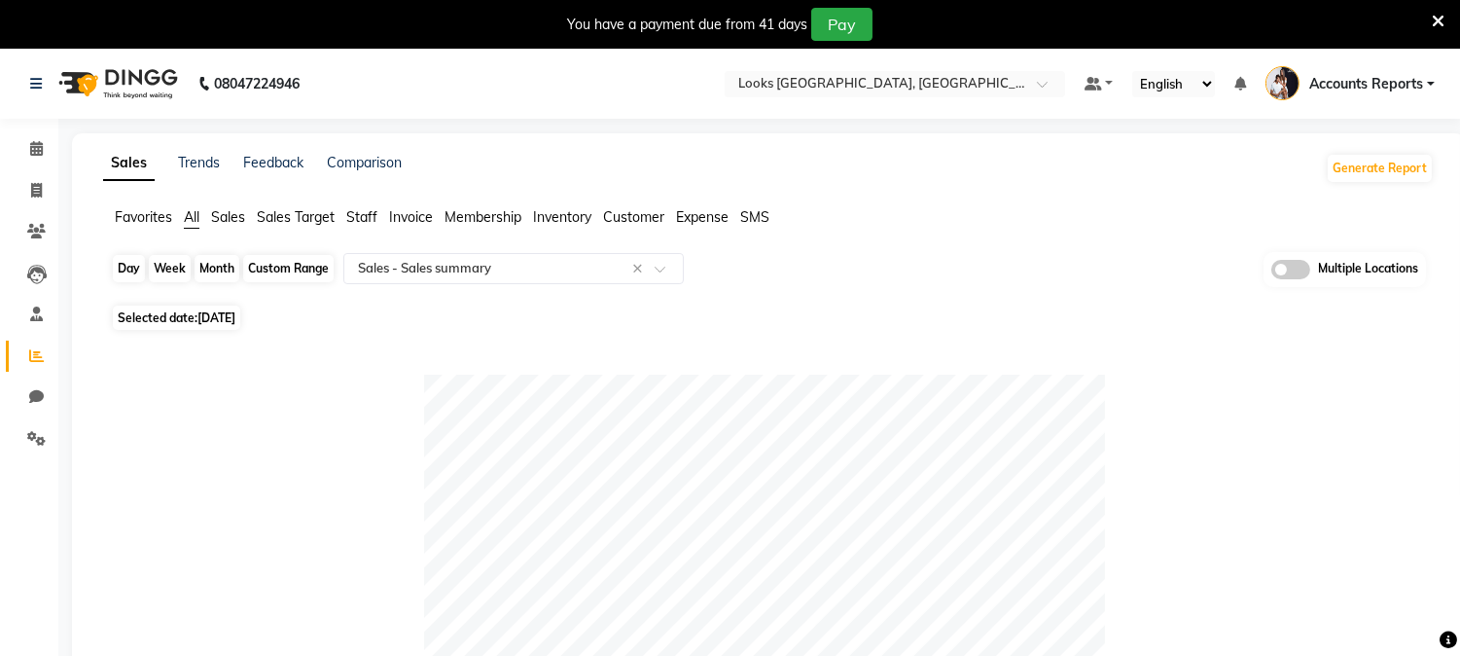
click at [125, 263] on div "Day" at bounding box center [129, 268] width 32 height 27
select select "9"
select select "2025"
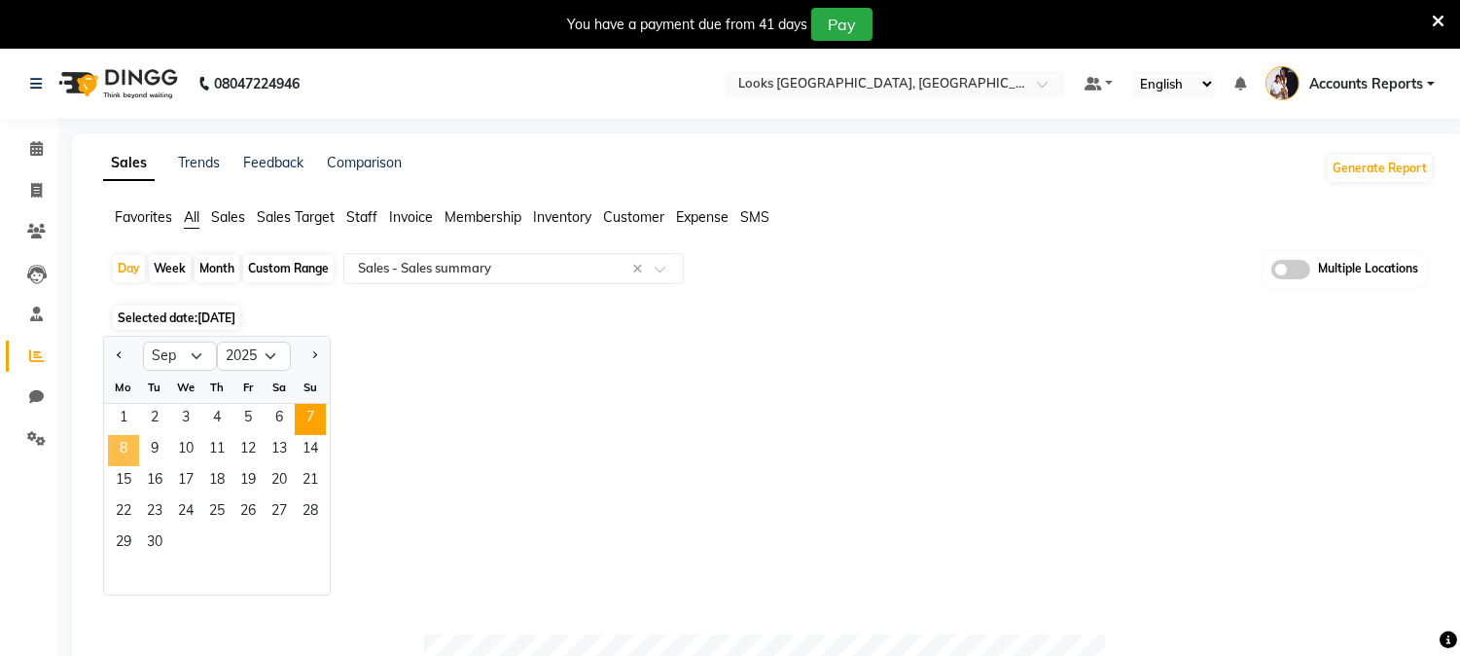
click at [127, 442] on span "8" at bounding box center [123, 450] width 31 height 31
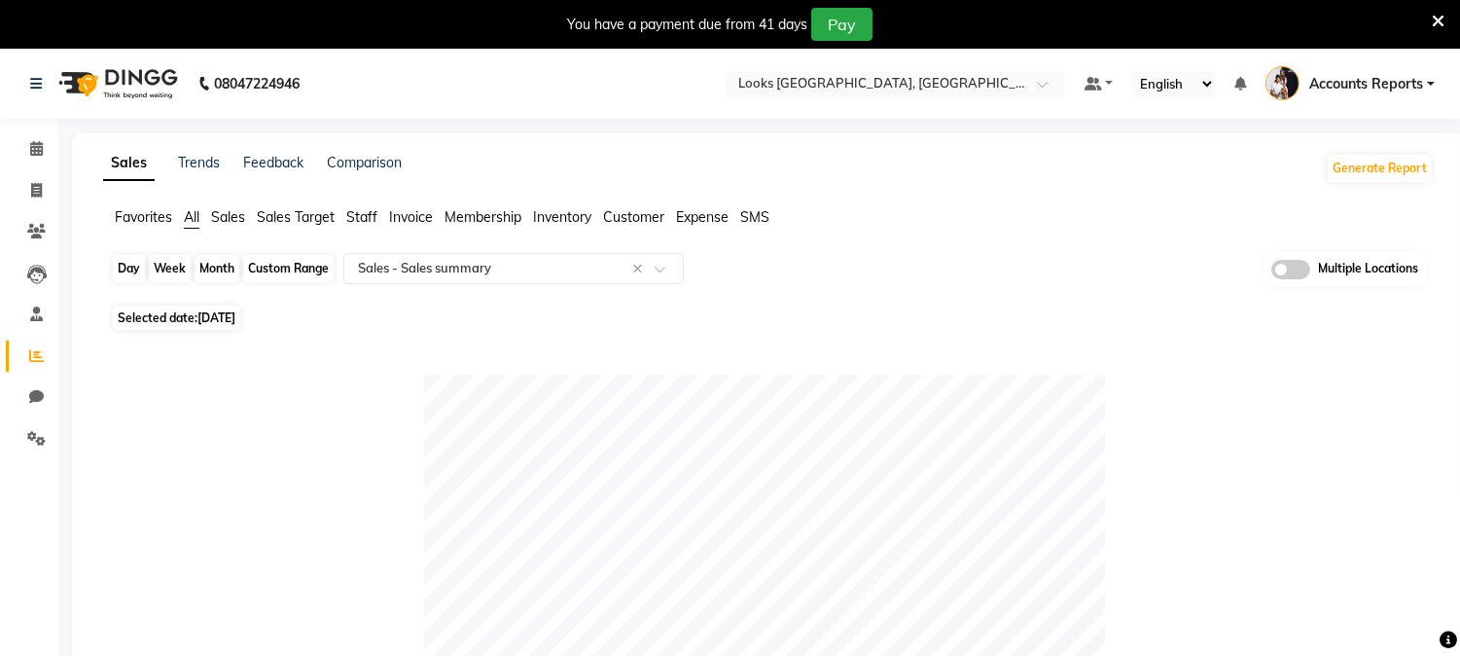
click at [126, 266] on div "Day" at bounding box center [129, 268] width 32 height 27
select select "9"
select select "2025"
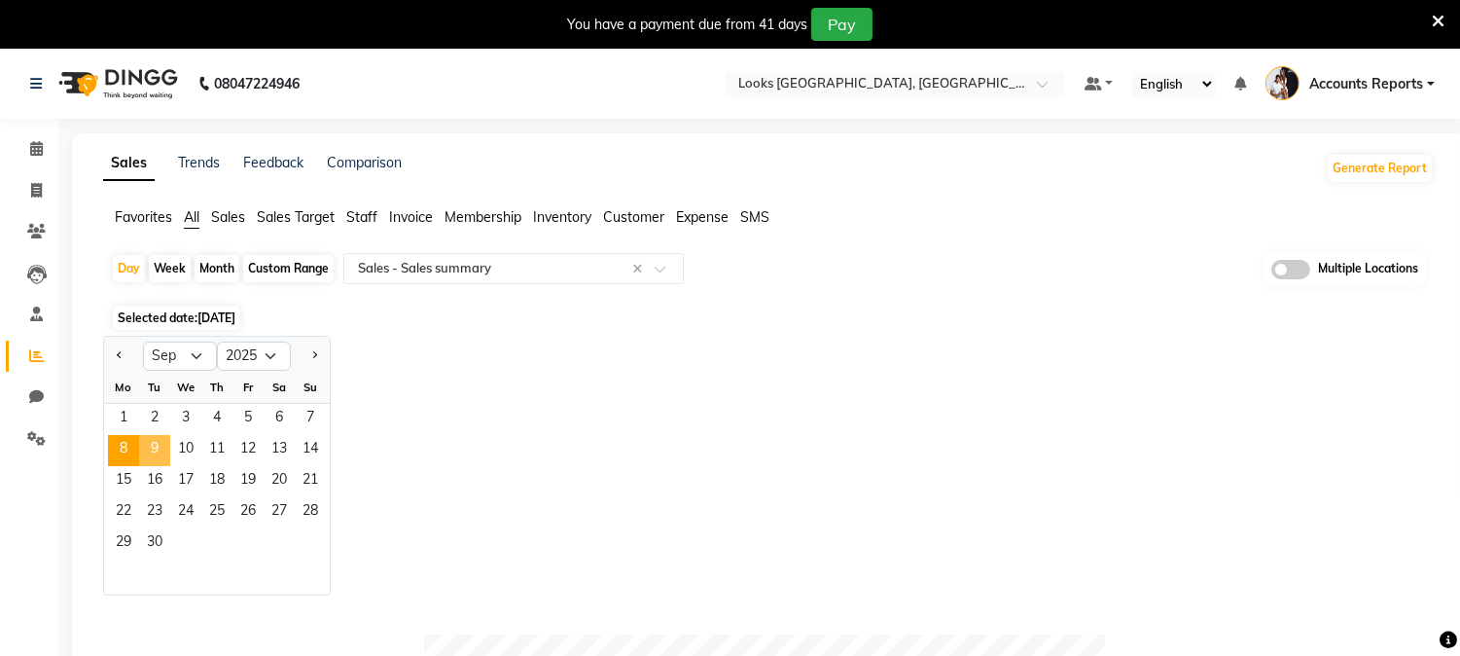
click at [152, 453] on span "9" at bounding box center [154, 450] width 31 height 31
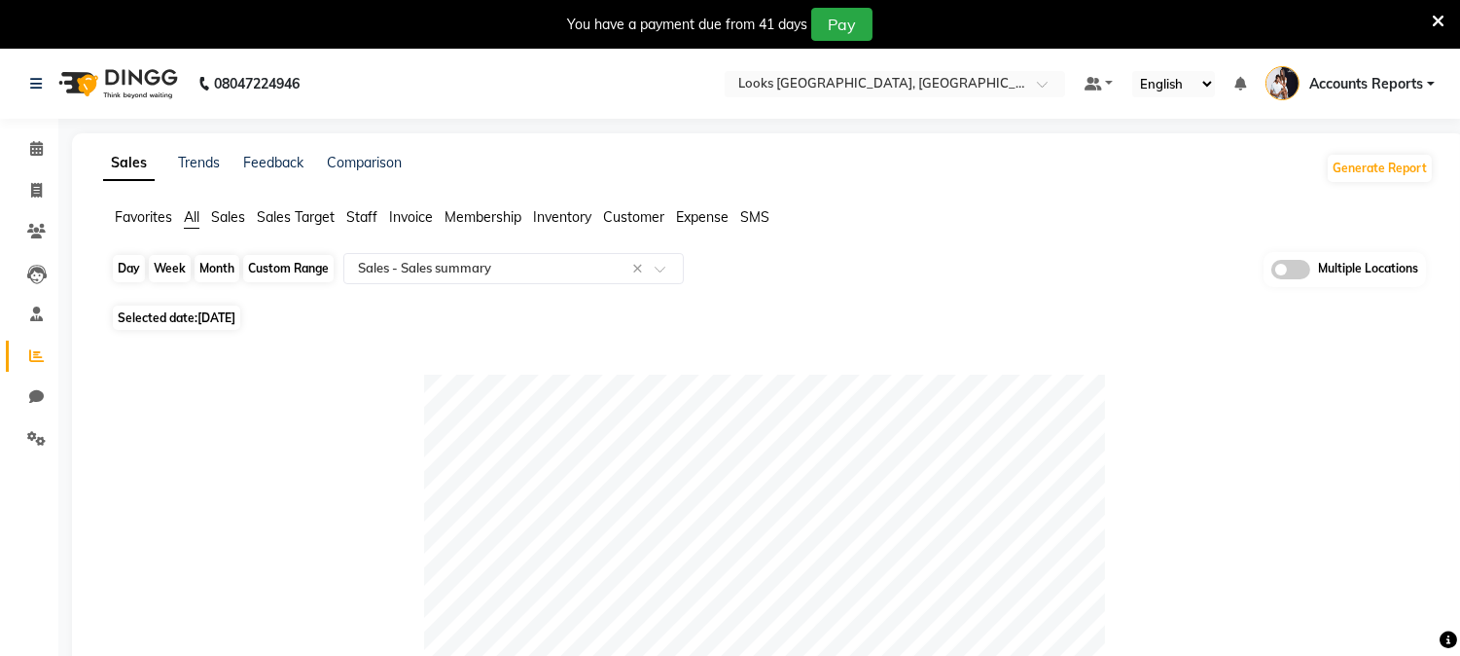
click at [129, 270] on div "Day" at bounding box center [129, 268] width 32 height 27
select select "9"
select select "2025"
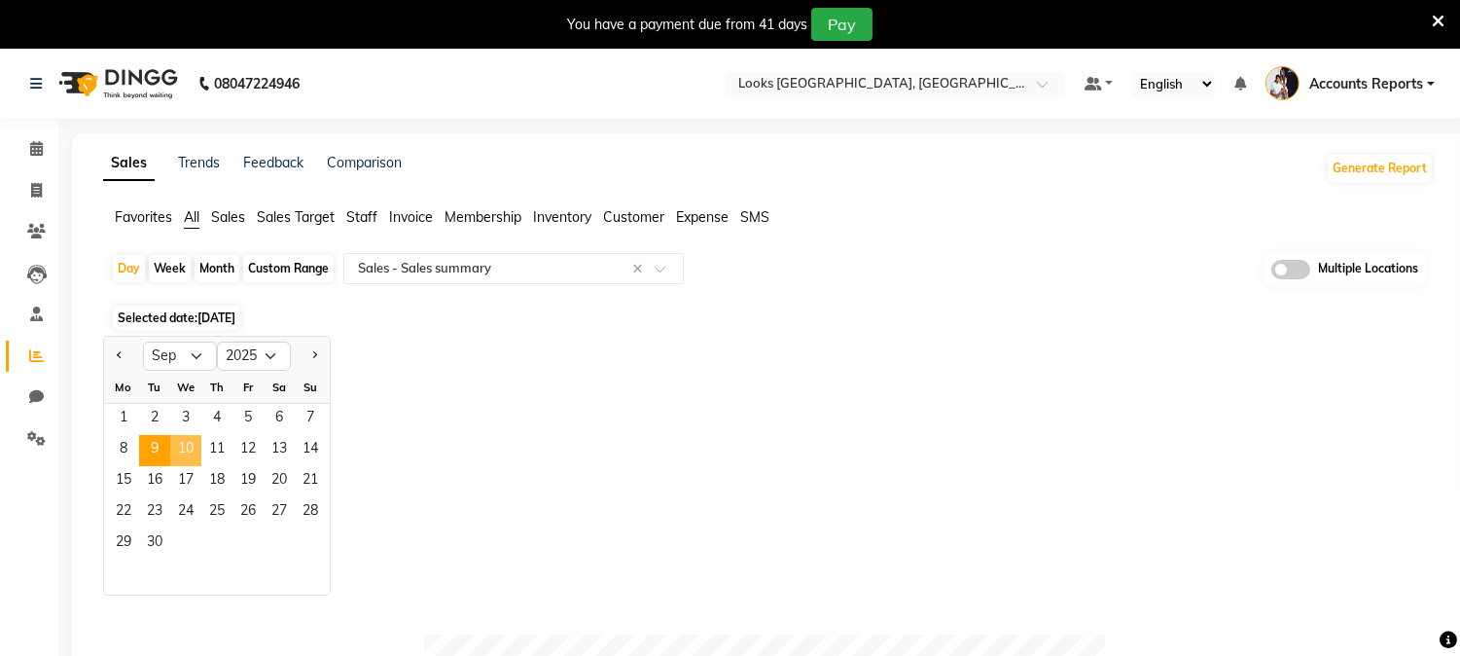
click at [173, 453] on span "10" at bounding box center [185, 450] width 31 height 31
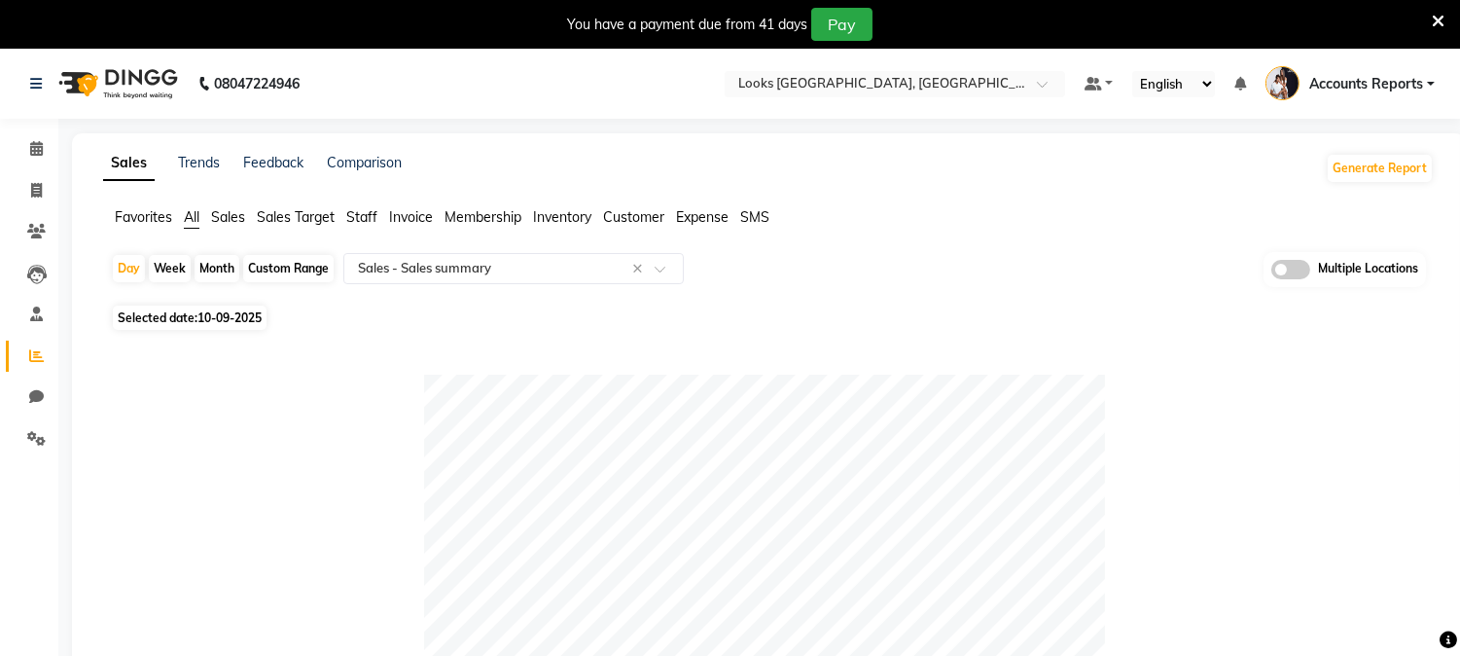
click at [293, 265] on div "Custom Range" at bounding box center [288, 268] width 90 height 27
select select "9"
select select "2025"
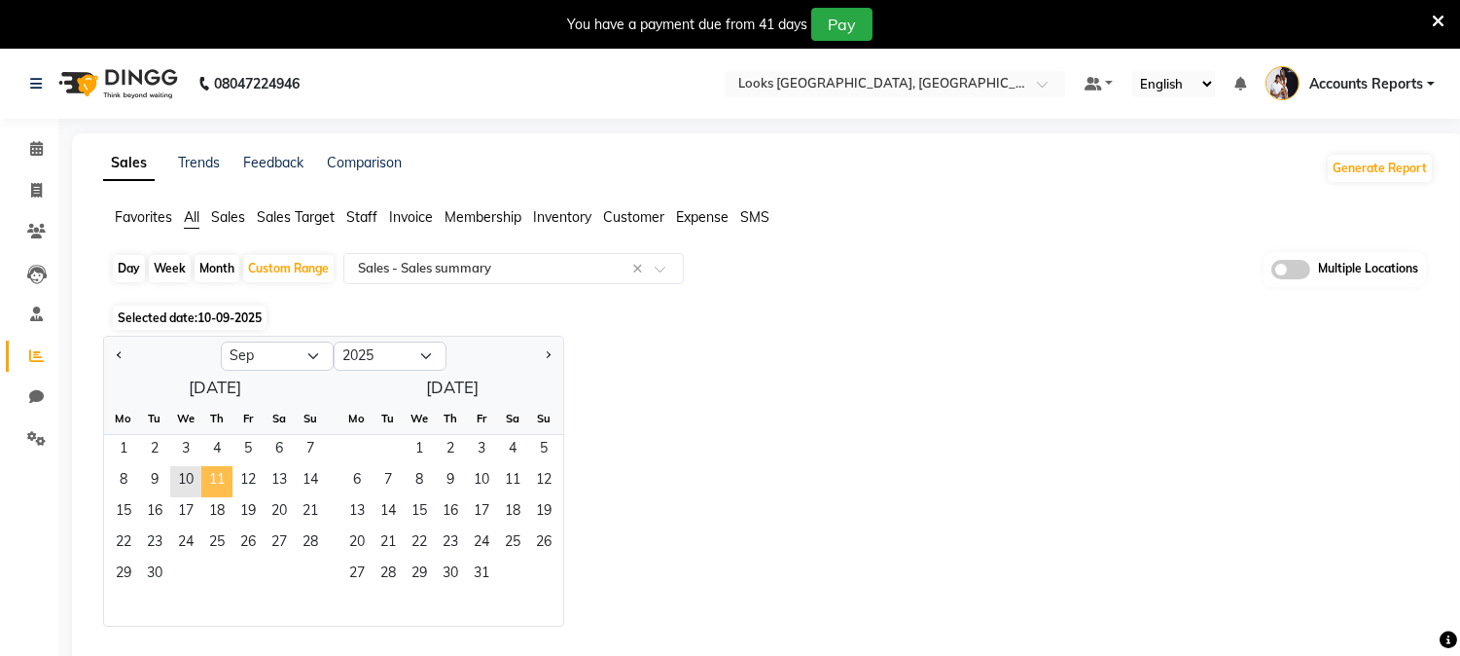
click at [218, 473] on span "11" at bounding box center [216, 481] width 31 height 31
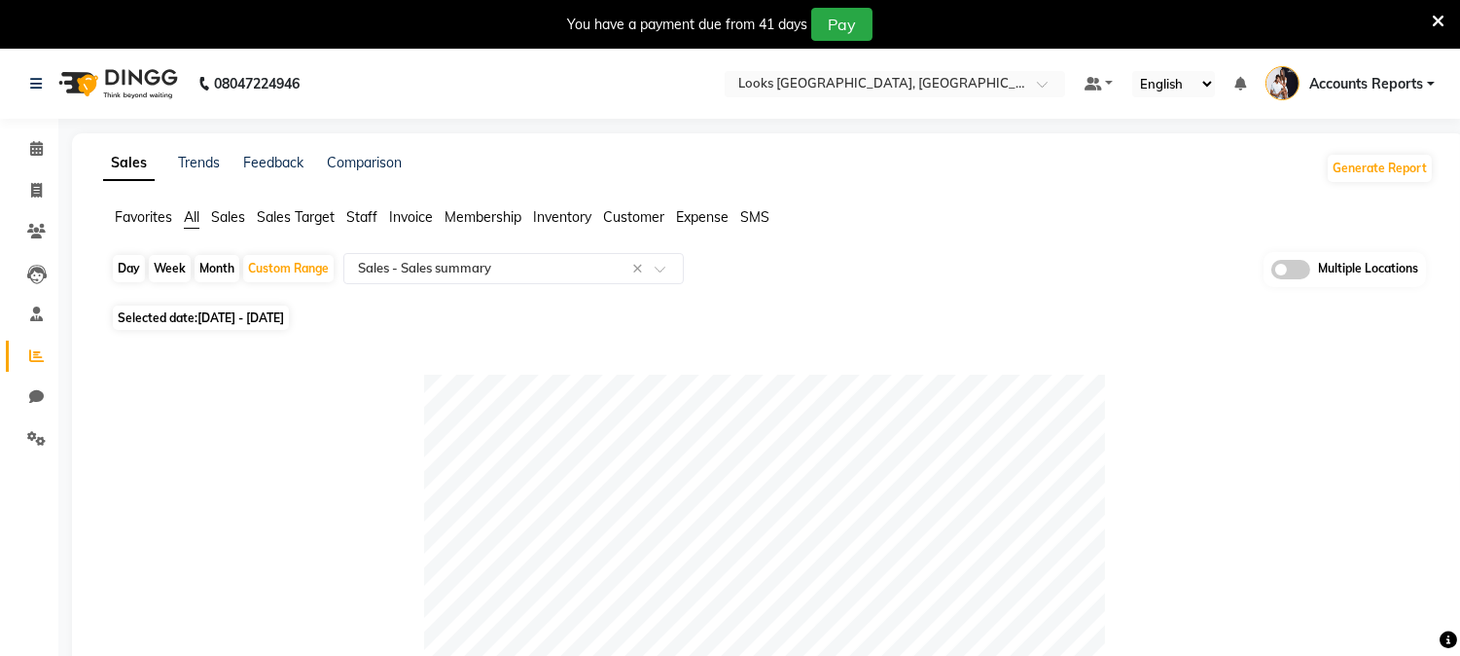
click at [263, 323] on span "10-09-2025 - 11-09-2025" at bounding box center [240, 317] width 87 height 15
select select "9"
select select "2025"
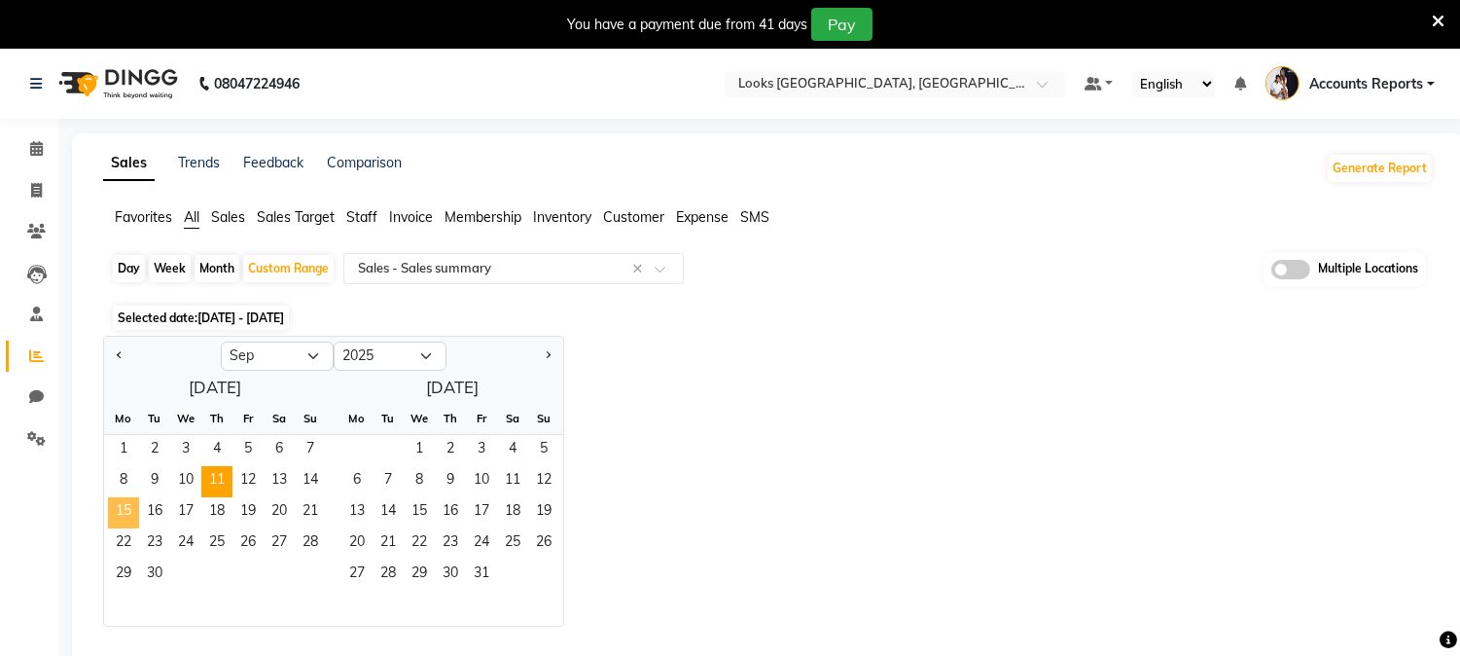
click at [128, 504] on span "15" at bounding box center [123, 512] width 31 height 31
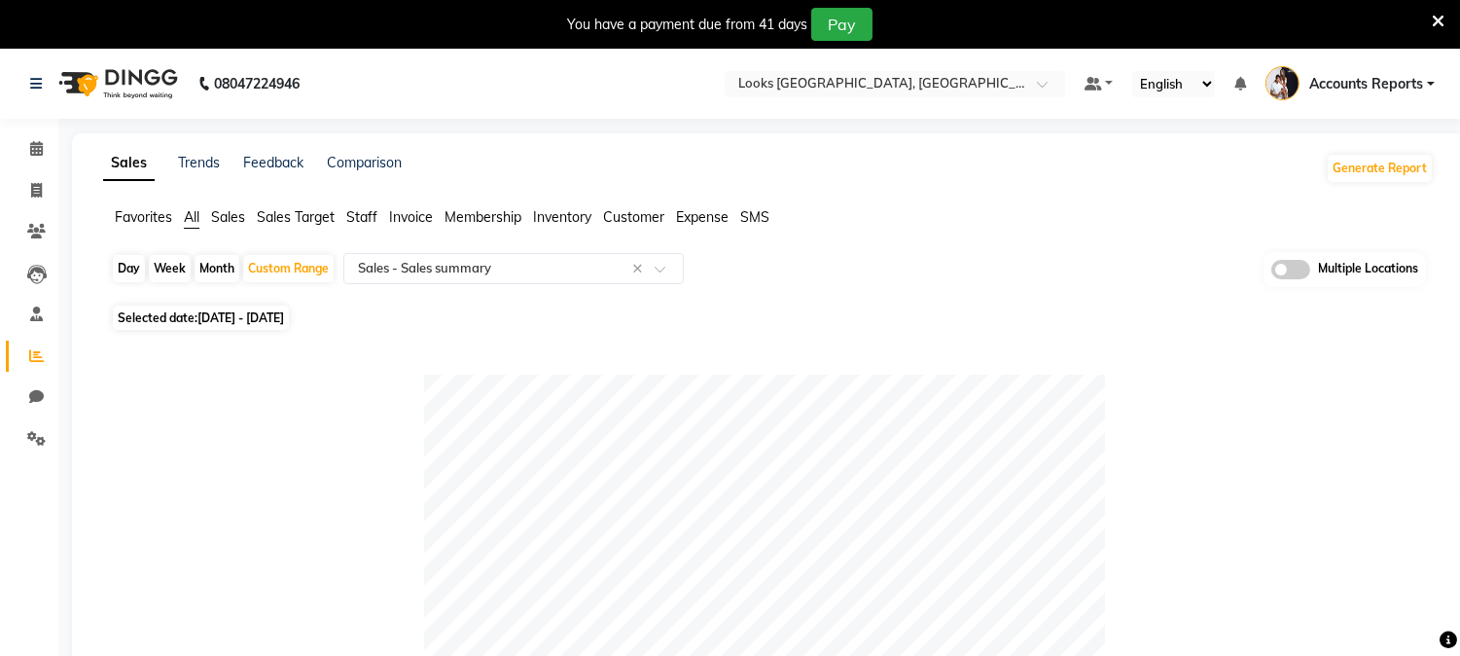
click at [120, 267] on div "Day" at bounding box center [129, 268] width 32 height 27
select select "9"
select select "2025"
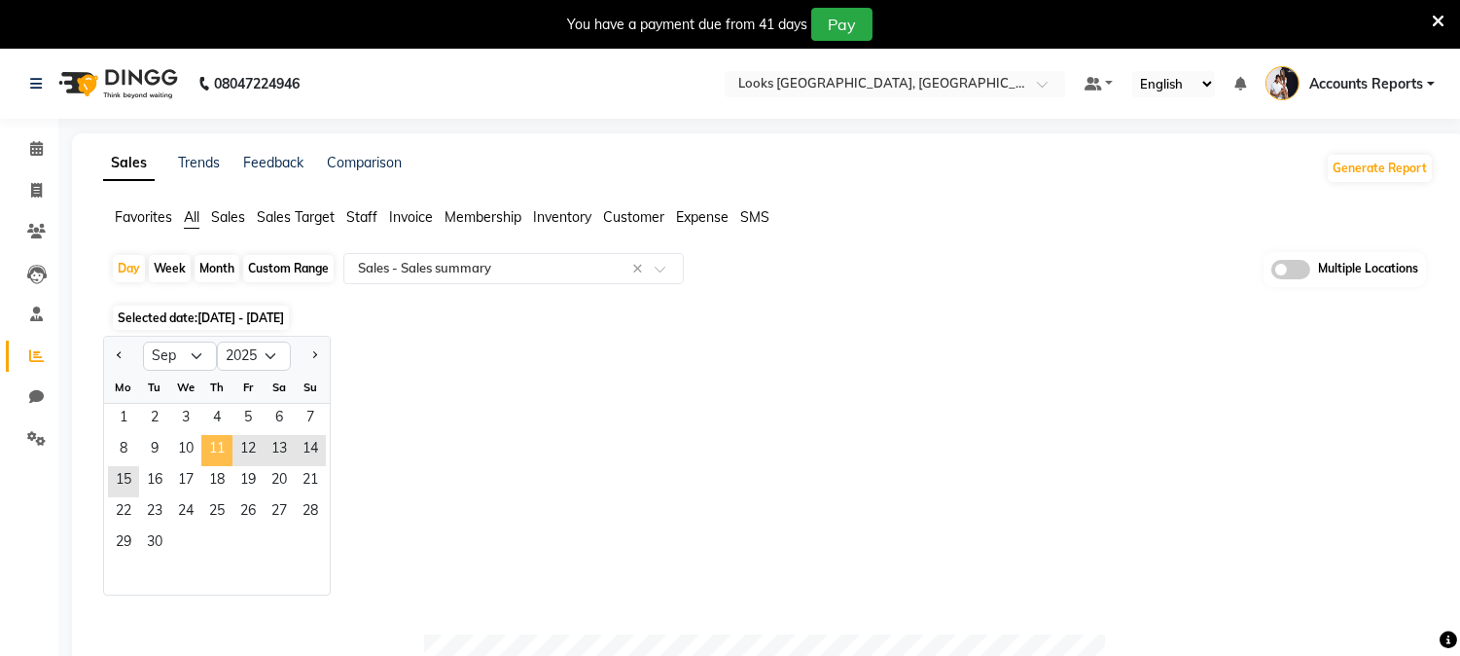
click at [208, 448] on span "11" at bounding box center [216, 450] width 31 height 31
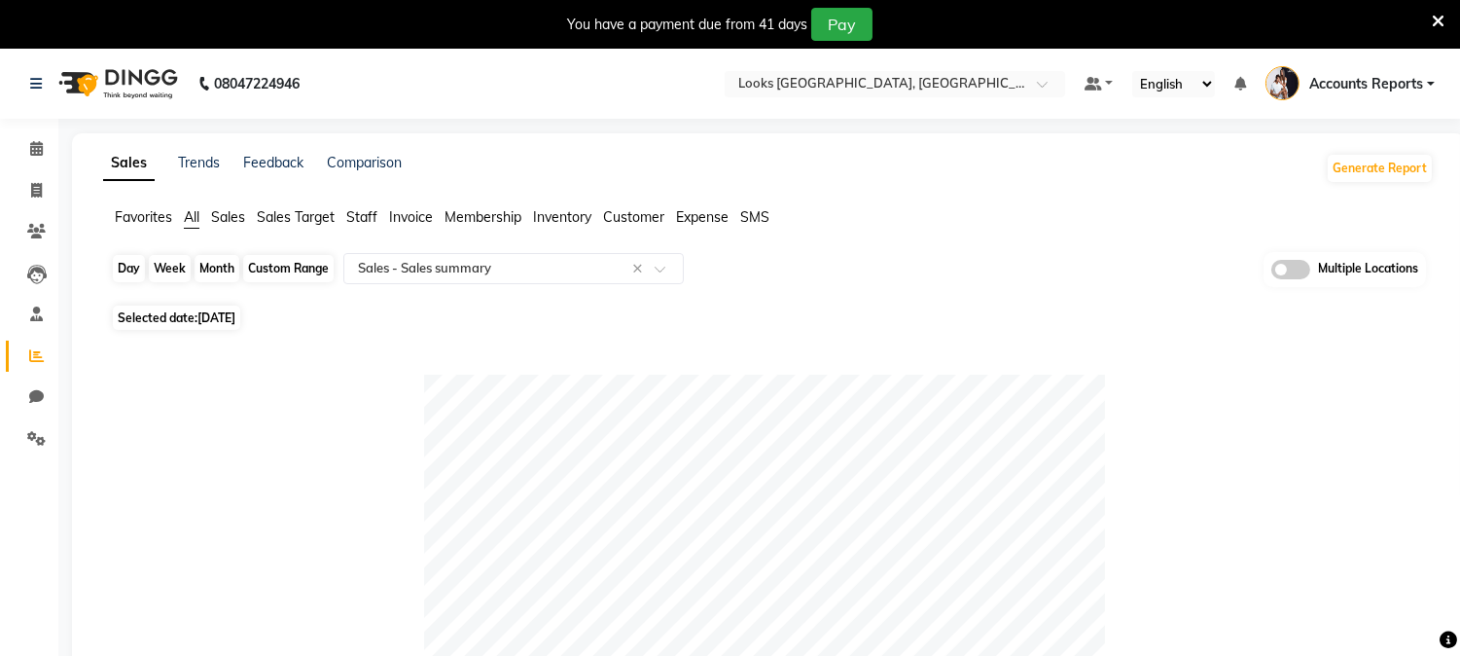
click at [124, 267] on div "Day" at bounding box center [129, 268] width 32 height 27
select select "9"
select select "2025"
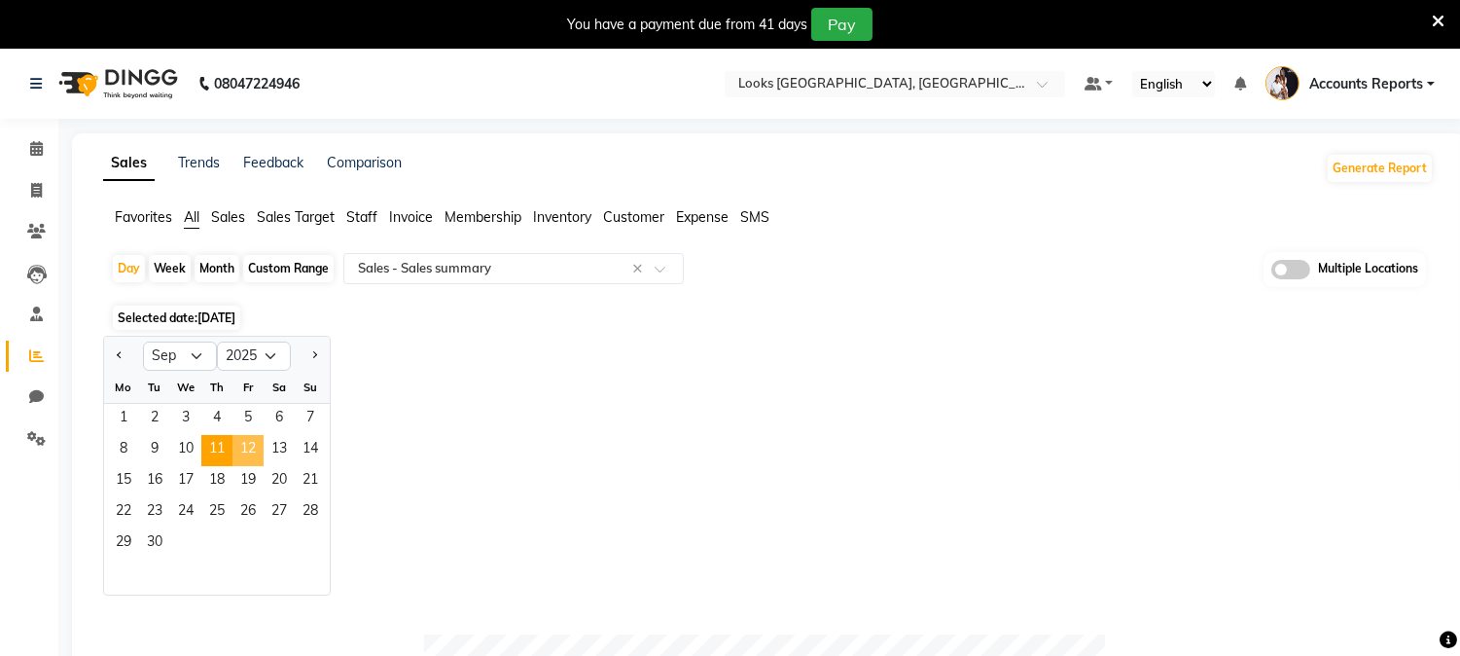
click at [238, 439] on span "12" at bounding box center [247, 450] width 31 height 31
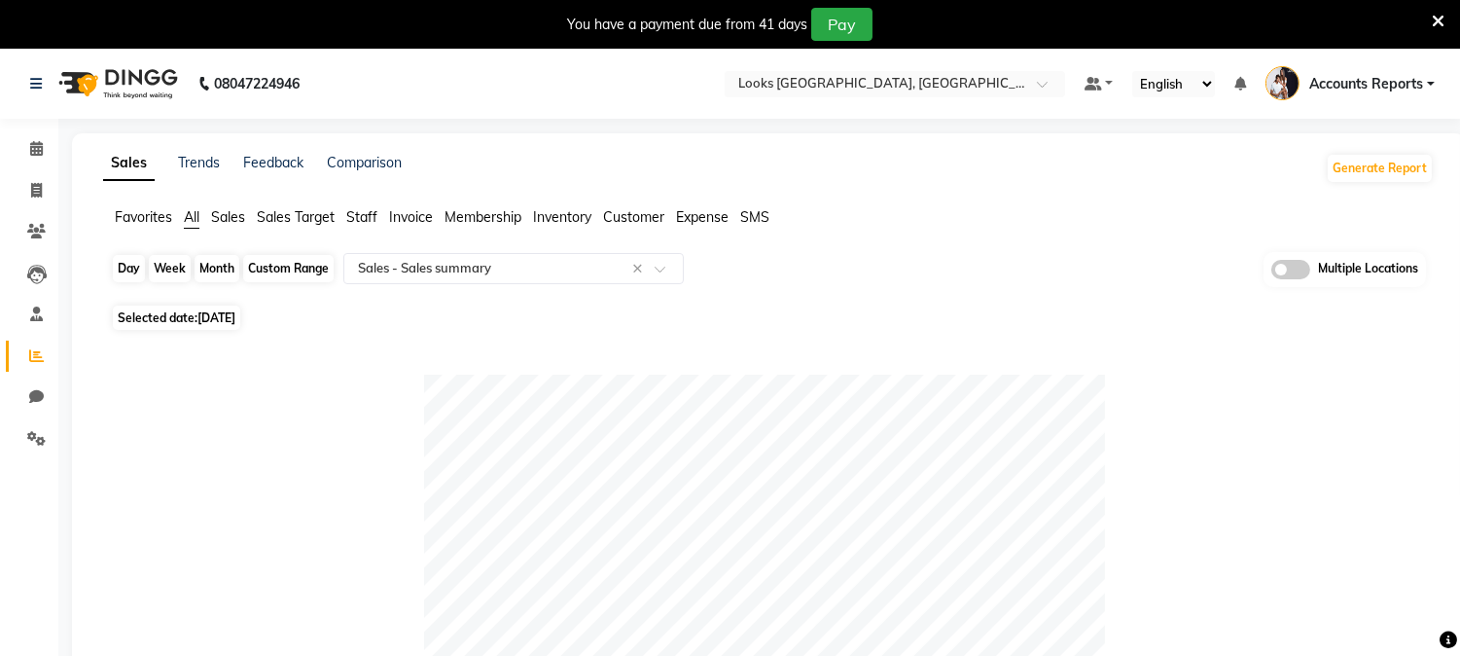
click at [120, 267] on div "Day" at bounding box center [129, 268] width 32 height 27
select select "9"
select select "2025"
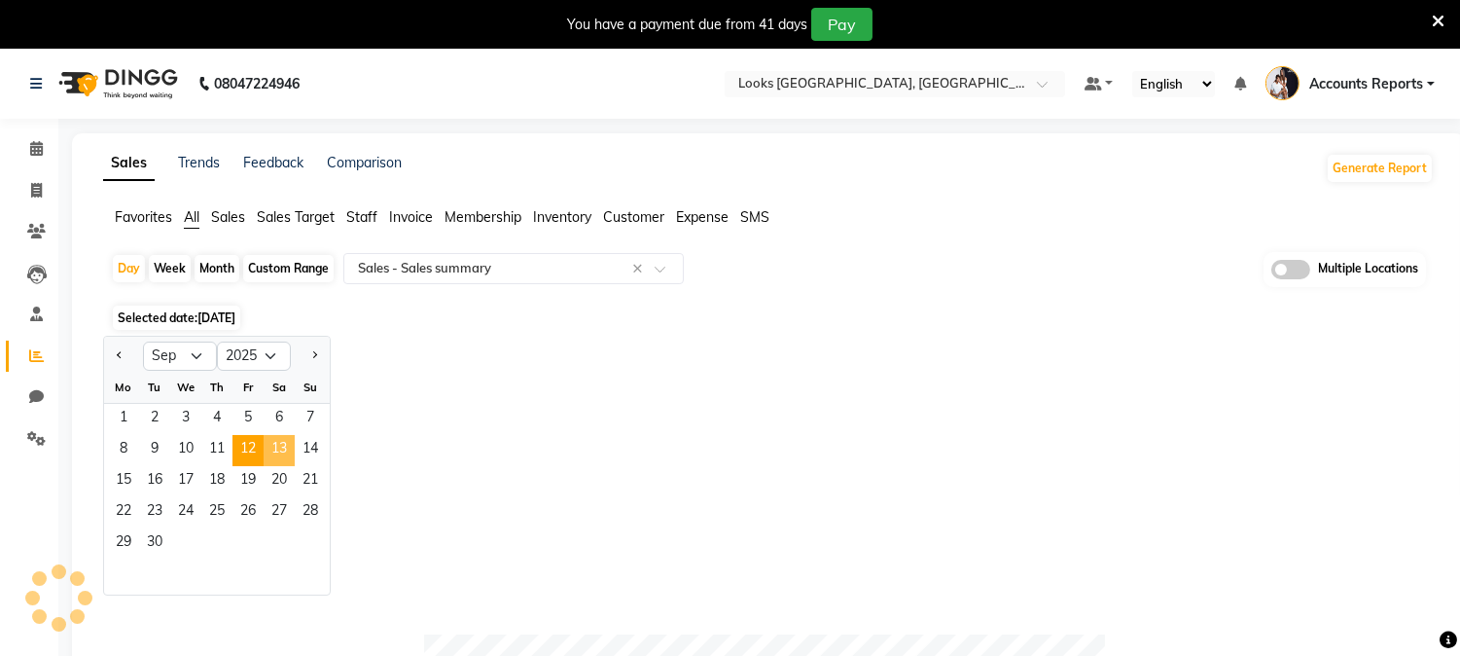
click at [274, 447] on span "13" at bounding box center [279, 450] width 31 height 31
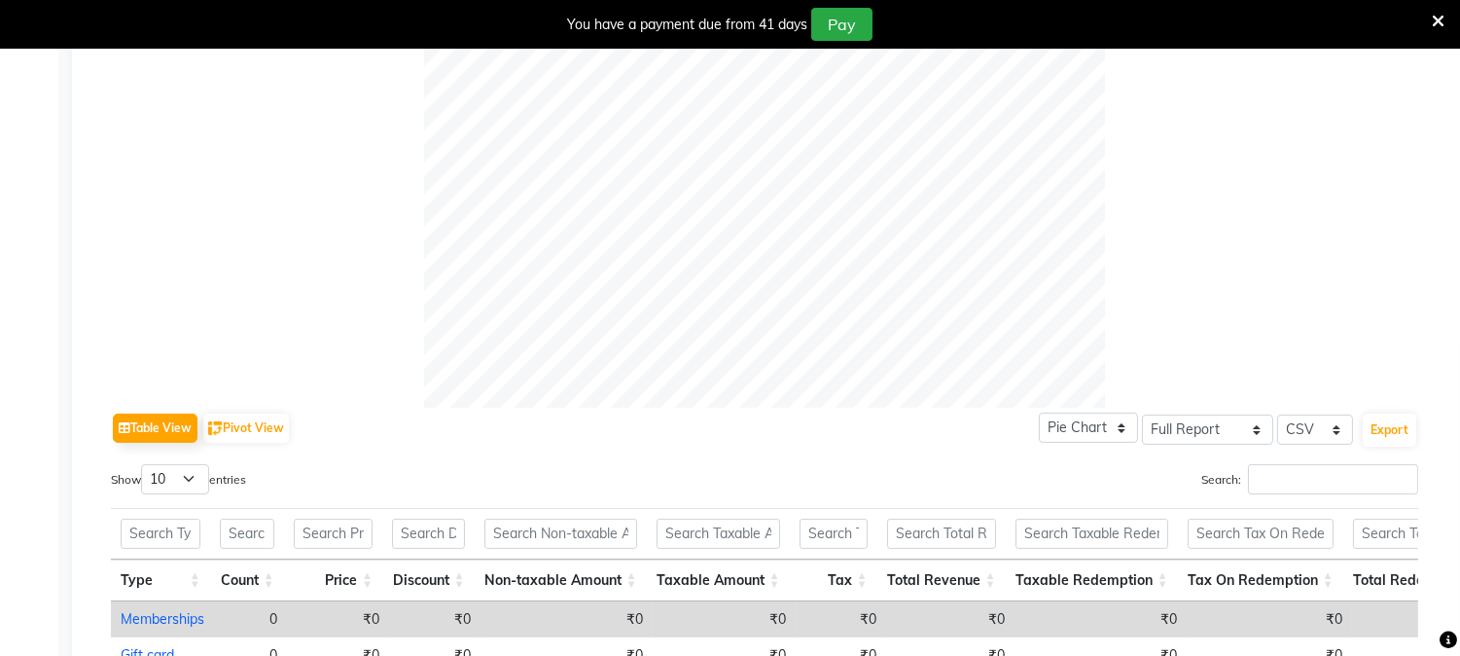
scroll to position [1081, 0]
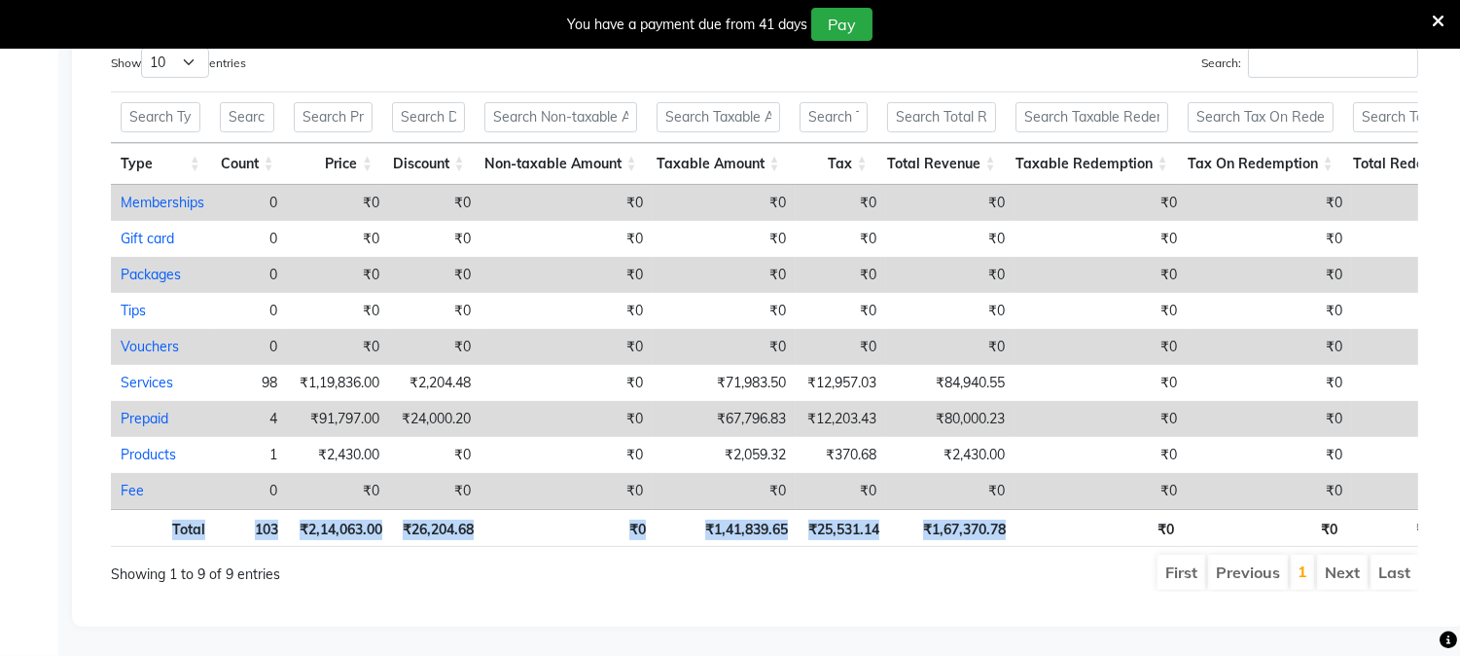
drag, startPoint x: 1023, startPoint y: 529, endPoint x: 917, endPoint y: 548, distance: 107.6
click at [917, 548] on div "Total 103 ₹2,14,063.00 ₹26,204.68 ₹0 ₹1,41,839.65 ₹25,531.14 ₹1,67,370.78 ₹0 ₹0…" at bounding box center [764, 531] width 1307 height 44
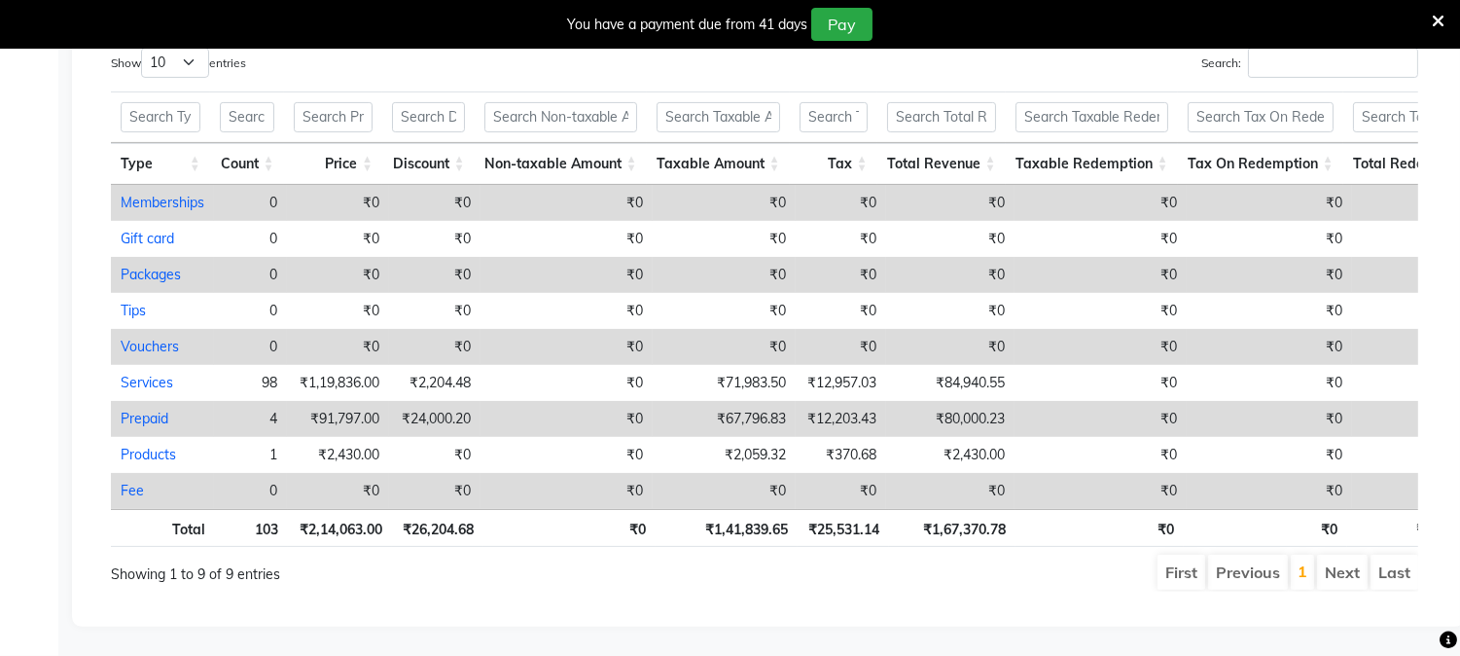
click at [864, 570] on ul "First Previous 1 Next Last" at bounding box center [1043, 571] width 751 height 35
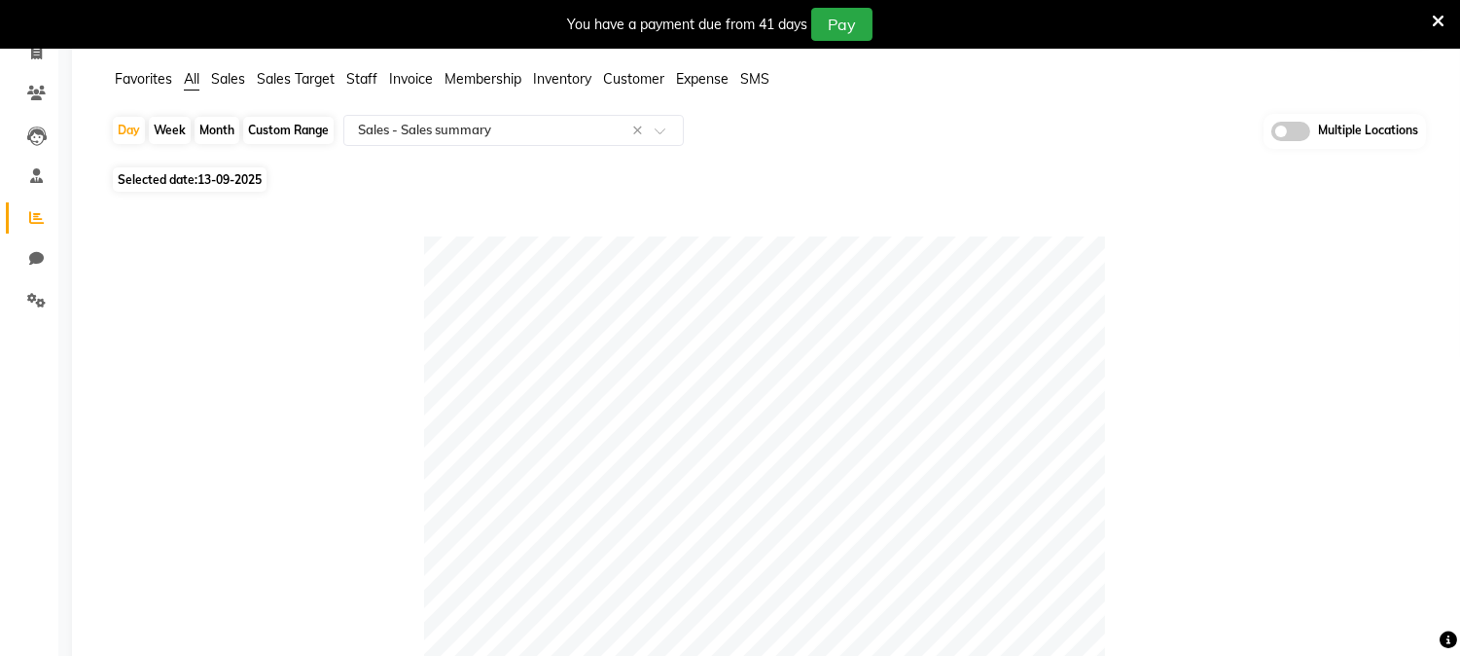
scroll to position [0, 0]
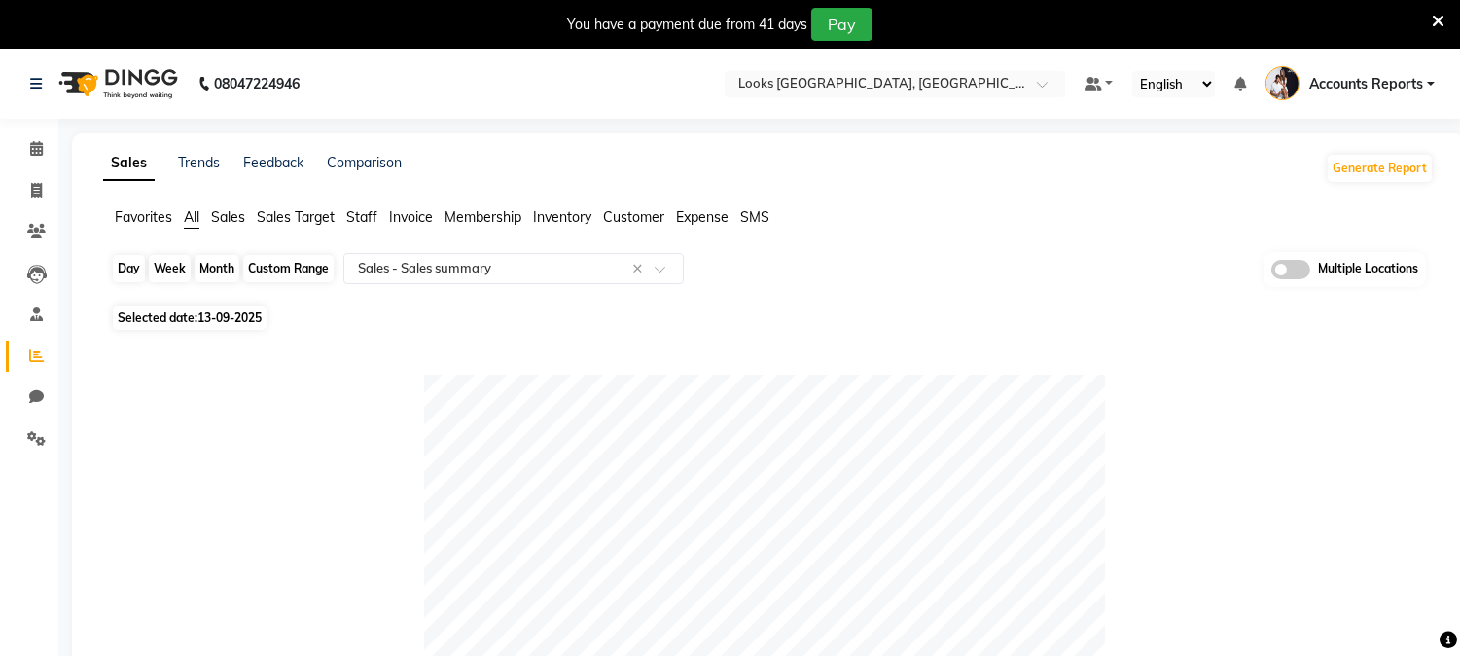
click at [129, 265] on div "Day" at bounding box center [129, 268] width 32 height 27
select select "9"
select select "2025"
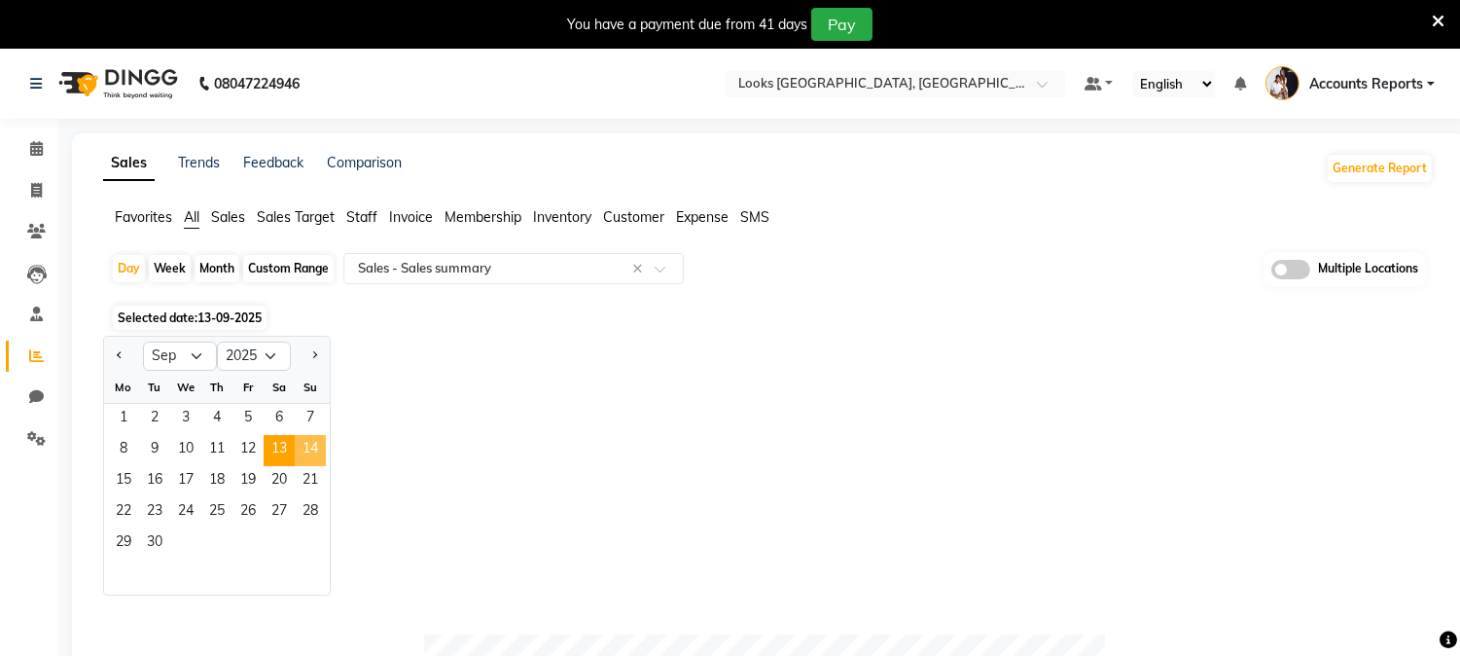
click at [312, 445] on span "14" at bounding box center [310, 450] width 31 height 31
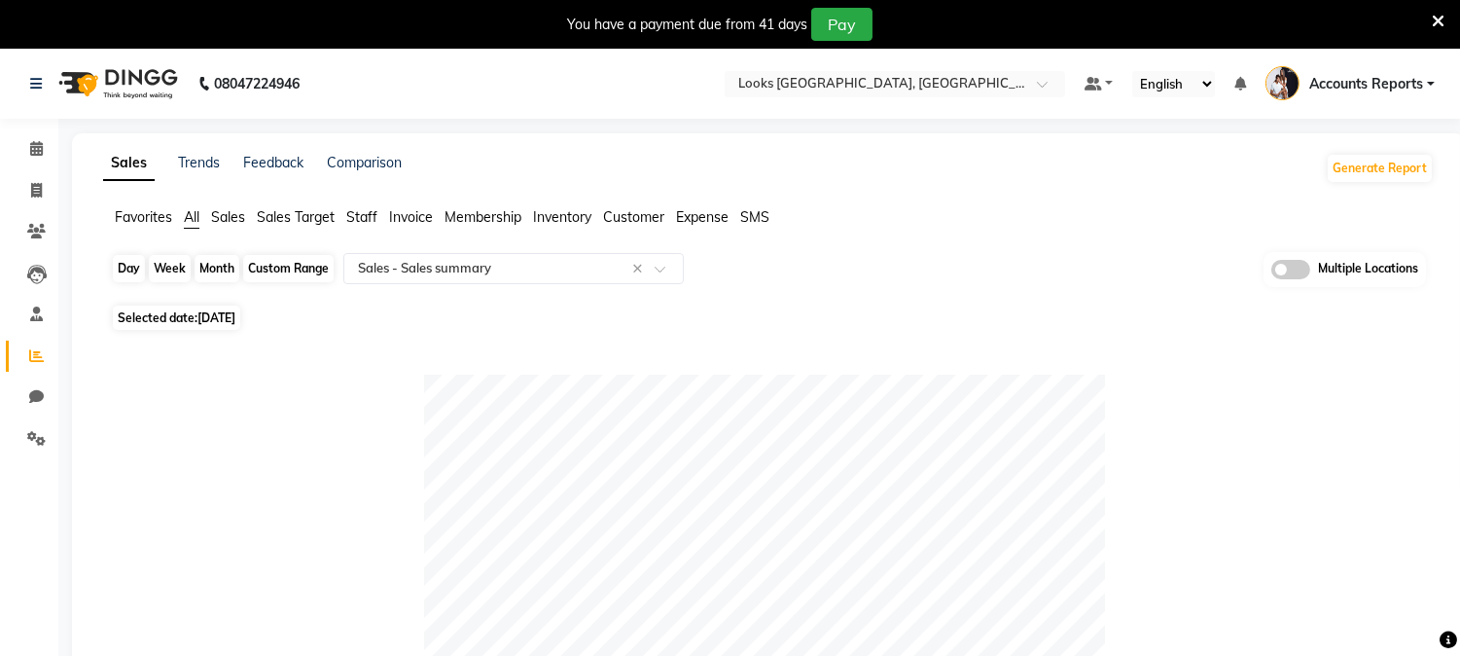
click at [133, 276] on div "Day" at bounding box center [129, 268] width 32 height 27
select select "9"
select select "2025"
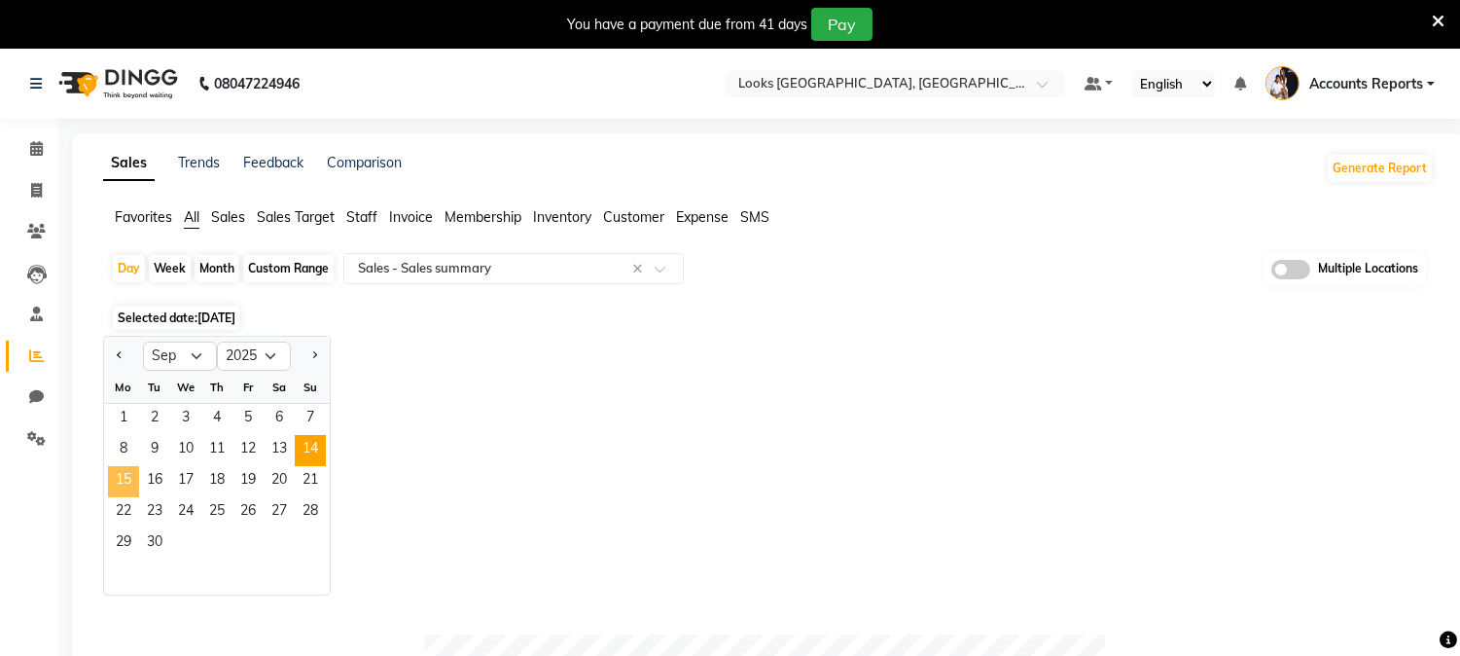
click at [122, 477] on span "15" at bounding box center [123, 481] width 31 height 31
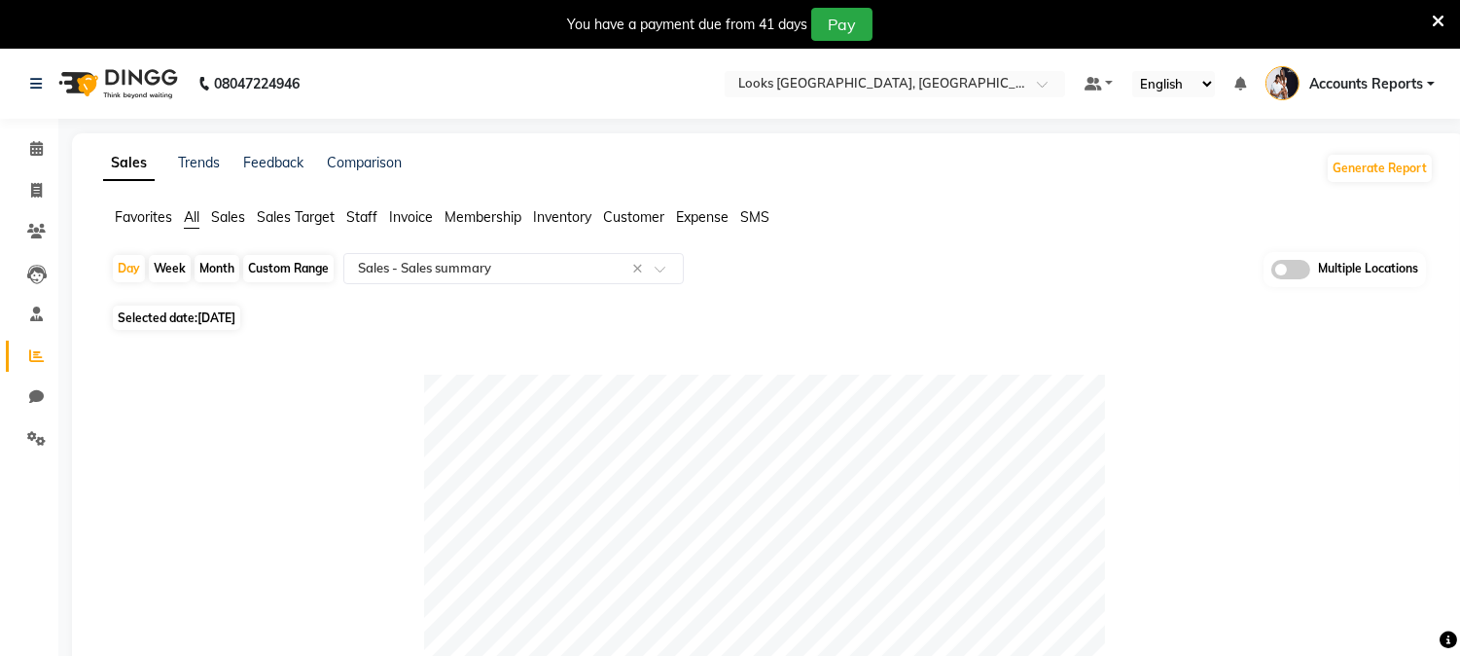
click at [278, 272] on div "Custom Range" at bounding box center [288, 268] width 90 height 27
select select "9"
select select "2025"
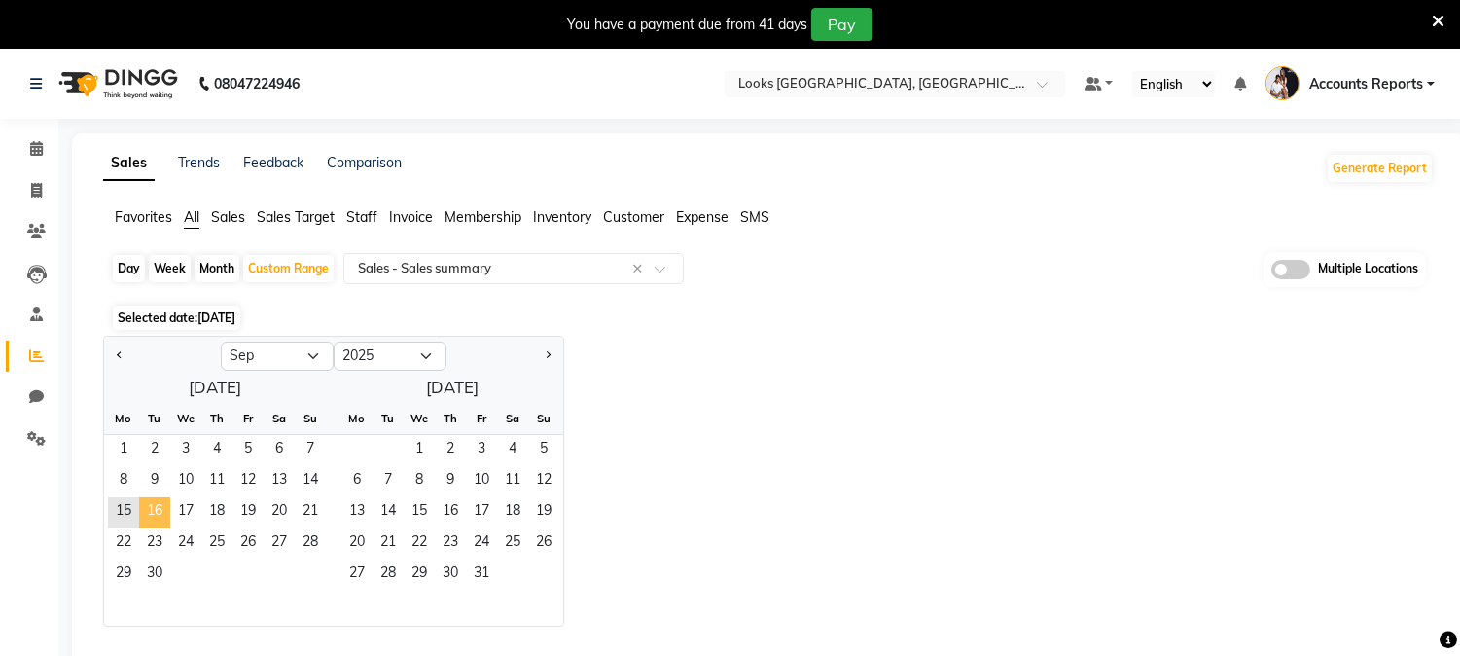
click at [147, 513] on span "16" at bounding box center [154, 512] width 31 height 31
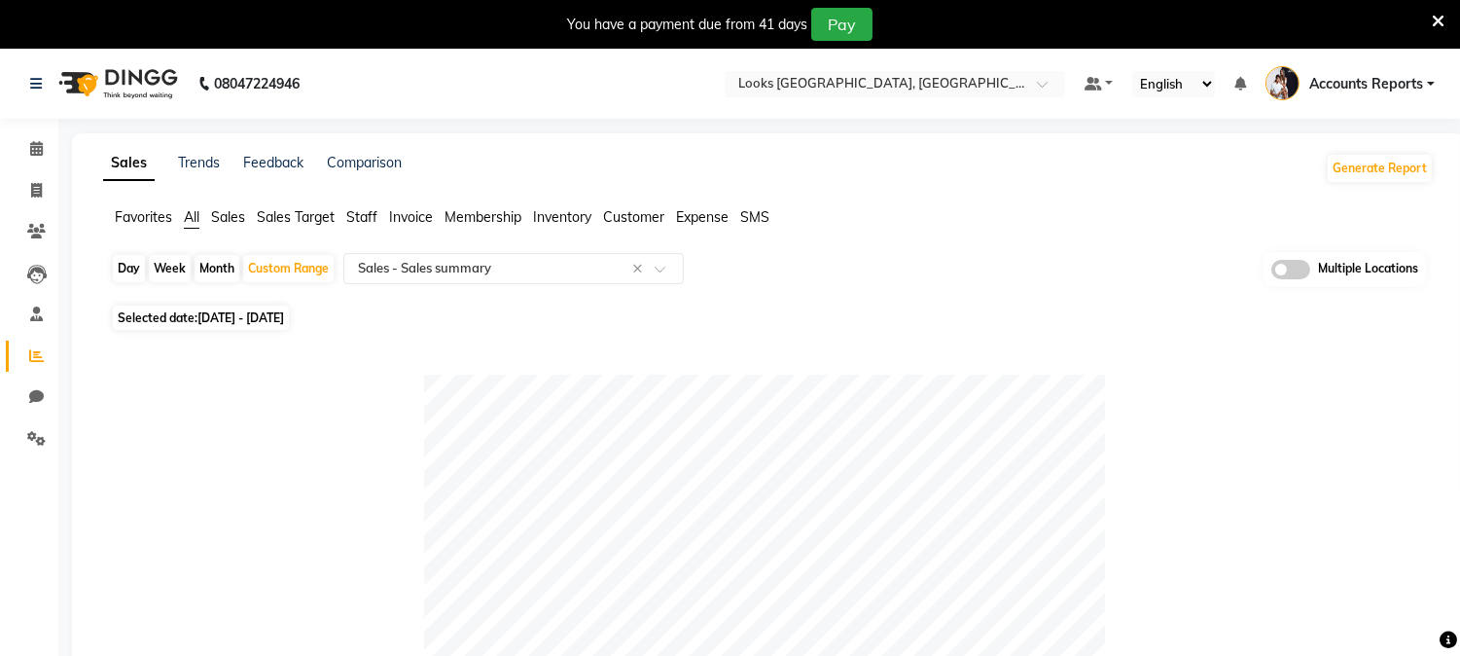
click at [289, 325] on span "Selected date: 15-09-2025 - 16-09-2025" at bounding box center [201, 317] width 176 height 24
select select "9"
select select "2025"
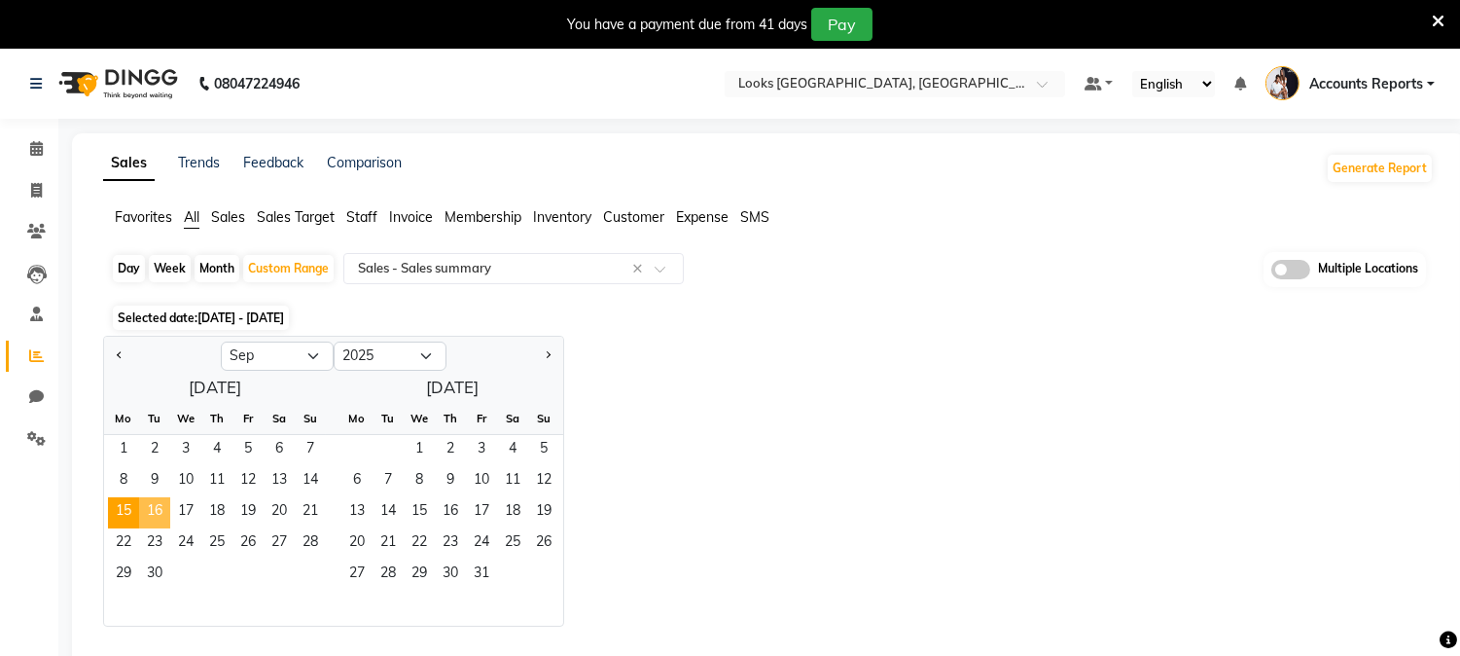
click at [149, 510] on span "16" at bounding box center [154, 512] width 31 height 31
click at [153, 562] on span "30" at bounding box center [154, 574] width 31 height 31
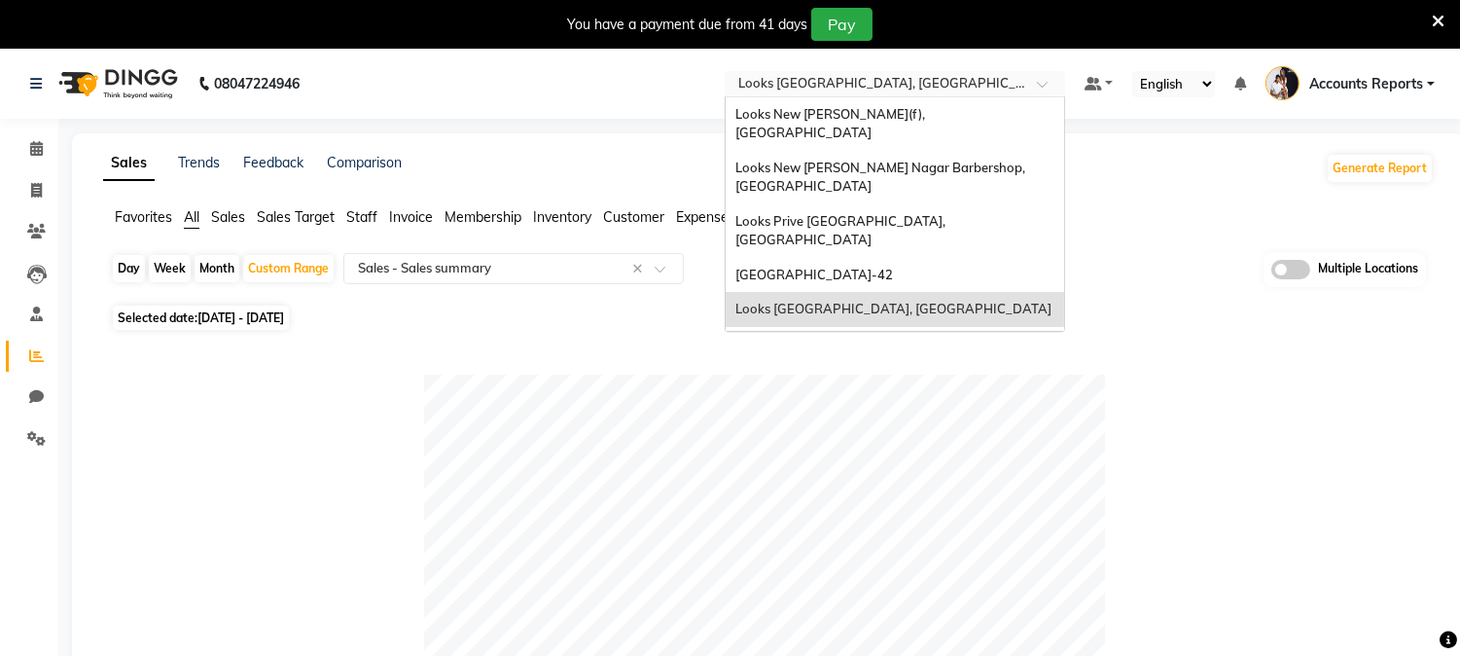
click at [1002, 80] on input "text" at bounding box center [875, 85] width 282 height 19
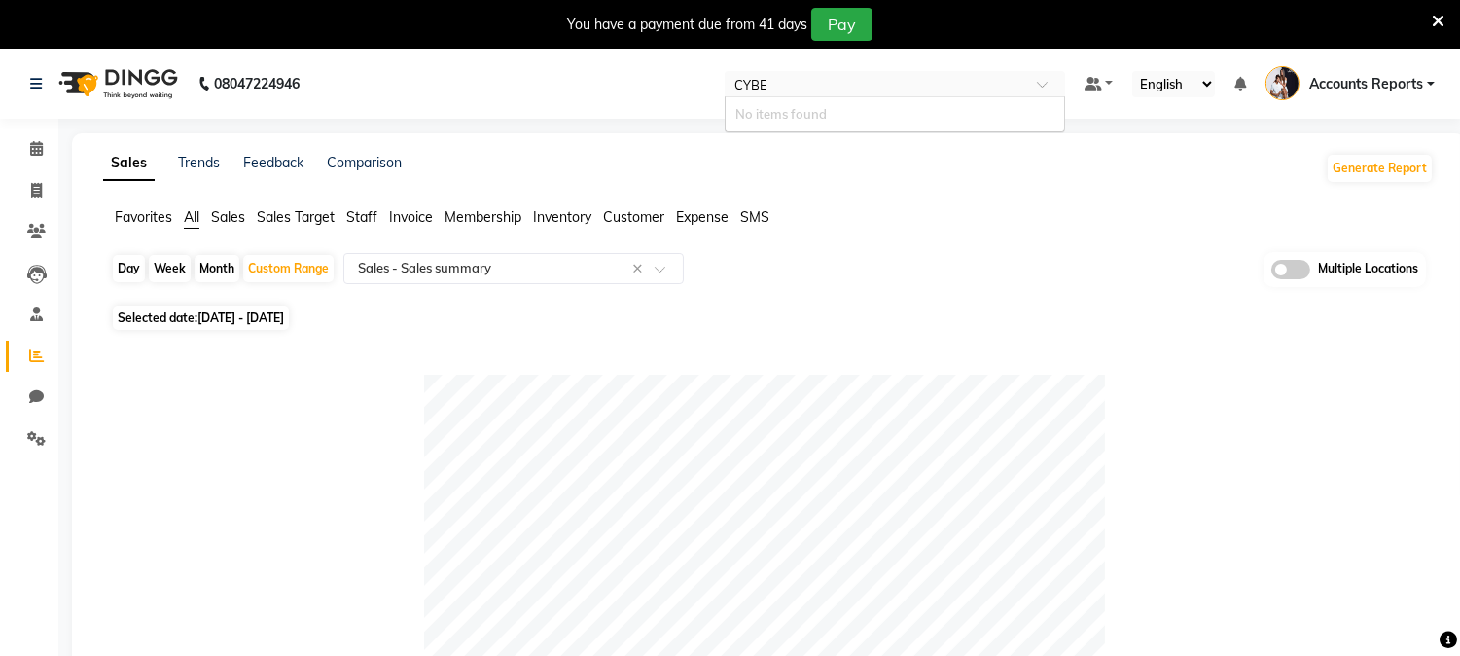
type input "CYBER"
click at [907, 85] on input "text" at bounding box center [875, 85] width 282 height 19
type input "GOLF"
click at [852, 120] on span "[GEOGRAPHIC_DATA]-42" at bounding box center [814, 114] width 158 height 16
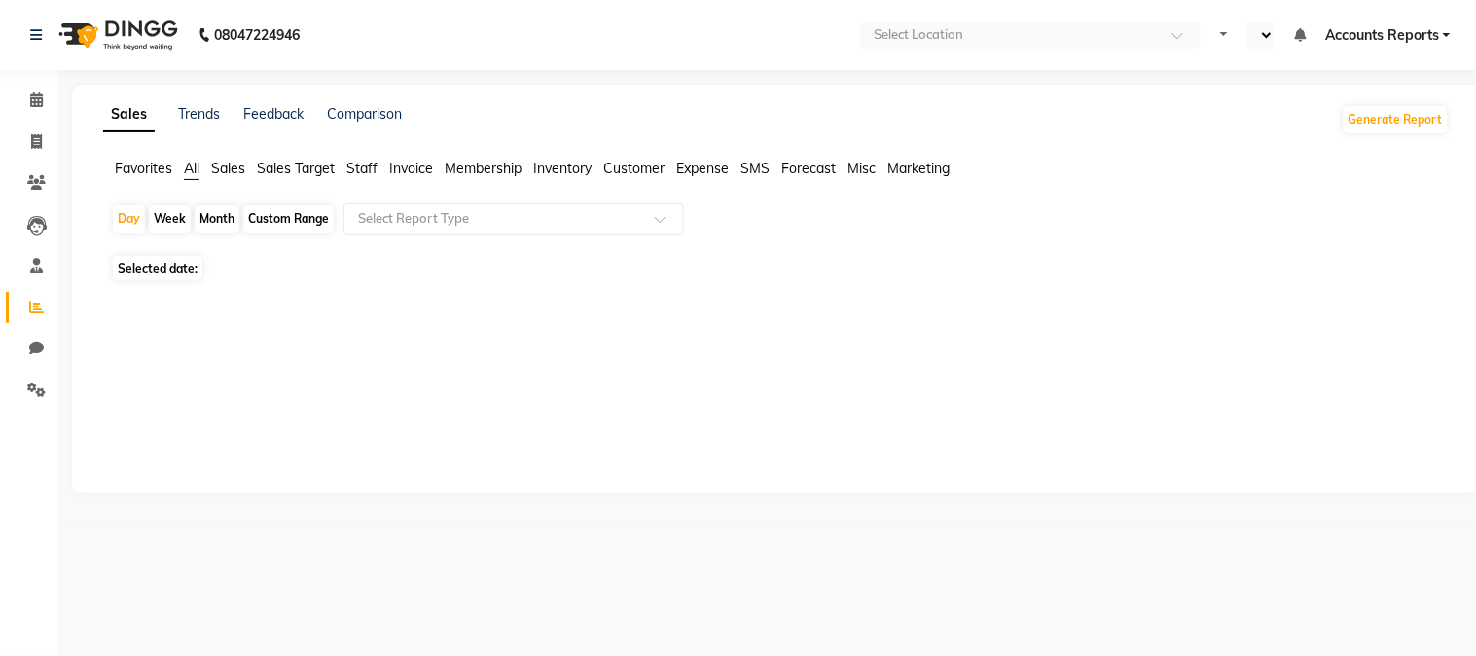
select select "en"
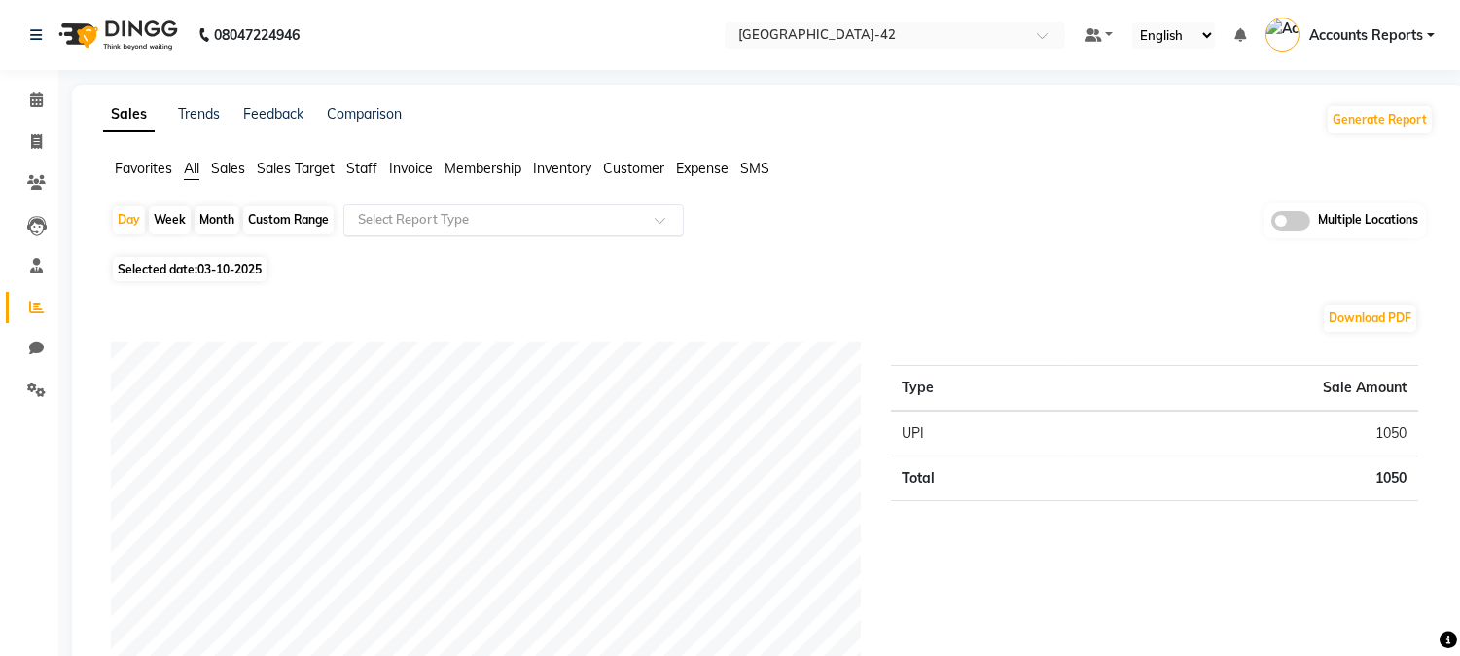
click at [478, 221] on input "text" at bounding box center [494, 219] width 280 height 19
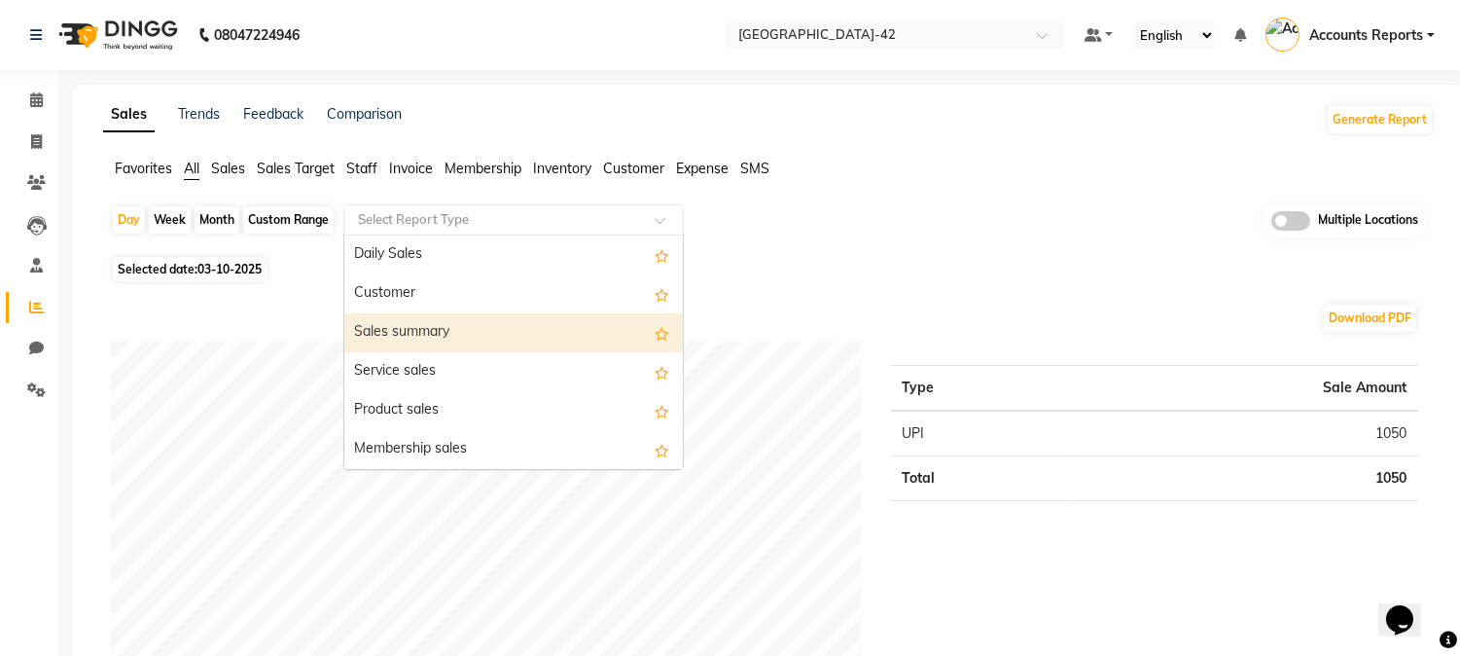
click at [423, 315] on div "Sales summary" at bounding box center [513, 332] width 339 height 39
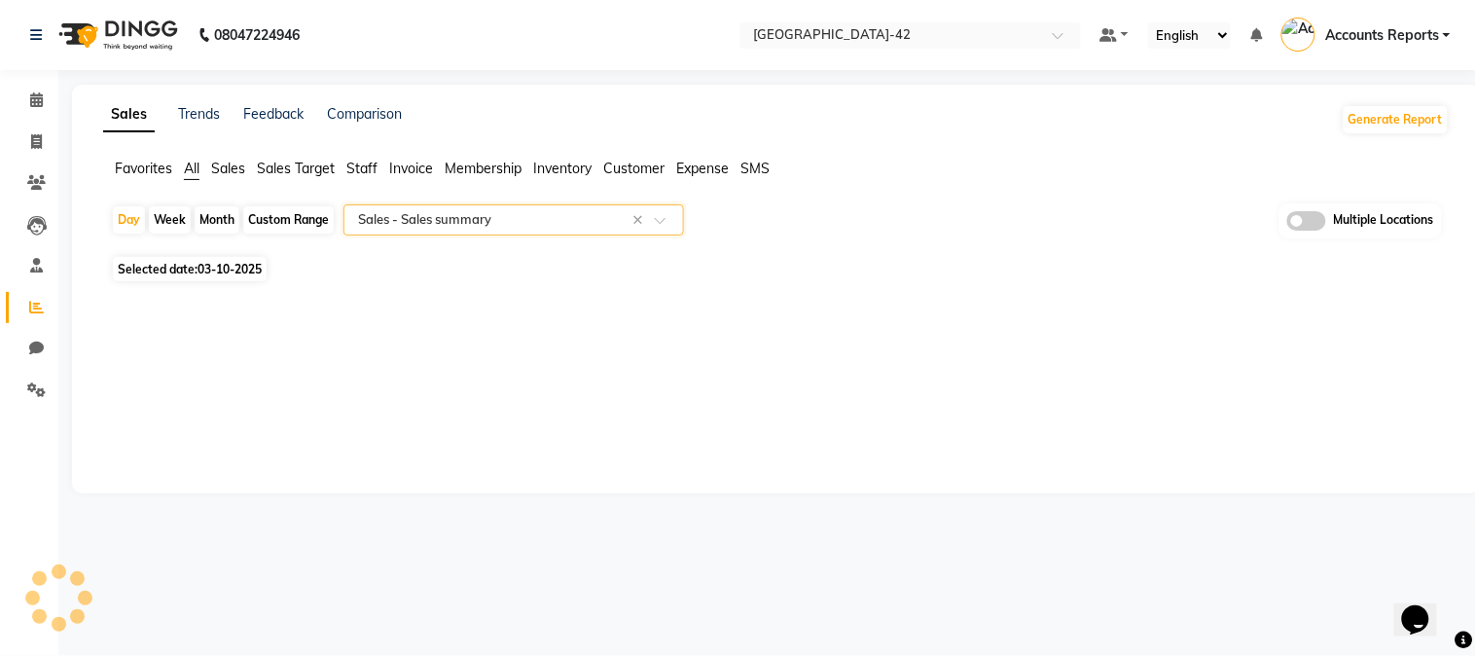
select select "full_report"
select select "csv"
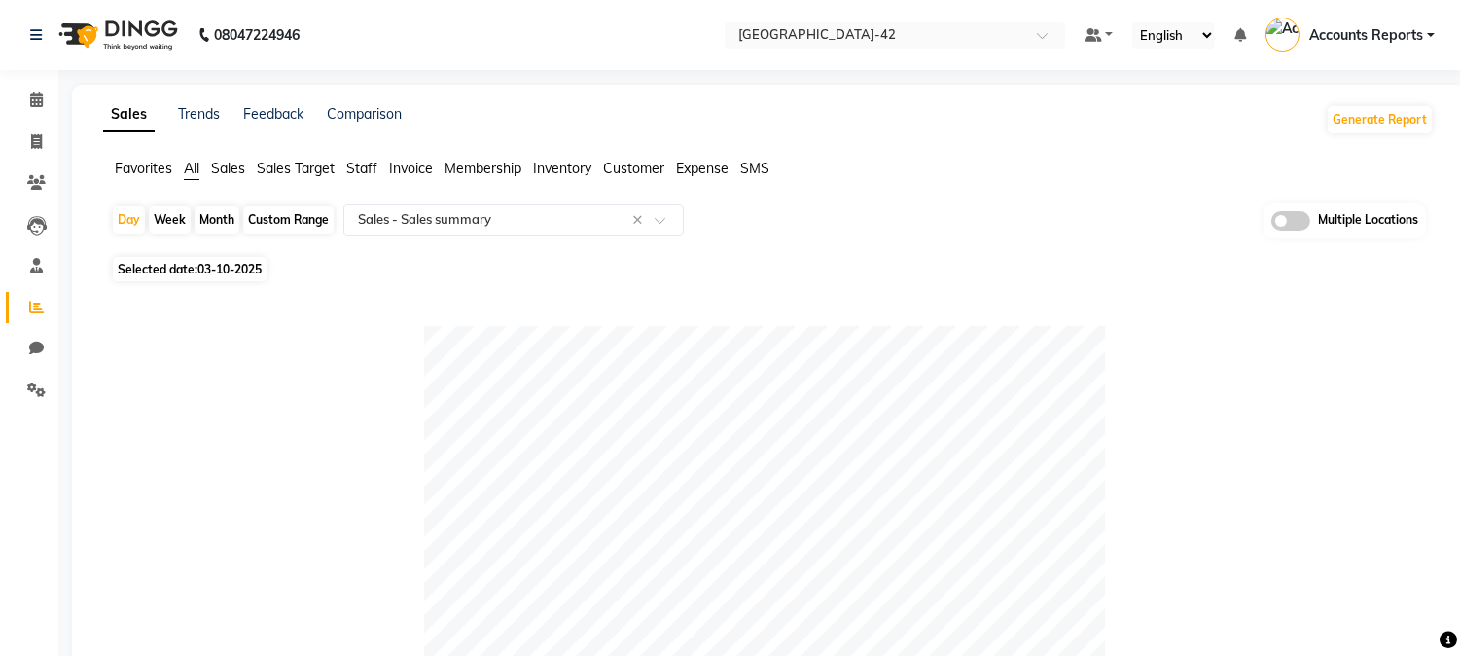
click at [288, 216] on div "Custom Range" at bounding box center [288, 219] width 90 height 27
select select "10"
select select "2025"
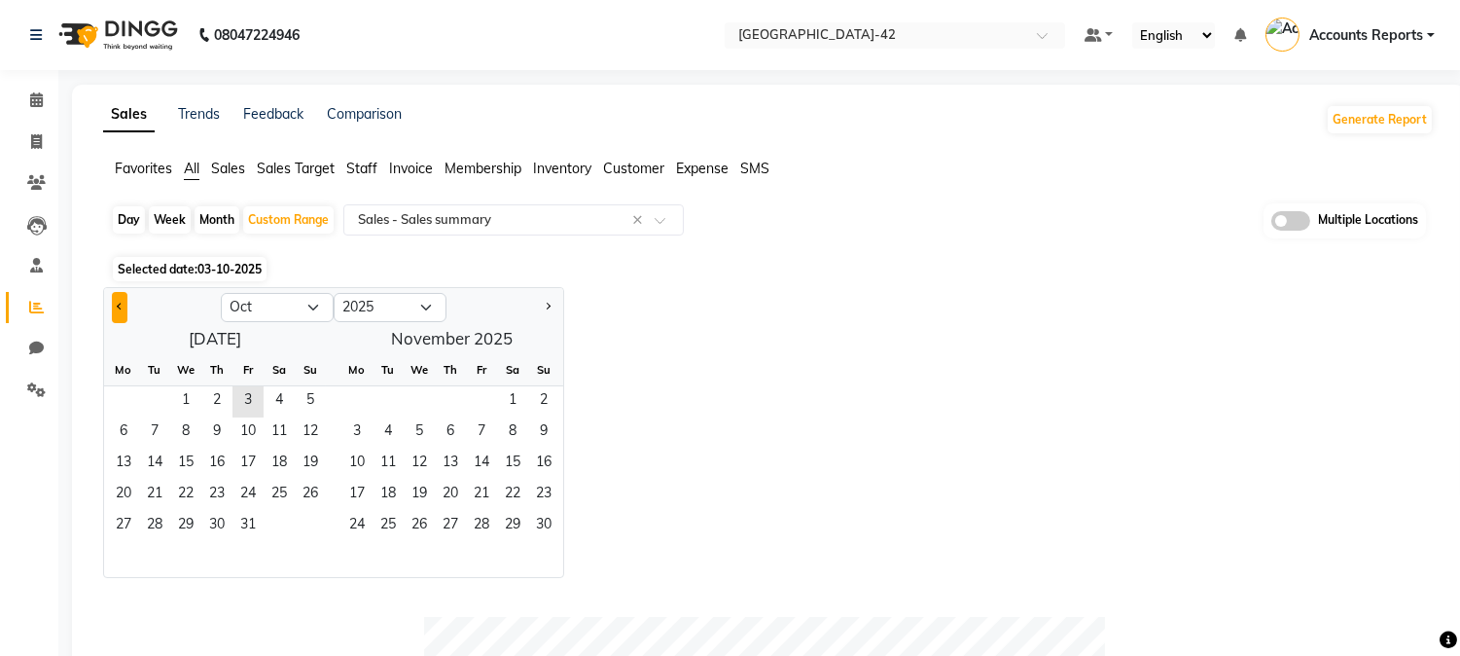
click at [126, 303] on button "Previous month" at bounding box center [120, 307] width 16 height 31
select select "9"
click at [136, 397] on span "1" at bounding box center [123, 401] width 31 height 31
click at [151, 527] on span "30" at bounding box center [154, 526] width 31 height 31
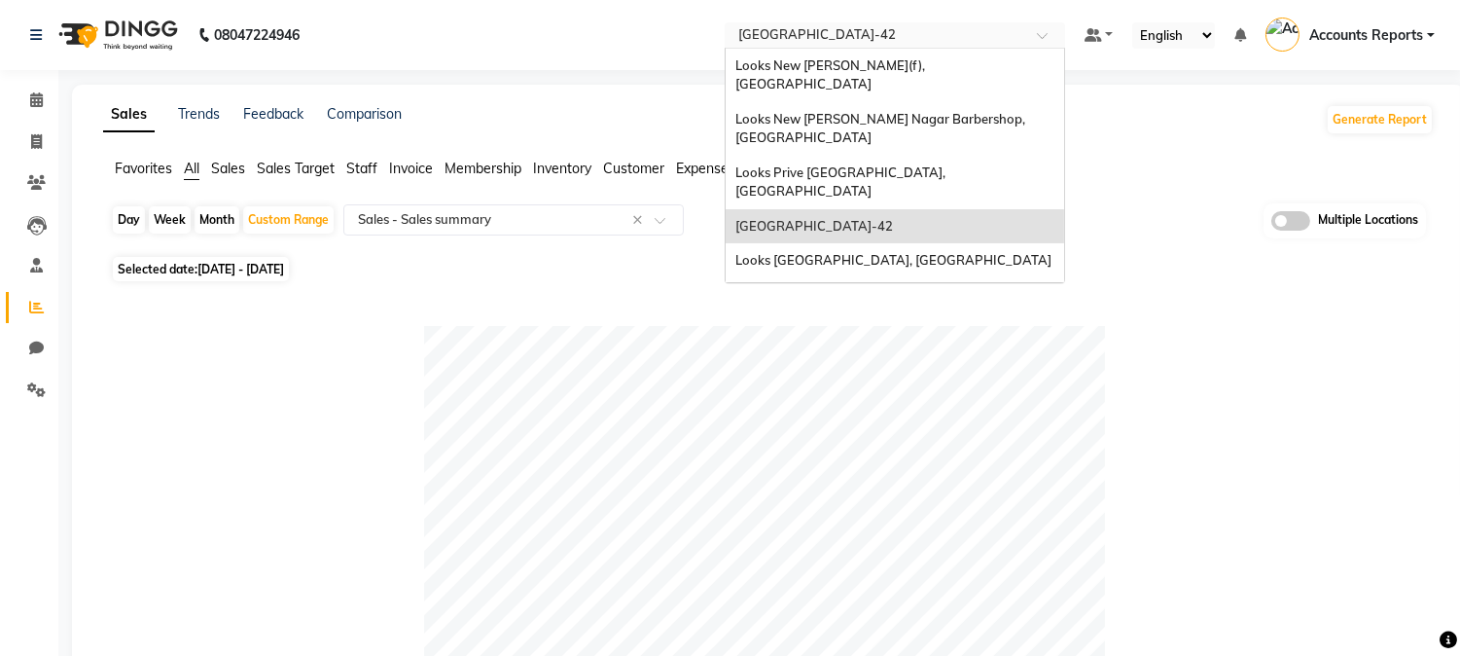
click at [1004, 40] on input "text" at bounding box center [875, 36] width 282 height 19
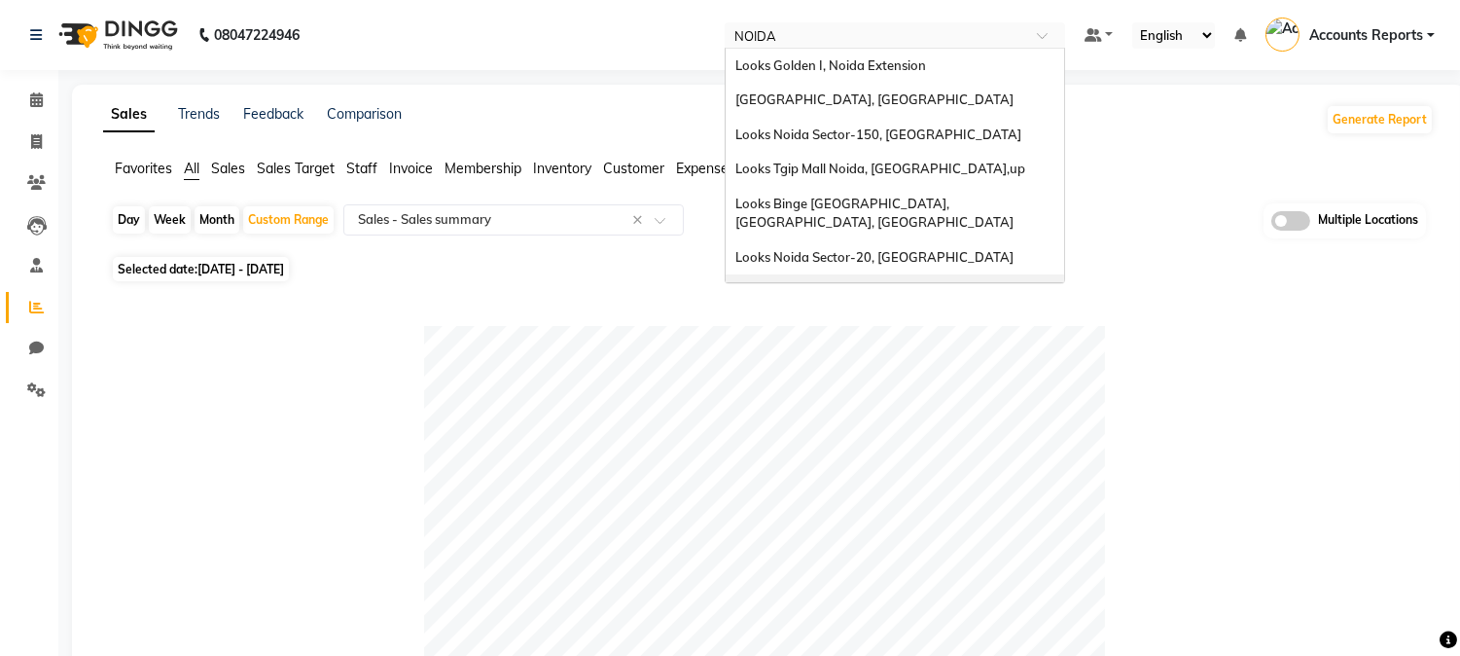
scroll to position [7, 0]
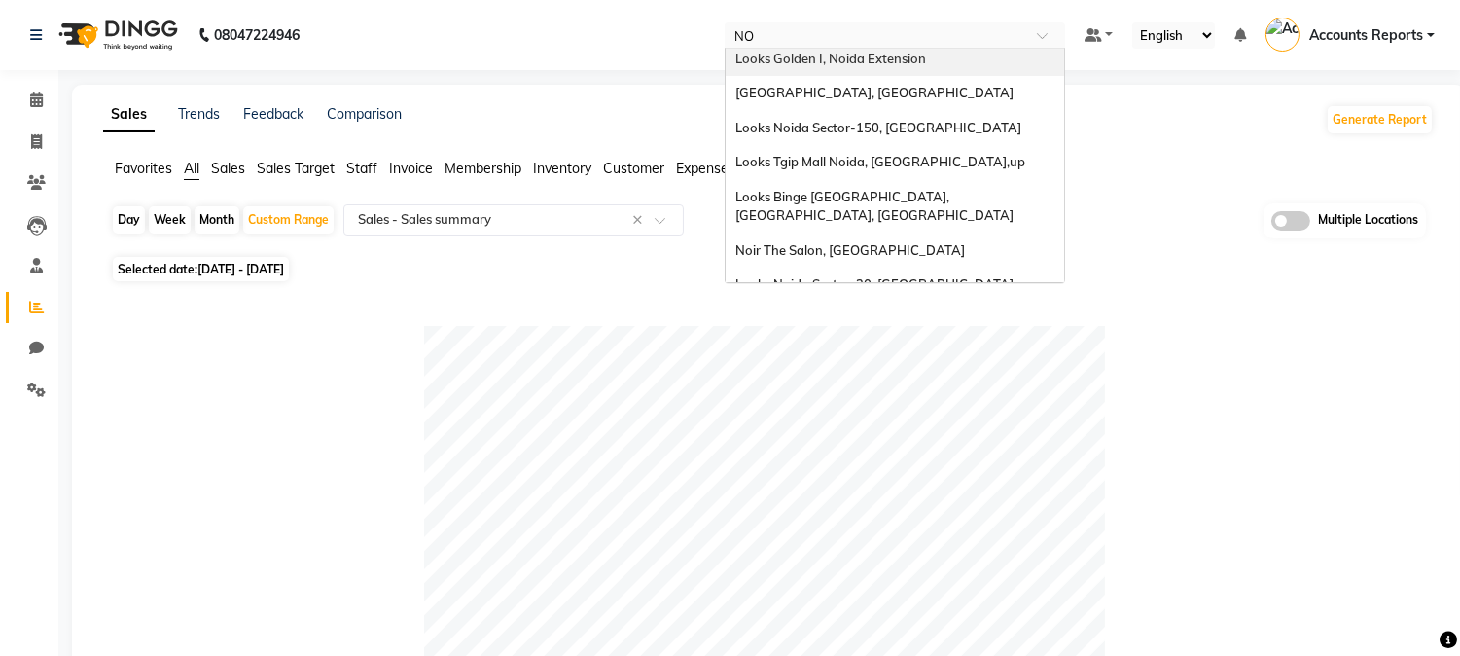
type input "N"
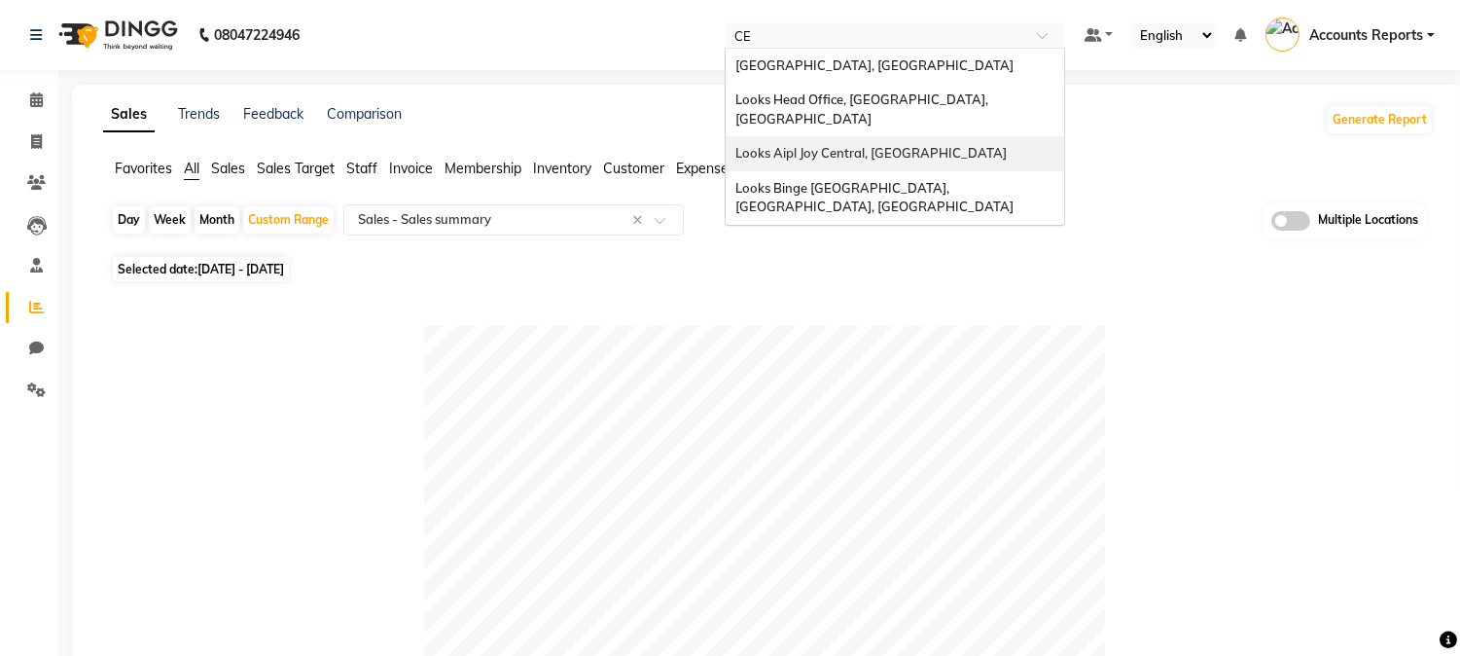
scroll to position [0, 0]
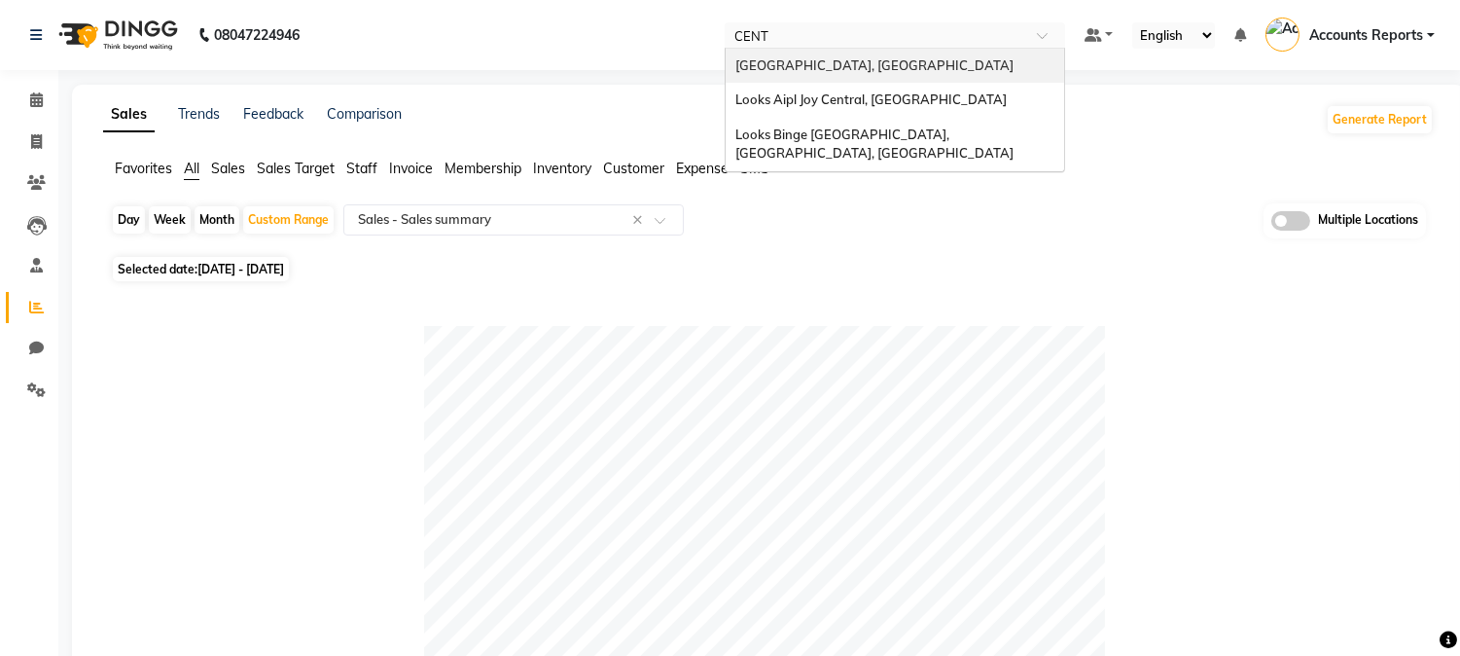
type input "CENTR"
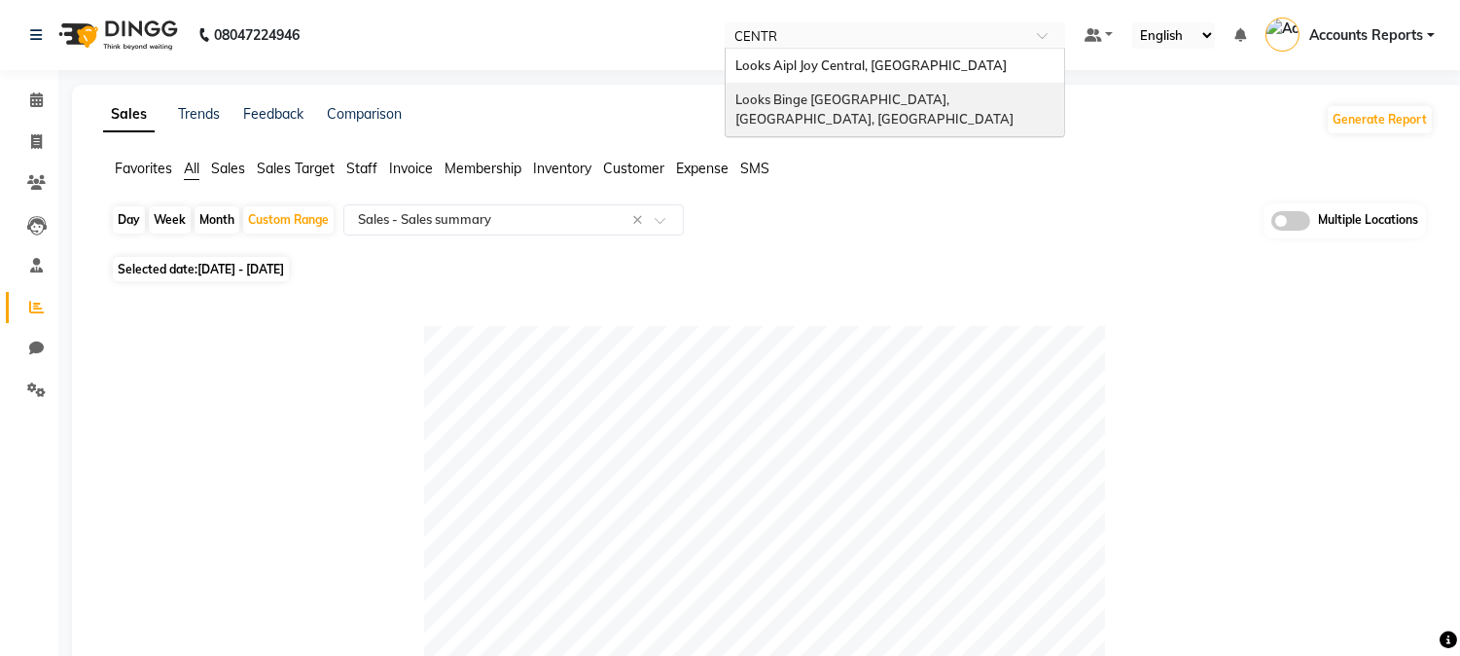
click at [924, 105] on span "Looks Binge [GEOGRAPHIC_DATA], [GEOGRAPHIC_DATA], [GEOGRAPHIC_DATA]" at bounding box center [874, 108] width 278 height 35
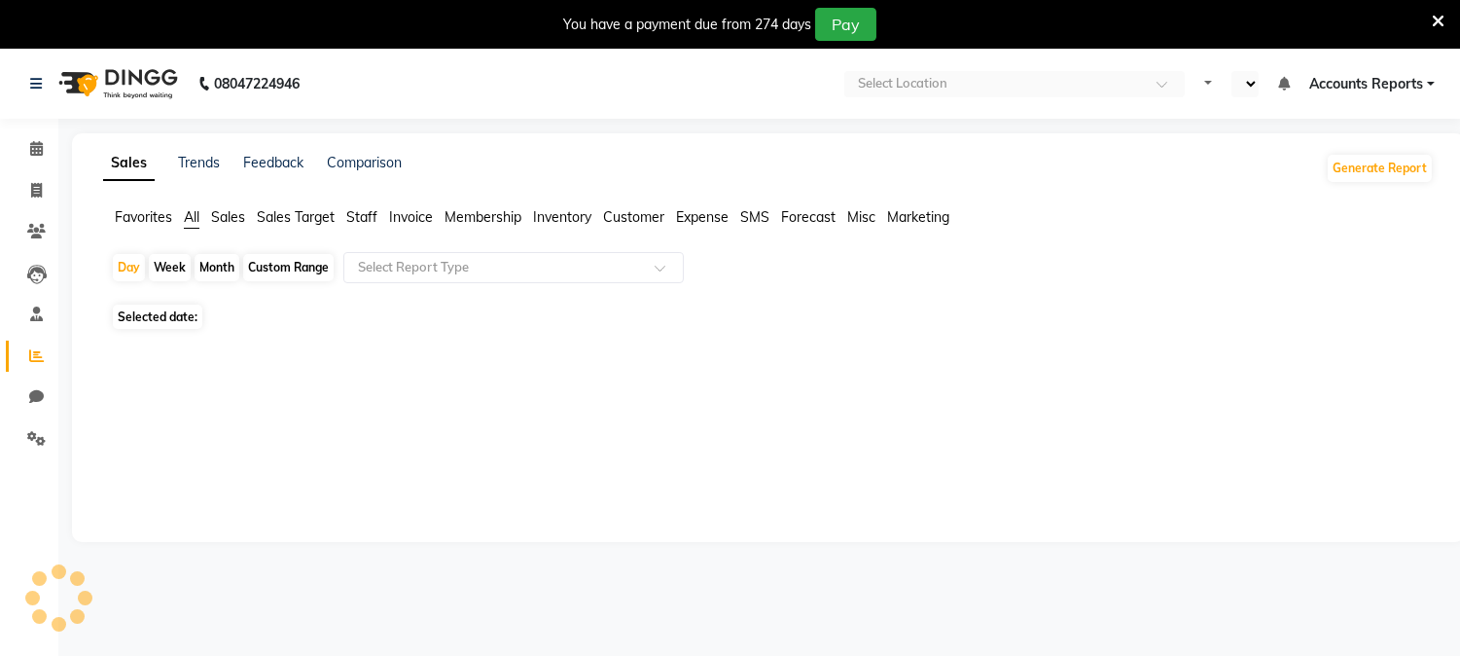
select select "en"
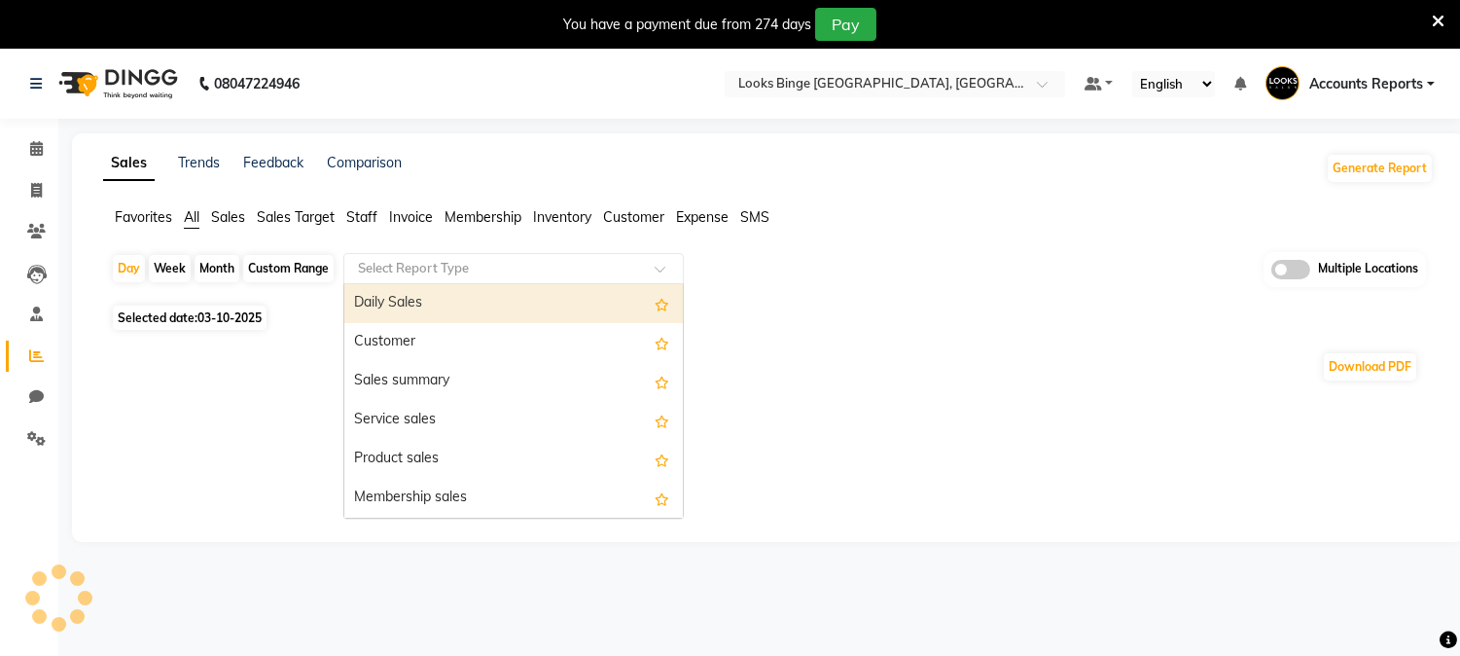
click at [500, 268] on input "text" at bounding box center [494, 268] width 280 height 19
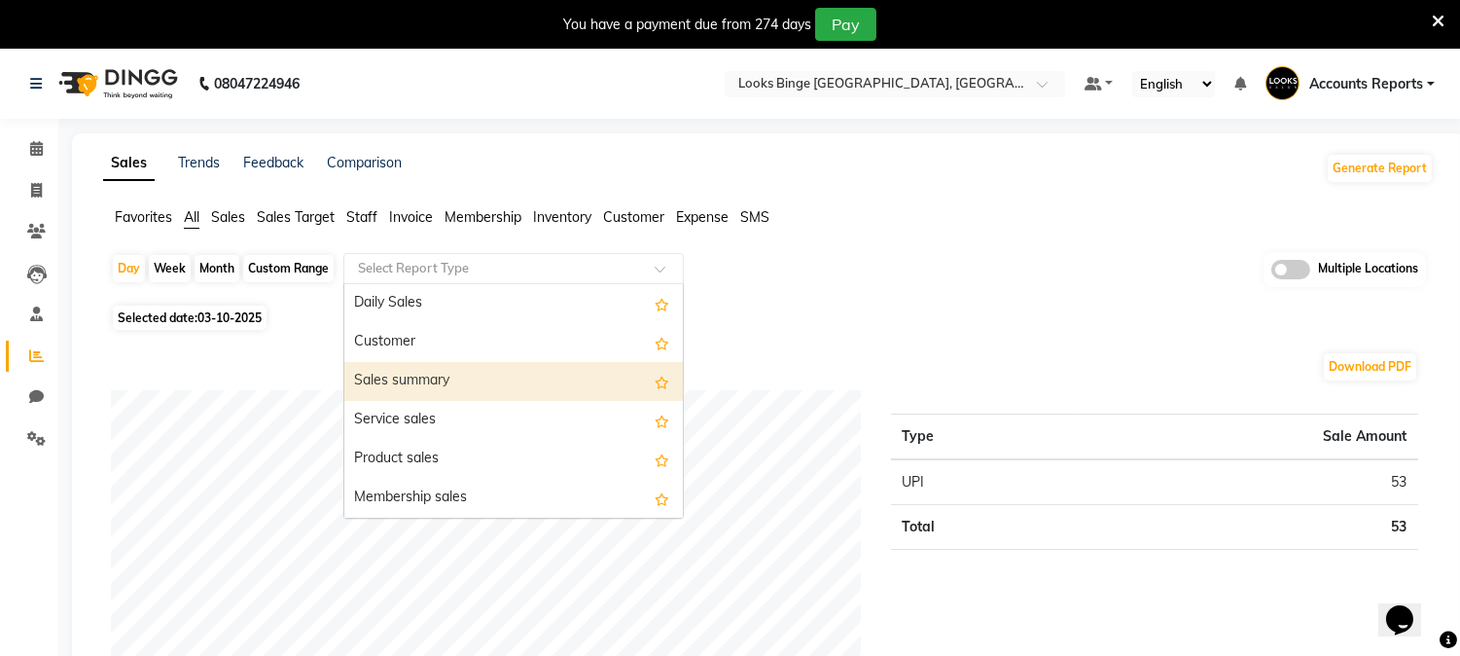
click at [412, 386] on div "Sales summary" at bounding box center [513, 381] width 339 height 39
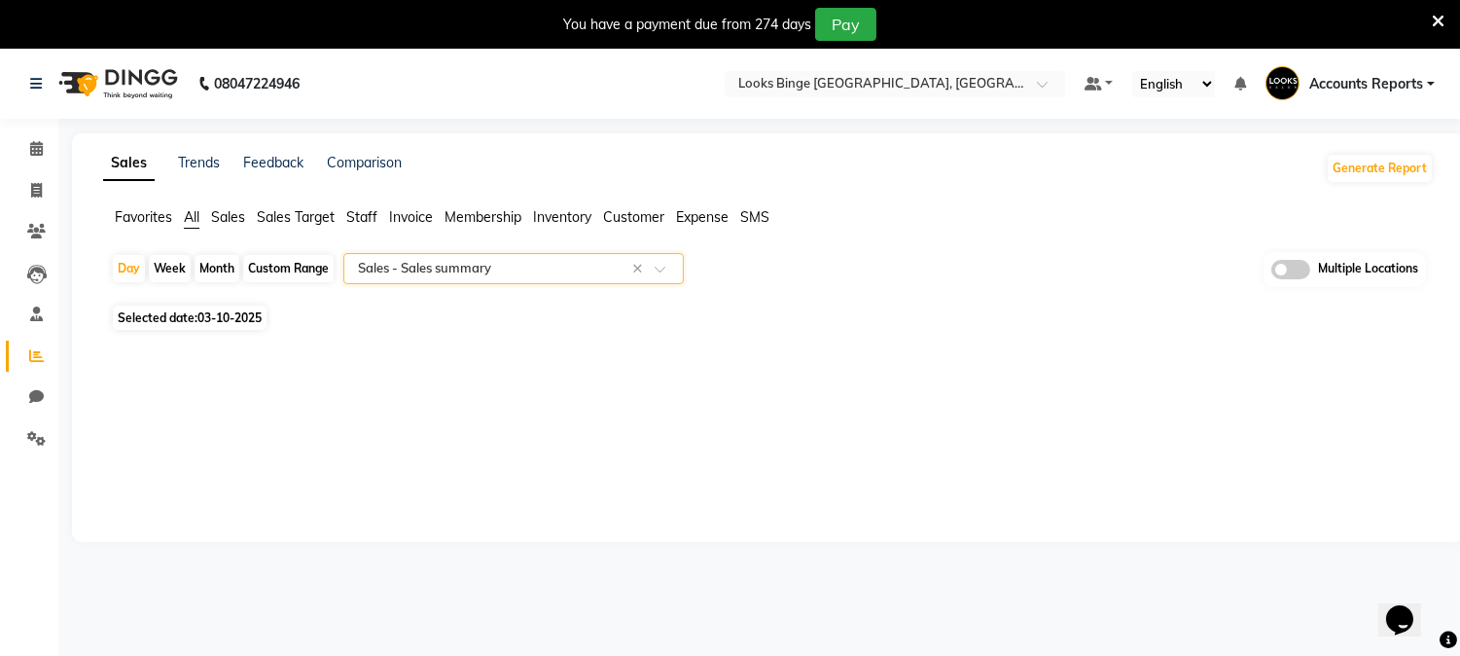
select select "full_report"
select select "pdf"
click at [297, 243] on div "Favorites All Sales Sales Target Staff Invoice Membership Inventory Customer Ex…" at bounding box center [769, 225] width 1360 height 37
click at [287, 275] on div "Custom Range" at bounding box center [288, 268] width 90 height 27
select select "10"
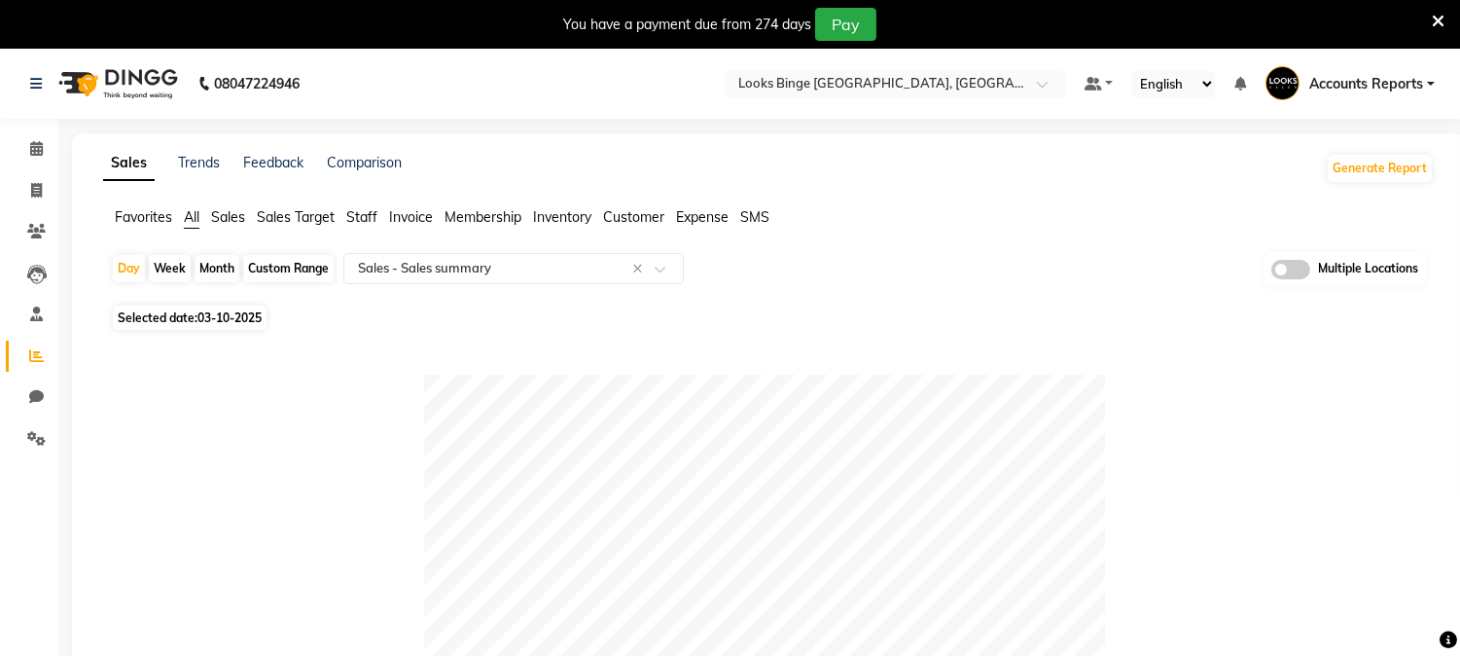
select select "2025"
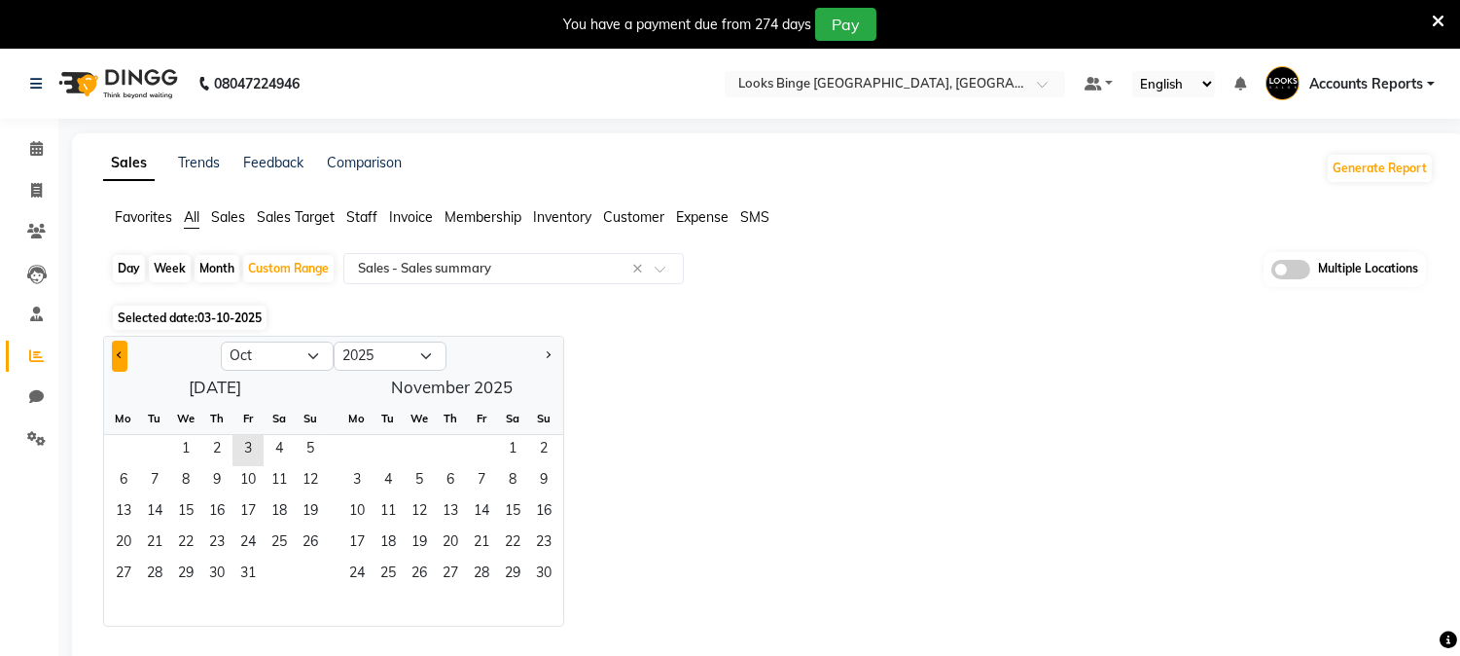
click at [121, 351] on span "Previous month" at bounding box center [120, 354] width 7 height 7
select select "9"
click at [109, 442] on span "1" at bounding box center [123, 450] width 31 height 31
click at [150, 580] on span "30" at bounding box center [154, 574] width 31 height 31
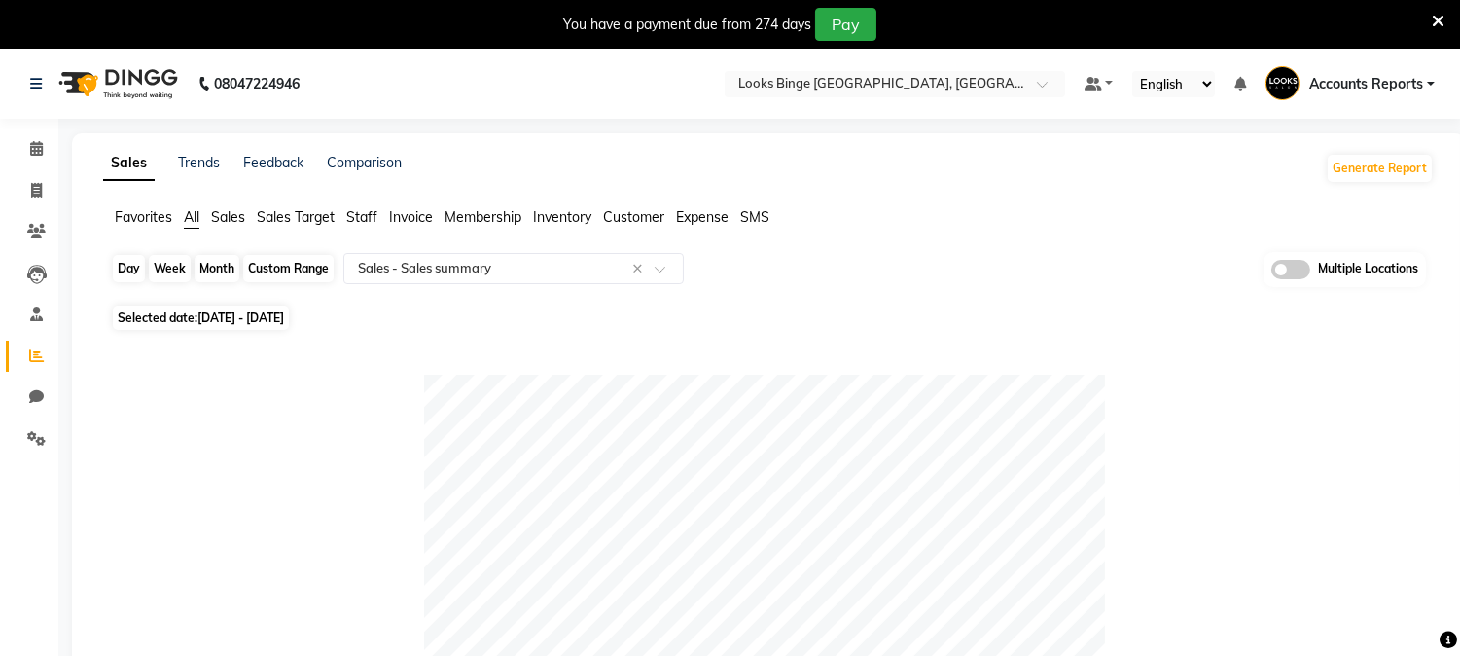
click at [292, 278] on div "Custom Range" at bounding box center [288, 268] width 90 height 27
select select "9"
select select "2025"
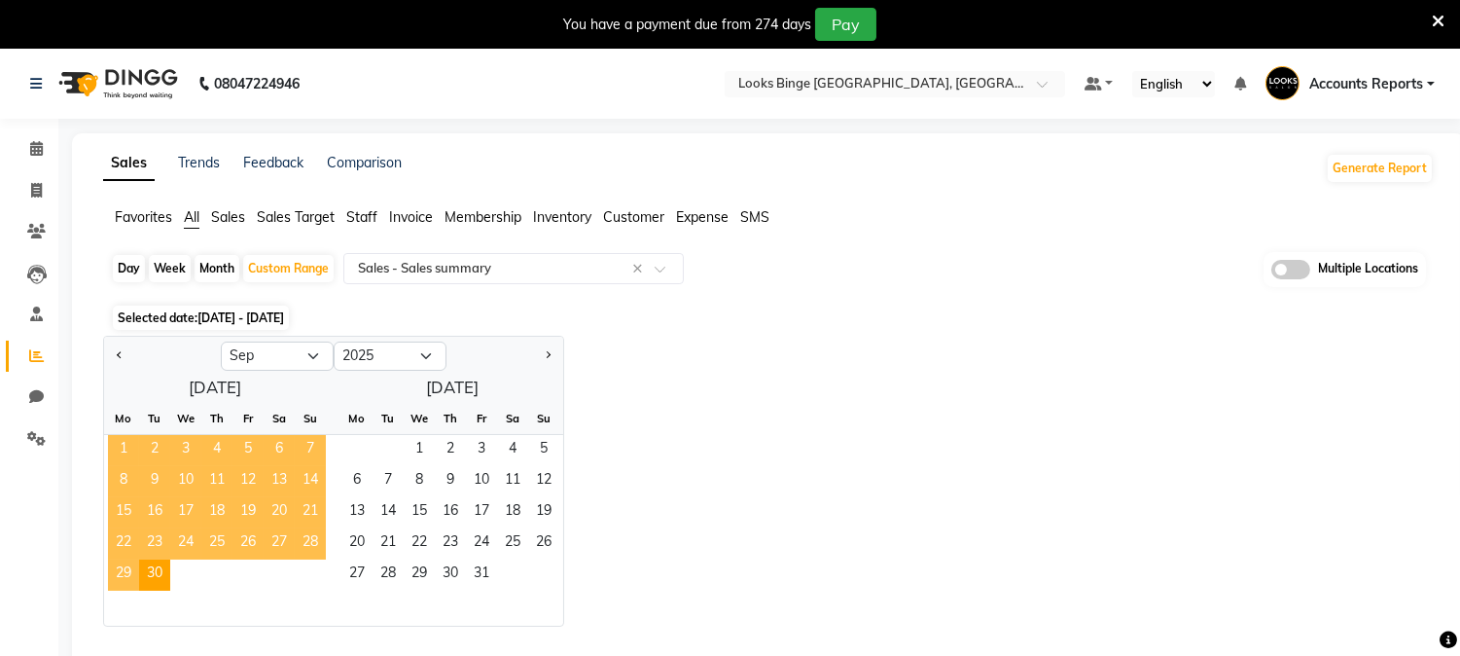
click at [113, 448] on span "1" at bounding box center [123, 450] width 31 height 31
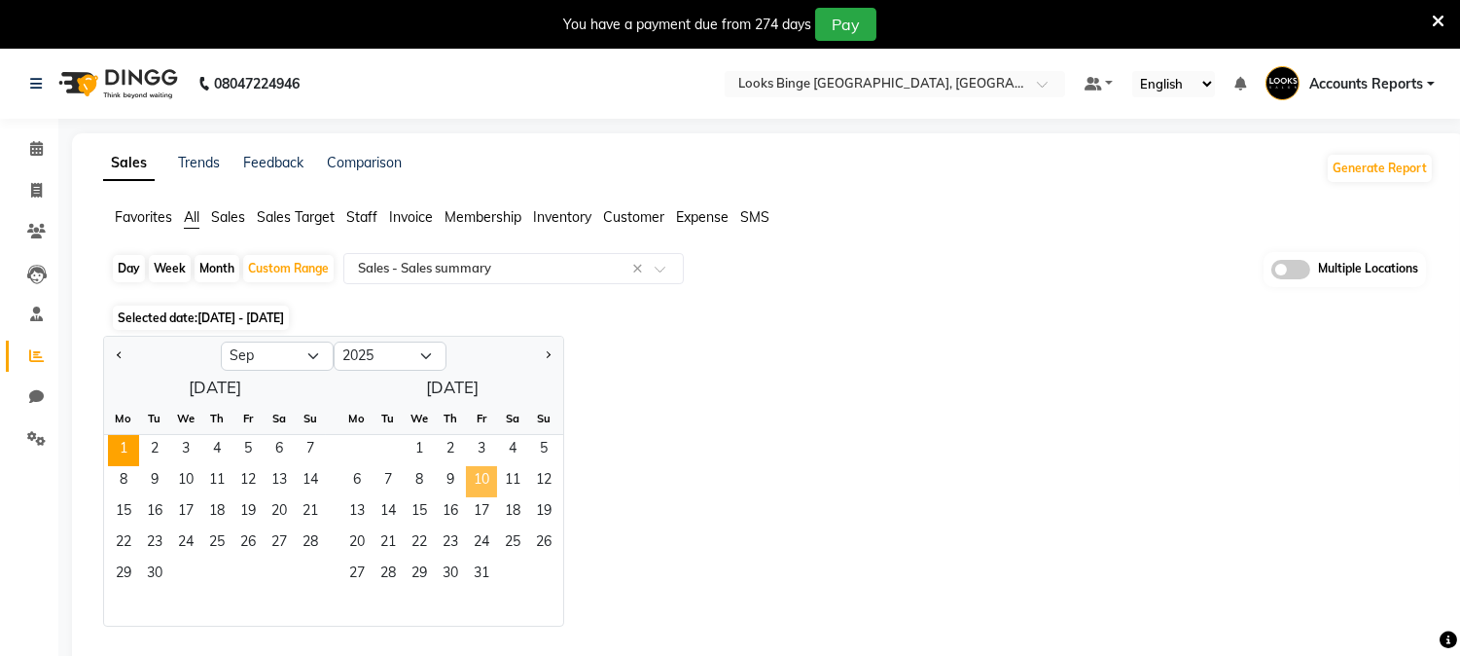
click at [471, 470] on span "10" at bounding box center [481, 481] width 31 height 31
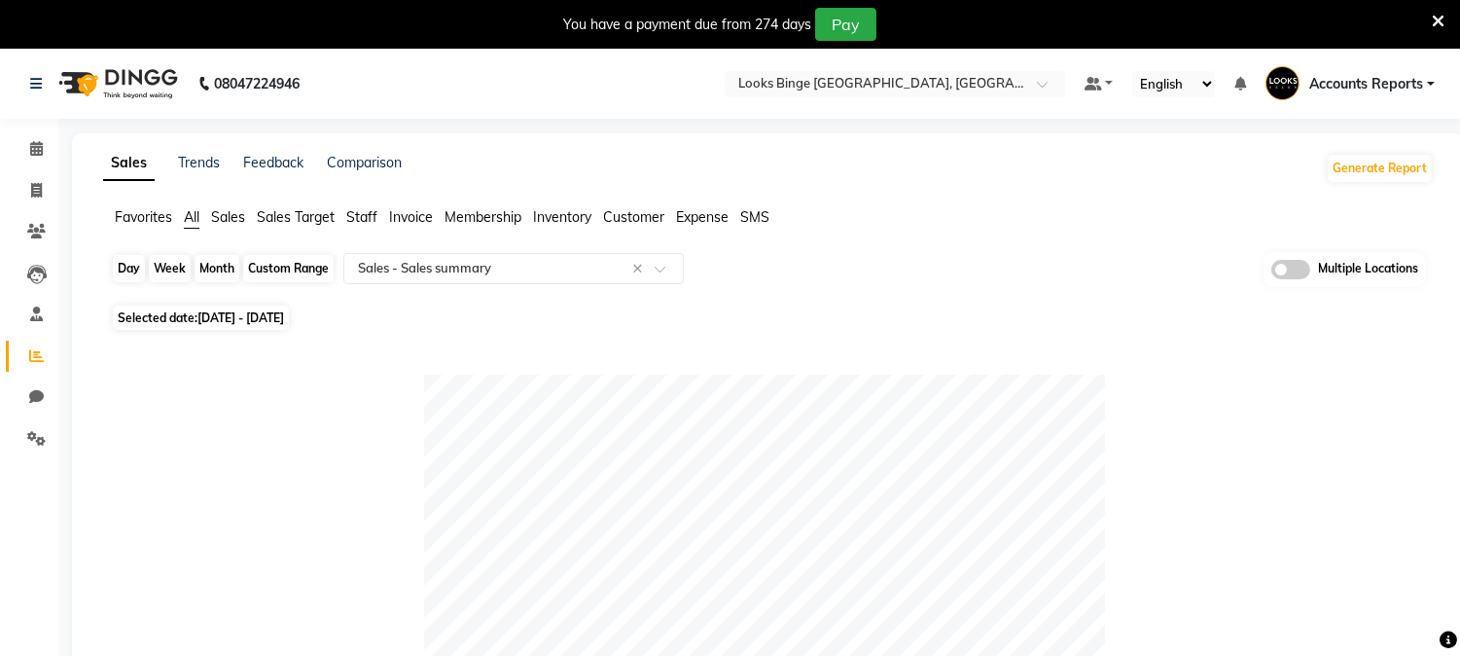
click at [286, 258] on div "Custom Range" at bounding box center [288, 268] width 90 height 27
select select "9"
select select "2025"
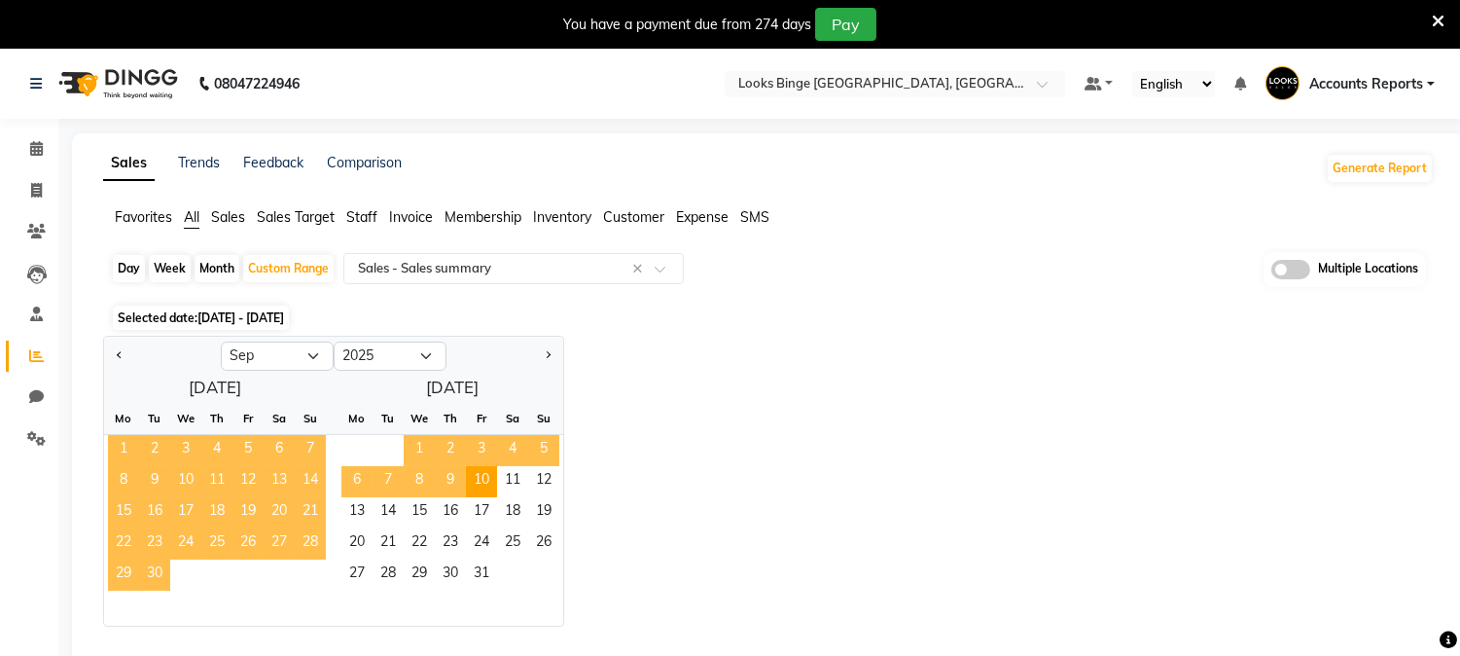
click at [121, 444] on span "1" at bounding box center [123, 450] width 31 height 31
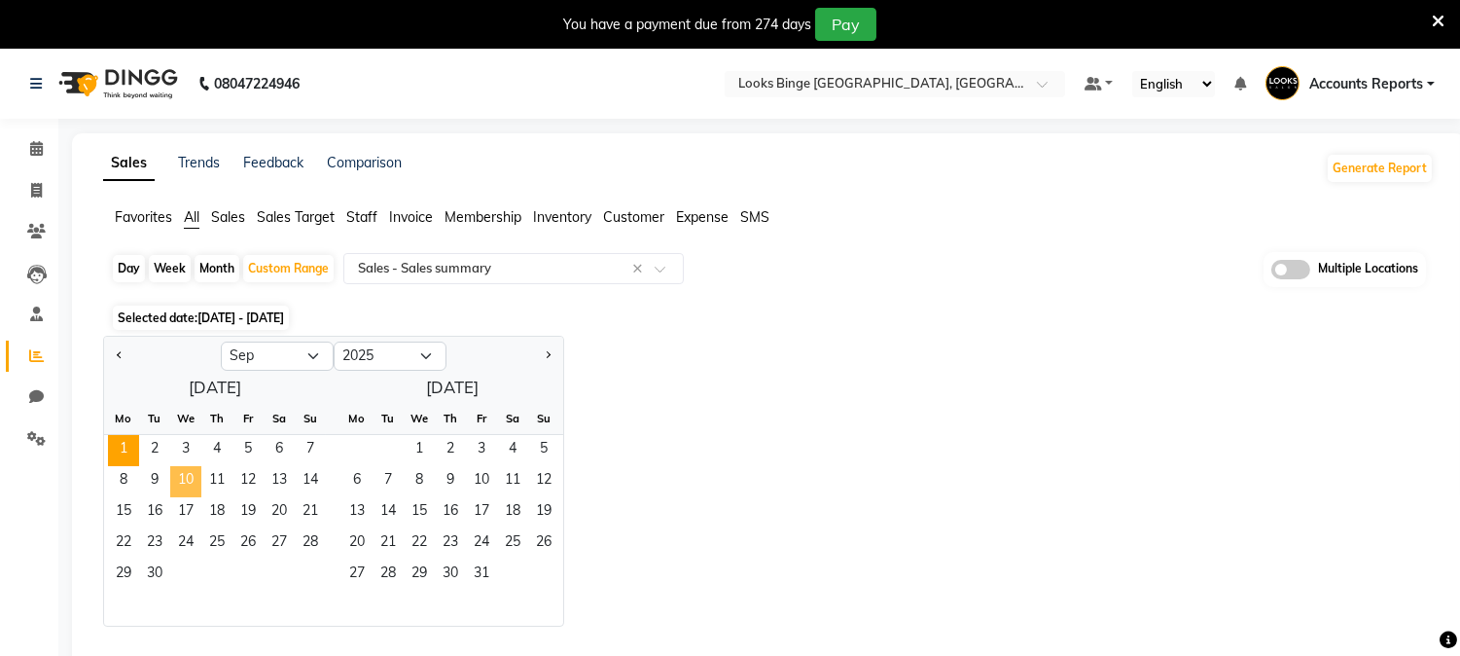
click at [188, 475] on span "10" at bounding box center [185, 481] width 31 height 31
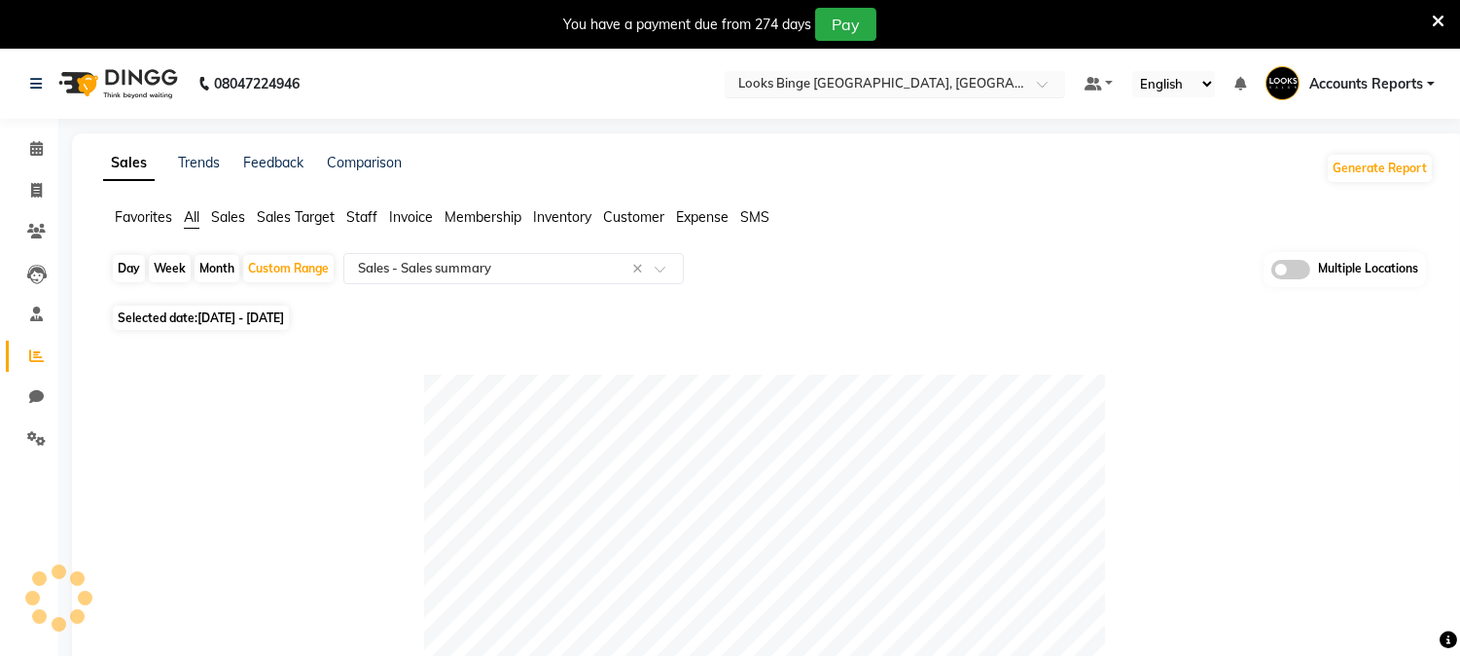
click at [921, 81] on input "text" at bounding box center [875, 85] width 282 height 19
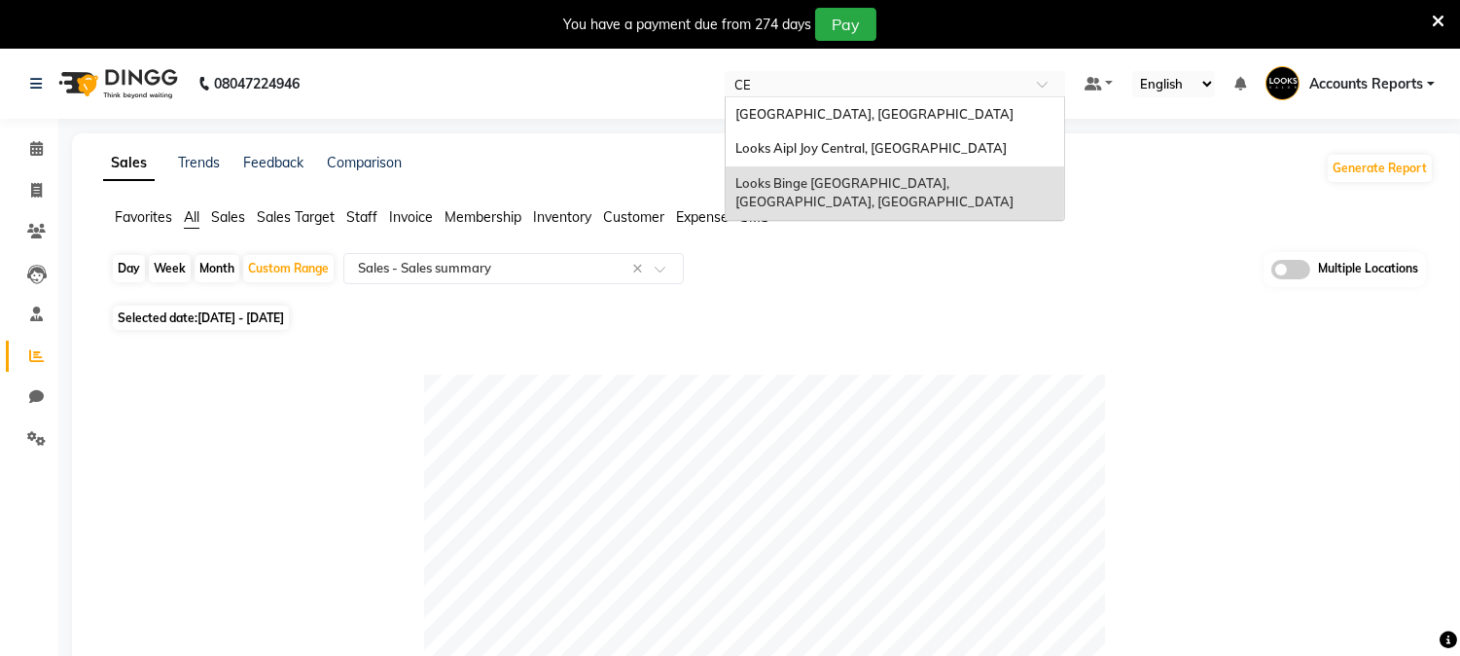
type input "C"
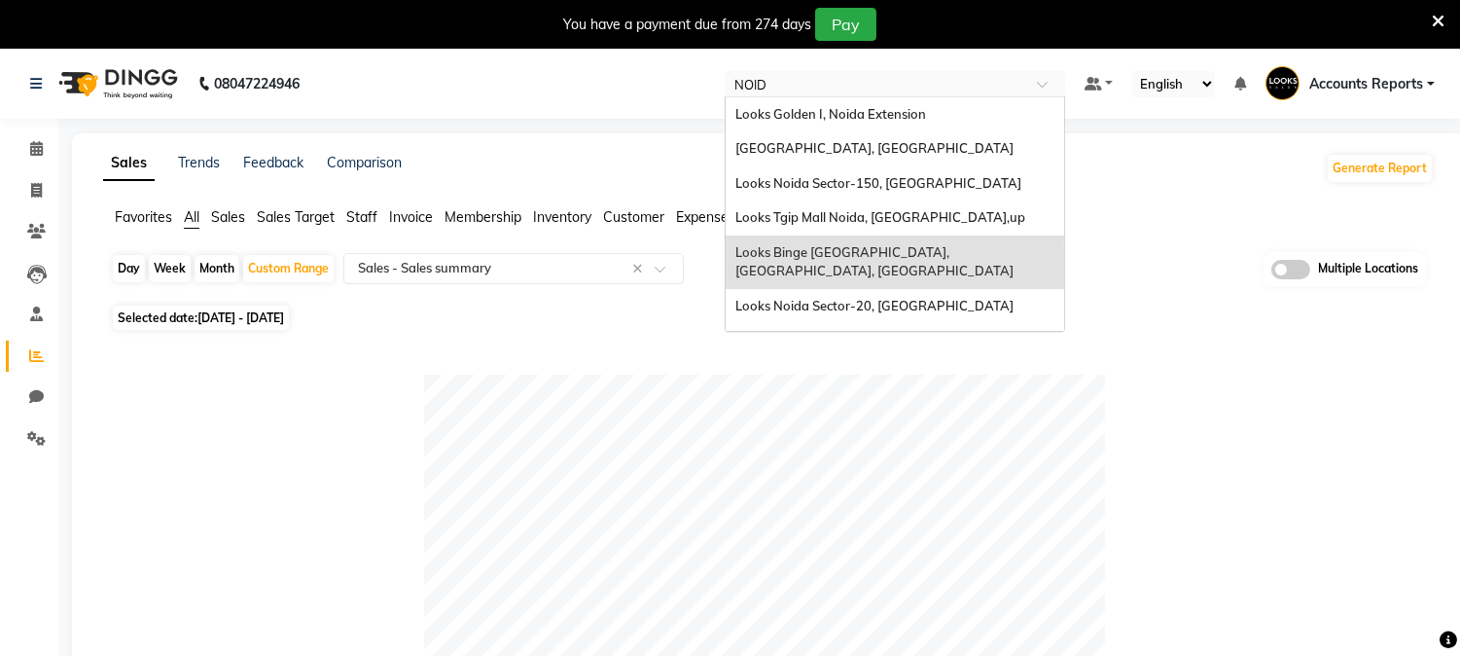
type input "NOIDA"
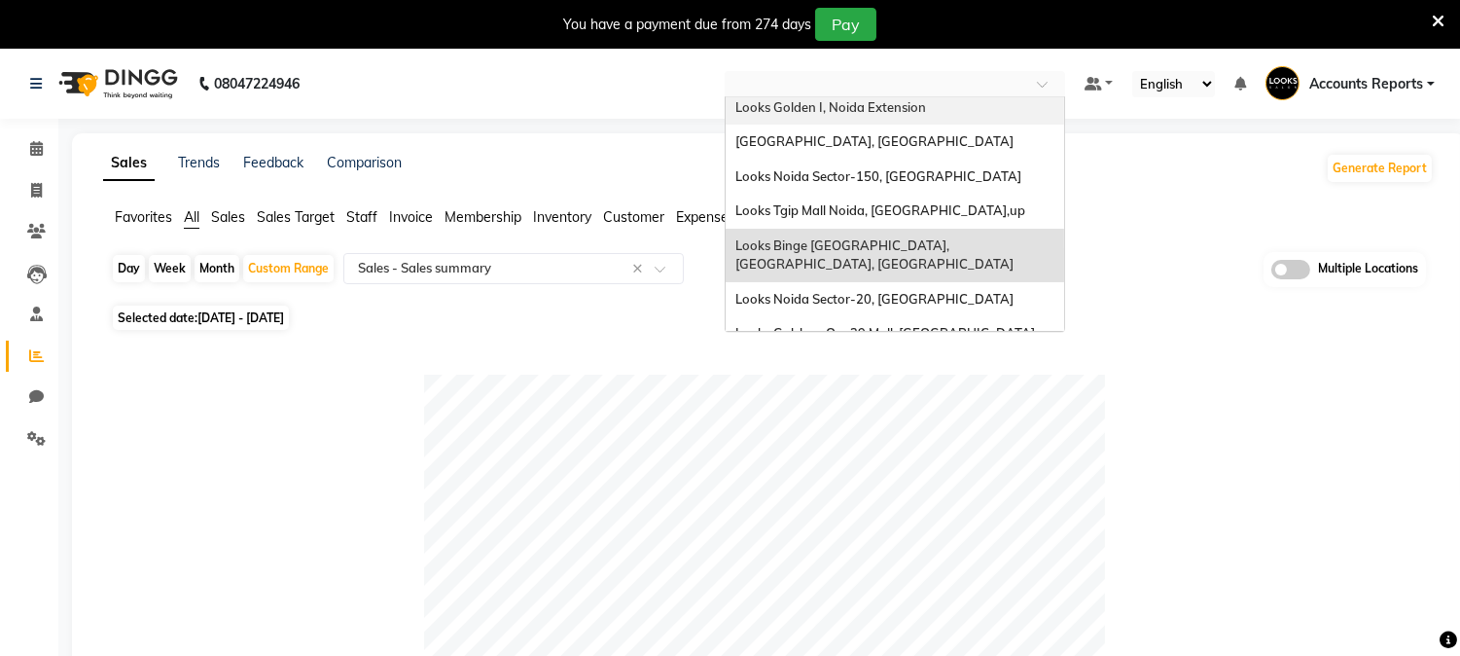
click at [883, 69] on nav "08047224946 Select Location × Looks Binge Central Noida, Sector-62, Noida Looks…" at bounding box center [730, 84] width 1460 height 70
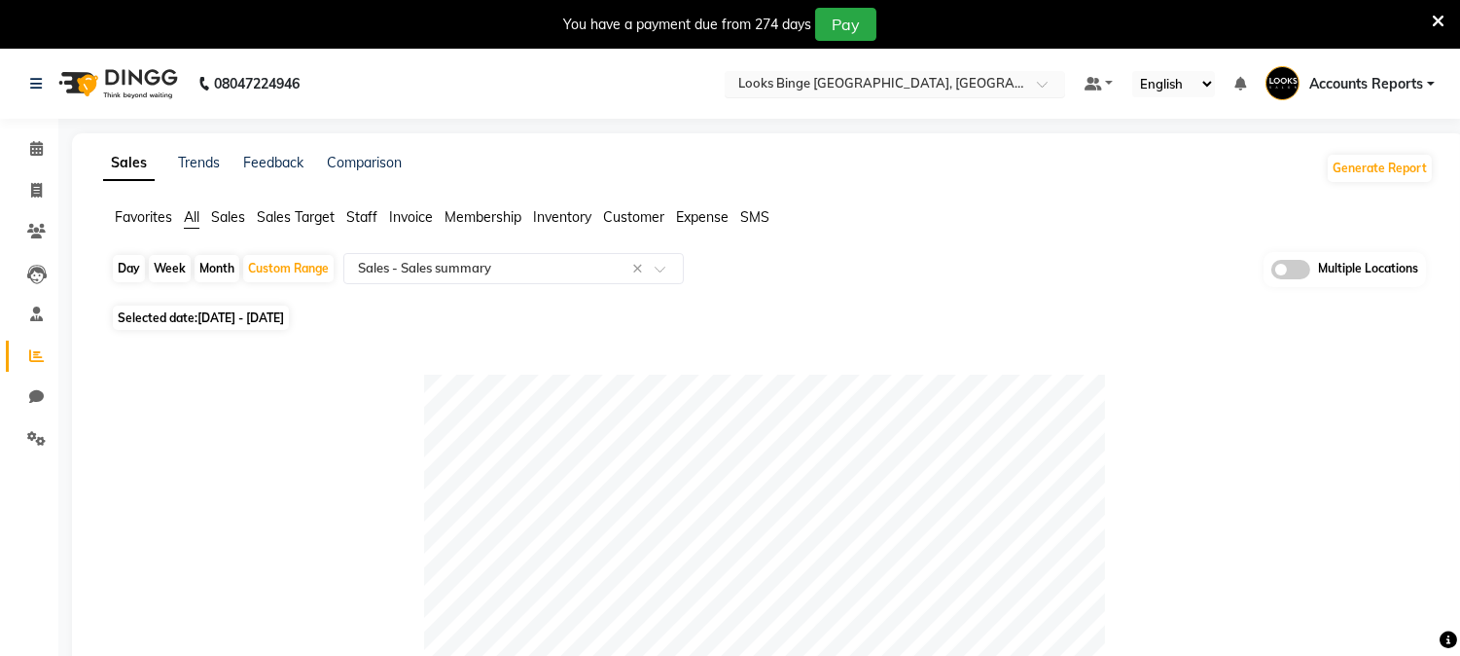
click at [1002, 83] on input "text" at bounding box center [875, 85] width 282 height 19
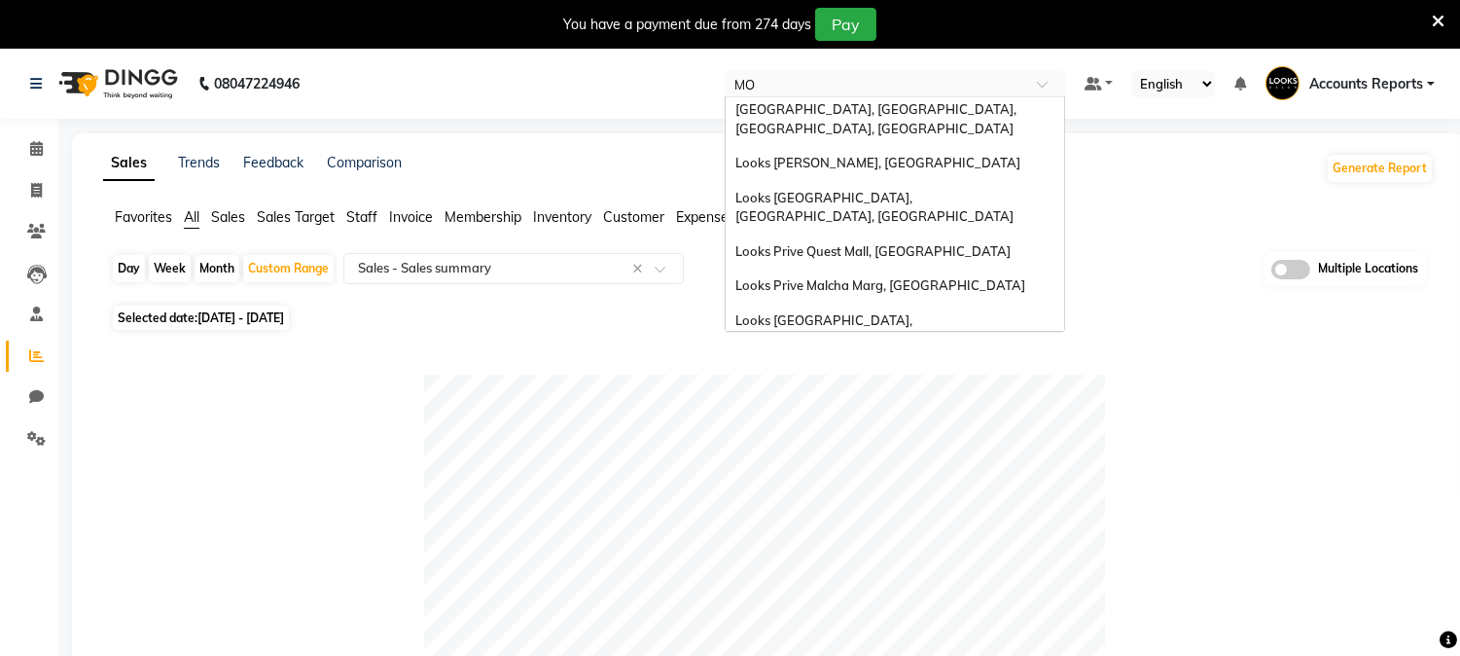
scroll to position [0, 0]
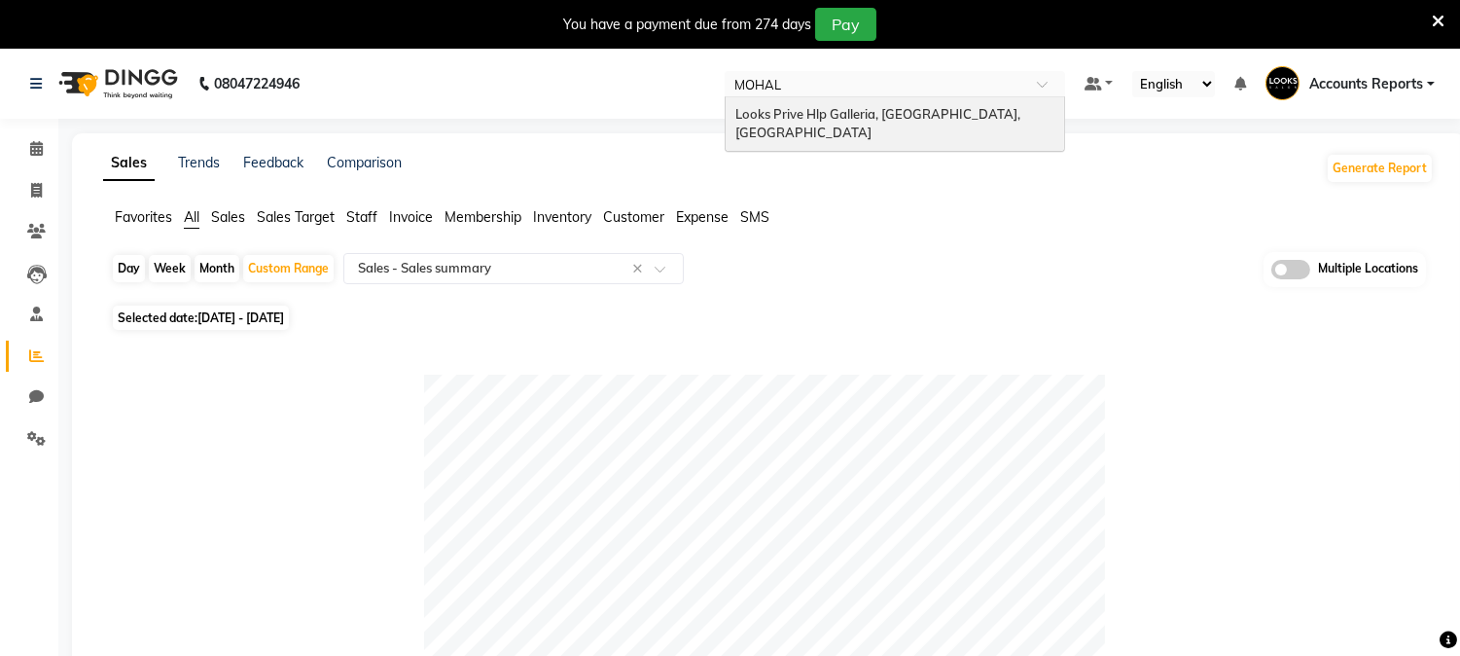
type input "MOHALI"
click at [911, 115] on span "Looks Prive Hlp Galleria, [GEOGRAPHIC_DATA], [GEOGRAPHIC_DATA]" at bounding box center [879, 123] width 288 height 35
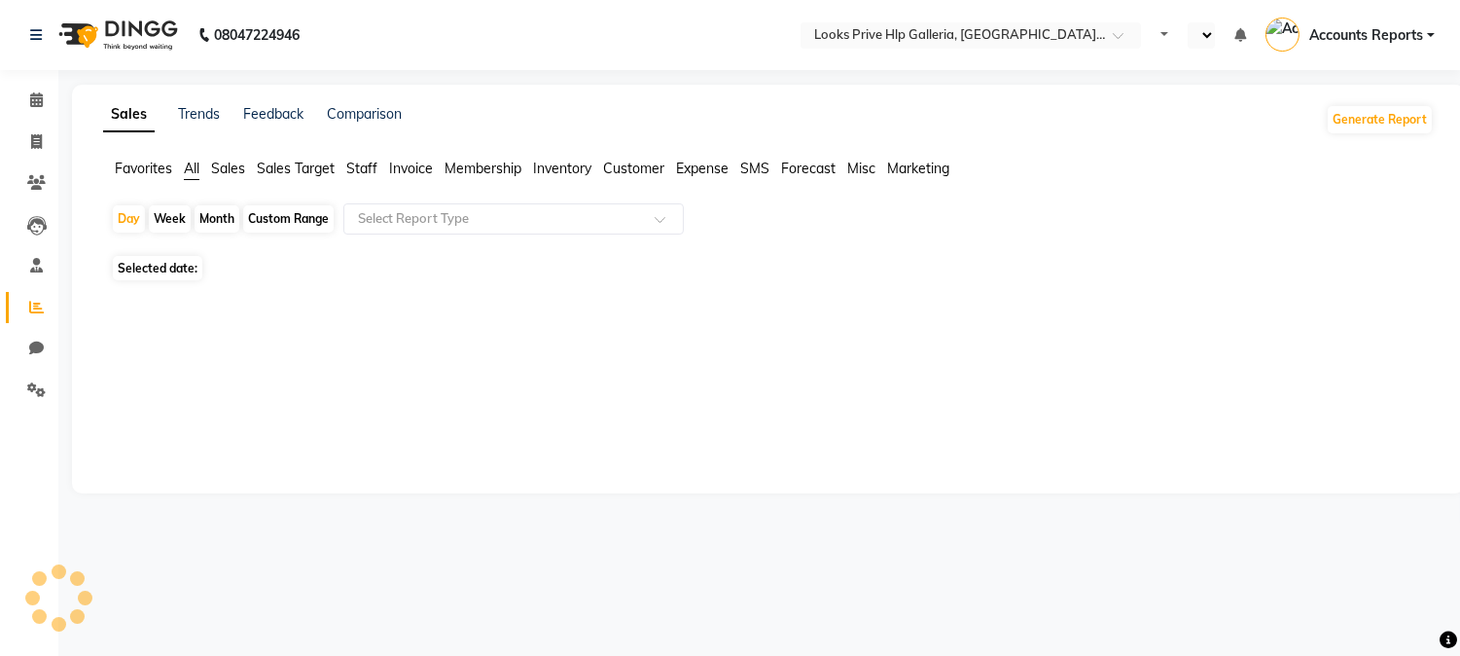
select select "en"
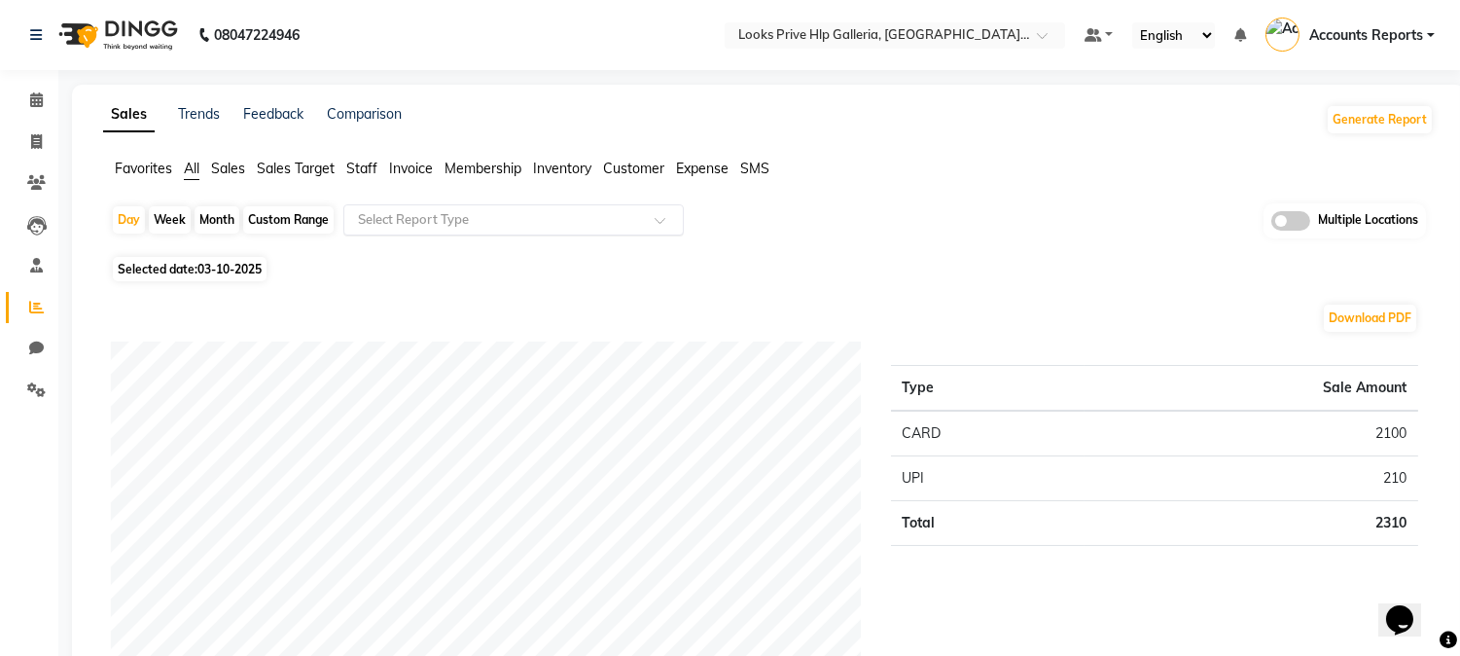
click at [440, 226] on input "text" at bounding box center [494, 219] width 280 height 19
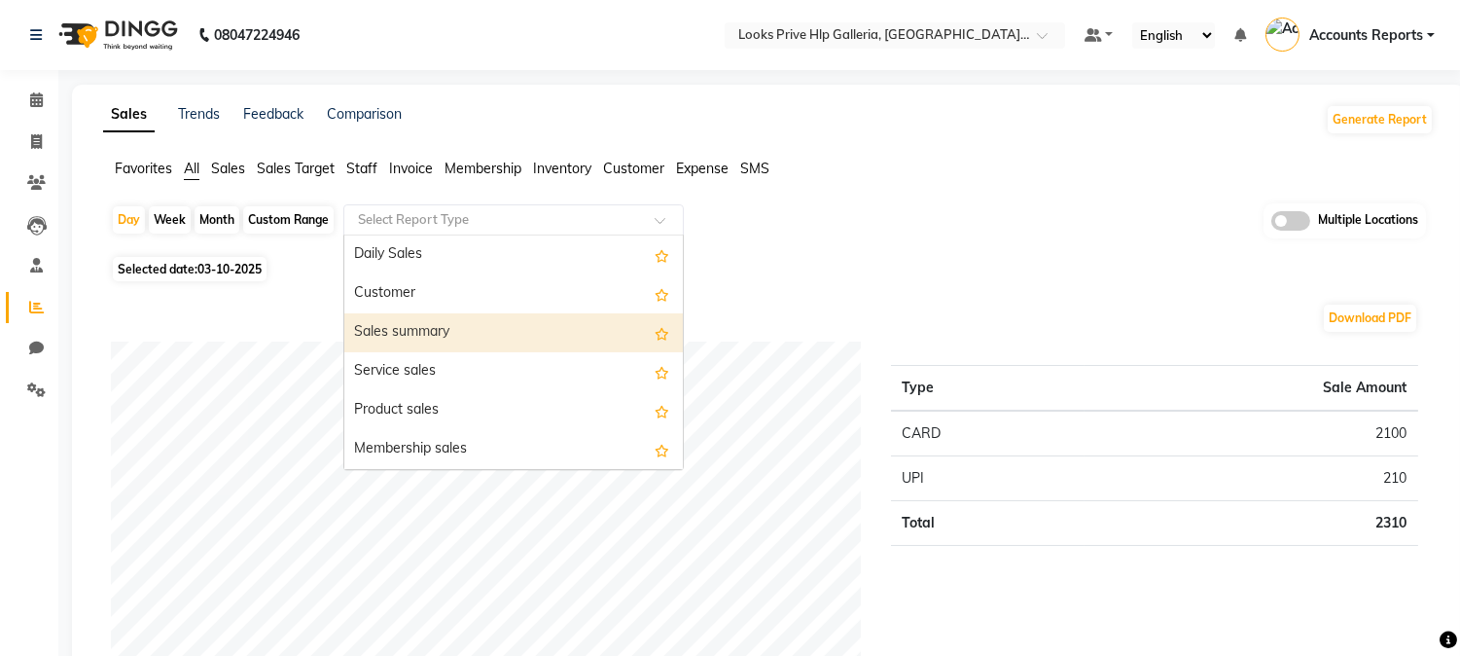
click at [438, 327] on div "Sales summary" at bounding box center [513, 332] width 339 height 39
select select "full_report"
select select "csv"
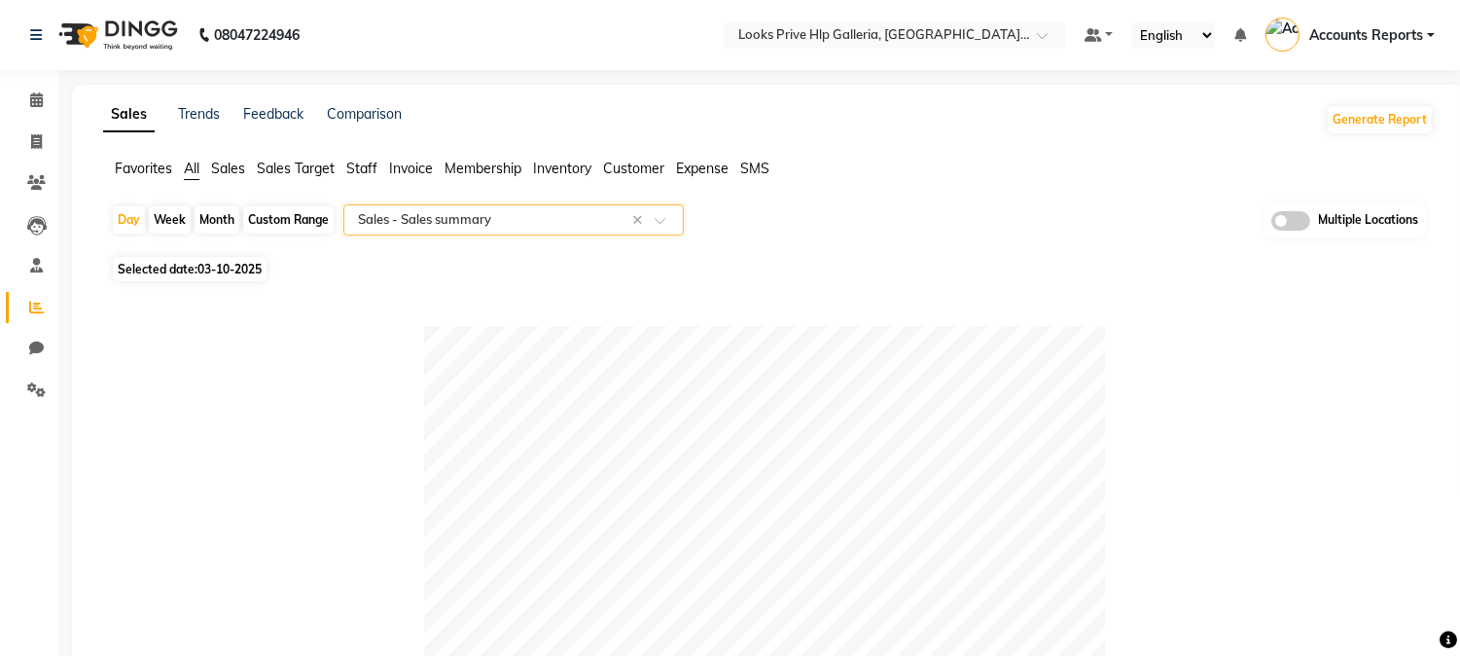
click at [290, 221] on div "Custom Range" at bounding box center [288, 219] width 90 height 27
select select "10"
select select "2025"
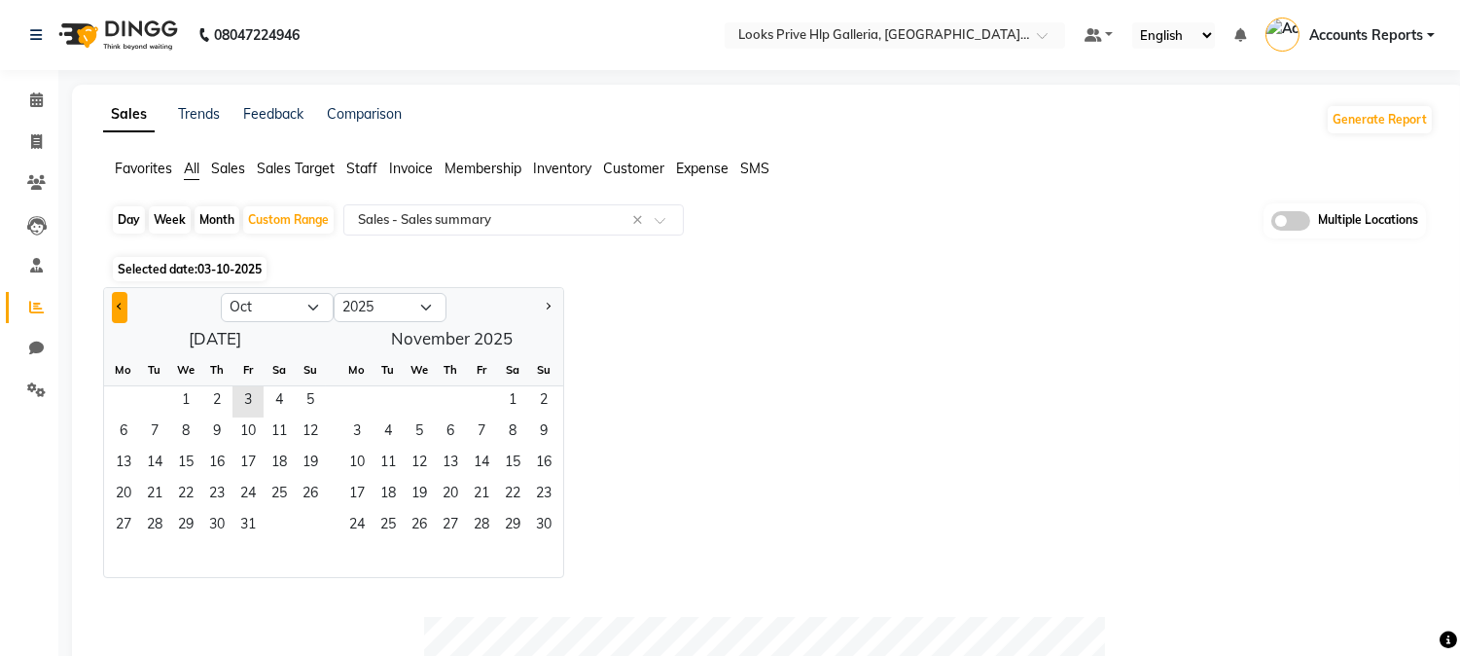
click at [120, 304] on span "Previous month" at bounding box center [120, 306] width 7 height 7
select select "9"
click at [130, 387] on span "1" at bounding box center [123, 401] width 31 height 31
click at [158, 516] on span "30" at bounding box center [154, 526] width 31 height 31
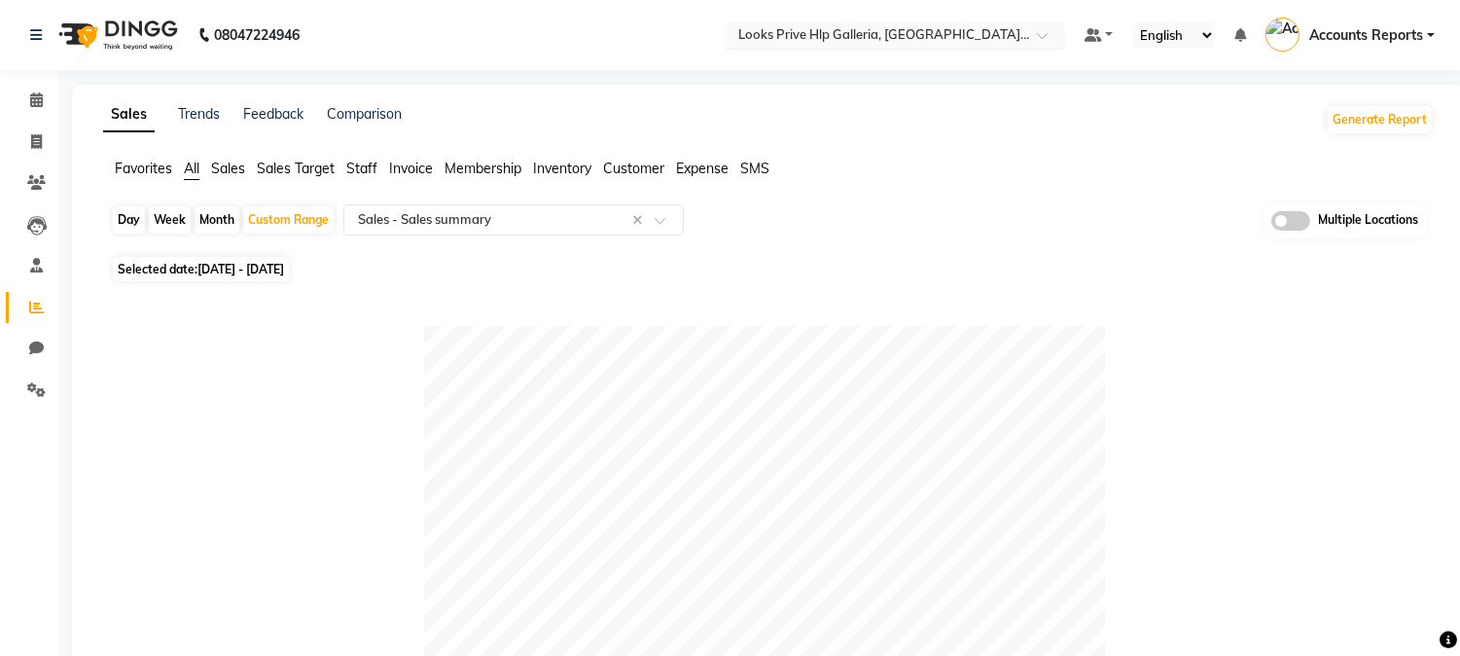
click at [1016, 35] on input "text" at bounding box center [875, 36] width 282 height 19
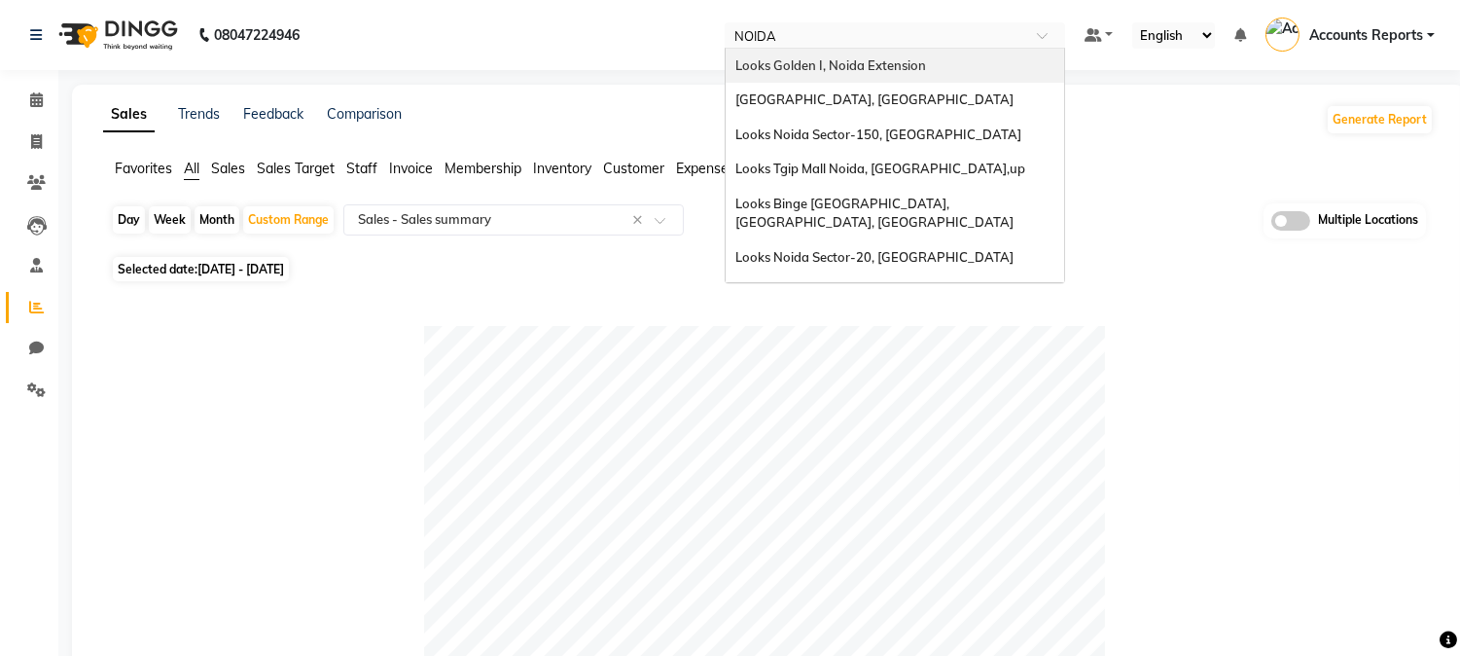
type input "NOIDA"
